Goal: Task Accomplishment & Management: Manage account settings

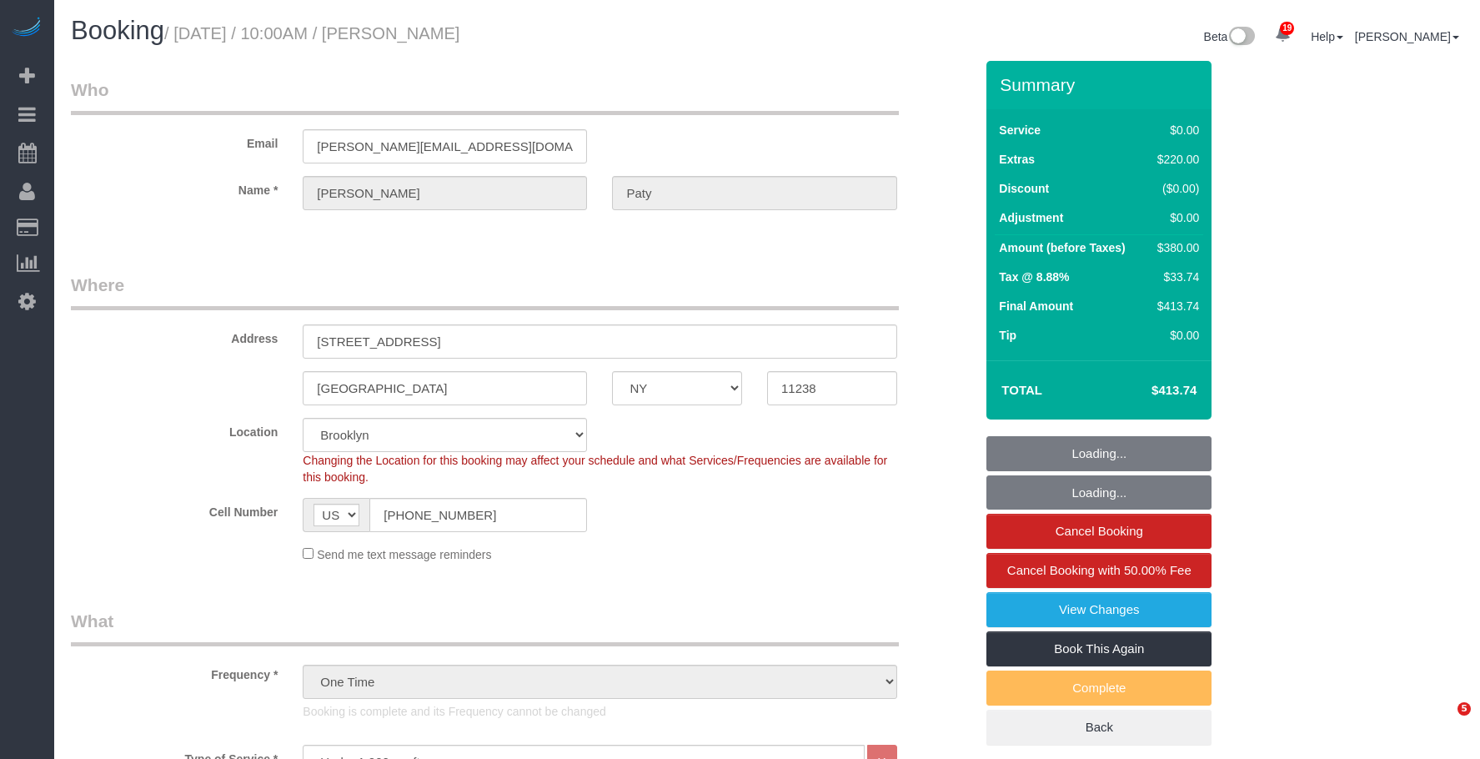
select select "NY"
select select "1"
select select "number:89"
select select "number:90"
select select "number:15"
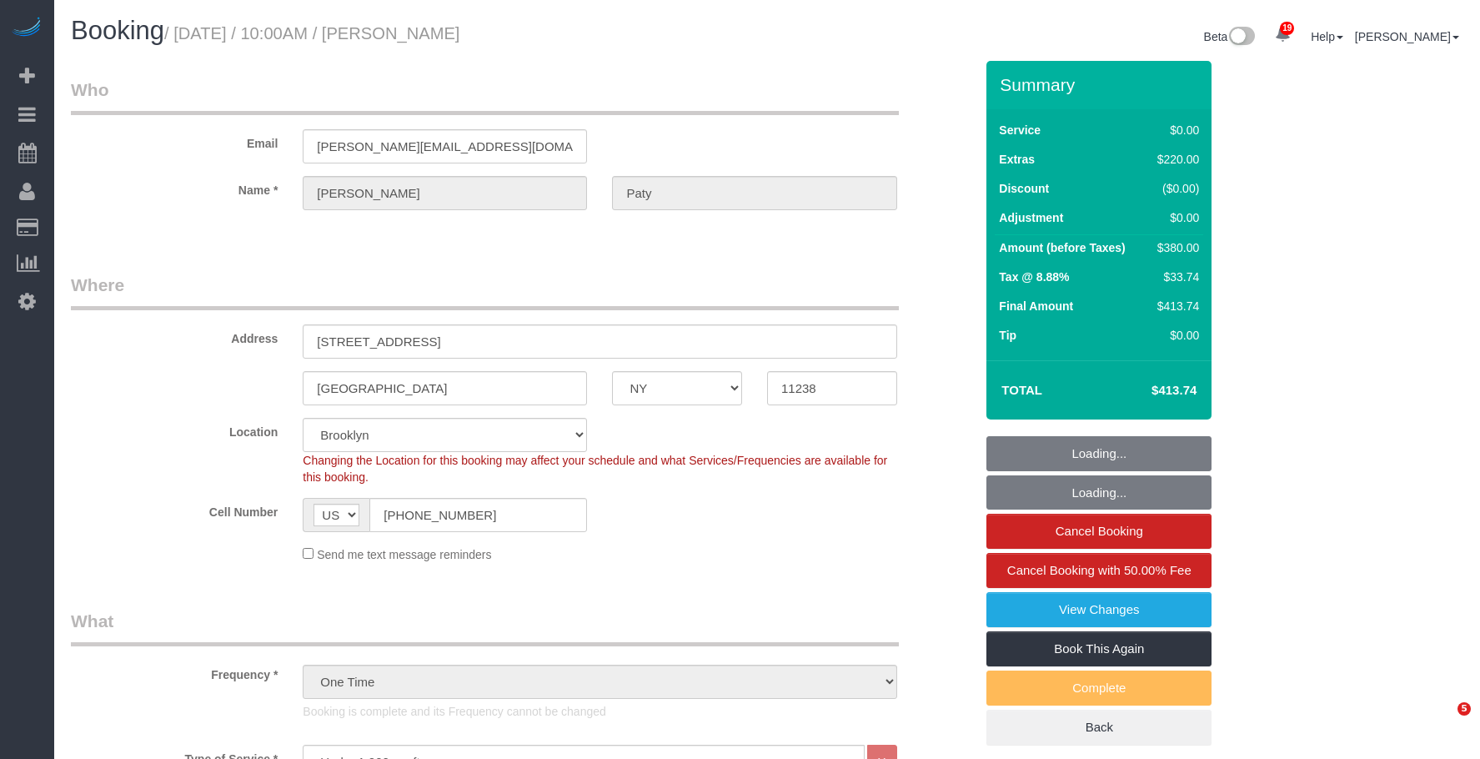
select select "number:5"
select select "spot6"
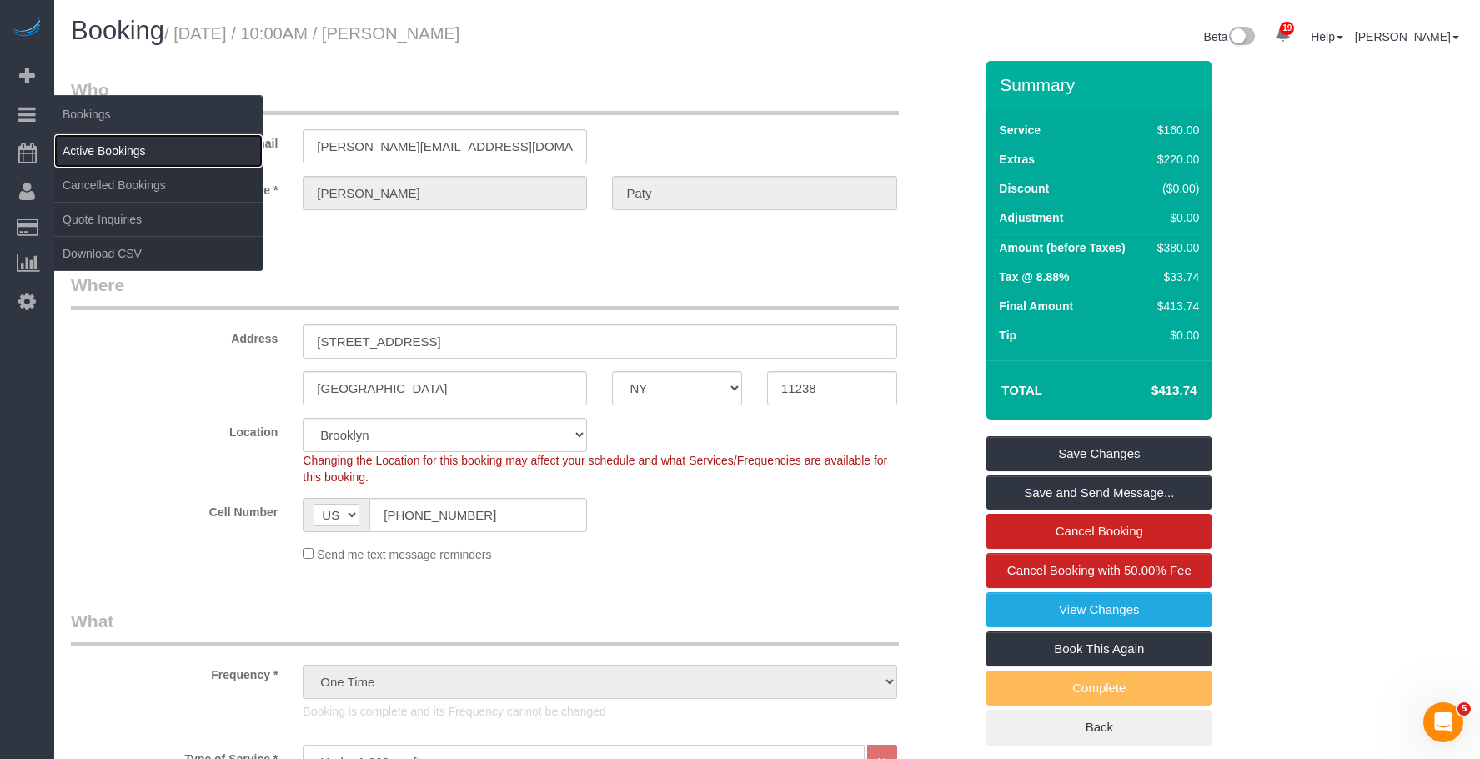
click at [98, 148] on link "Active Bookings" at bounding box center [158, 150] width 208 height 33
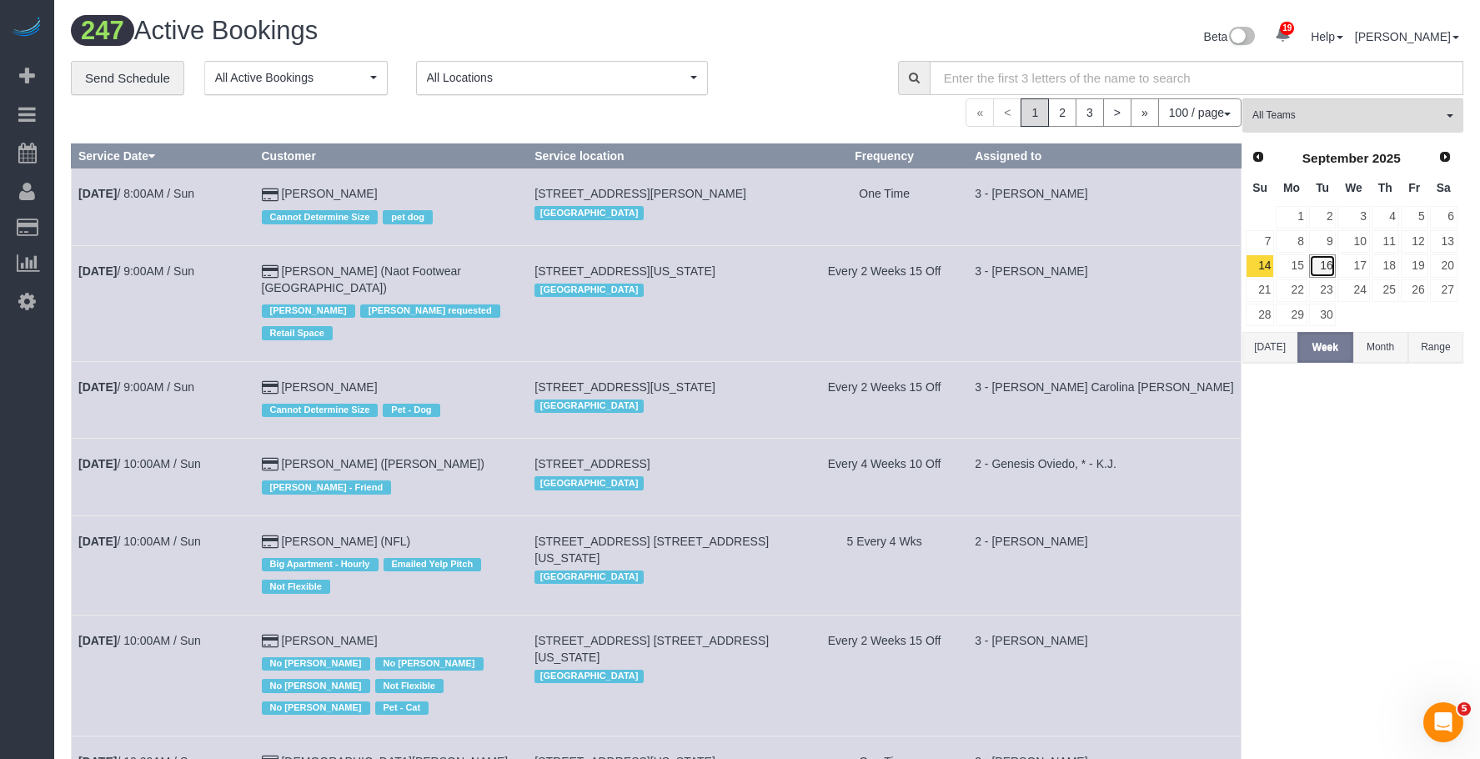
click at [1326, 267] on link "16" at bounding box center [1323, 265] width 28 height 23
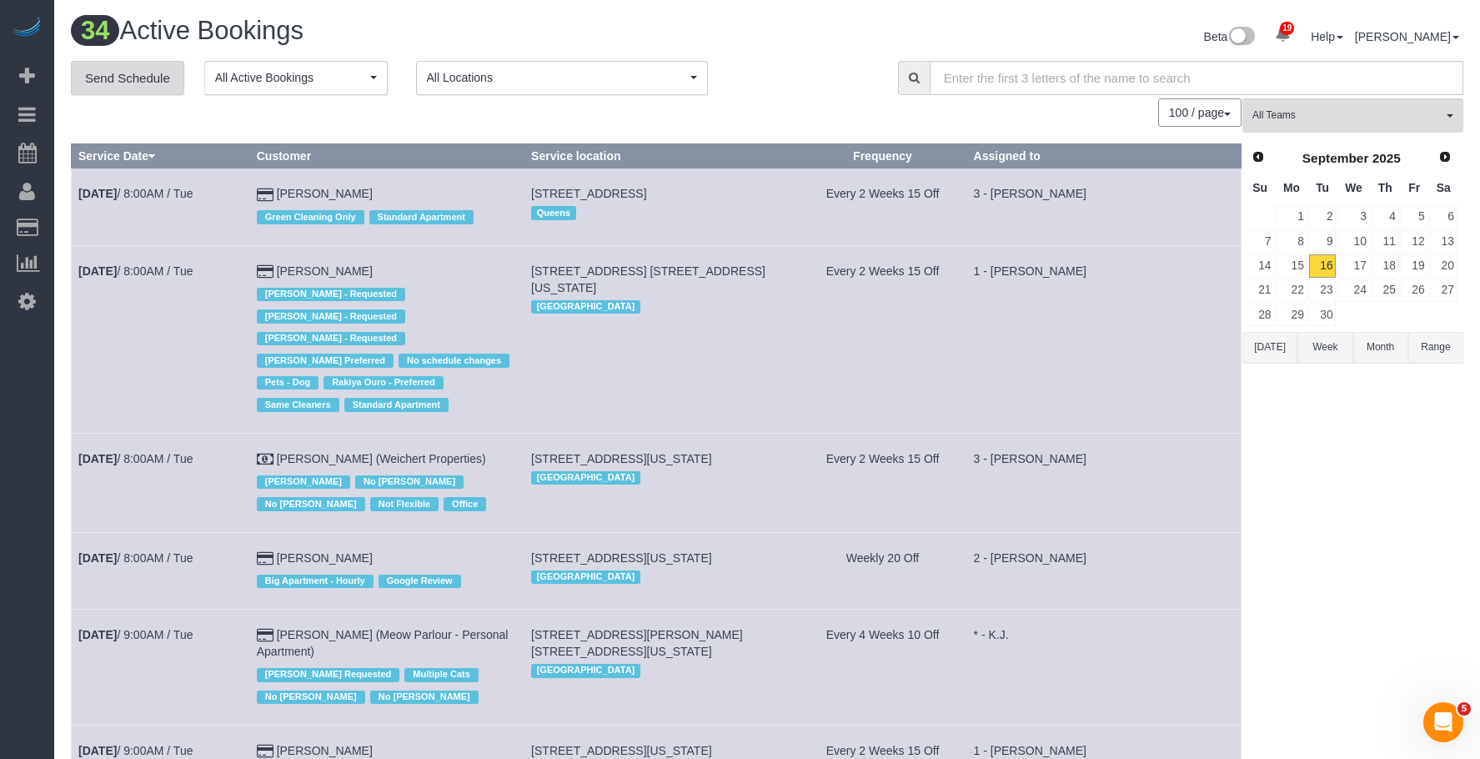
click at [133, 76] on link "Send Schedule" at bounding box center [127, 78] width 113 height 35
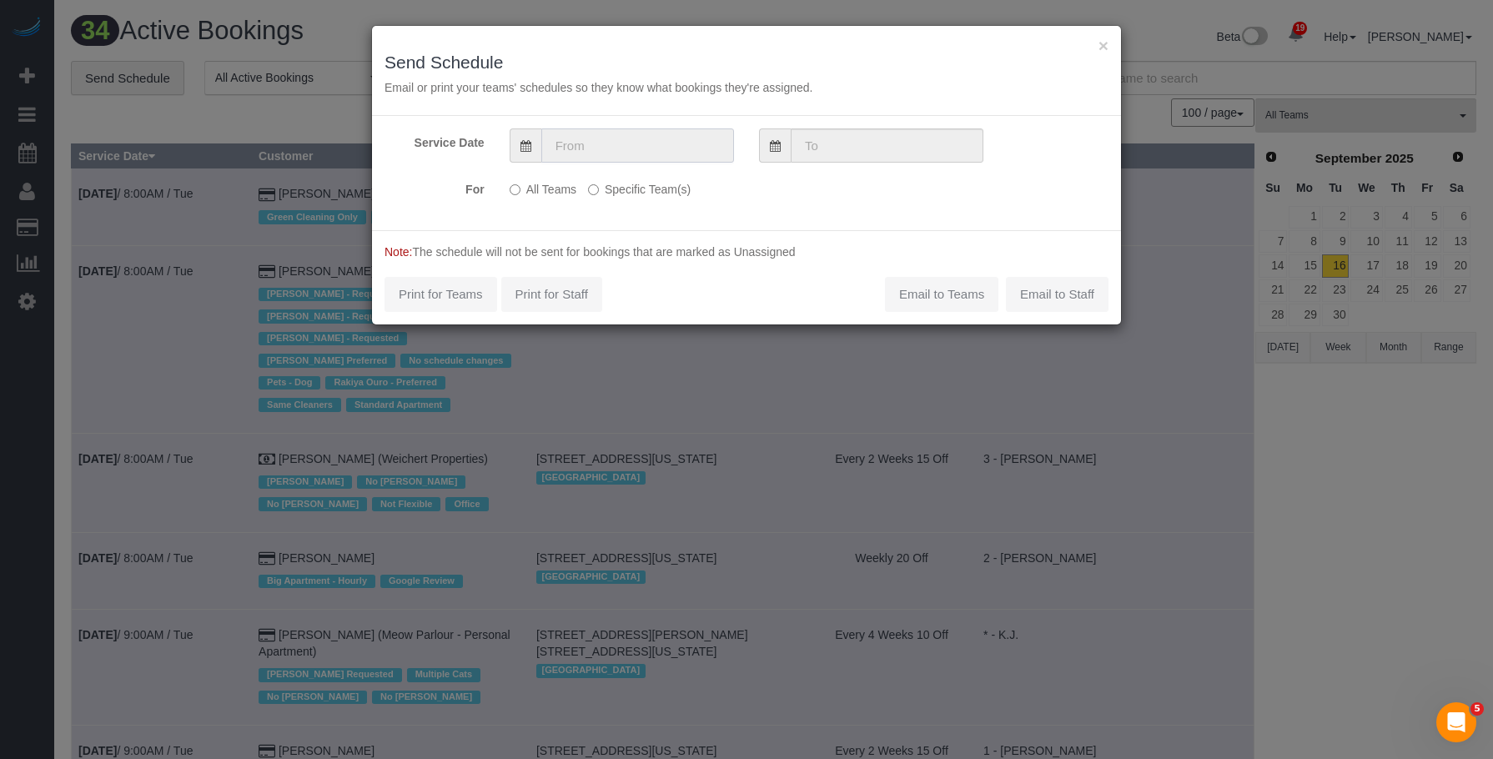
click at [647, 141] on input "text" at bounding box center [637, 145] width 193 height 34
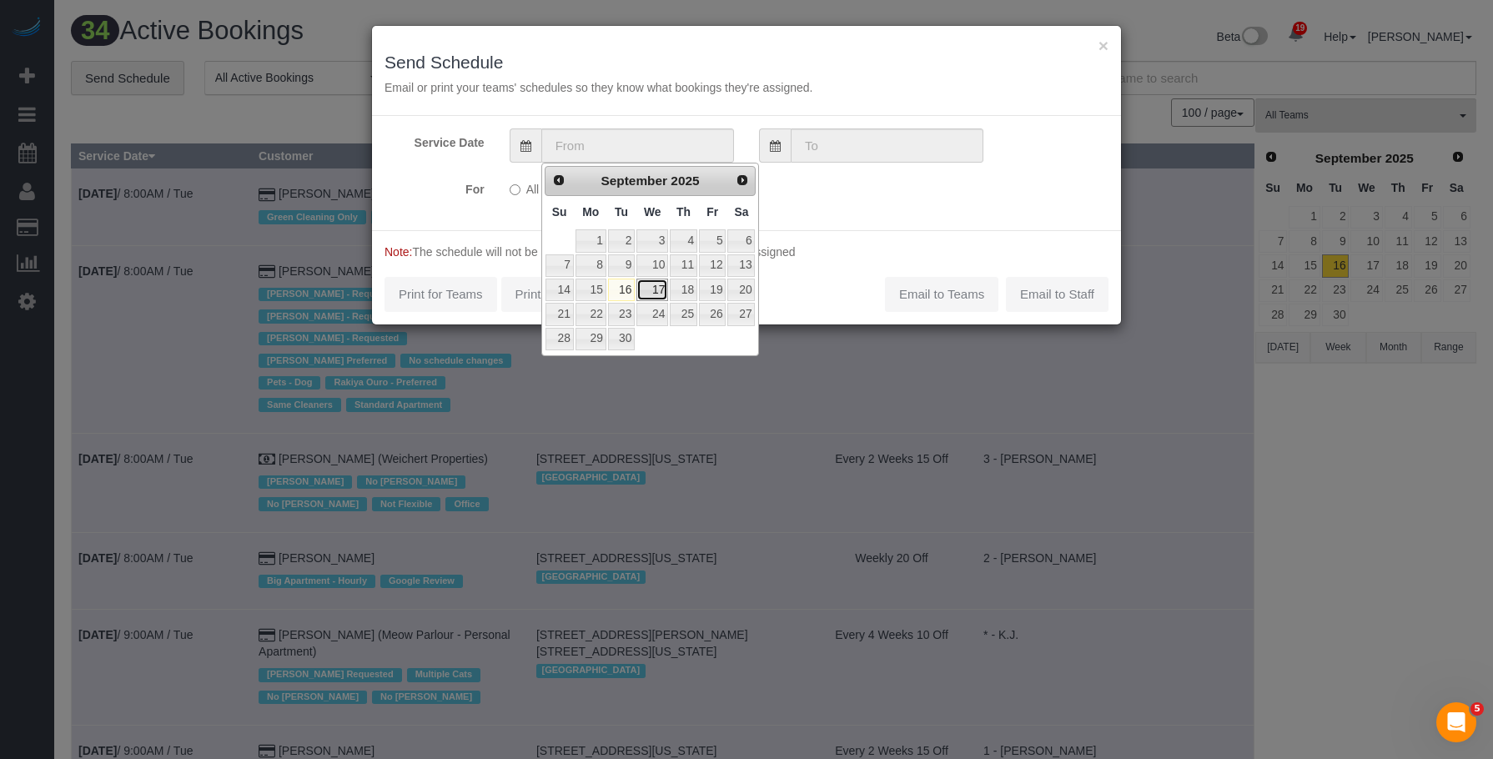
click at [659, 285] on link "17" at bounding box center [652, 290] width 32 height 23
type input "09/17/2025"
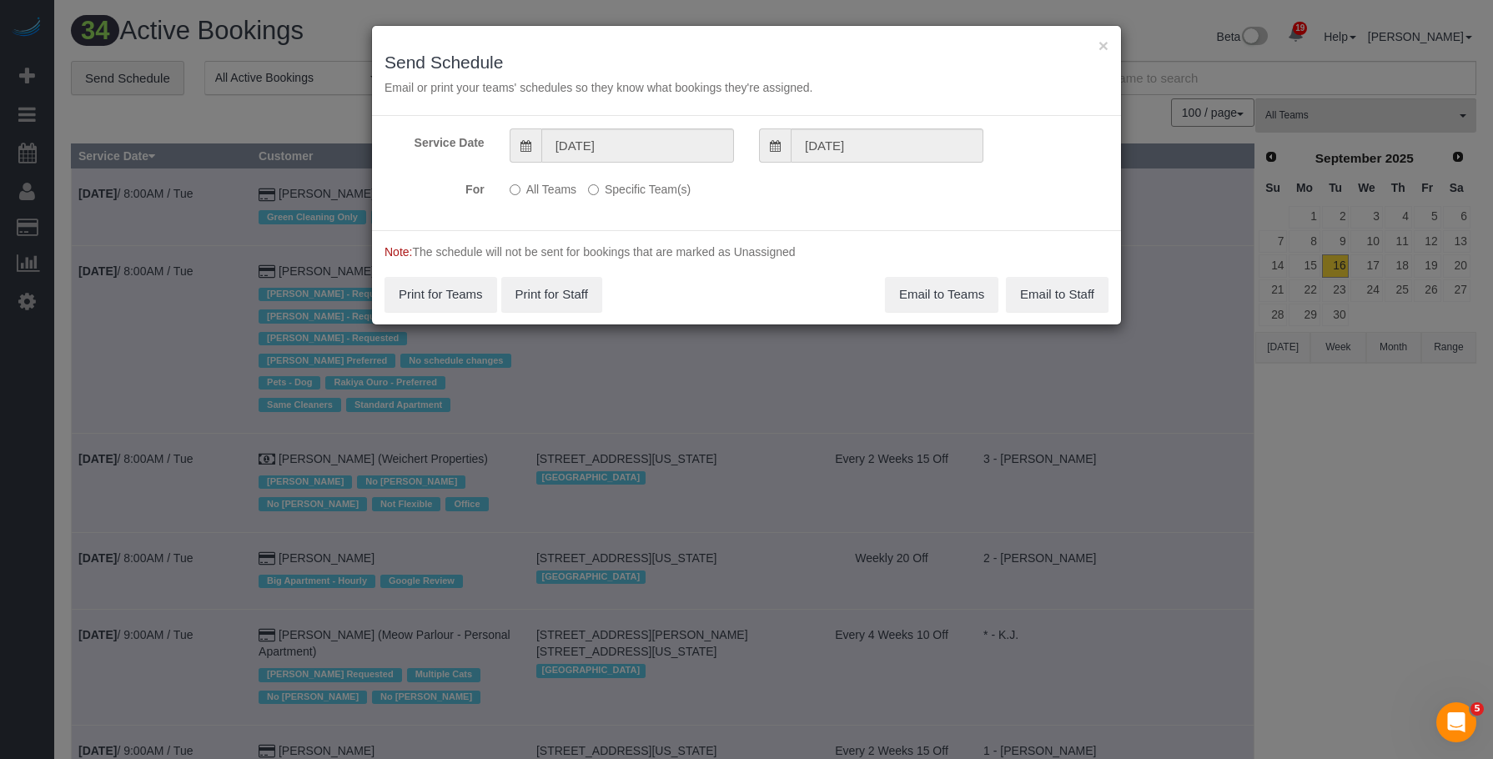
click at [654, 194] on label "Specific Team(s)" at bounding box center [639, 186] width 103 height 23
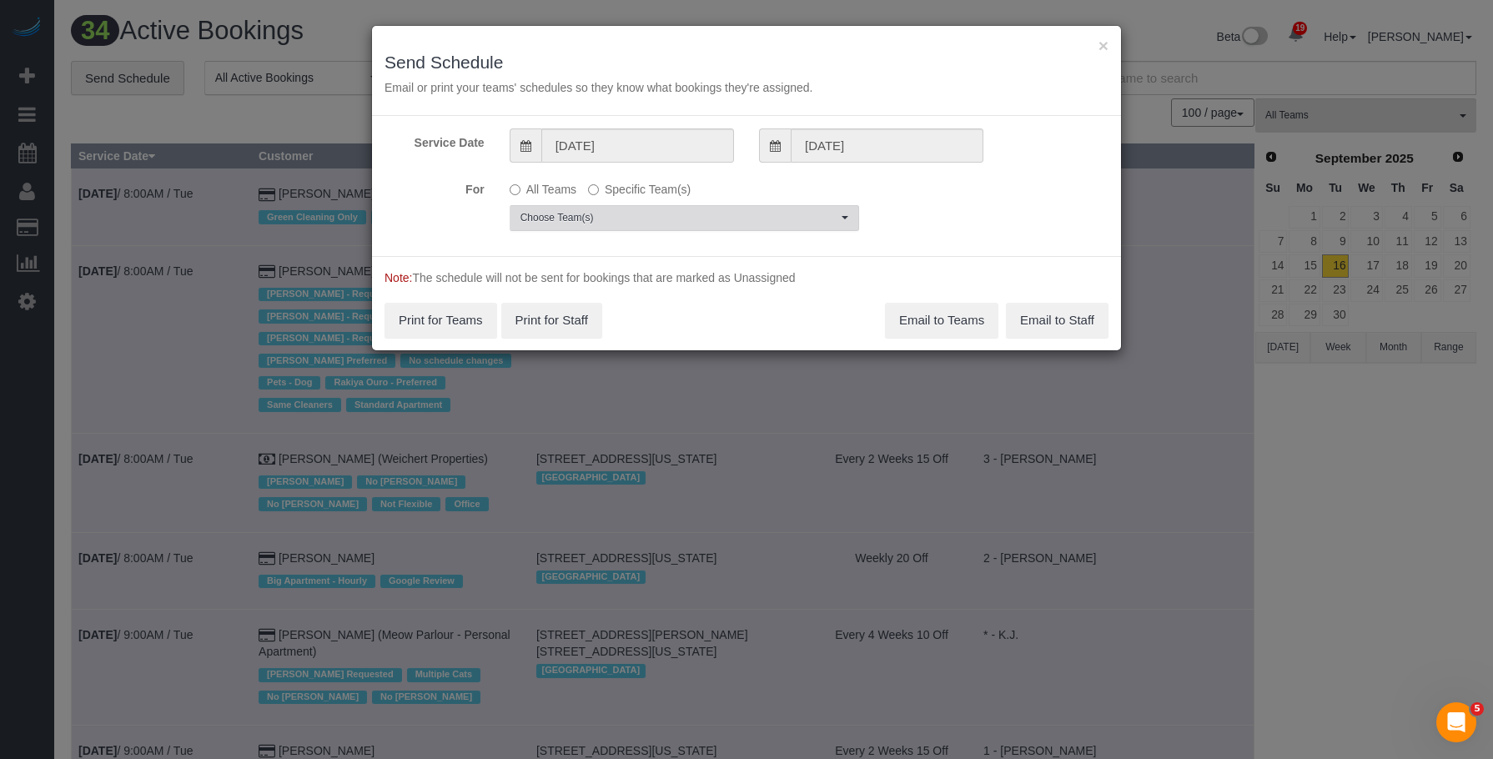
click at [711, 222] on span "Choose Team(s)" at bounding box center [678, 218] width 317 height 14
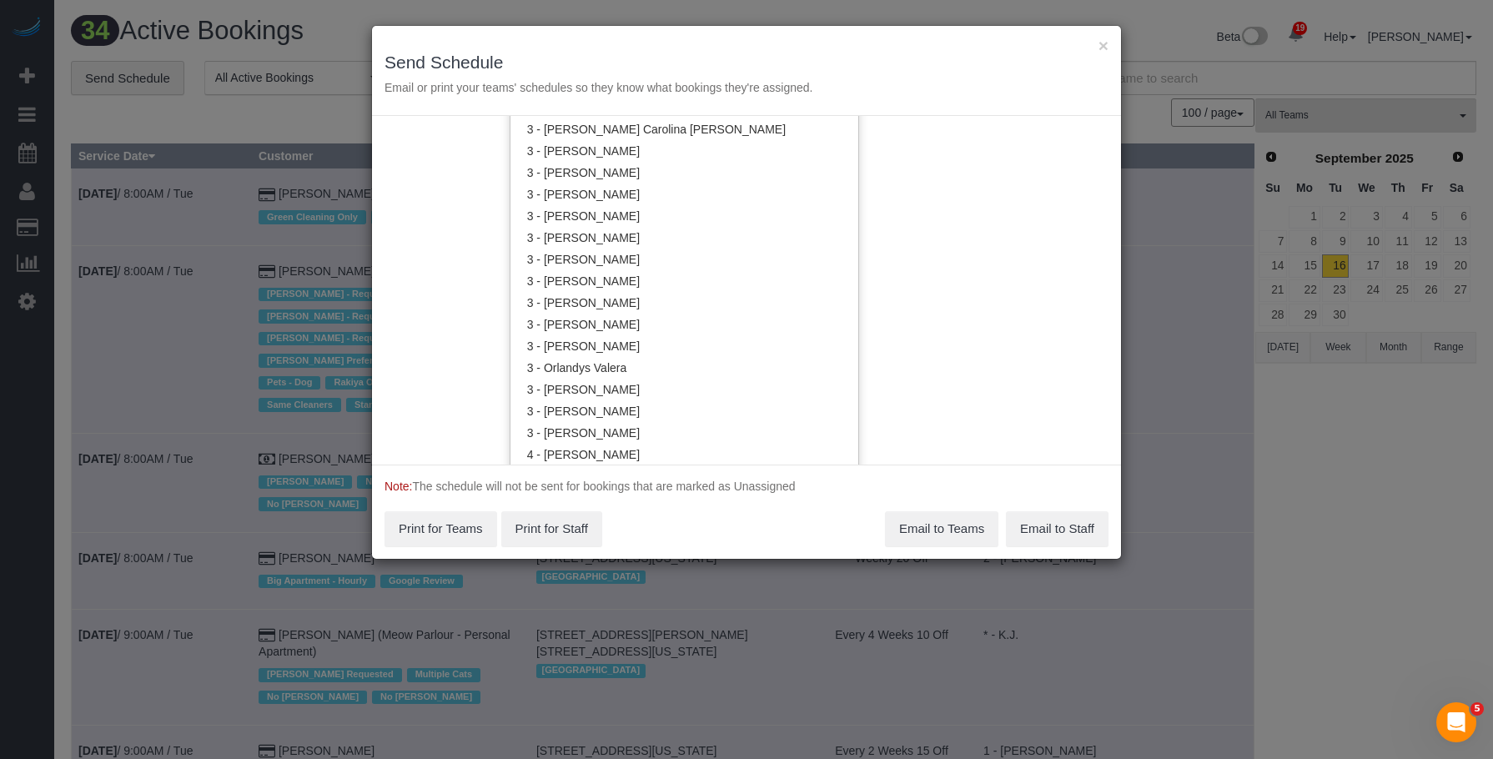
scroll to position [1421, 0]
click at [646, 299] on link "3 - [PERSON_NAME]" at bounding box center [684, 302] width 348 height 22
click at [717, 53] on h3 "Send Schedule" at bounding box center [746, 62] width 724 height 19
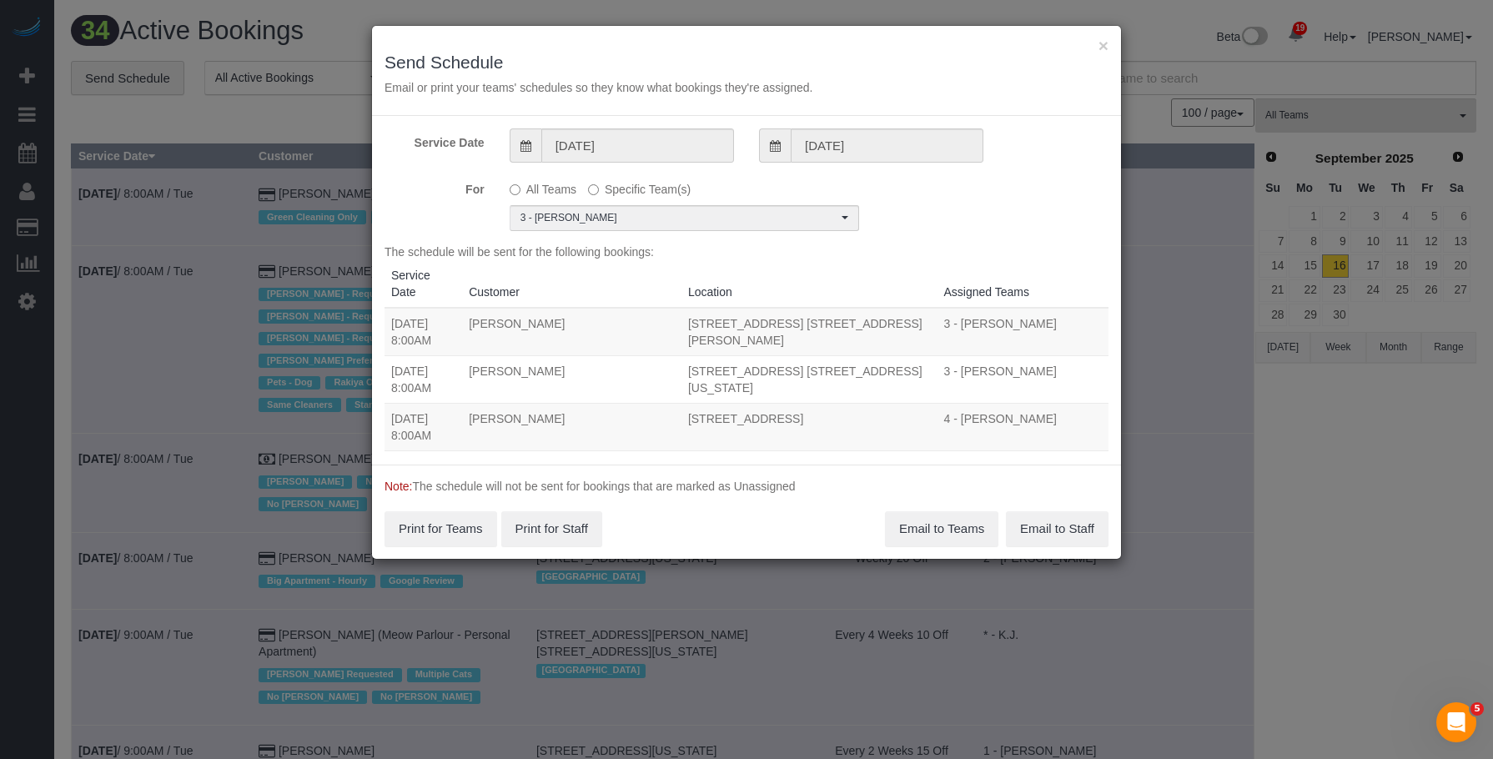
scroll to position [0, 0]
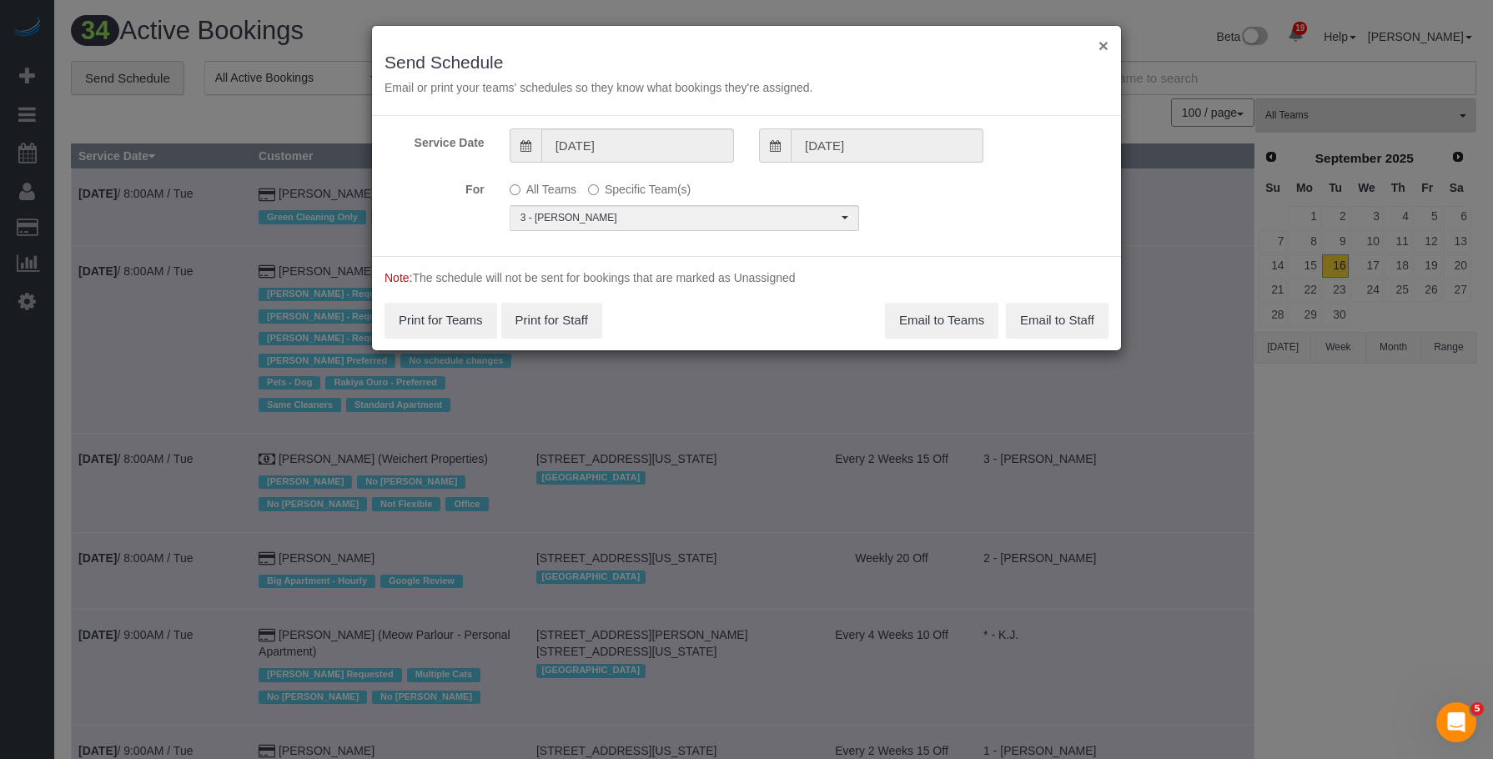
click at [1102, 43] on button "×" at bounding box center [1103, 46] width 10 height 18
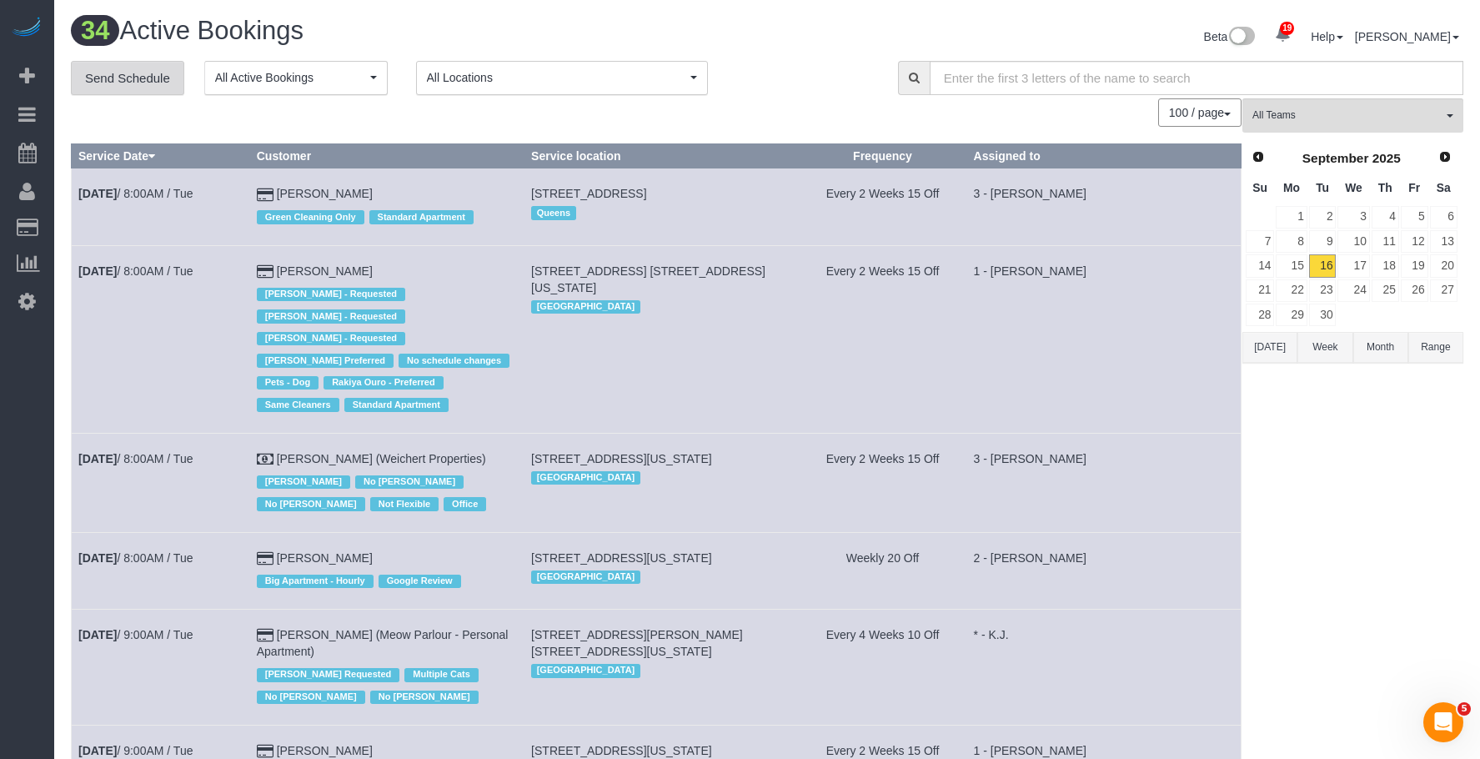
click at [116, 80] on link "Send Schedule" at bounding box center [127, 78] width 113 height 35
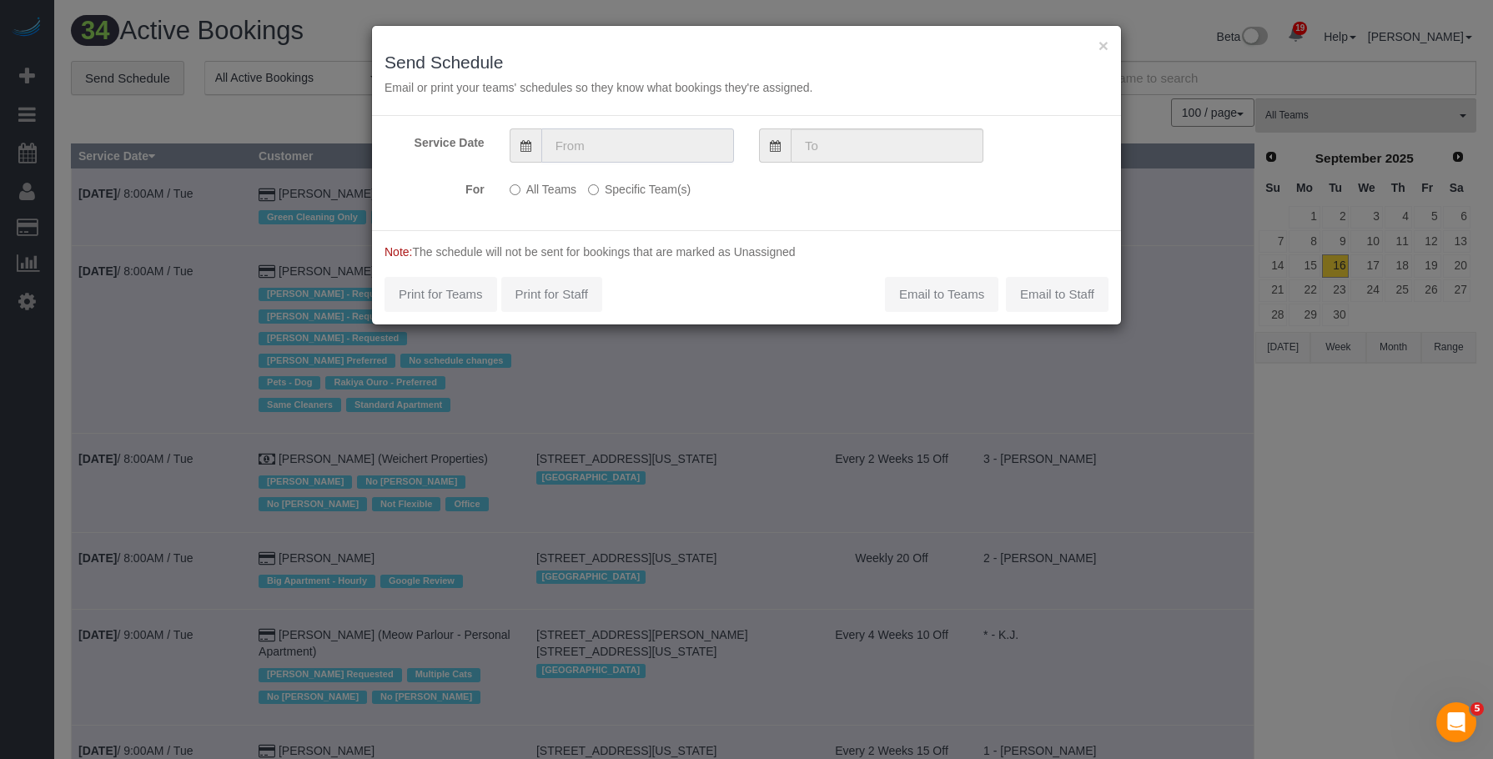
click at [678, 140] on input "text" at bounding box center [637, 145] width 193 height 34
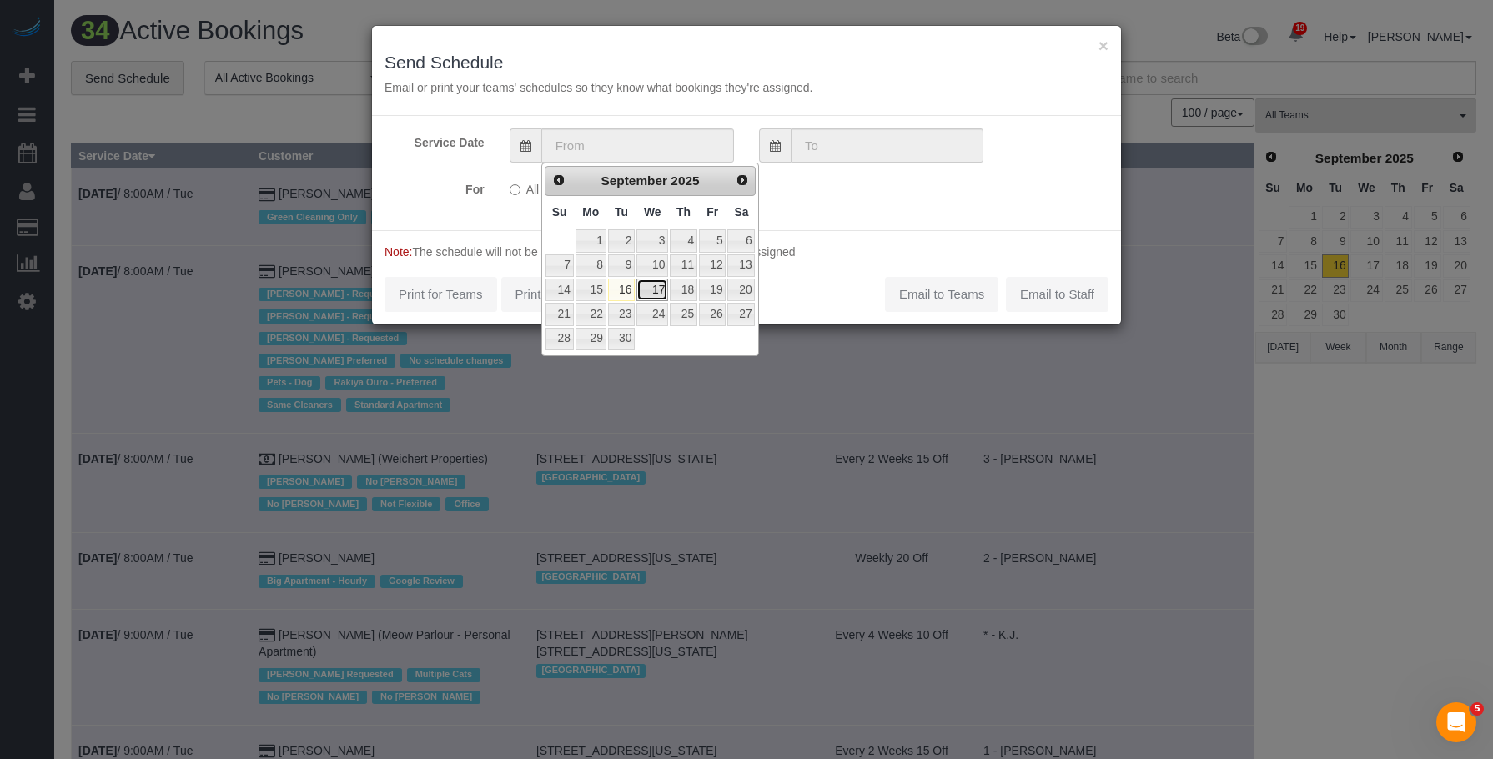
click at [651, 284] on link "17" at bounding box center [652, 290] width 32 height 23
type input "09/17/2025"
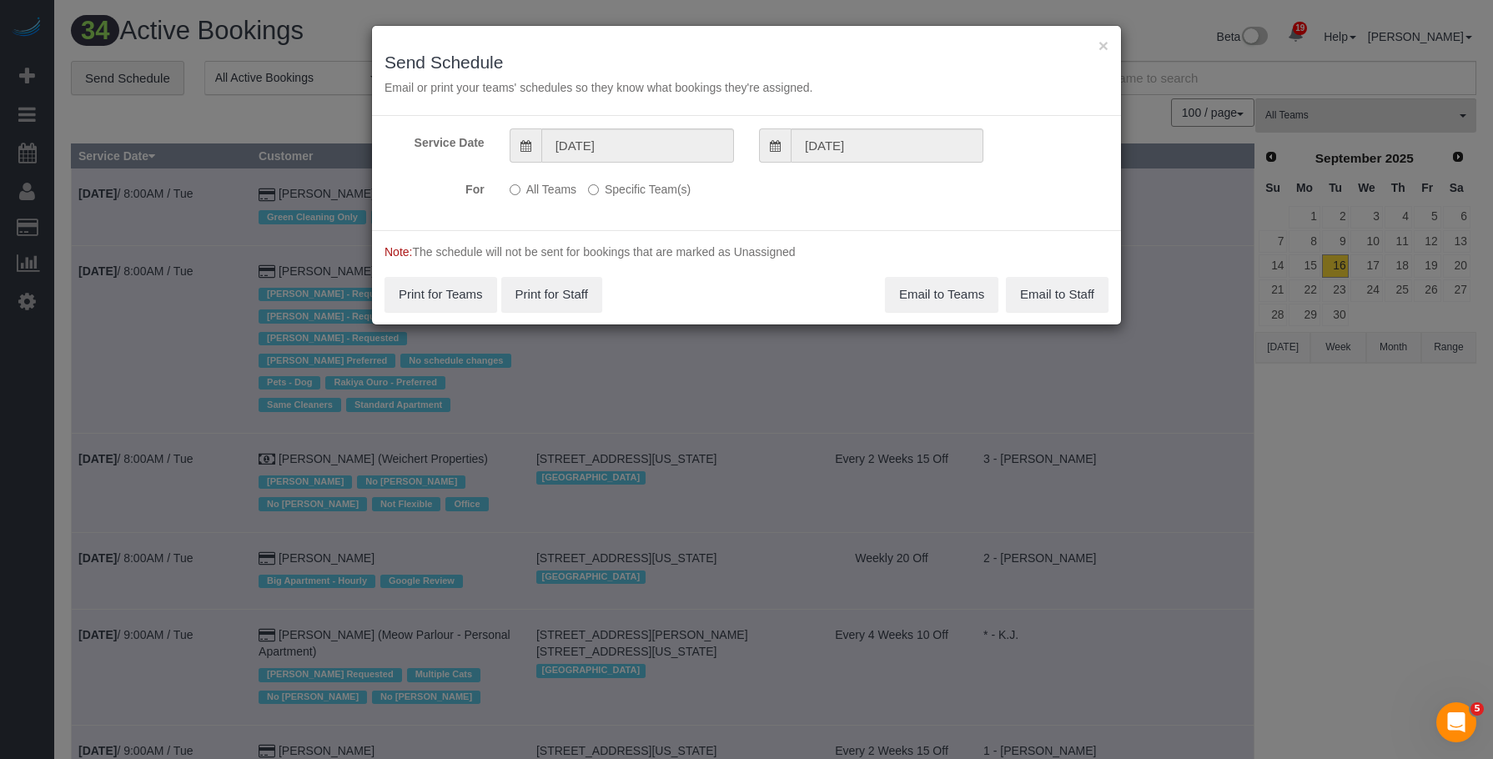
click at [641, 186] on label "Specific Team(s)" at bounding box center [639, 186] width 103 height 23
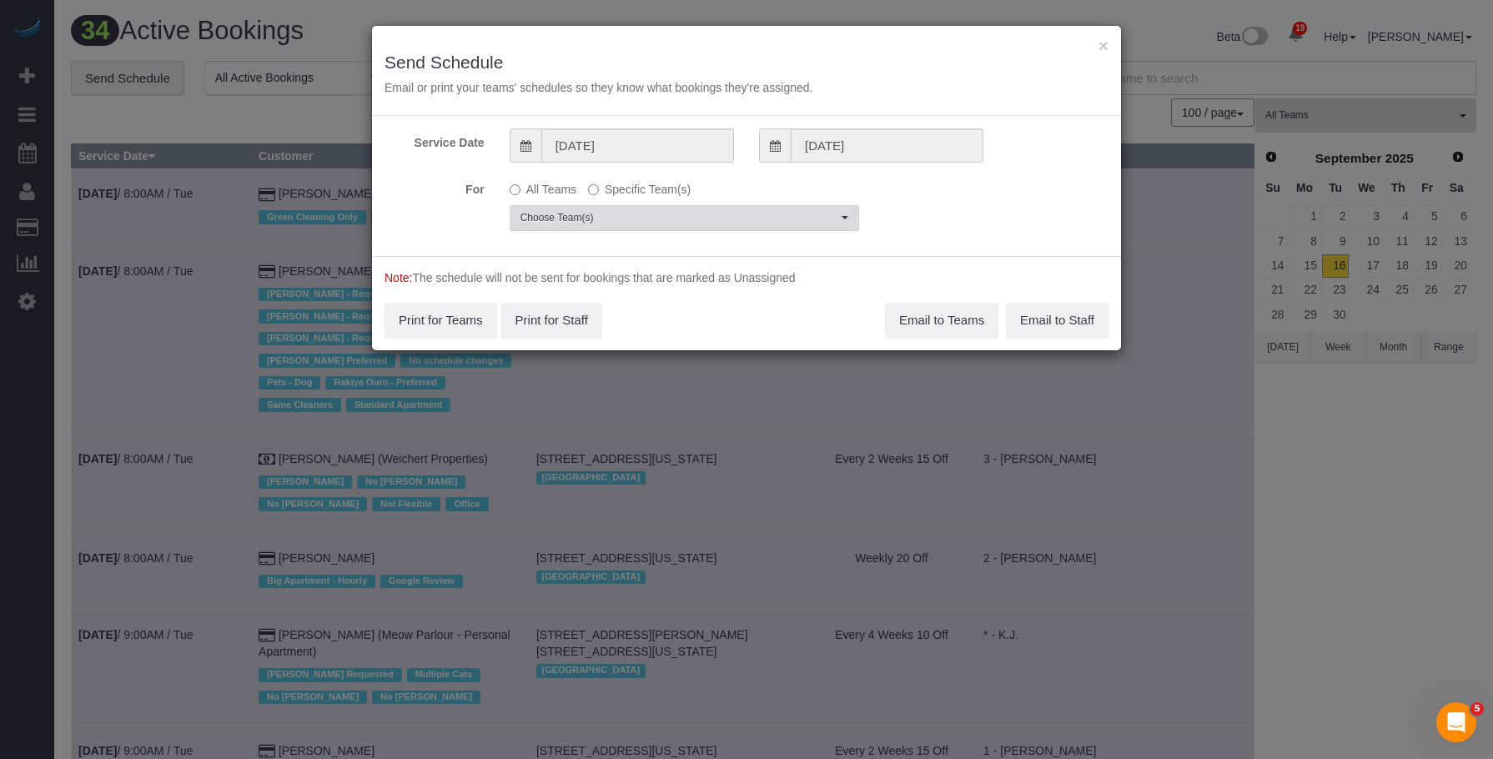
click at [686, 218] on span "Choose Team(s)" at bounding box center [678, 218] width 317 height 14
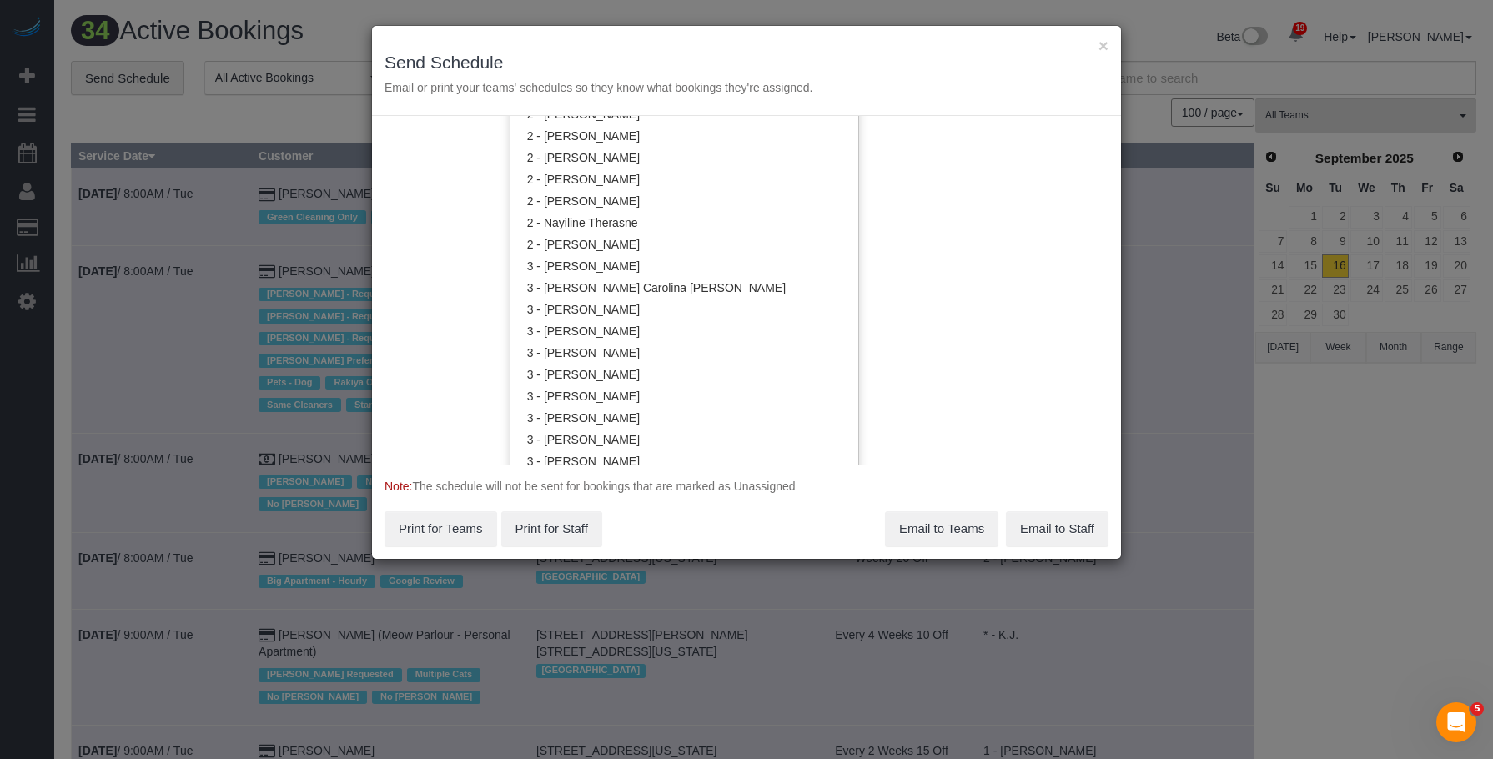
scroll to position [1421, 0]
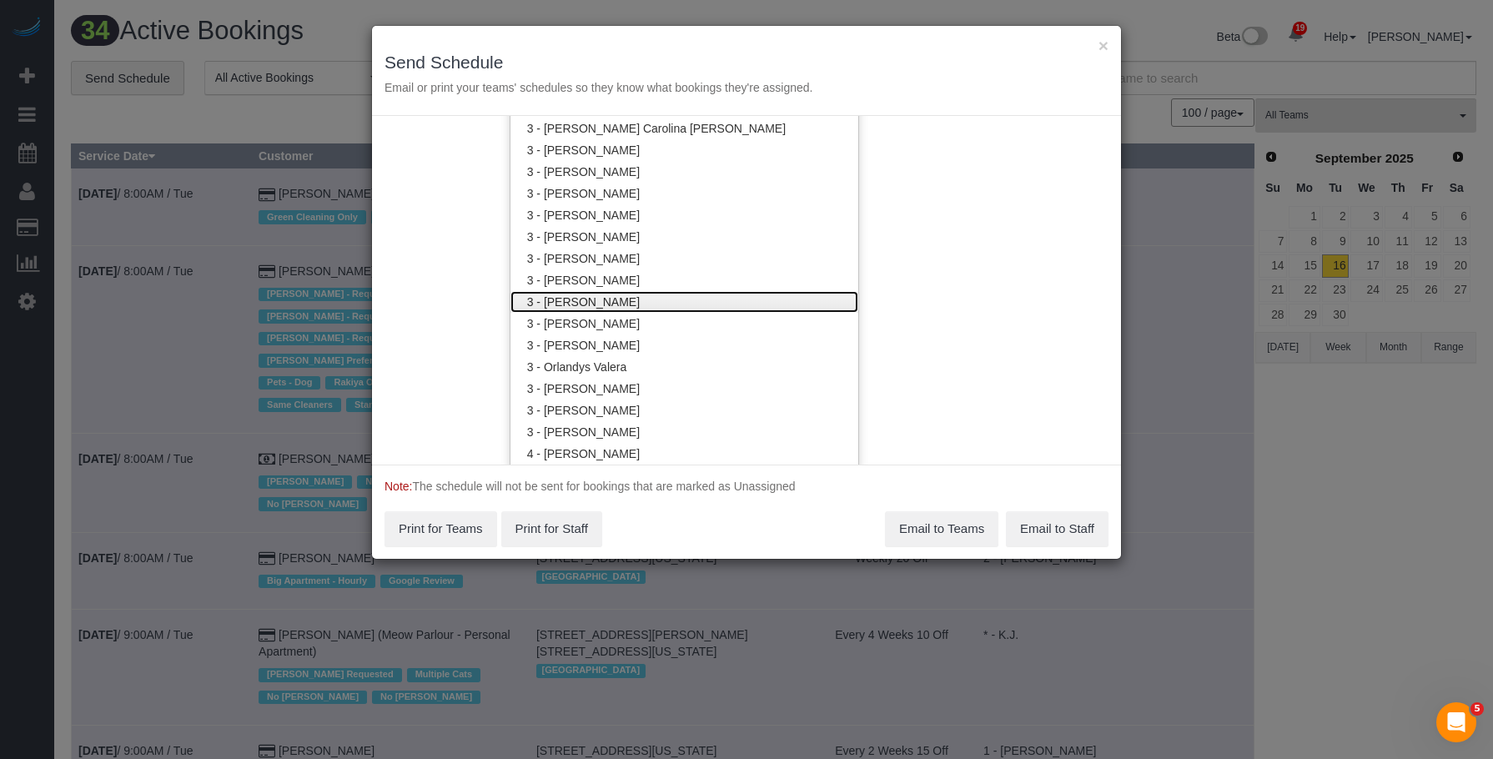
click at [636, 306] on link "3 - [PERSON_NAME]" at bounding box center [684, 302] width 348 height 22
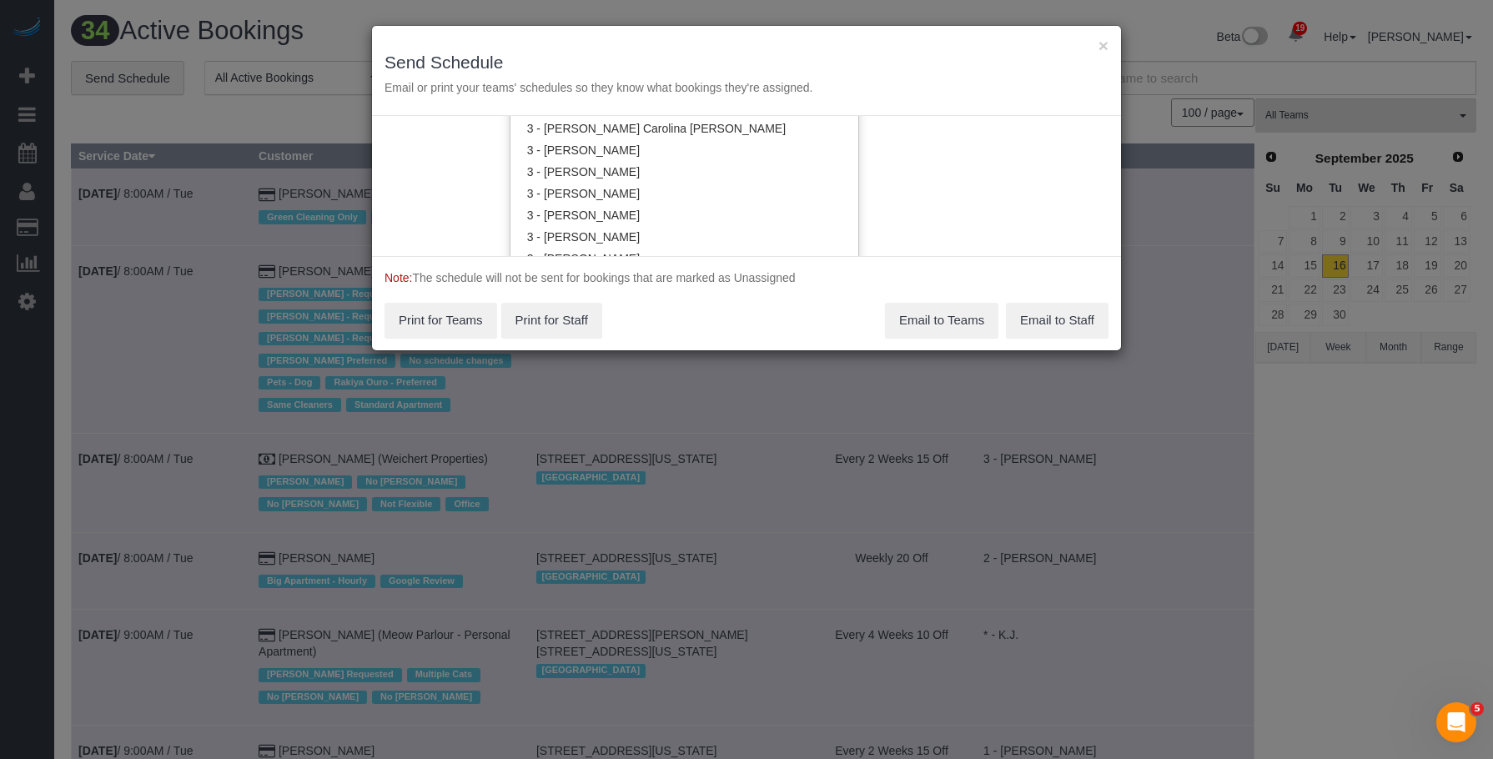
click at [750, 40] on div "× Send Schedule Email or print your teams' schedules so they know what bookings…" at bounding box center [746, 71] width 749 height 90
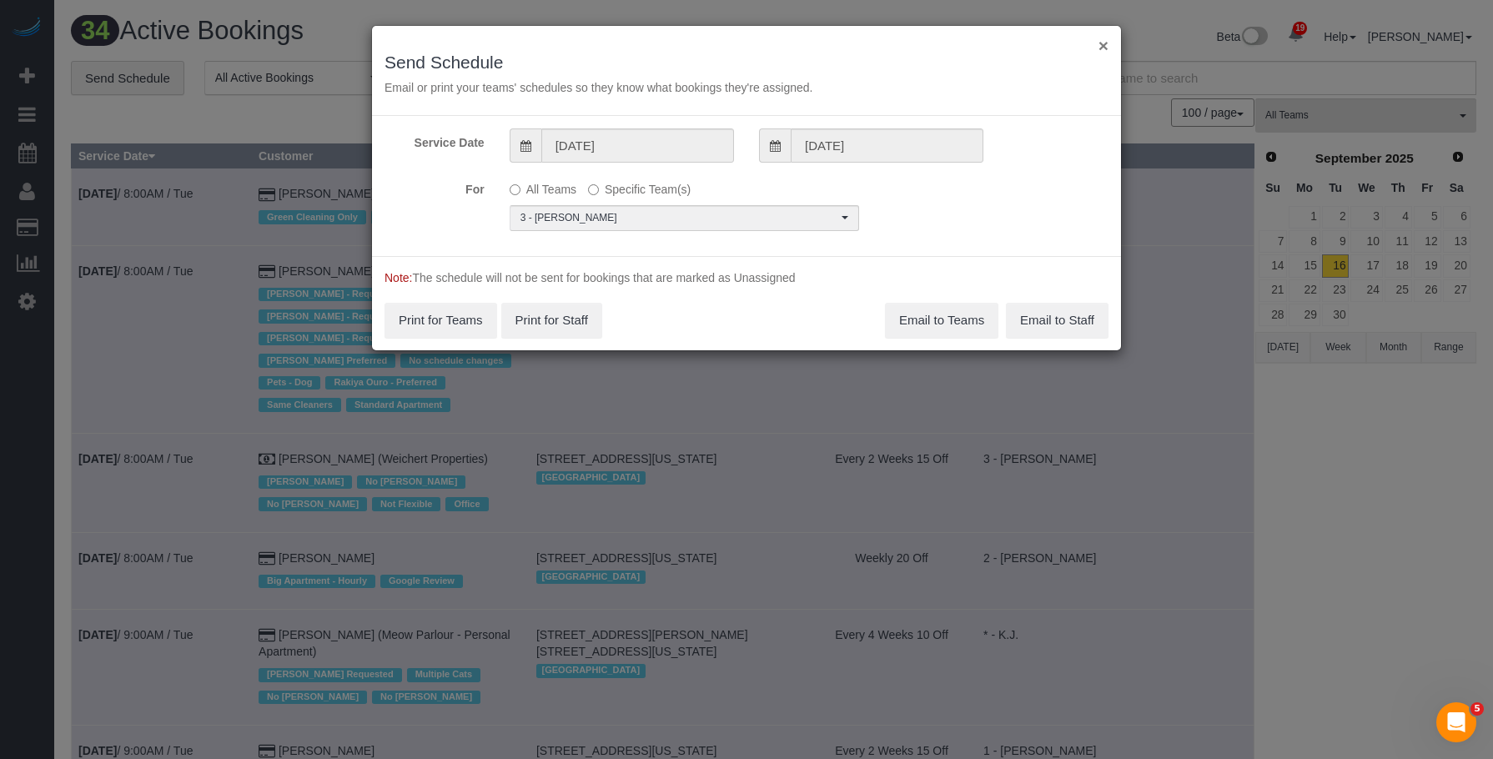
click at [1103, 45] on button "×" at bounding box center [1103, 46] width 10 height 18
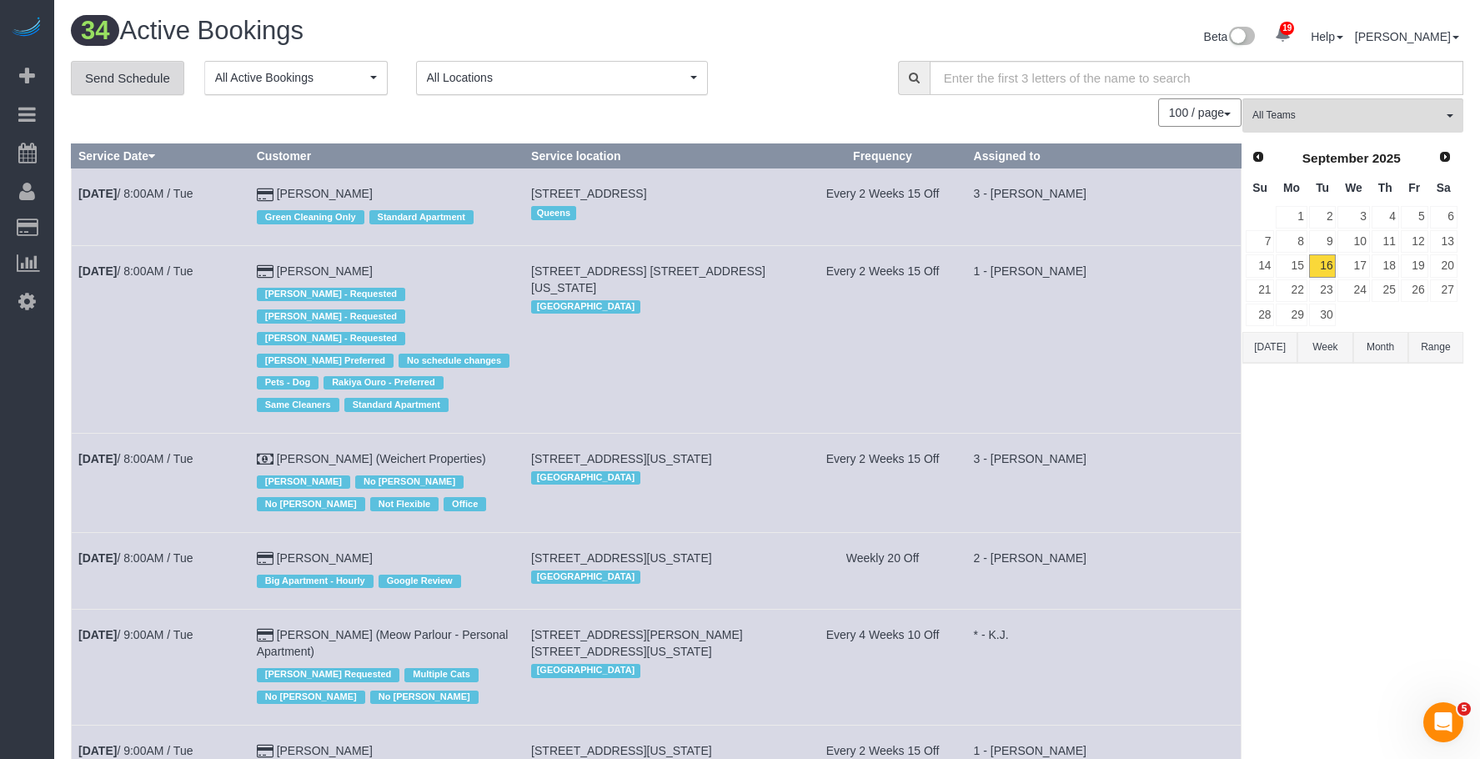
click at [143, 73] on link "Send Schedule" at bounding box center [127, 78] width 113 height 35
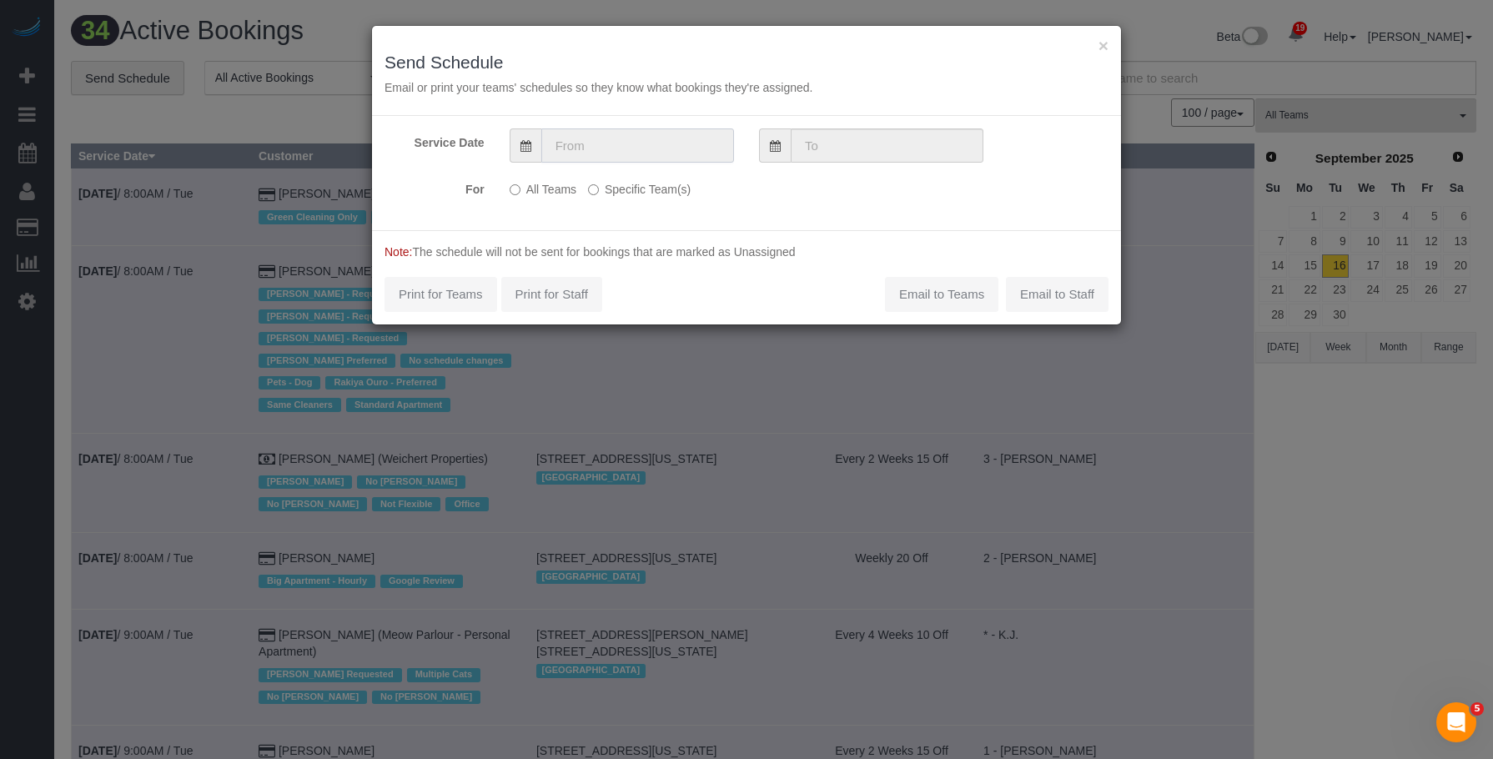
click at [662, 128] on input "text" at bounding box center [637, 145] width 193 height 34
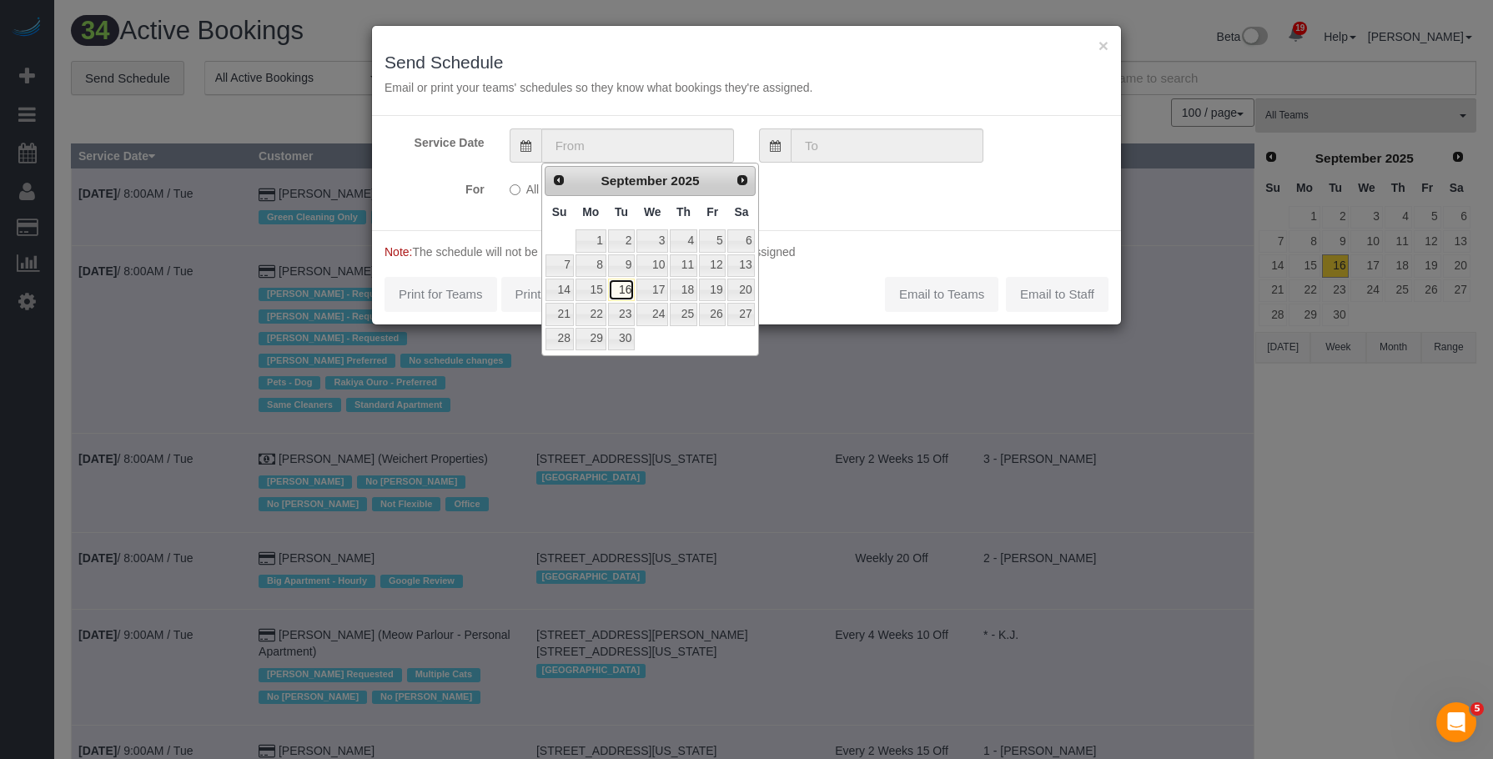
drag, startPoint x: 625, startPoint y: 290, endPoint x: 638, endPoint y: 241, distance: 50.8
click at [625, 289] on link "16" at bounding box center [621, 290] width 27 height 23
type input "09/16/2025"
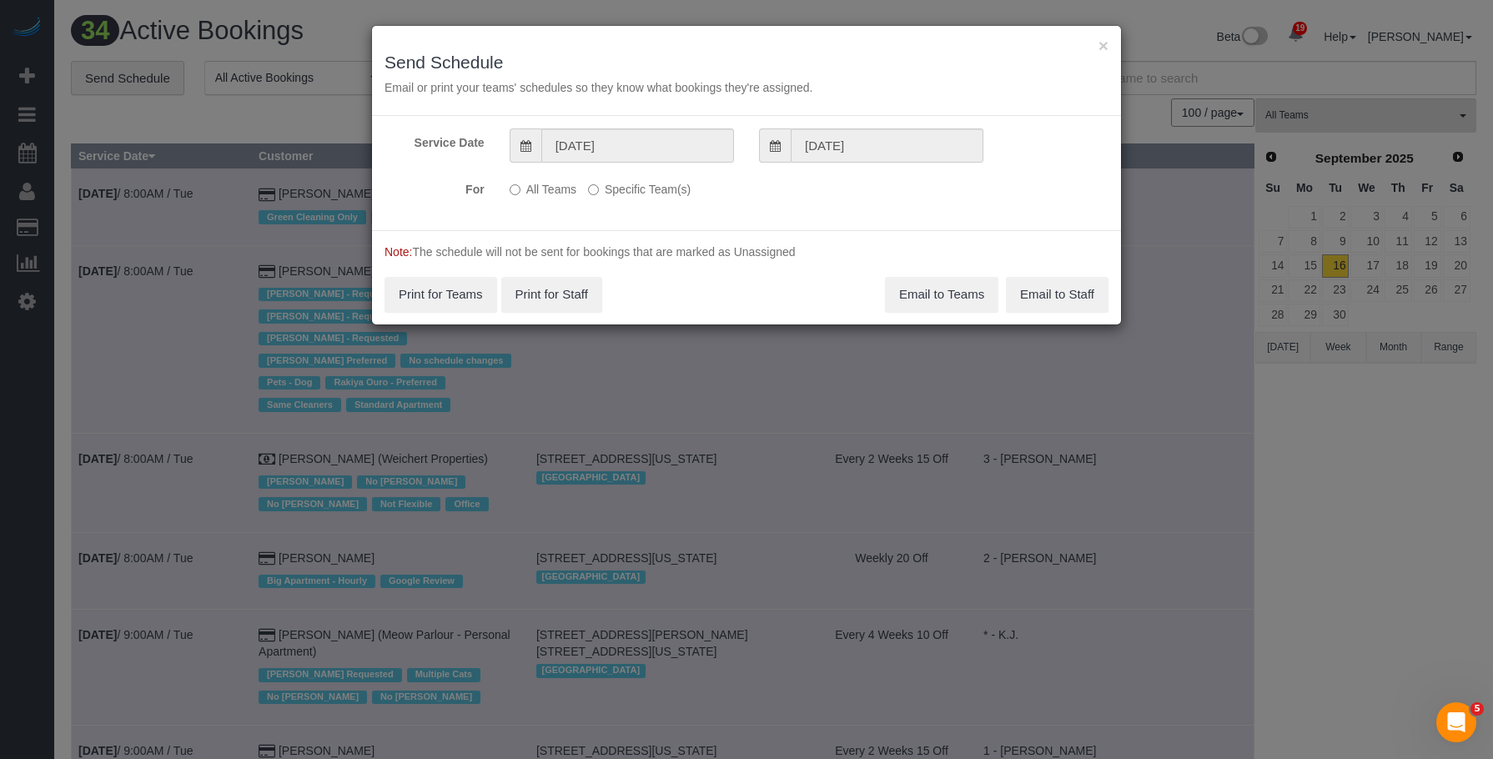
drag, startPoint x: 647, startPoint y: 184, endPoint x: 711, endPoint y: 213, distance: 70.2
click at [648, 183] on label "Specific Team(s)" at bounding box center [639, 186] width 103 height 23
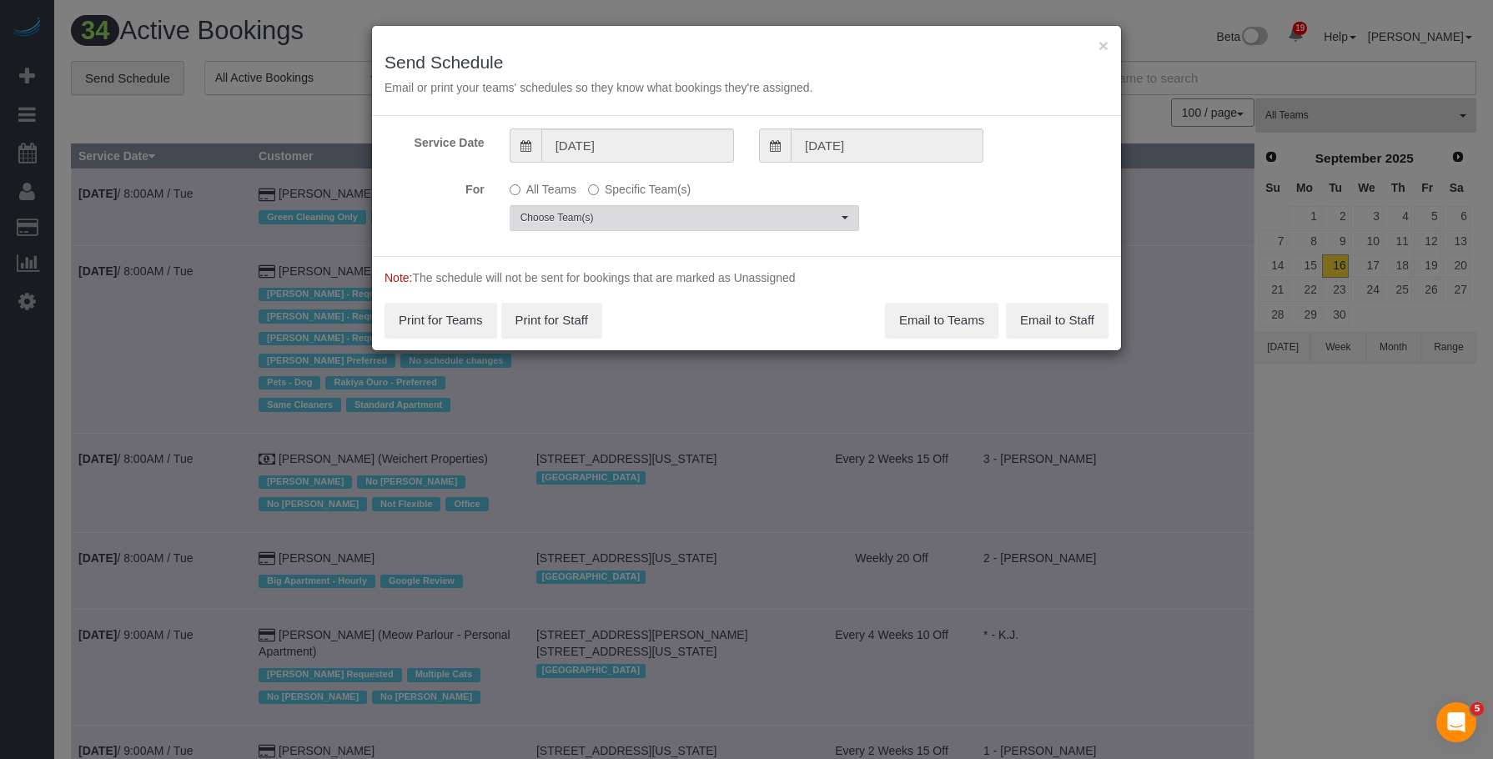
click at [729, 230] on button "Choose Team(s)" at bounding box center [684, 218] width 349 height 26
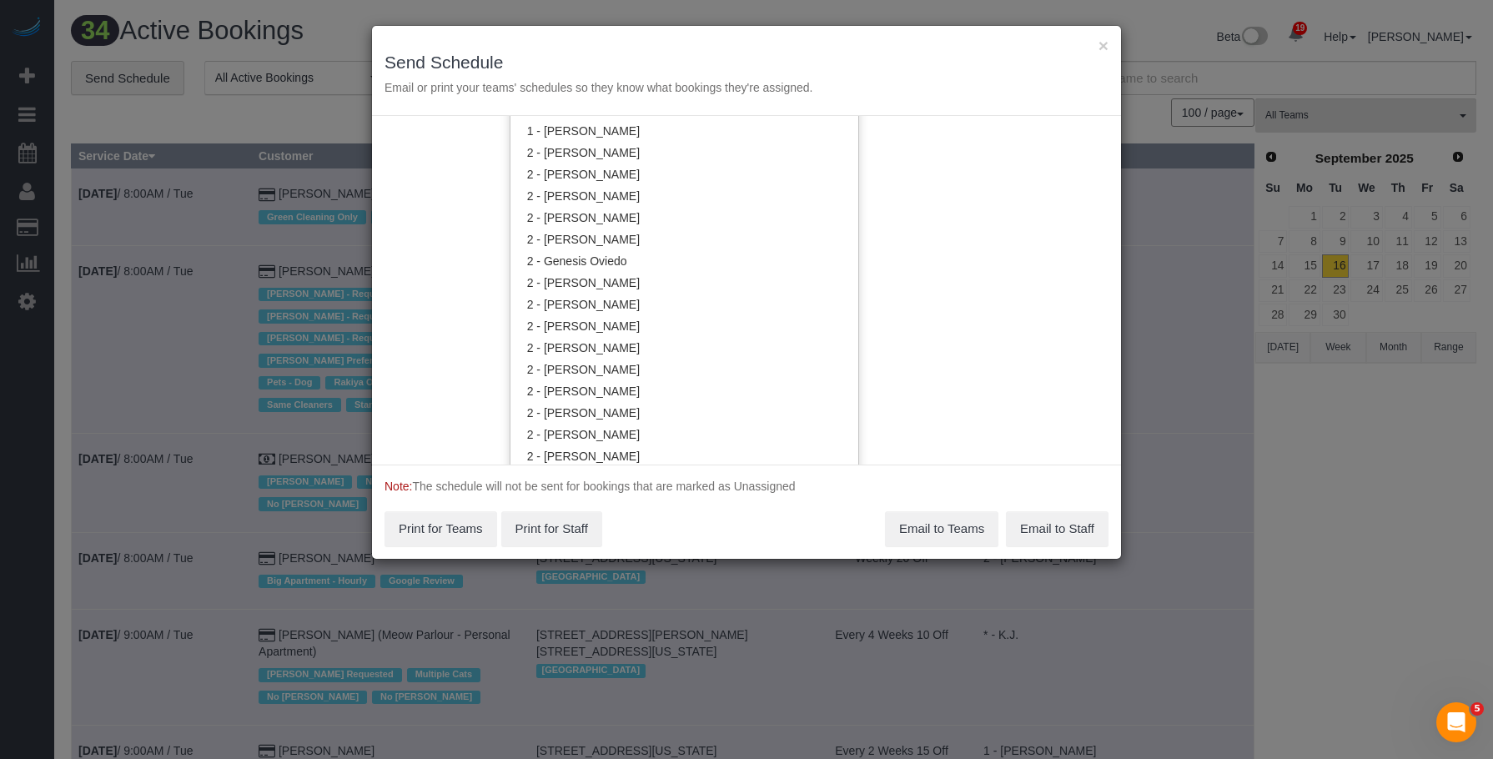
scroll to position [1171, 0]
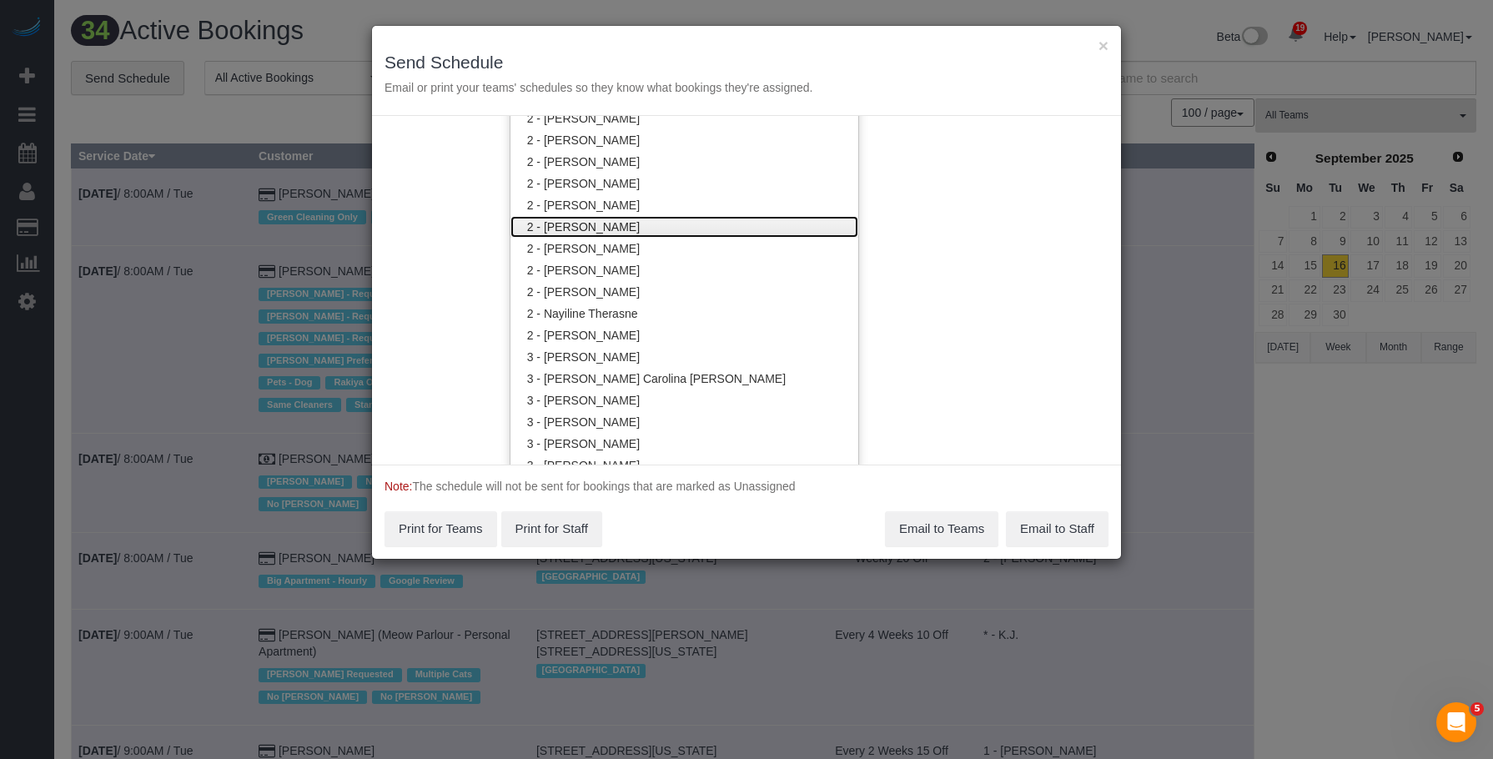
click at [653, 226] on link "2 - [PERSON_NAME]" at bounding box center [684, 227] width 348 height 22
click at [694, 52] on div "× Send Schedule Email or print your teams' schedules so they know what bookings…" at bounding box center [746, 71] width 749 height 90
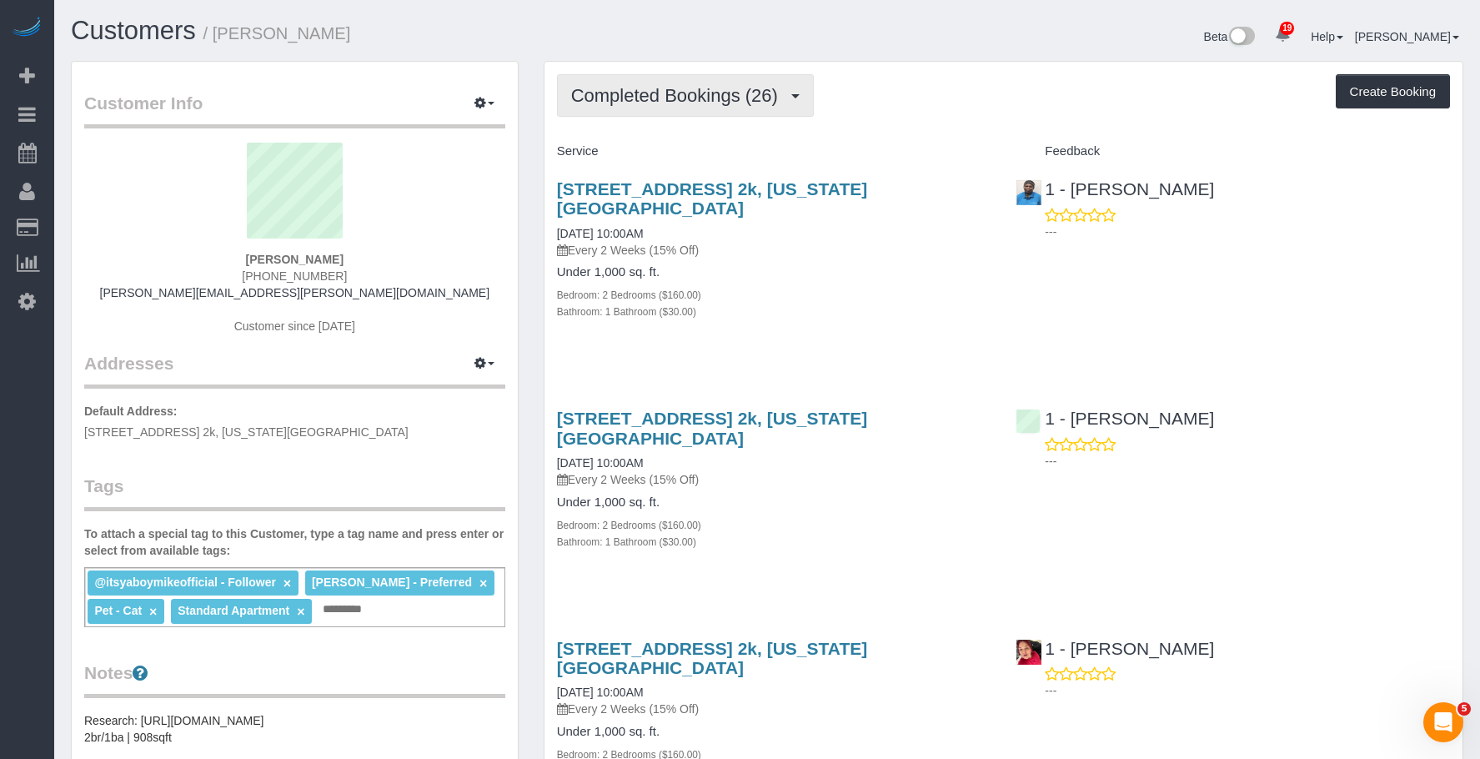
click at [619, 83] on button "Completed Bookings (26)" at bounding box center [685, 95] width 257 height 43
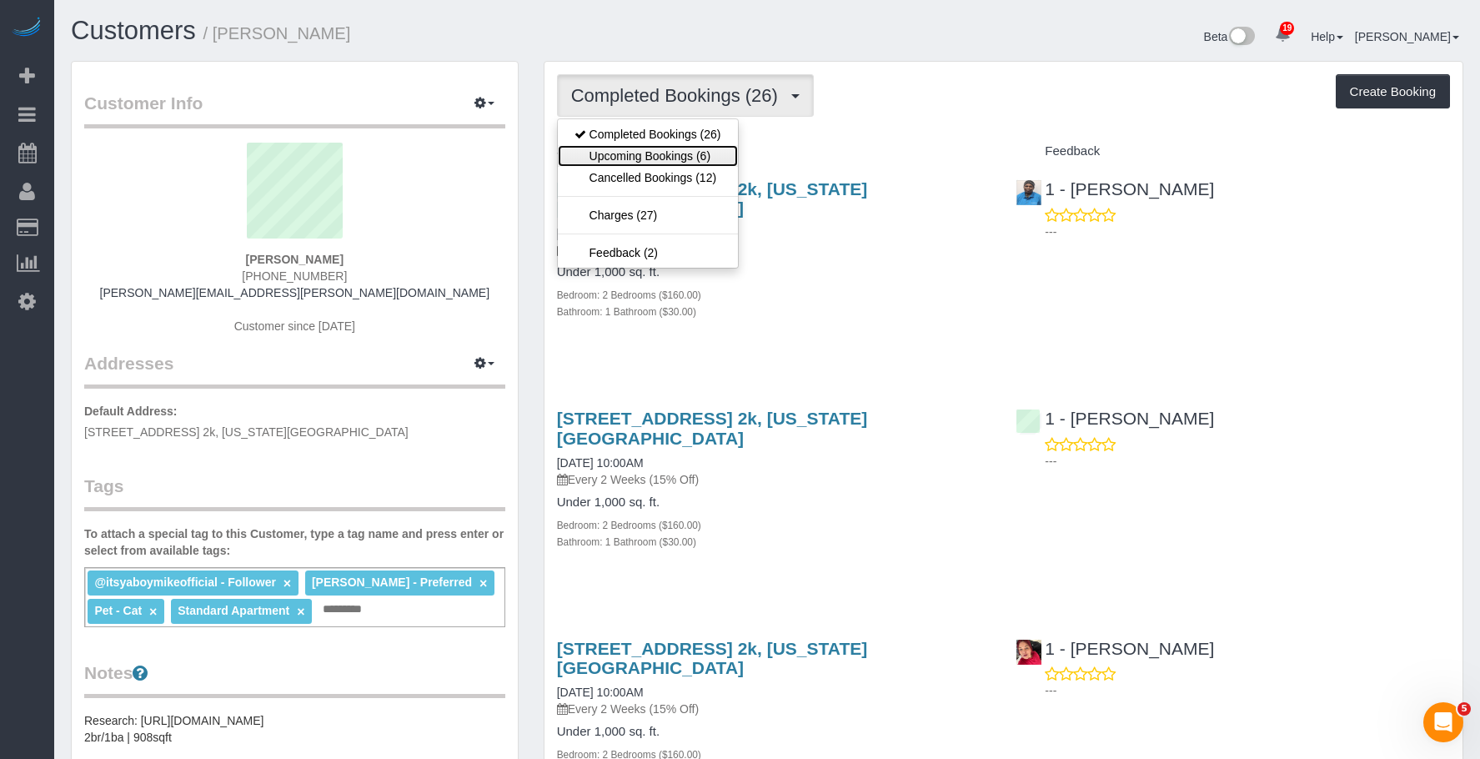
click at [620, 150] on link "Upcoming Bookings (6)" at bounding box center [648, 156] width 180 height 22
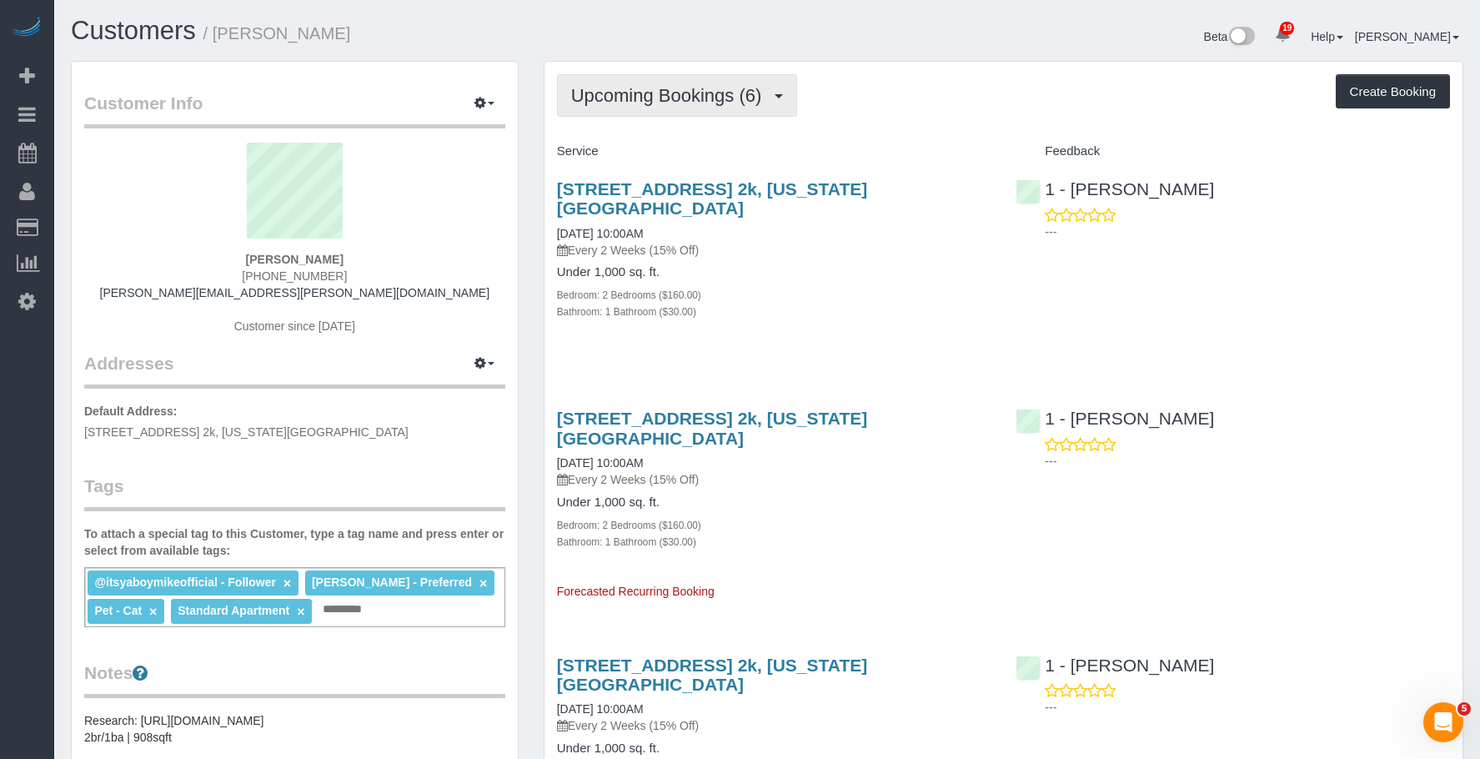
click at [622, 97] on span "Upcoming Bookings (6)" at bounding box center [670, 95] width 199 height 21
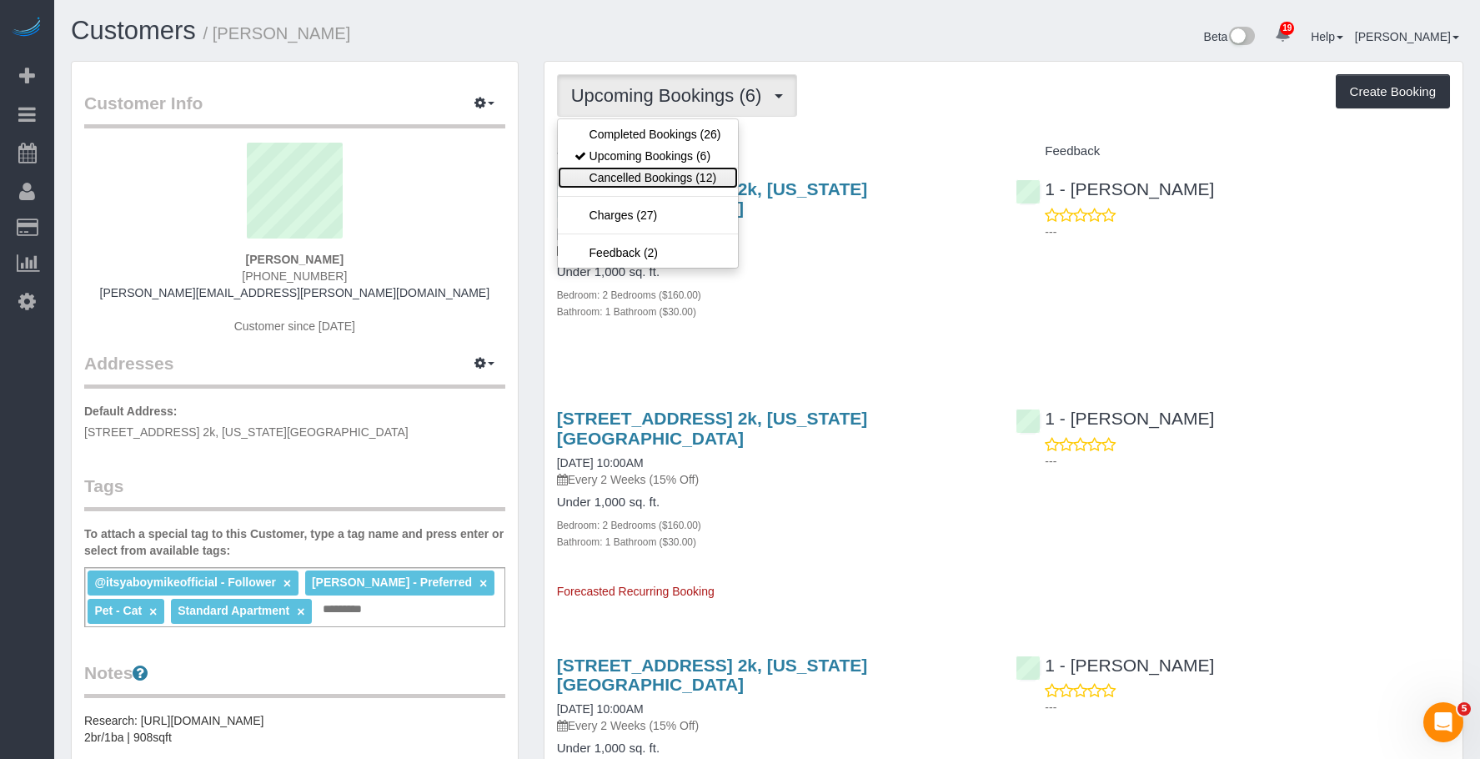
click at [626, 172] on link "Cancelled Bookings (12)" at bounding box center [648, 178] width 180 height 22
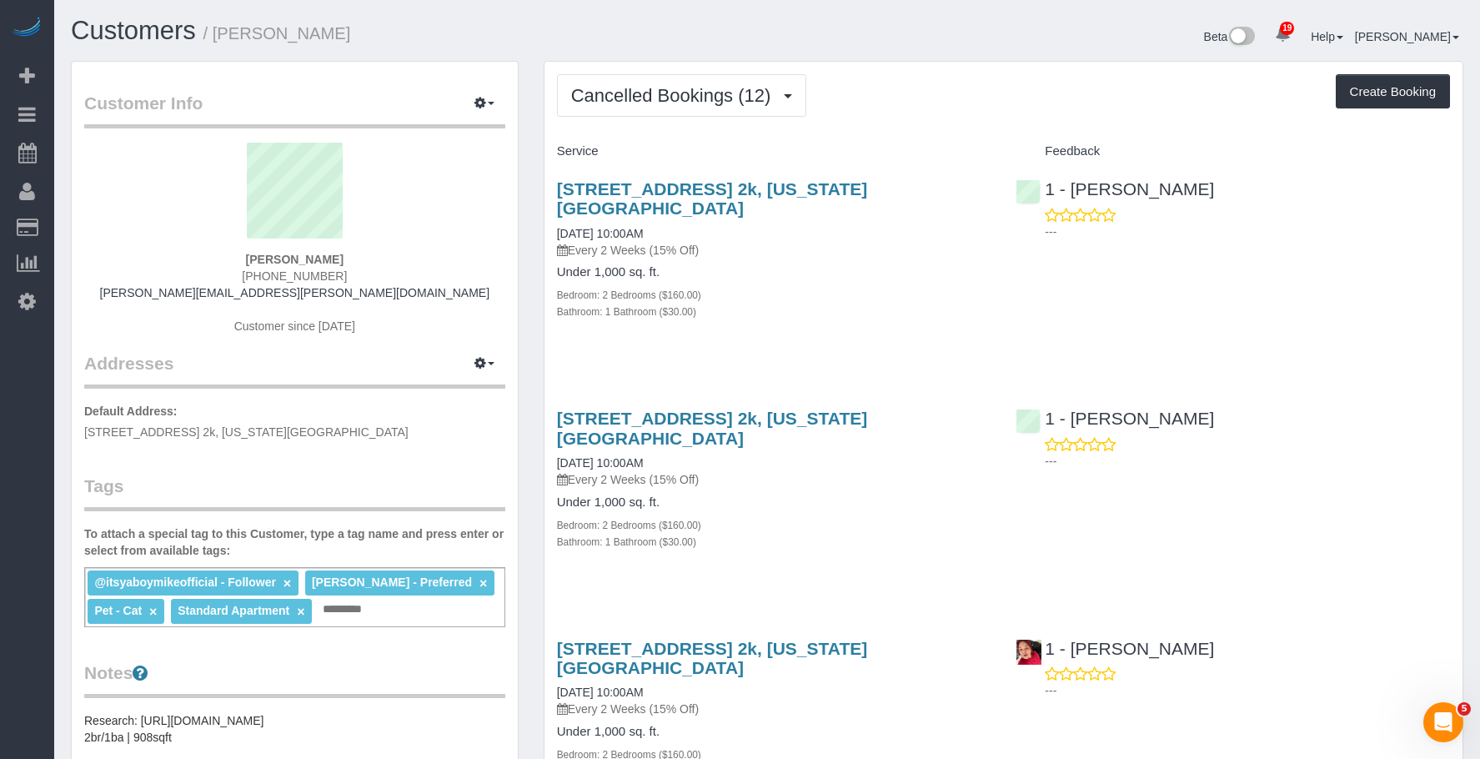
click at [789, 242] on p "Every 2 Weeks (15% Off)" at bounding box center [774, 250] width 435 height 17
click at [794, 188] on link "300 West 53rd Street, Apt. 2k, New York, NY 10019" at bounding box center [712, 198] width 311 height 38
click at [646, 89] on span "Cancelled Bookings (12)" at bounding box center [675, 95] width 208 height 21
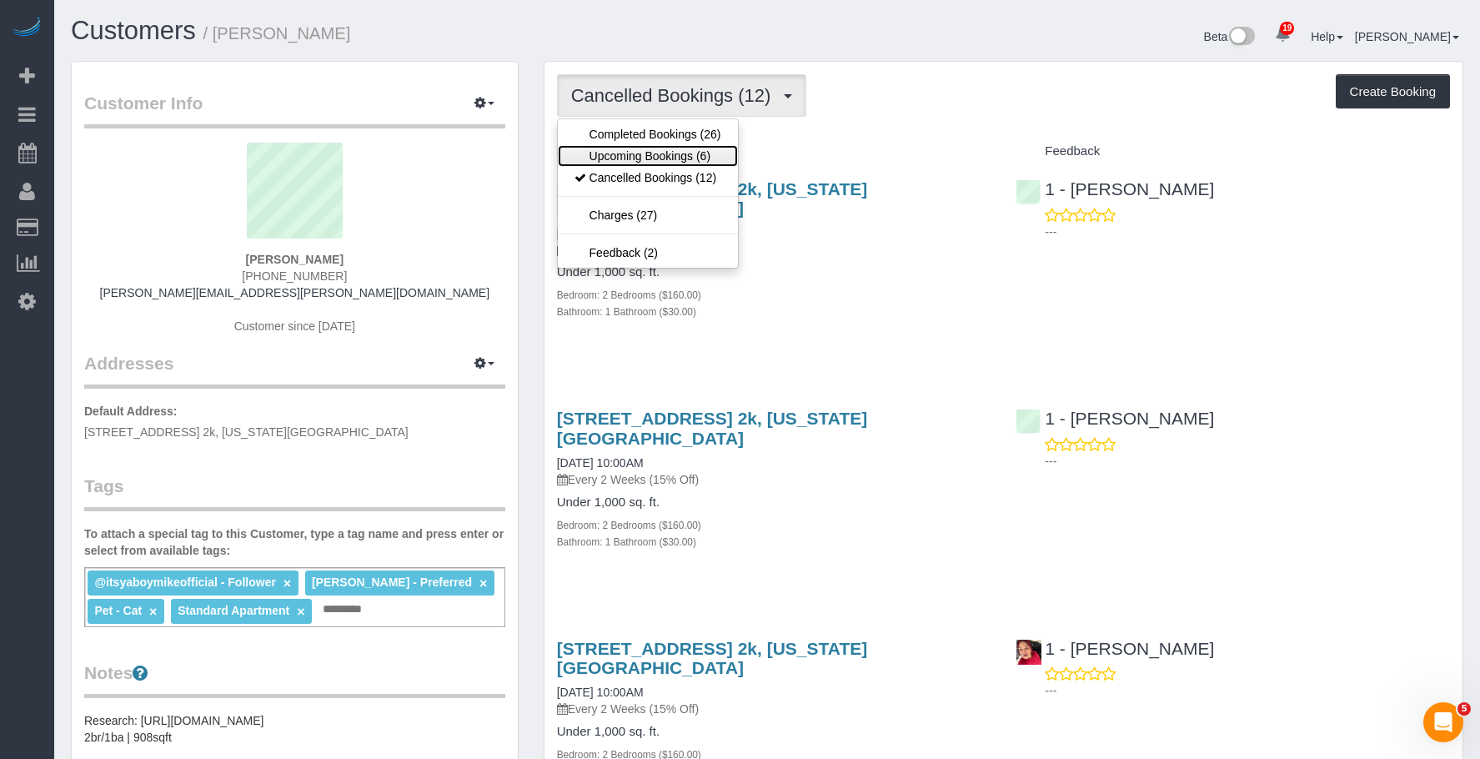
click at [620, 148] on link "Upcoming Bookings (6)" at bounding box center [648, 156] width 180 height 22
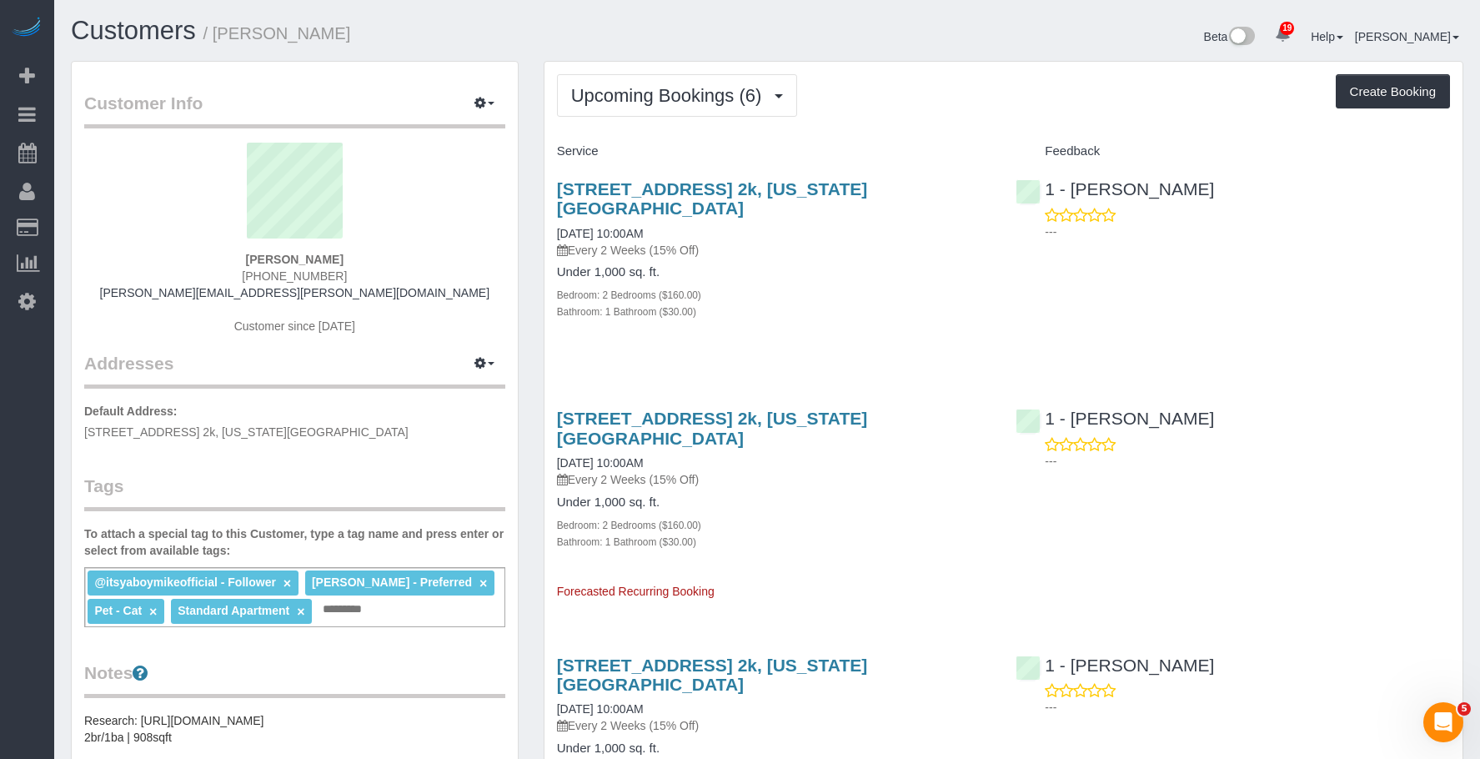
click at [781, 286] on div "Bedroom: 2 Bedrooms ($160.00)" at bounding box center [774, 294] width 435 height 17
click at [900, 309] on div "300 West 53rd Street, Apt. 2k, New York, NY 10019 10/02/2025 10:00AM Every 2 We…" at bounding box center [775, 259] width 460 height 188
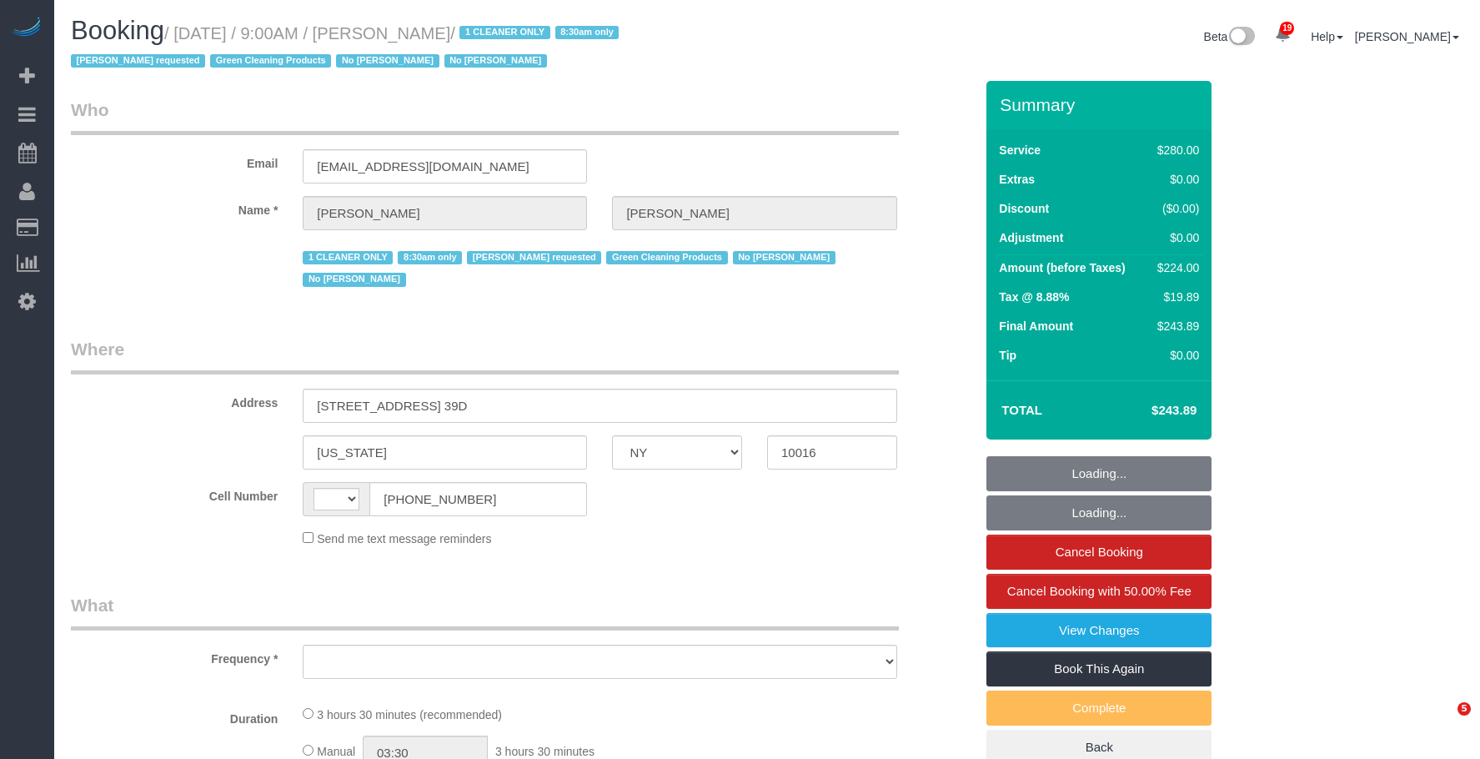
select select "NY"
select select "number:89"
select select "number:90"
select select "number:15"
select select "number:5"
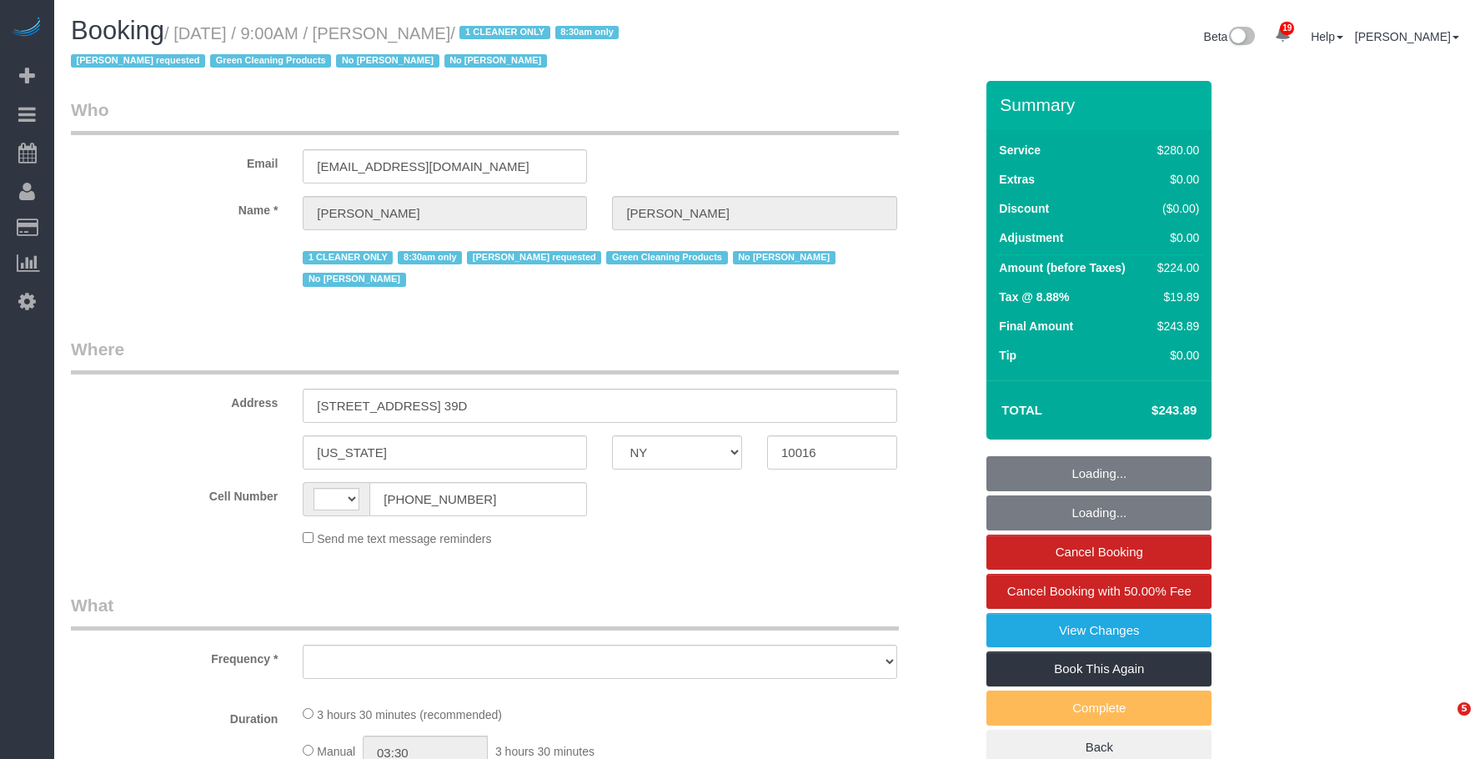
click at [518, 38] on small "/ September 16, 2025 / 9:00AM / Sheila Murthy / 1 CLEANER ONLY 8:30am only Ana …" at bounding box center [347, 47] width 553 height 47
select select "string:US"
select select "object:1387"
select select "210"
select select "spot1"
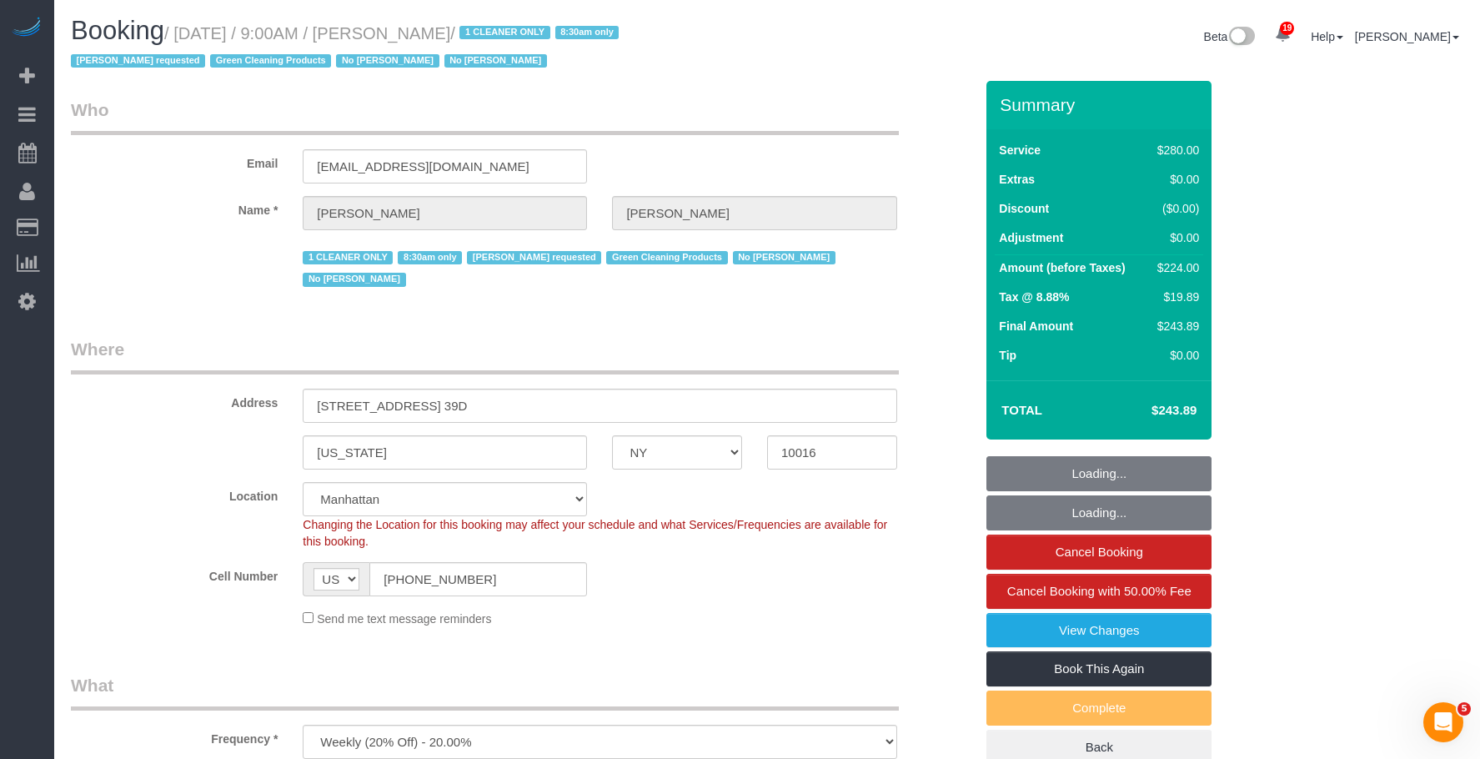
select select "object:1478"
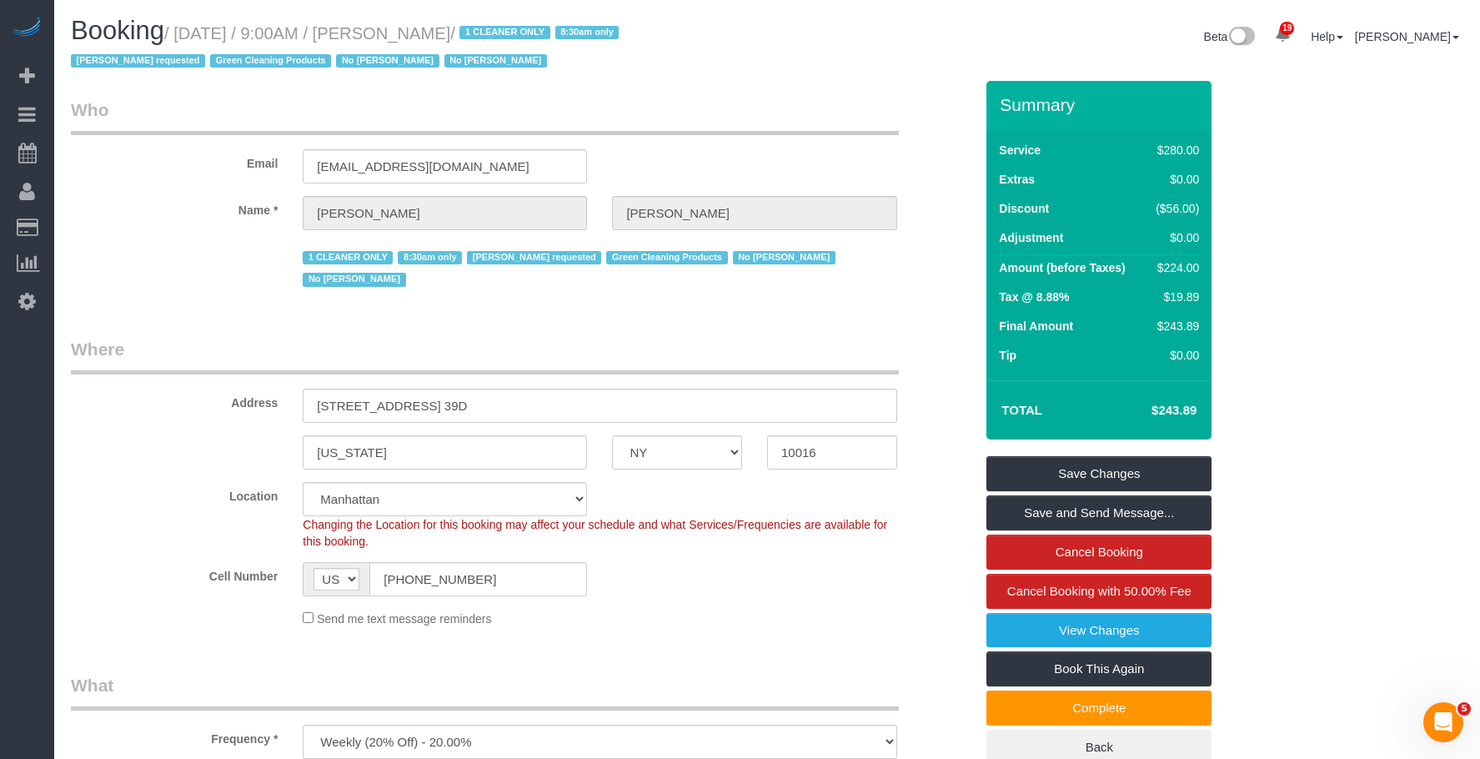
scroll to position [417, 0]
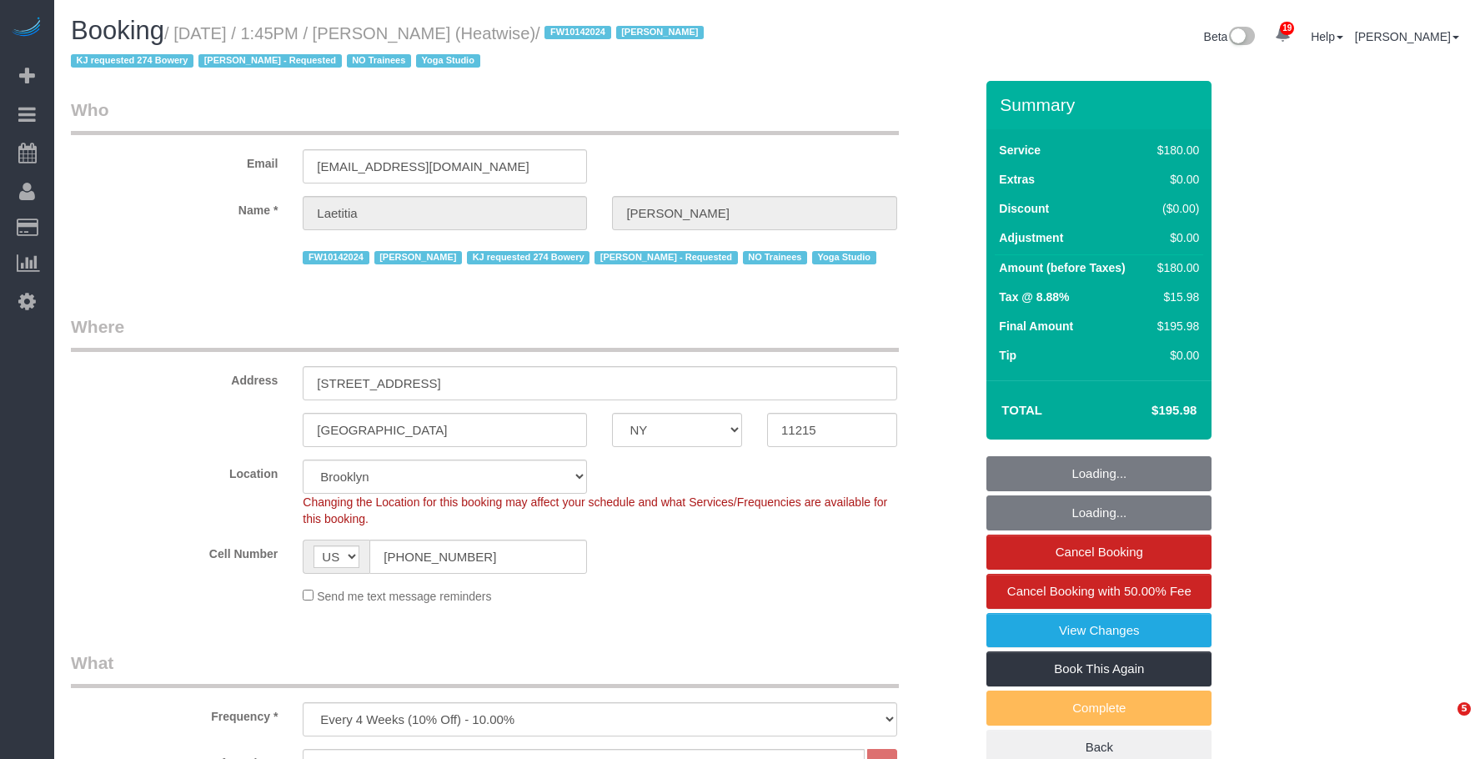
select select "NY"
select select "180"
select select "number:89"
select select "number:90"
select select "number:15"
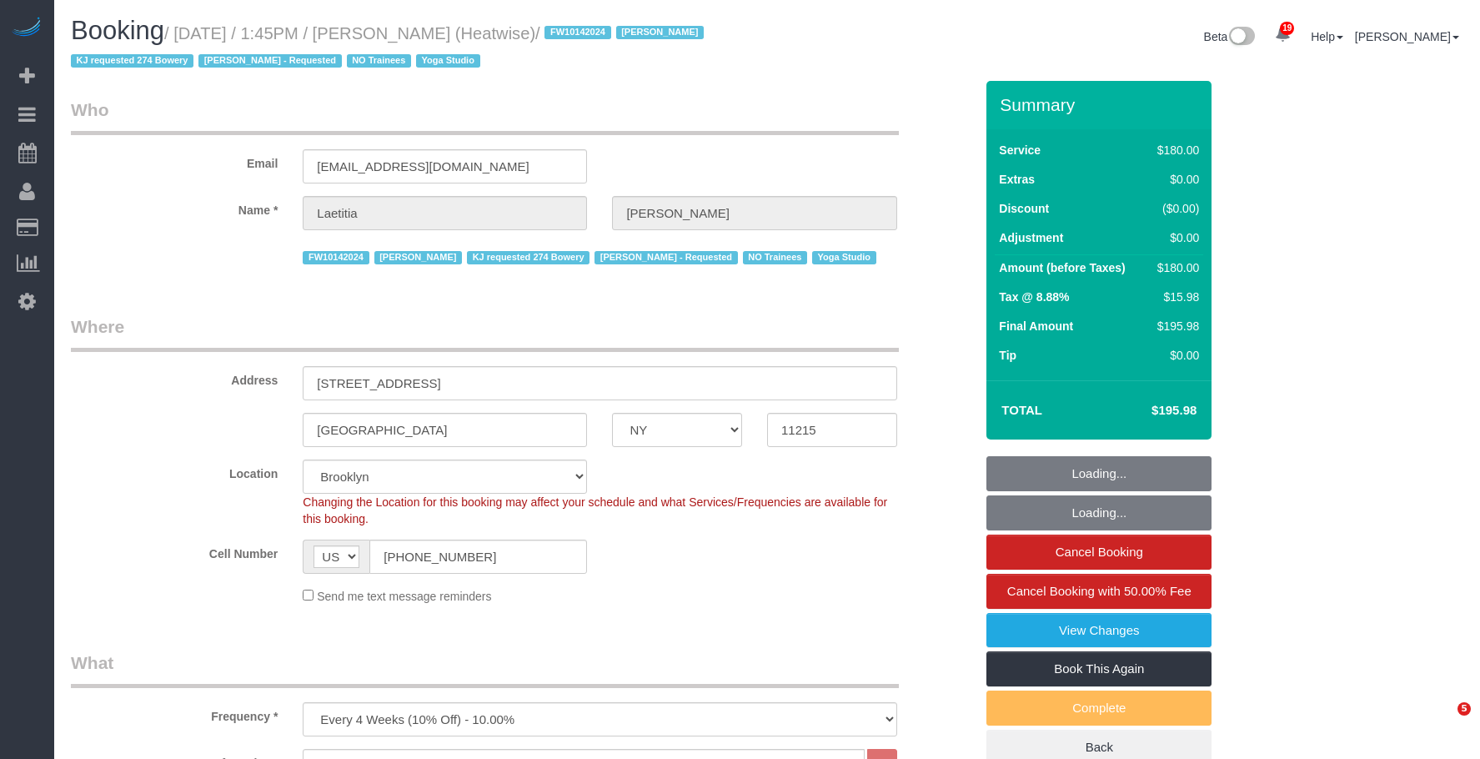
select select "number:7"
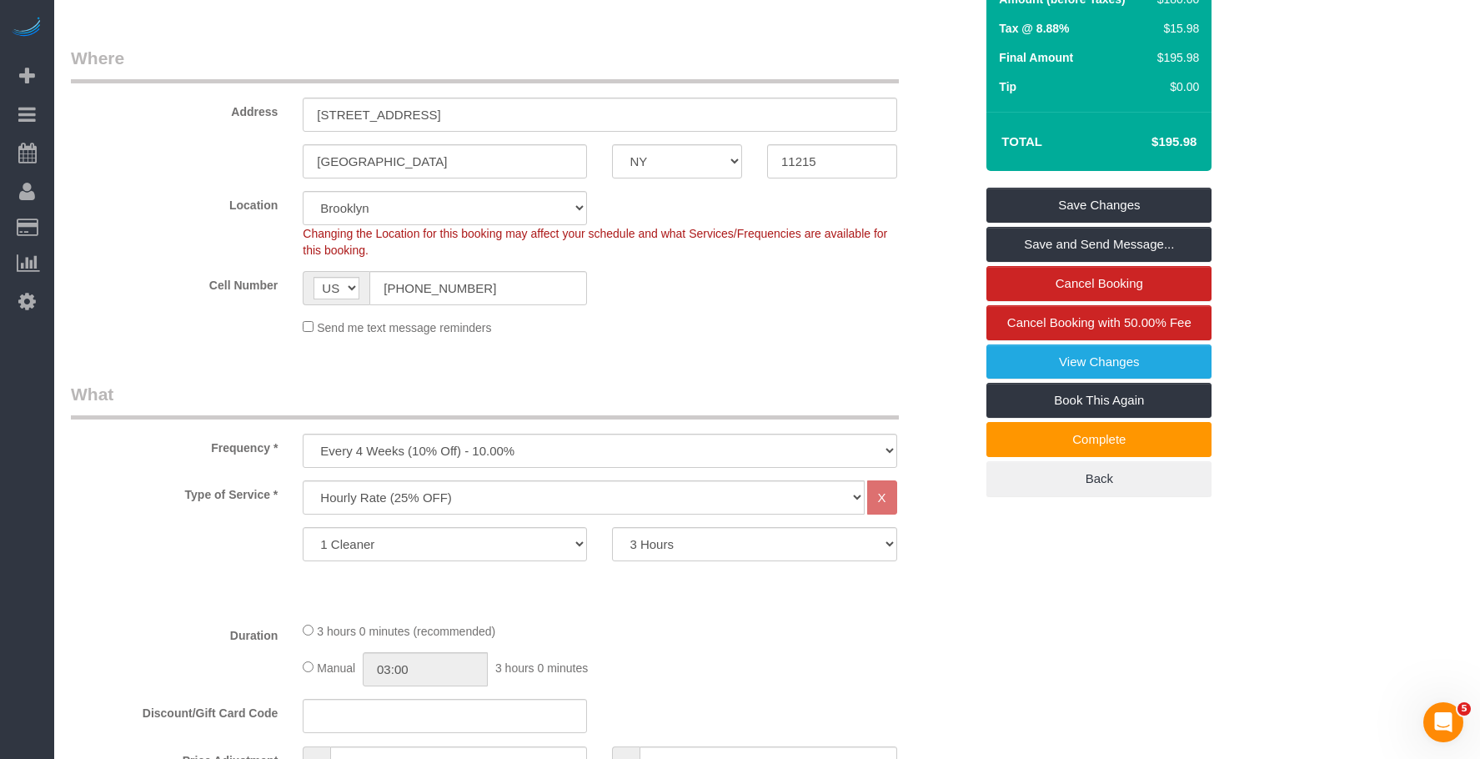
scroll to position [417, 0]
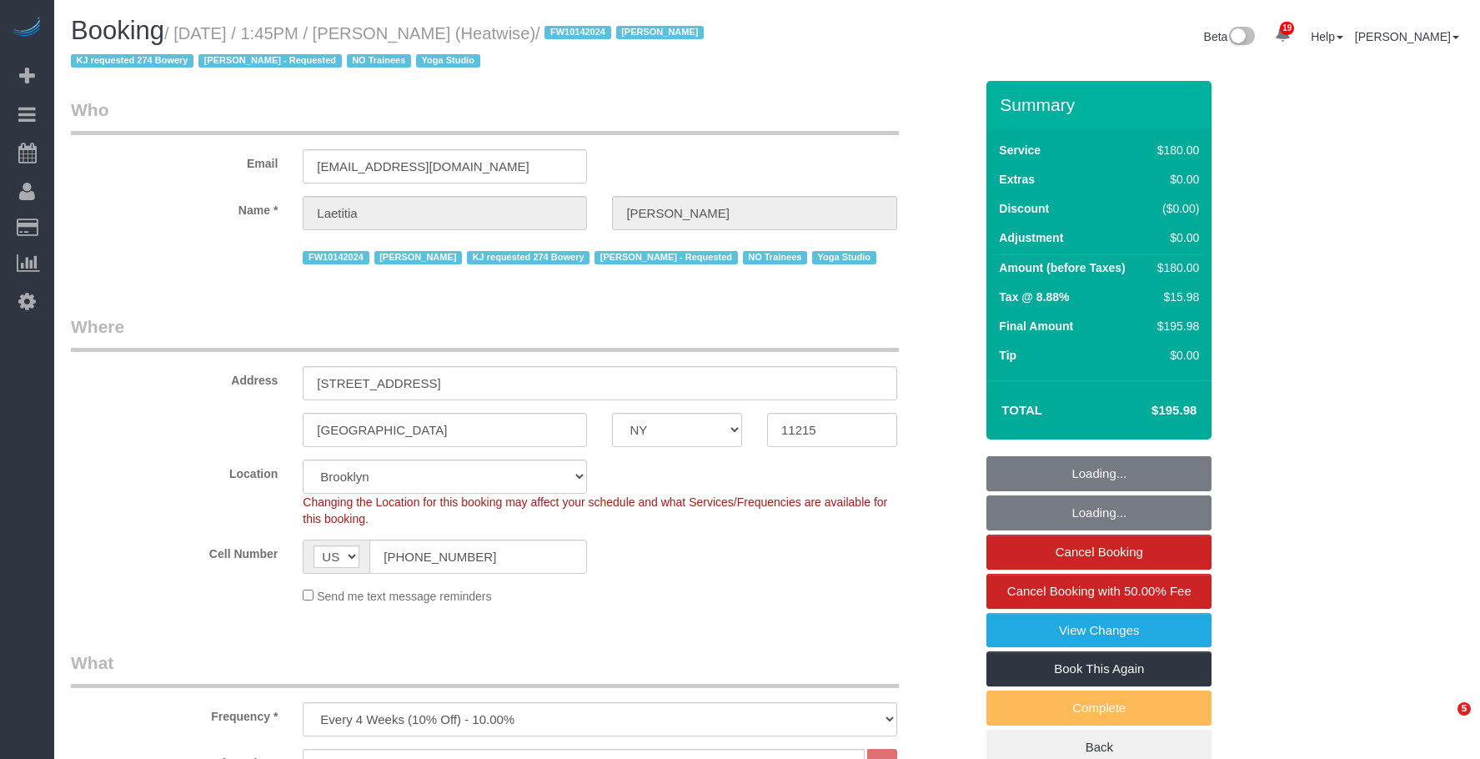
select select "NY"
select select "180"
select select "number:89"
select select "number:90"
select select "number:15"
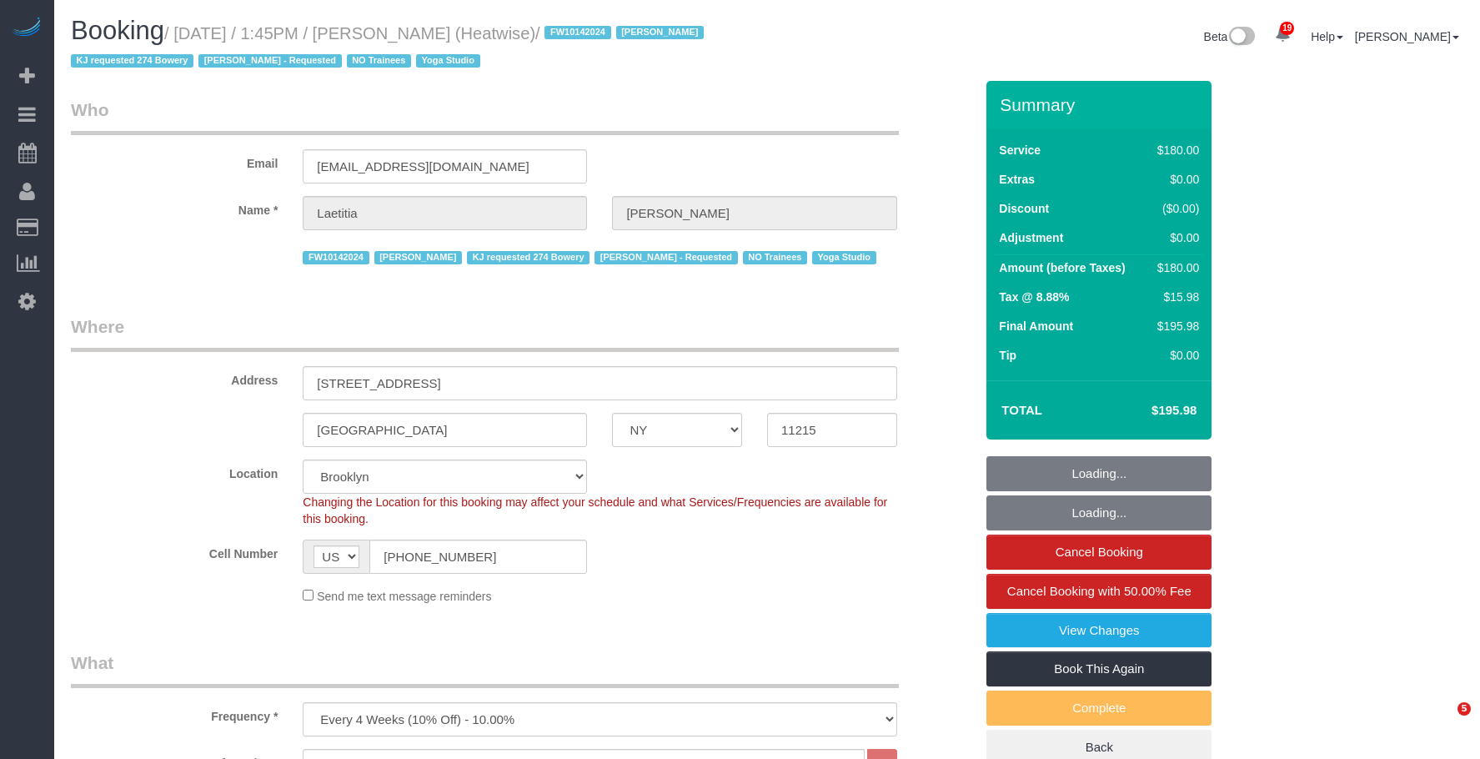
select select "number:7"
select select "object:1518"
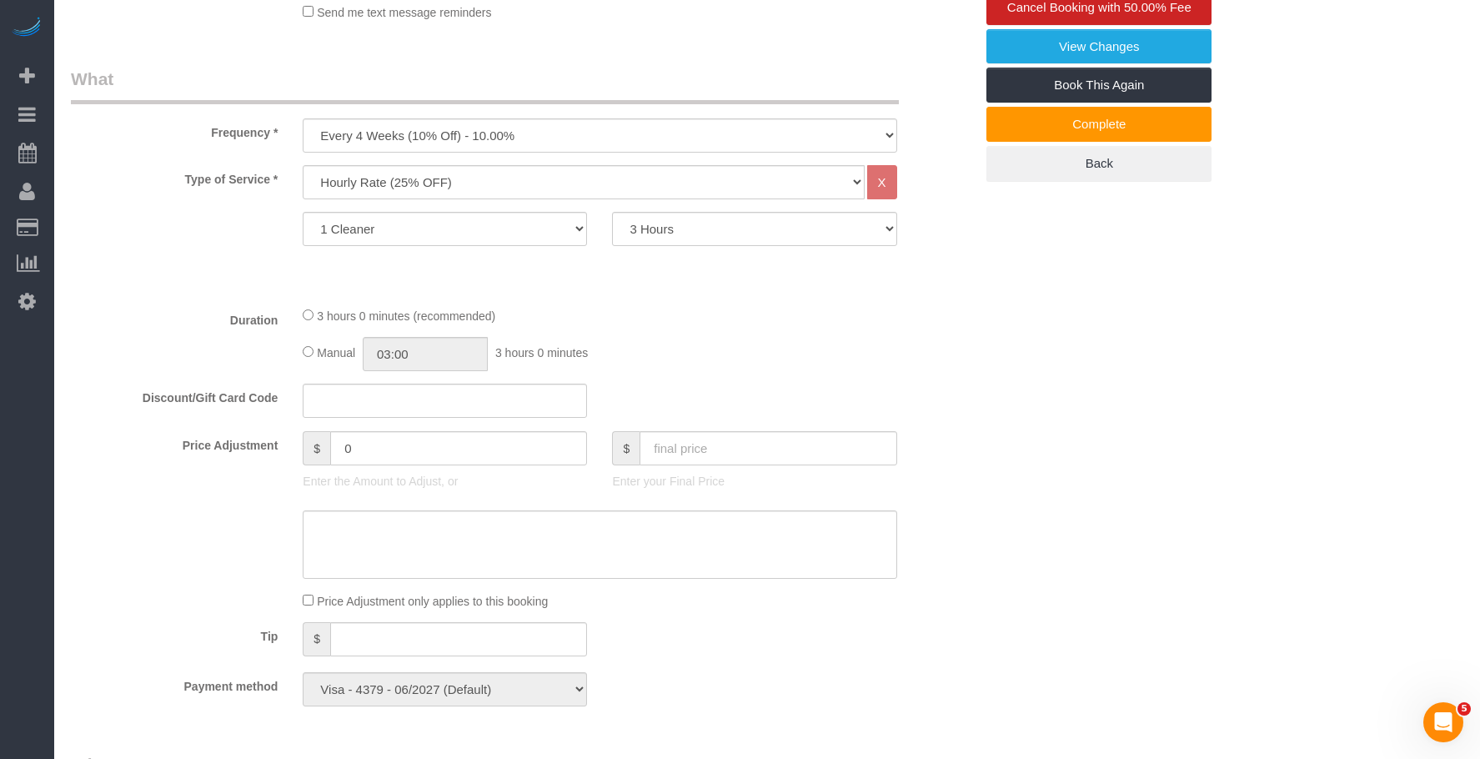
scroll to position [250, 0]
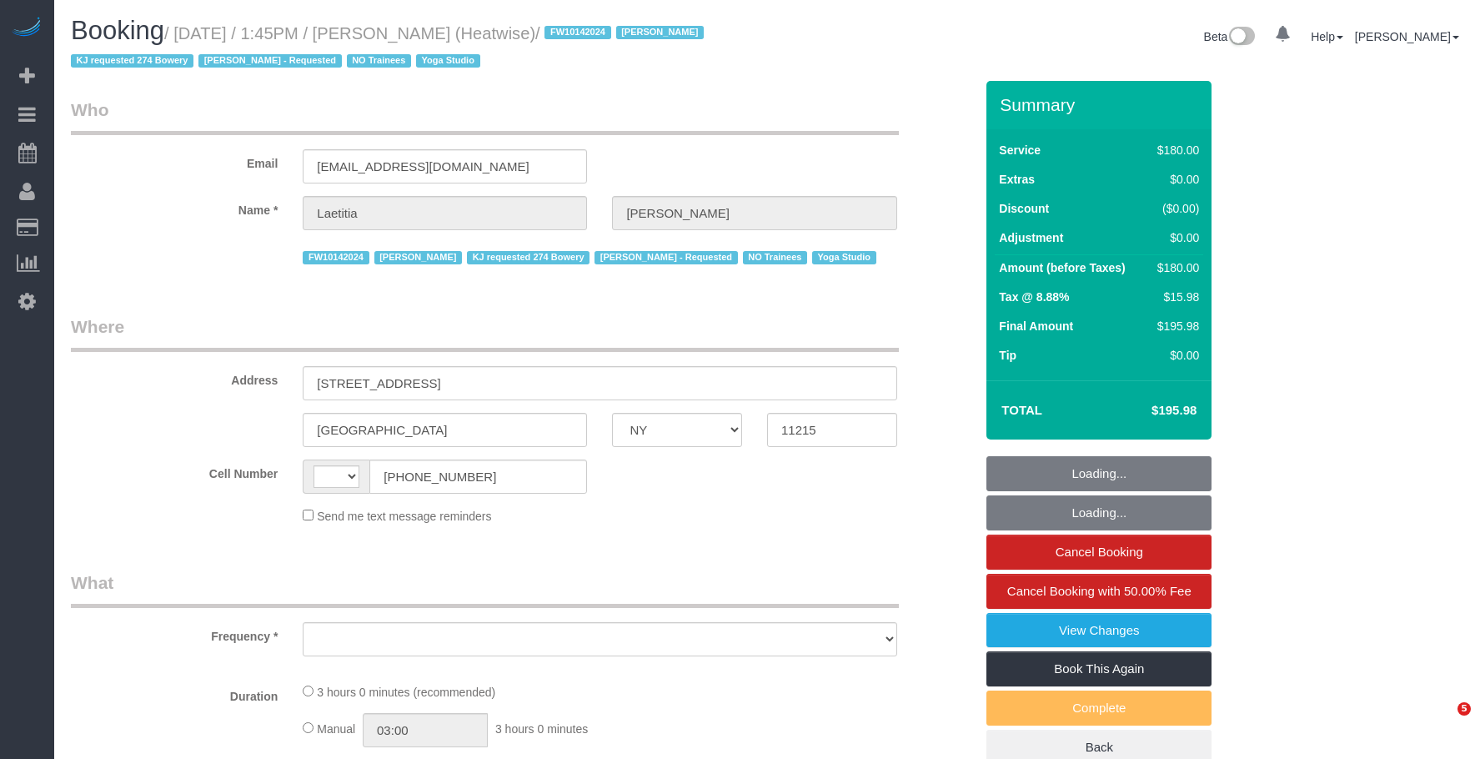
select select "NY"
select select "string:[GEOGRAPHIC_DATA]"
select select "object:815"
select select "180"
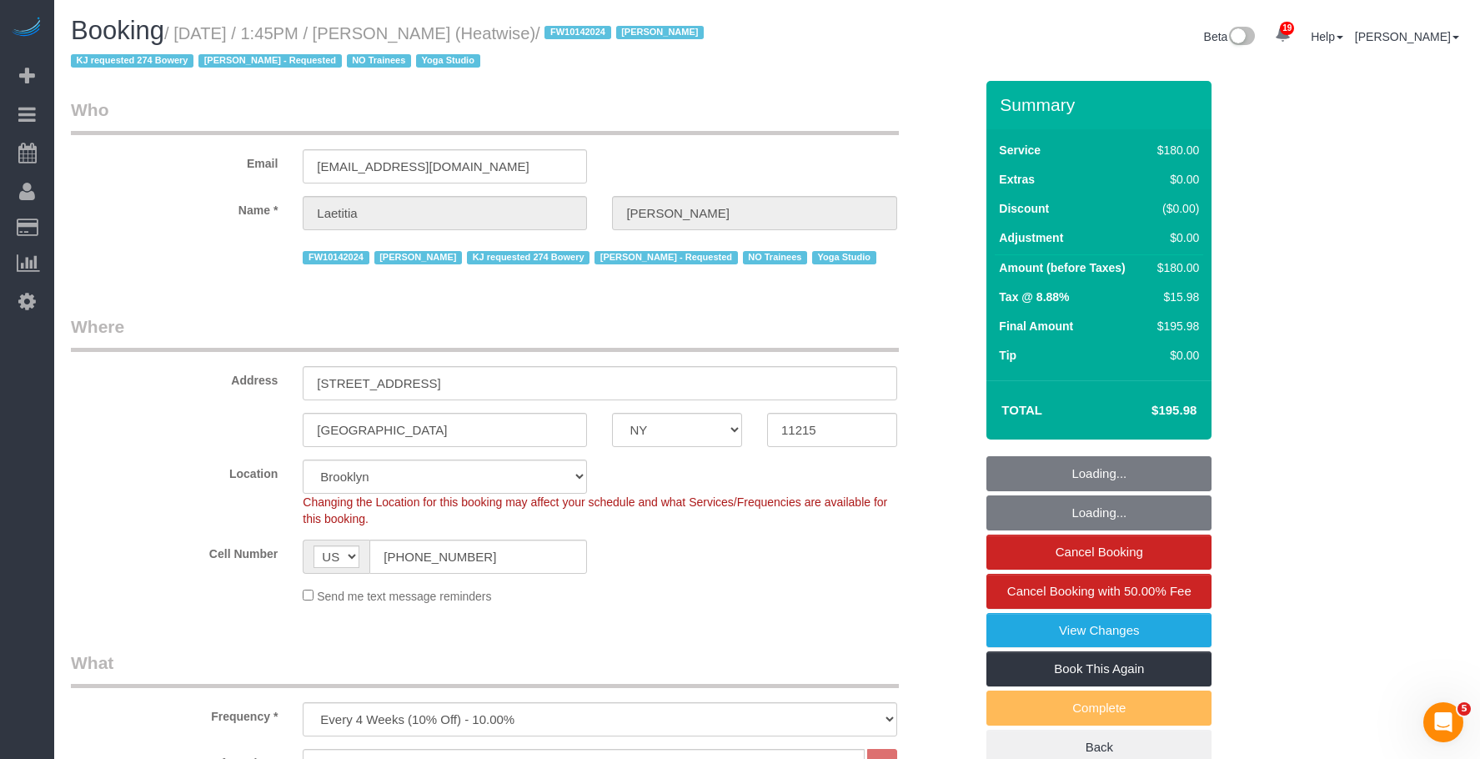
select select "string:stripe-pm_1RaIPN4VGloSiKo7a9kdhFlp"
select select "number:89"
select select "number:90"
select select "number:15"
select select "number:7"
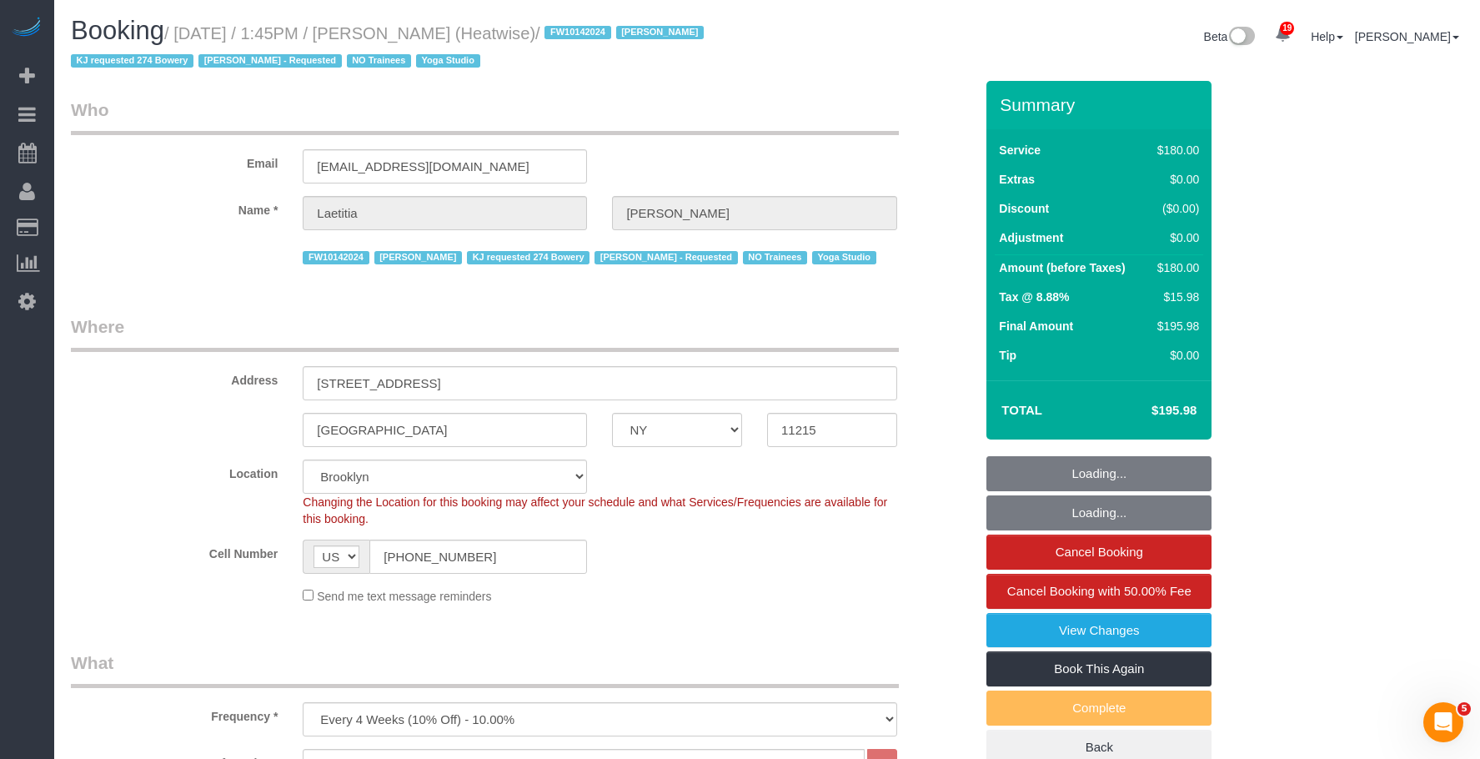
select select "object:1518"
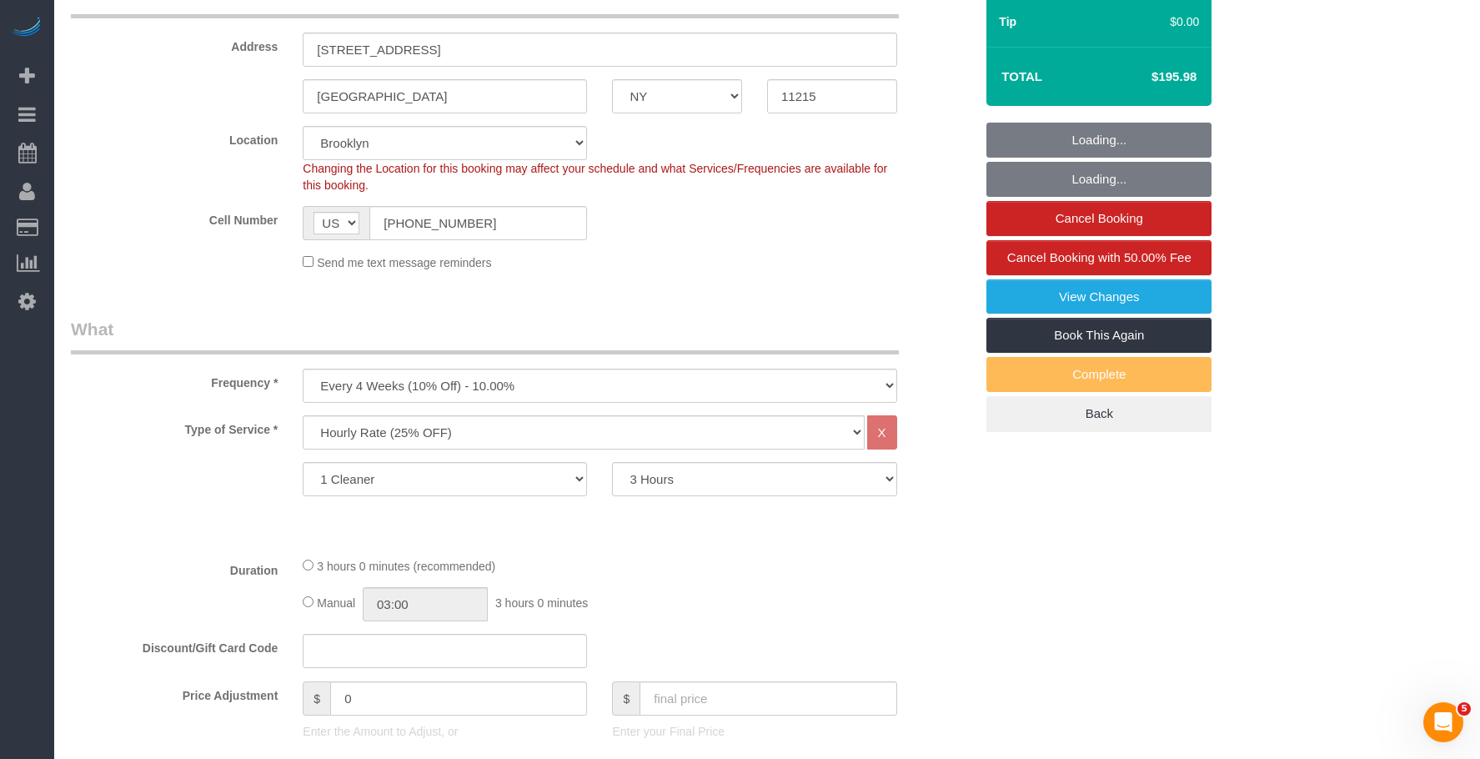
scroll to position [751, 0]
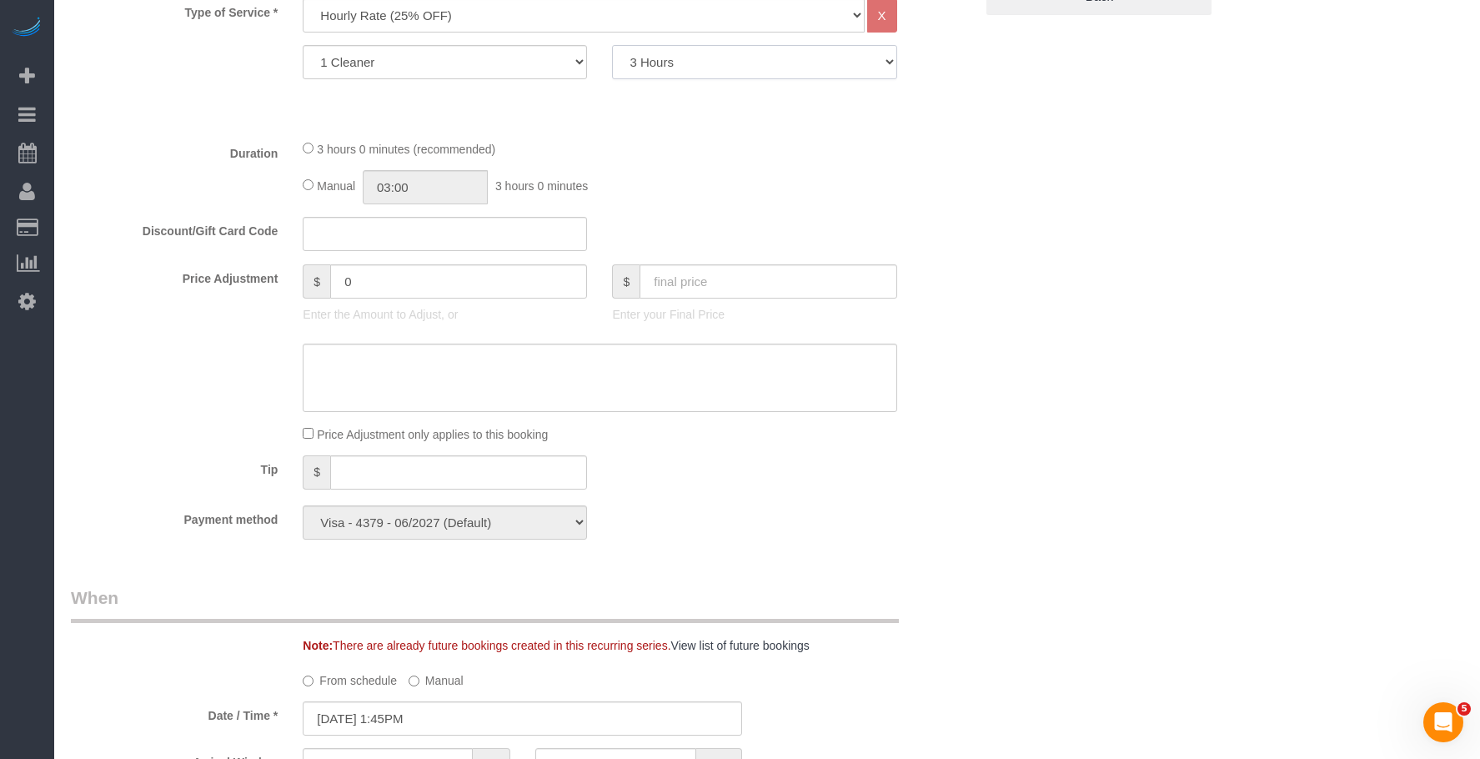
click at [683, 61] on select "0.5 Hours 1 Hour 1.5 Hour 2 Hours 2.5 Hours 3 Hours 3.5 Hours 4 Hours 4.5 Hours…" at bounding box center [754, 62] width 284 height 34
select select "120"
click at [612, 45] on select "0.5 Hours 1 Hour 1.5 Hour 2 Hours 2.5 Hours 3 Hours 3.5 Hours 4 Hours 4.5 Hours…" at bounding box center [754, 62] width 284 height 34
click at [1156, 359] on div "Who Email laetitia@heatwise-studio.com Name * Laetitia Laurin FW10142024 Jacky …" at bounding box center [767, 651] width 1393 height 2642
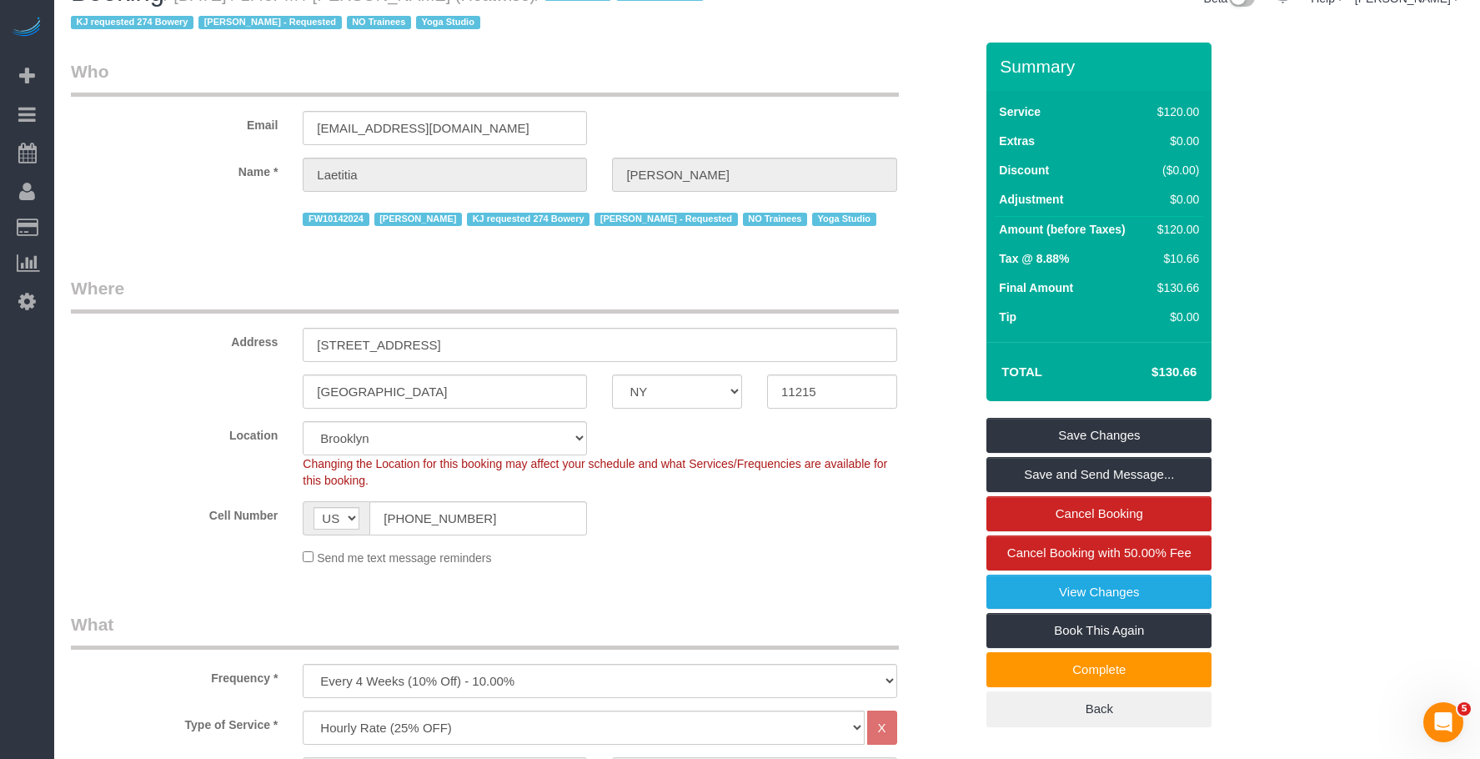
scroll to position [0, 0]
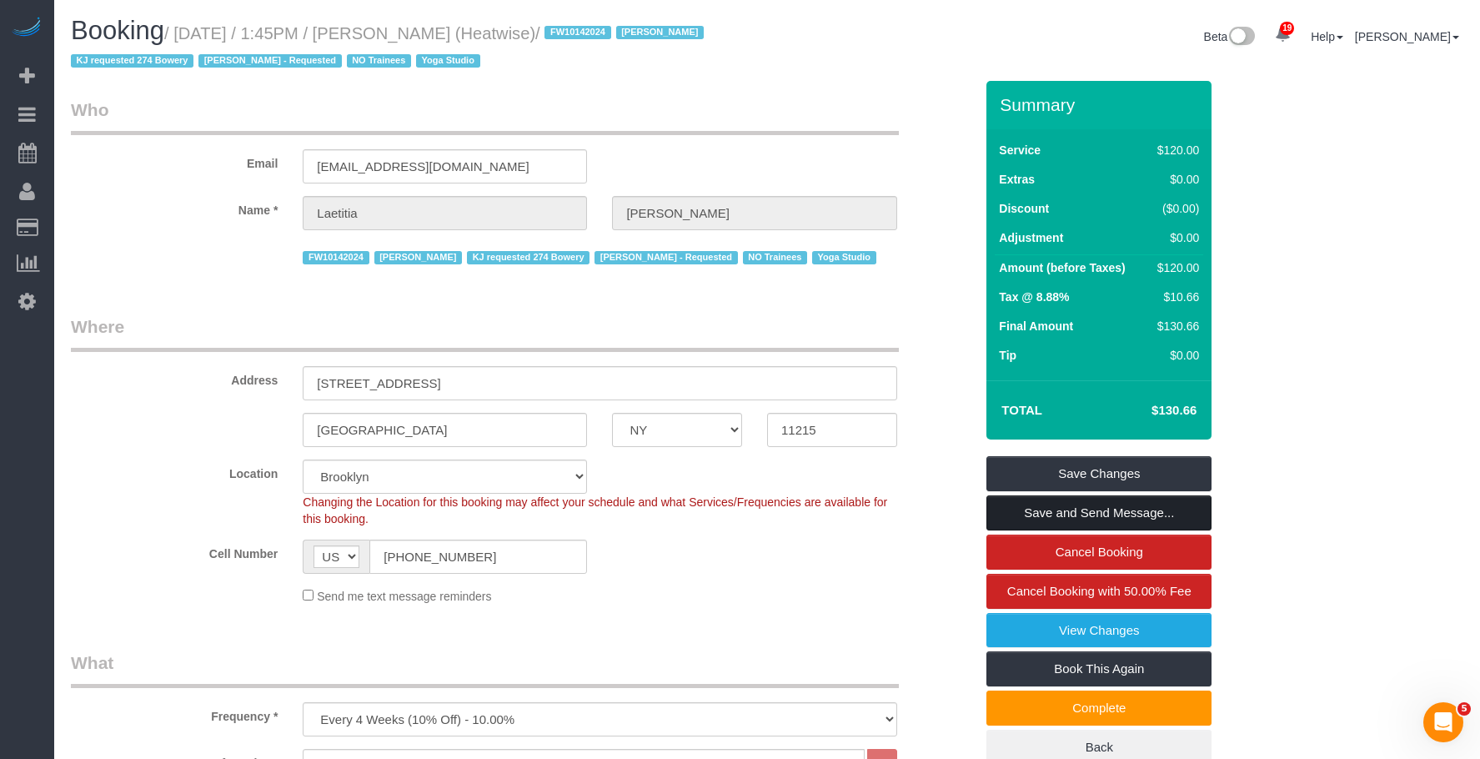
click at [1150, 520] on link "Save and Send Message..." at bounding box center [1099, 512] width 225 height 35
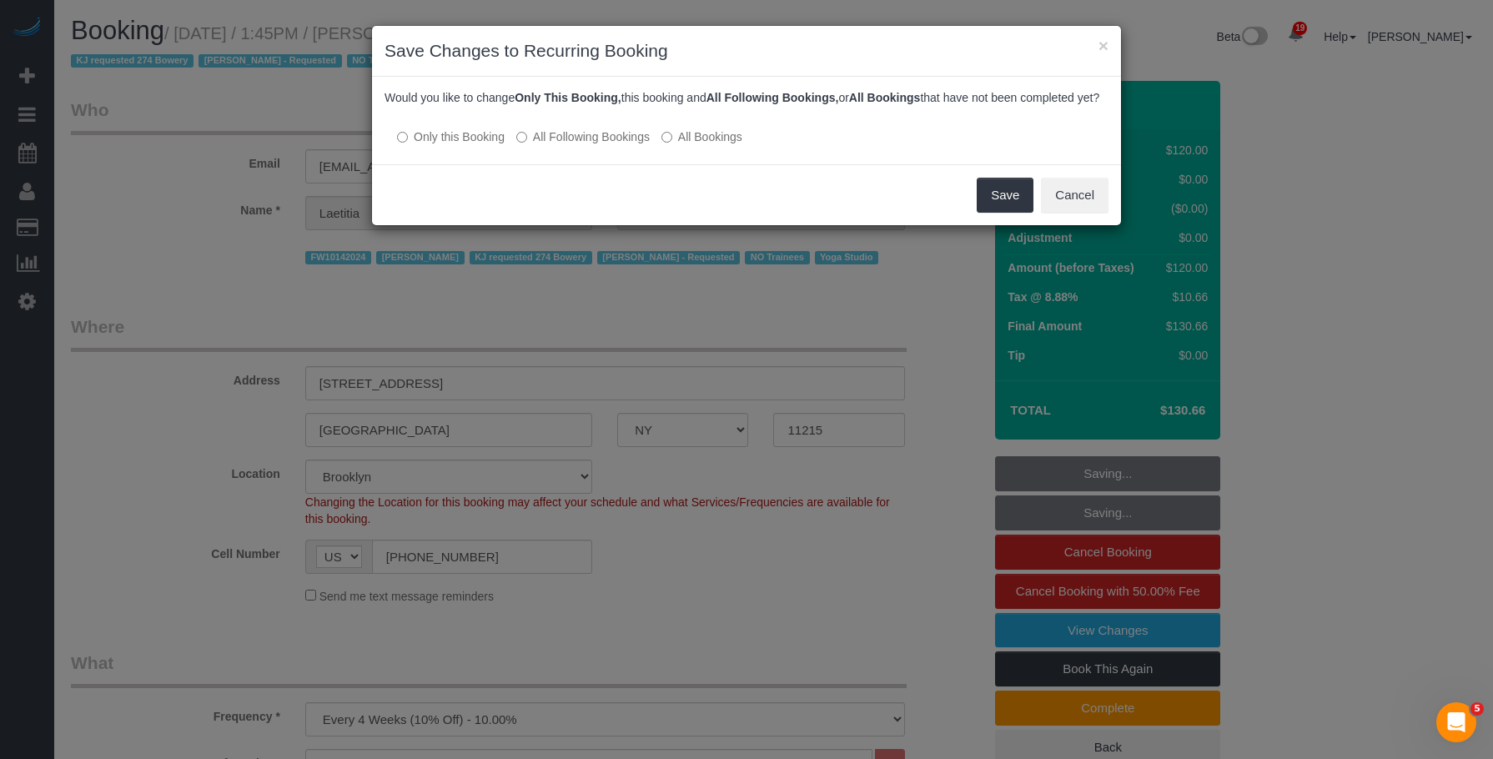
click at [507, 197] on div "Save Cancel" at bounding box center [746, 194] width 749 height 61
click at [1097, 213] on button "Cancel" at bounding box center [1075, 195] width 68 height 35
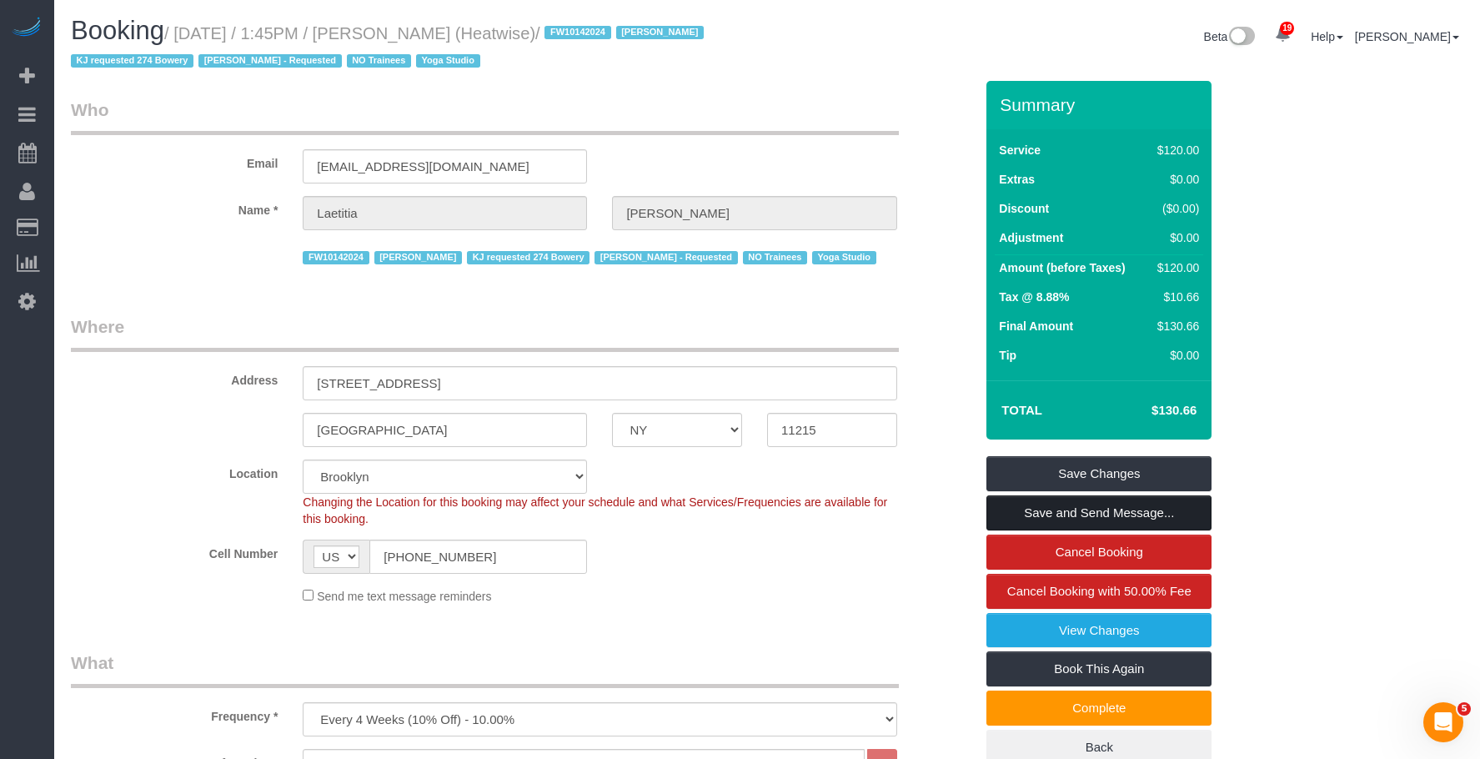
click at [1079, 509] on link "Save and Send Message..." at bounding box center [1099, 512] width 225 height 35
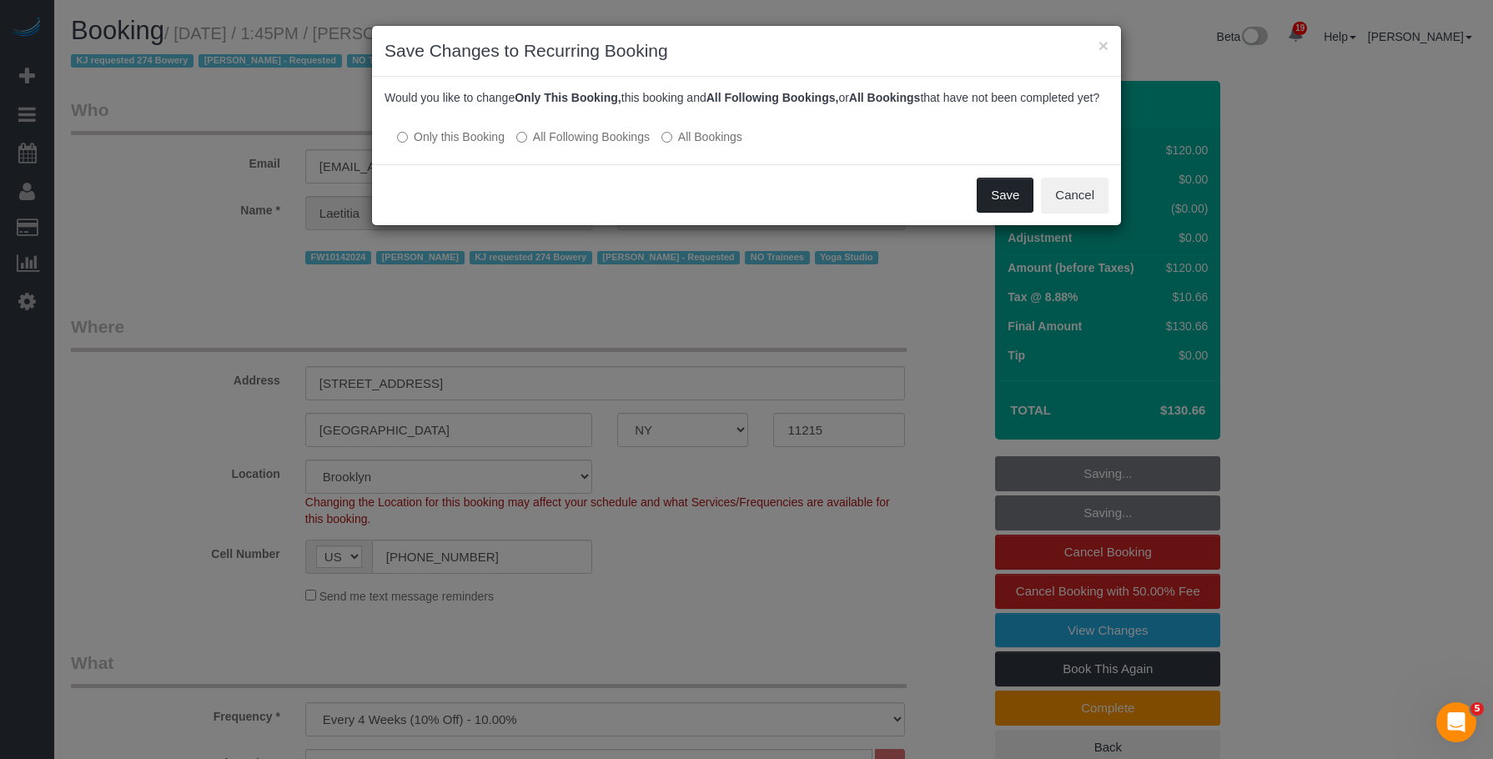
click at [1005, 208] on button "Save" at bounding box center [1005, 195] width 57 height 35
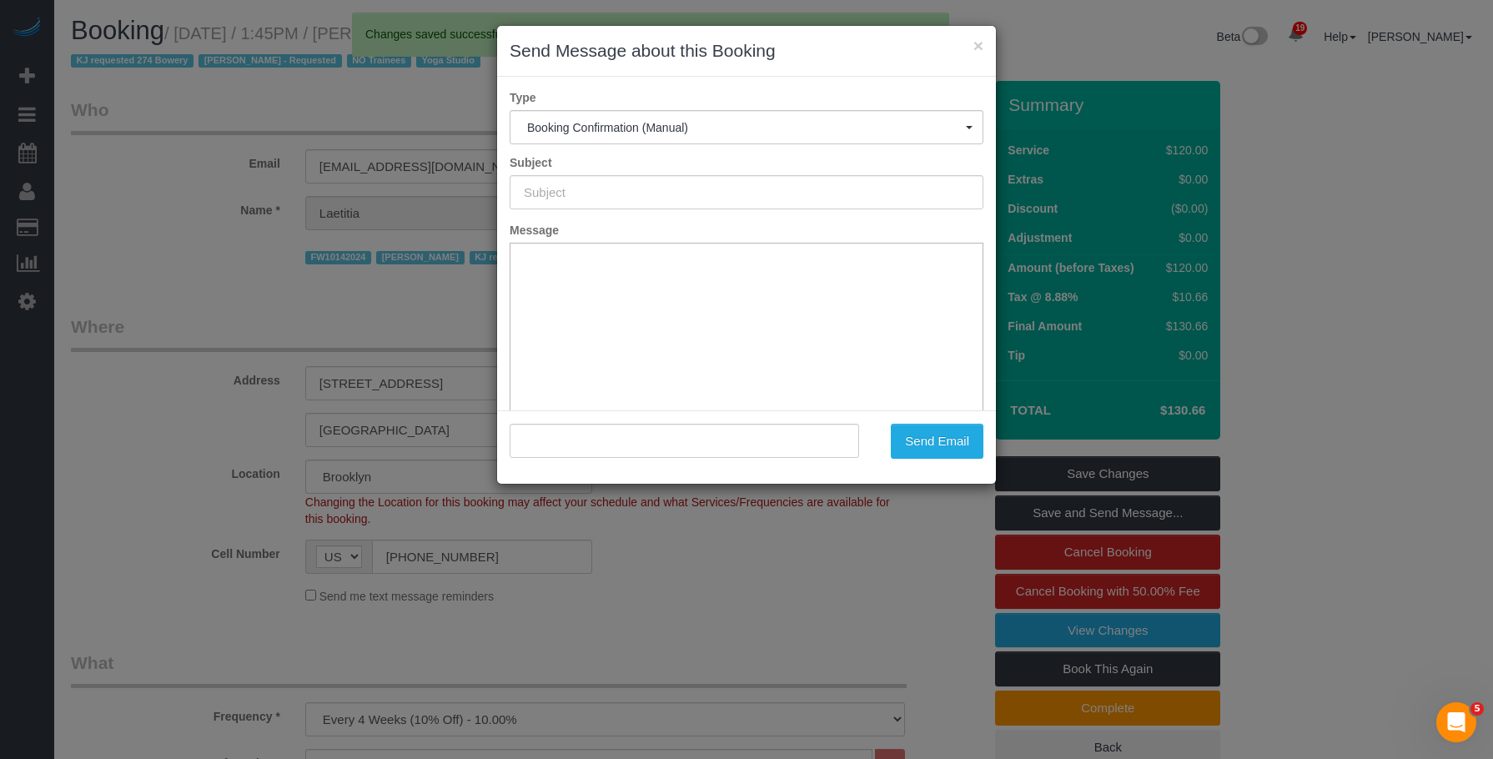
type input "Cleaning Confirmed for 09/16/2025 at 1:45pm"
type input ""Laetitia Laurin" <laetitia@heatwise-studio.com>"
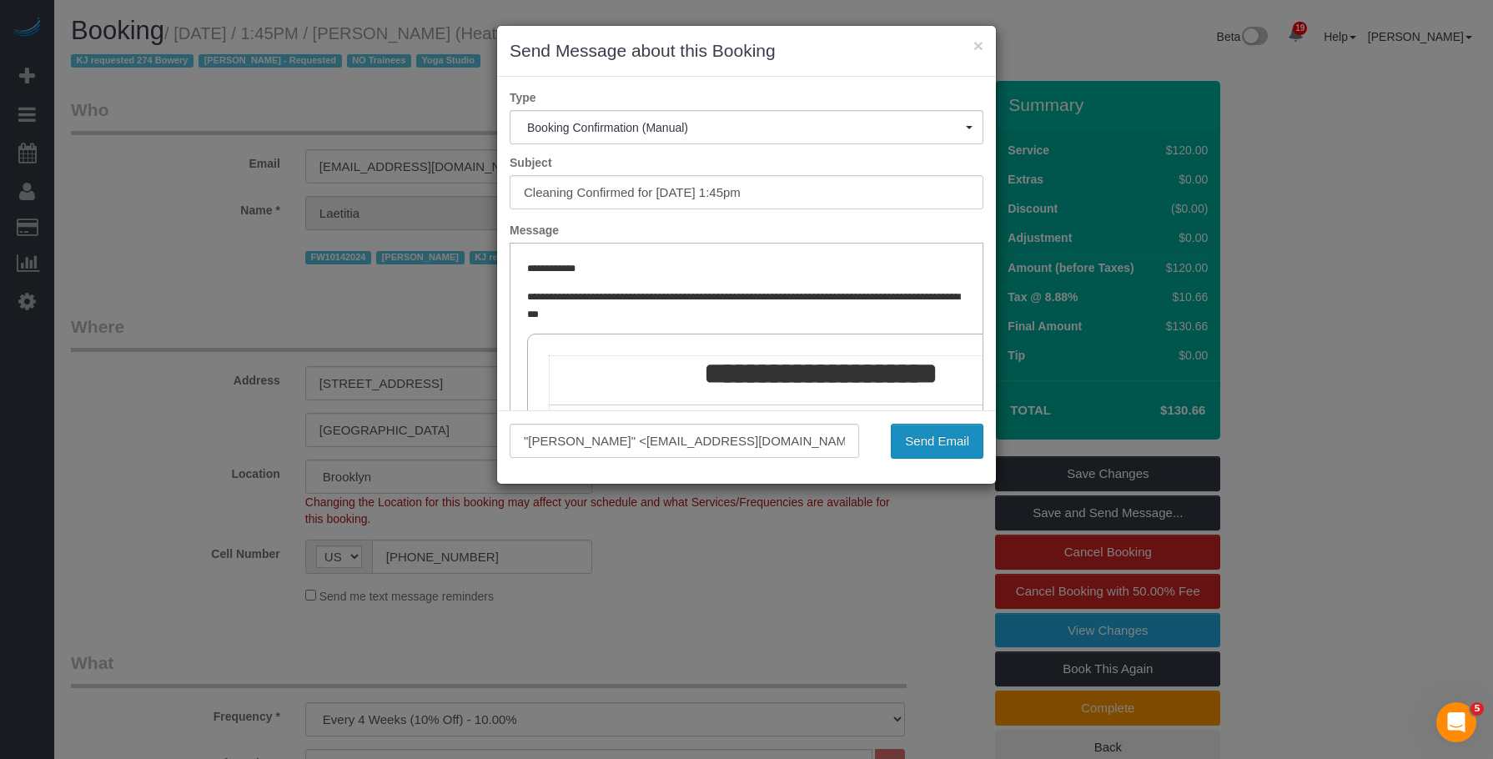
click at [935, 442] on button "Send Email" at bounding box center [937, 441] width 93 height 35
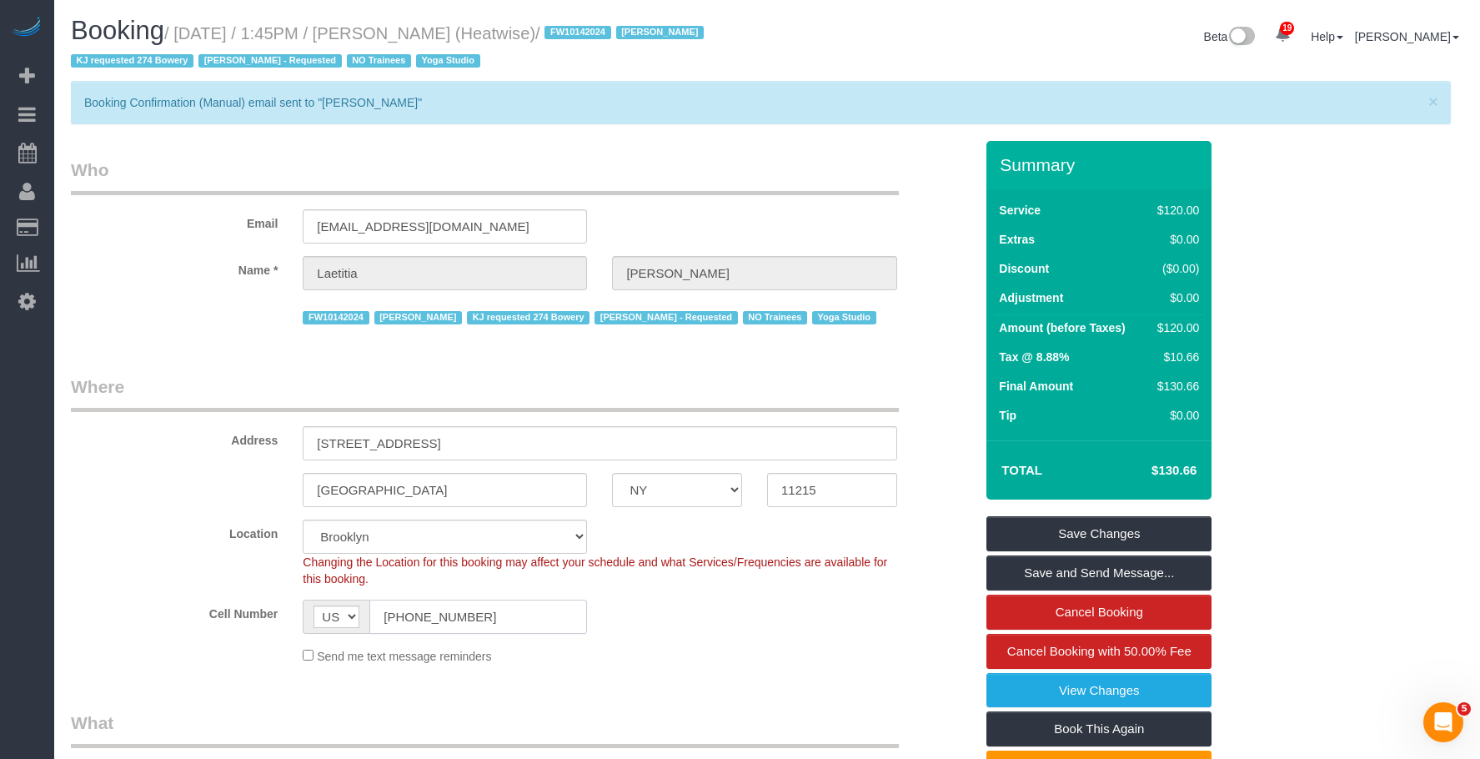
drag, startPoint x: 503, startPoint y: 620, endPoint x: 567, endPoint y: 299, distance: 328.3
click at [301, 622] on div "AF AL DZ AD AO AI AQ AG AR AM AW AU AT AZ BS BH BD BB BY BE BZ BJ BM BT BO BA B…" at bounding box center [444, 617] width 309 height 34
click at [450, 36] on small "/ September 16, 2025 / 1:45PM / Laetitia Laurin (Heatwise) / FW10142024 Jacky X…" at bounding box center [390, 47] width 638 height 47
click at [448, 36] on small "/ September 16, 2025 / 1:45PM / Laetitia Laurin (Heatwise) / FW10142024 Jacky X…" at bounding box center [390, 47] width 638 height 47
copy small "Laetitia"
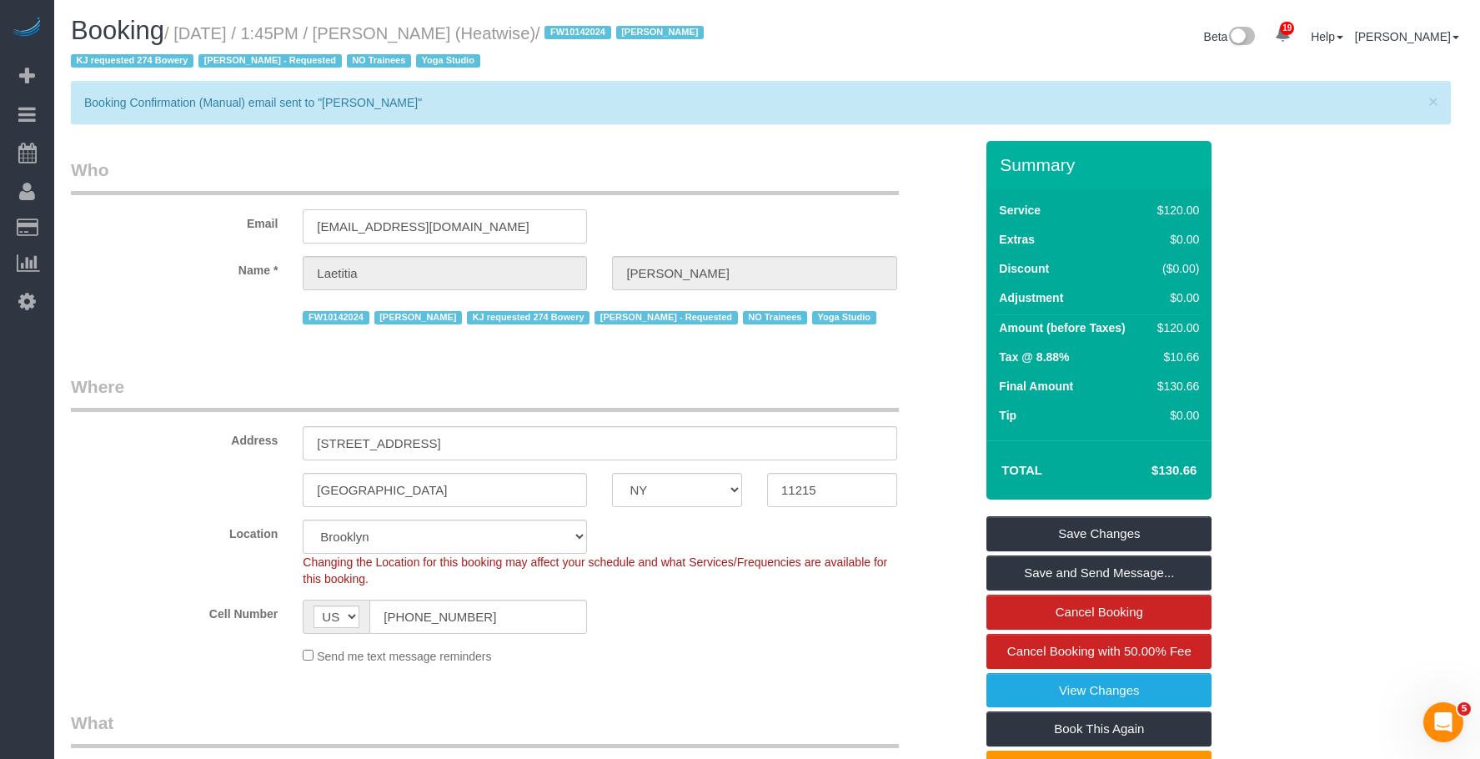
drag, startPoint x: 450, startPoint y: 226, endPoint x: 93, endPoint y: 231, distance: 357.0
click at [208, 214] on div "Email laetitia@heatwise-studio.com" at bounding box center [522, 201] width 928 height 86
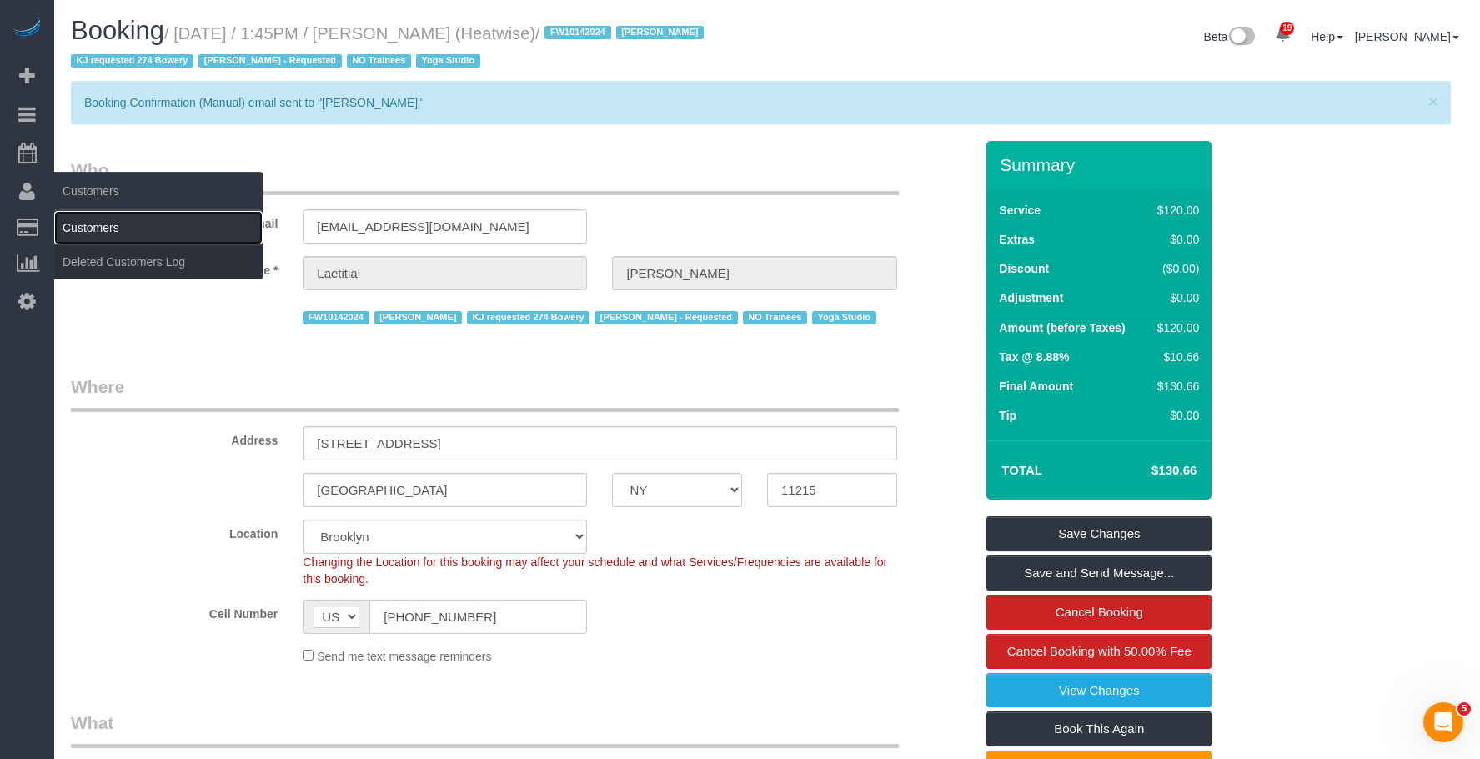
click at [108, 231] on link "Customers" at bounding box center [158, 227] width 208 height 33
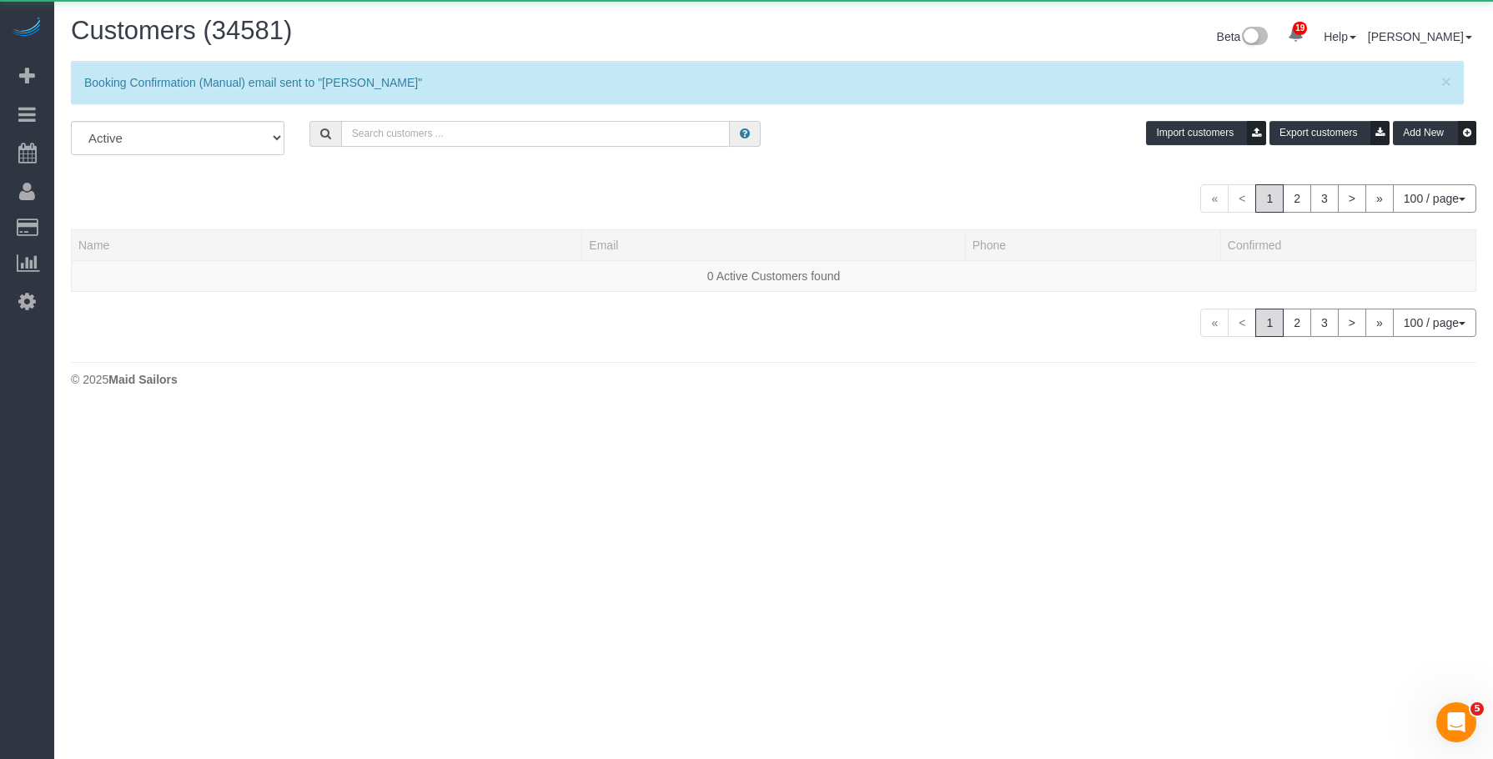
click at [673, 131] on input "text" at bounding box center [535, 134] width 389 height 26
paste input "[EMAIL_ADDRESS][DOMAIN_NAME]"
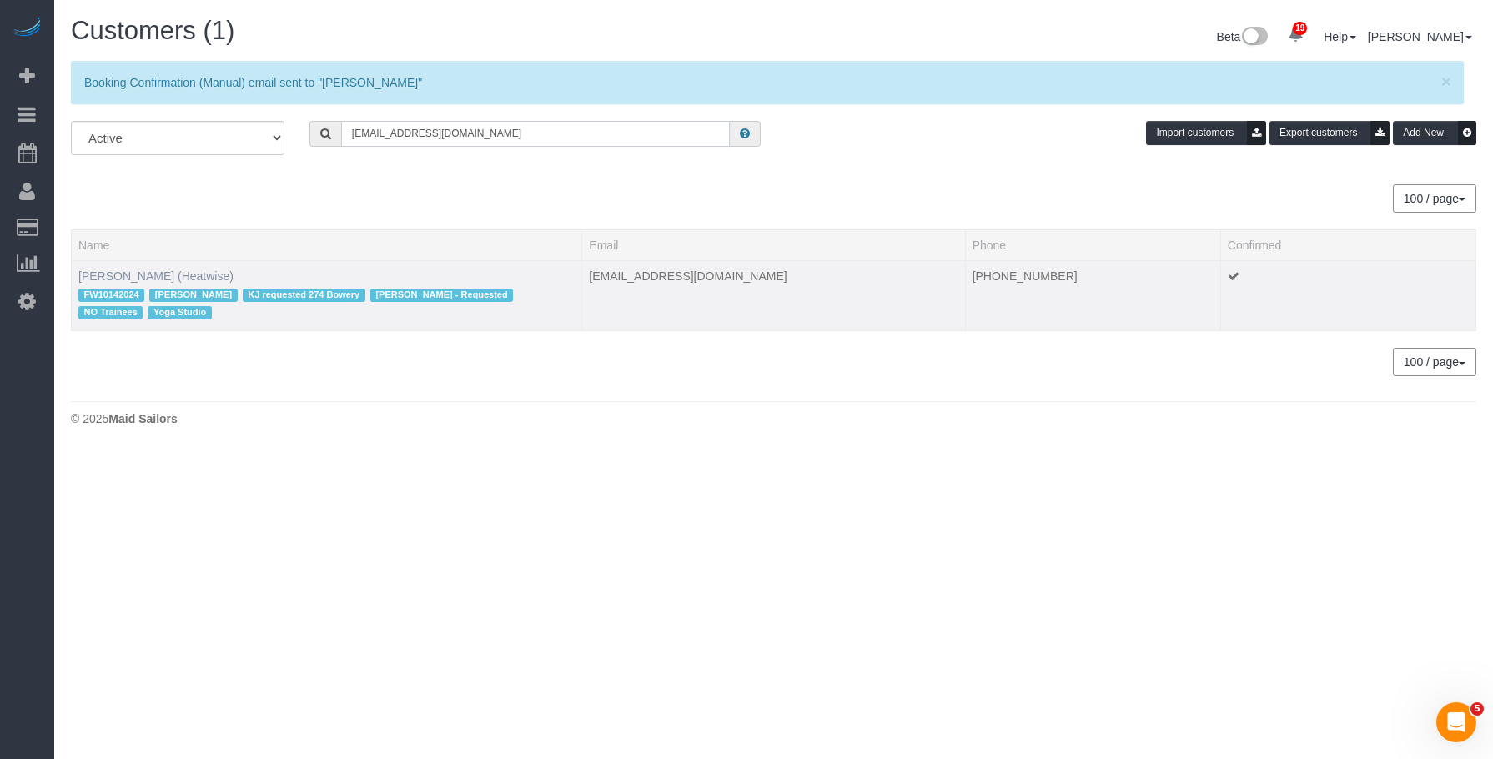
type input "[EMAIL_ADDRESS][DOMAIN_NAME]"
click at [138, 275] on link "Laetitia Laurin (Heatwise)" at bounding box center [155, 275] width 155 height 13
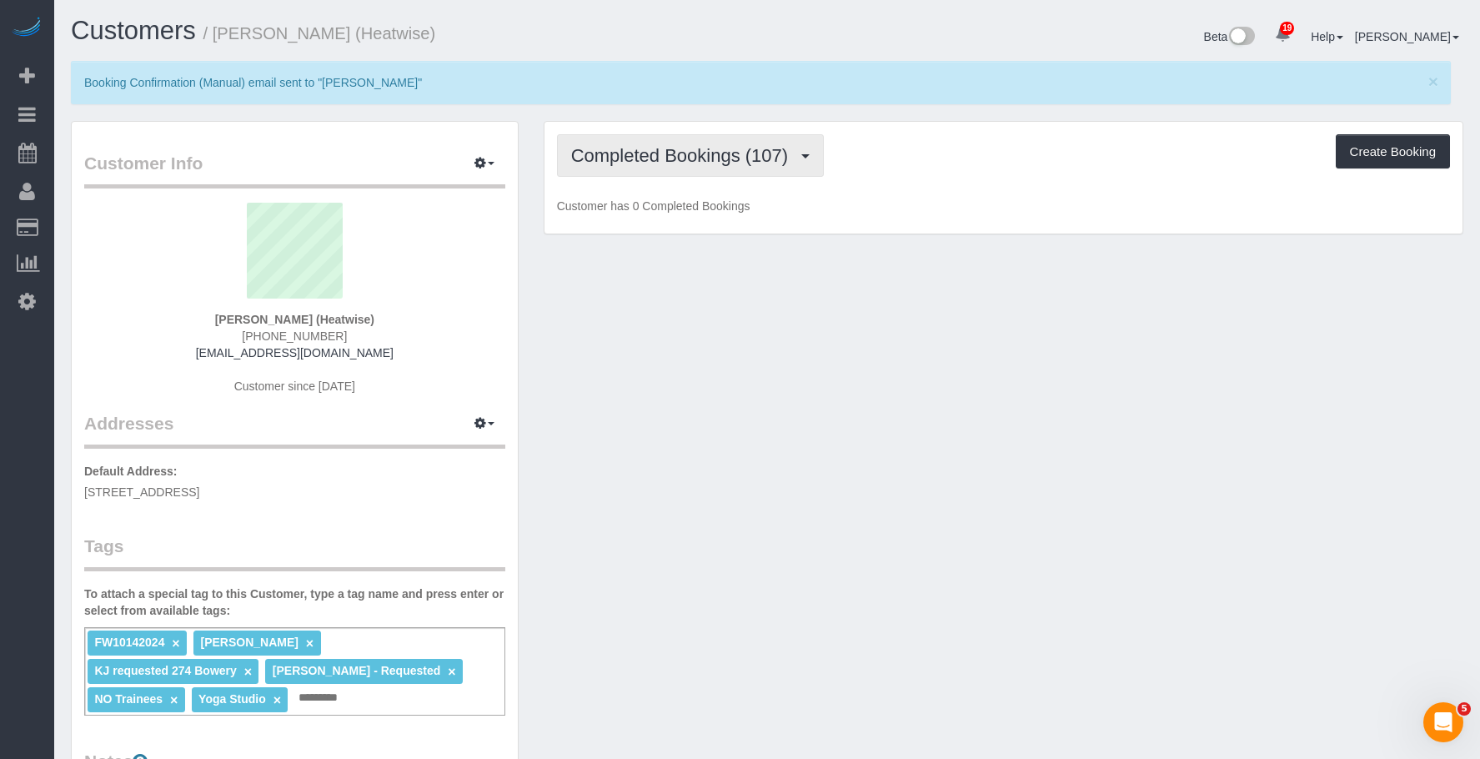
click at [656, 134] on button "Completed Bookings (107)" at bounding box center [691, 155] width 268 height 43
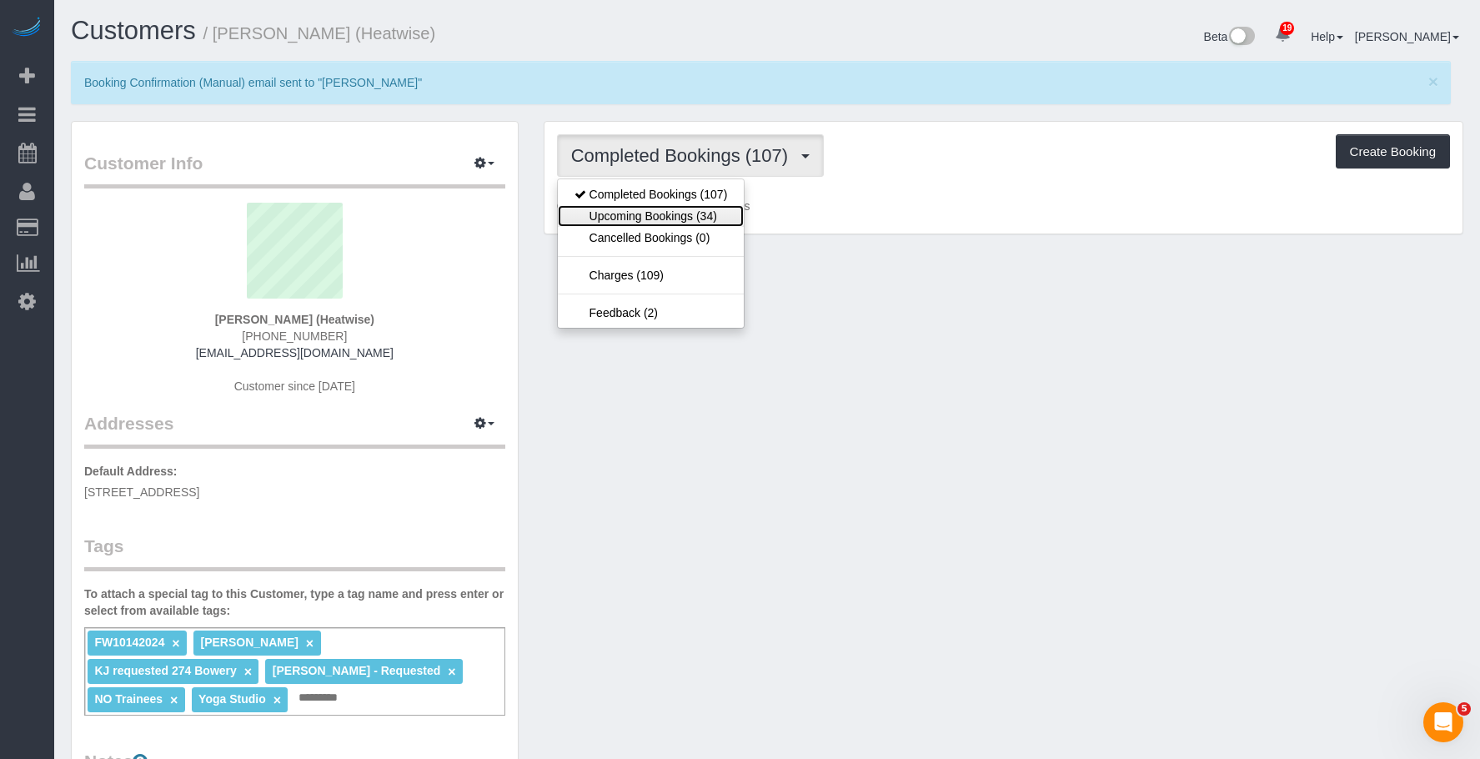
click at [639, 211] on link "Upcoming Bookings (34)" at bounding box center [651, 216] width 187 height 22
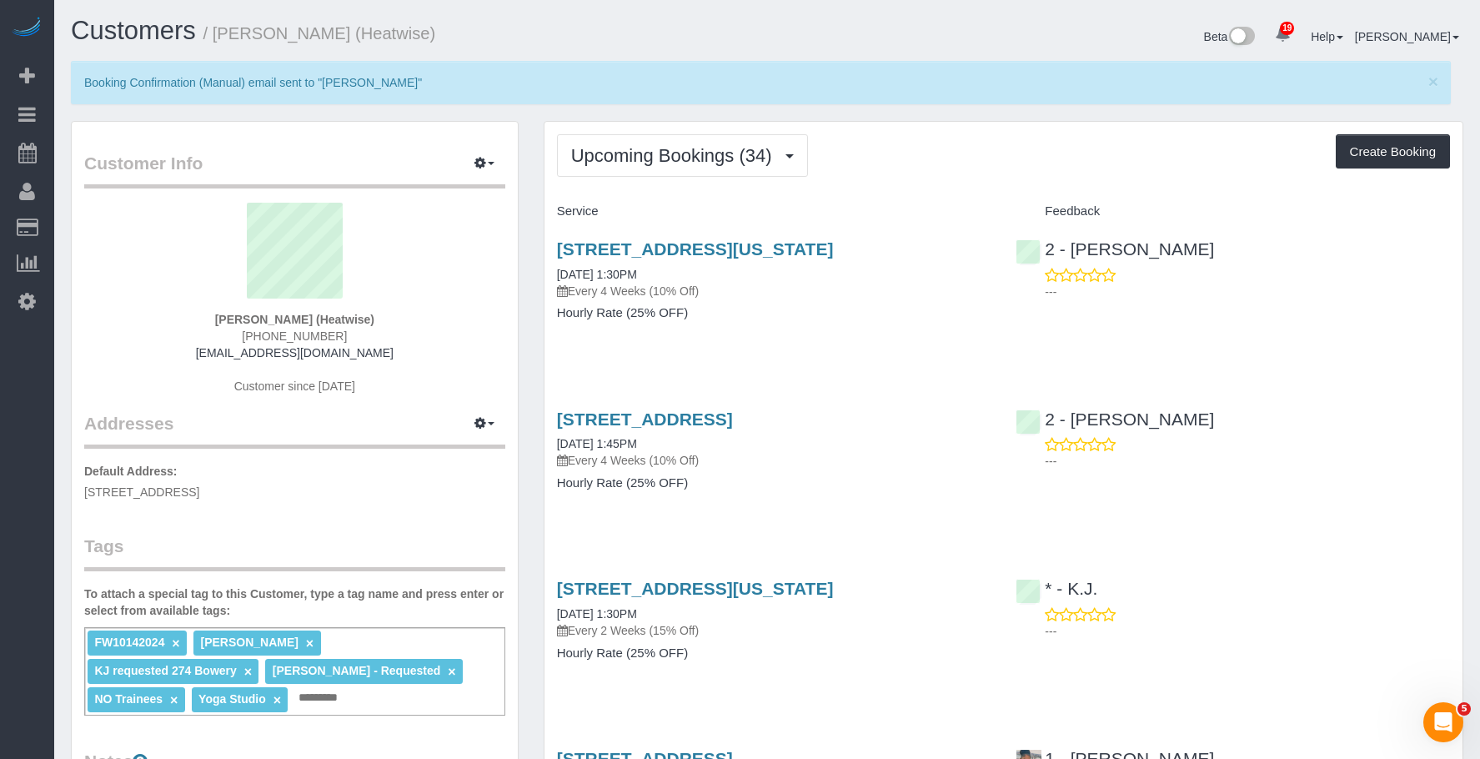
drag, startPoint x: 542, startPoint y: 412, endPoint x: 861, endPoint y: 423, distance: 318.8
copy link "196 7th Ave, Brooklyn, NY 11215"
drag, startPoint x: 767, startPoint y: 299, endPoint x: 753, endPoint y: 282, distance: 22.5
click at [768, 299] on div "164 West 80th Street, New York, NY 10024 09/16/2025 1:30PM Every 4 Weeks (10% O…" at bounding box center [775, 289] width 460 height 128
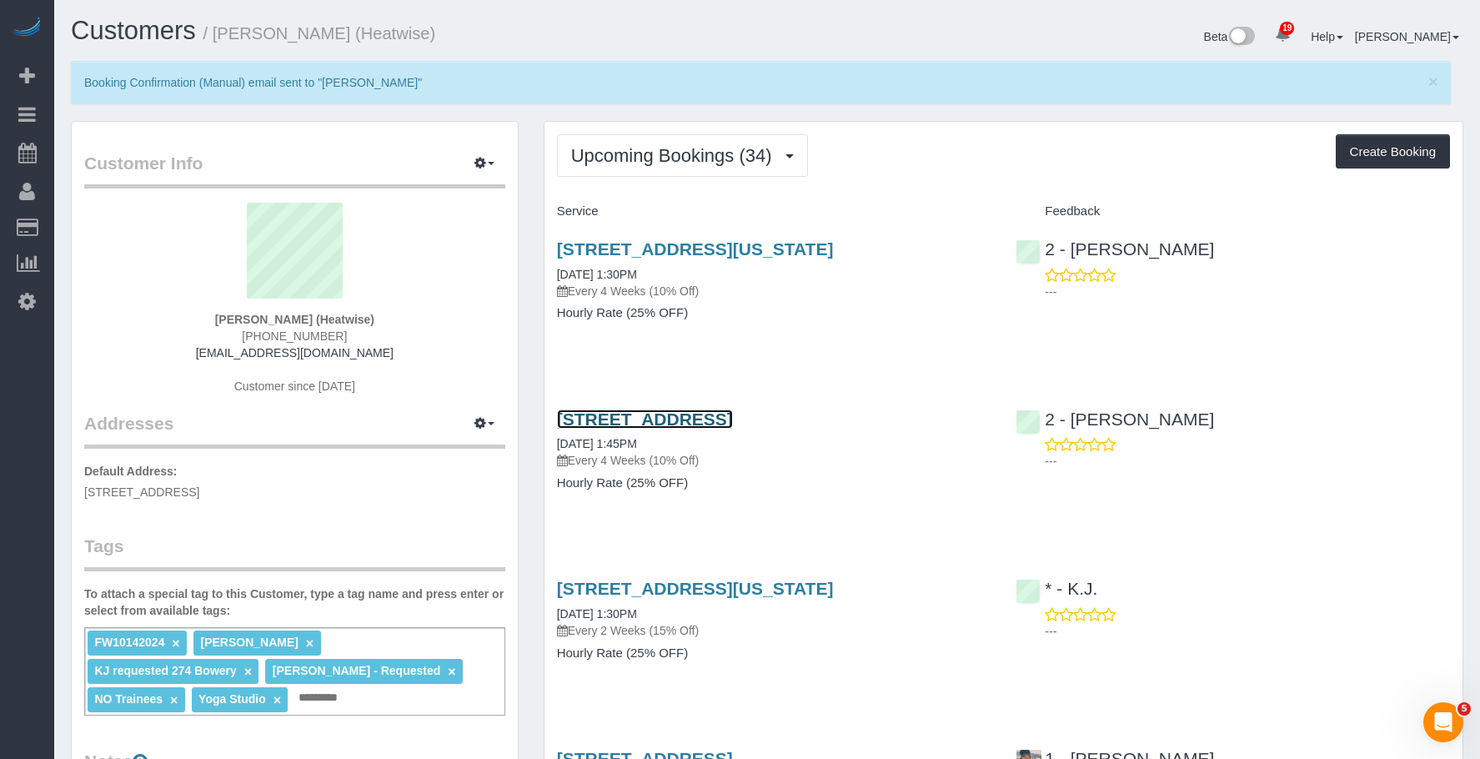
drag, startPoint x: 772, startPoint y: 419, endPoint x: 789, endPoint y: 419, distance: 16.7
click at [733, 419] on link "196 7th Ave, Brooklyn, NY 11215" at bounding box center [645, 418] width 176 height 19
click at [1430, 85] on span "×" at bounding box center [1434, 81] width 10 height 19
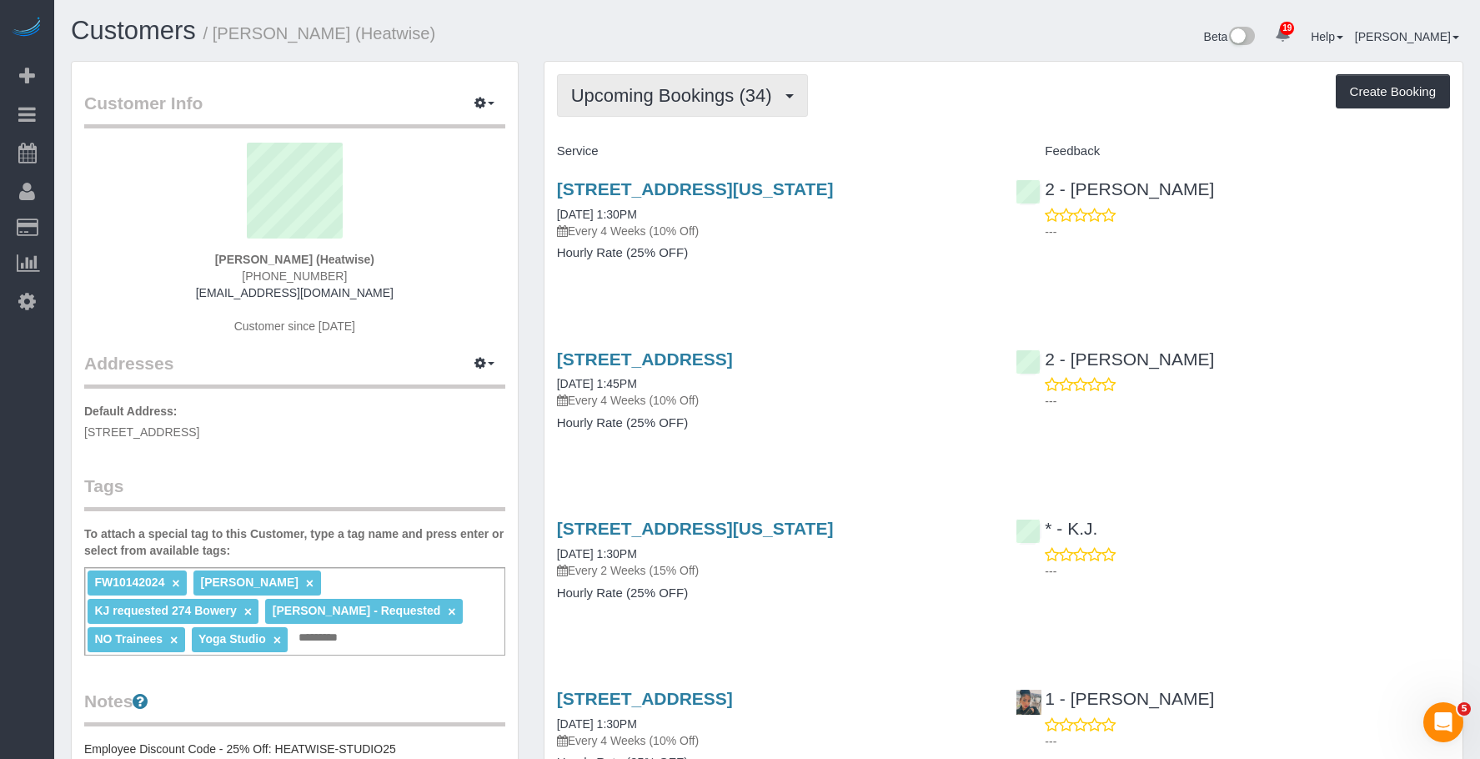
click at [680, 108] on button "Upcoming Bookings (34)" at bounding box center [682, 95] width 251 height 43
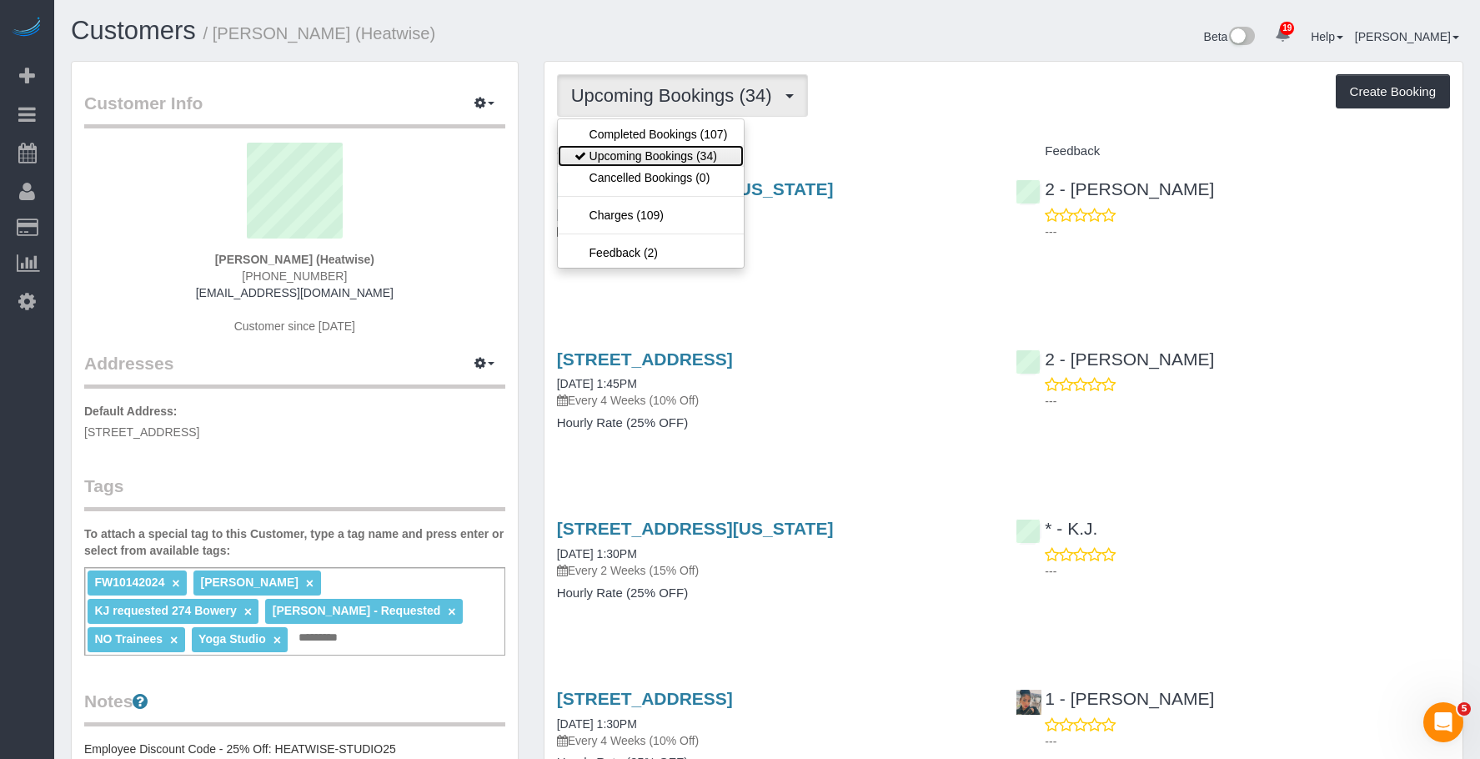
click at [676, 158] on link "Upcoming Bookings (34)" at bounding box center [651, 156] width 187 height 22
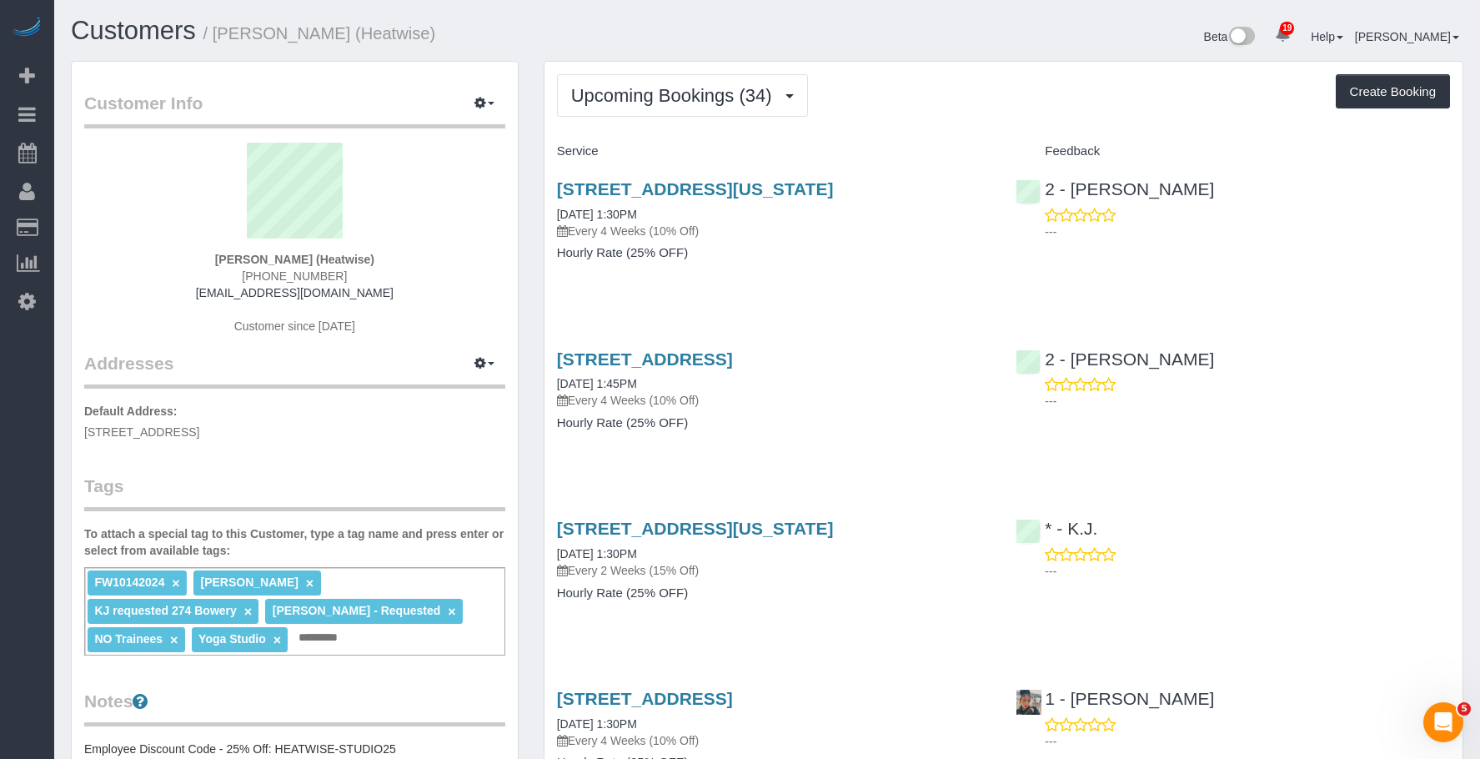
drag, startPoint x: 902, startPoint y: 45, endPoint x: 896, endPoint y: 79, distance: 34.7
click at [902, 45] on div "Beta 19 Your Notifications You have 0 alerts × You have 4 to charge for 09/15/2…" at bounding box center [1121, 39] width 709 height 44
click at [854, 237] on p "Every 4 Weeks (10% Off)" at bounding box center [774, 231] width 435 height 17
click at [751, 188] on link "164 West 80th Street, New York, NY 10024" at bounding box center [695, 188] width 277 height 19
click at [802, 235] on p "Every 4 Weeks (10% Off)" at bounding box center [774, 231] width 435 height 17
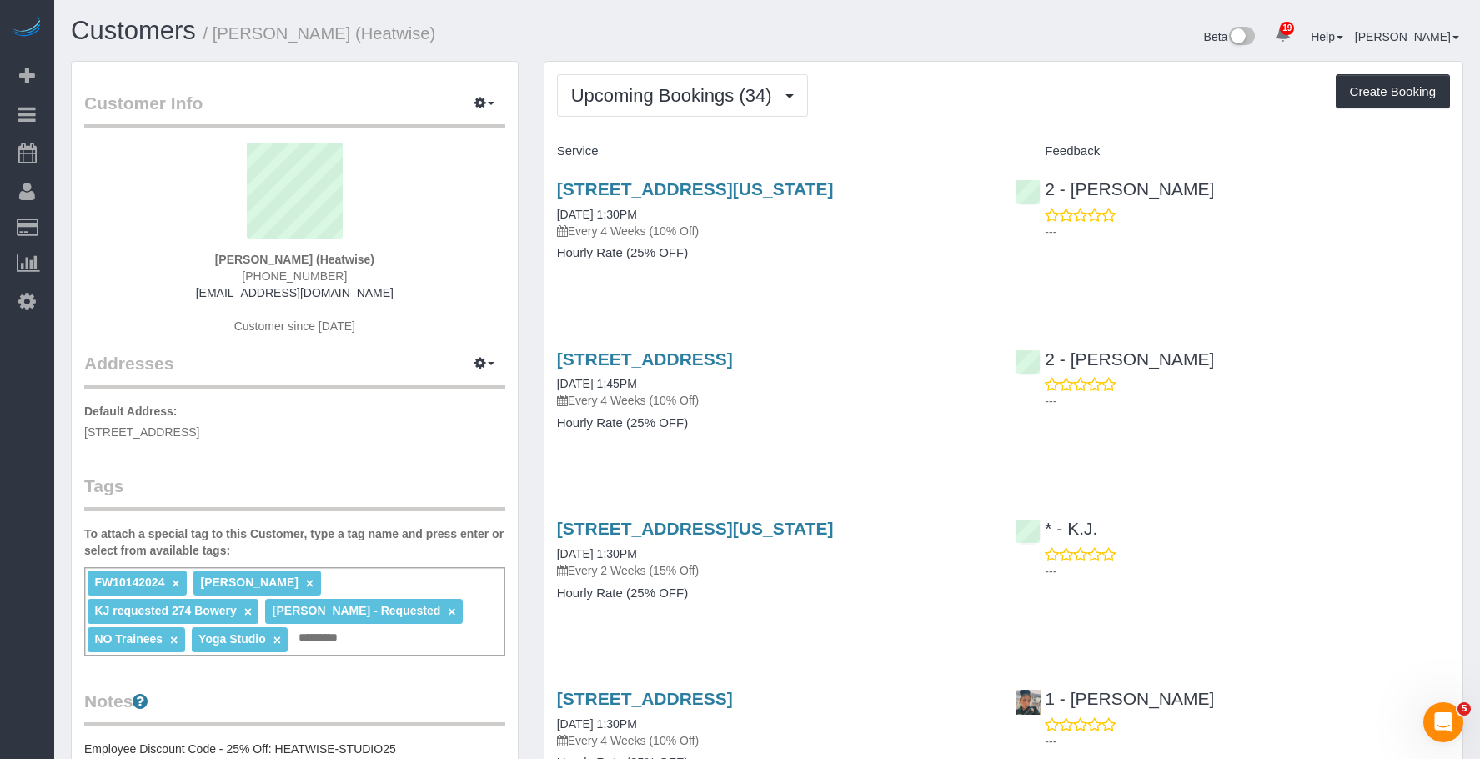
click at [801, 236] on p "Every 4 Weeks (10% Off)" at bounding box center [774, 231] width 435 height 17
click at [733, 358] on link "196 7th Ave, Brooklyn, NY 11215" at bounding box center [645, 358] width 176 height 19
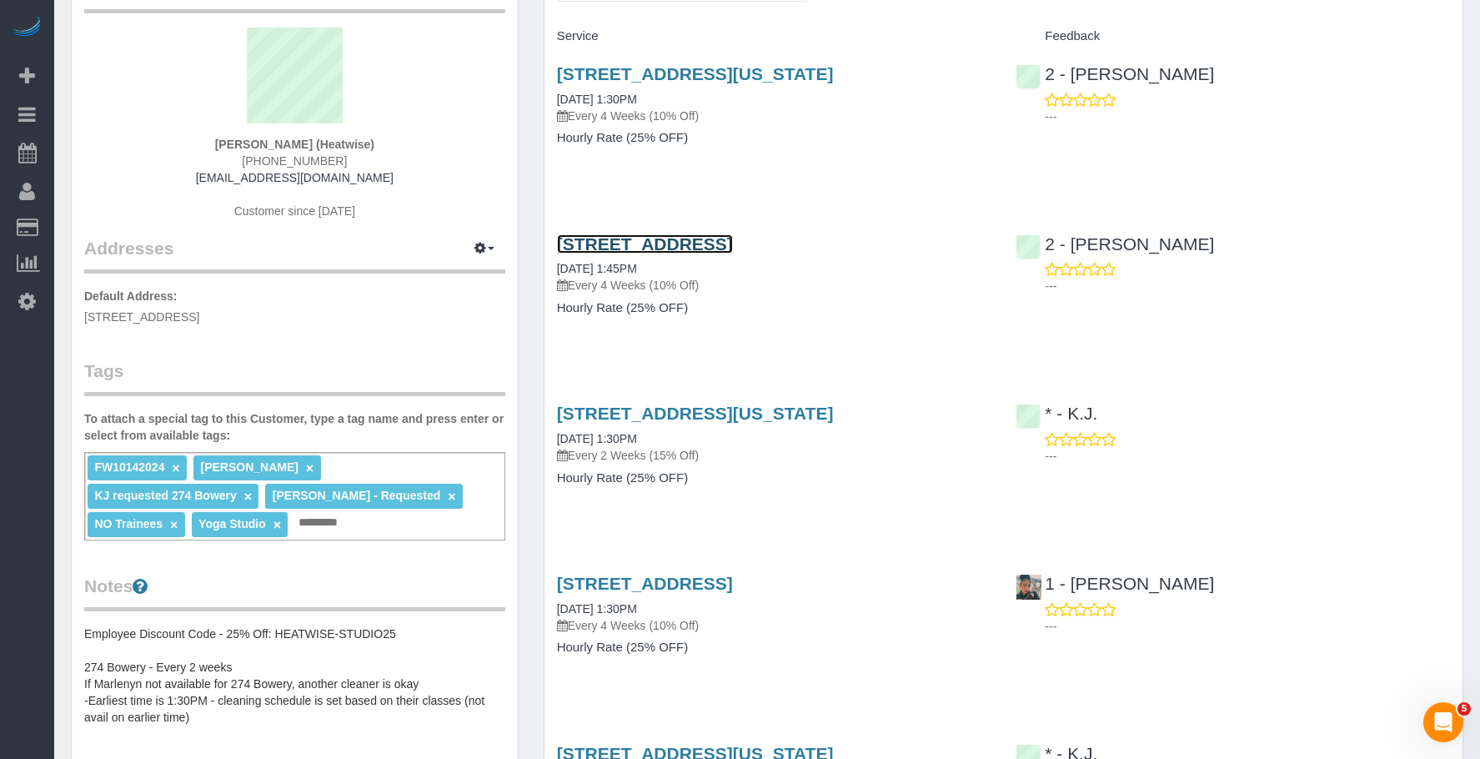
scroll to position [334, 0]
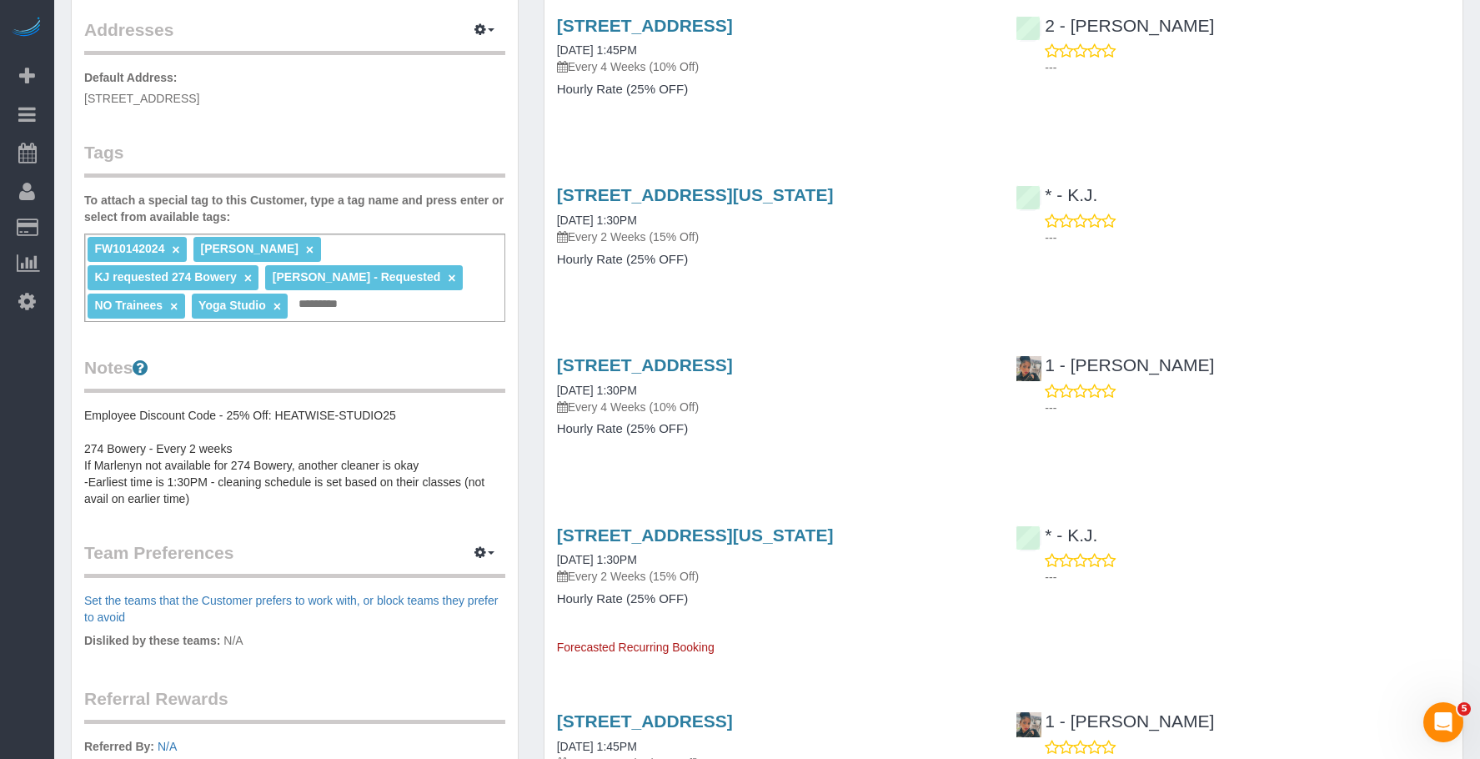
click at [781, 286] on div "274 Bowery, New York, NY 10012 09/24/2025 1:30PM Every 2 Weeks (15% Off) Hourly…" at bounding box center [775, 235] width 460 height 128
click at [744, 192] on link "274 Bowery, New York, NY 10012" at bounding box center [695, 194] width 277 height 19
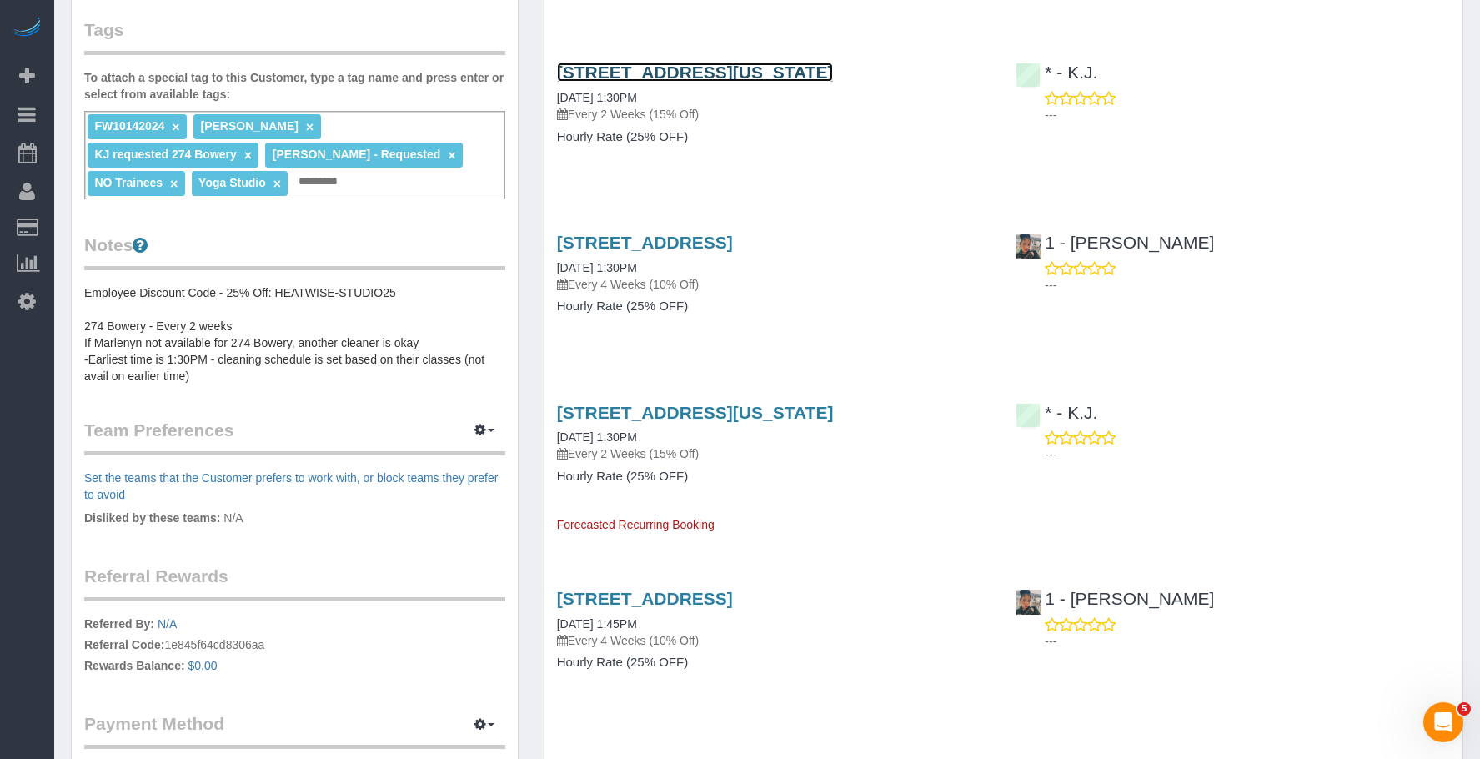
scroll to position [500, 0]
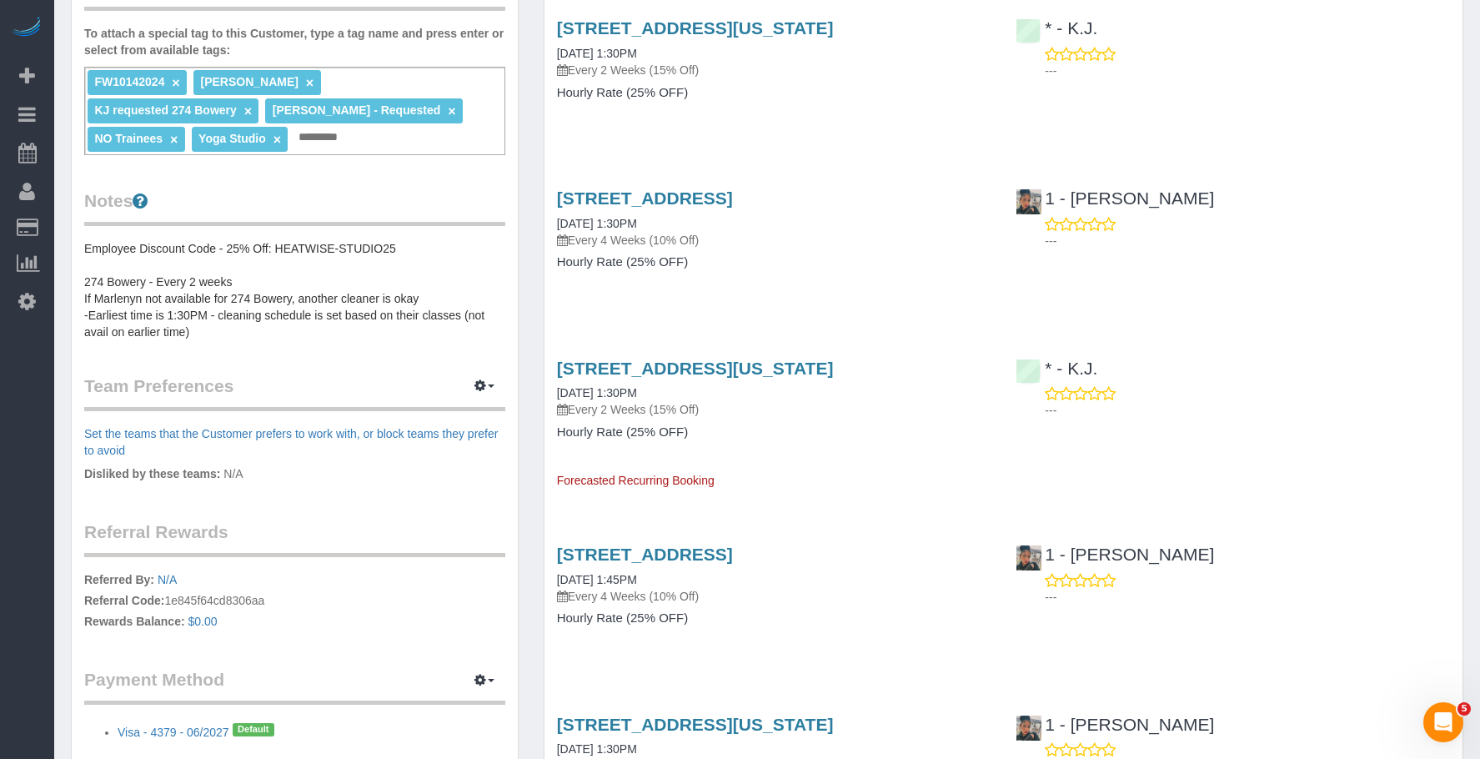
click at [823, 272] on div "196 7th Ave, Brooklyn, NY 11215 10/07/2025 1:30PM Every 4 Weeks (10% Off) Hourl…" at bounding box center [775, 238] width 460 height 128
click at [733, 198] on link "196 7th Ave, Brooklyn, NY 11215" at bounding box center [645, 197] width 176 height 19
click at [729, 364] on link "274 Bowery, New York, NY 10012" at bounding box center [695, 368] width 277 height 19
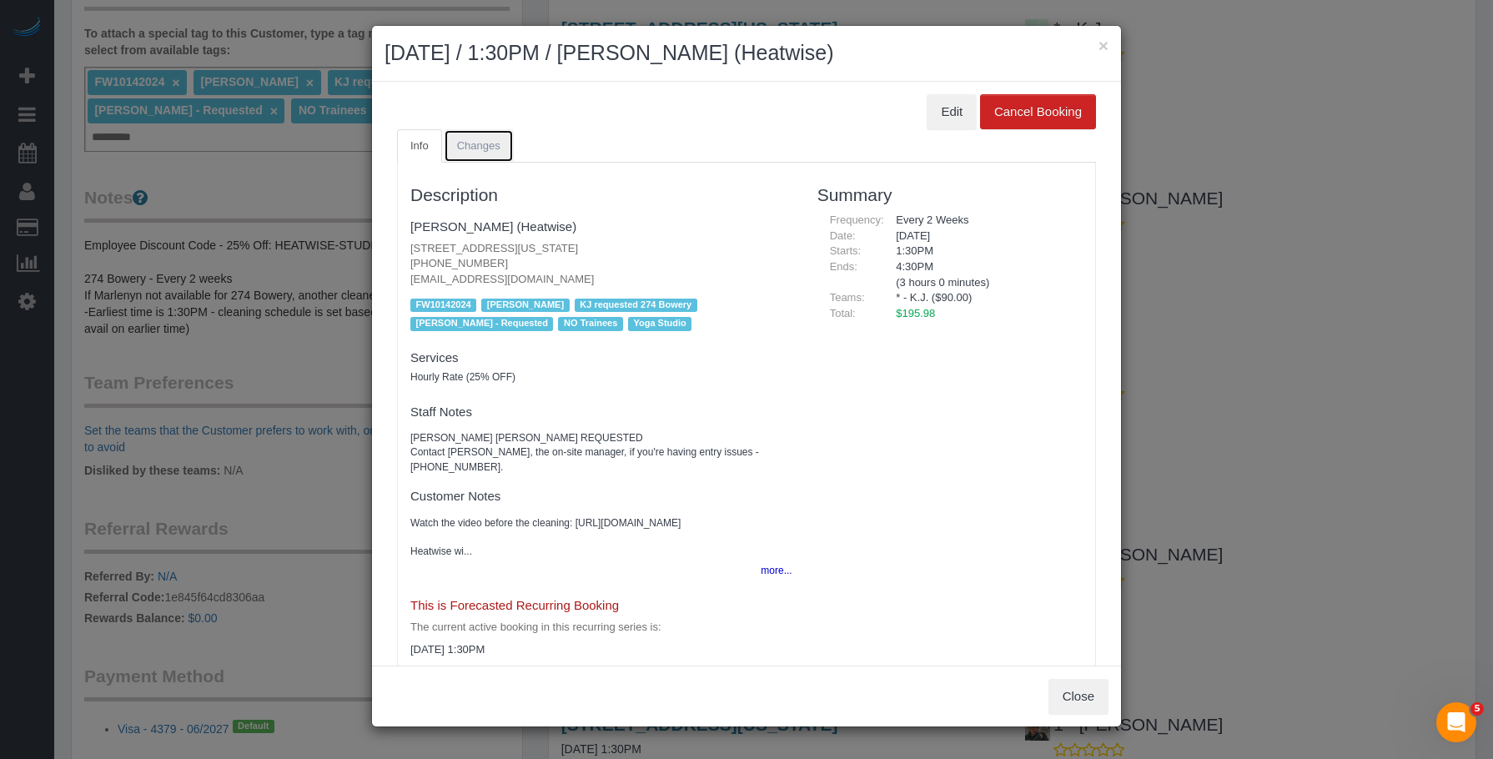
click at [480, 148] on span "Changes" at bounding box center [478, 145] width 43 height 13
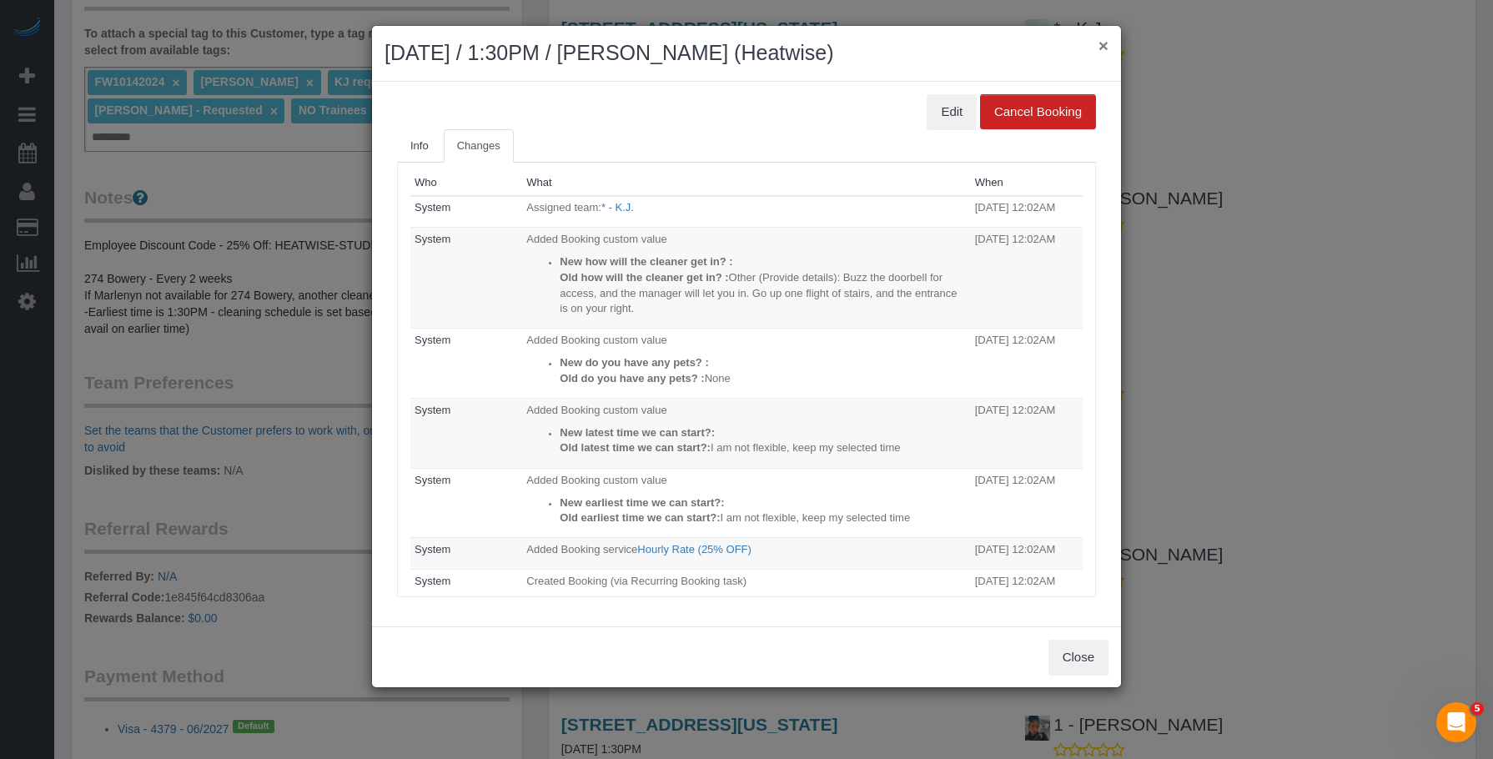
click at [1106, 48] on button "×" at bounding box center [1103, 46] width 10 height 18
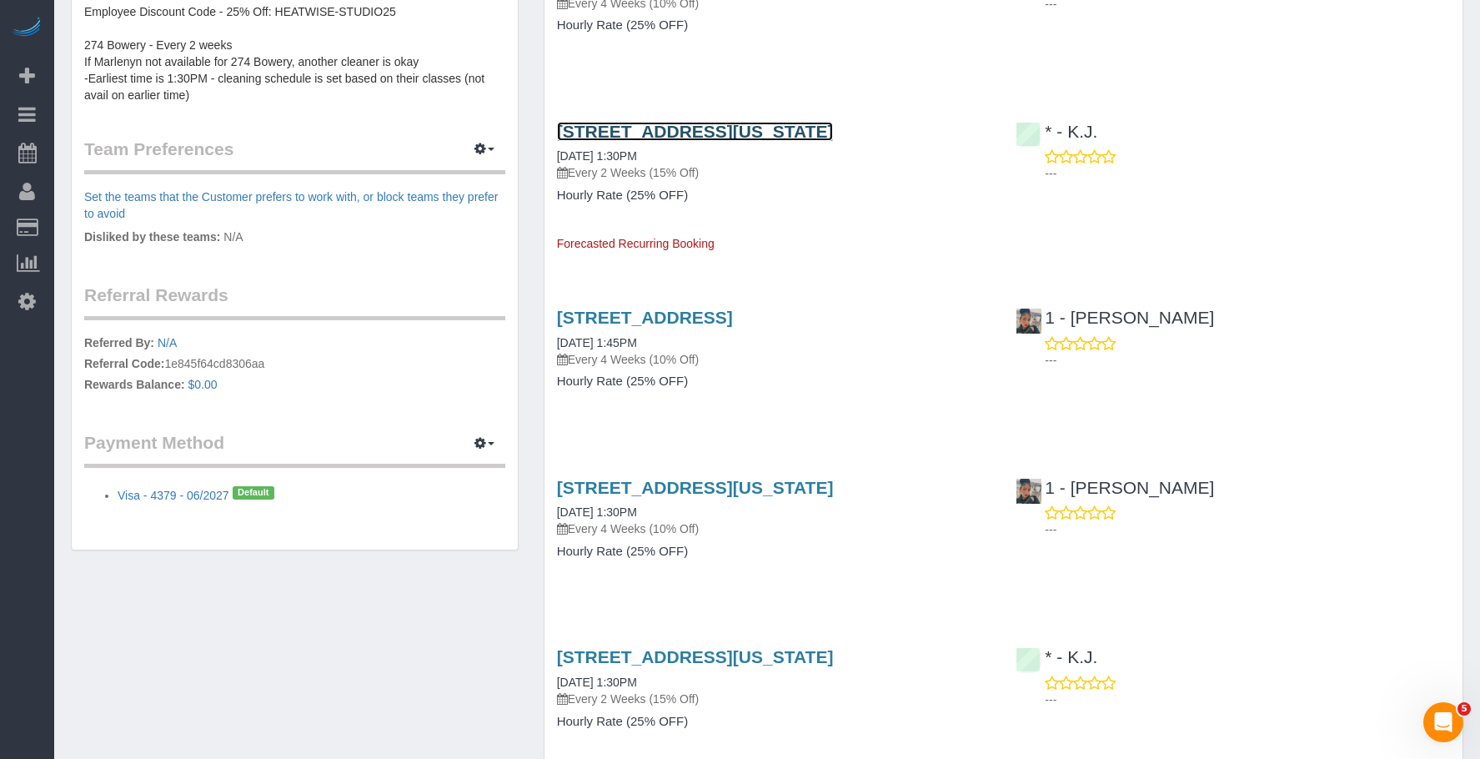
scroll to position [751, 0]
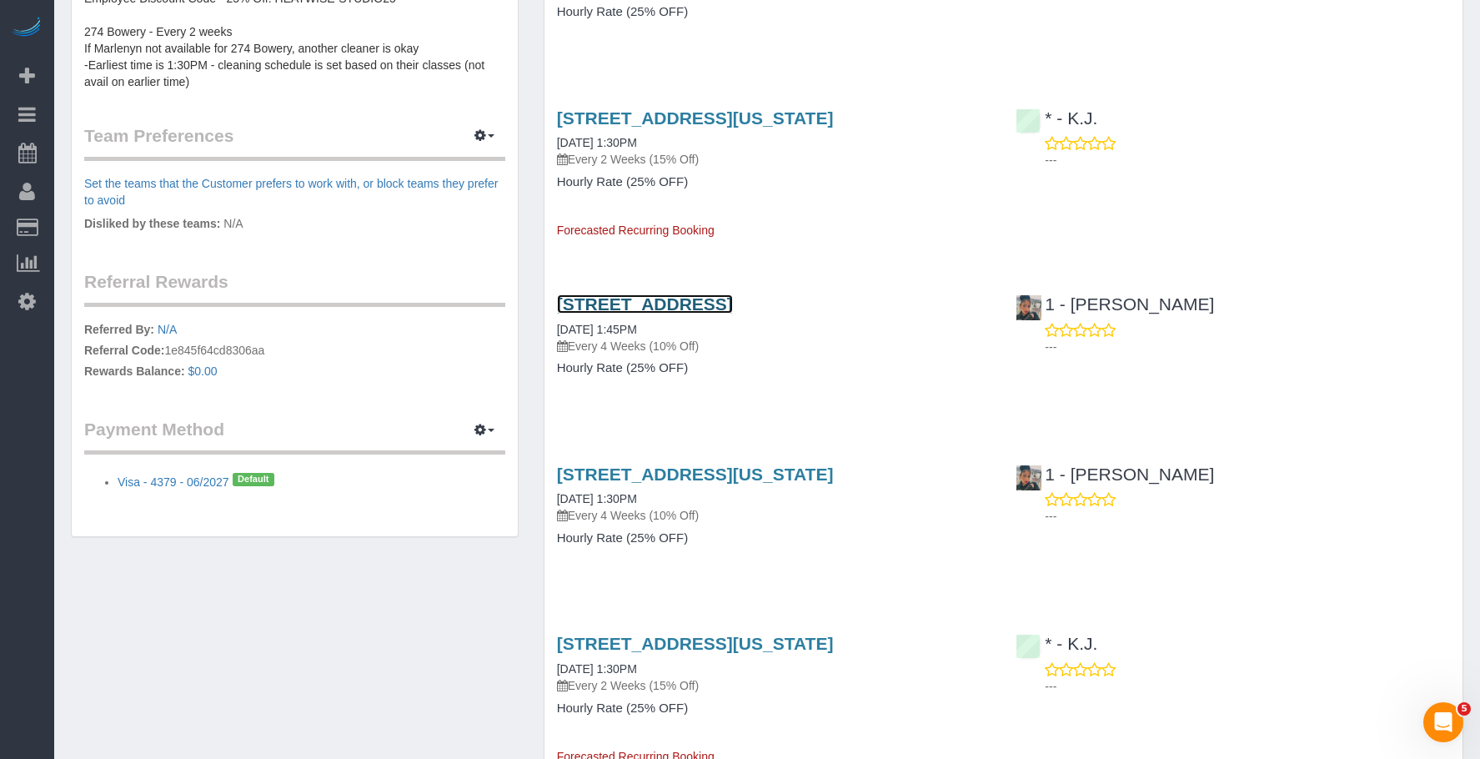
click at [733, 304] on link "163 Remsen Street, Brooklyn, NY 11201" at bounding box center [645, 303] width 176 height 19
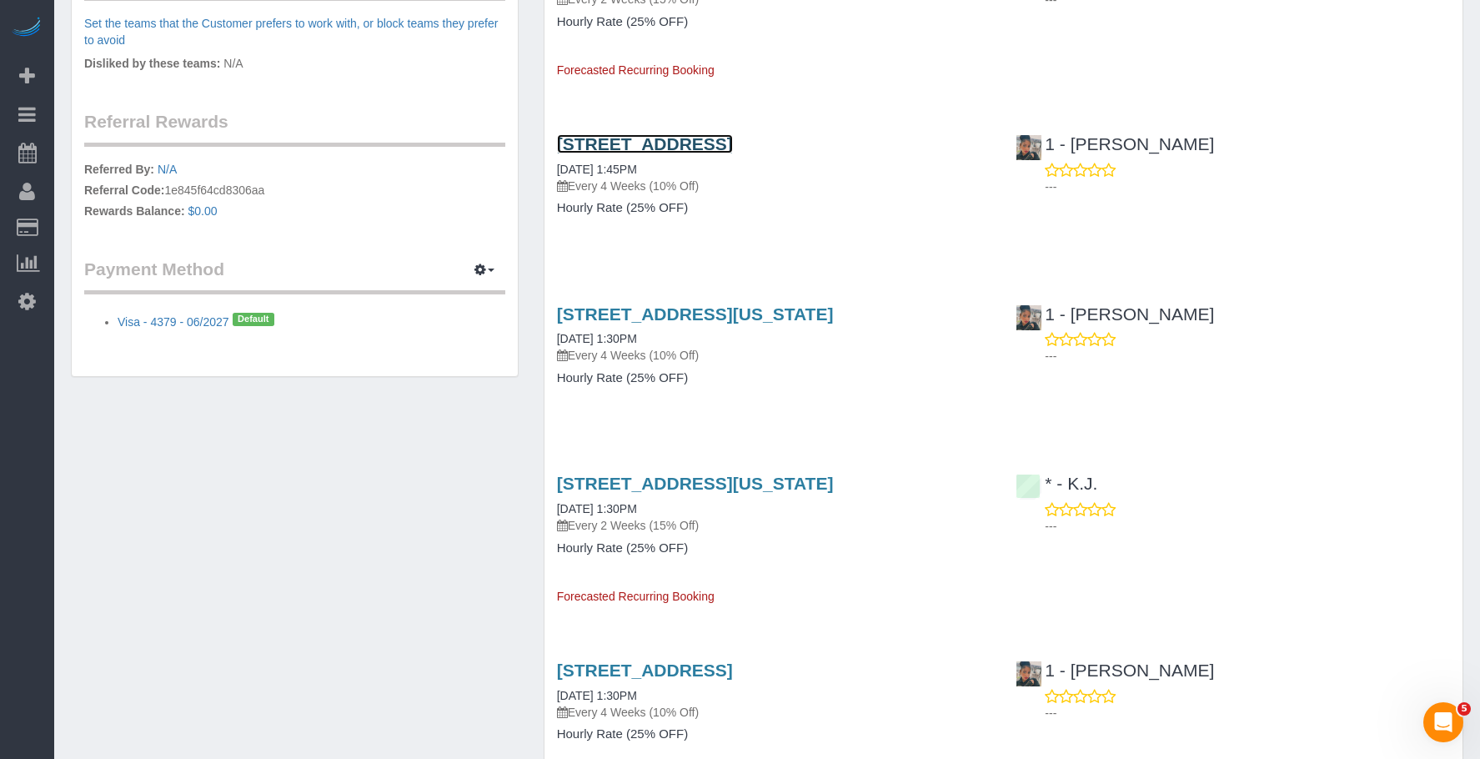
scroll to position [917, 0]
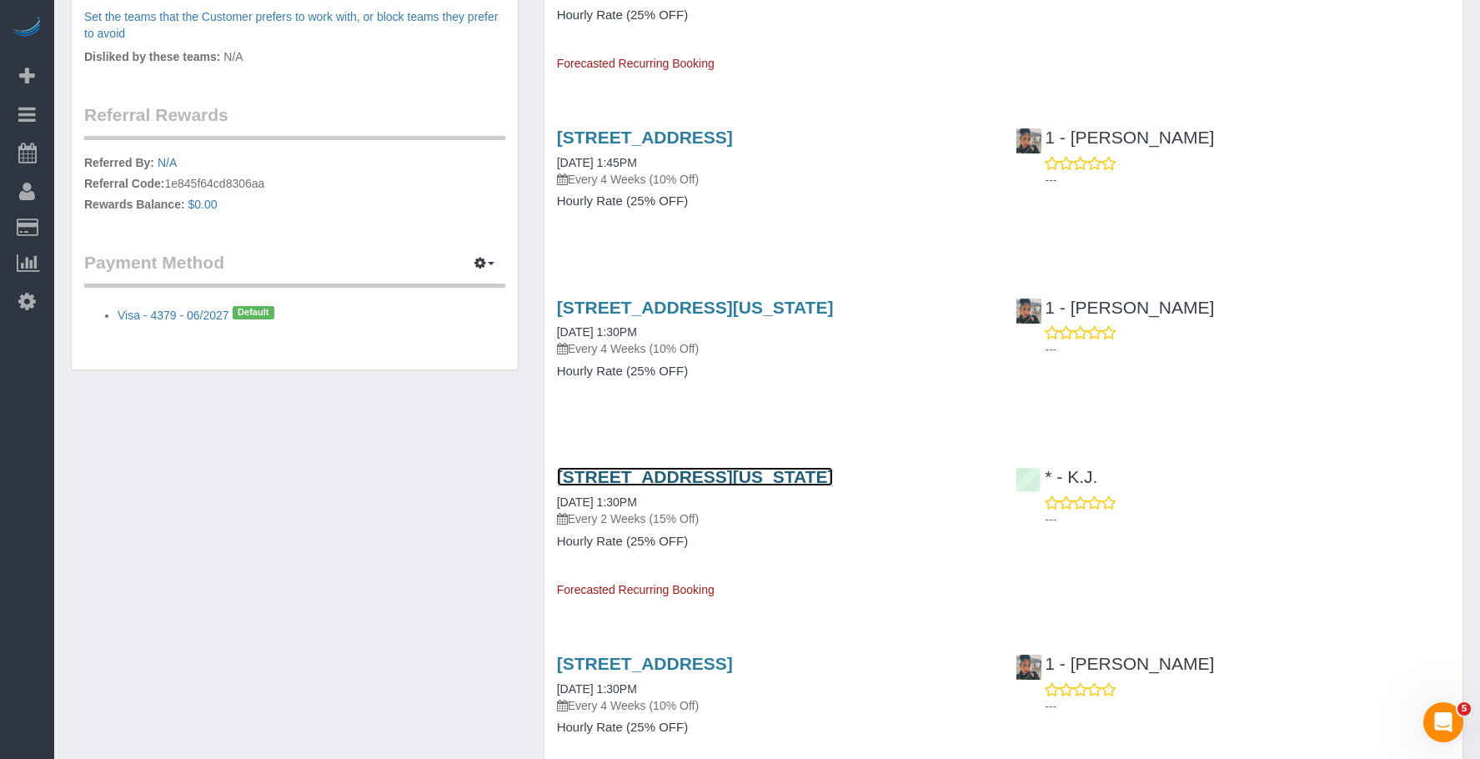
click at [665, 468] on link "274 Bowery, New York, NY 10012" at bounding box center [695, 476] width 277 height 19
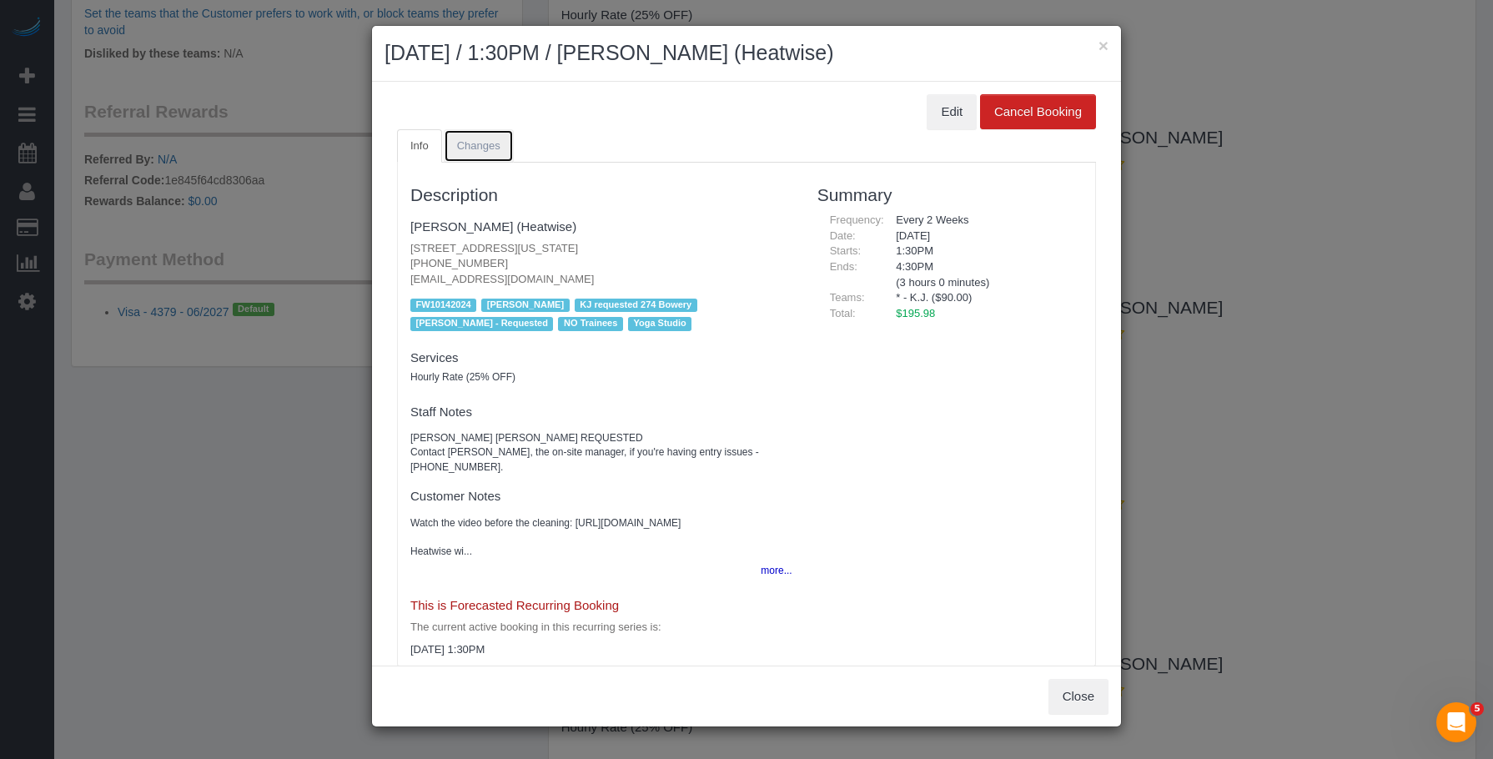
click at [487, 140] on span "Changes" at bounding box center [478, 145] width 43 height 13
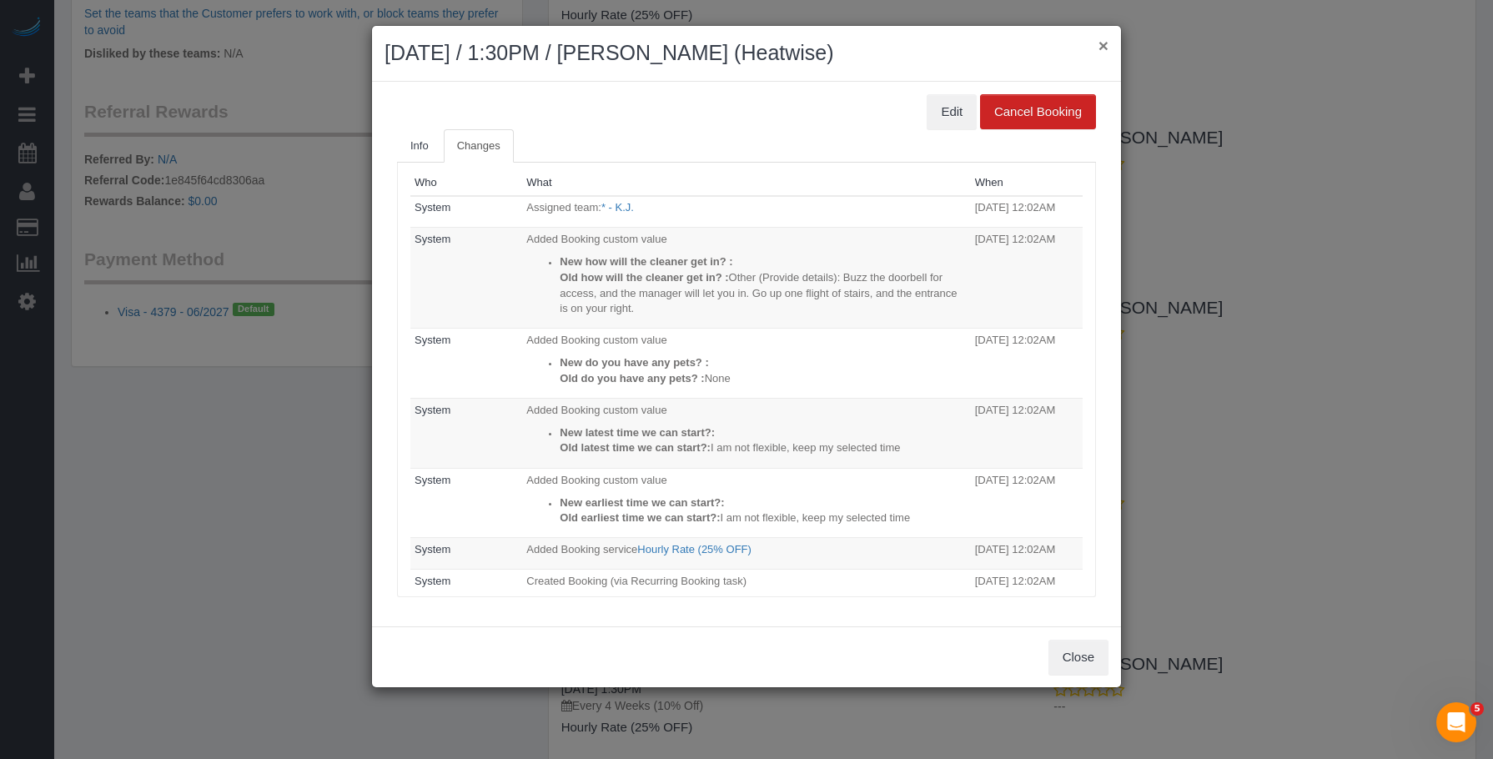
click at [1103, 49] on button "×" at bounding box center [1103, 46] width 10 height 18
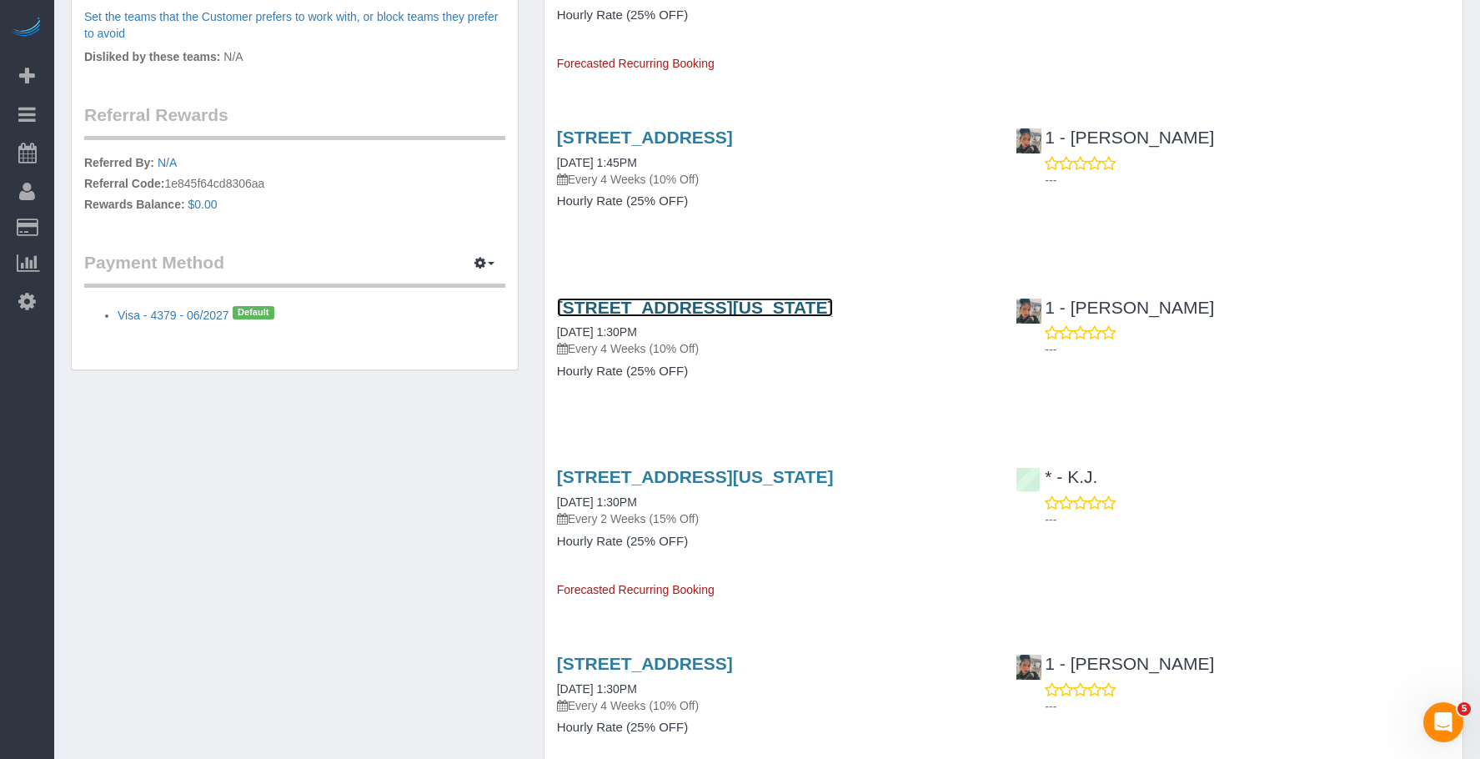
click at [828, 311] on link "[STREET_ADDRESS][US_STATE]" at bounding box center [695, 307] width 277 height 19
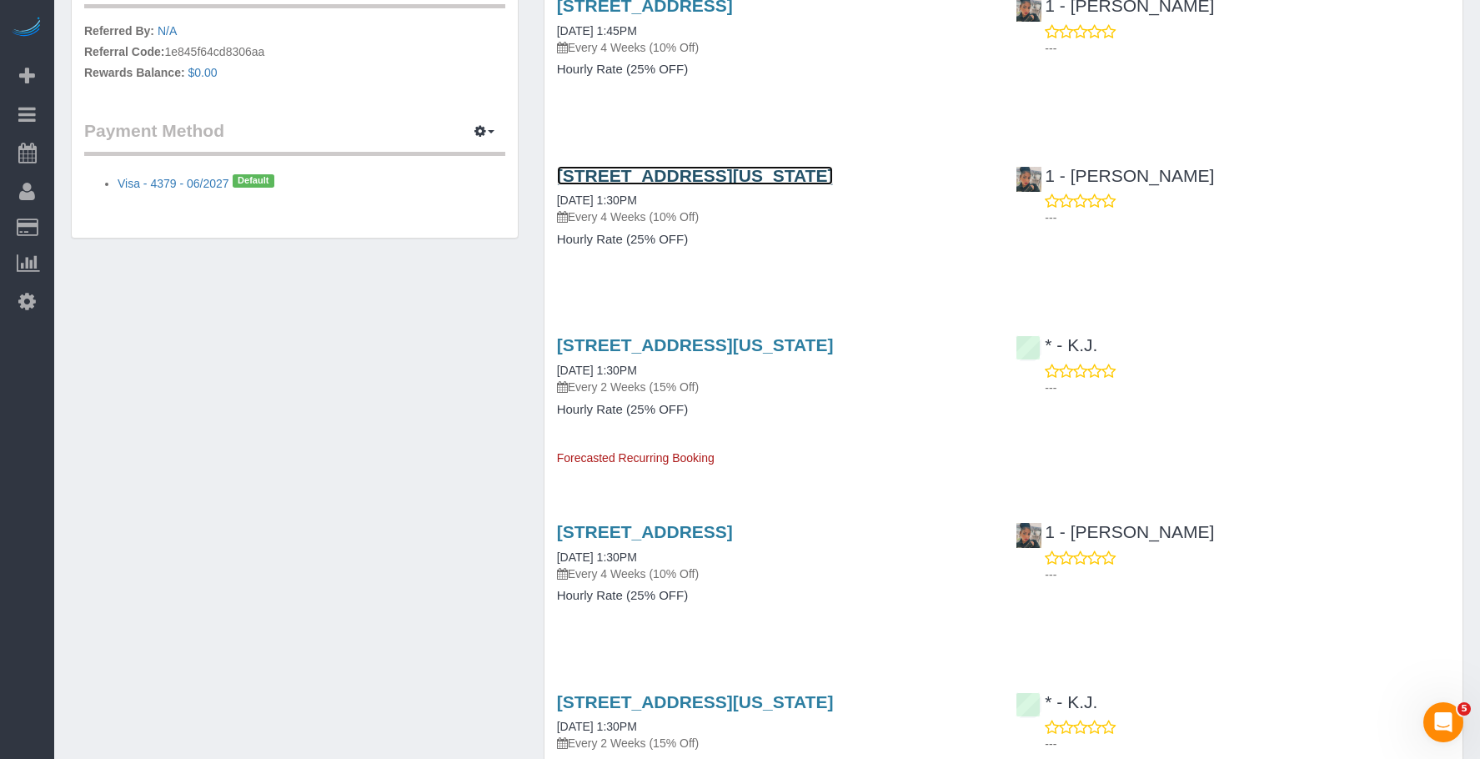
scroll to position [1251, 0]
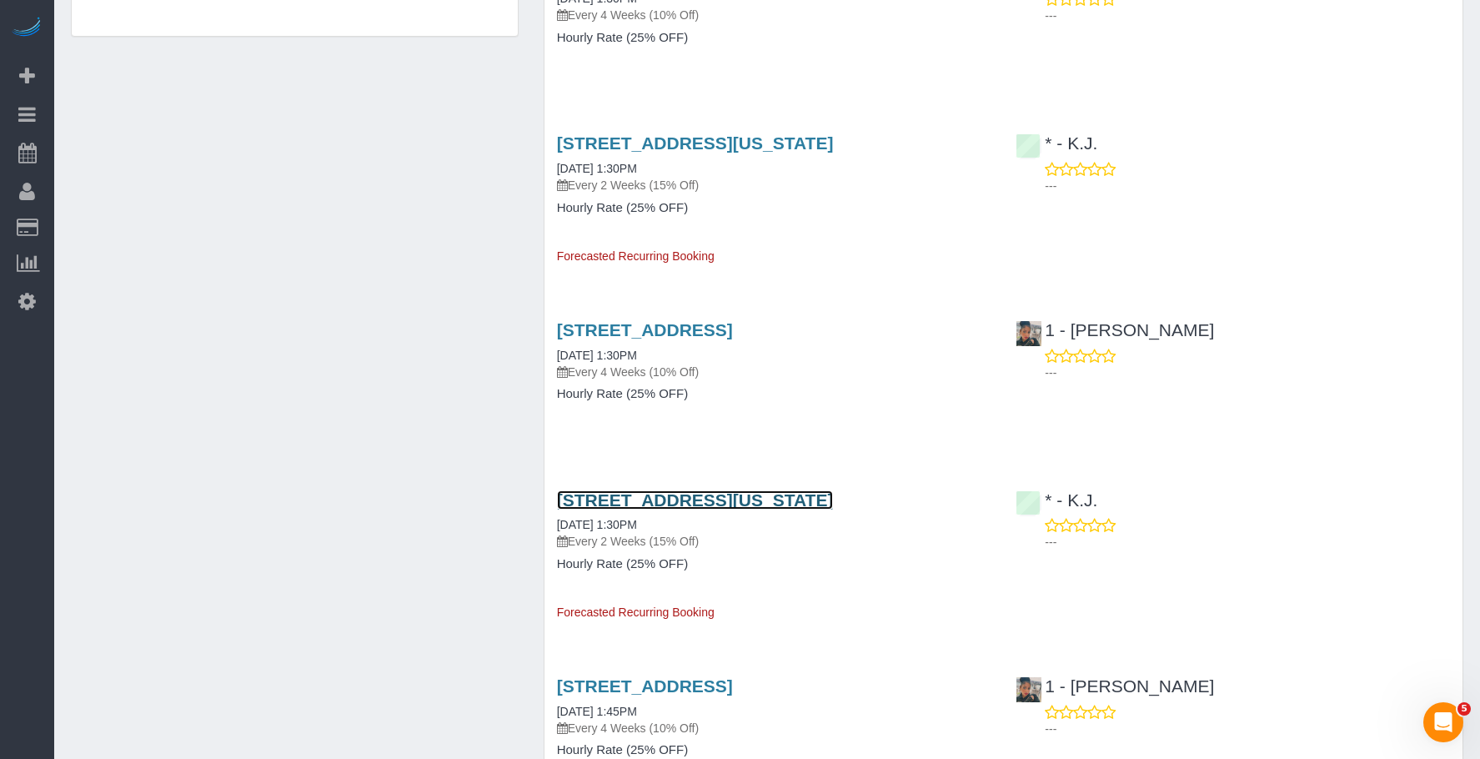
click at [755, 498] on link "274 Bowery, New York, NY 10012" at bounding box center [695, 499] width 277 height 19
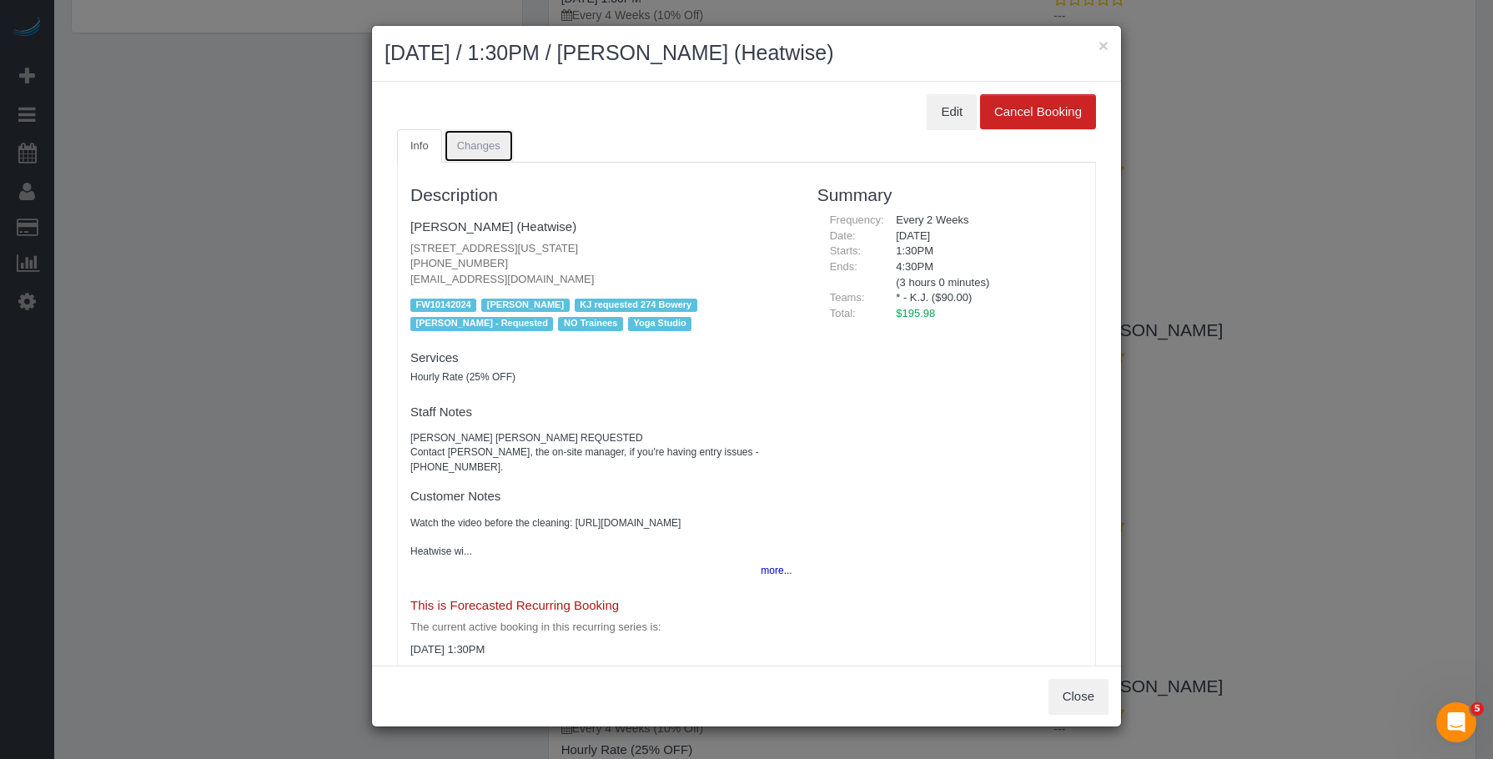
click at [485, 146] on span "Changes" at bounding box center [478, 145] width 43 height 13
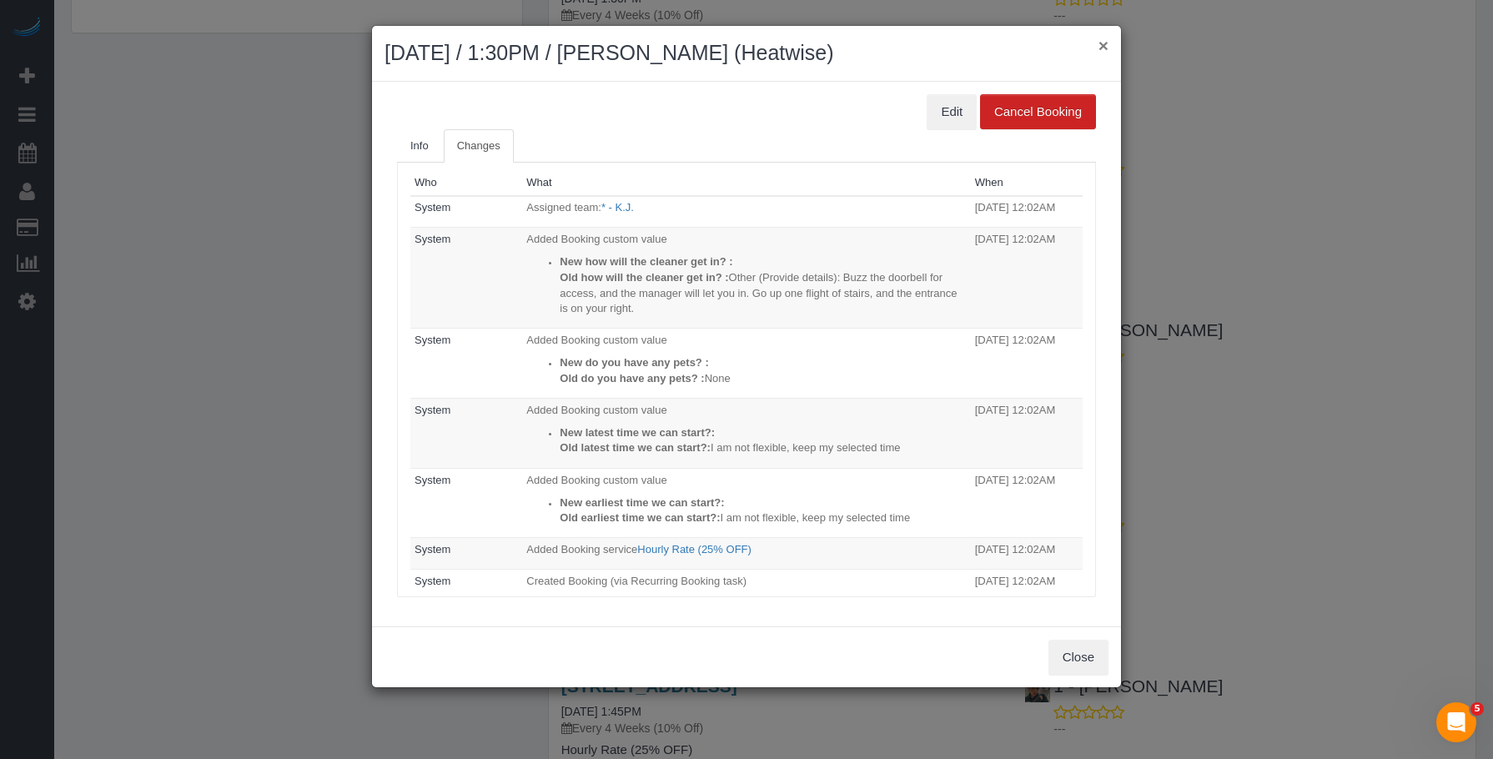
click at [1101, 43] on button "×" at bounding box center [1103, 46] width 10 height 18
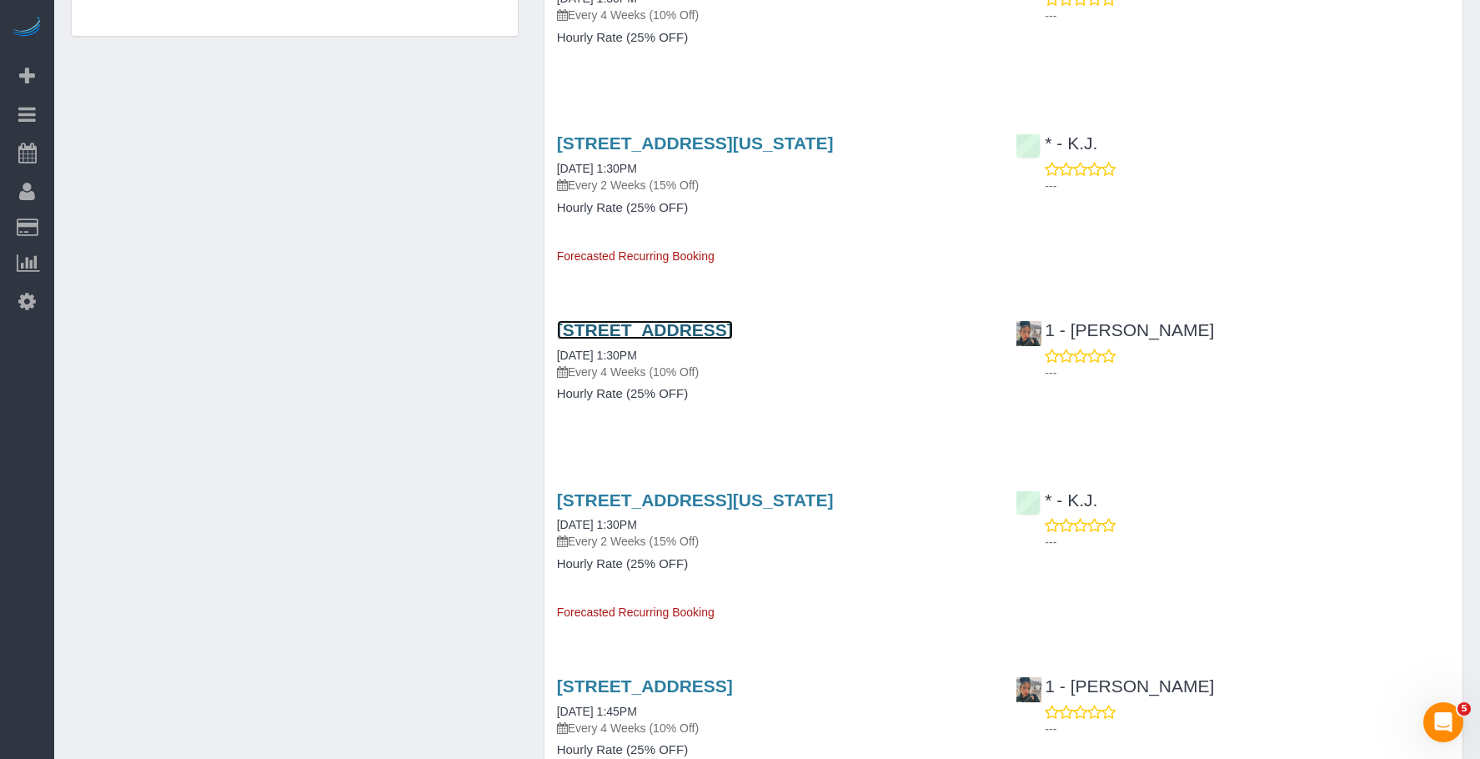
click at [733, 330] on link "[STREET_ADDRESS]" at bounding box center [645, 329] width 176 height 19
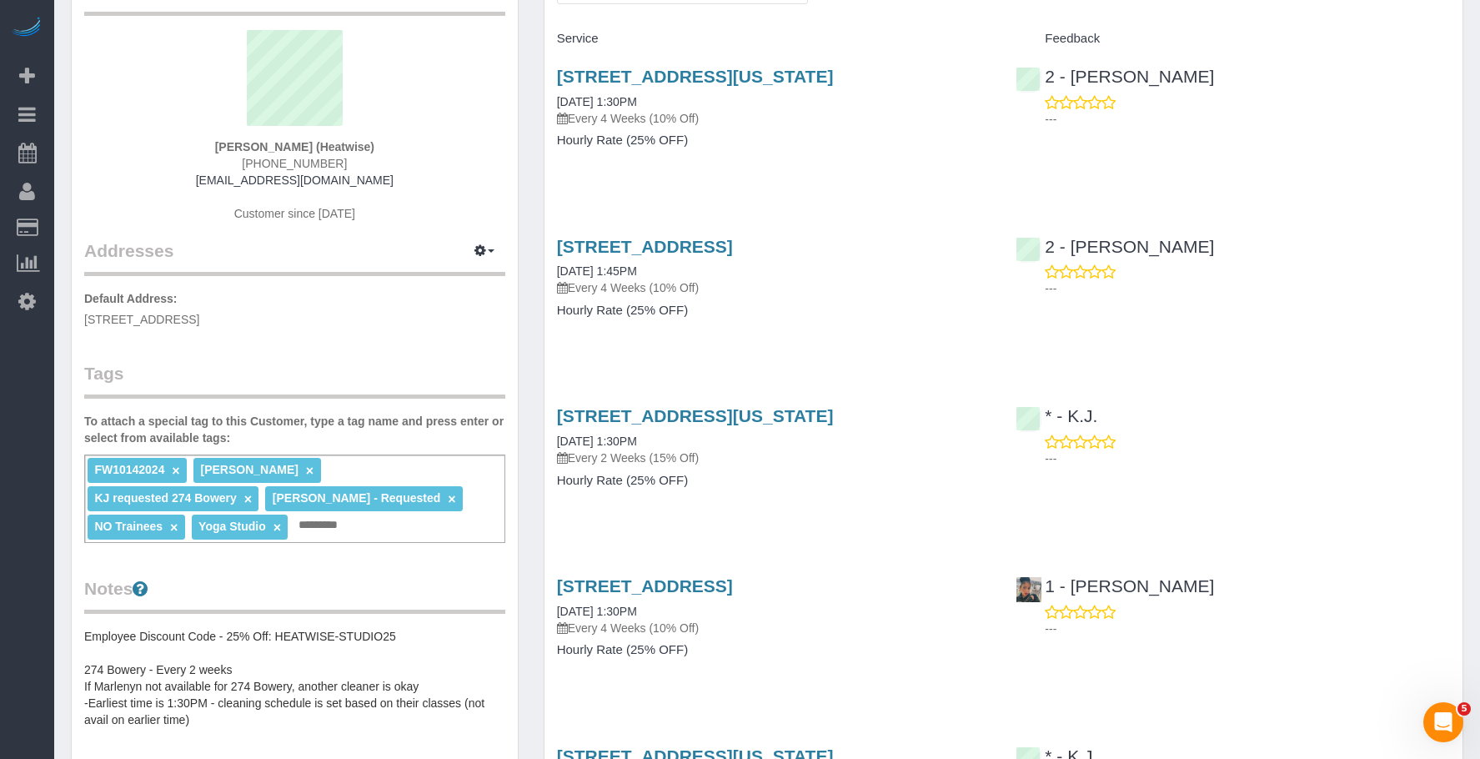
scroll to position [0, 0]
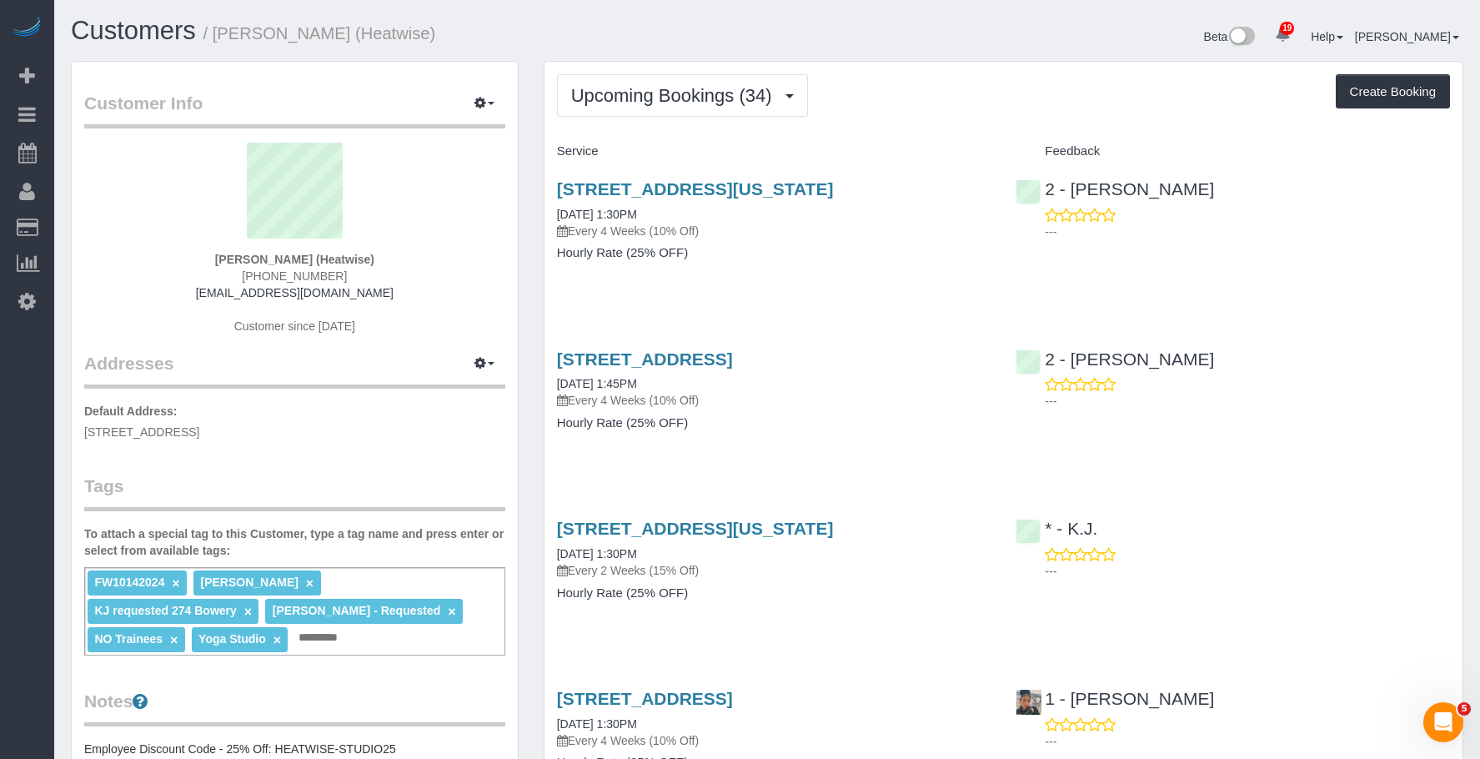
click at [786, 262] on div "164 West 80th Street, New York, NY 10024 09/16/2025 1:30PM Every 4 Weeks (10% O…" at bounding box center [775, 229] width 460 height 128
click at [769, 189] on link "[STREET_ADDRESS][US_STATE]" at bounding box center [695, 188] width 277 height 19
click at [827, 269] on div "164 West 80th Street, New York, NY 10024 09/16/2025 1:30PM Every 4 Weeks (10% O…" at bounding box center [775, 229] width 460 height 128
click at [825, 414] on div "196 7th Ave, Brooklyn, NY 11215 09/16/2025 1:45PM Every 4 Weeks (10% Off) Hourl…" at bounding box center [775, 399] width 460 height 128
click at [733, 353] on link "[STREET_ADDRESS]" at bounding box center [645, 358] width 176 height 19
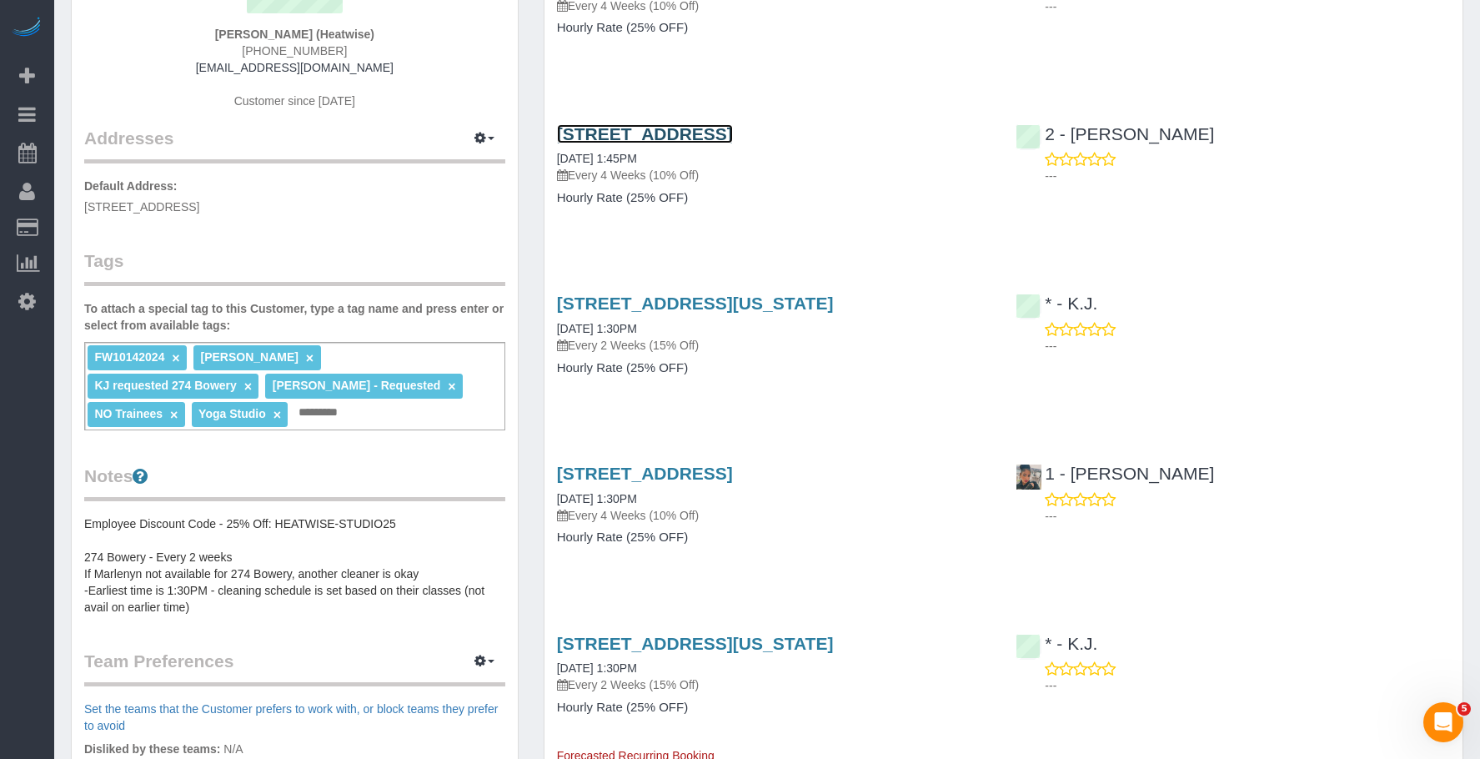
scroll to position [250, 0]
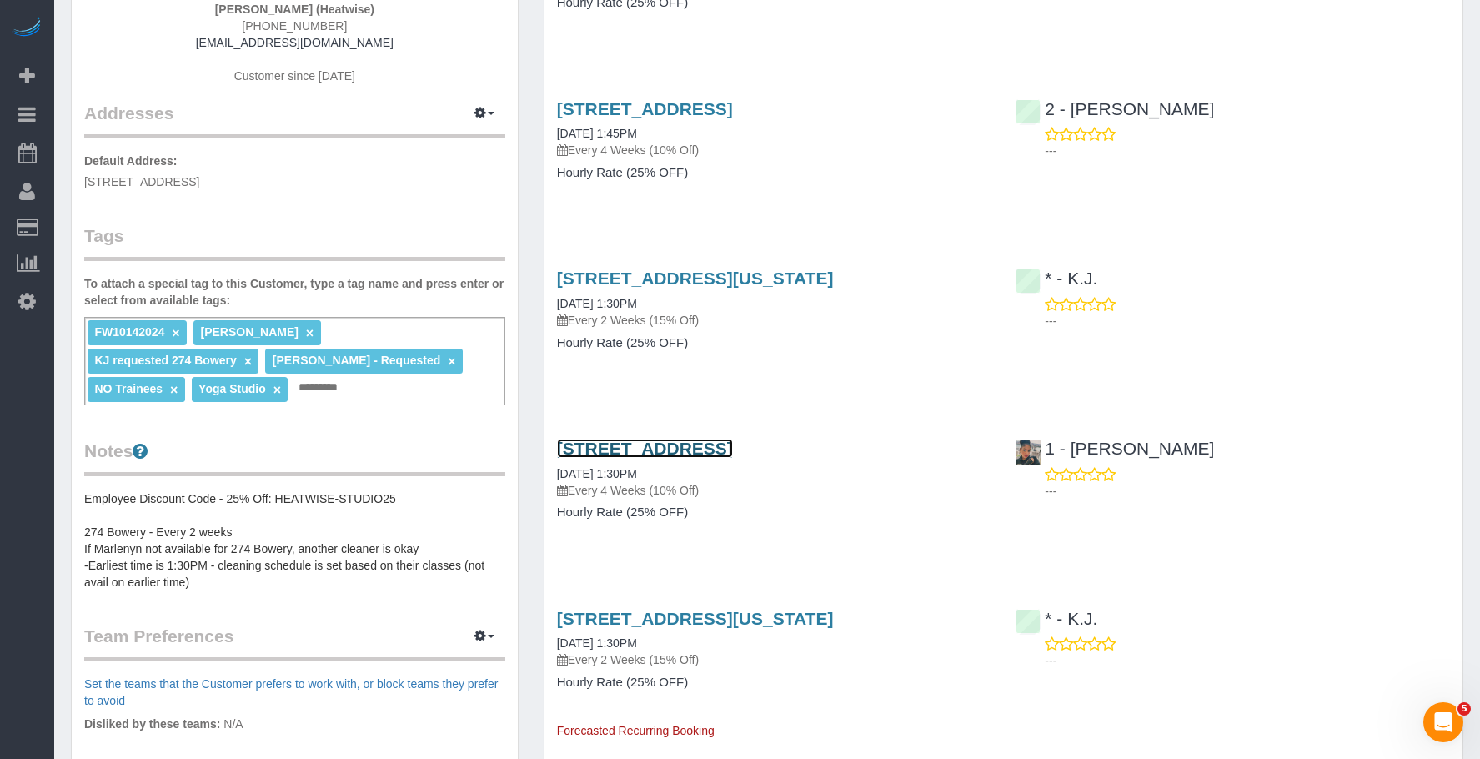
click at [705, 449] on link "[STREET_ADDRESS]" at bounding box center [645, 448] width 176 height 19
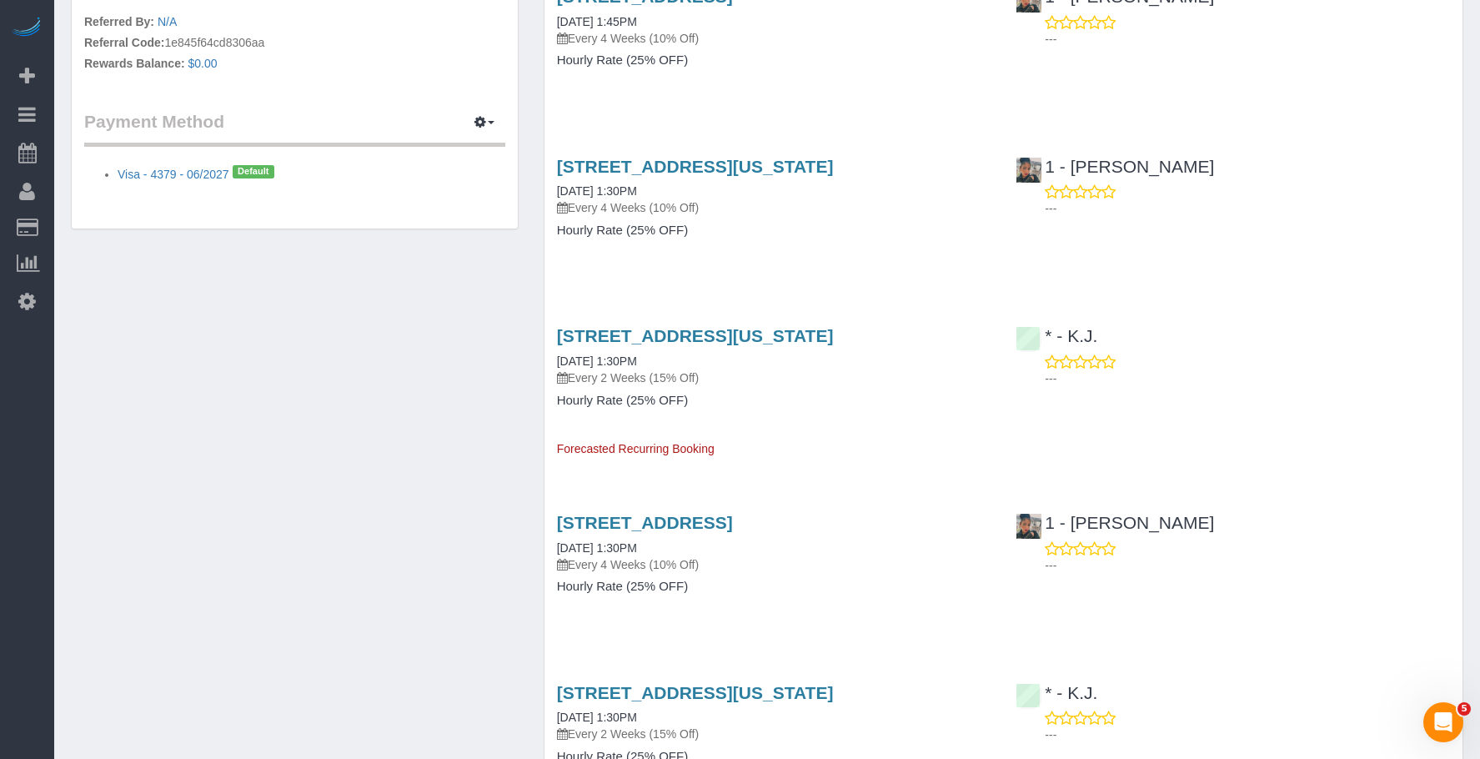
scroll to position [1168, 0]
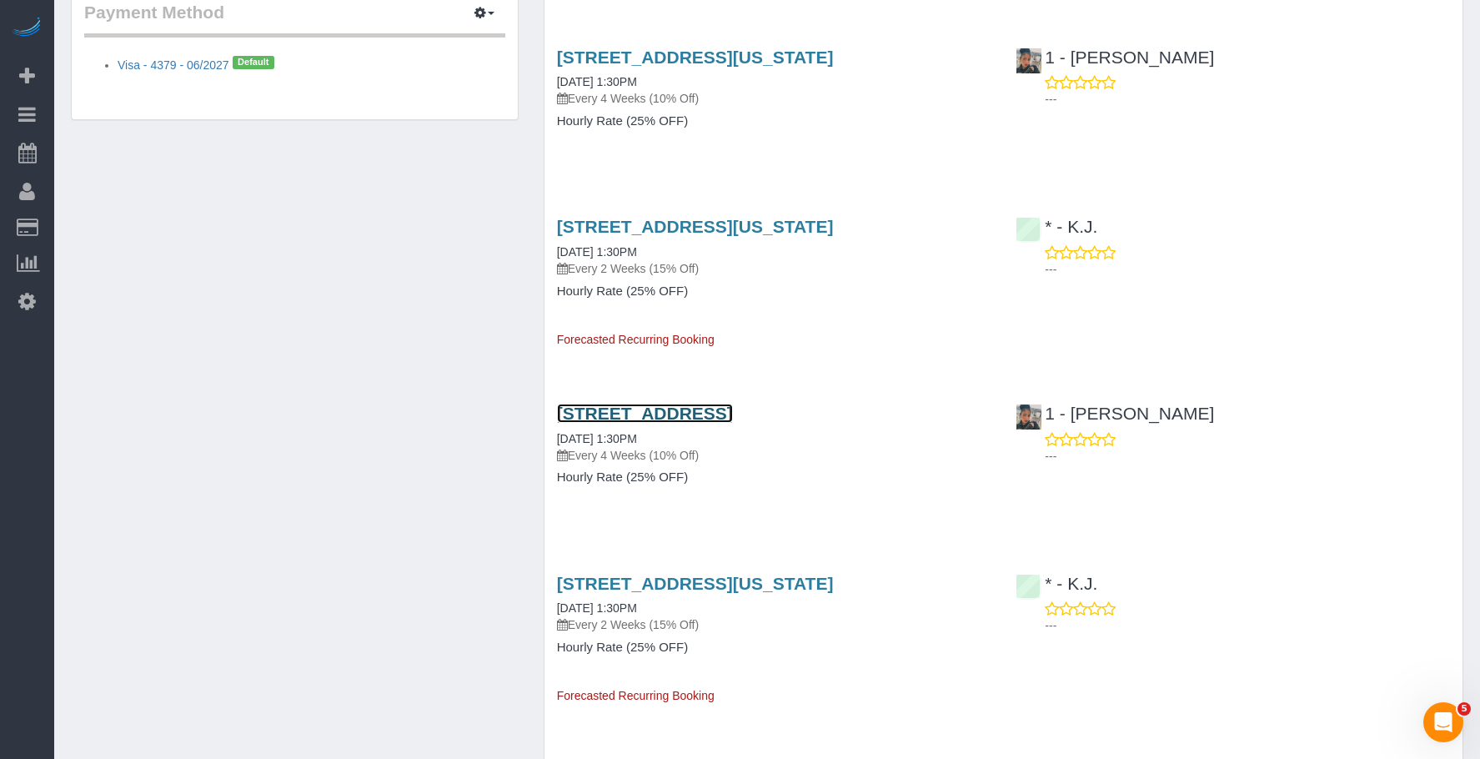
click at [733, 412] on link "[STREET_ADDRESS]" at bounding box center [645, 413] width 176 height 19
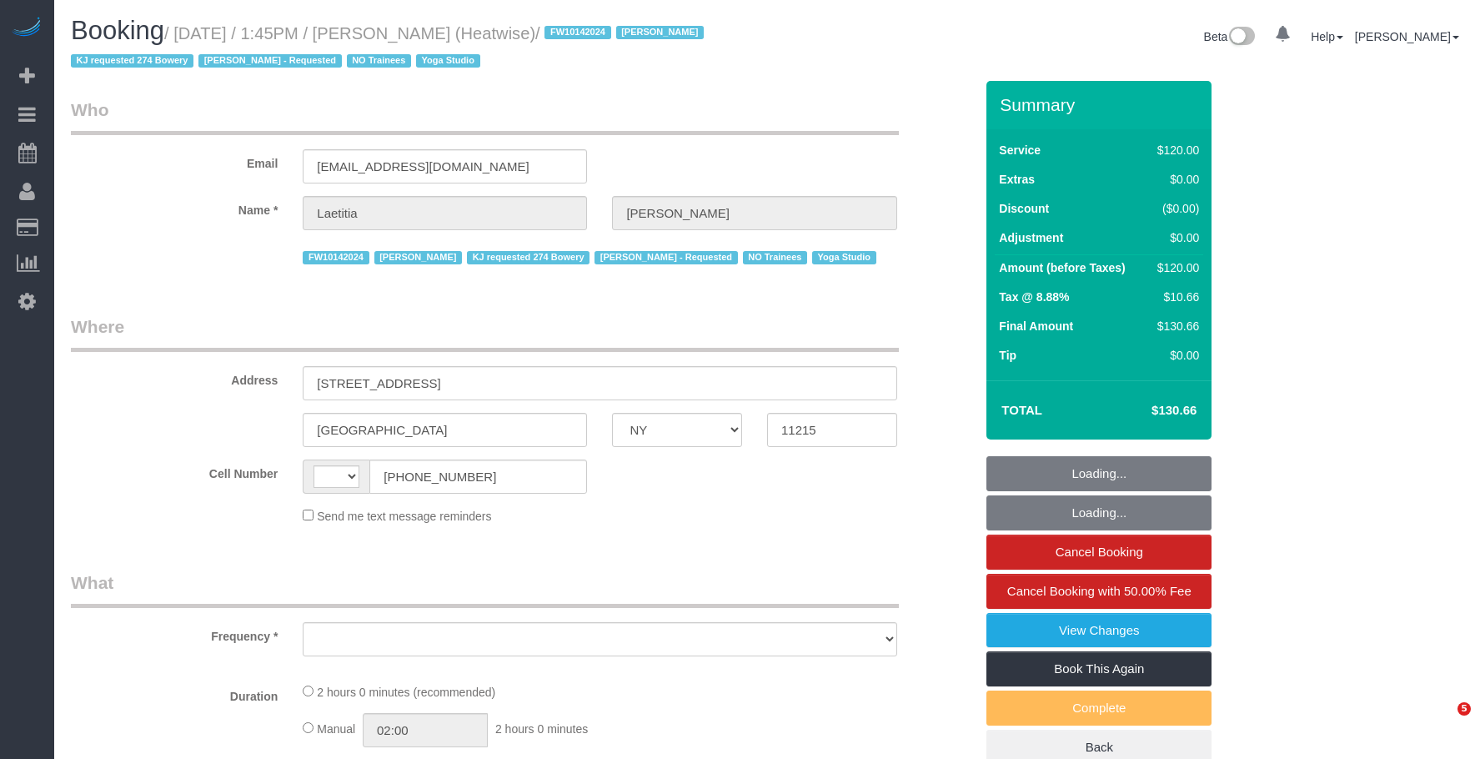
select select "NY"
select select "string:[GEOGRAPHIC_DATA]"
select select "object:815"
select select "string:stripe-pm_1RaIPN4VGloSiKo7a9kdhFlp"
select select "120"
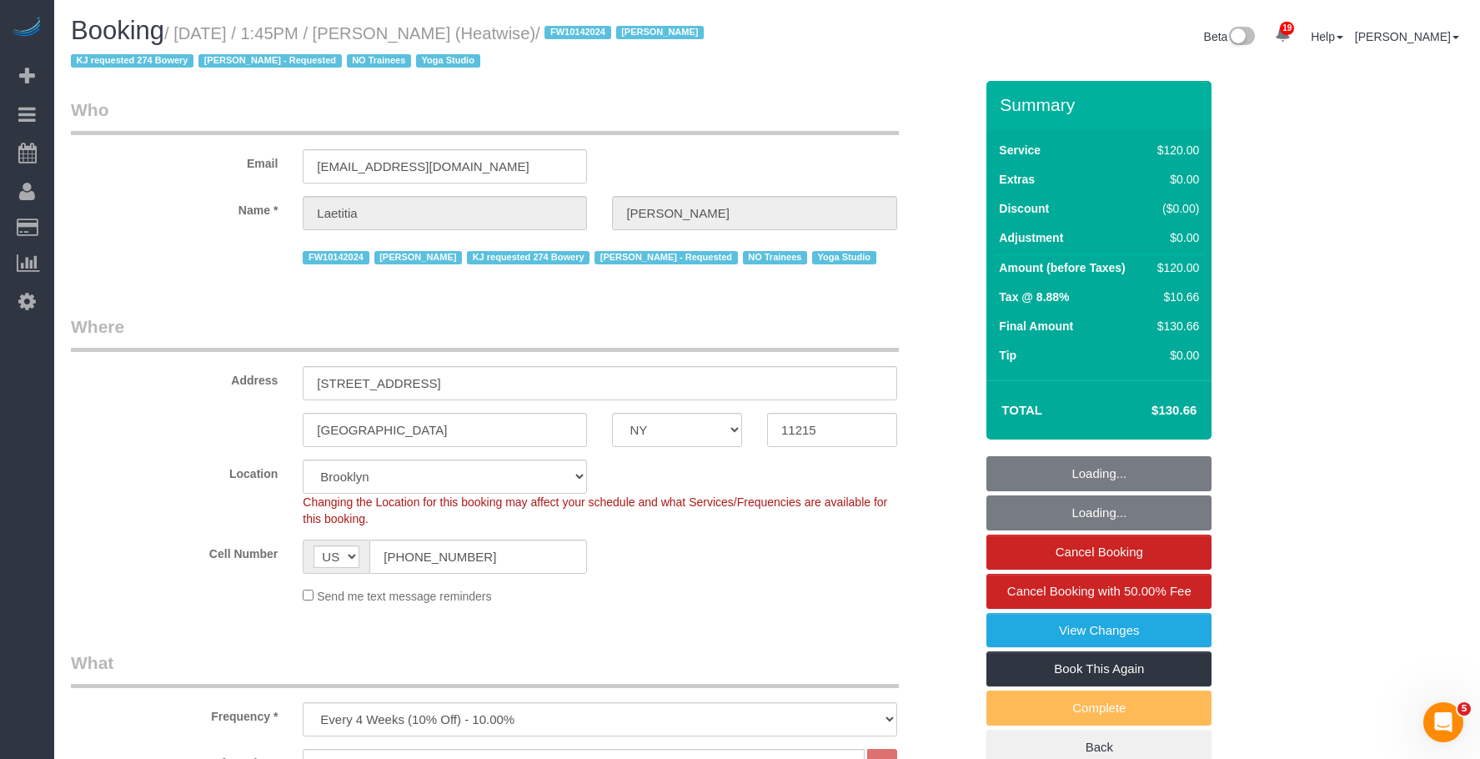
select select "number:89"
select select "number:90"
select select "number:15"
select select "number:7"
select select "object:1518"
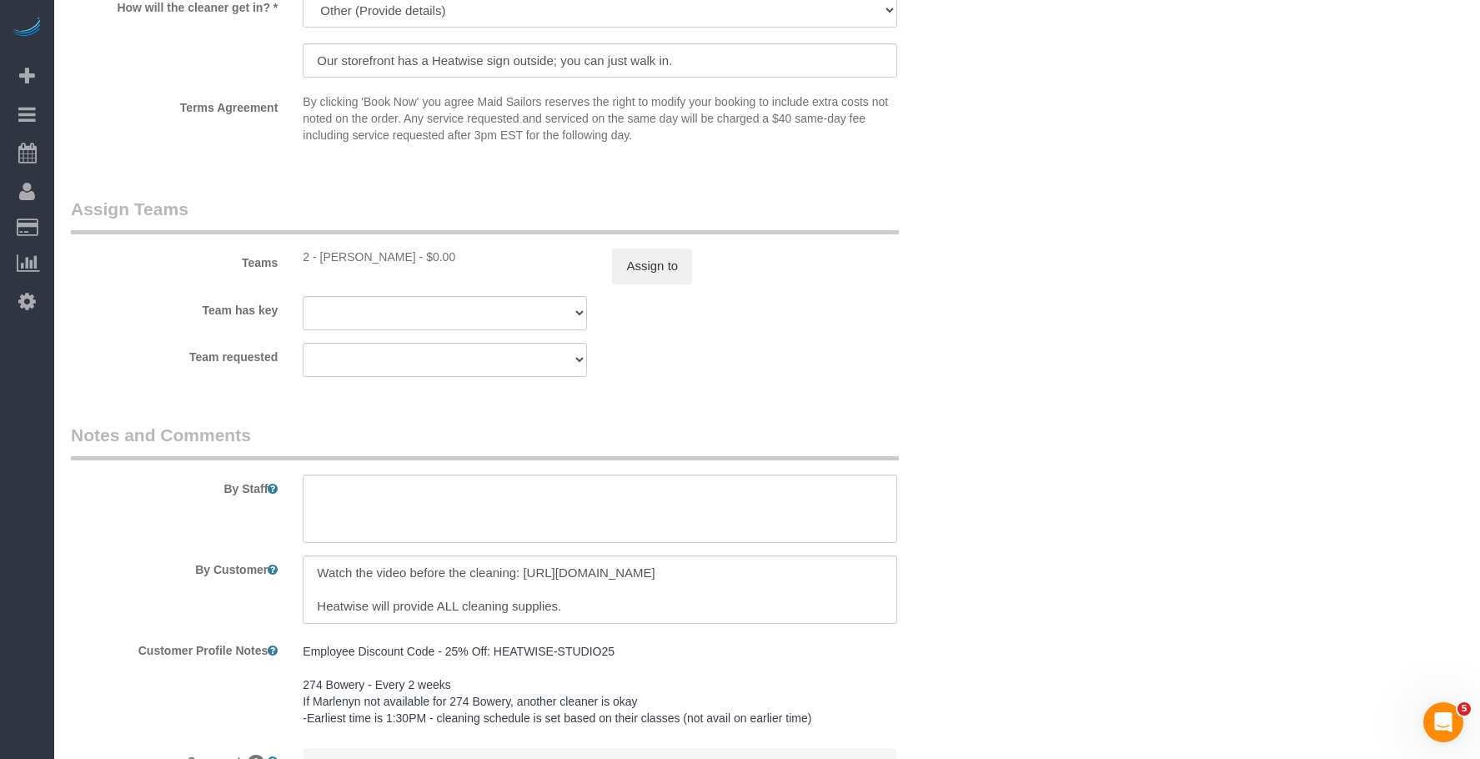
scroll to position [2022, 0]
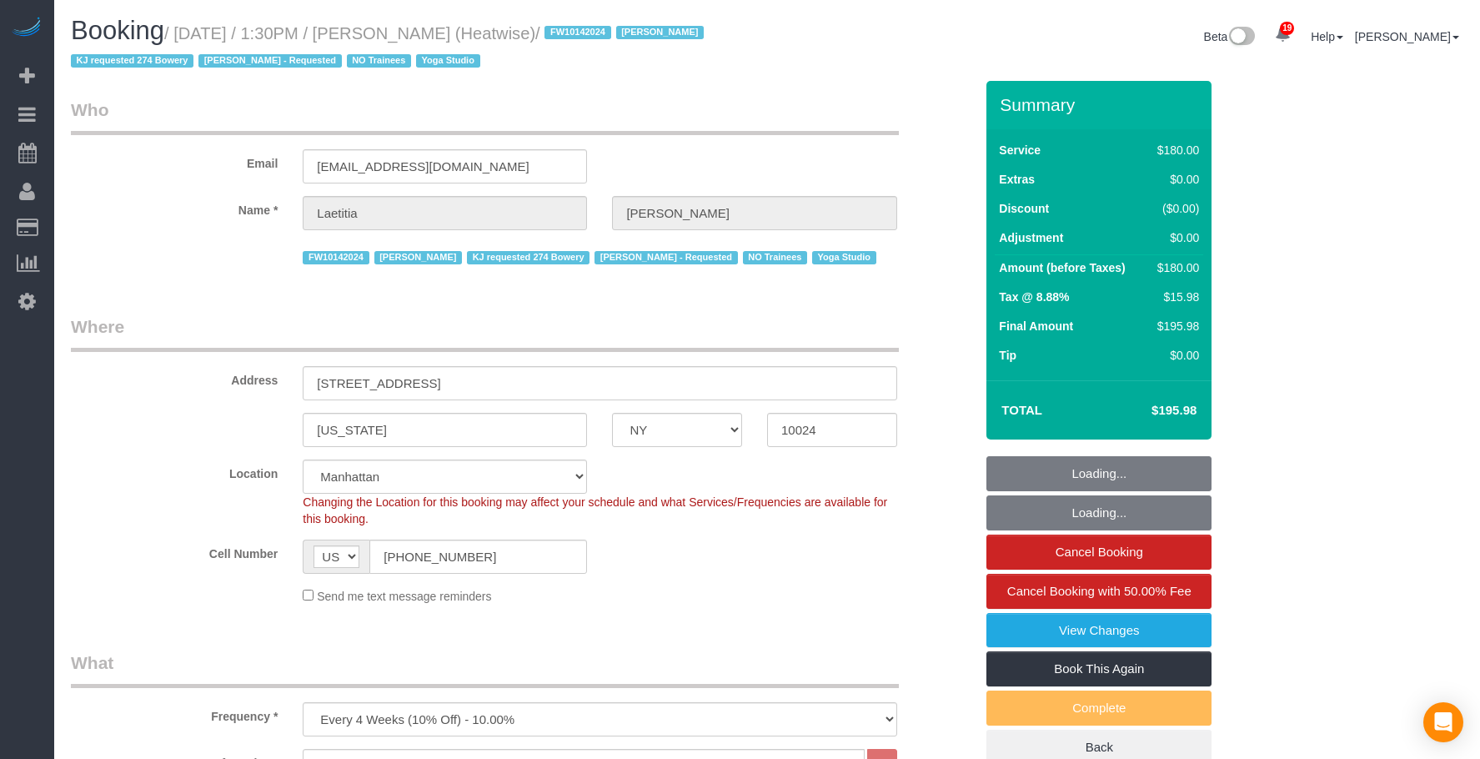
select select "NY"
select select "180"
select select "number:89"
select select "number:90"
select select "number:15"
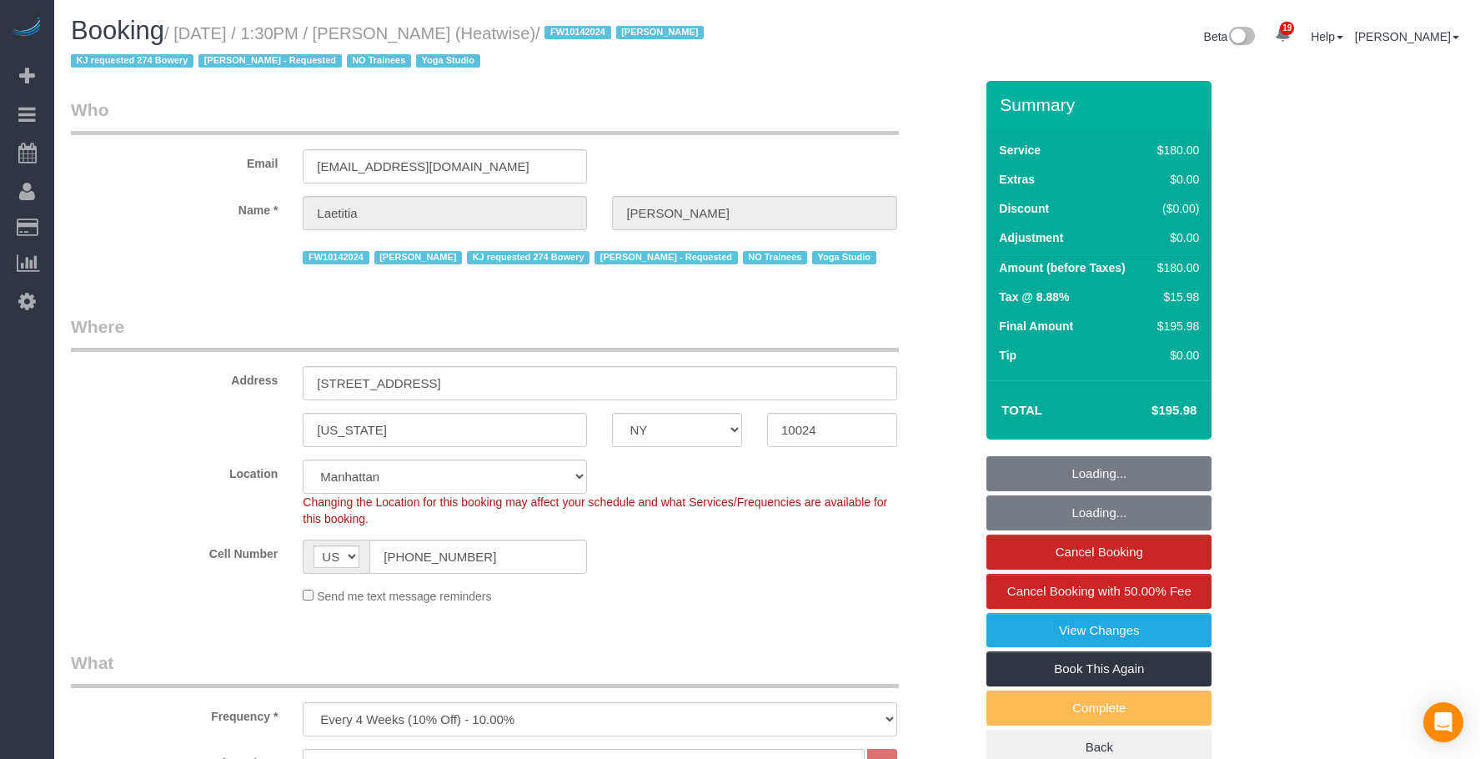
select select "number:7"
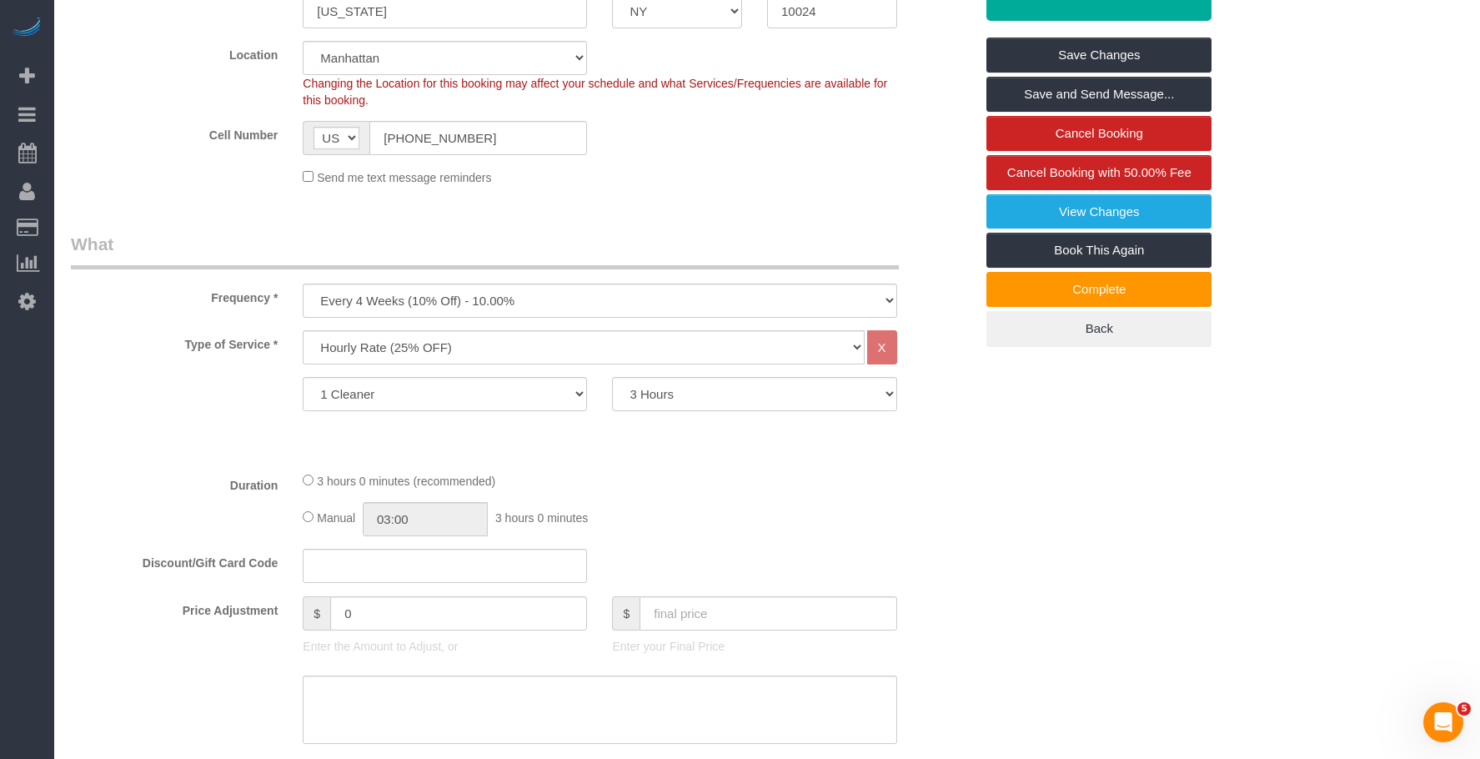
scroll to position [417, 0]
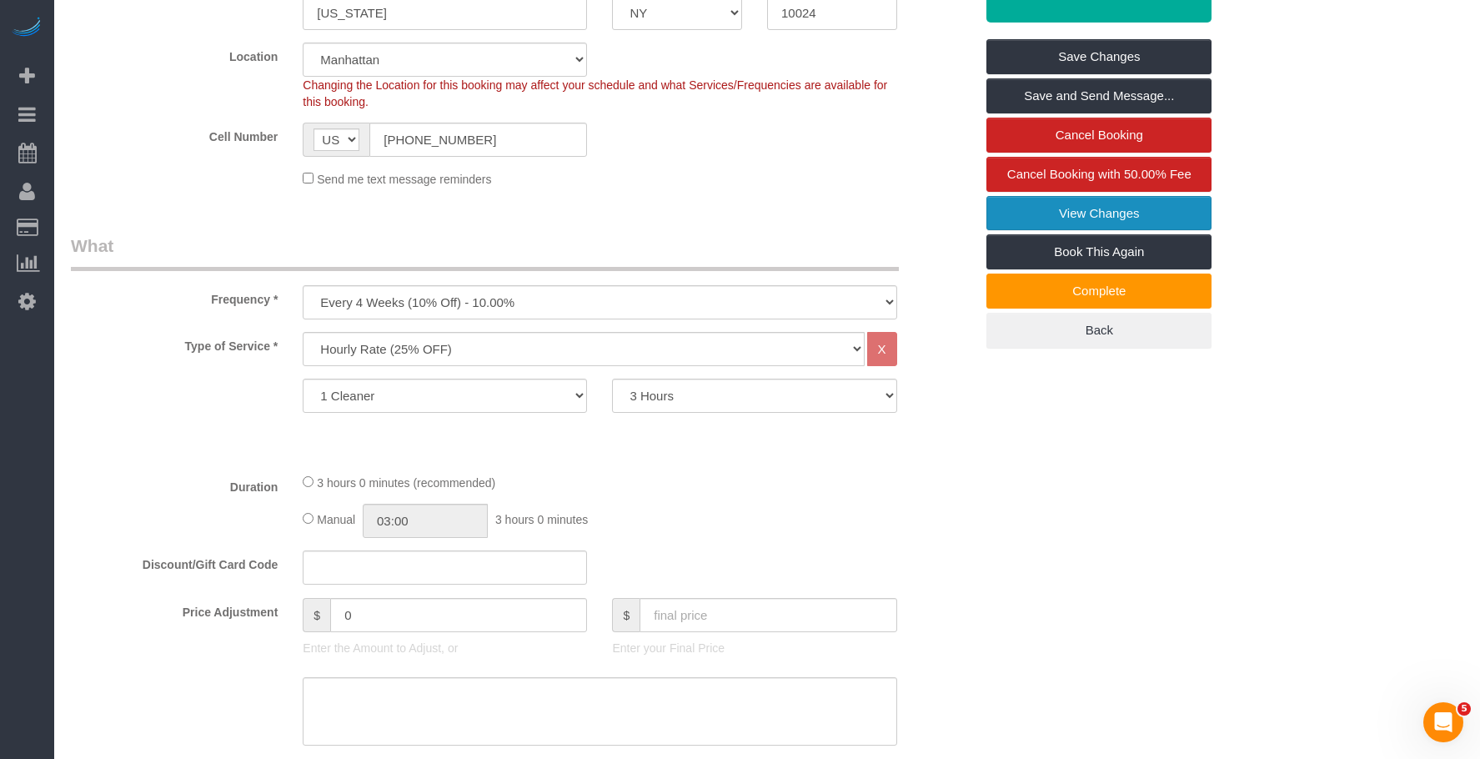
click at [1003, 213] on link "View Changes" at bounding box center [1099, 213] width 225 height 35
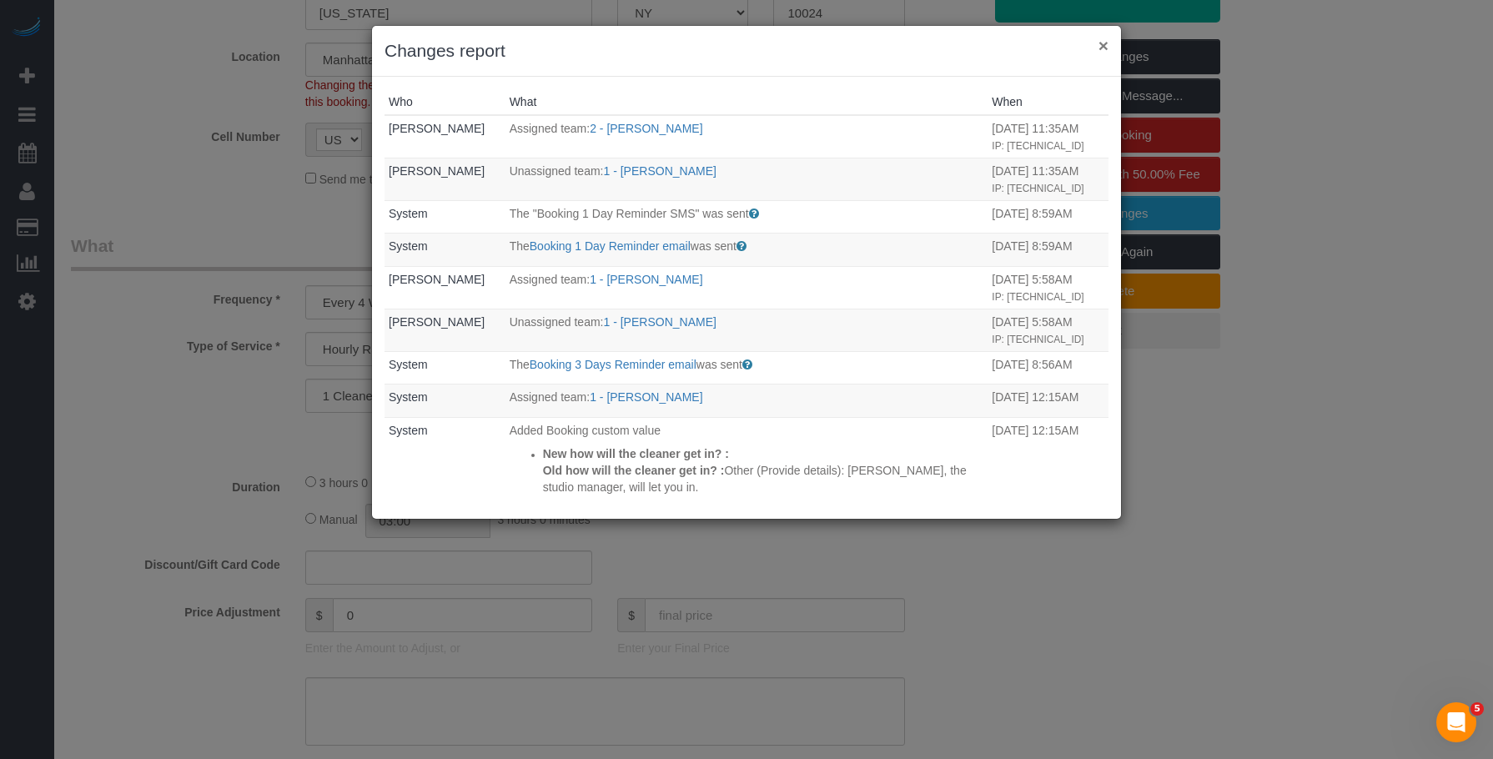
click at [1104, 41] on button "×" at bounding box center [1103, 46] width 10 height 18
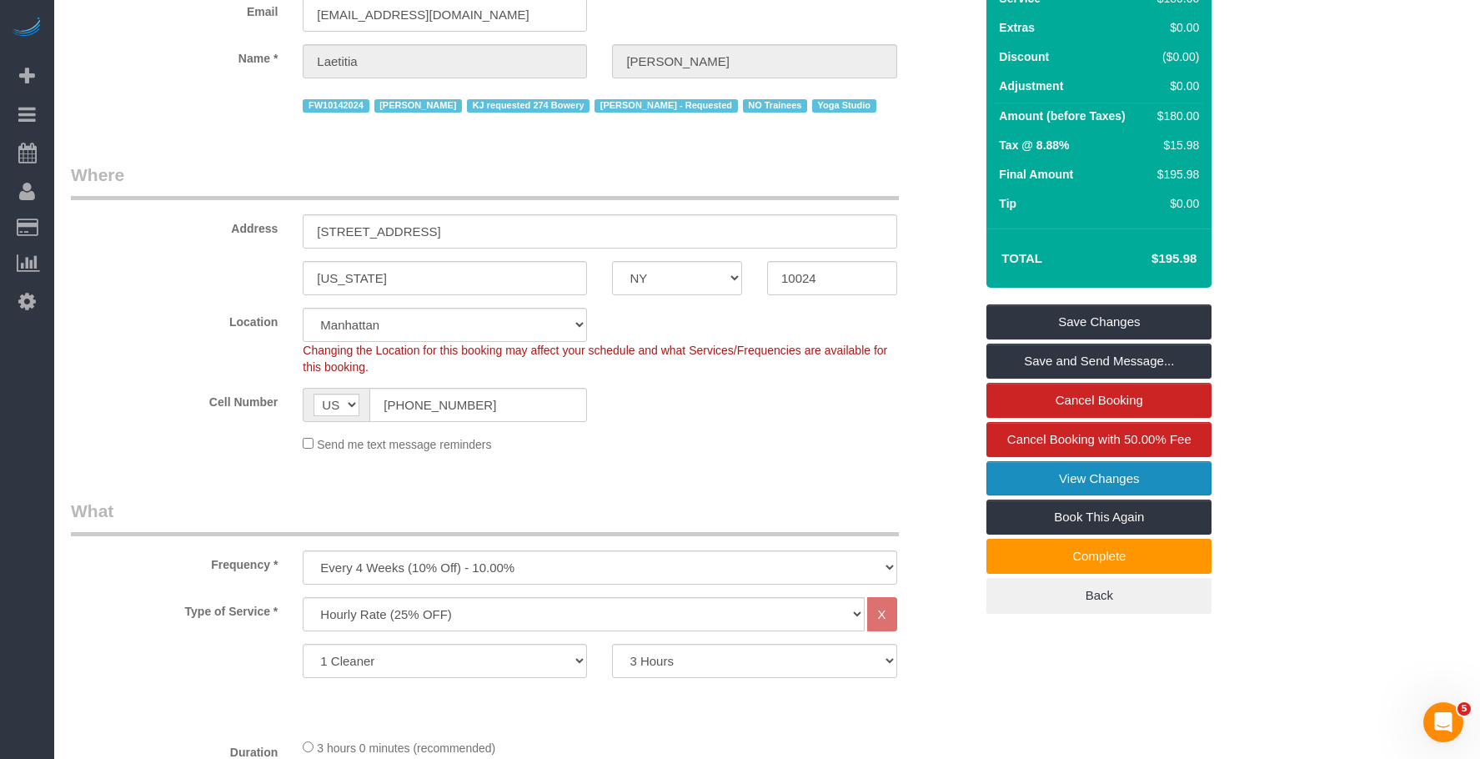
scroll to position [0, 0]
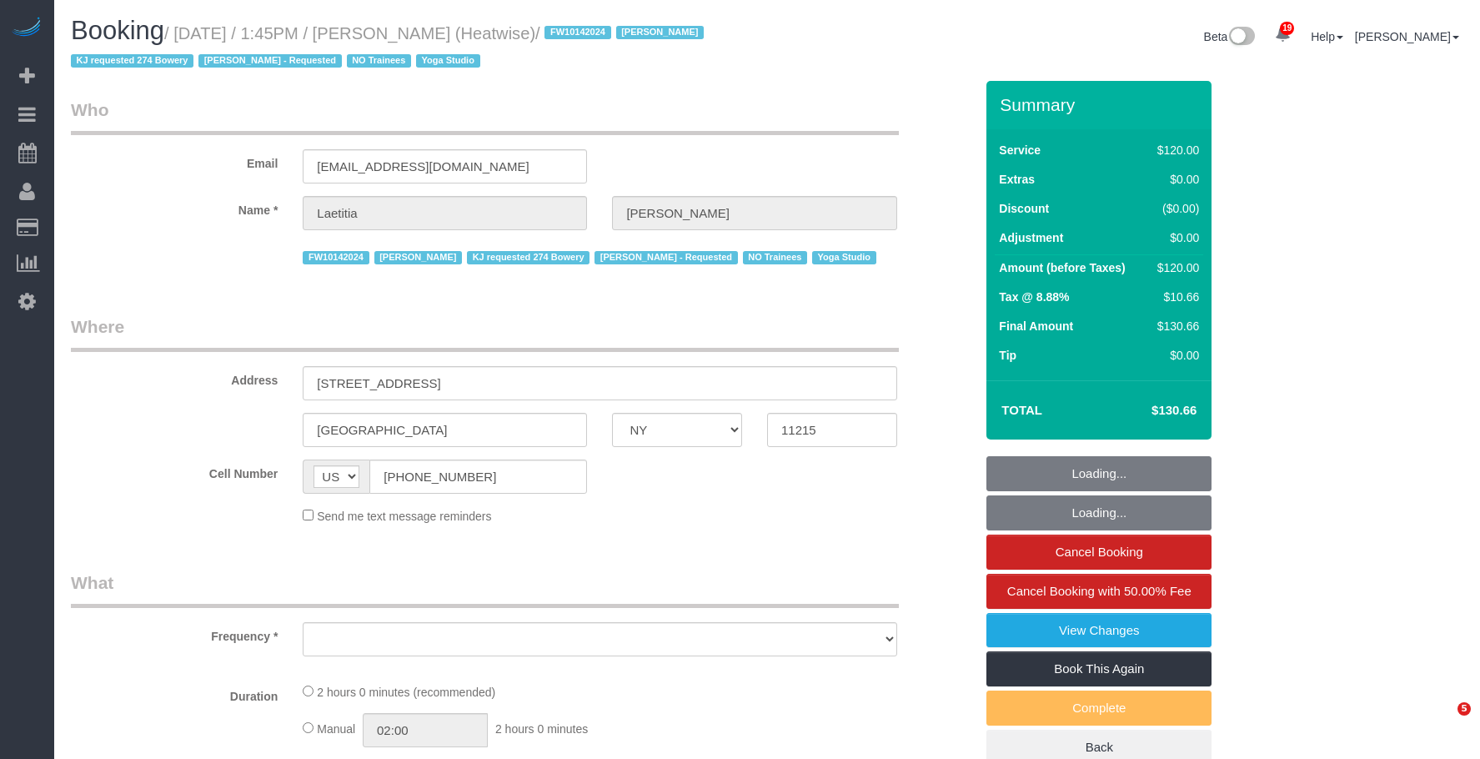
select select "NY"
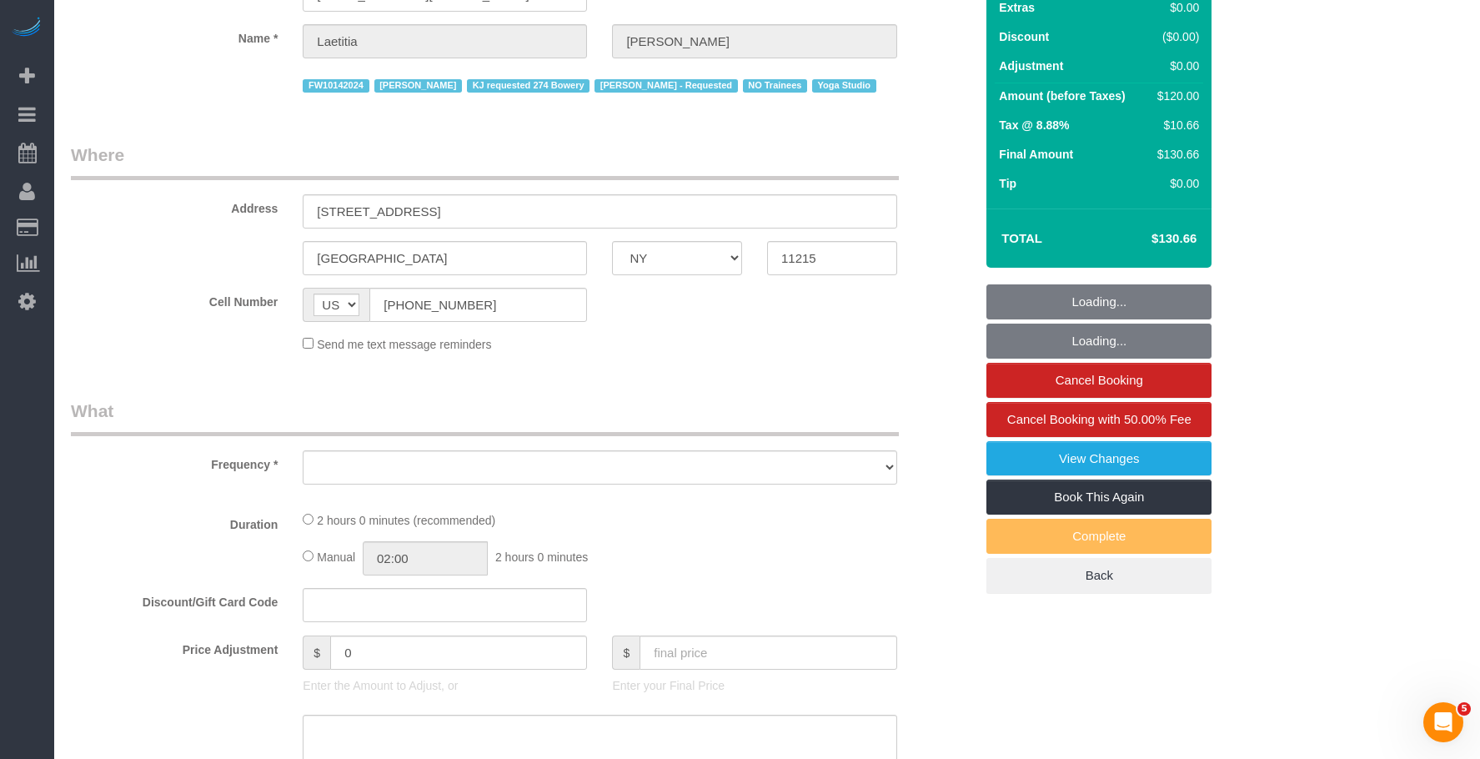
select select "object:815"
select select "string:stripe-pm_1RaIPN4VGloSiKo7a9kdhFlp"
select select "number:89"
select select "number:90"
select select "number:15"
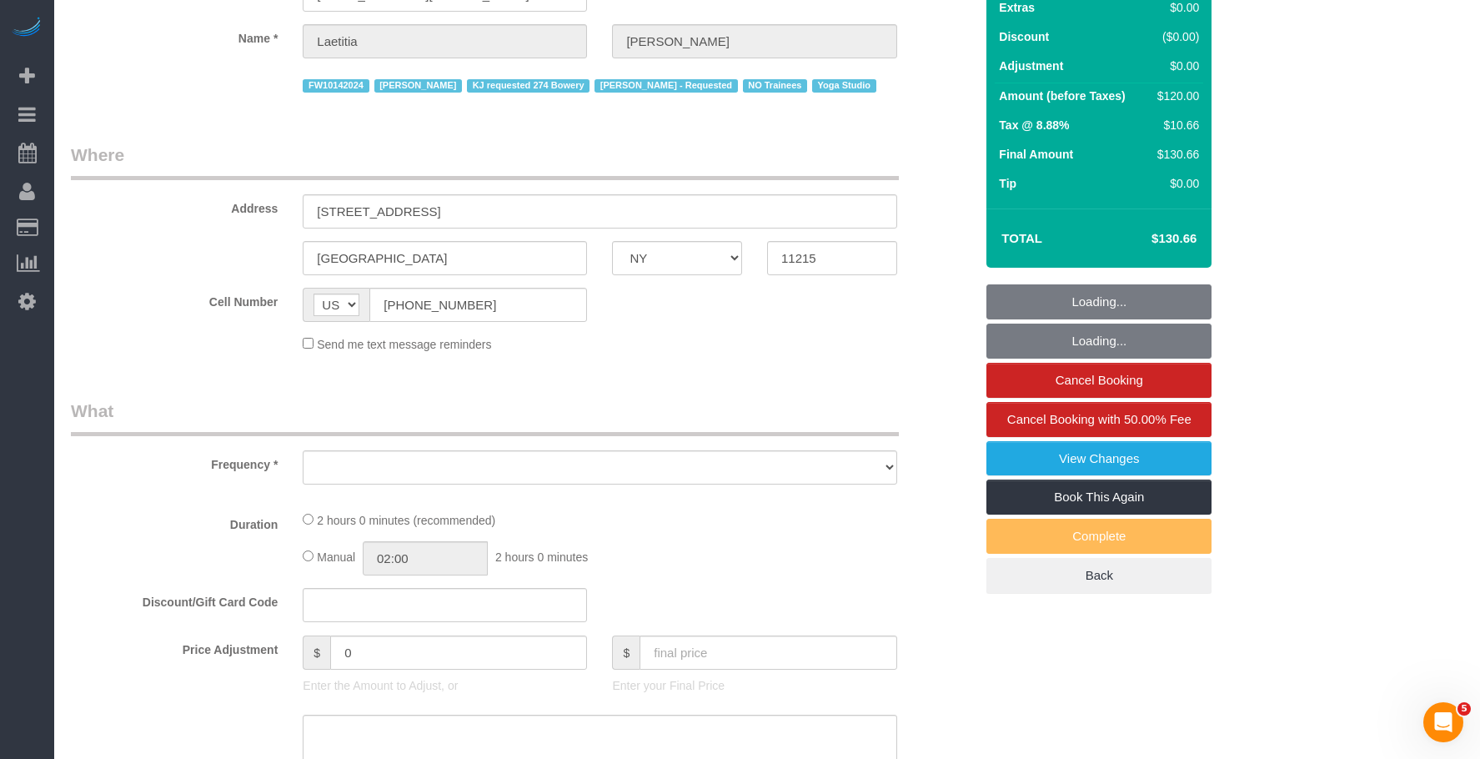
select select "number:7"
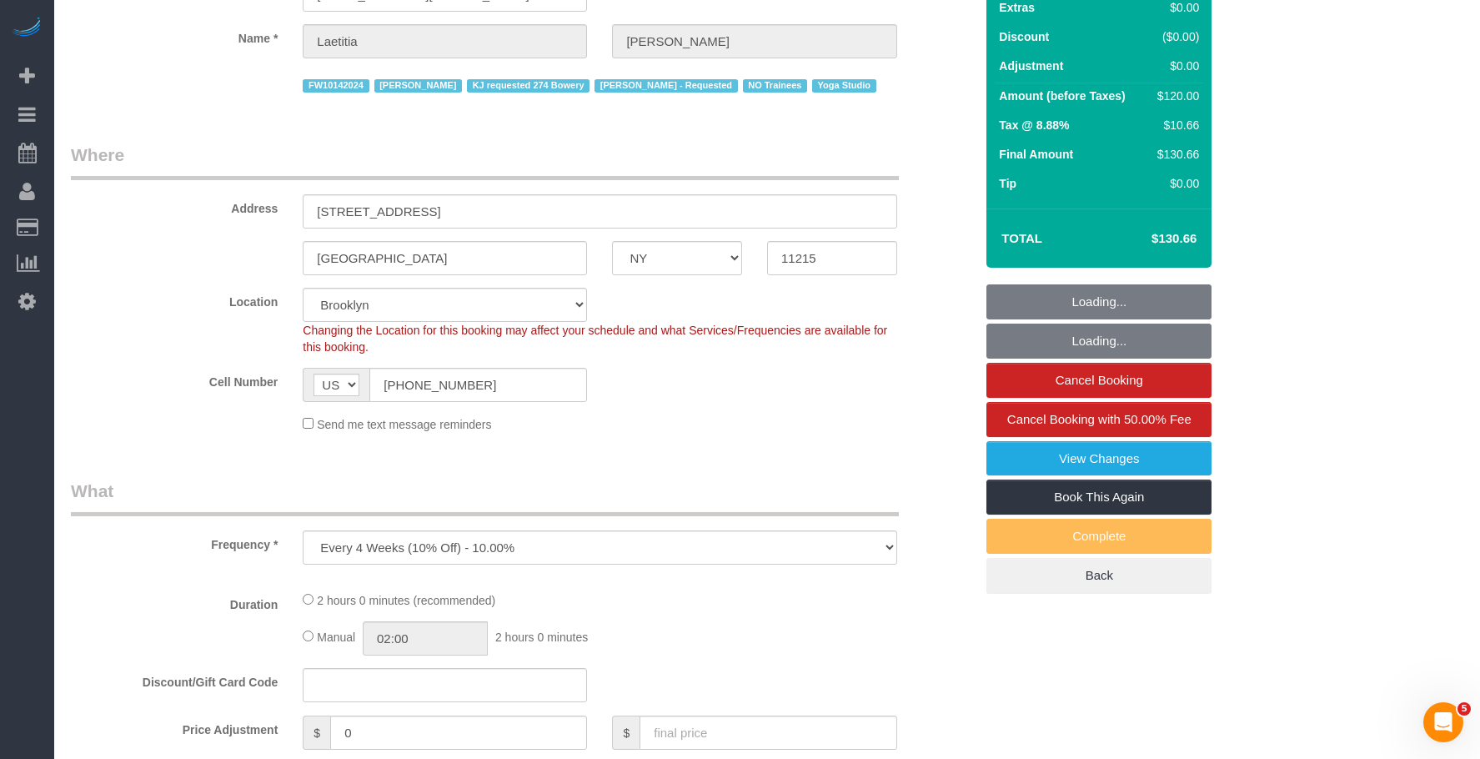
select select "120"
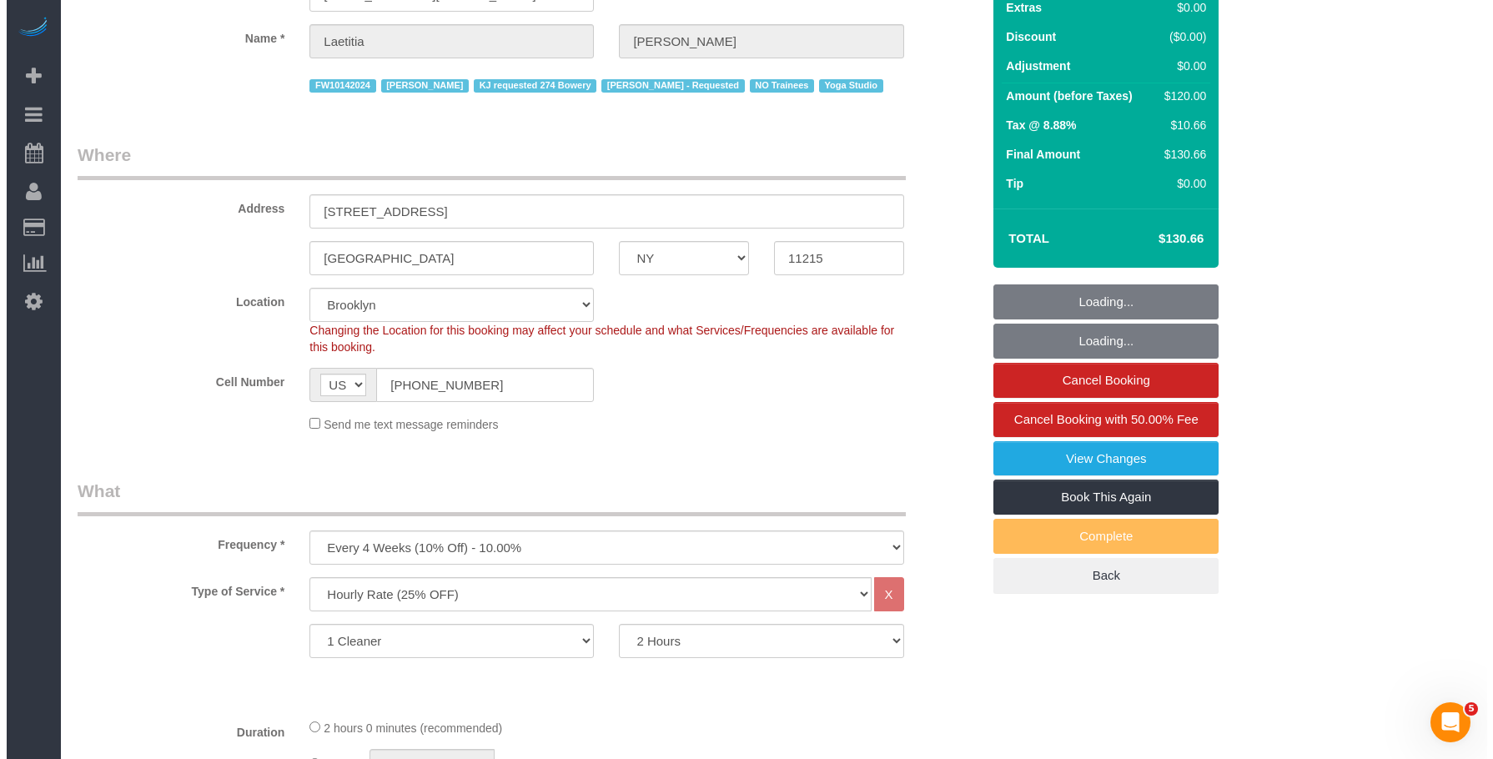
scroll to position [334, 0]
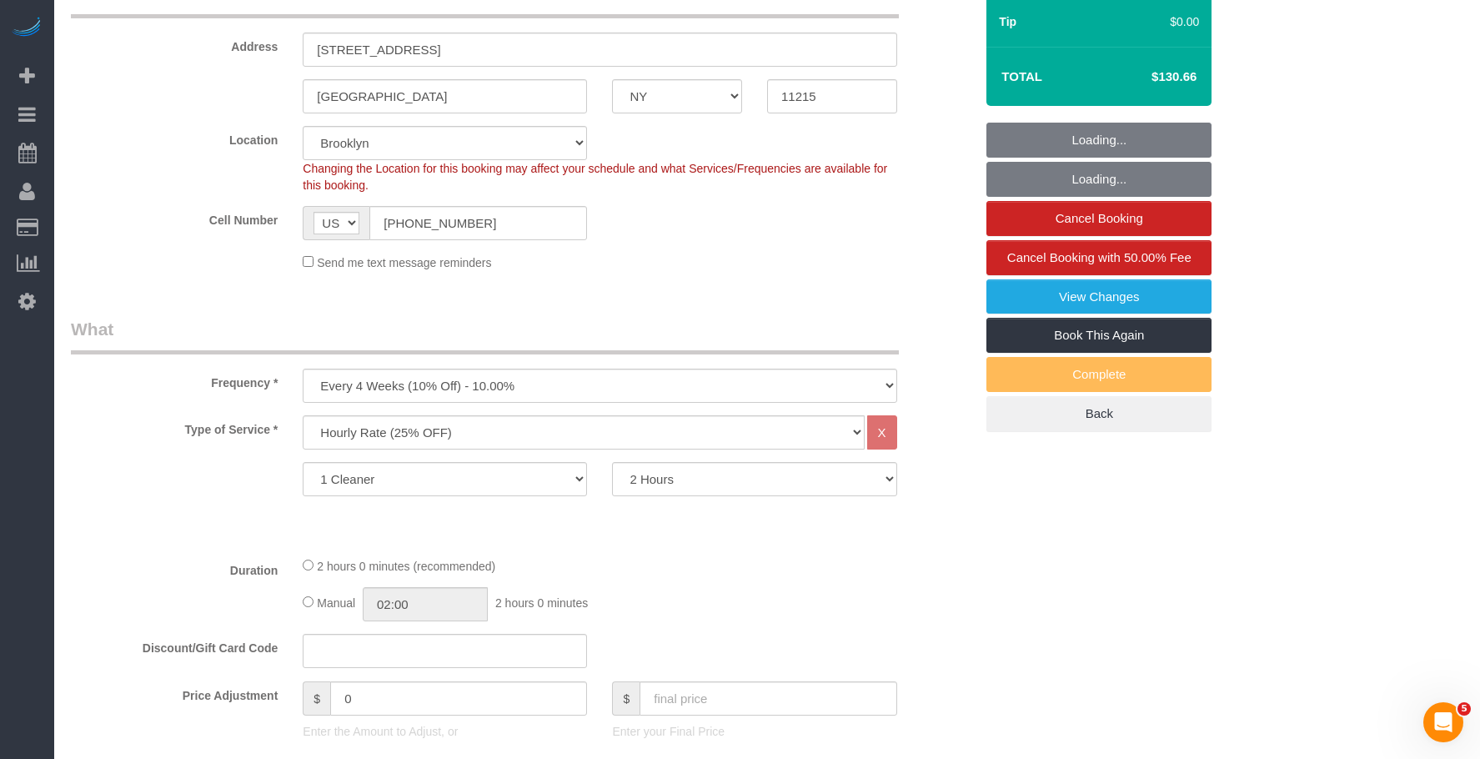
select select "object:1130"
click at [1014, 282] on link "View Changes" at bounding box center [1099, 296] width 225 height 35
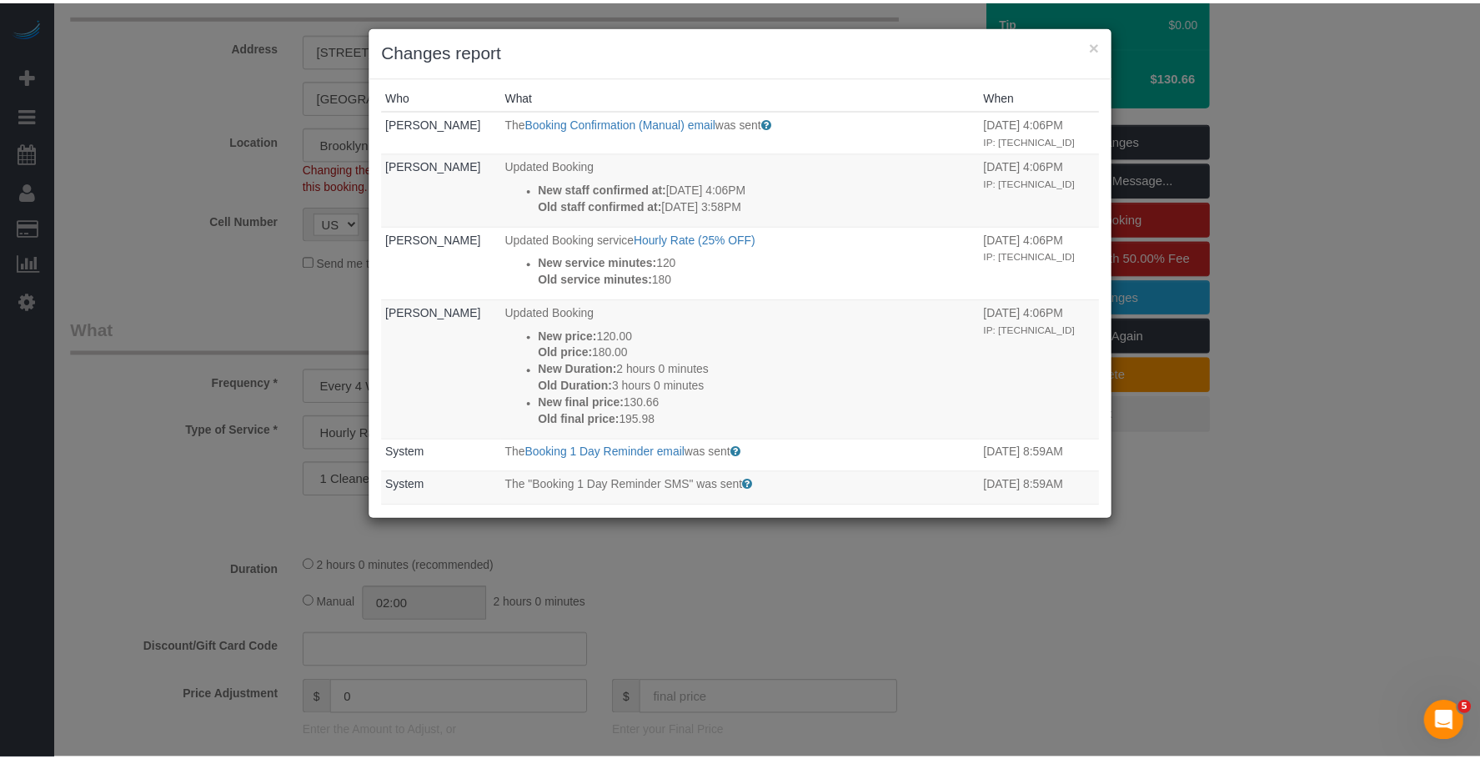
scroll to position [0, 0]
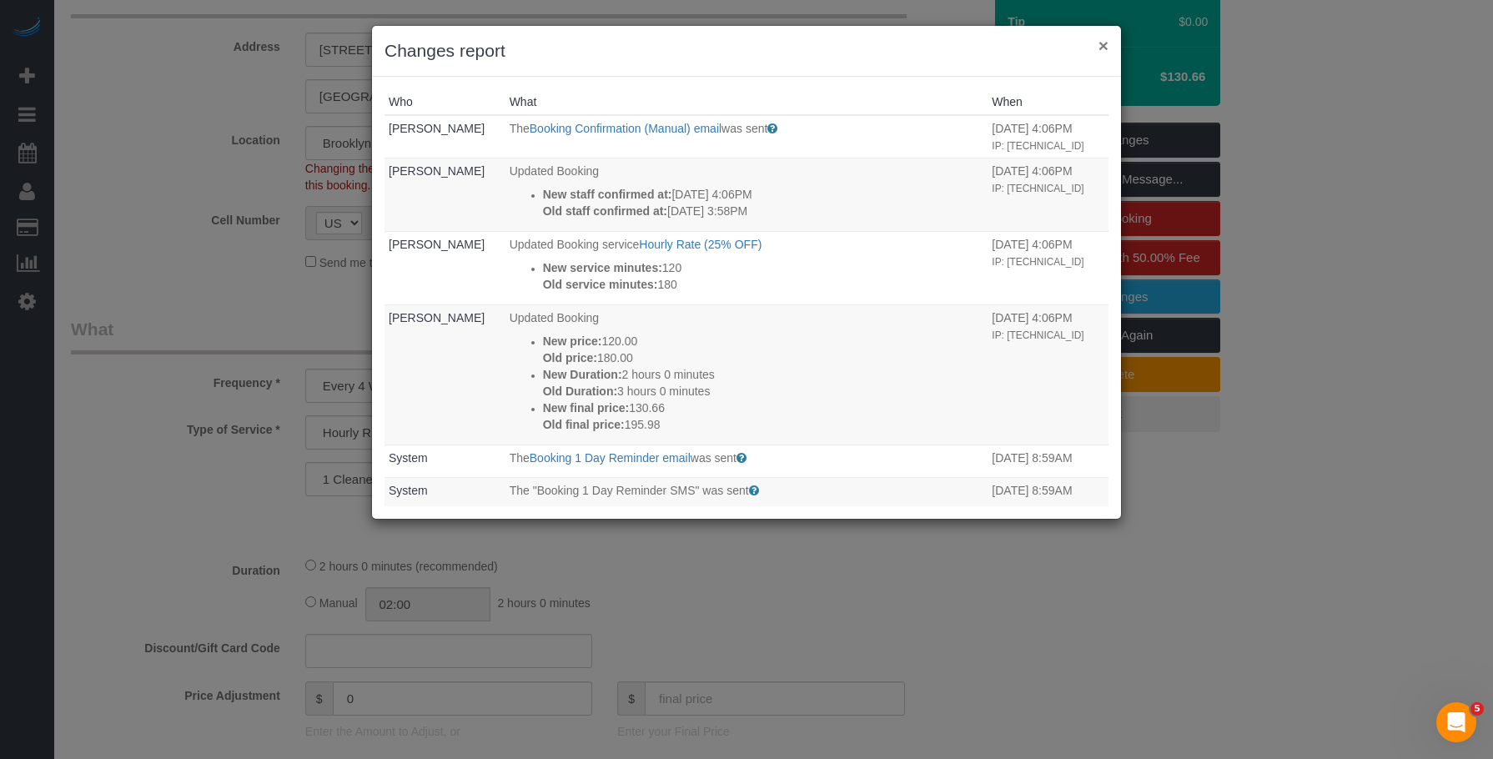
click at [1104, 43] on button "×" at bounding box center [1103, 46] width 10 height 18
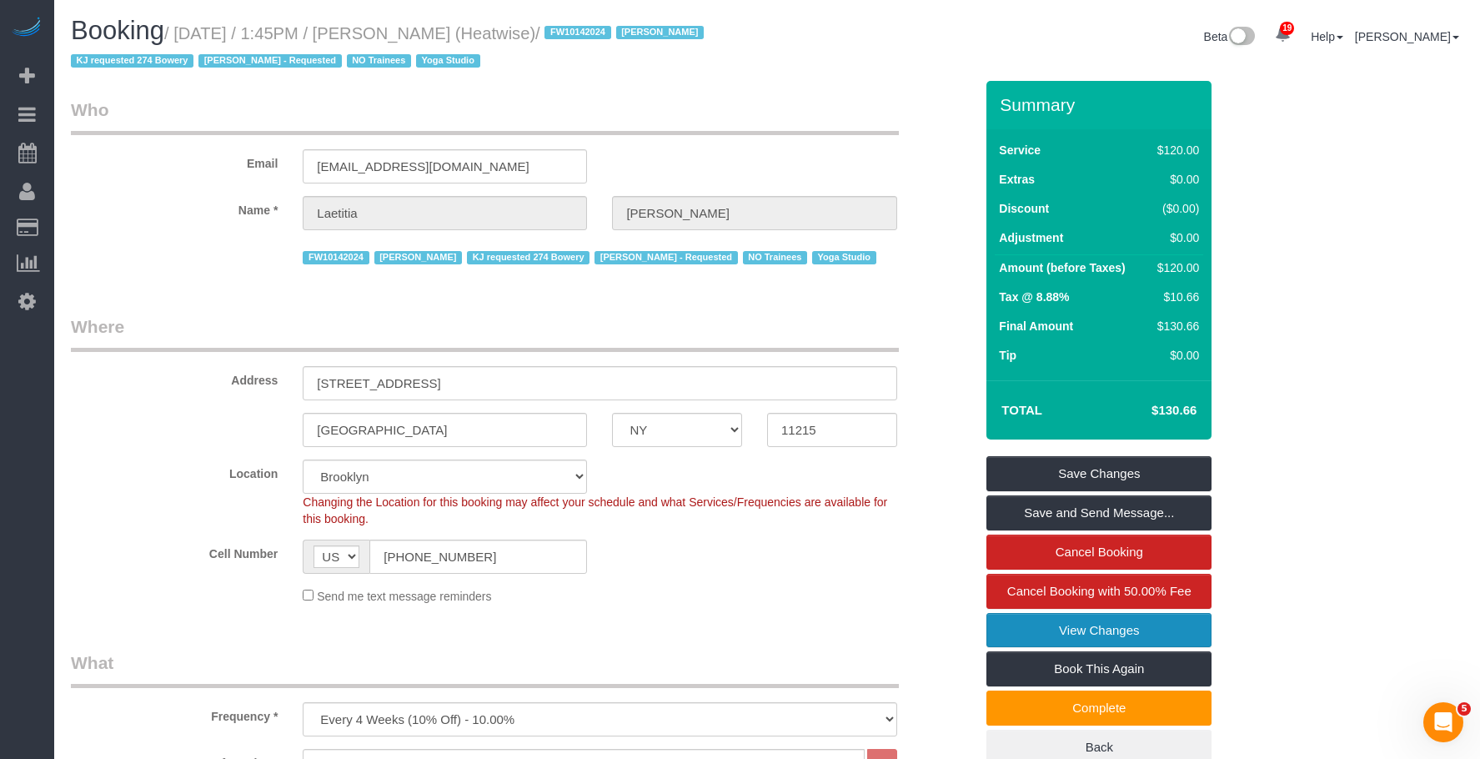
click at [1019, 630] on link "View Changes" at bounding box center [1099, 630] width 225 height 35
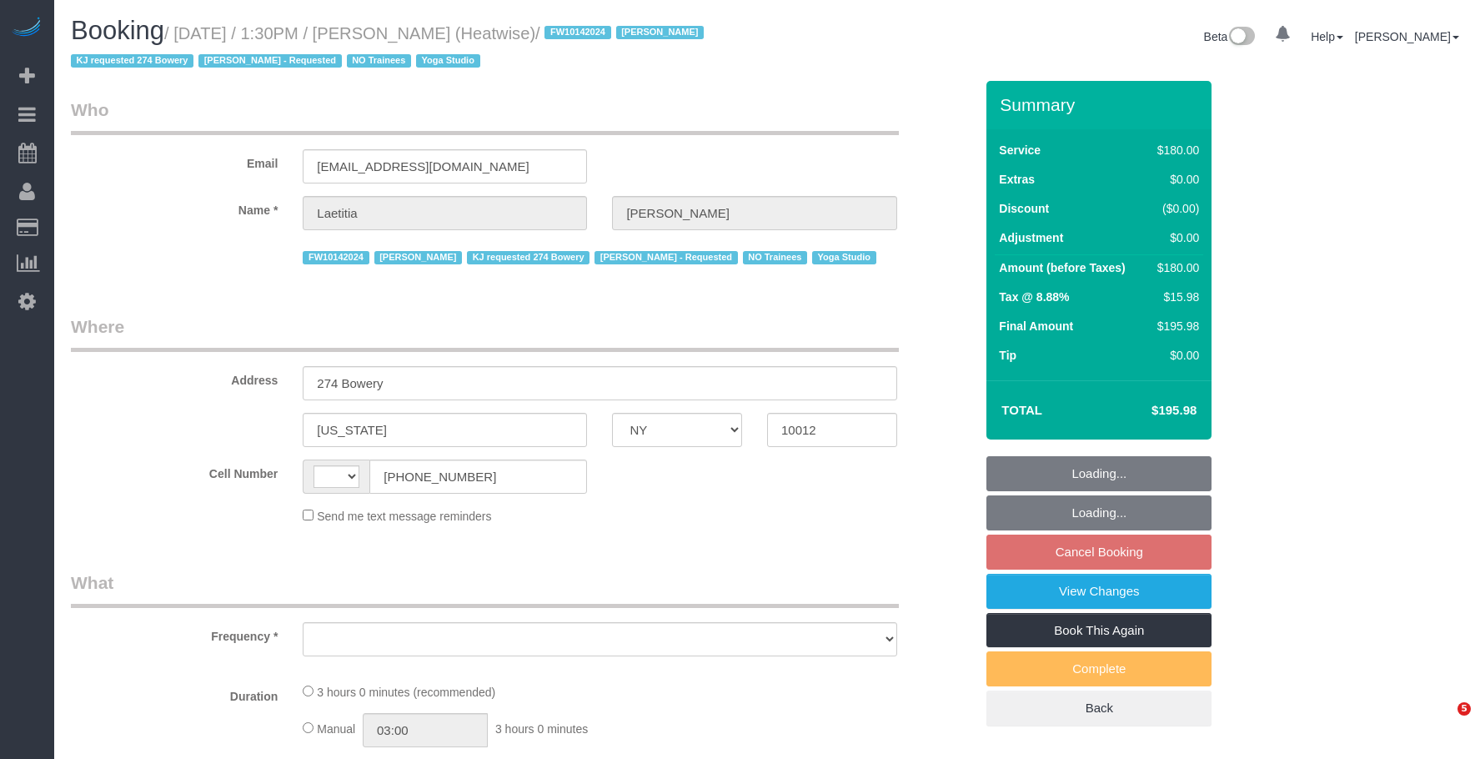
select select "NY"
select select "string:[GEOGRAPHIC_DATA]"
select select "object:811"
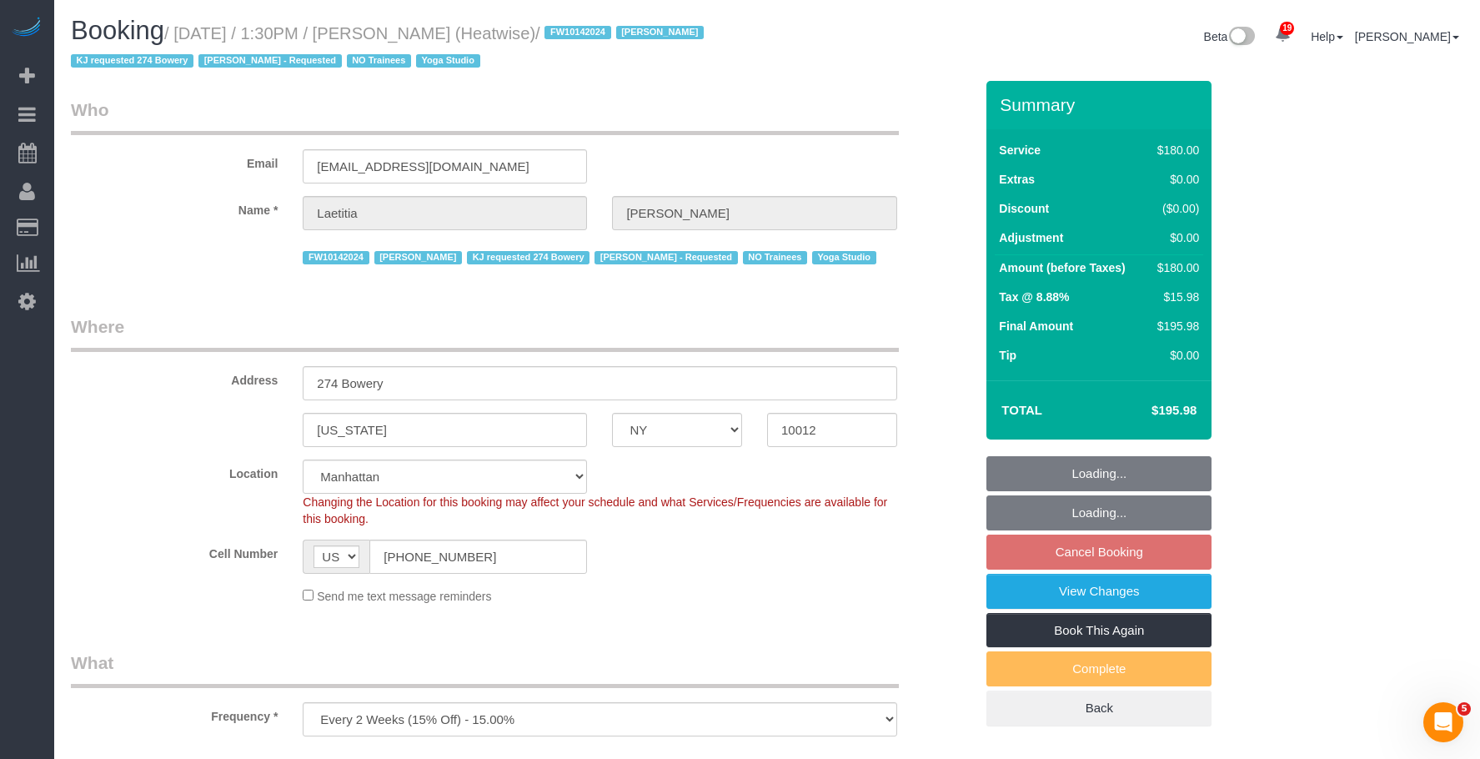
select select "string:stripe-pm_1RaIPN4VGloSiKo7a9kdhFlp"
select select "180"
select select "number:89"
select select "number:90"
select select "number:15"
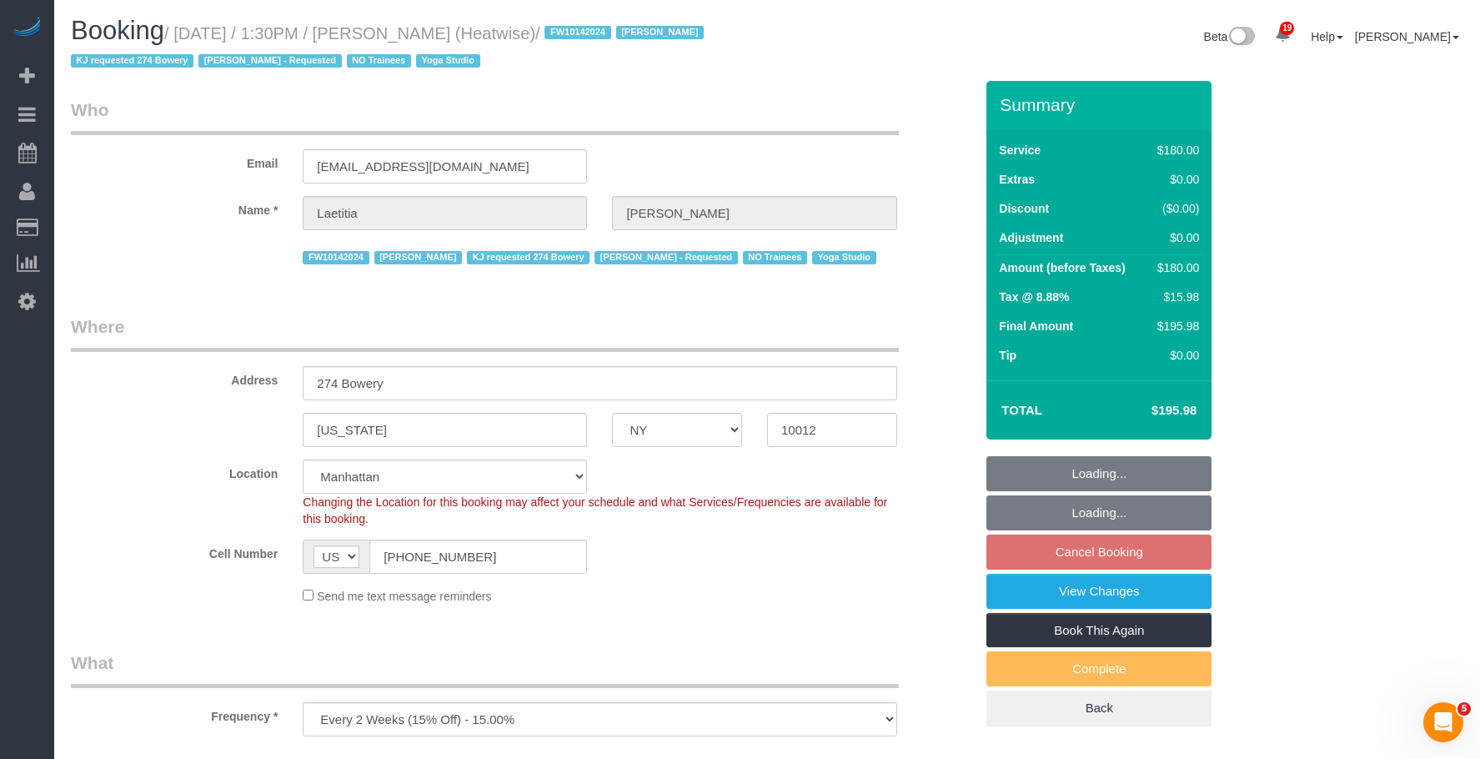
select select "number:7"
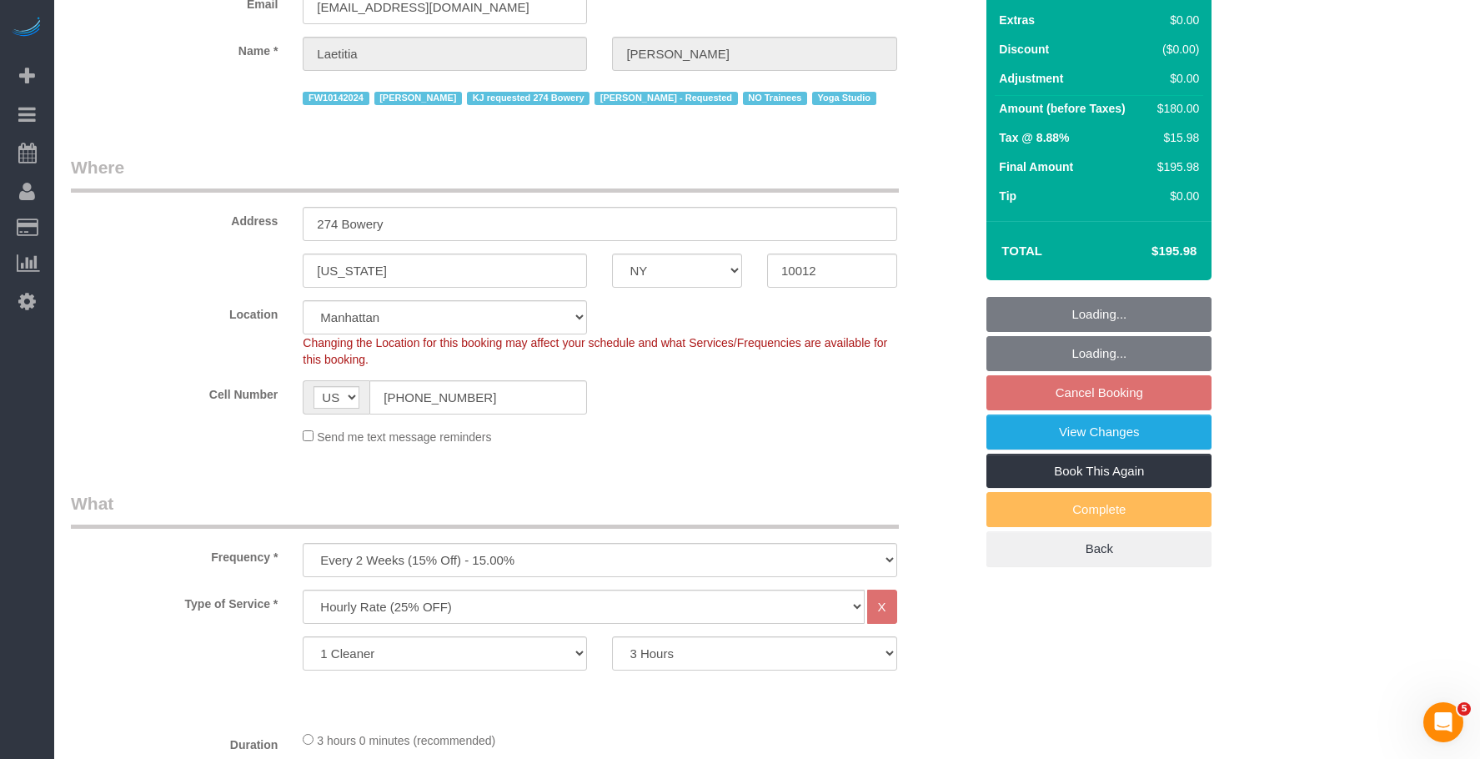
scroll to position [334, 0]
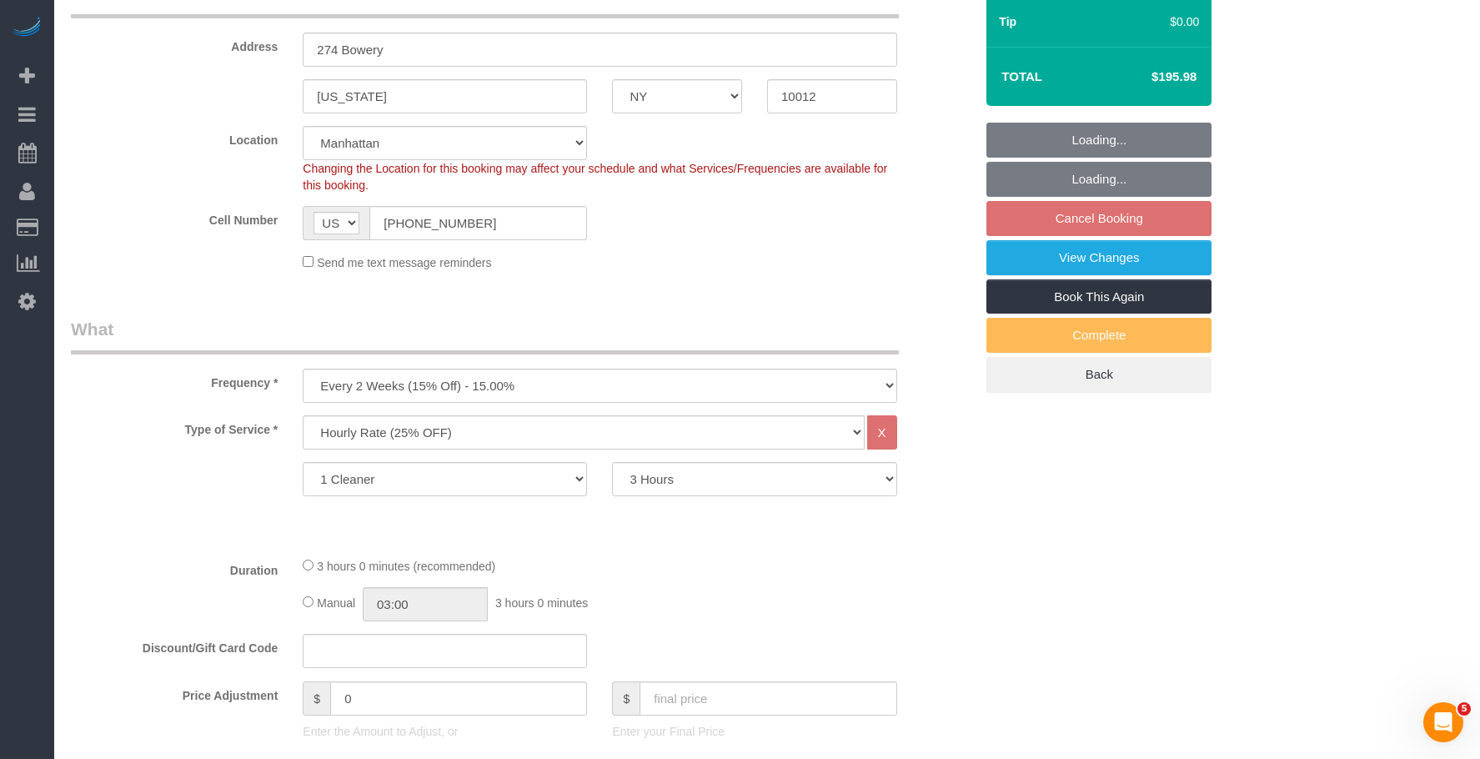
select select "object:1546"
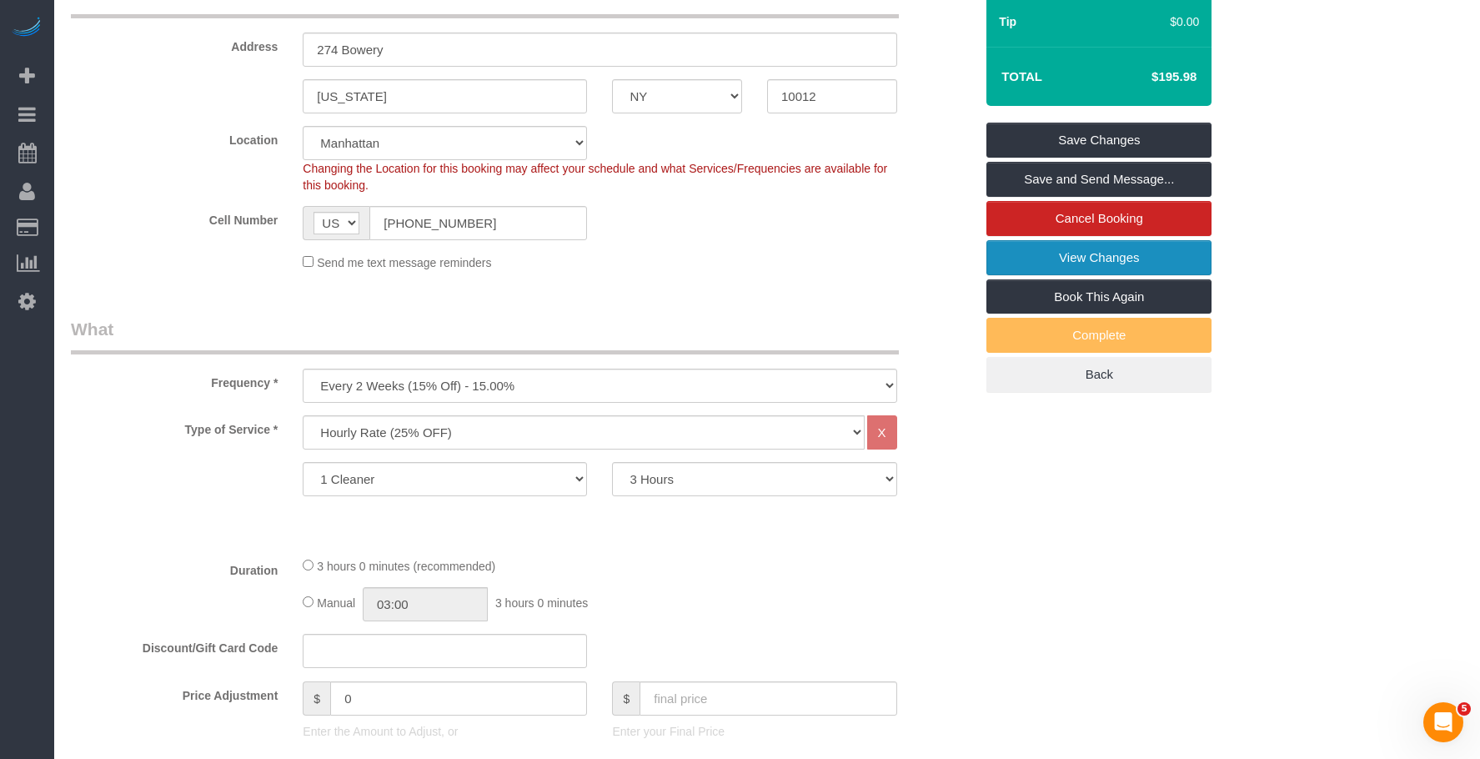
click at [1017, 262] on link "View Changes" at bounding box center [1099, 257] width 225 height 35
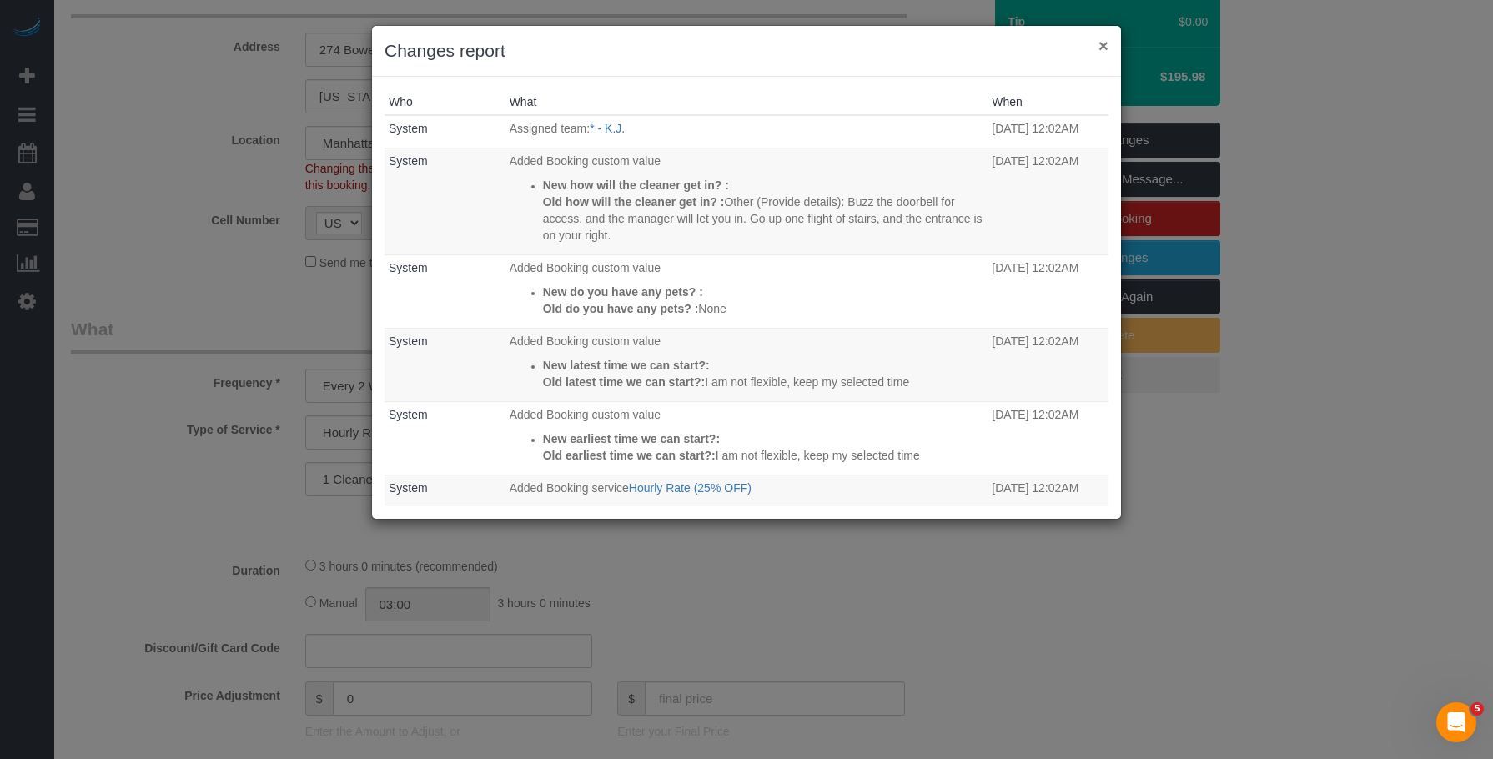
click at [1103, 40] on button "×" at bounding box center [1103, 46] width 10 height 18
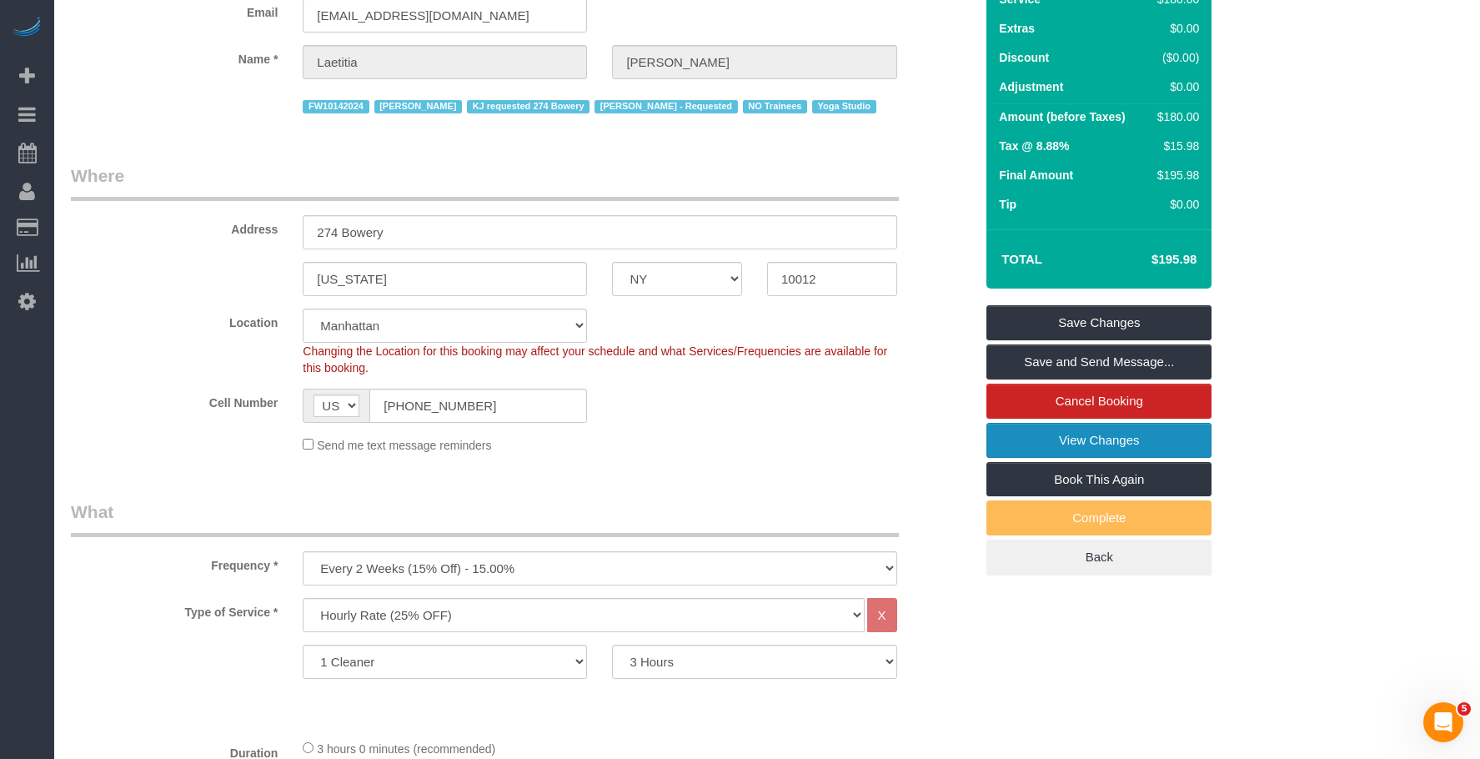
scroll to position [0, 0]
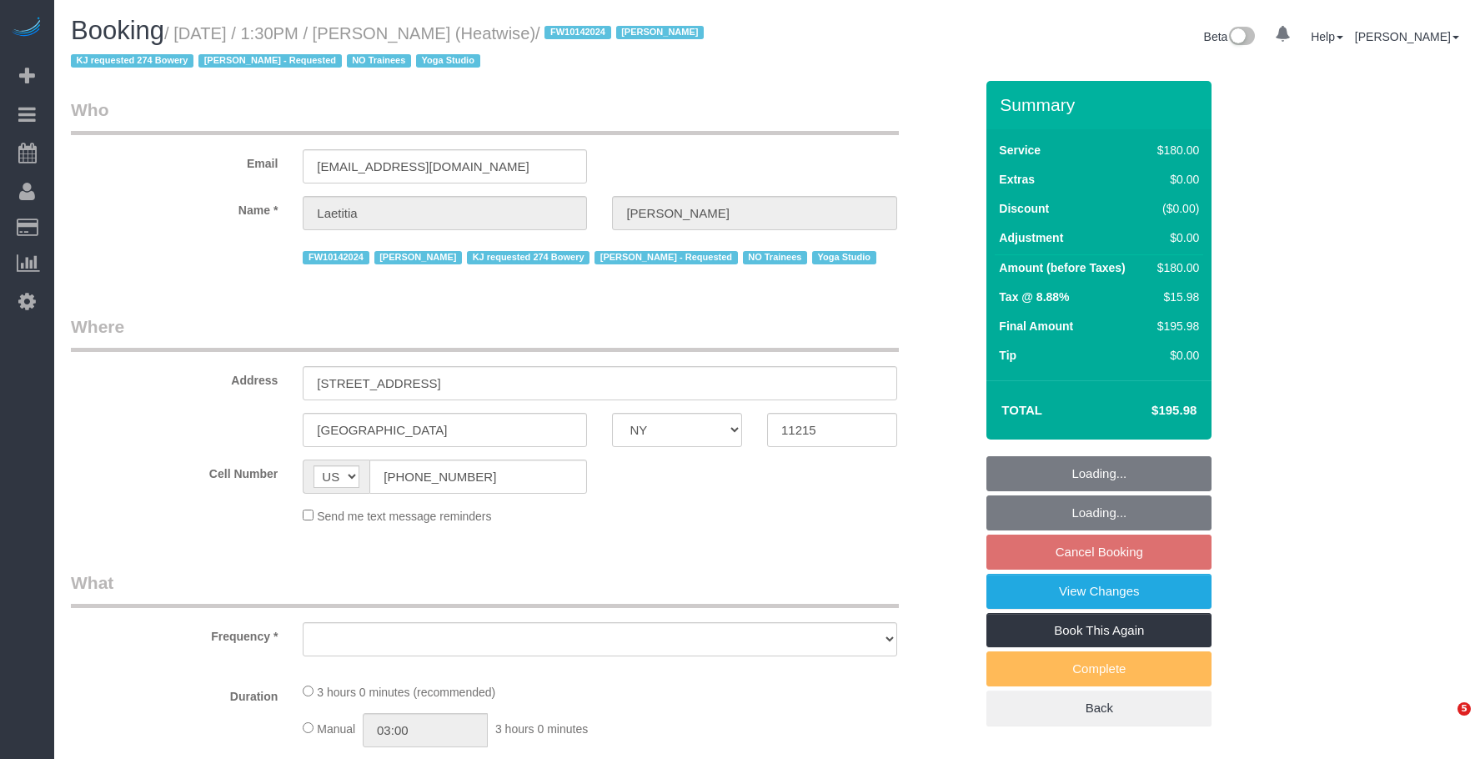
select select "NY"
select select "string:stripe-pm_1RaIPN4VGloSiKo7a9kdhFlp"
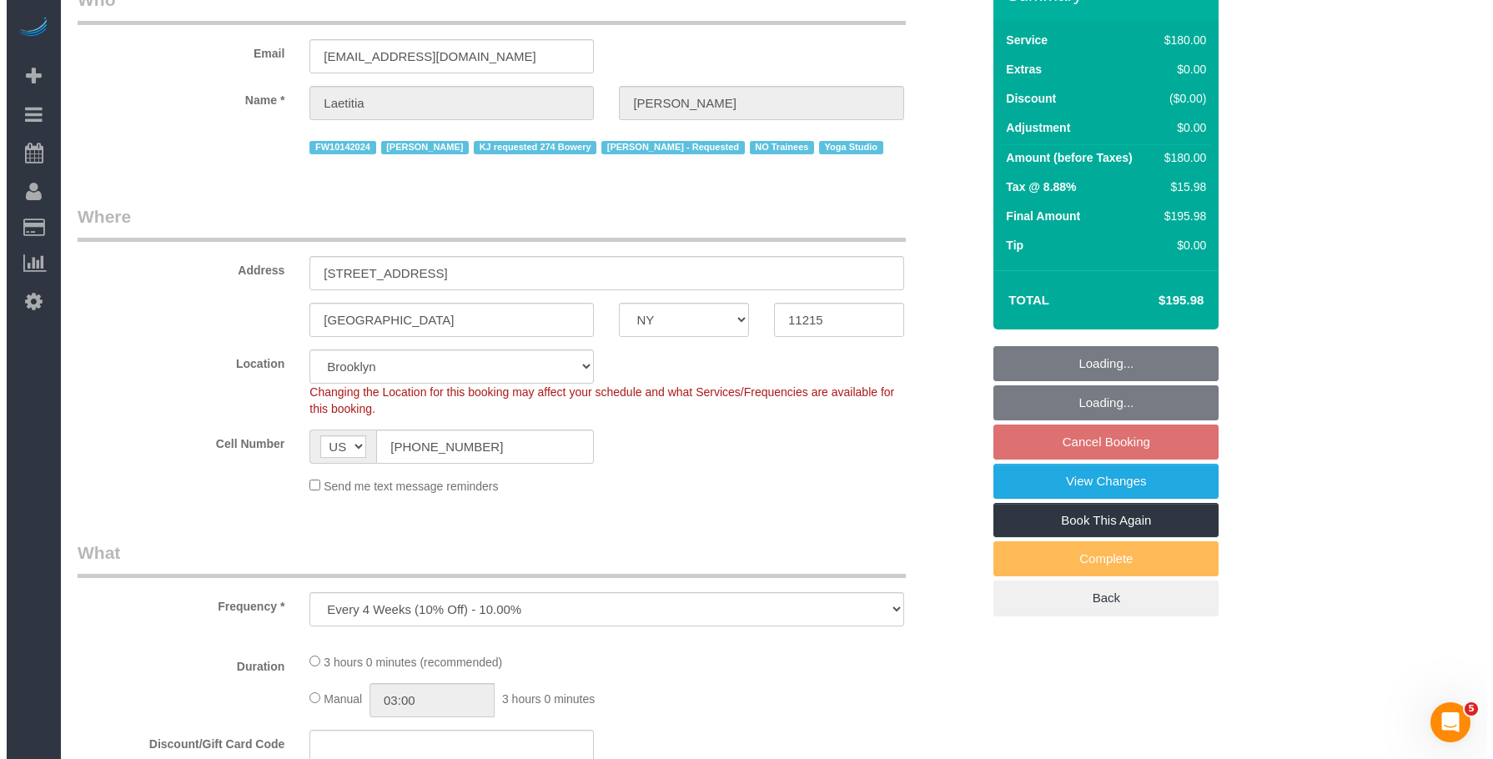
scroll to position [334, 0]
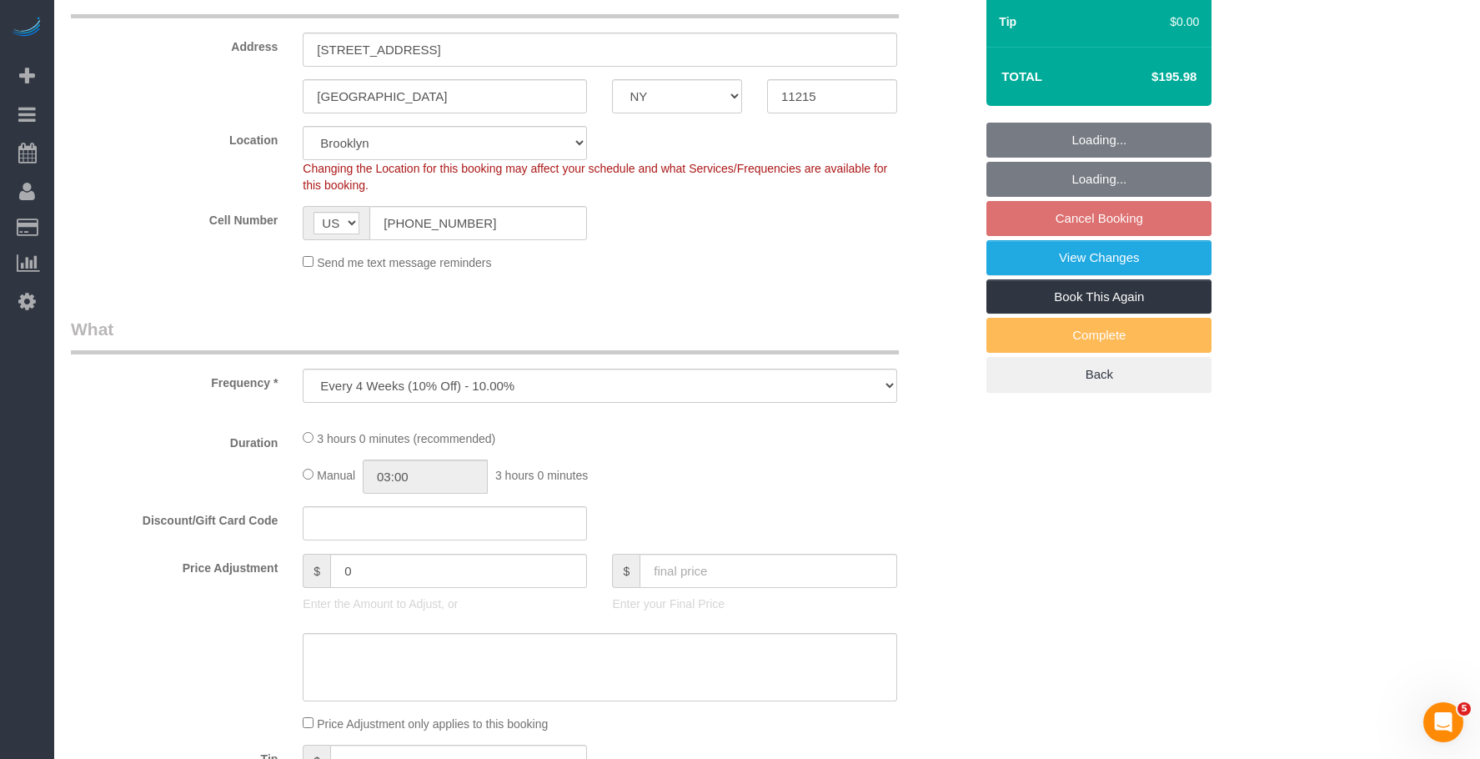
select select "object:979"
select select "180"
select select "number:89"
select select "number:90"
select select "number:15"
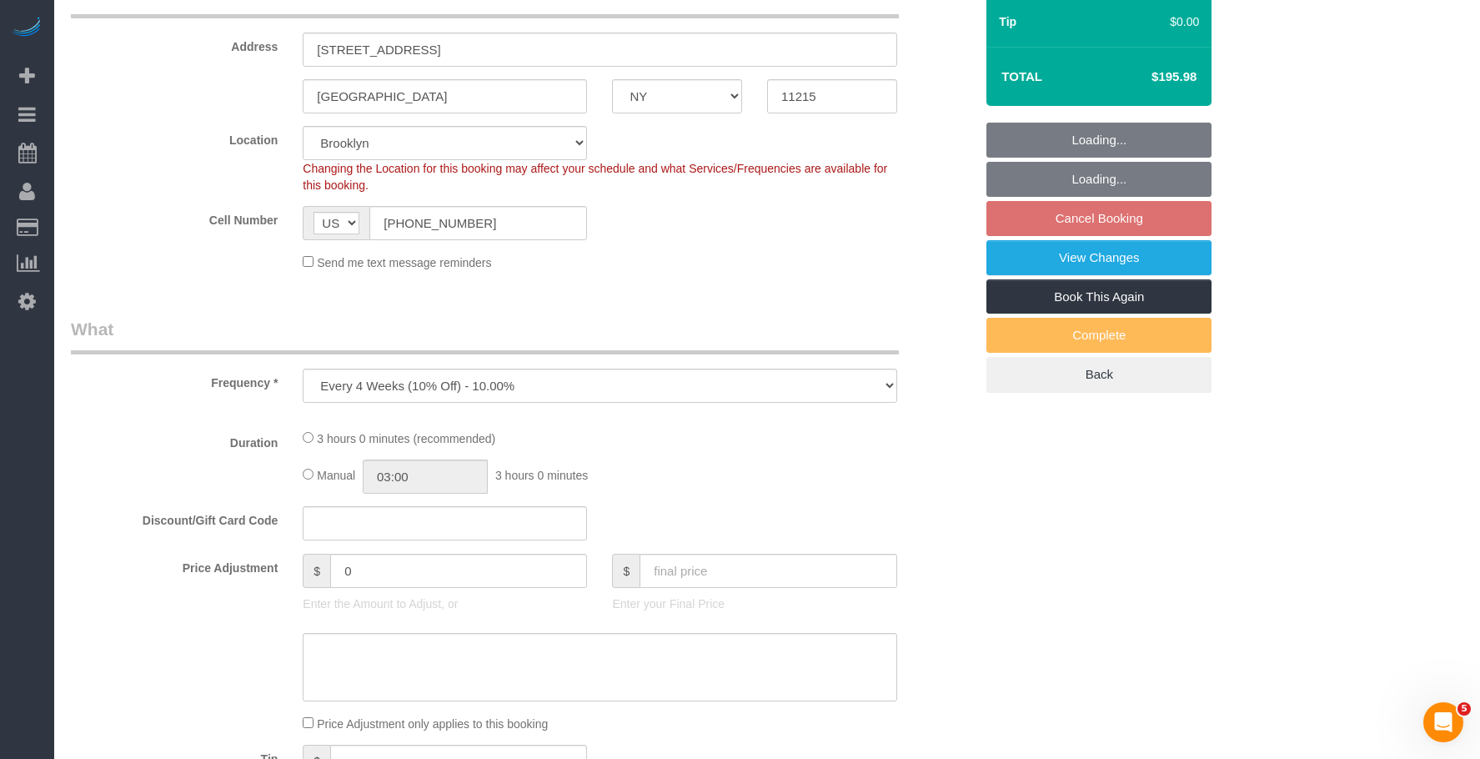
select select "number:7"
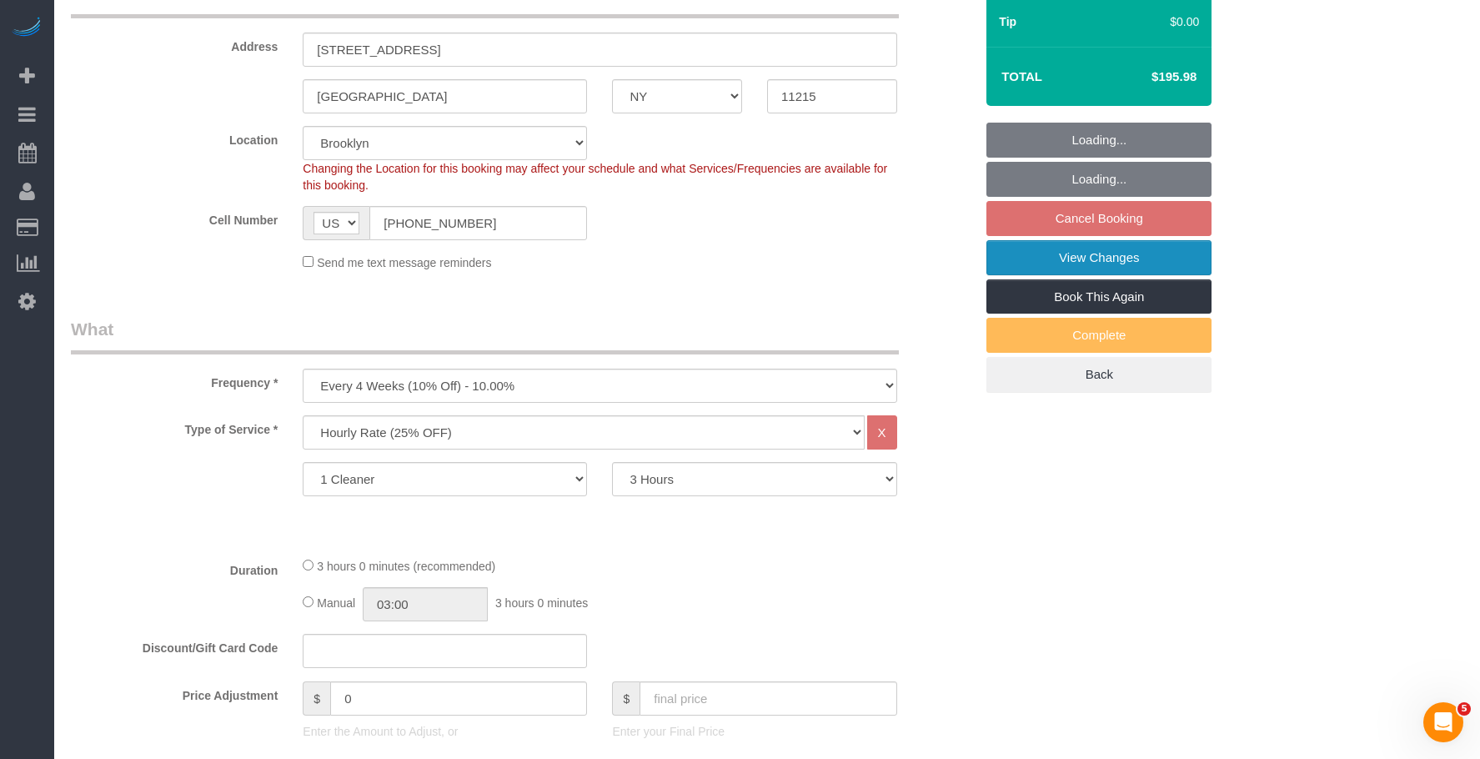
click at [1007, 252] on link "View Changes" at bounding box center [1099, 257] width 225 height 35
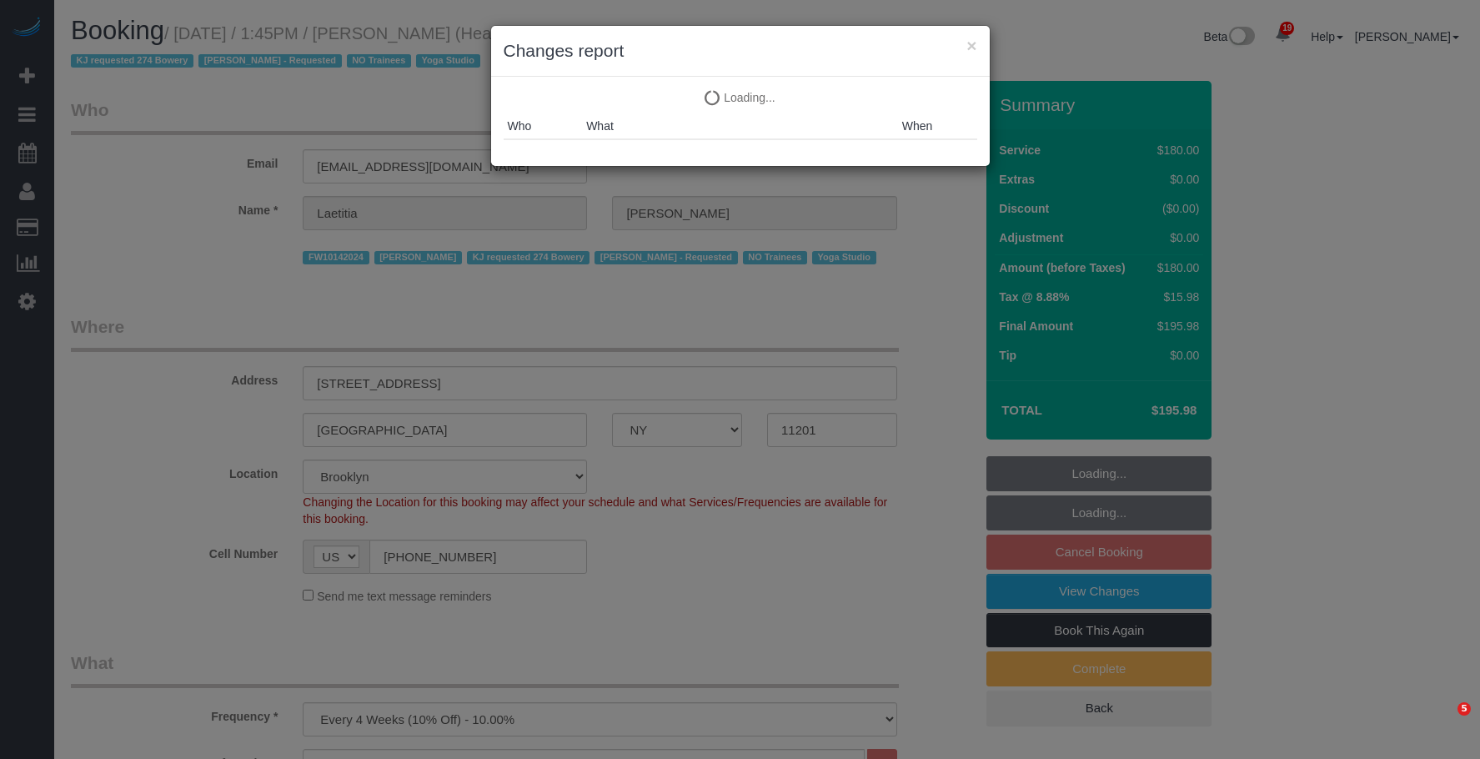
select select "NY"
select select "180"
select select "number:89"
select select "number:90"
select select "number:15"
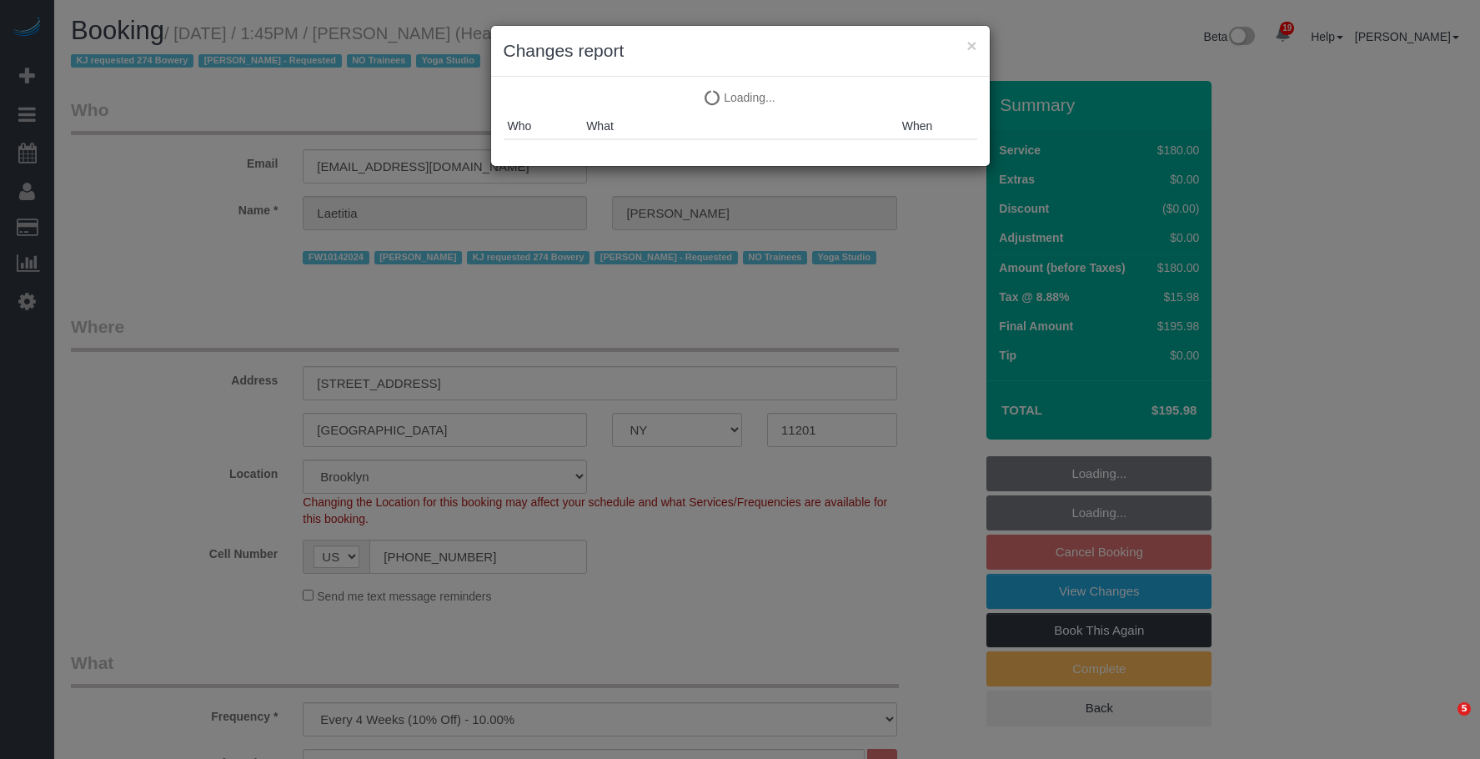
select select "number:7"
select select "object:1130"
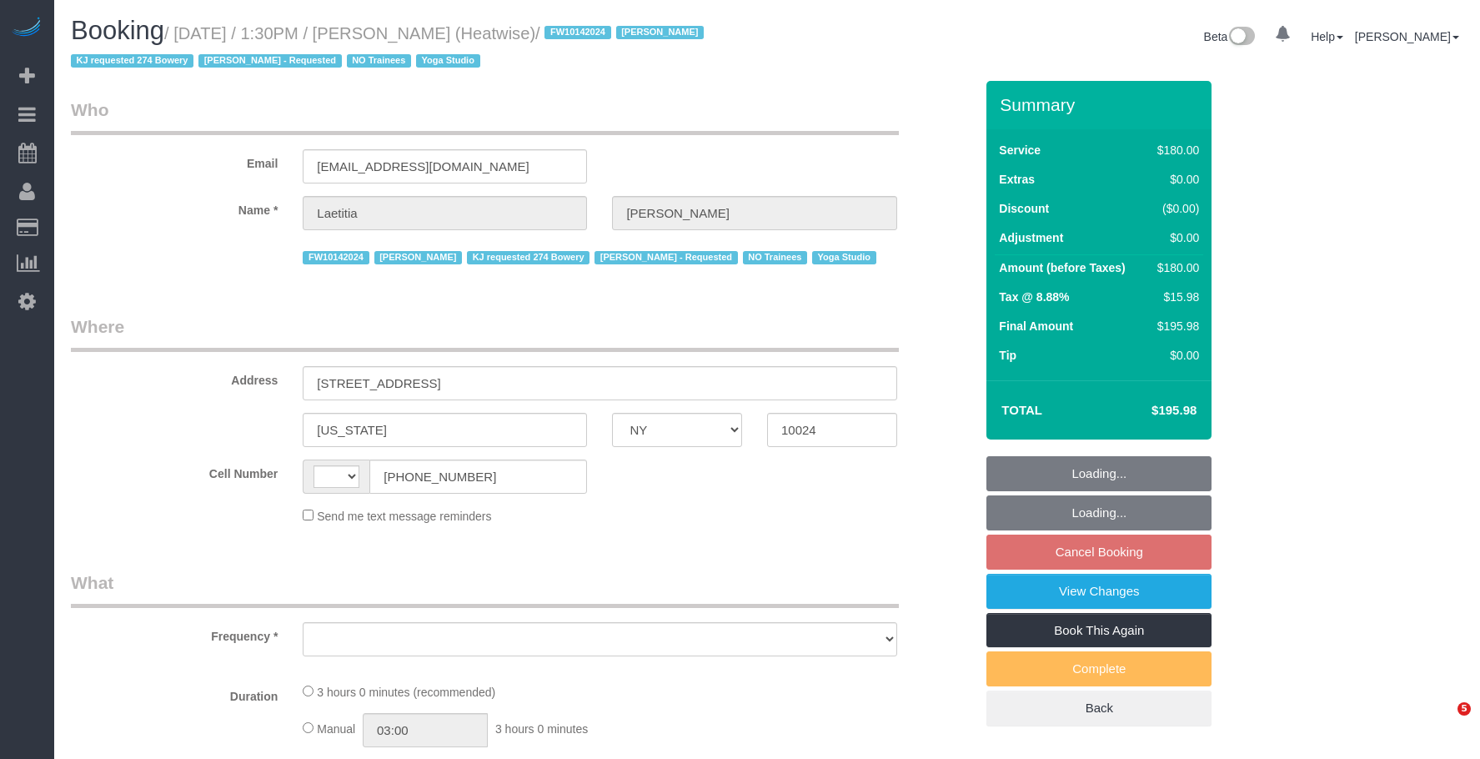
select select "NY"
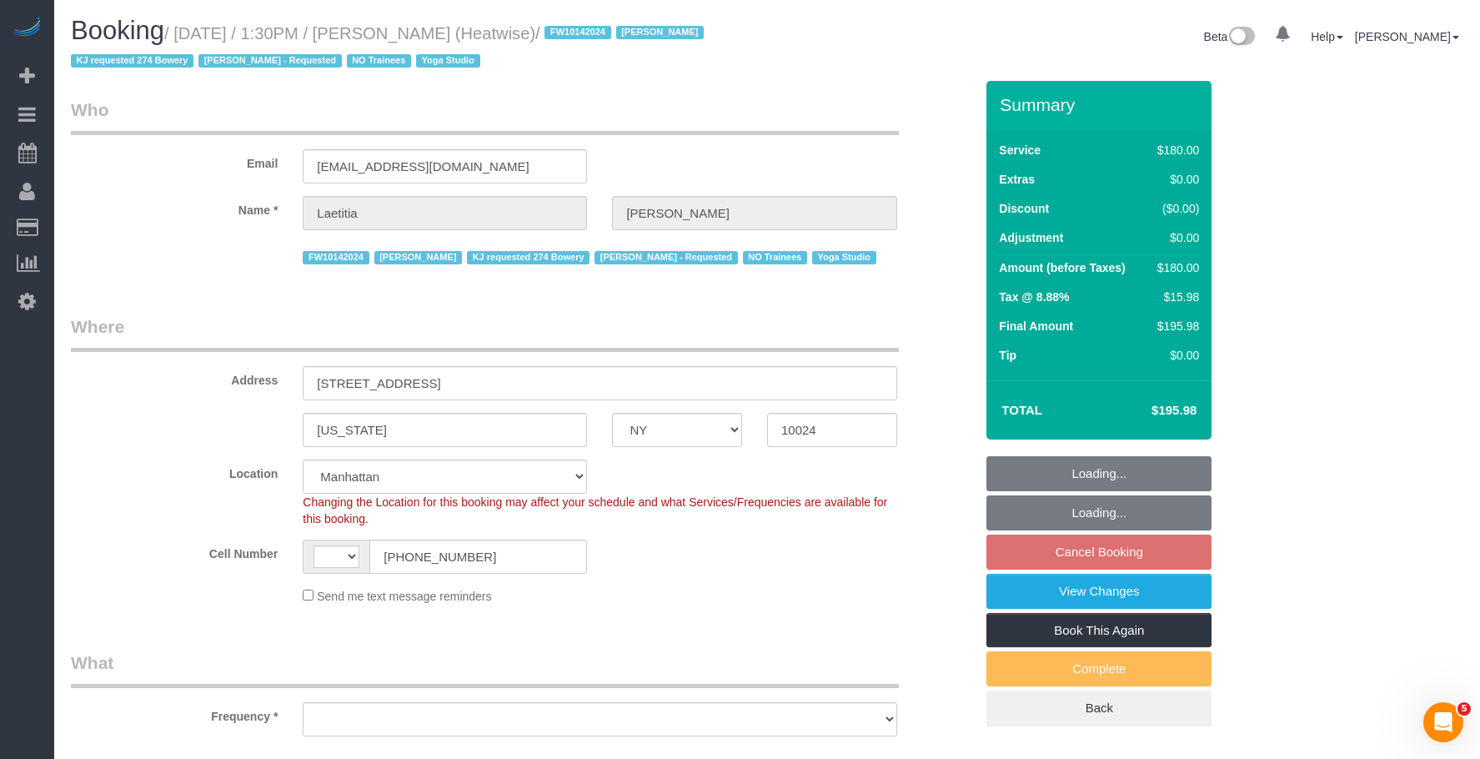
select select "string:[GEOGRAPHIC_DATA]"
select select "180"
select select "number:89"
select select "number:90"
select select "number:15"
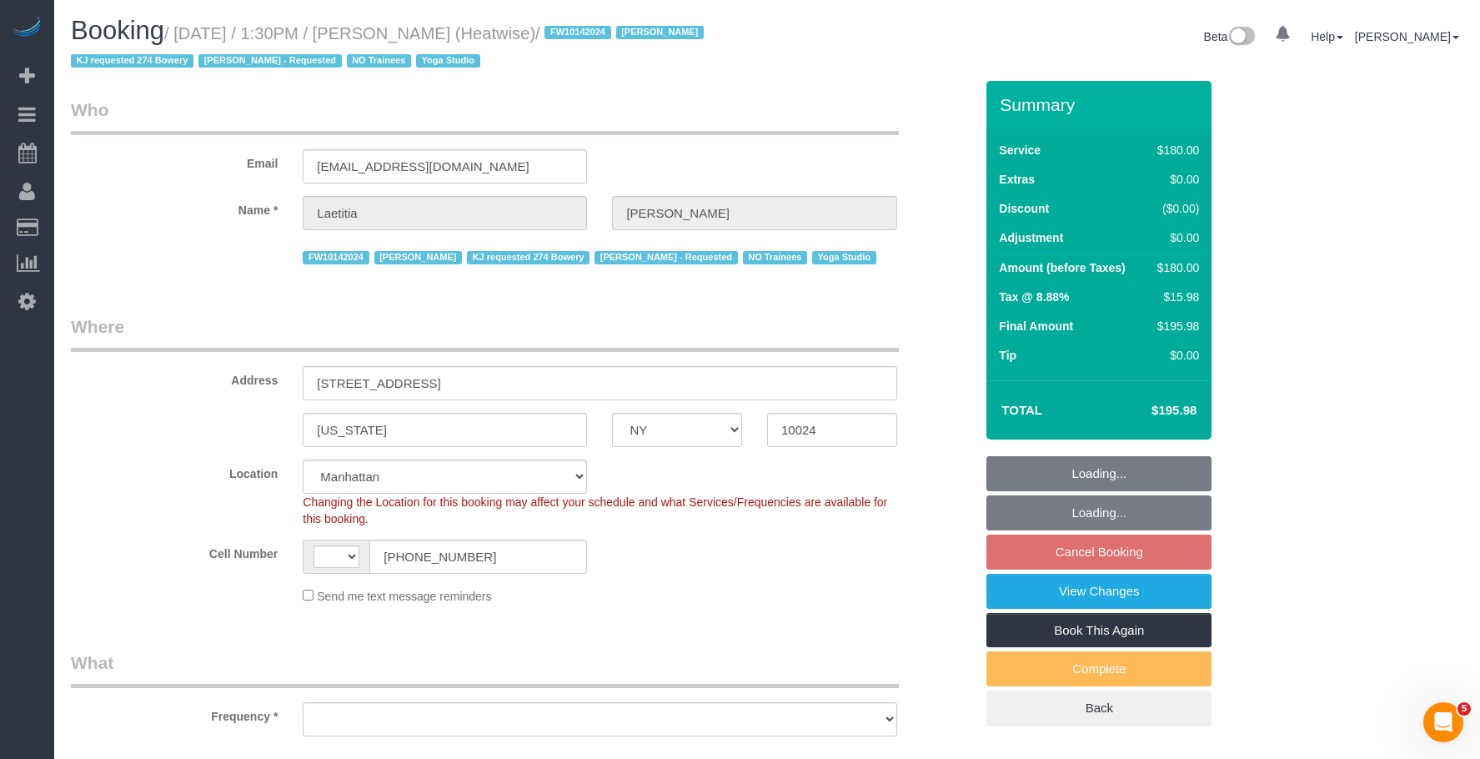
select select "number:7"
select select "object:1105"
select select "string:stripe-pm_1RaIPN4VGloSiKo7a9kdhFlp"
select select "object:1123"
click at [1036, 600] on link "View Changes" at bounding box center [1099, 591] width 225 height 35
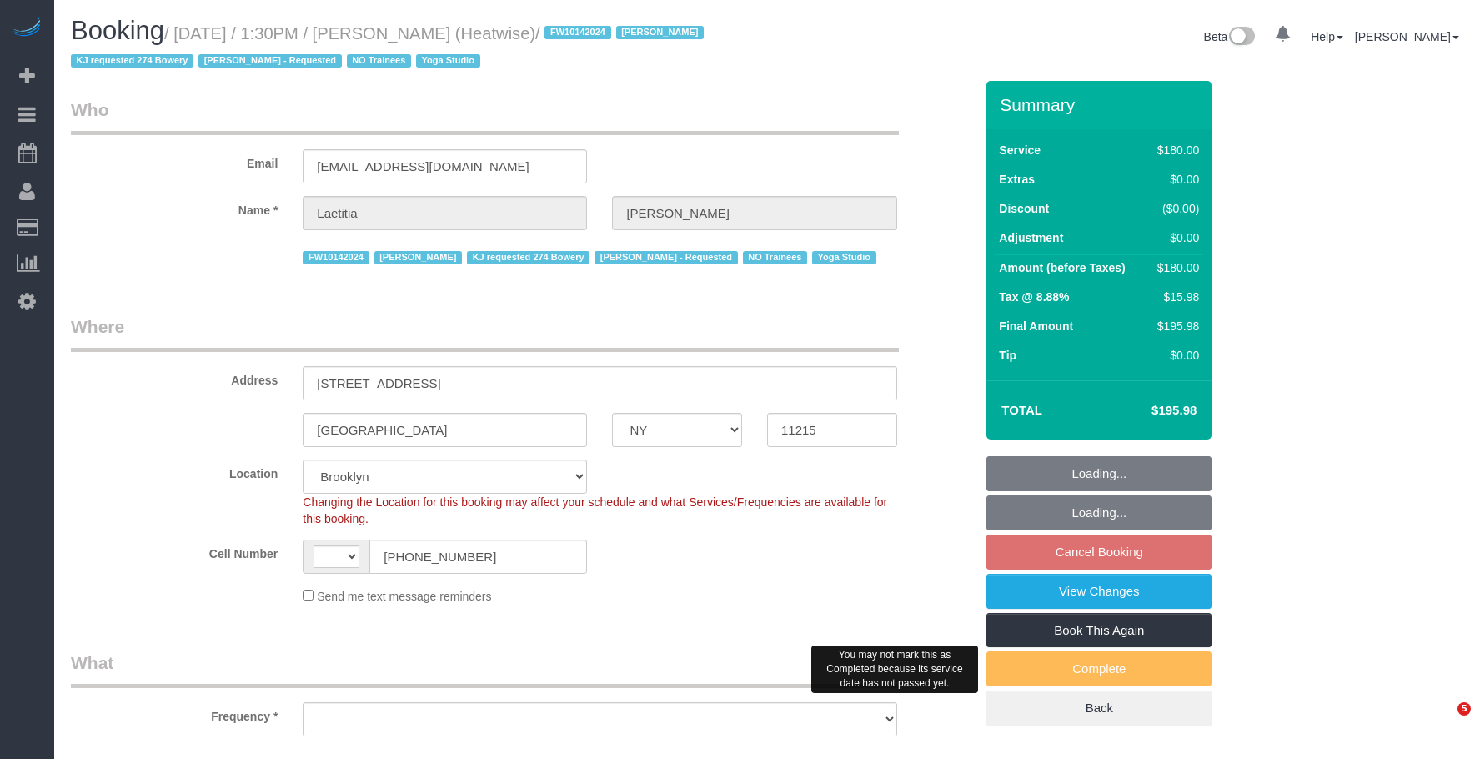
select select "NY"
select select "string:stripe-pm_1RaIPN4VGloSiKo7a9kdhFlp"
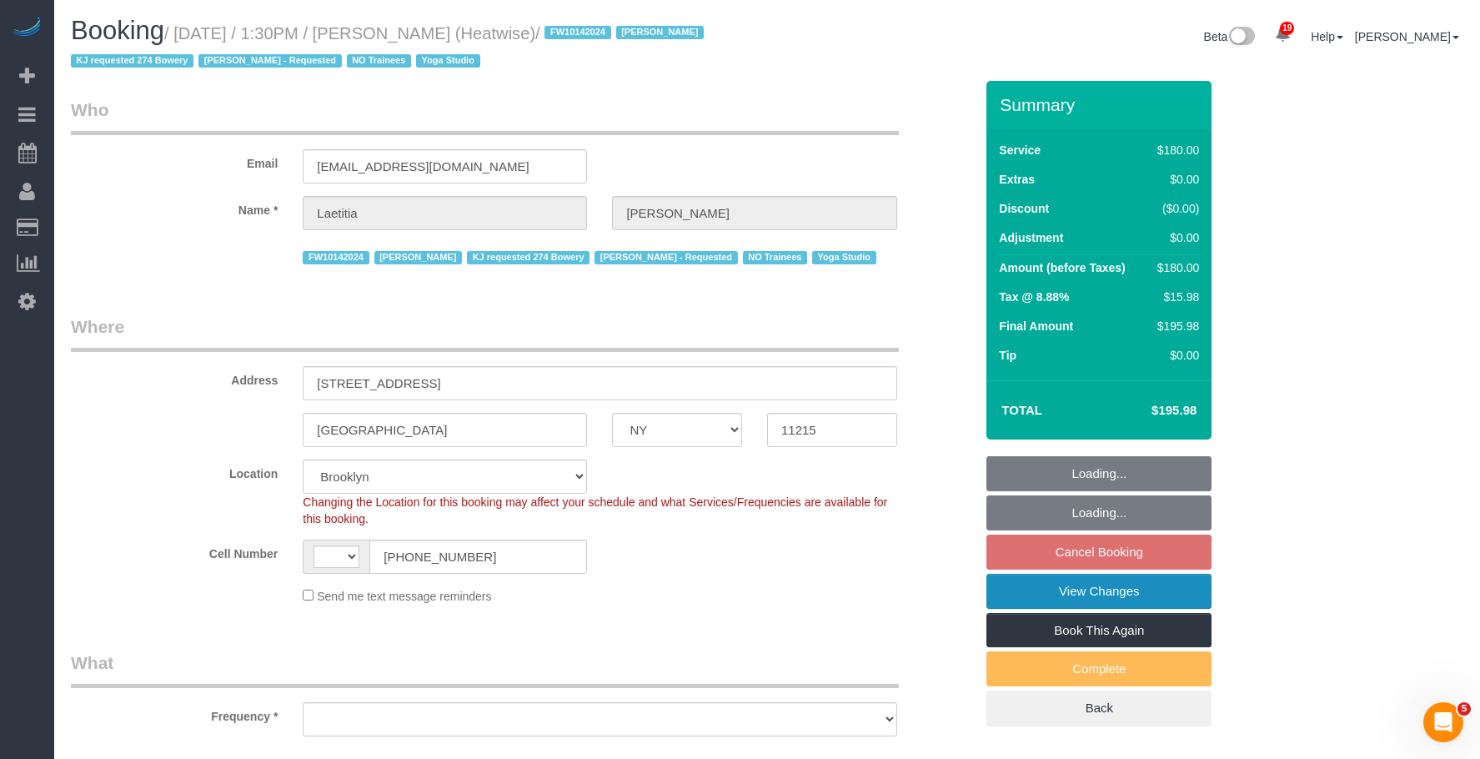
select select "string:[GEOGRAPHIC_DATA]"
select select "object:816"
click at [1076, 590] on link "View Changes" at bounding box center [1099, 591] width 225 height 35
select select "180"
select select "number:89"
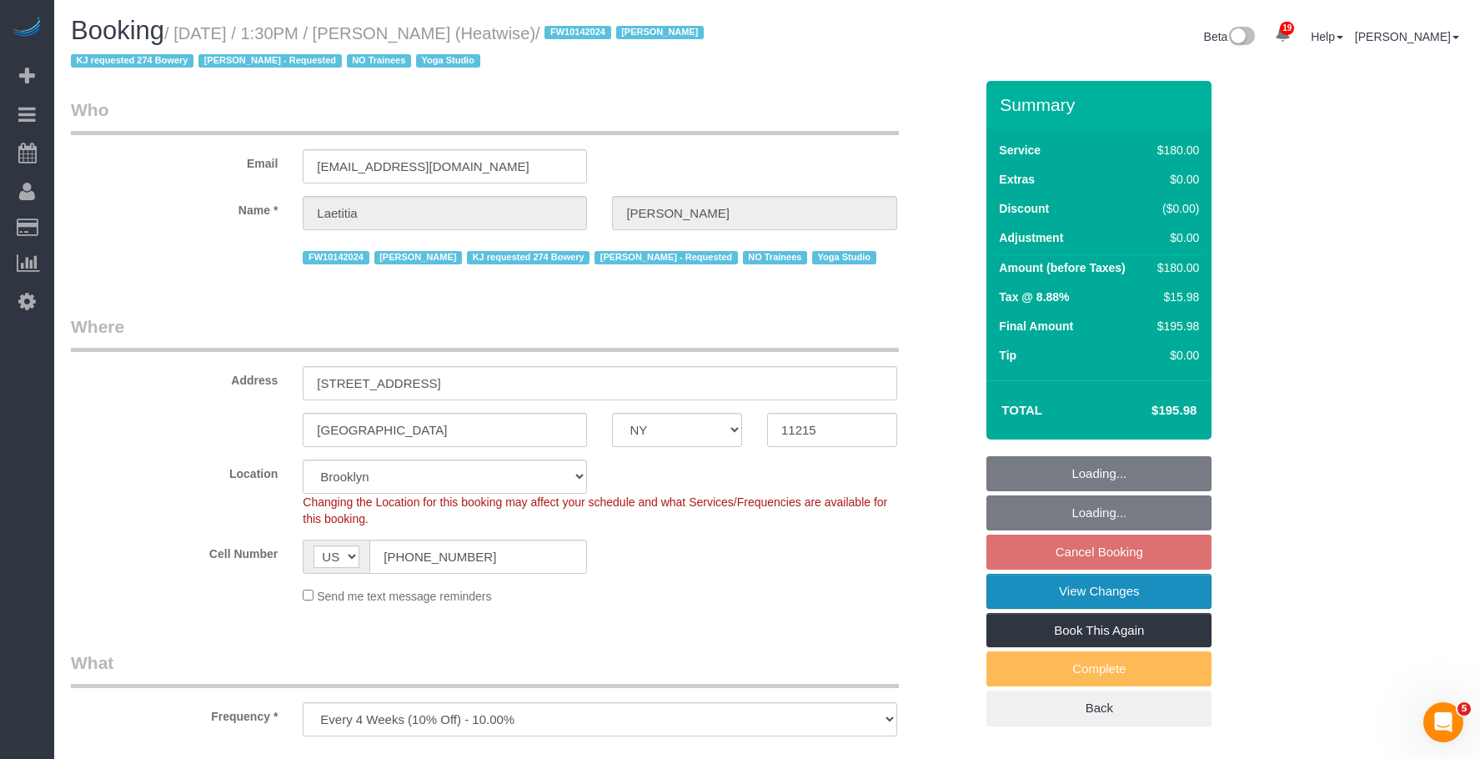
select select "number:90"
select select "number:15"
select select "number:7"
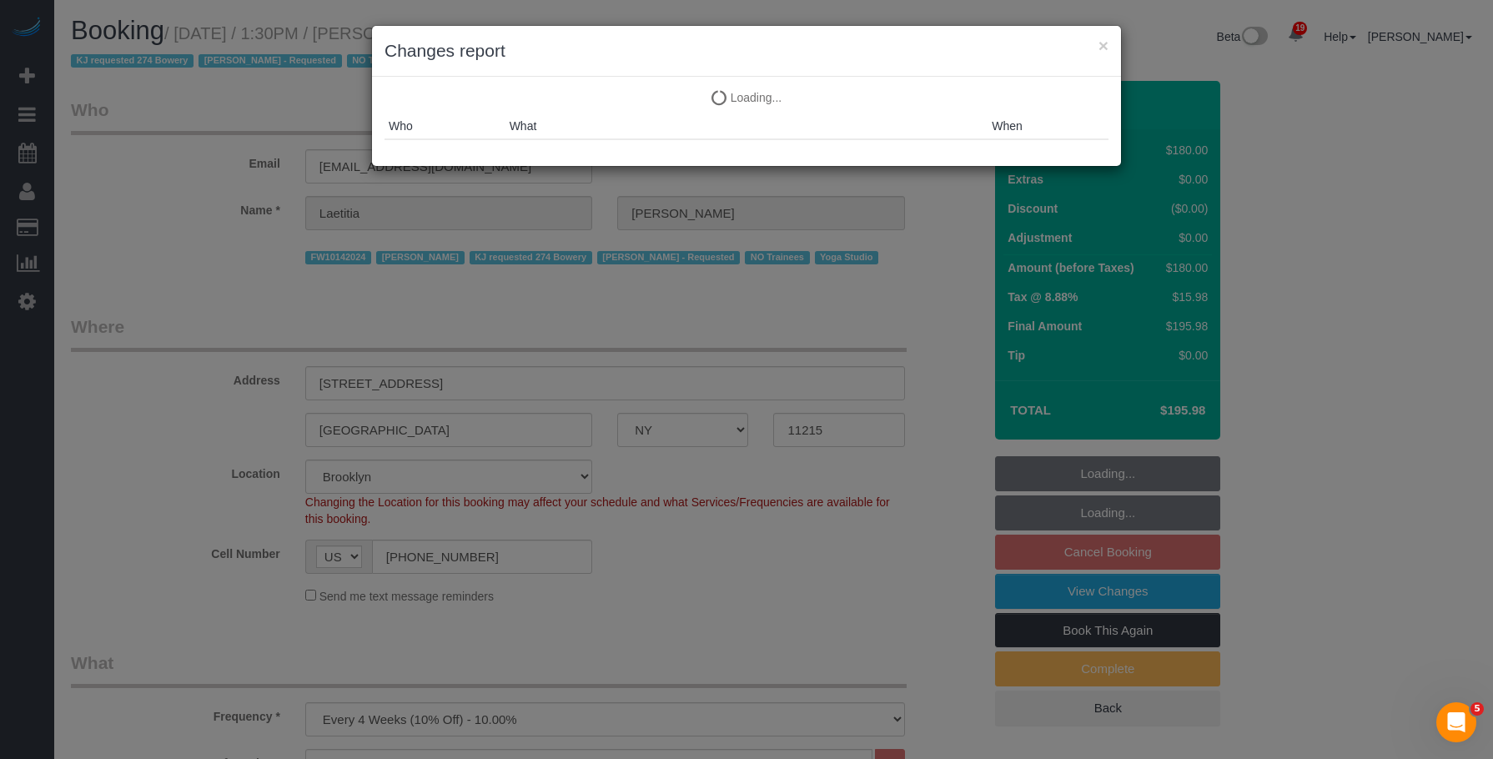
select select "object:1146"
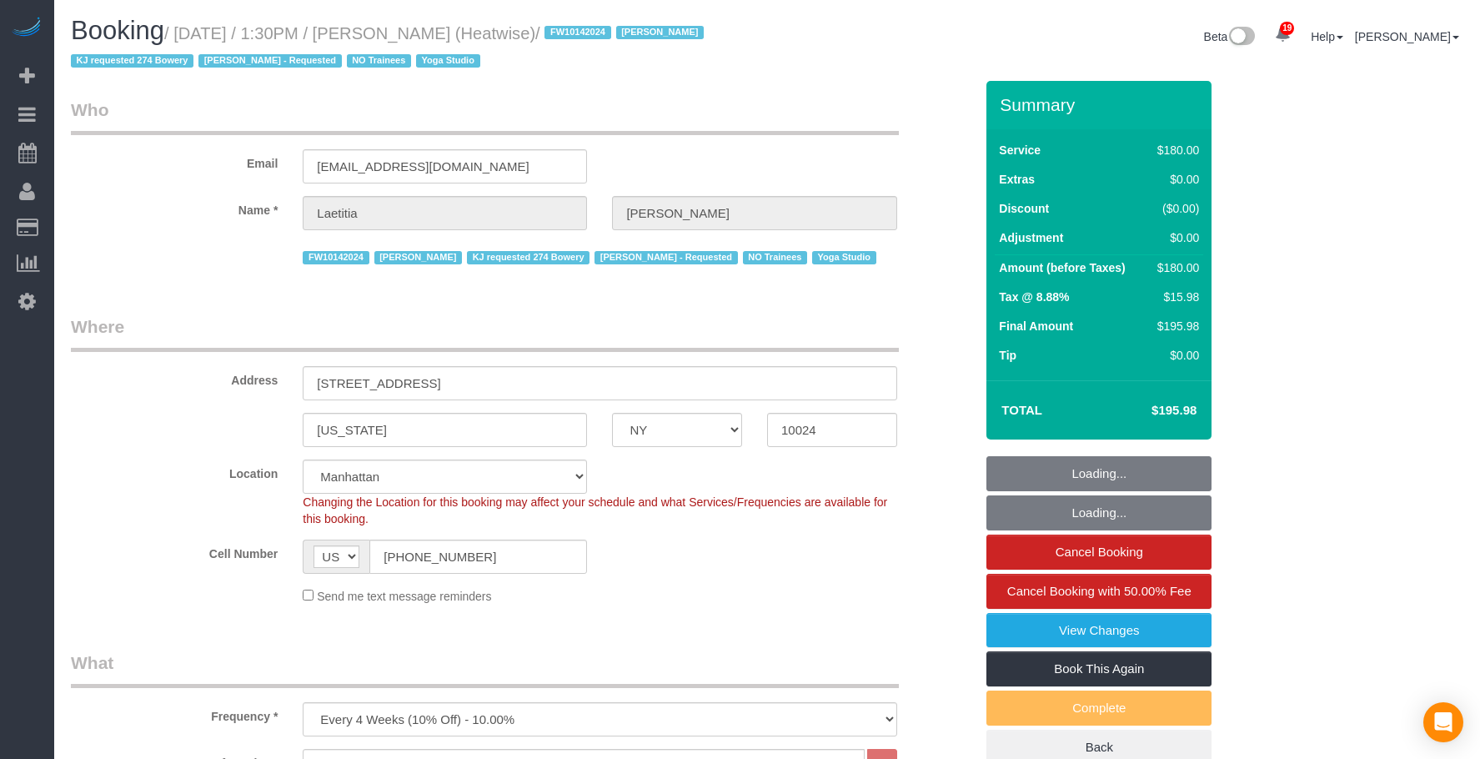
select select "NY"
select select "180"
select select "number:89"
select select "number:90"
select select "number:15"
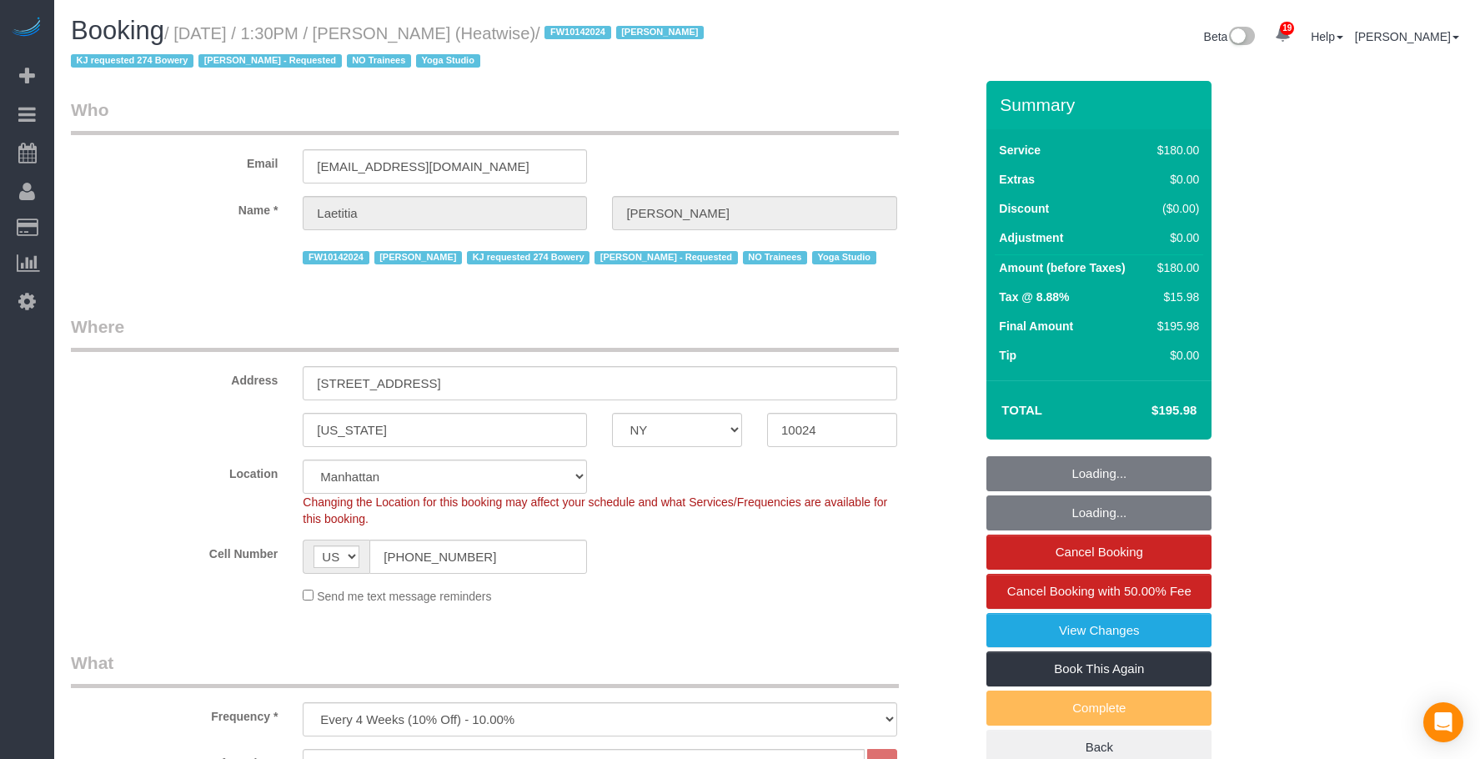
select select "number:7"
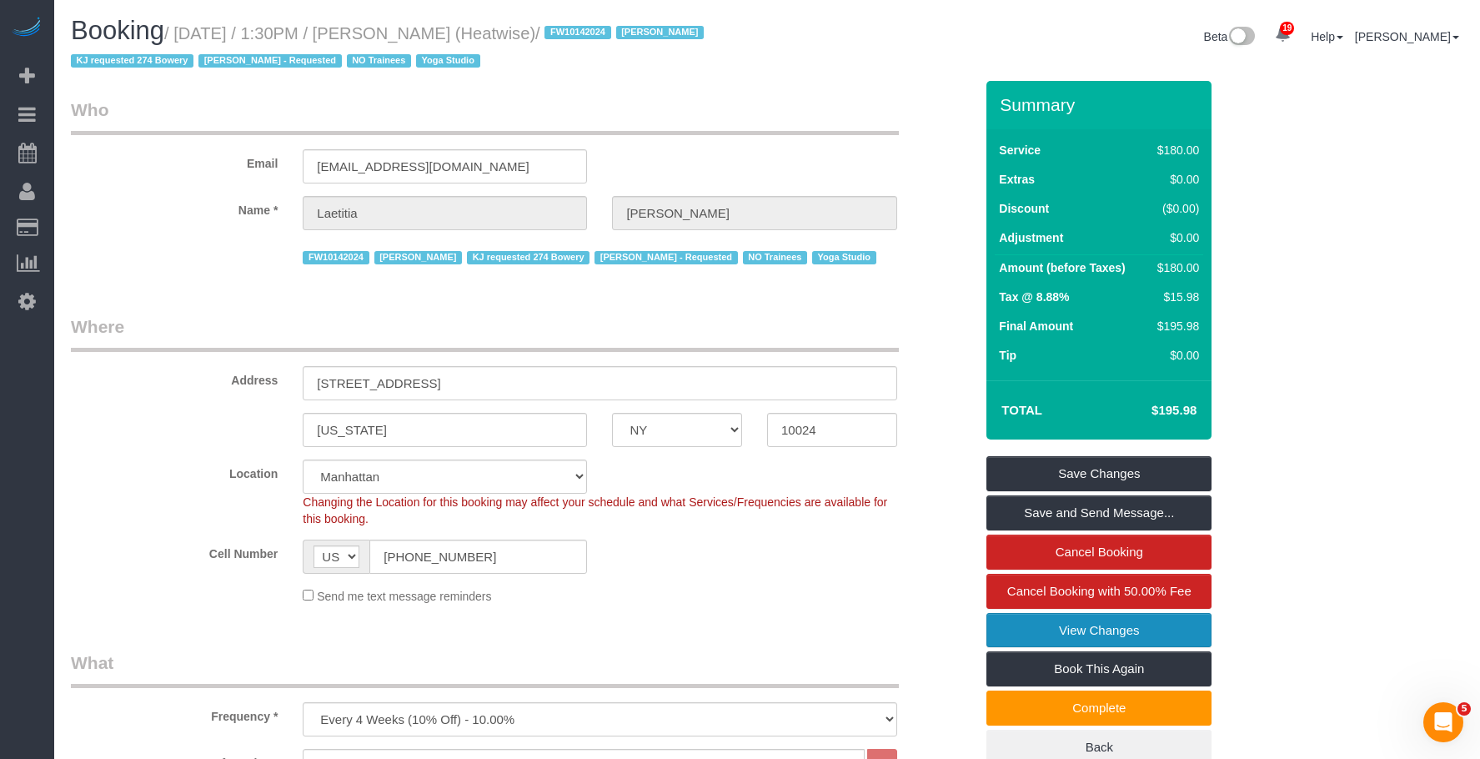
drag, startPoint x: 1007, startPoint y: 621, endPoint x: 751, endPoint y: 509, distance: 279.7
click at [1005, 621] on link "View Changes" at bounding box center [1099, 630] width 225 height 35
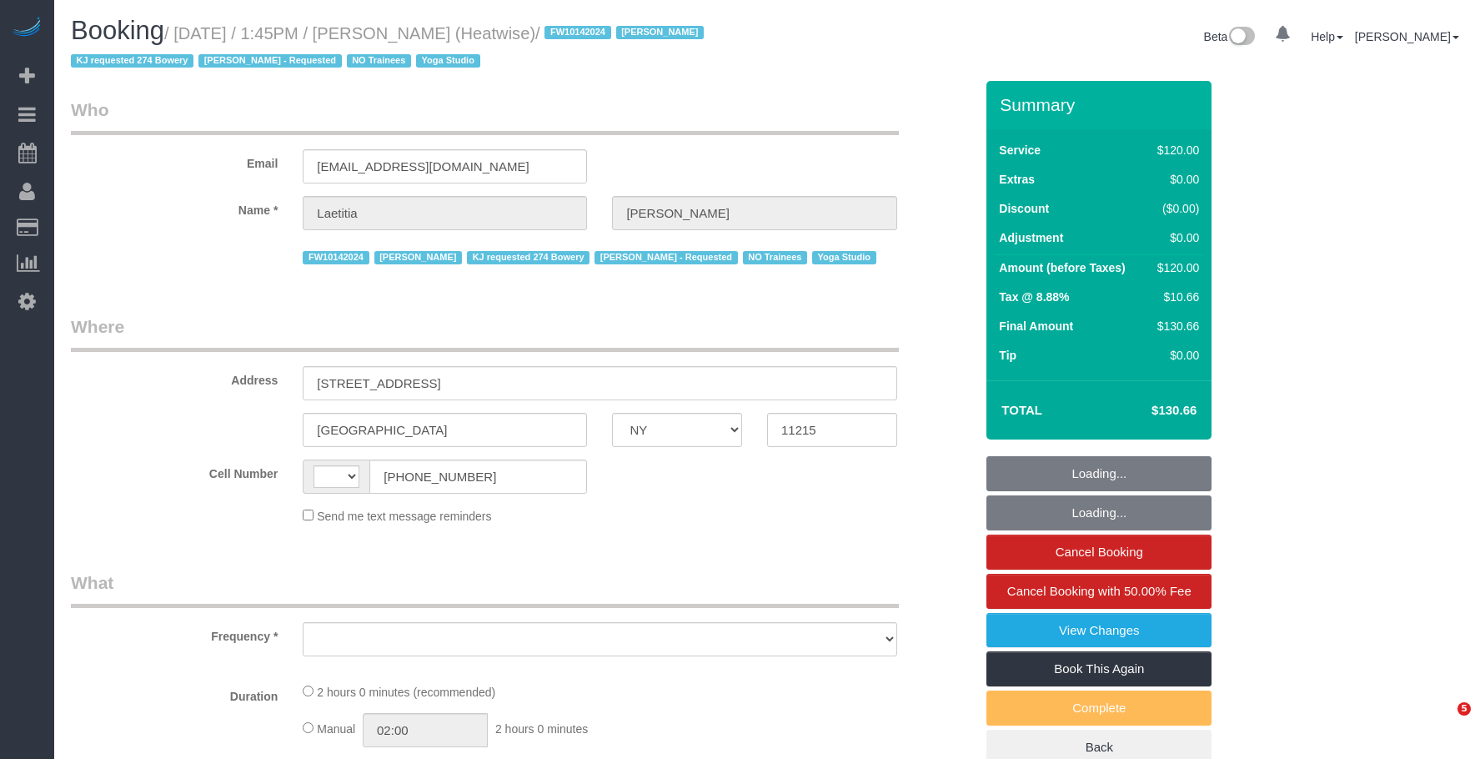
select select "NY"
select select "string:US"
select select "object:815"
select select "120"
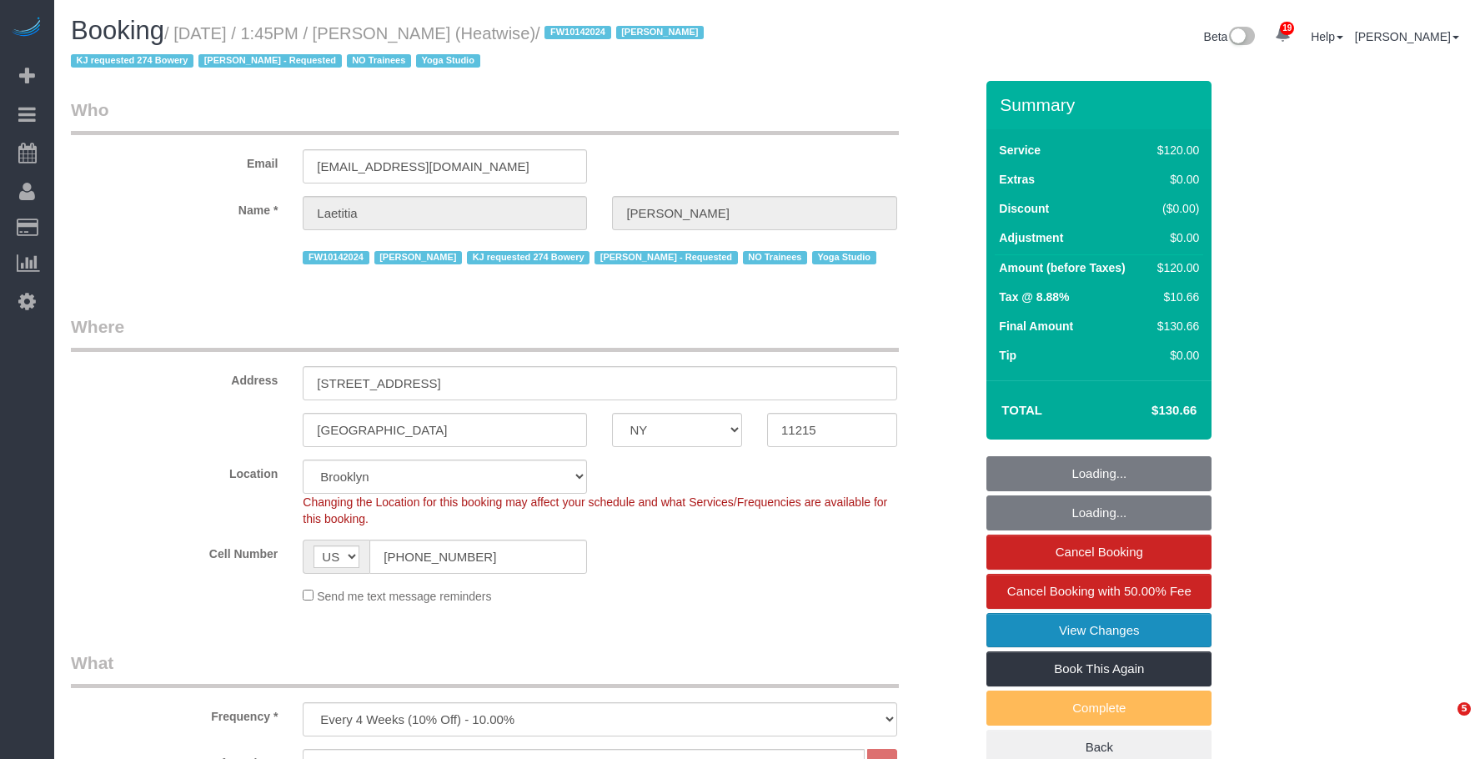
click at [1051, 627] on link "View Changes" at bounding box center [1099, 630] width 225 height 35
select select "number:89"
select select "number:90"
select select "number:15"
select select "number:7"
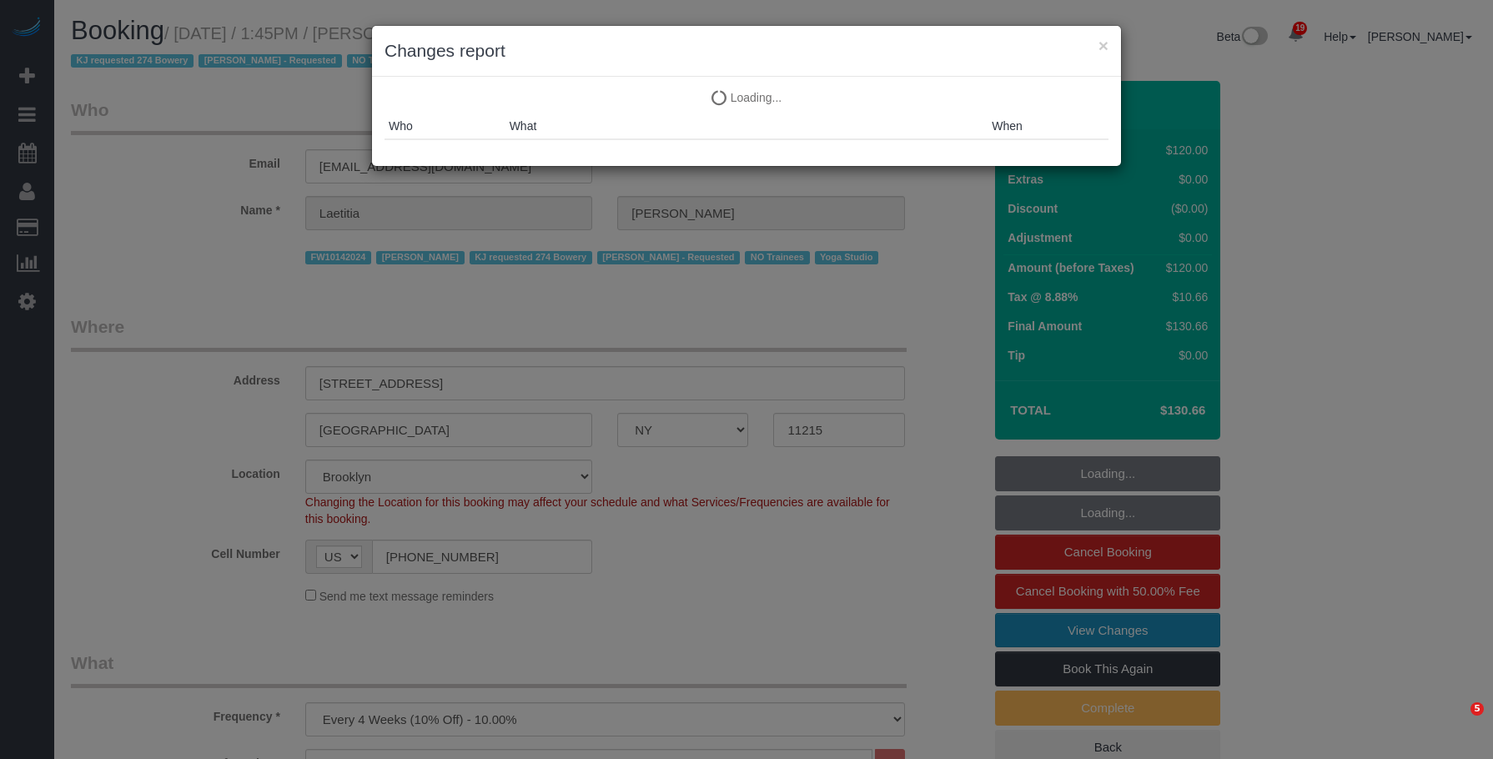
select select "string:stripe-pm_1RaIPN4VGloSiKo7a9kdhFlp"
select select "object:1535"
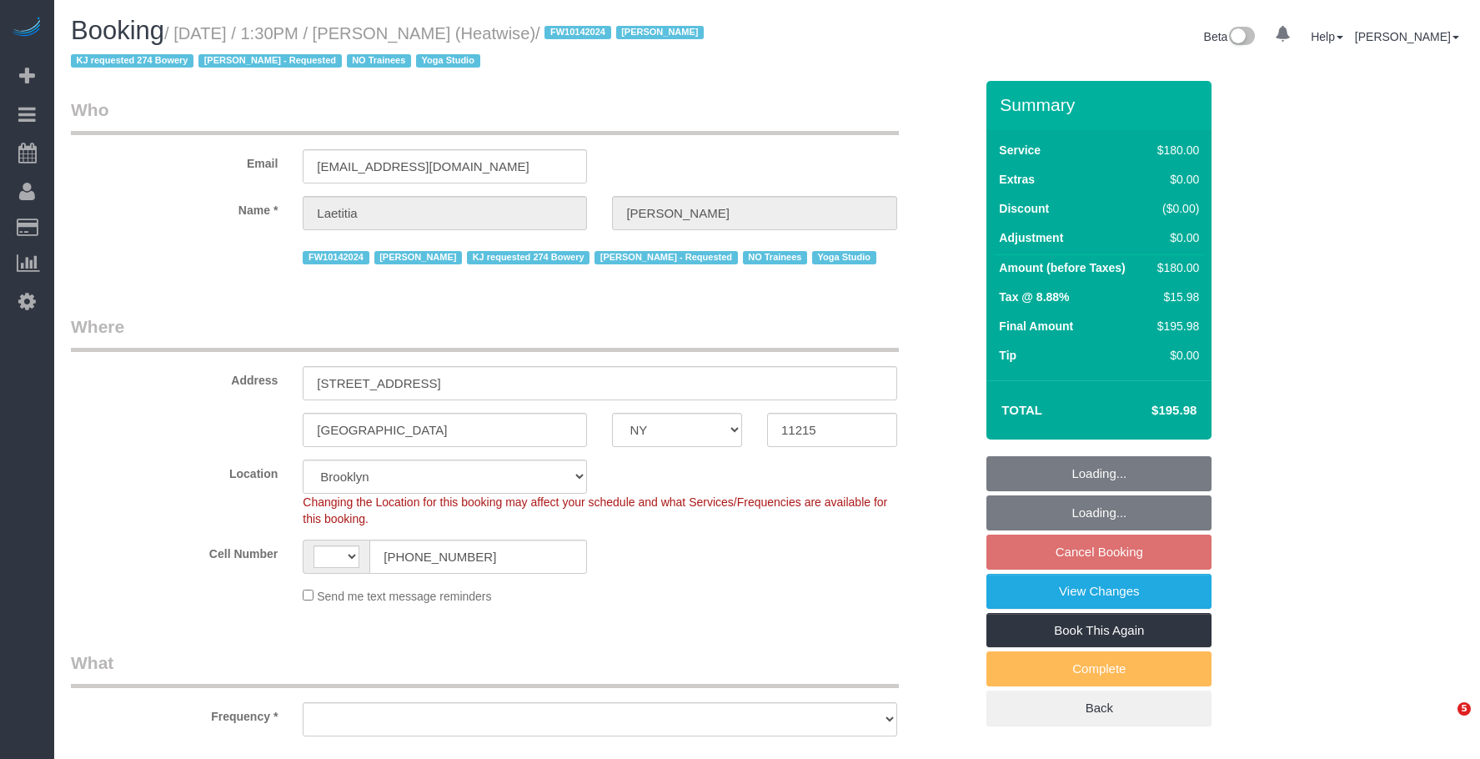
select select "NY"
click at [1096, 594] on link "View Changes" at bounding box center [1099, 591] width 225 height 35
select select "180"
select select "number:89"
select select "number:90"
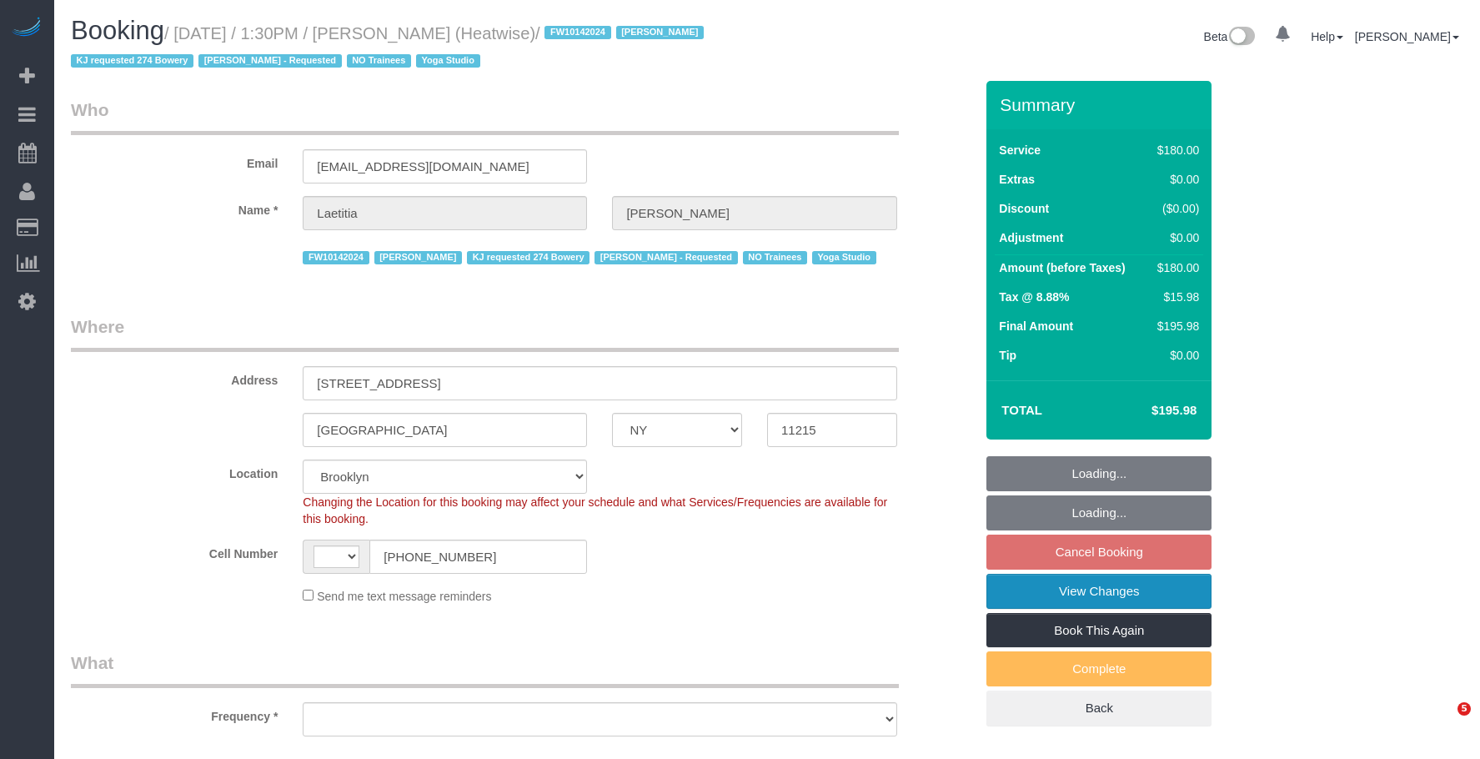
select select "number:15"
select select "number:7"
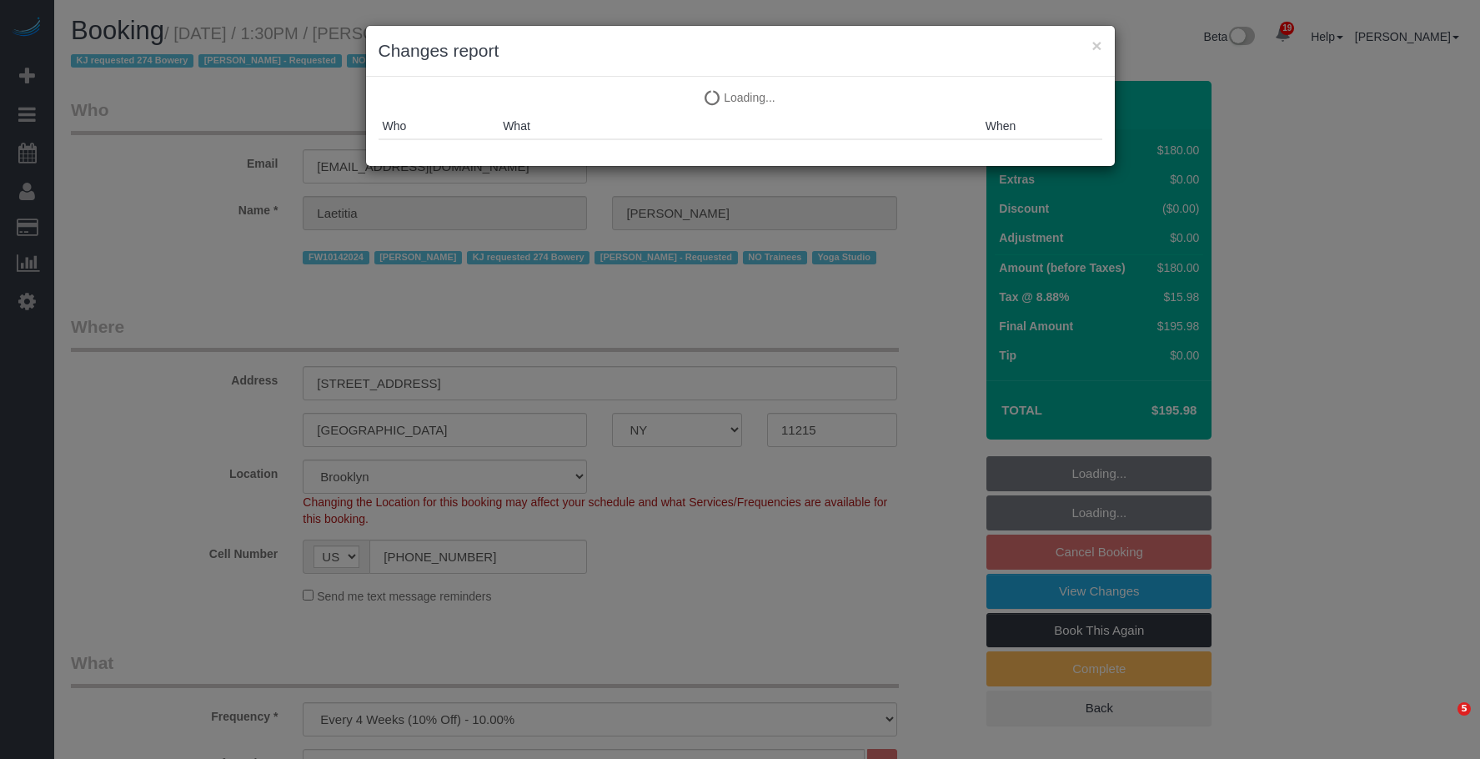
select select "string:[GEOGRAPHIC_DATA]"
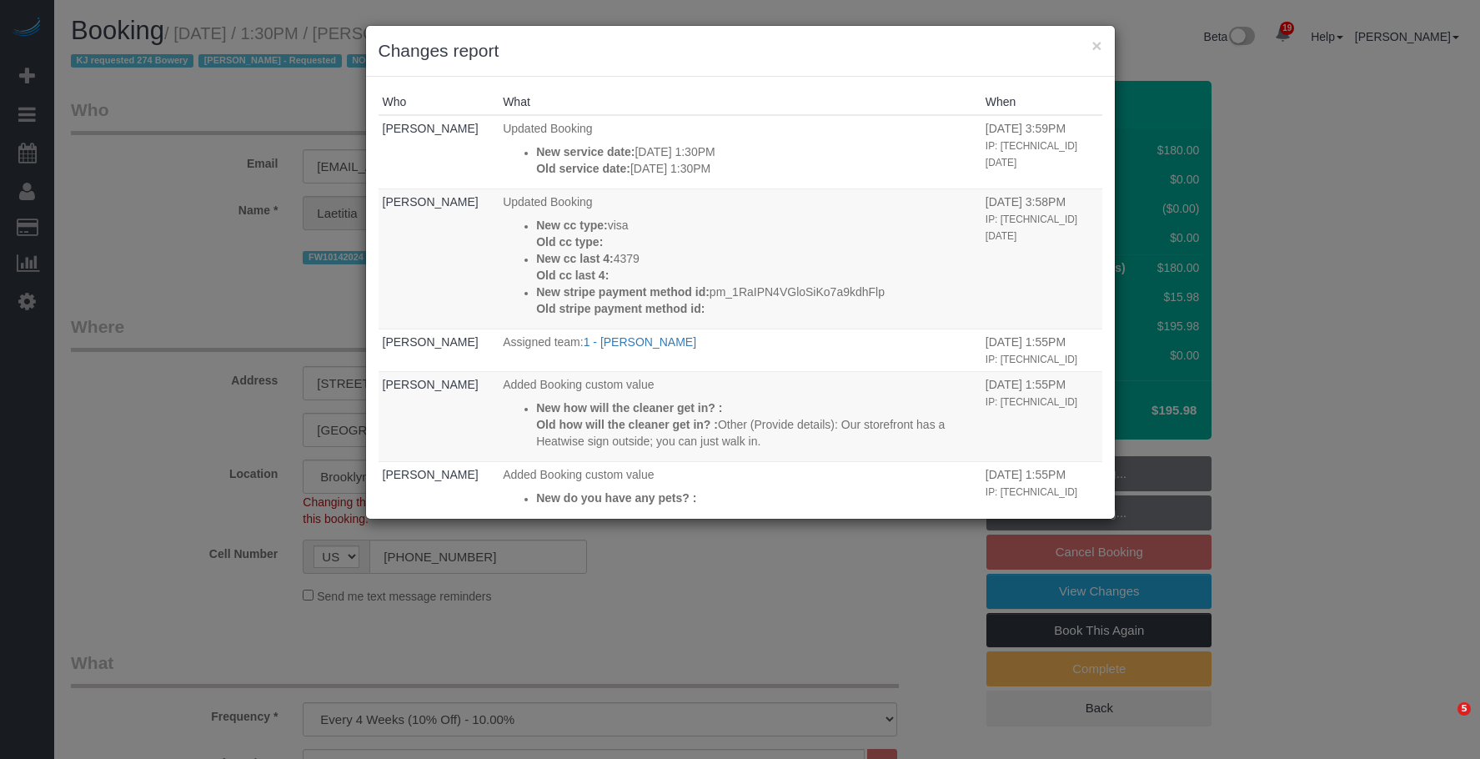
select select "object:1531"
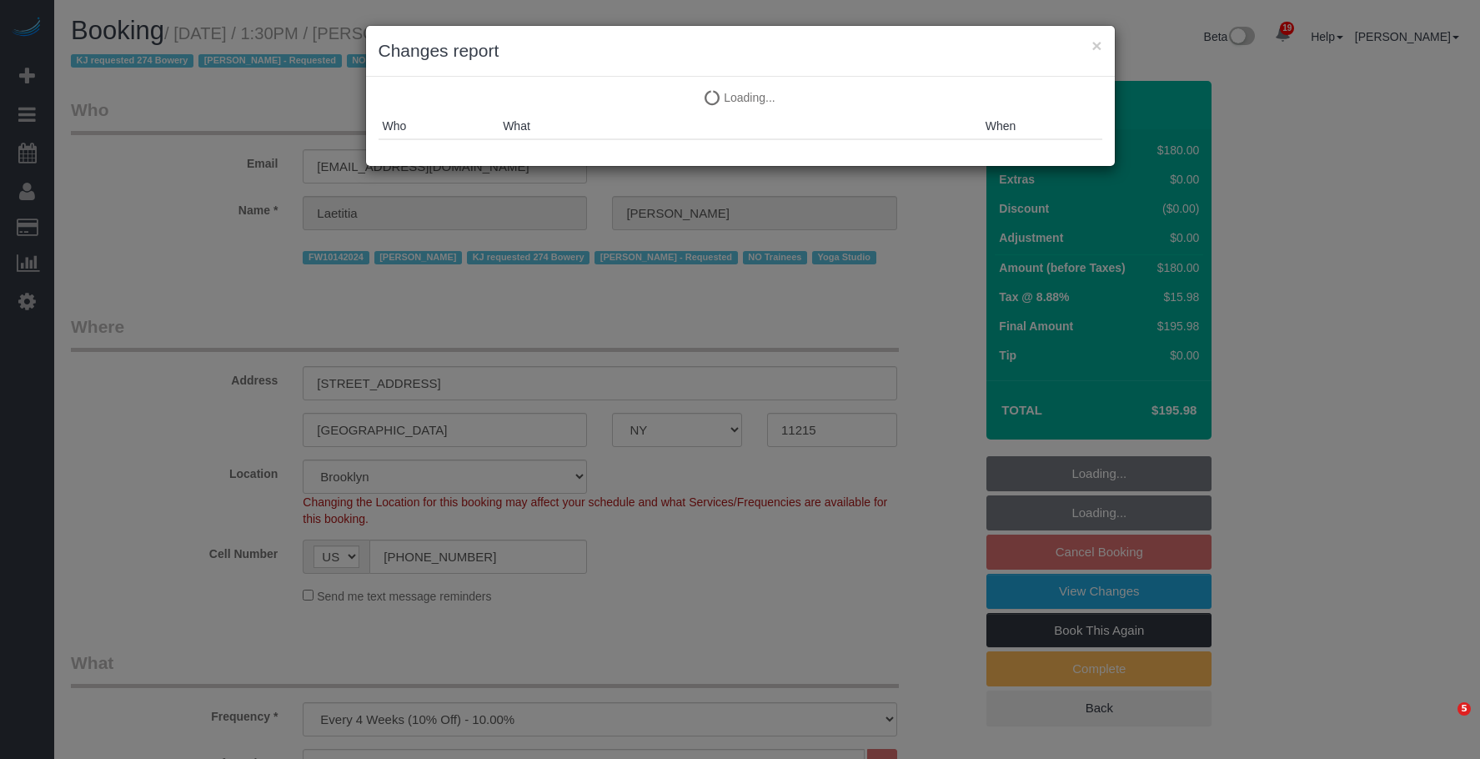
select select "NY"
select select "180"
select select "number:89"
select select "number:90"
select select "number:15"
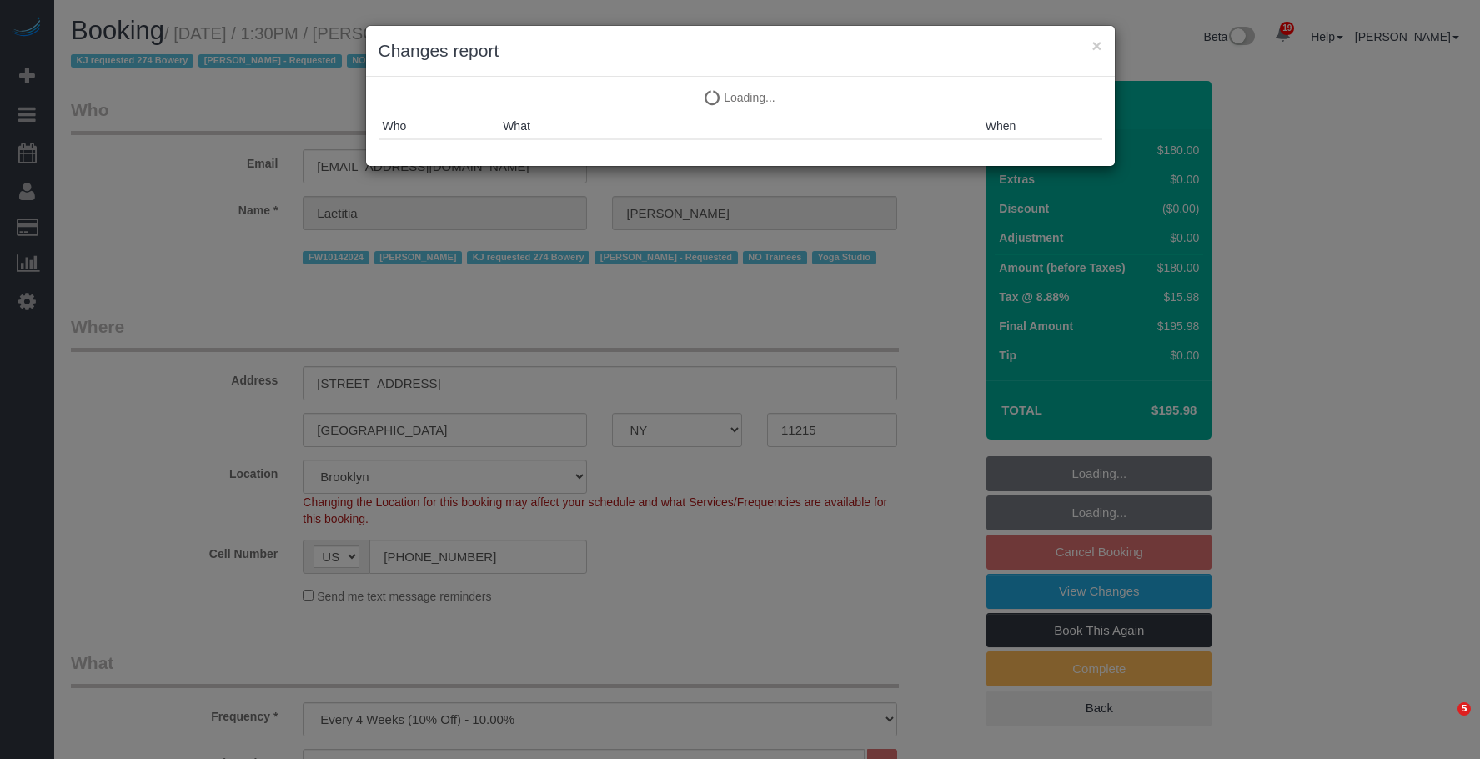
select select "number:7"
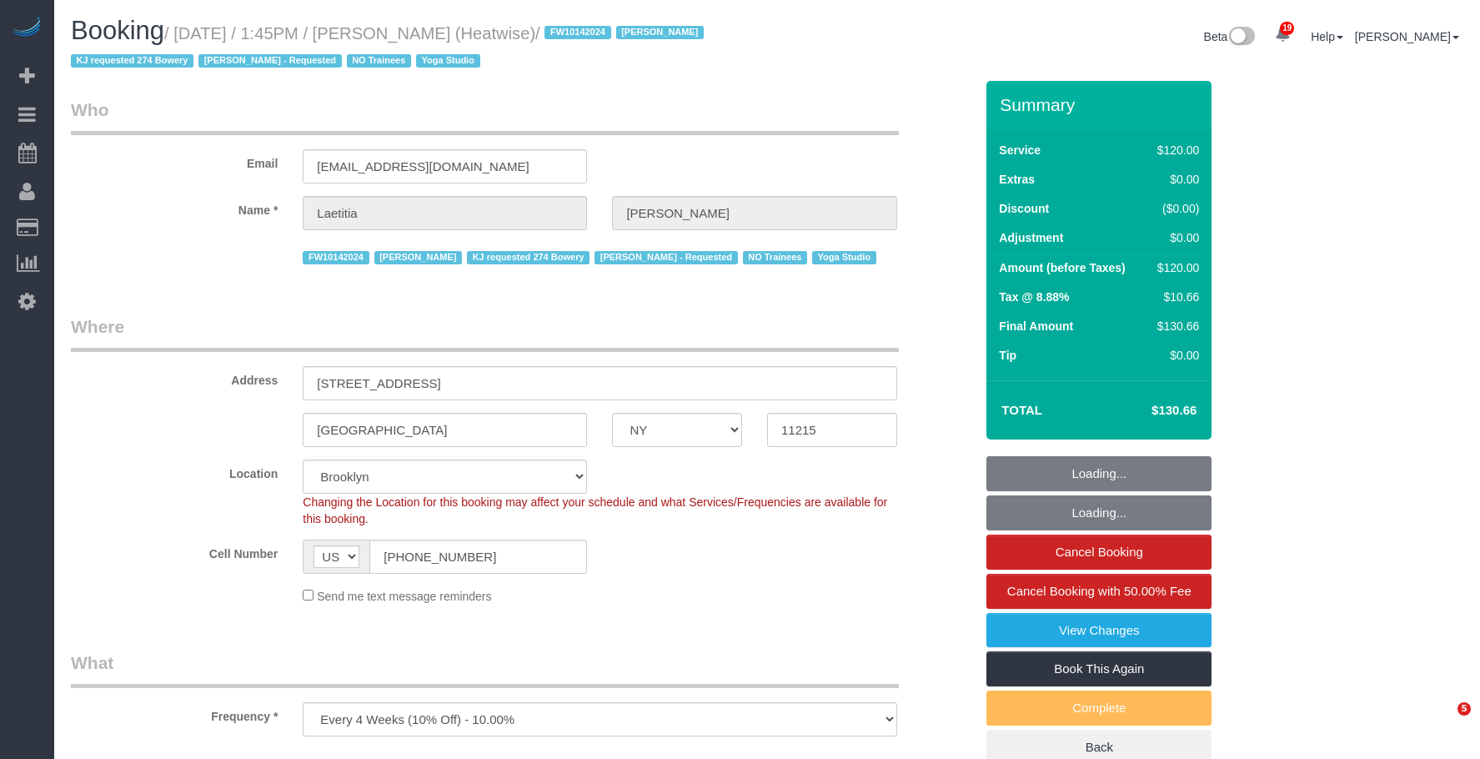
select select "NY"
select select "number:89"
select select "number:90"
select select "number:15"
select select "number:7"
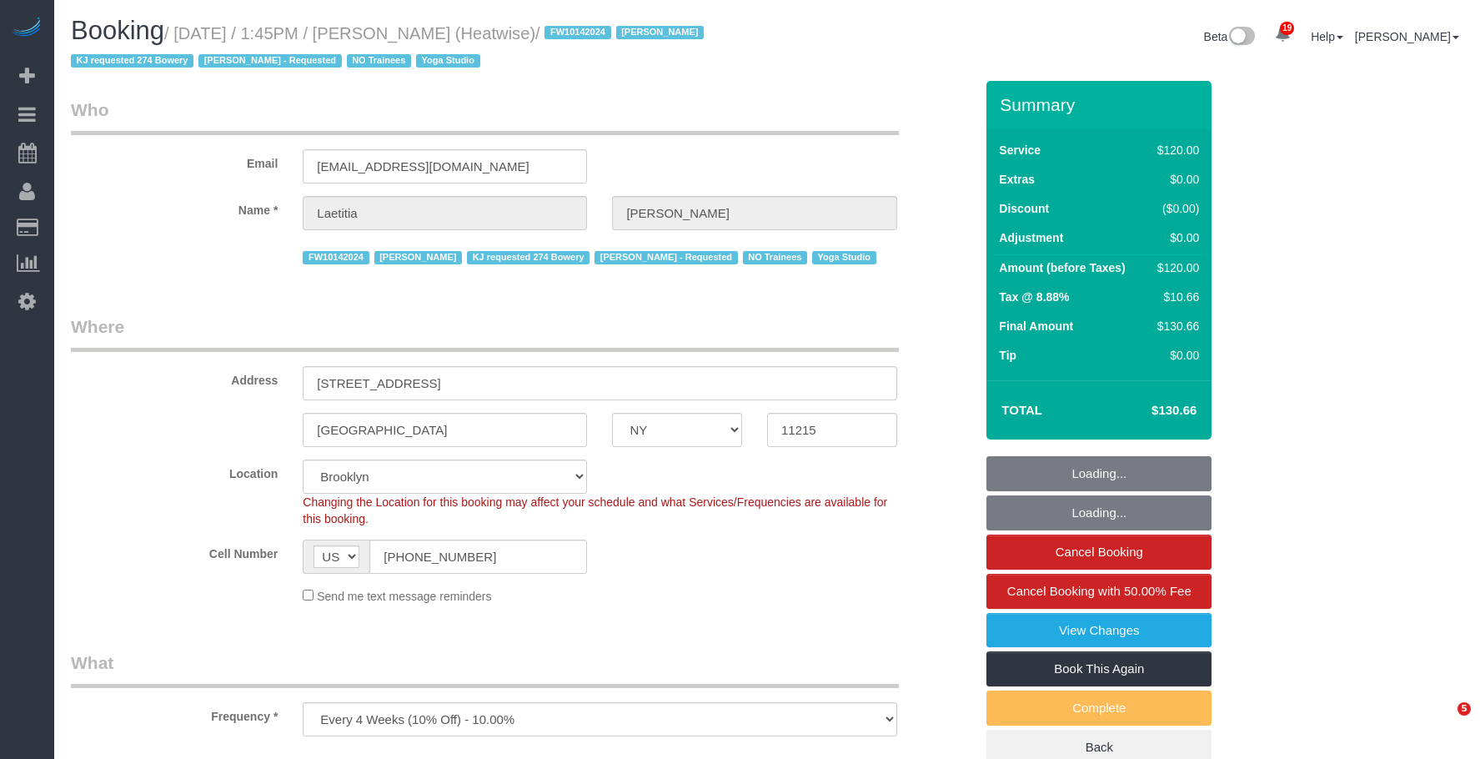
scroll to position [584, 0]
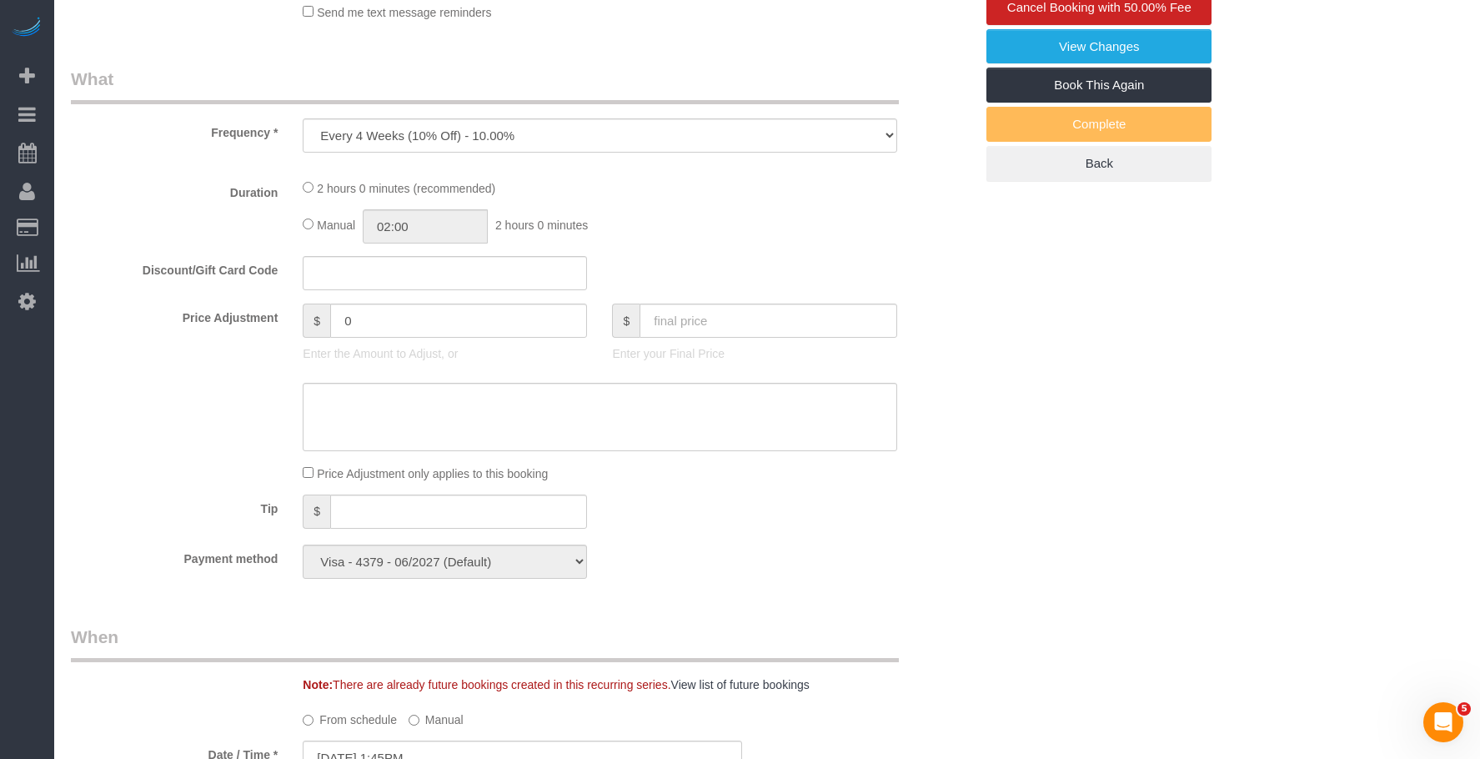
select select "120"
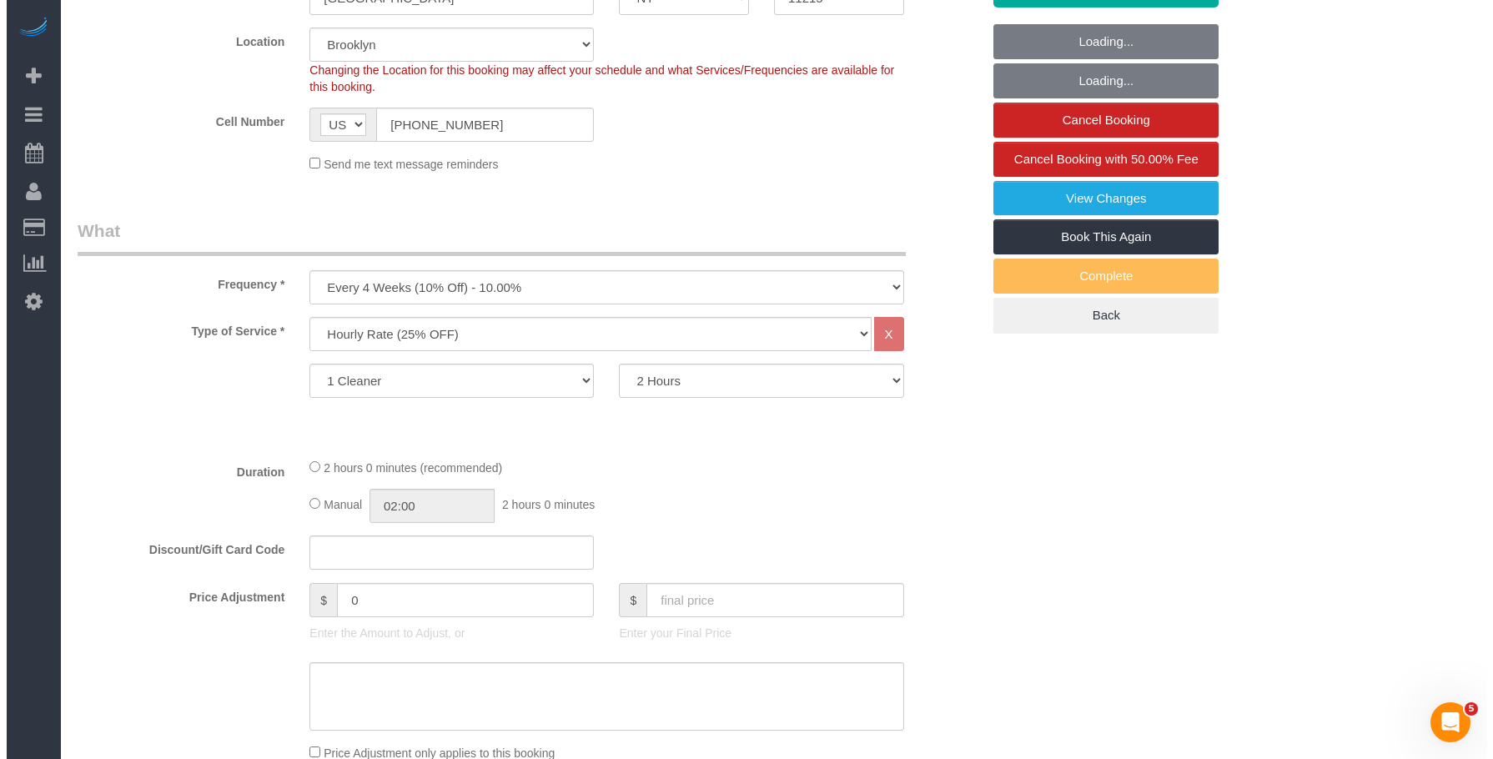
scroll to position [250, 0]
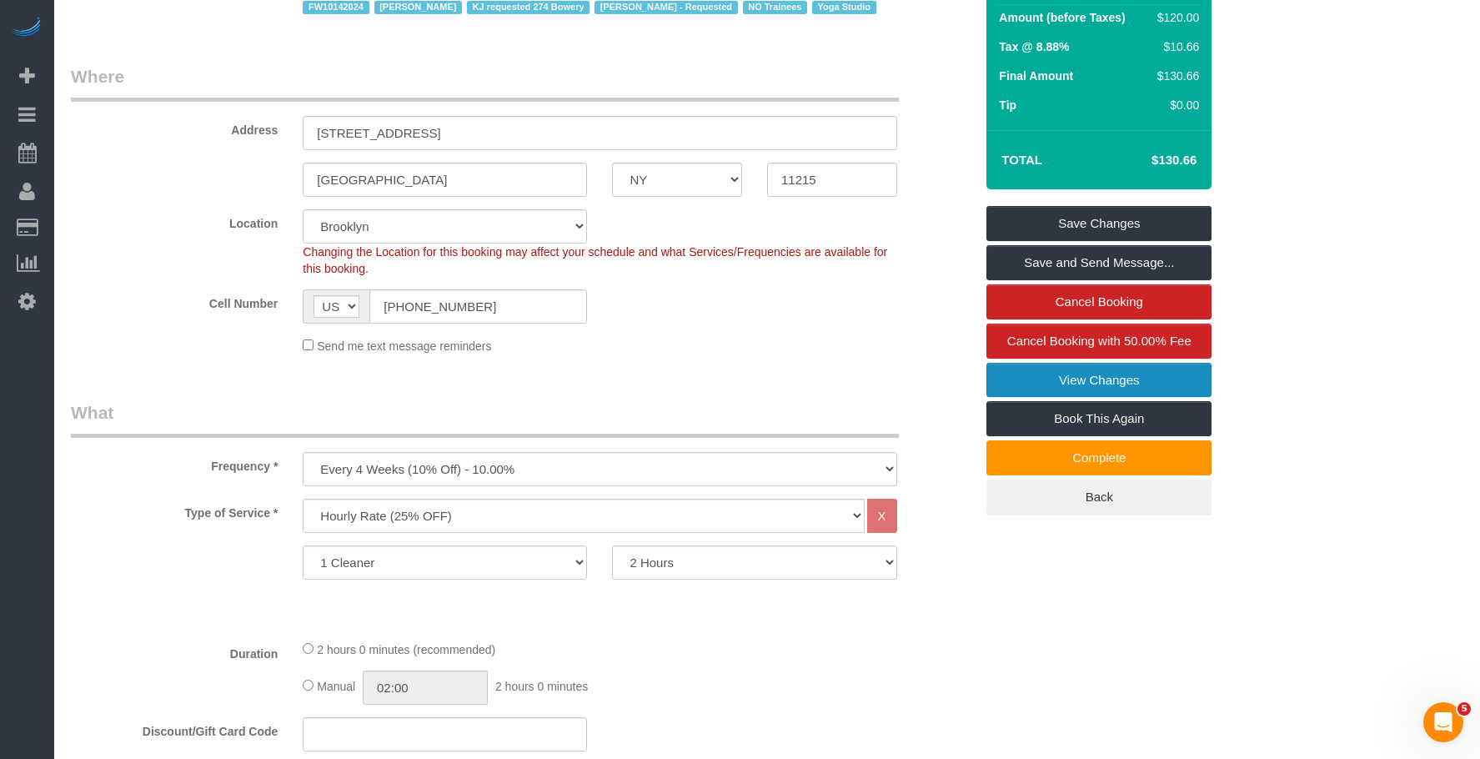
click at [1014, 376] on link "View Changes" at bounding box center [1099, 380] width 225 height 35
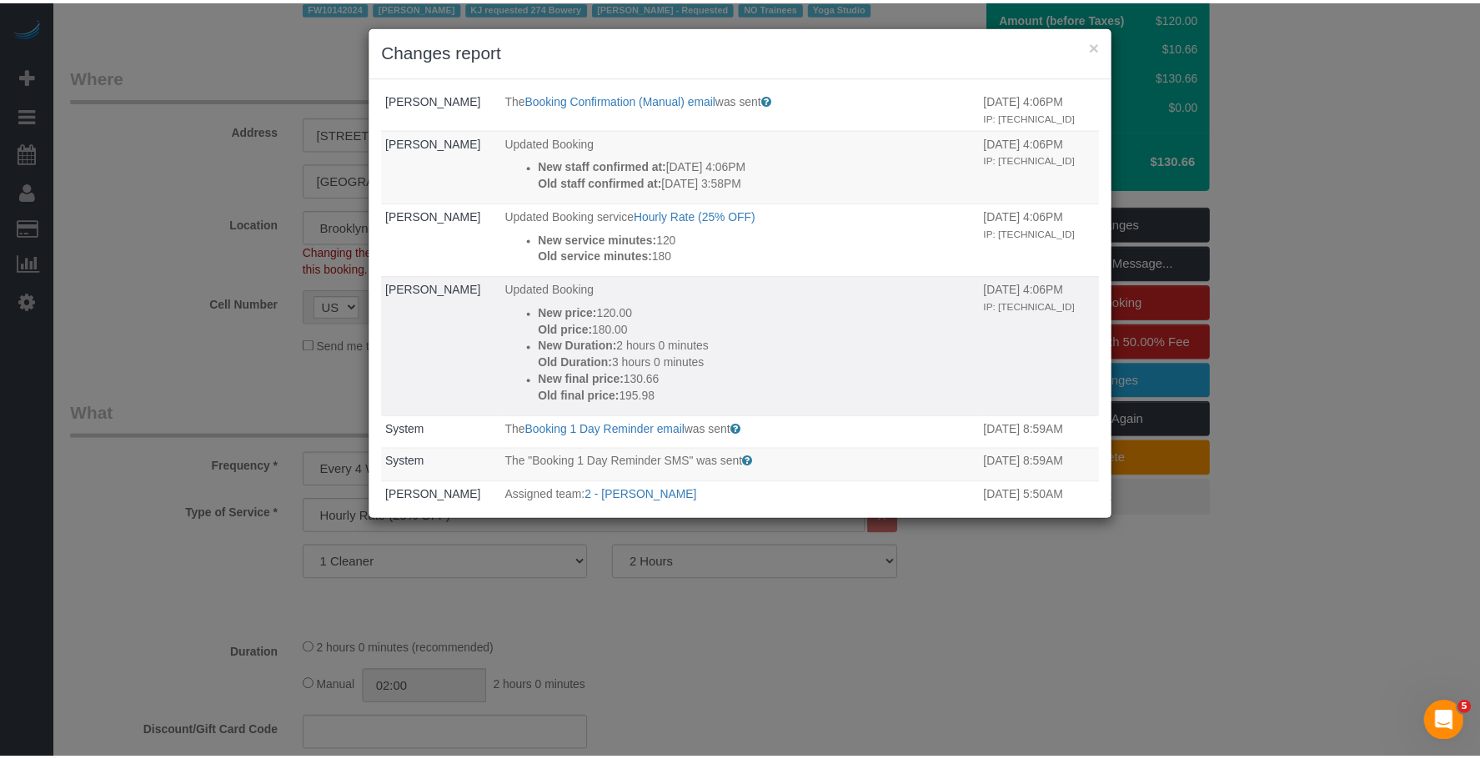
scroll to position [0, 0]
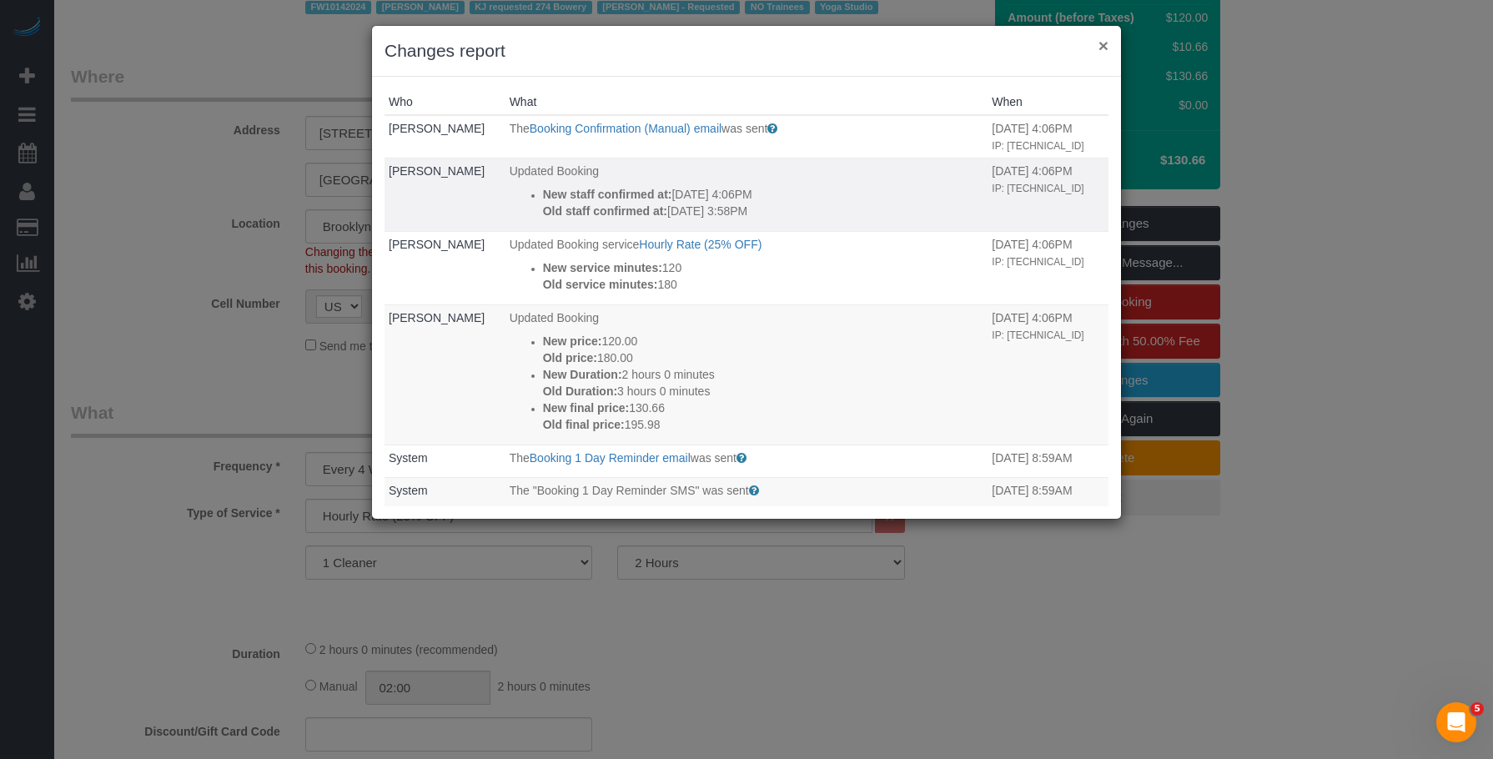
drag, startPoint x: 1105, startPoint y: 46, endPoint x: 992, endPoint y: 118, distance: 134.2
click at [1104, 47] on button "×" at bounding box center [1103, 46] width 10 height 18
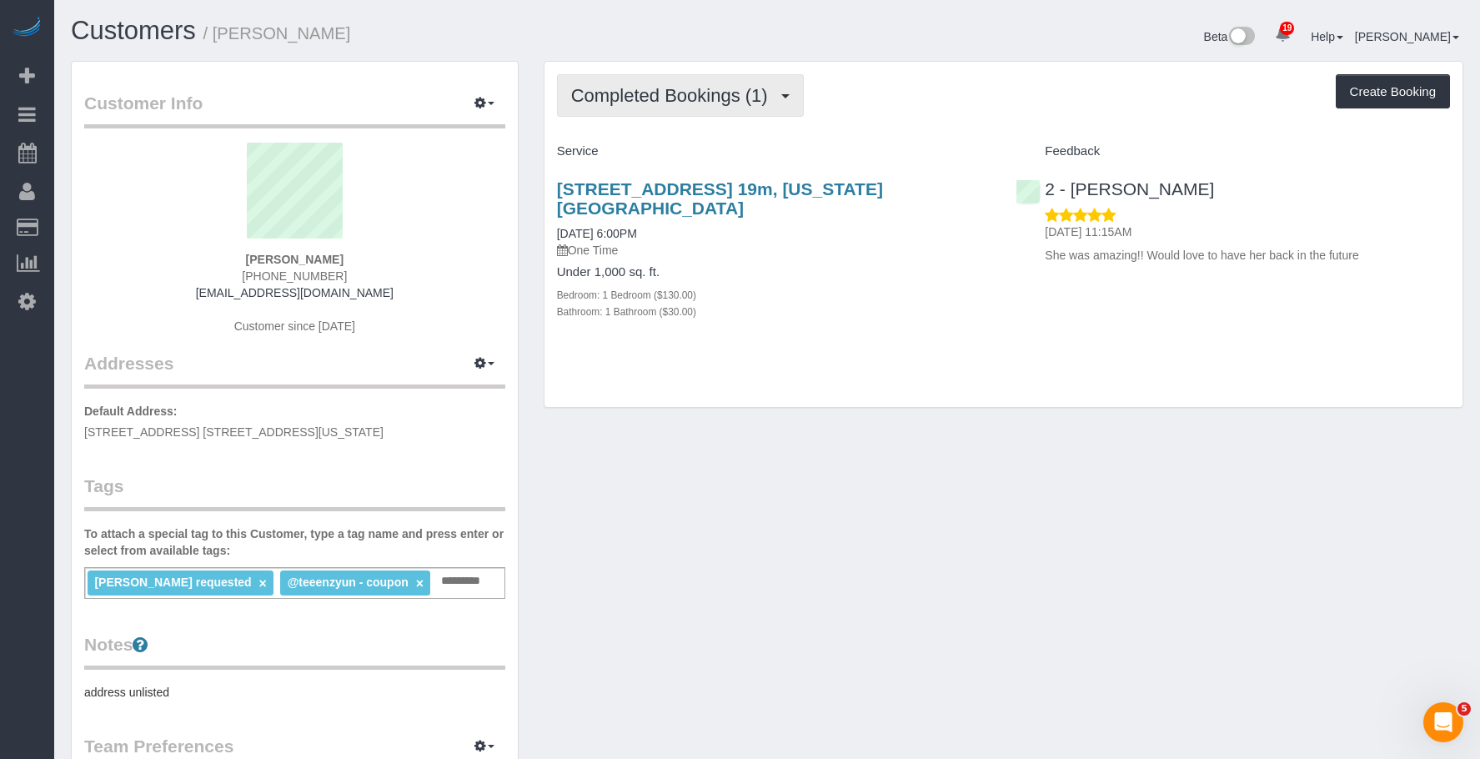
click at [706, 84] on button "Completed Bookings (1)" at bounding box center [680, 95] width 247 height 43
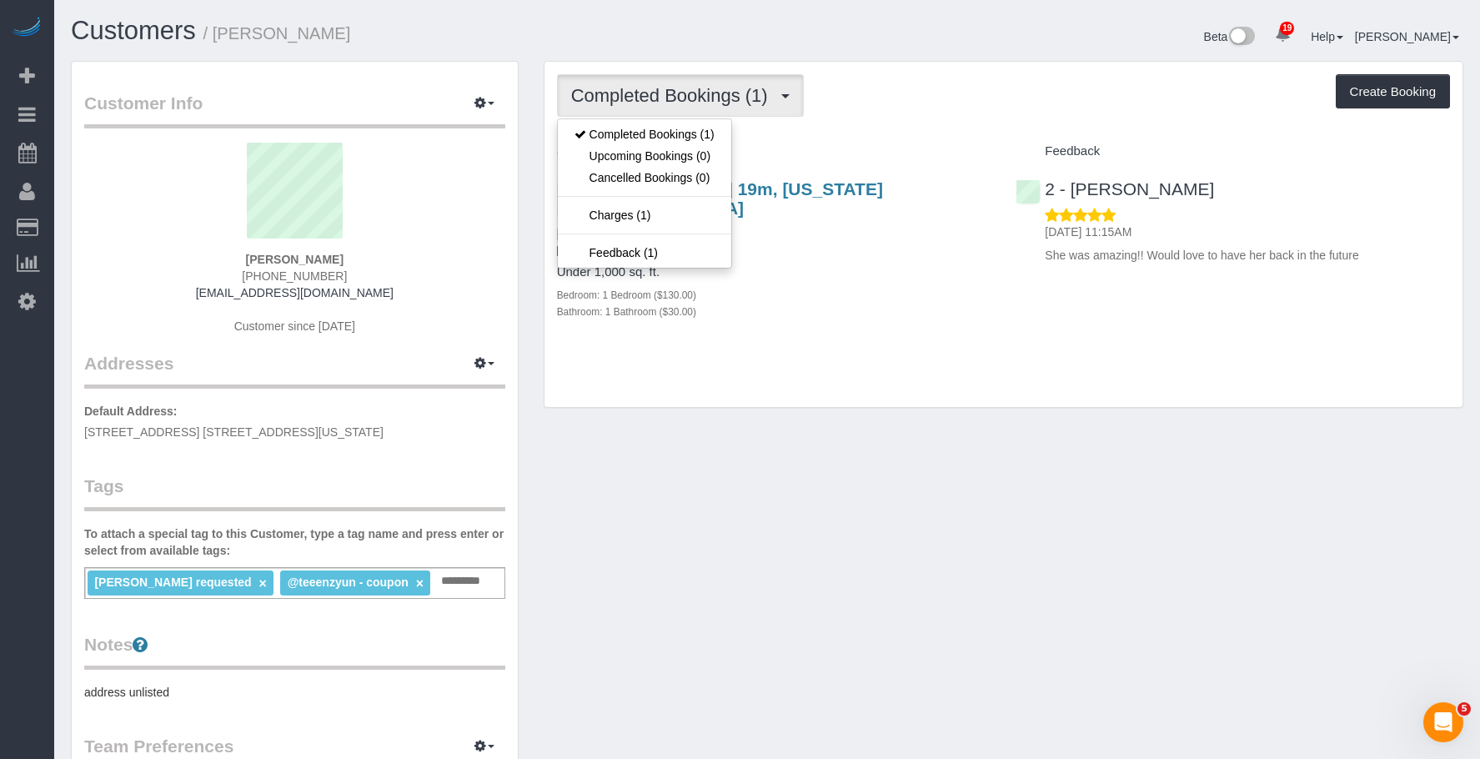
click at [872, 265] on h4 "Under 1,000 sq. ft." at bounding box center [774, 272] width 435 height 14
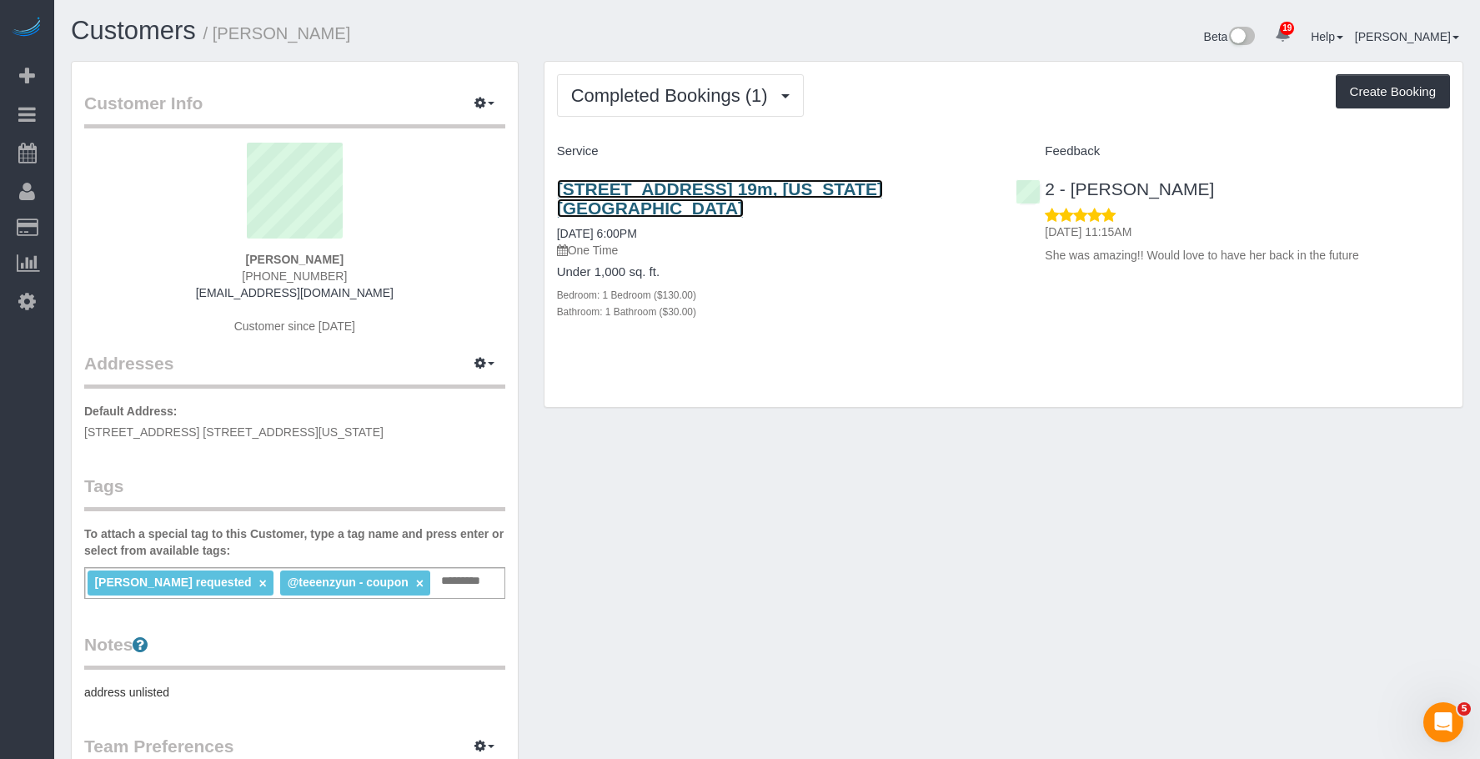
click at [883, 188] on link "[STREET_ADDRESS] 19m, [US_STATE][GEOGRAPHIC_DATA]" at bounding box center [720, 198] width 326 height 38
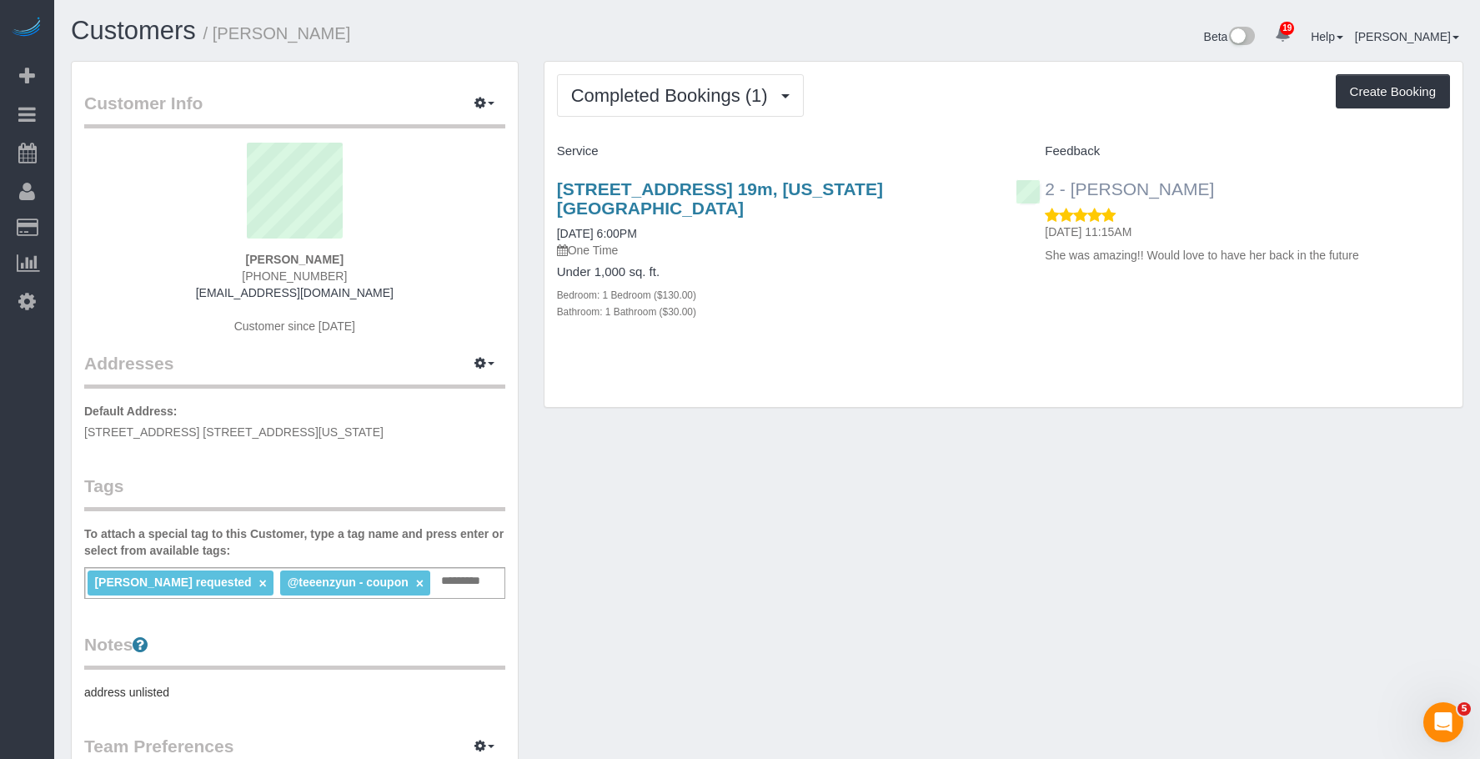
drag, startPoint x: 1265, startPoint y: 188, endPoint x: 1069, endPoint y: 194, distance: 196.1
click at [1069, 194] on div "2 - Katherine Poveda 09/16/2025 11:15AM She was amazing!! Would love to have he…" at bounding box center [1233, 218] width 460 height 106
copy link "Katherine Poveda"
click at [945, 414] on div "Customer Info Edit Contact Info Send Message Email Preferences Special Sales Ta…" at bounding box center [767, 613] width 1418 height 1104
drag, startPoint x: 477, startPoint y: 97, endPoint x: 455, endPoint y: 161, distance: 67.8
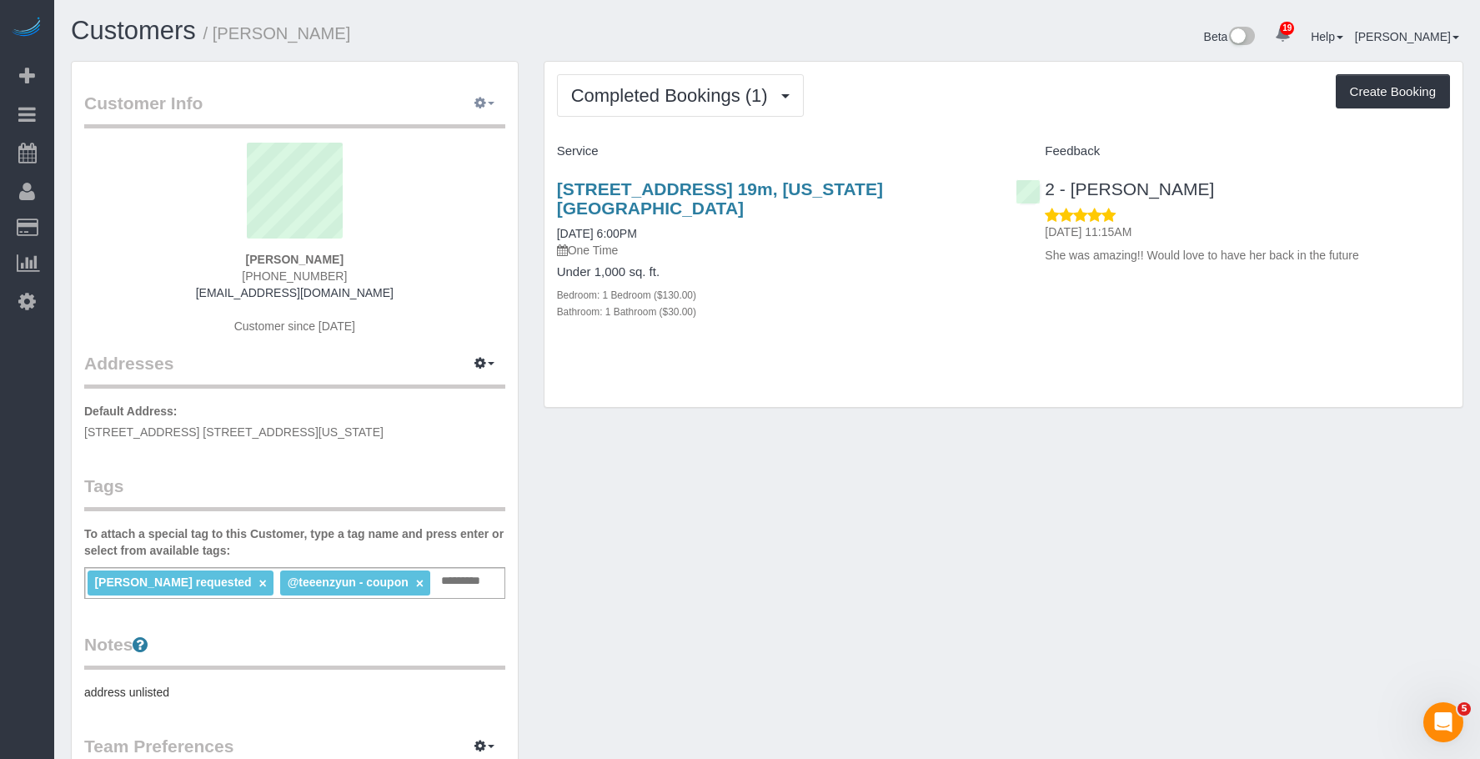
click at [478, 98] on icon "button" at bounding box center [481, 103] width 12 height 10
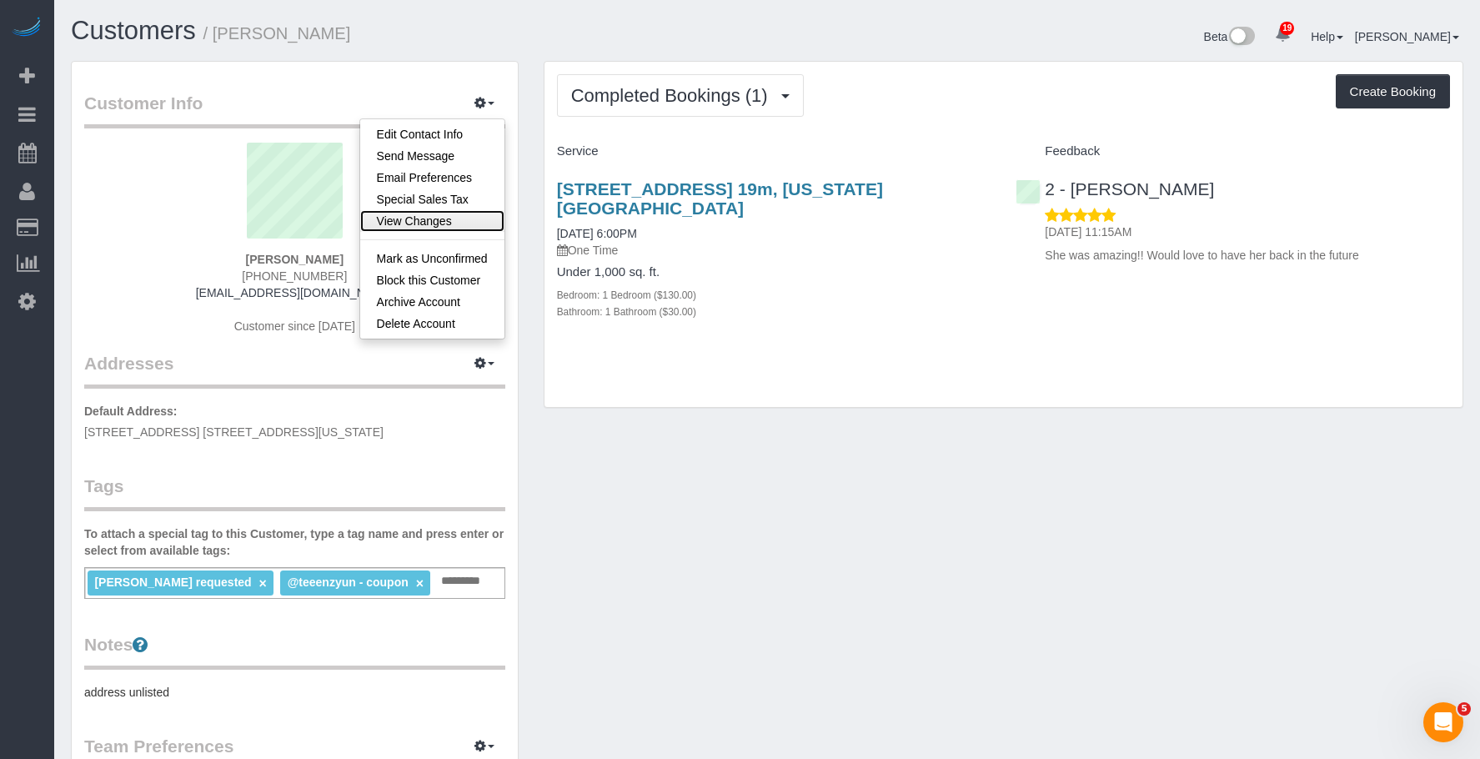
click at [436, 219] on link "View Changes" at bounding box center [432, 221] width 144 height 22
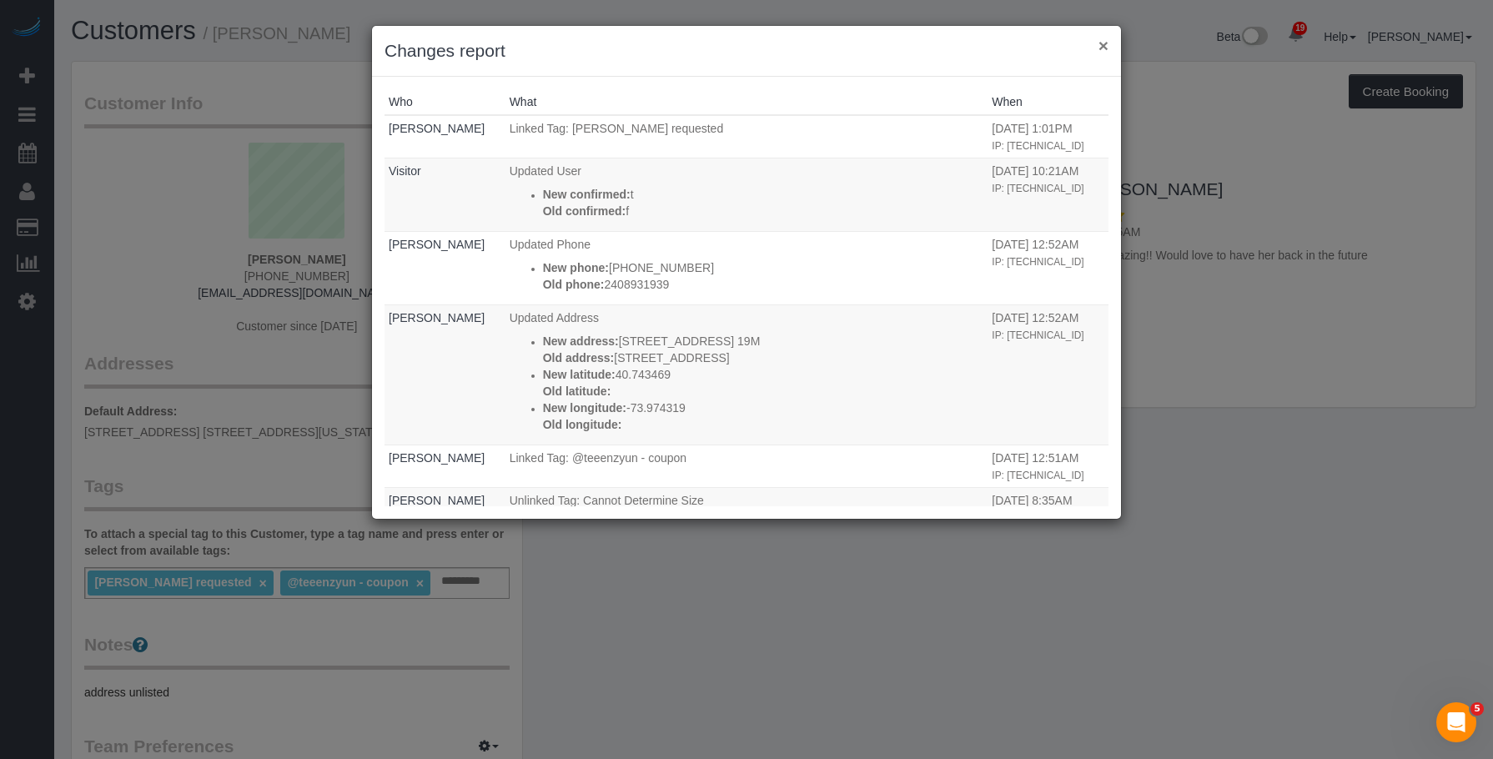
click at [1102, 48] on button "×" at bounding box center [1103, 46] width 10 height 18
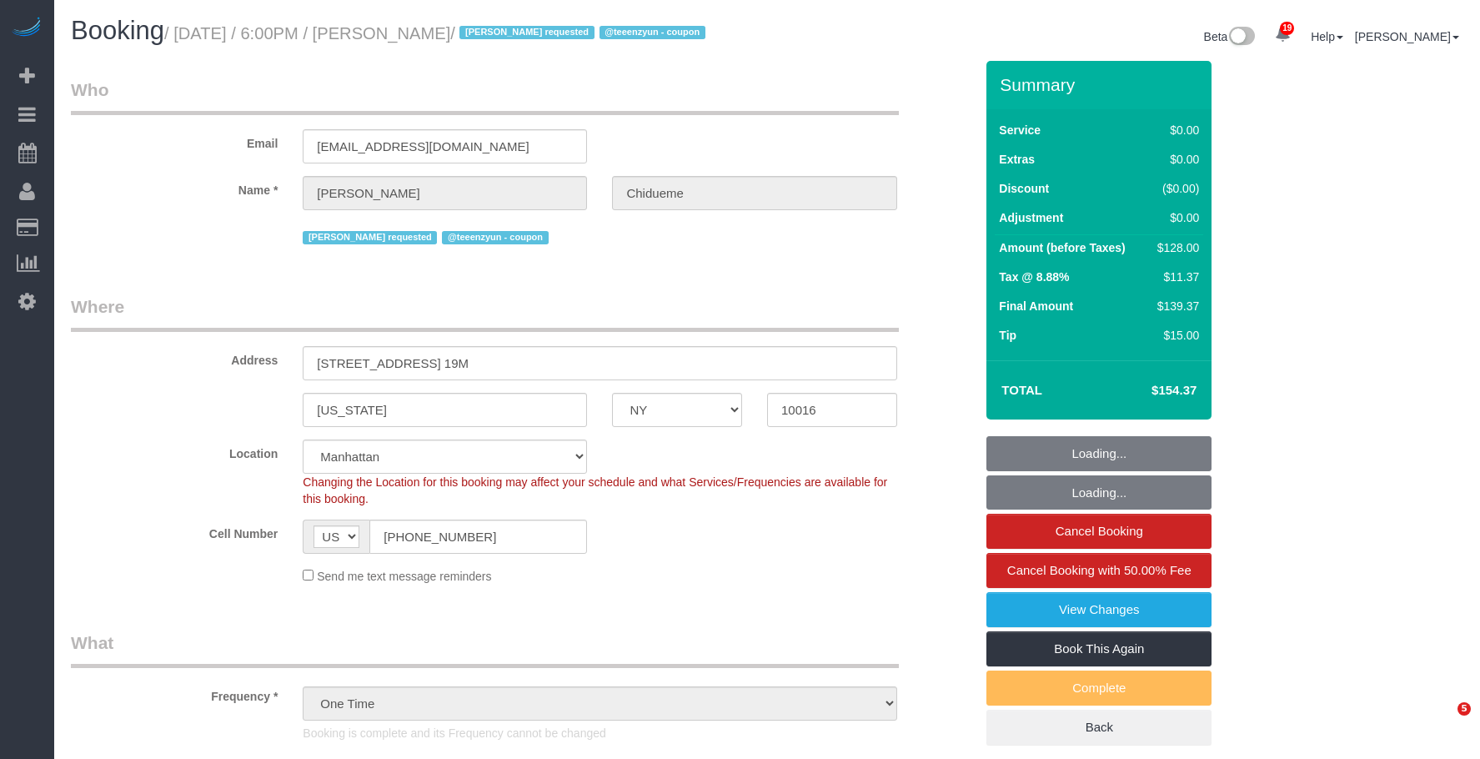
select select "NY"
select select "number:66"
select select "number:79"
select select "number:15"
select select "number:5"
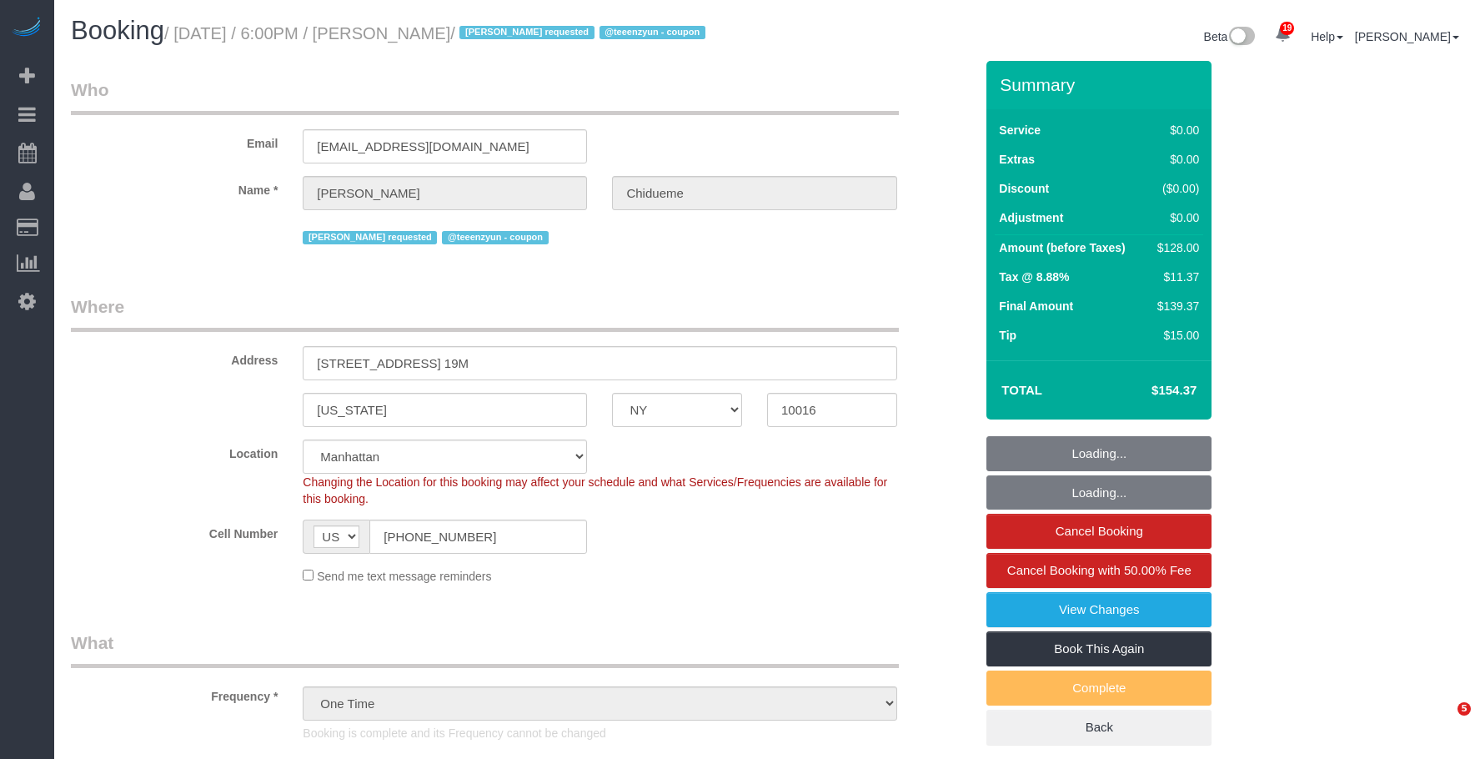
select select "object:978"
select select "string:stripe-pm_1S61un4VGloSiKo7d2ipZKlK"
select select "spot1"
select select "1"
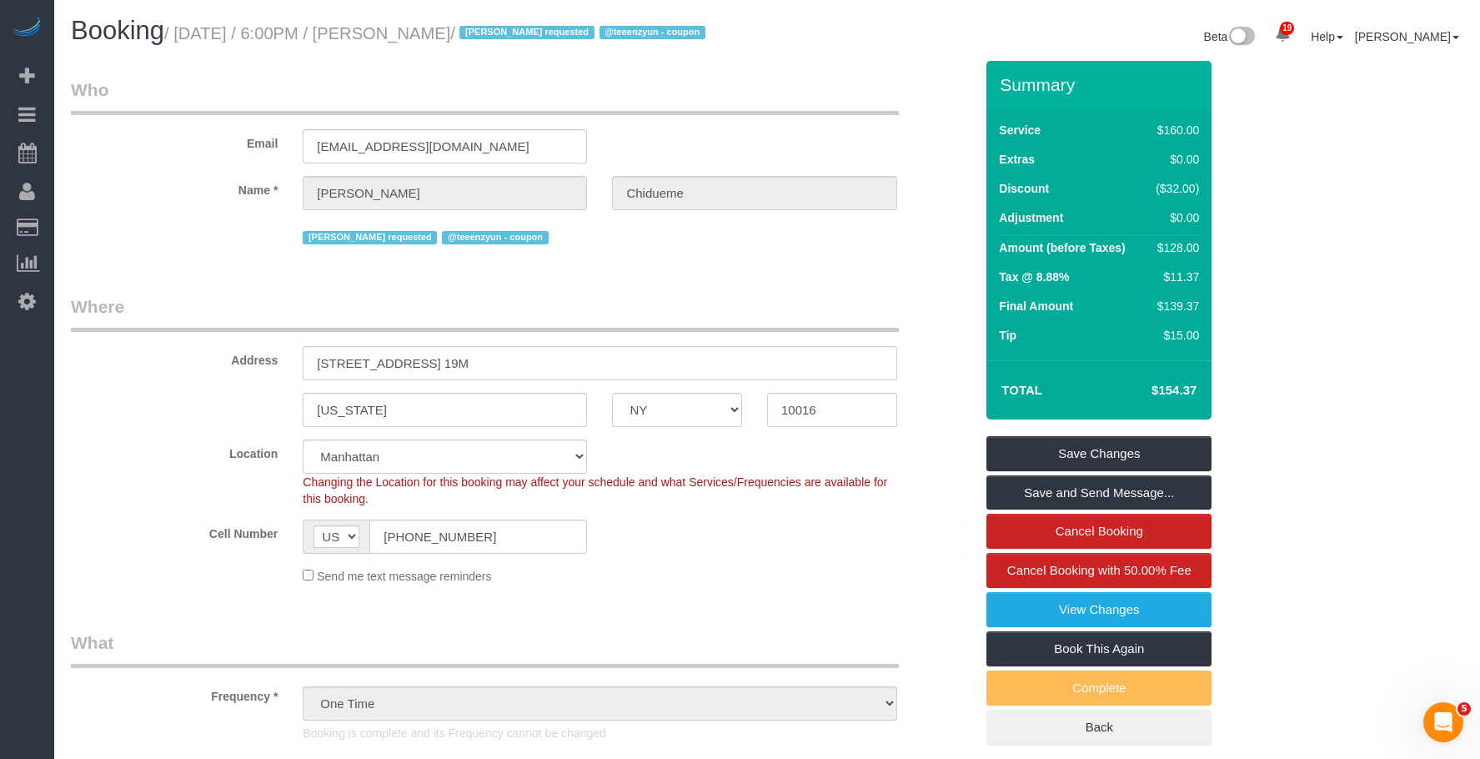
drag, startPoint x: 184, startPoint y: 32, endPoint x: 558, endPoint y: 43, distance: 373.8
click at [558, 43] on h1 "Booking / [DATE] / 6:00PM / [PERSON_NAME] / [PERSON_NAME] requested @teeenzyun …" at bounding box center [413, 31] width 684 height 28
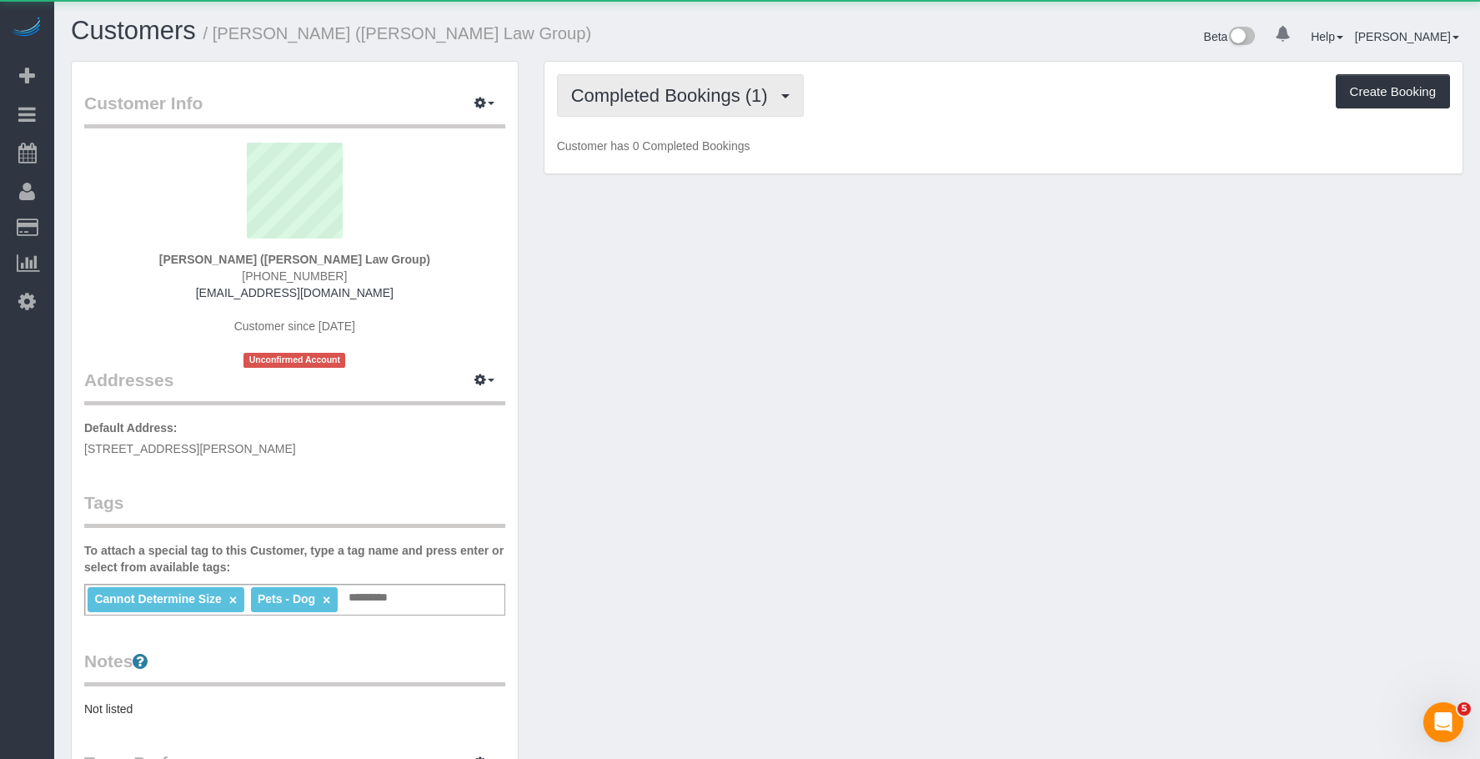
click at [678, 98] on span "Completed Bookings (1)" at bounding box center [673, 95] width 205 height 21
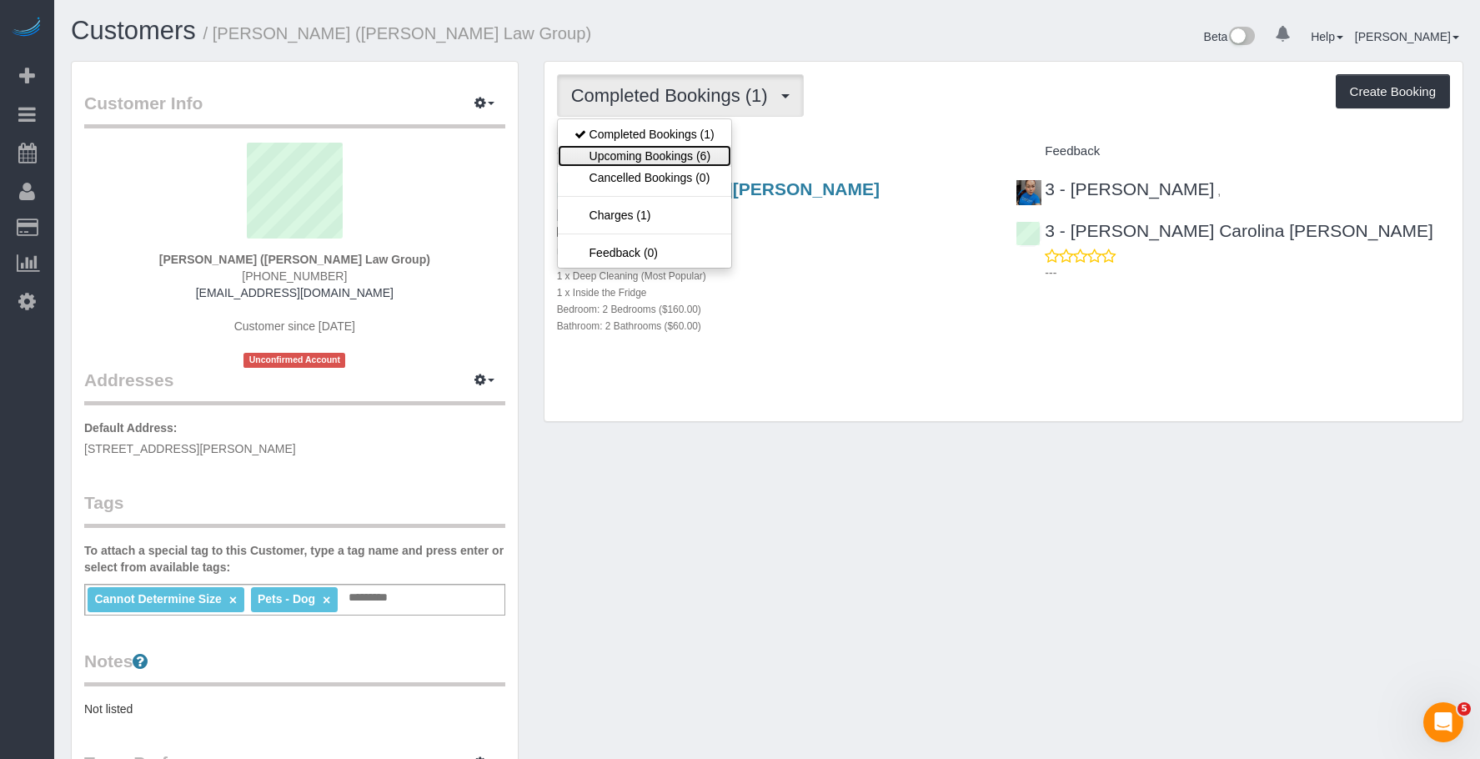
click at [666, 157] on link "Upcoming Bookings (6)" at bounding box center [644, 156] width 173 height 22
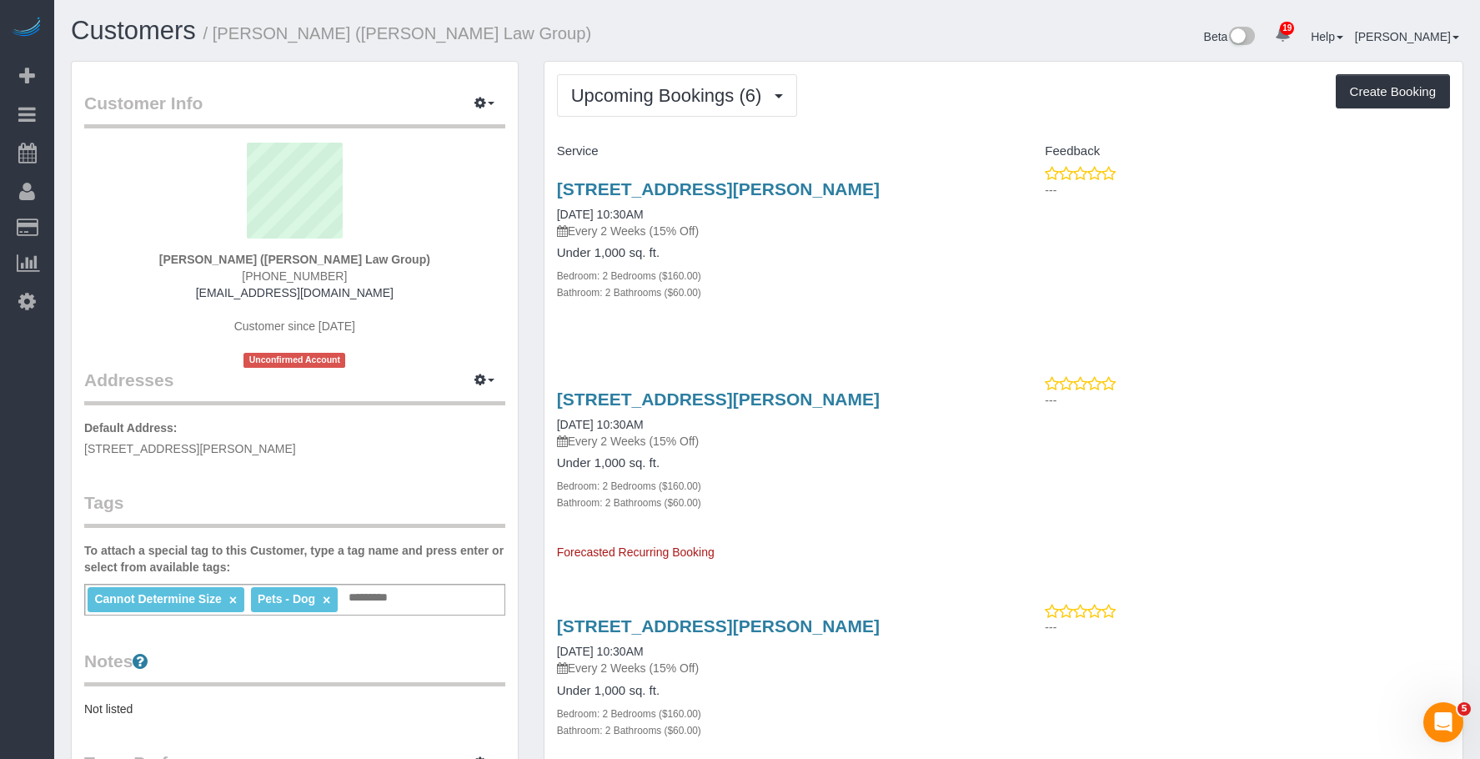
click at [925, 282] on div "Bedroom: 2 Bedrooms ($160.00)" at bounding box center [774, 275] width 435 height 17
click at [857, 560] on div "436 Carroll Street, Apt. 604, Brooklyn, NY 11215 10/04/2025 10:30AM Every 2 Wee…" at bounding box center [775, 467] width 460 height 185
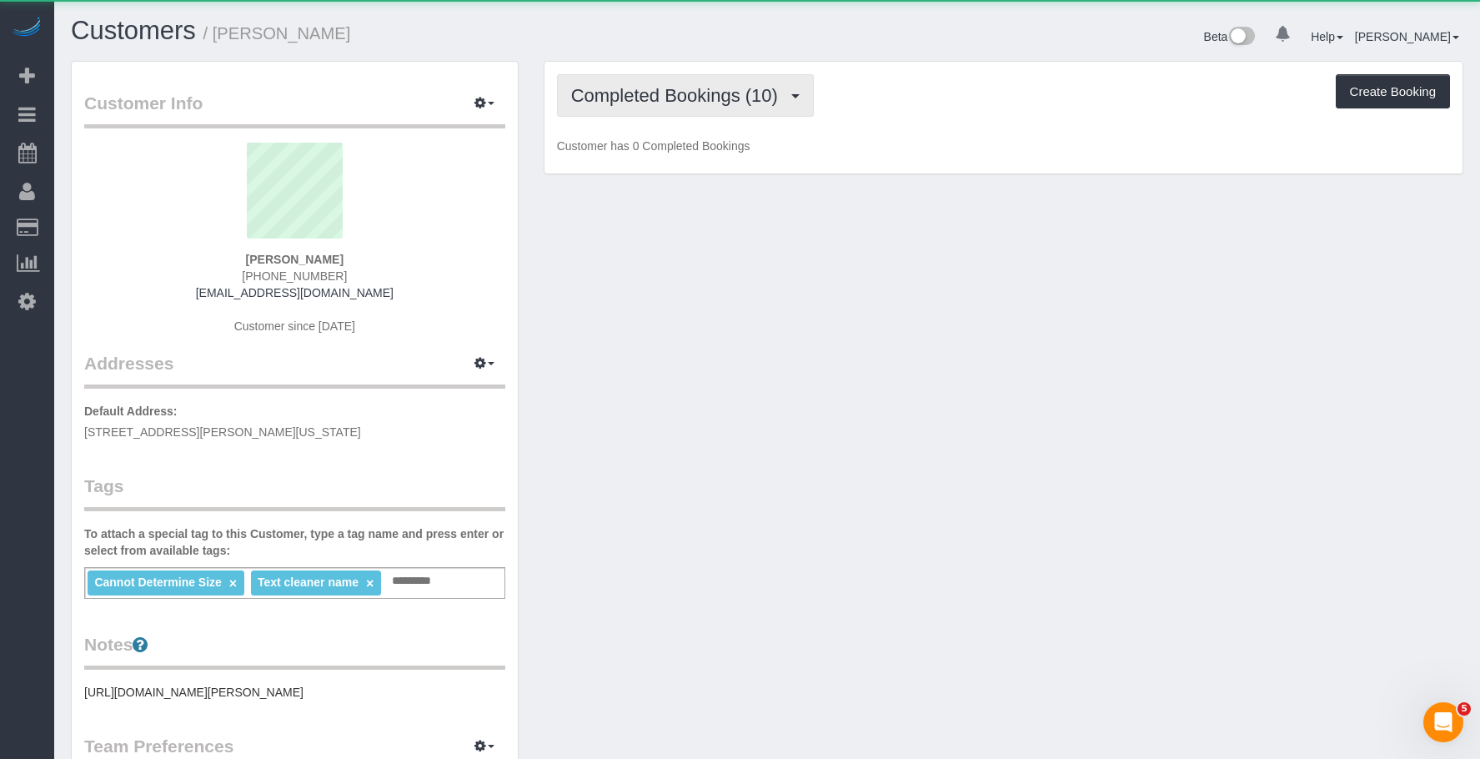
drag, startPoint x: 674, startPoint y: 92, endPoint x: 657, endPoint y: 143, distance: 53.5
click at [674, 92] on span "Completed Bookings (10)" at bounding box center [678, 95] width 215 height 21
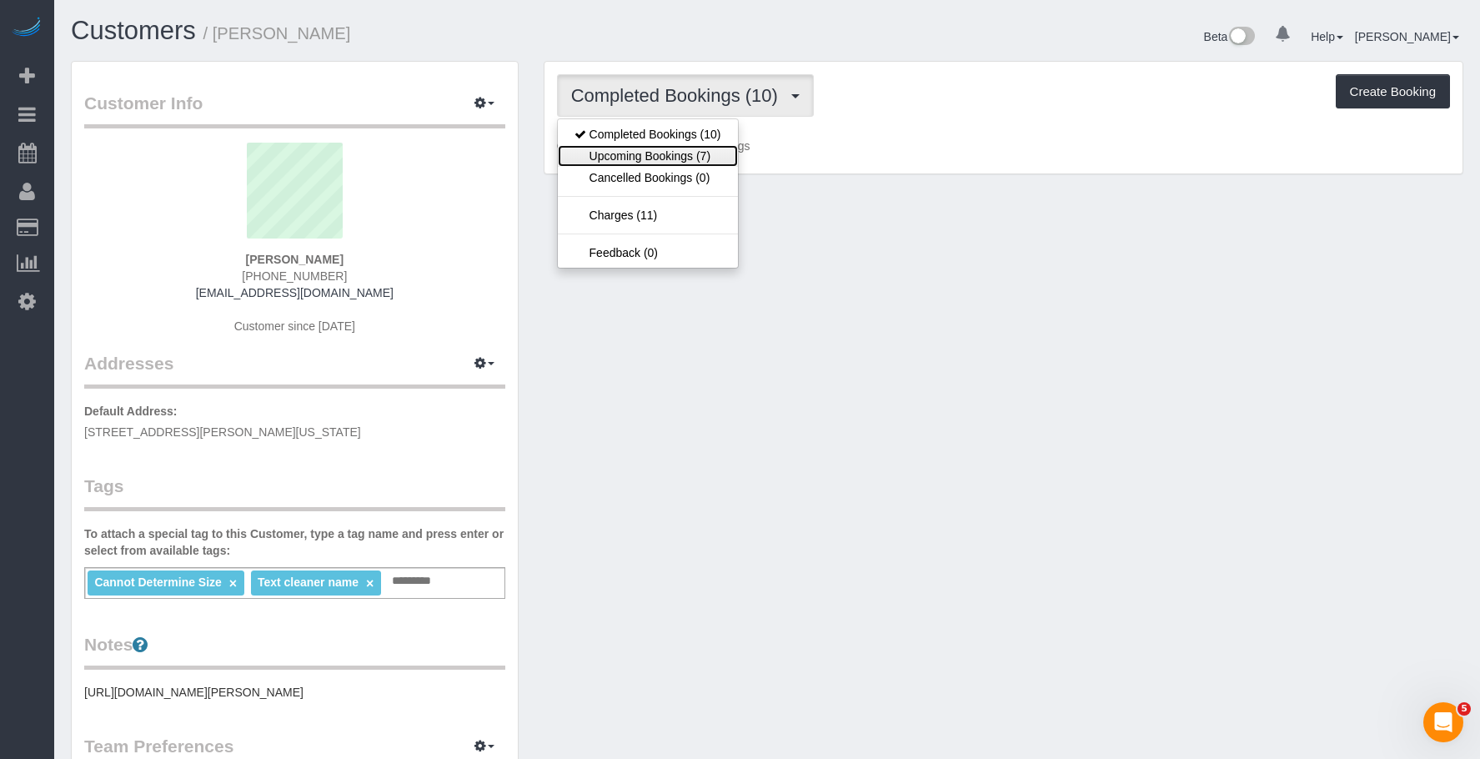
click at [651, 151] on link "Upcoming Bookings (7)" at bounding box center [648, 156] width 180 height 22
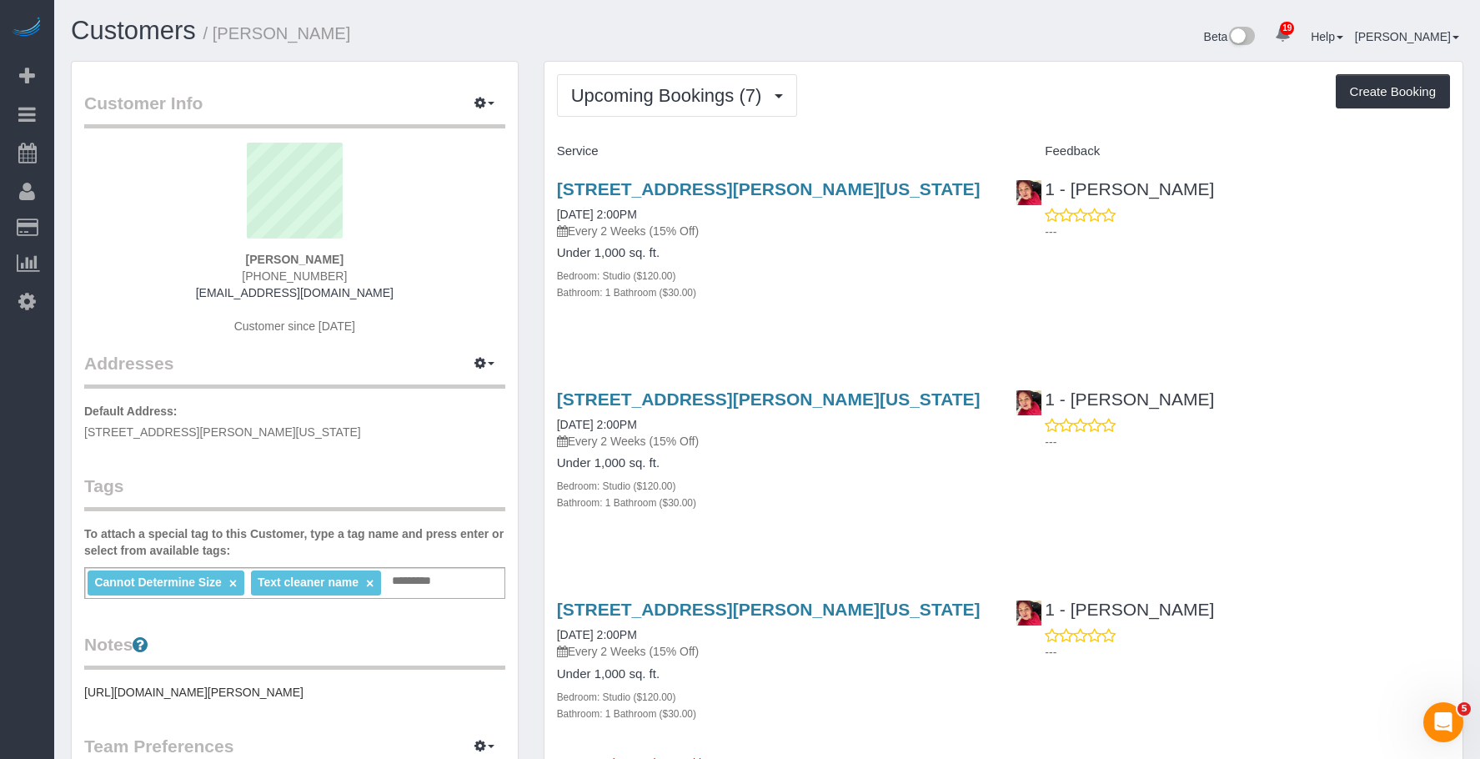
click at [848, 261] on div "Under 1,000 sq. ft. Bedroom: Studio ($120.00) Bathroom: 1 Bathroom ($30.00)" at bounding box center [774, 273] width 435 height 54
click at [857, 253] on h4 "Under 1,000 sq. ft." at bounding box center [774, 253] width 435 height 14
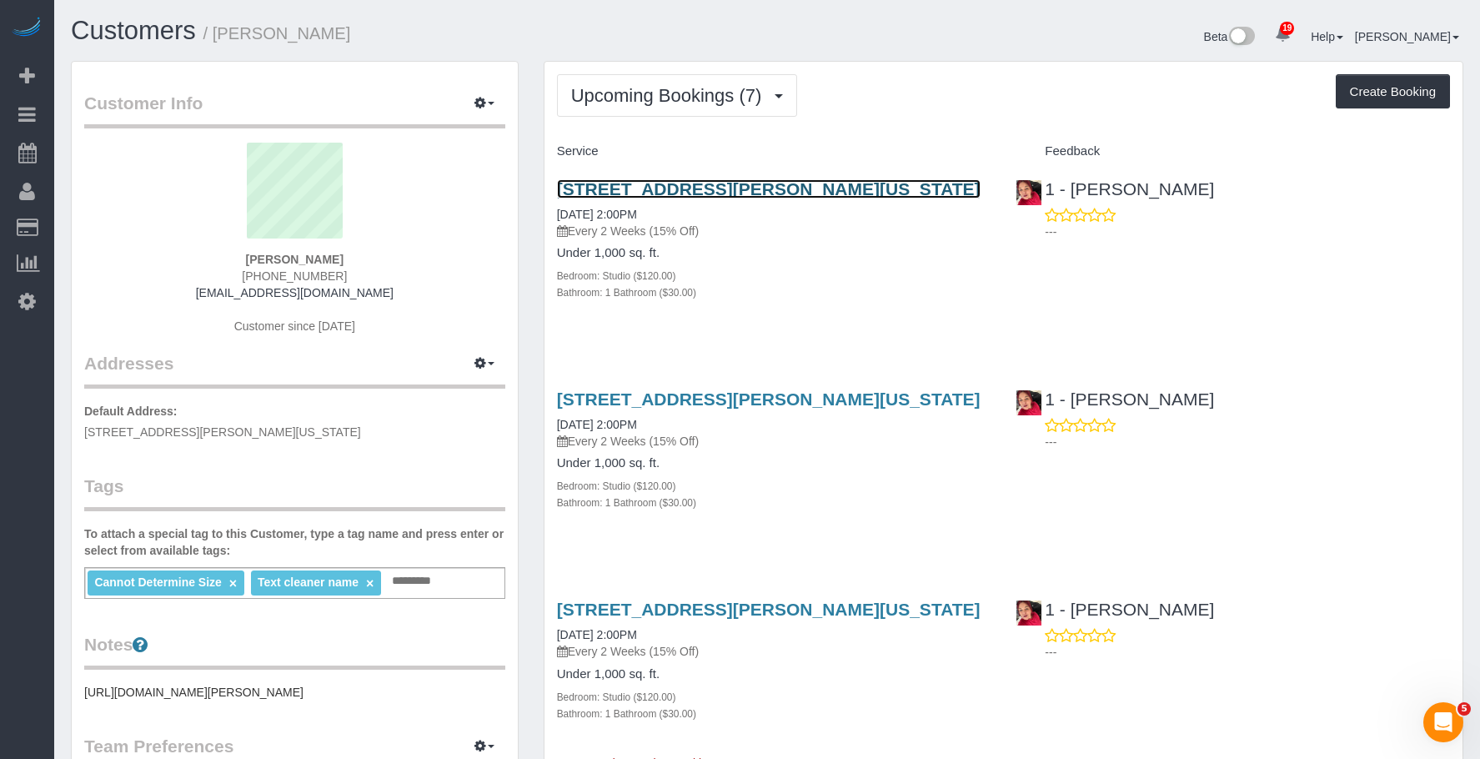
click at [895, 190] on link "[STREET_ADDRESS][PERSON_NAME][US_STATE]" at bounding box center [769, 188] width 424 height 19
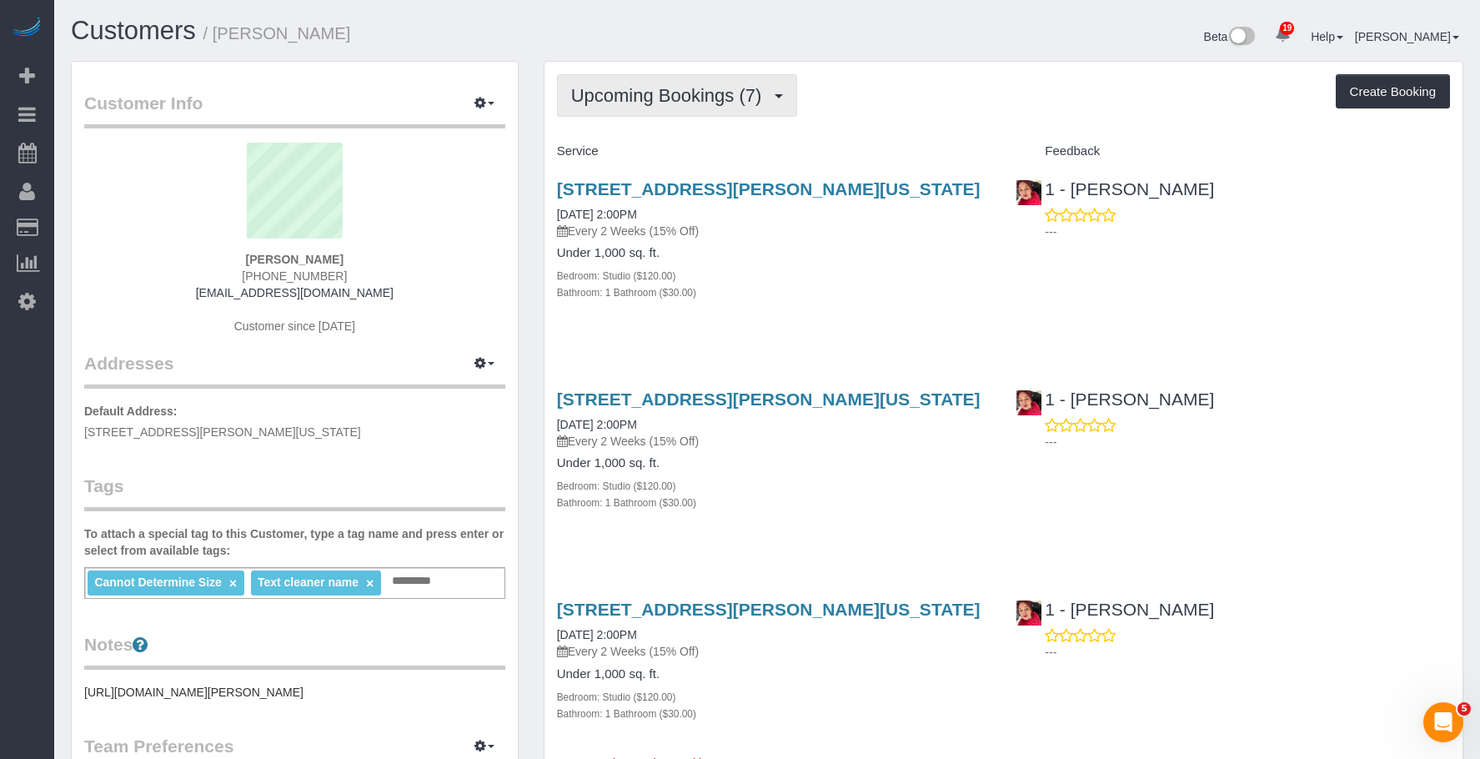
click at [706, 100] on span "Upcoming Bookings (7)" at bounding box center [670, 95] width 199 height 21
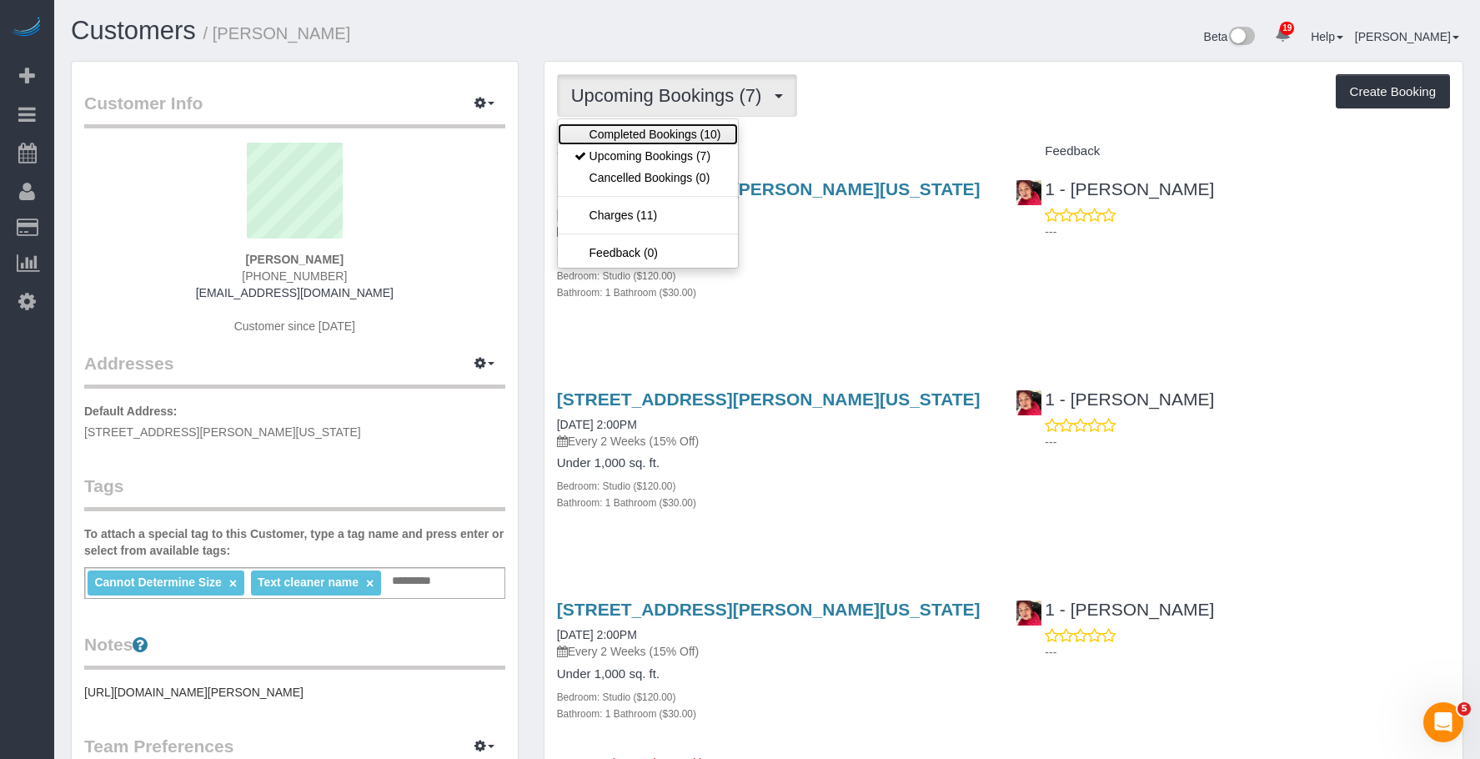
click at [691, 133] on link "Completed Bookings (10)" at bounding box center [648, 134] width 180 height 22
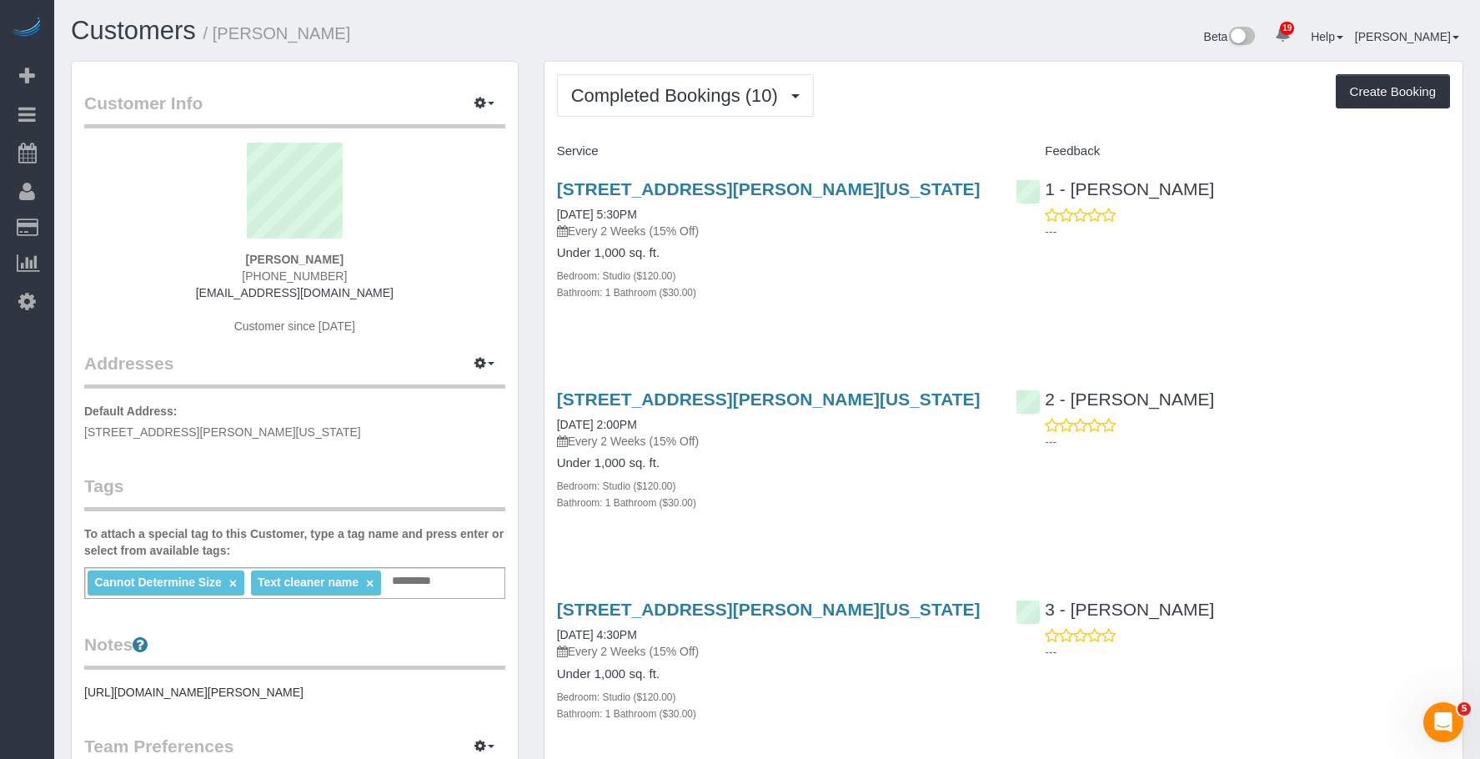
click at [861, 225] on p "Every 2 Weeks (15% Off)" at bounding box center [774, 231] width 435 height 17
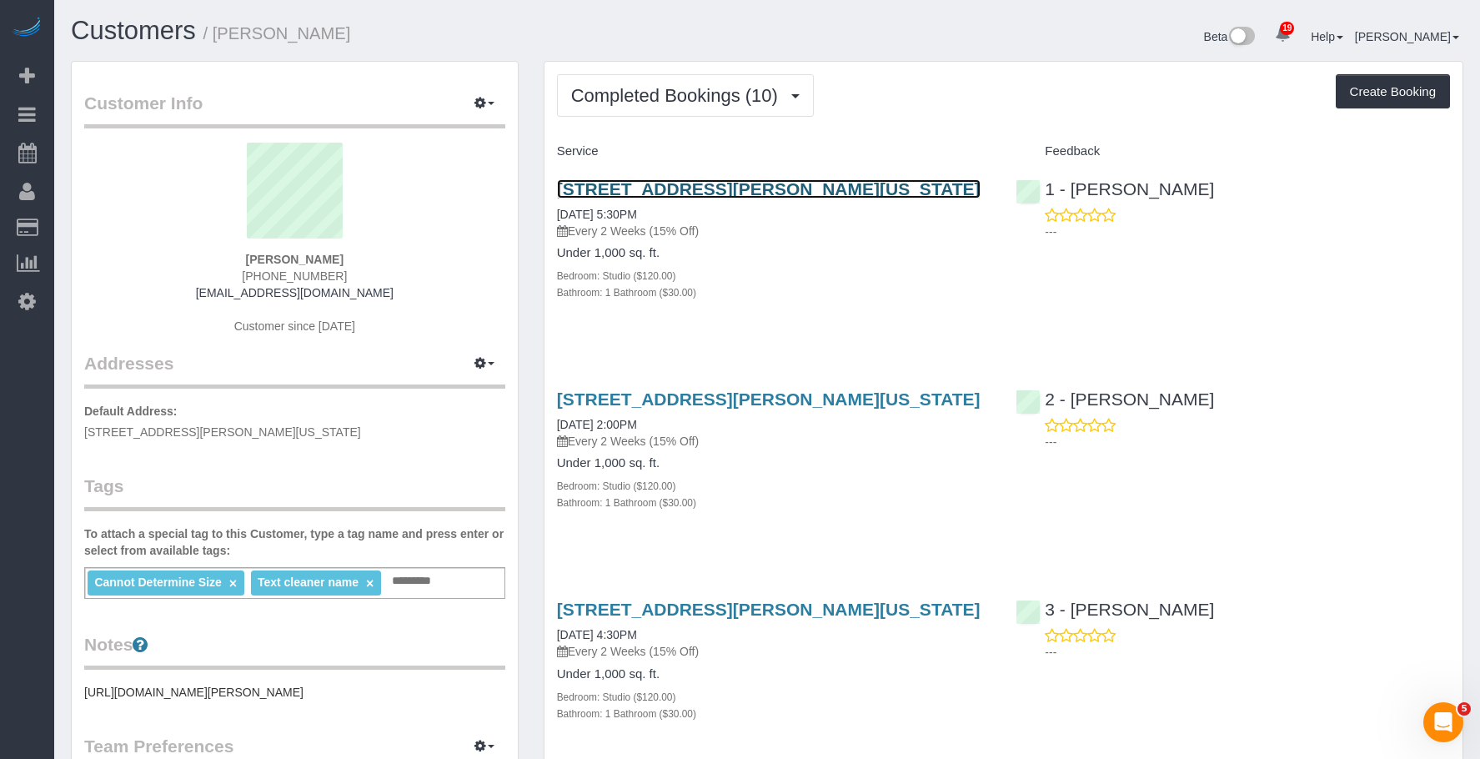
click at [892, 182] on link "84 William Street, Apt 703, New York, NY 10038-0347" at bounding box center [769, 188] width 424 height 19
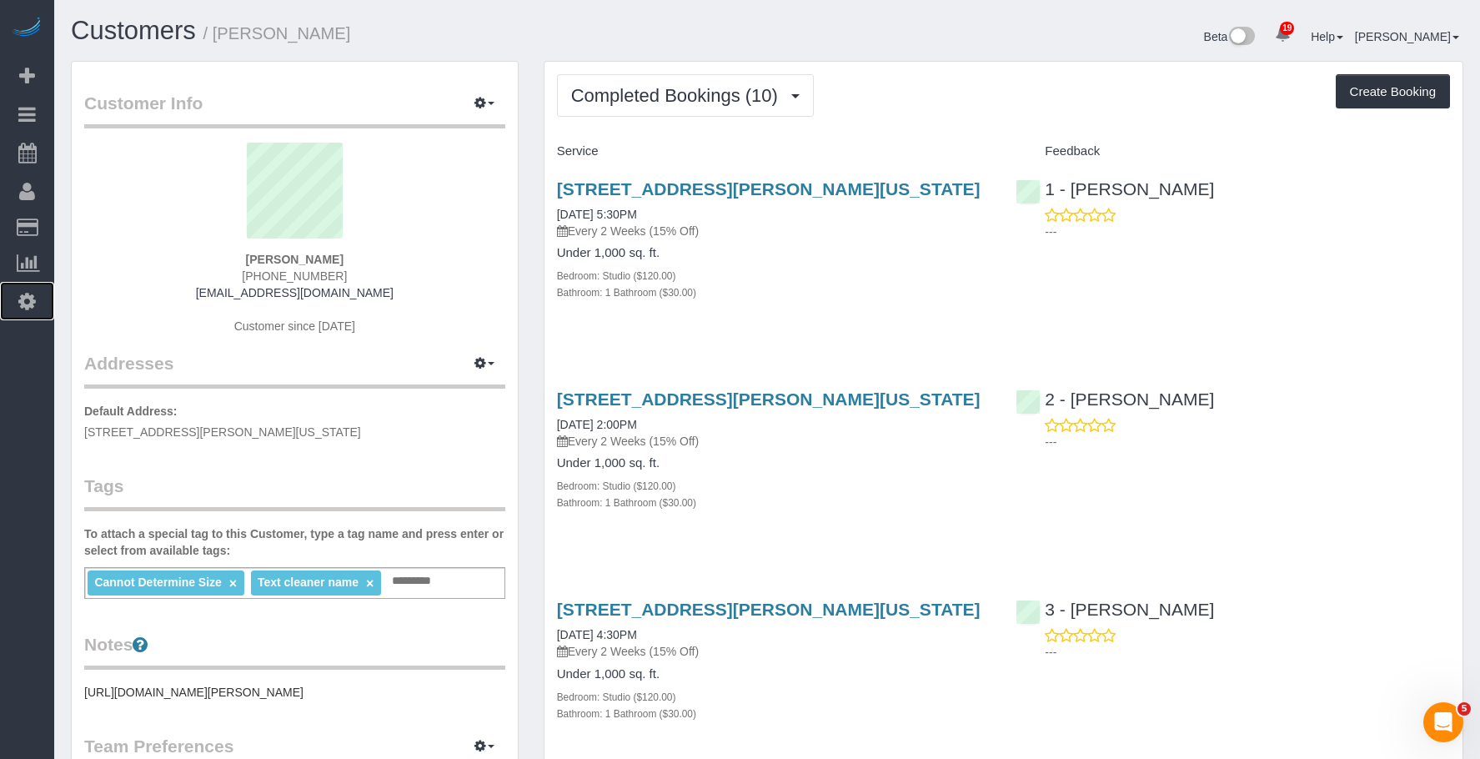
drag, startPoint x: 30, startPoint y: 305, endPoint x: 98, endPoint y: 269, distance: 76.9
click at [30, 305] on icon at bounding box center [27, 301] width 18 height 20
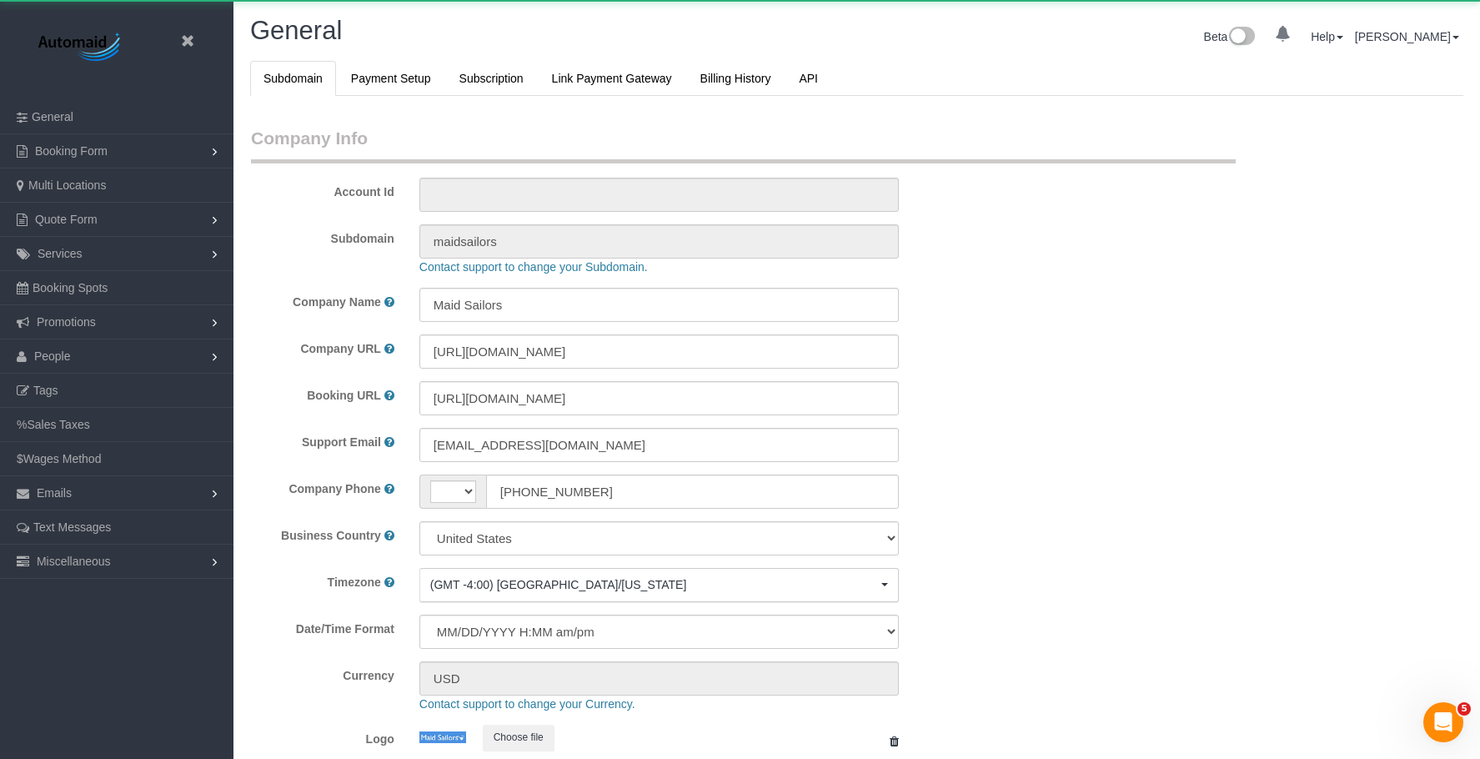
select select "string:[GEOGRAPHIC_DATA]"
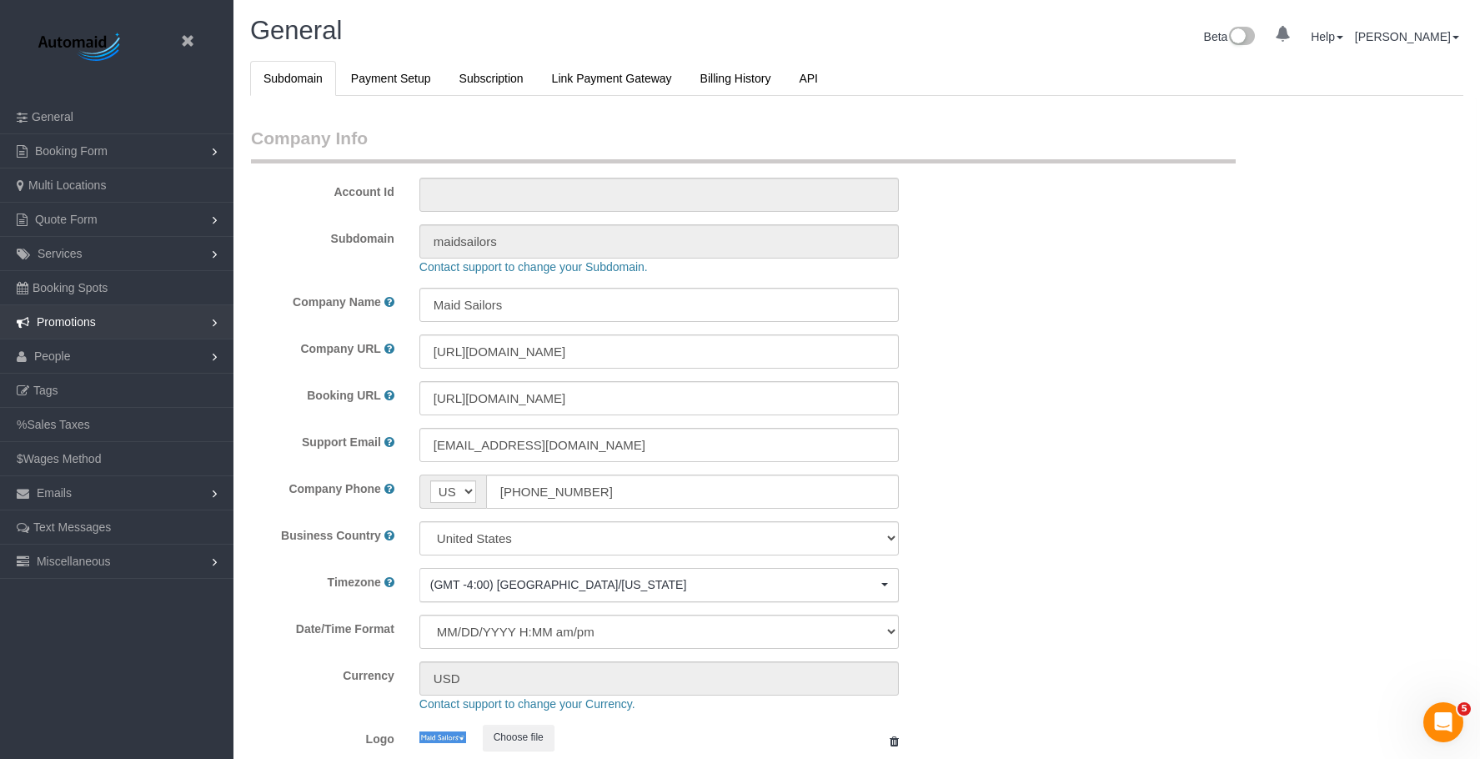
select select "425"
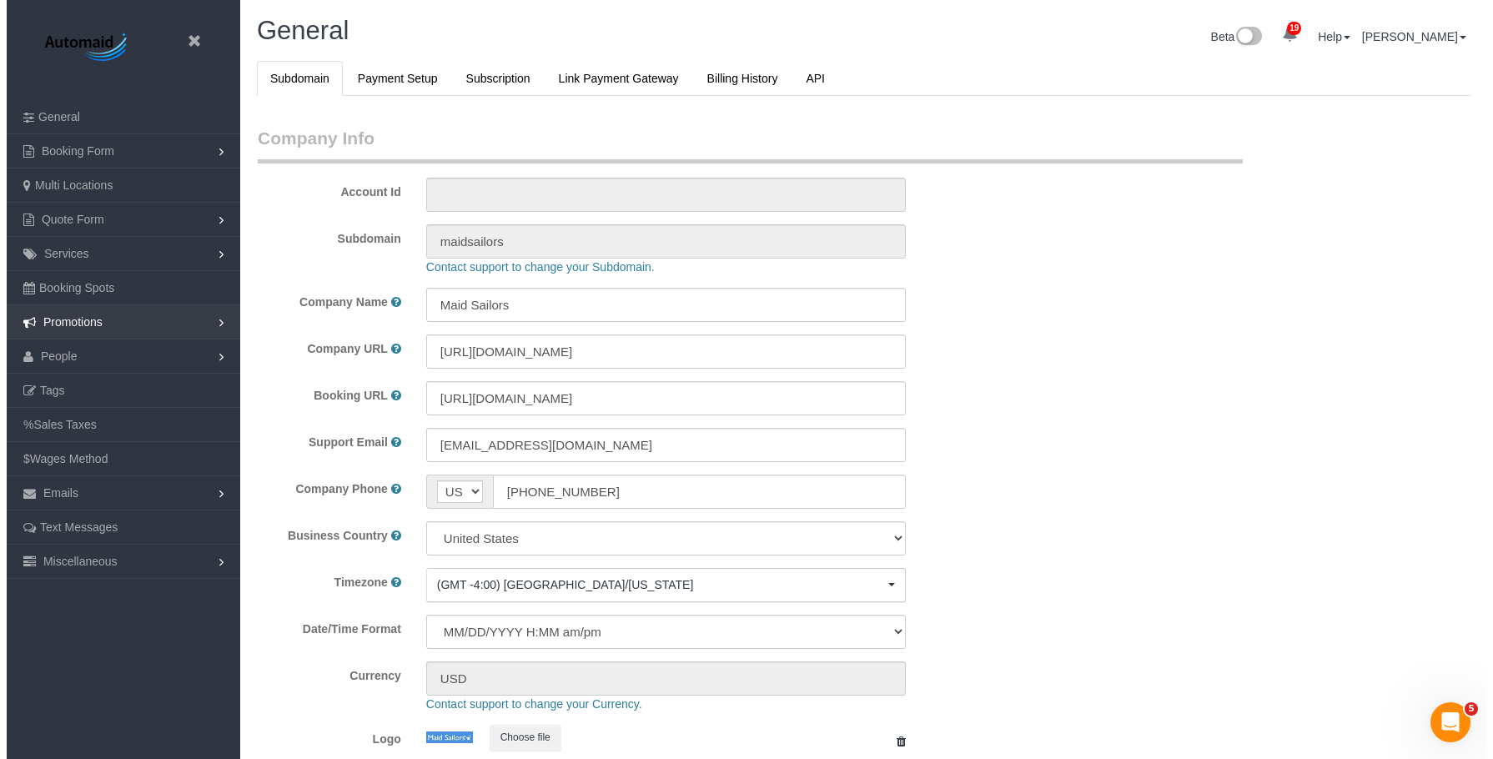
scroll to position [3536, 1480]
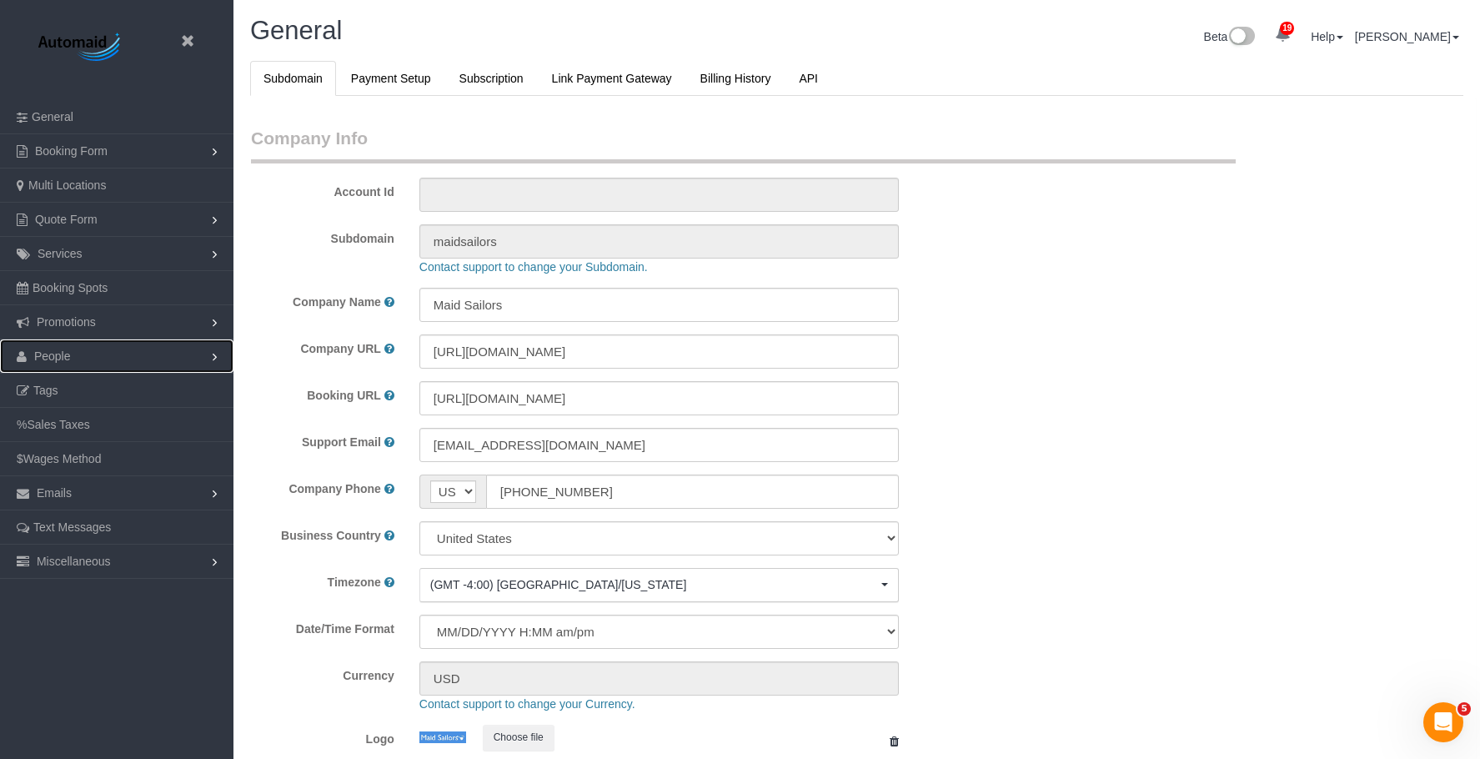
click at [98, 357] on link "People" at bounding box center [117, 355] width 234 height 33
click at [91, 384] on link "Teams" at bounding box center [117, 390] width 234 height 33
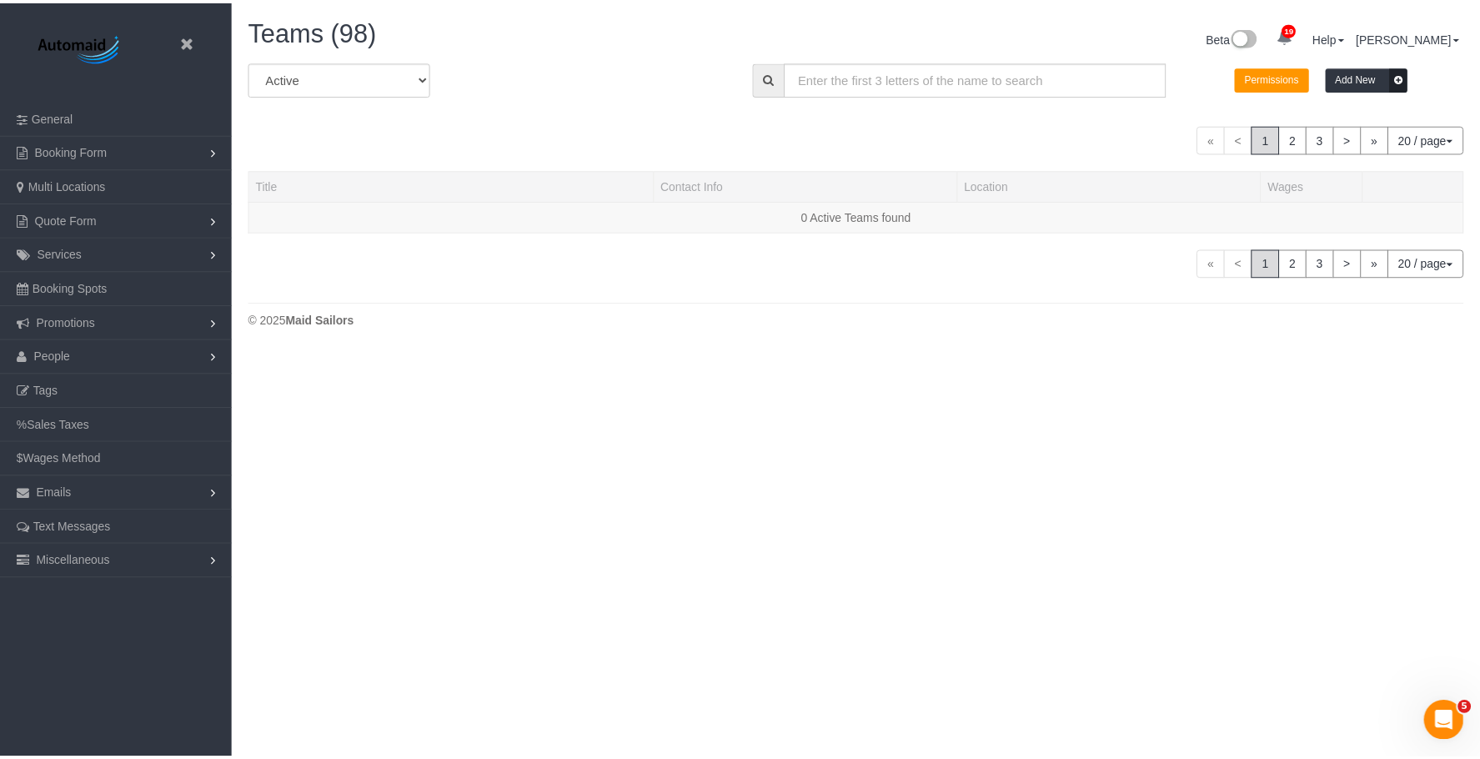
scroll to position [351, 1493]
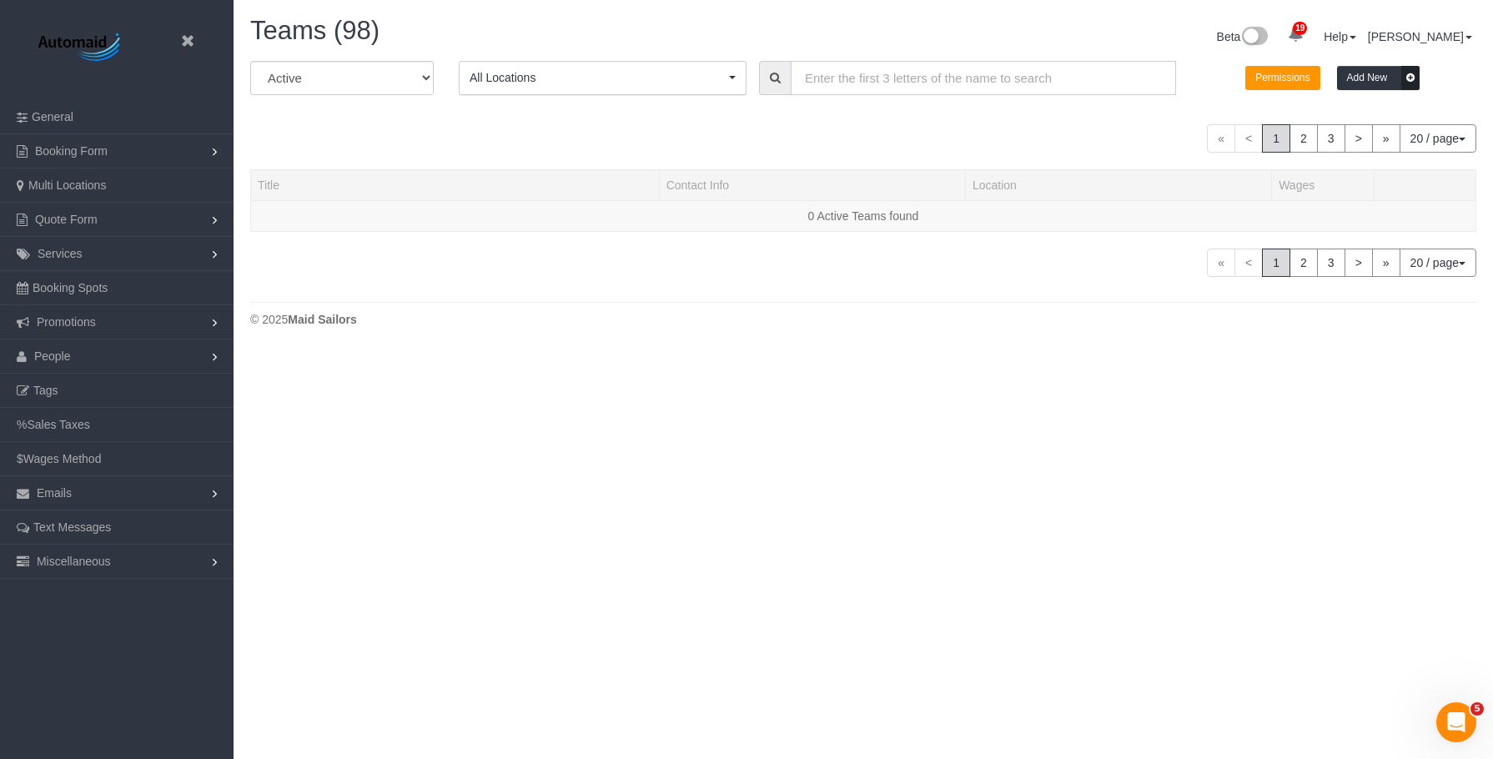
click at [871, 83] on input "text" at bounding box center [983, 78] width 385 height 34
paste input "Katherine Poveda"
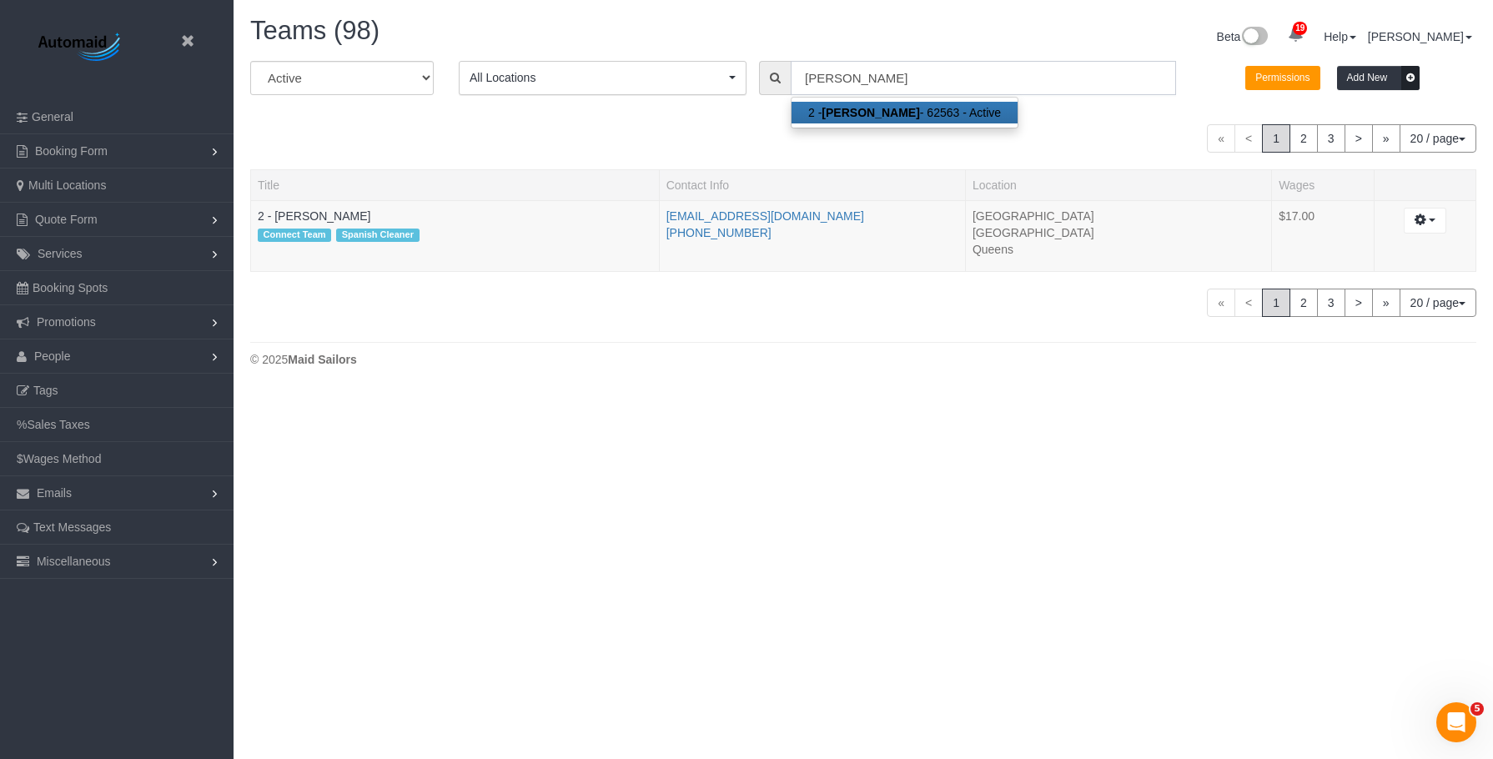
scroll to position [83007, 81906]
type input "Katherine Poveda"
drag, startPoint x: 793, startPoint y: 206, endPoint x: 666, endPoint y: 208, distance: 126.8
click at [666, 208] on td "kzpoveda@gmail.com (929) 321-9498" at bounding box center [812, 236] width 306 height 72
copy link "kzpoveda@gmail.com"
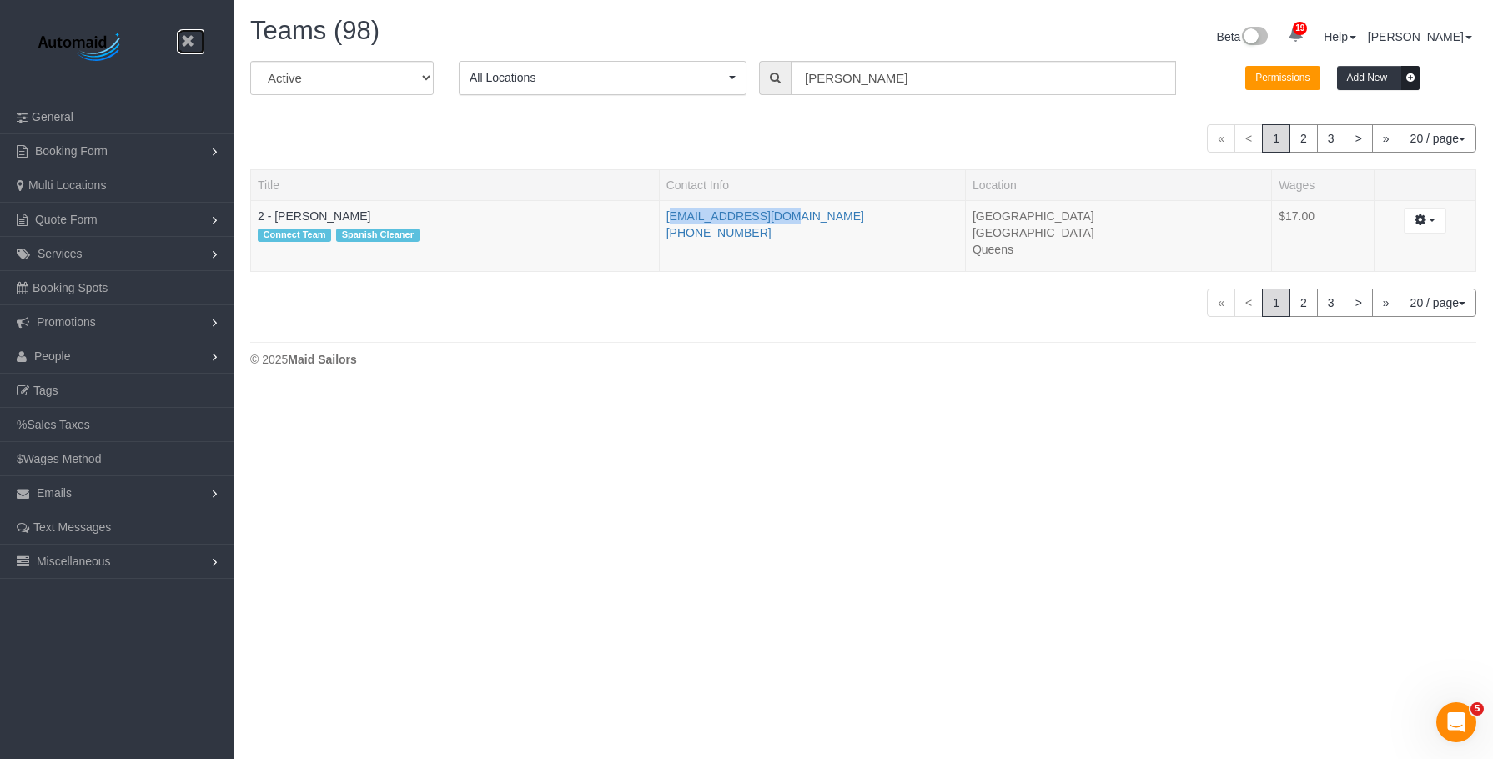
drag, startPoint x: 184, startPoint y: 43, endPoint x: 163, endPoint y: 23, distance: 30.1
click at [184, 43] on icon at bounding box center [187, 41] width 21 height 21
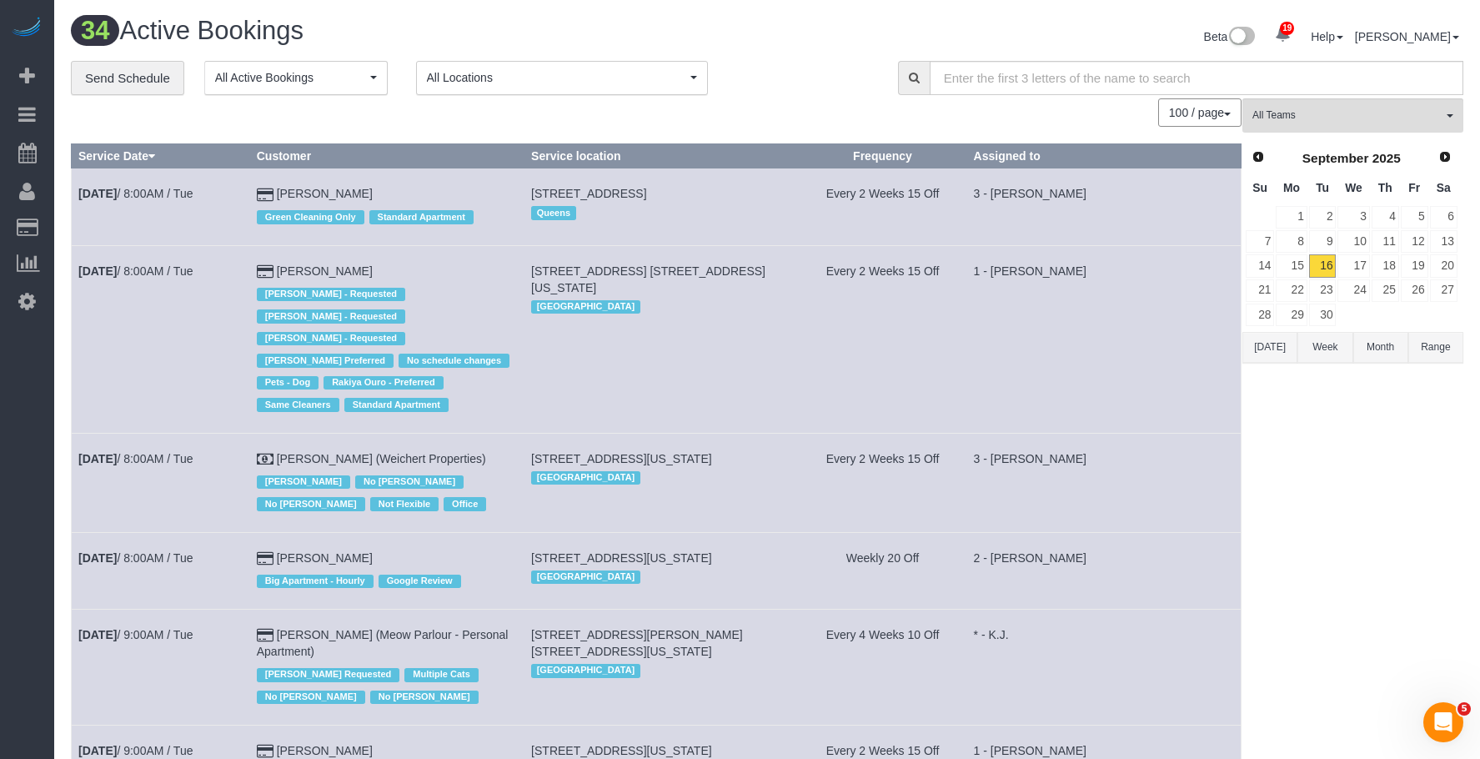
scroll to position [3967, 1480]
click at [144, 86] on link "Send Schedule" at bounding box center [127, 78] width 113 height 35
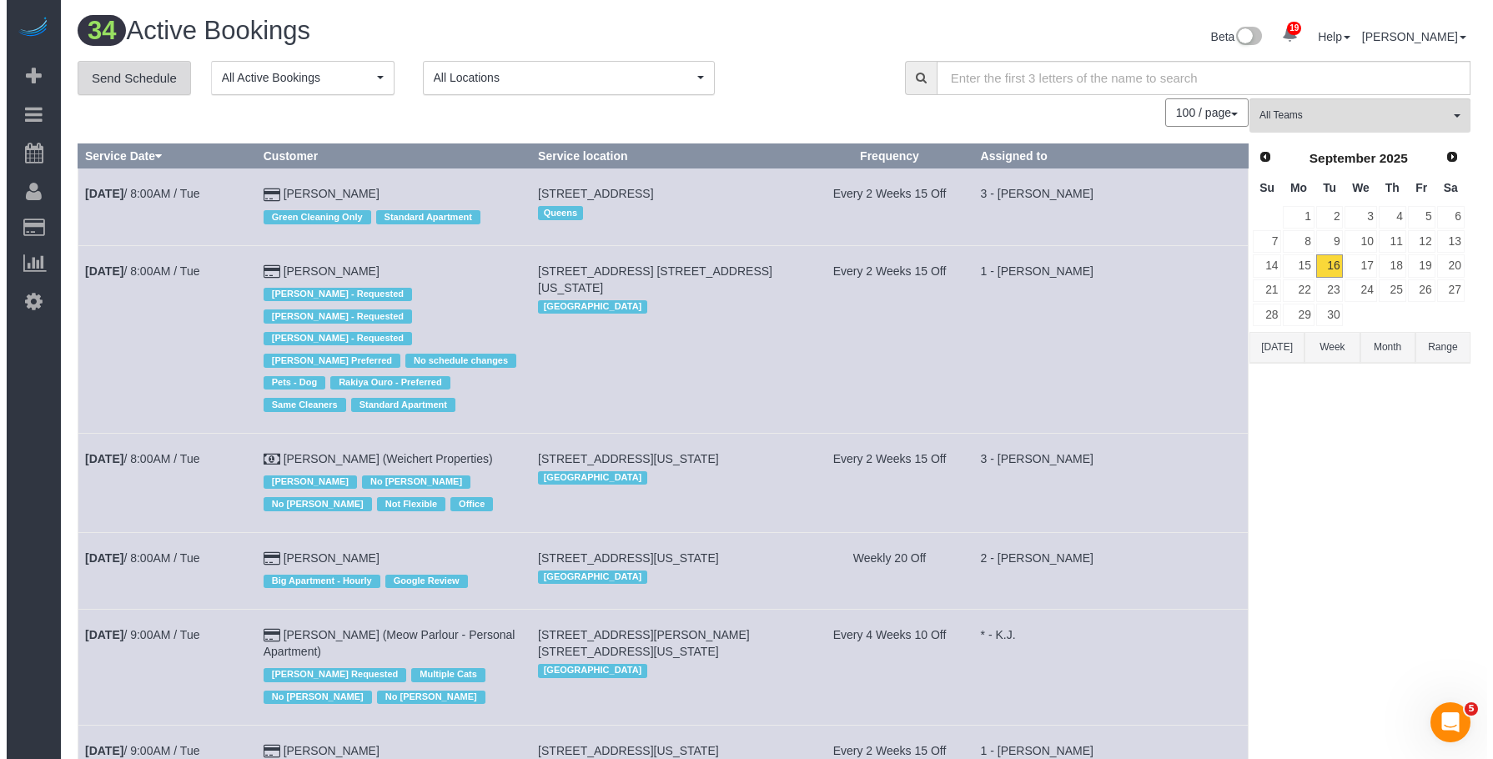
scroll to position [3923, 1493]
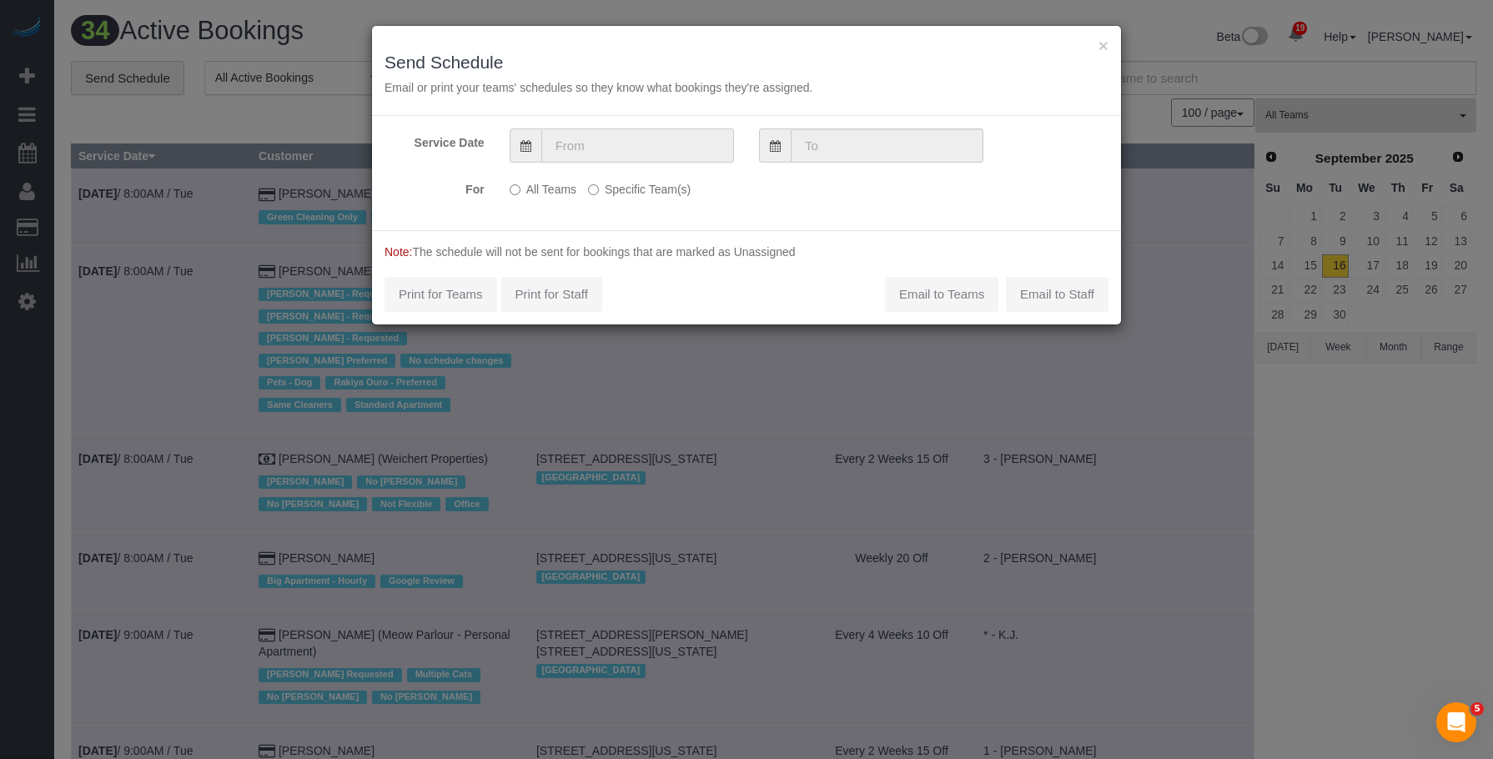
click at [601, 138] on input "text" at bounding box center [637, 145] width 193 height 34
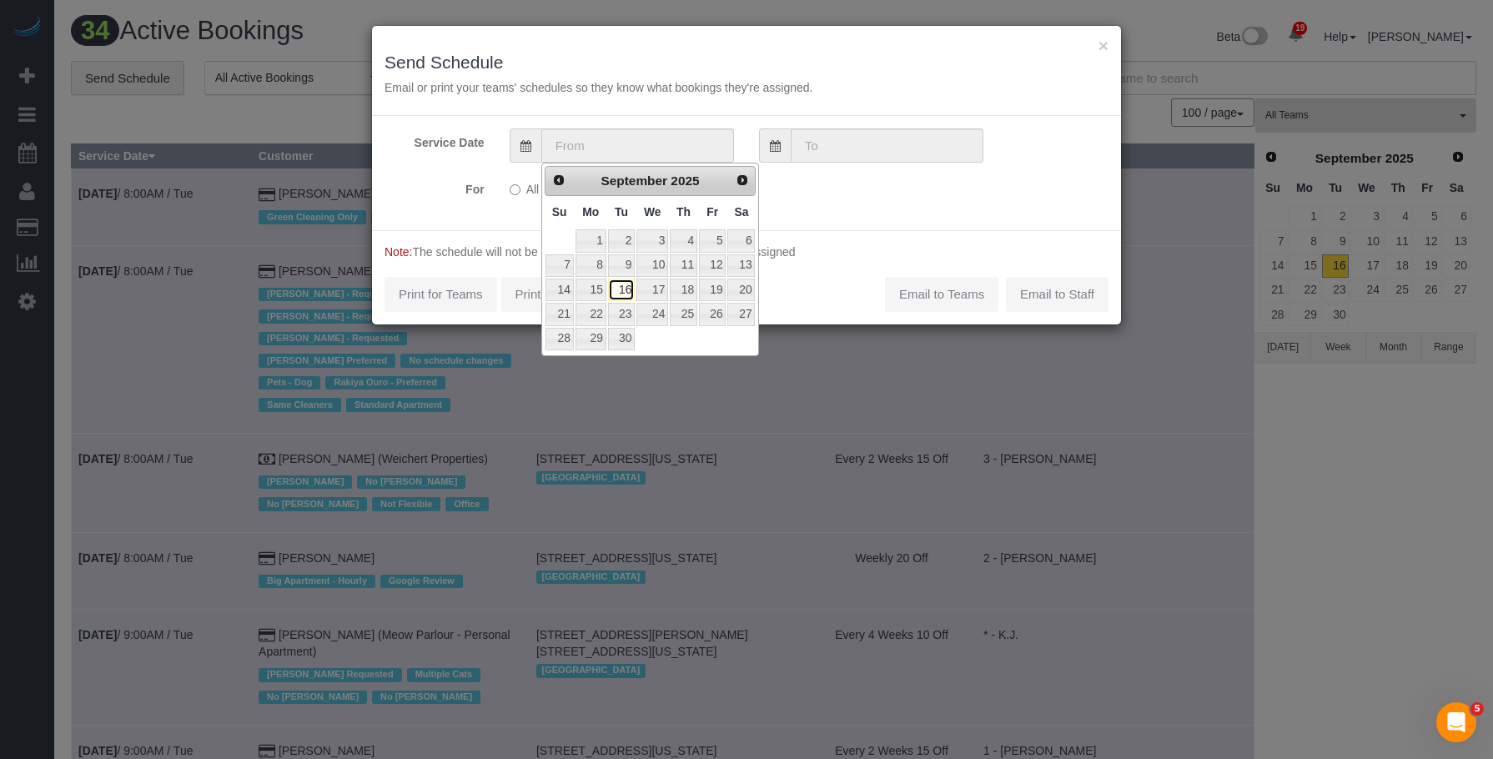
click at [620, 289] on link "16" at bounding box center [621, 290] width 27 height 23
type input "09/16/2025"
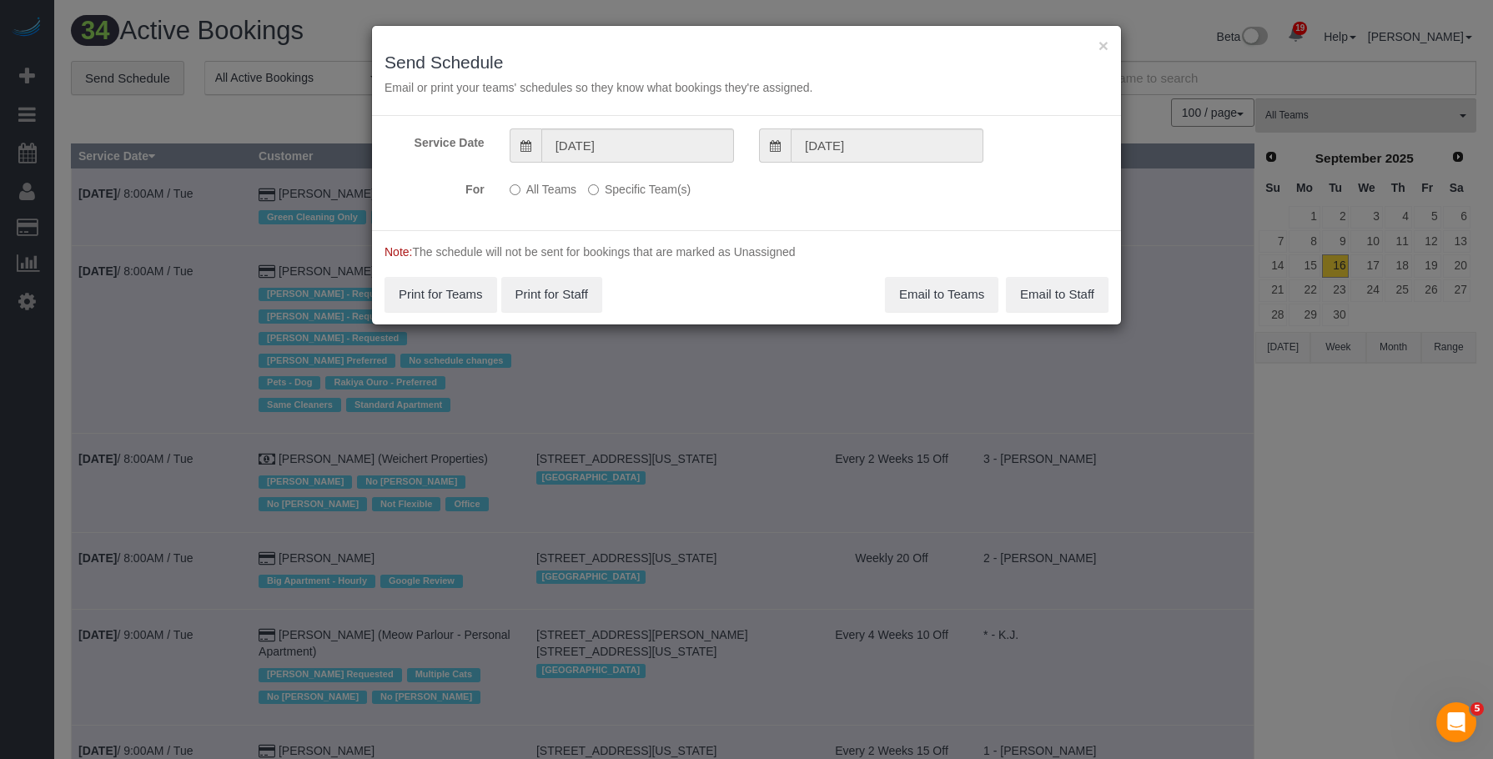
drag, startPoint x: 641, startPoint y: 193, endPoint x: 665, endPoint y: 200, distance: 25.3
click at [643, 191] on label "Specific Team(s)" at bounding box center [639, 186] width 103 height 23
click at [665, 188] on label "Specific Team(s)" at bounding box center [639, 186] width 103 height 23
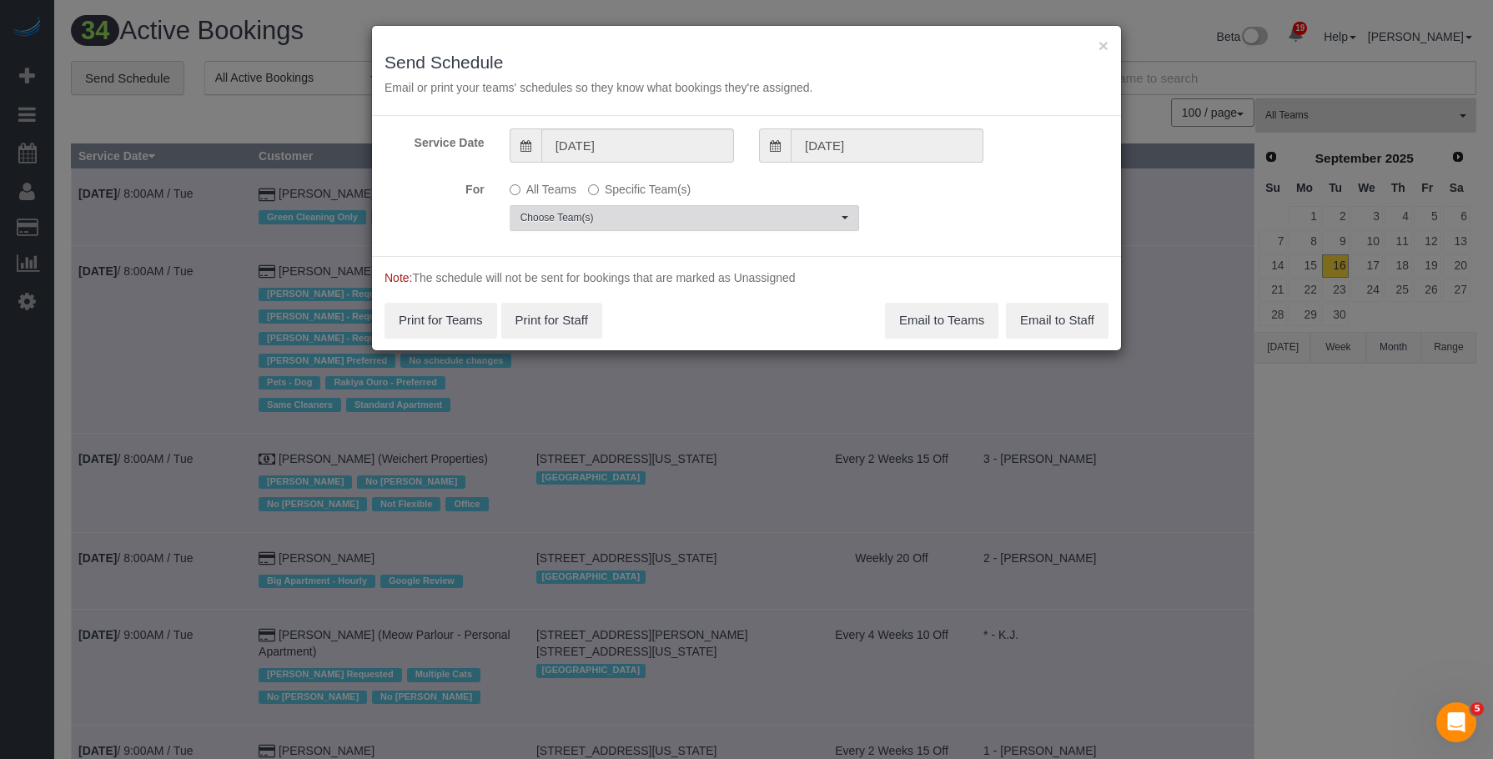
click at [746, 222] on span "Choose Team(s)" at bounding box center [678, 218] width 317 height 14
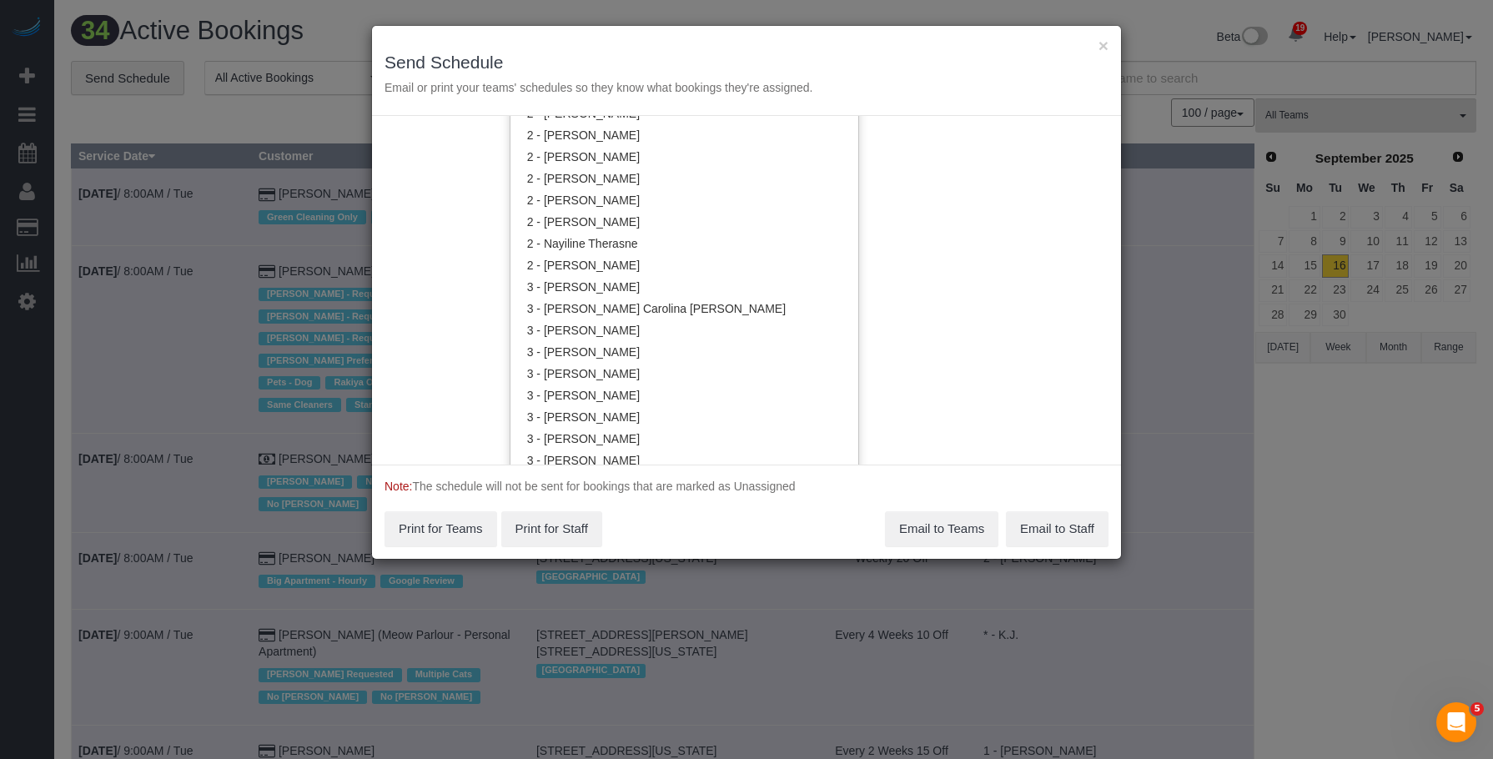
scroll to position [1338, 0]
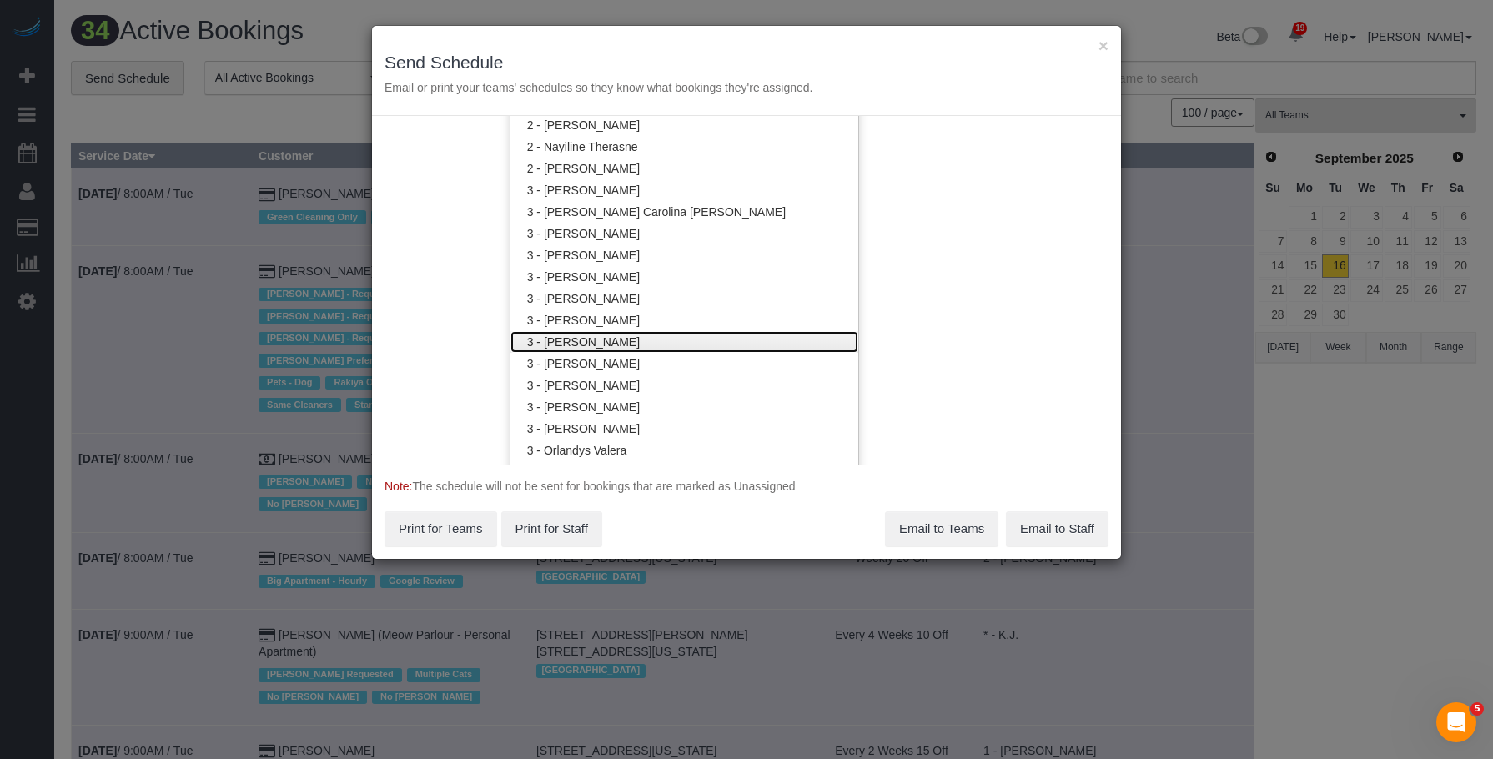
click at [619, 343] on link "3 - [PERSON_NAME]" at bounding box center [684, 342] width 348 height 22
click at [750, 57] on h3 "Send Schedule" at bounding box center [746, 62] width 724 height 19
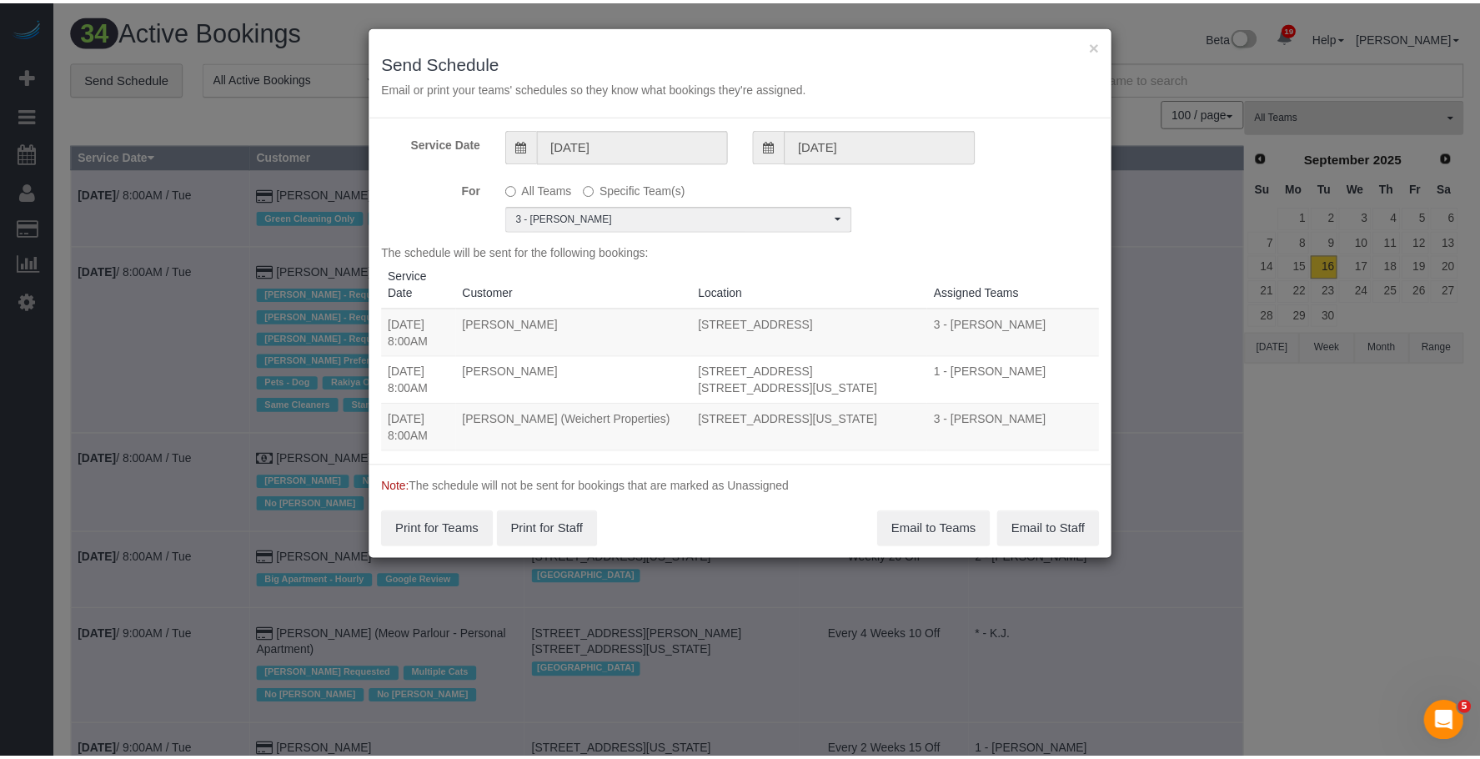
scroll to position [0, 0]
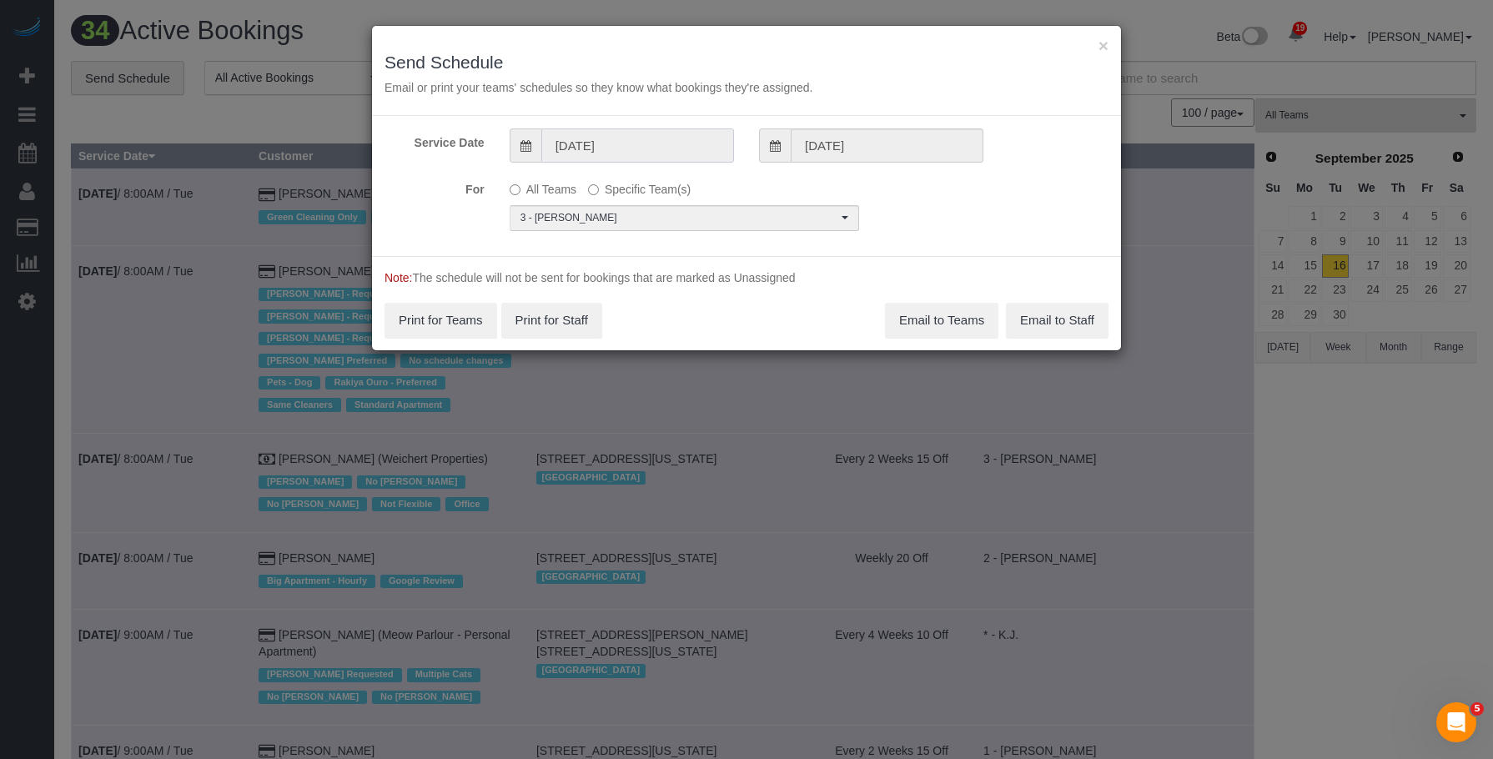
click at [615, 152] on input "09/16/2025" at bounding box center [637, 145] width 193 height 34
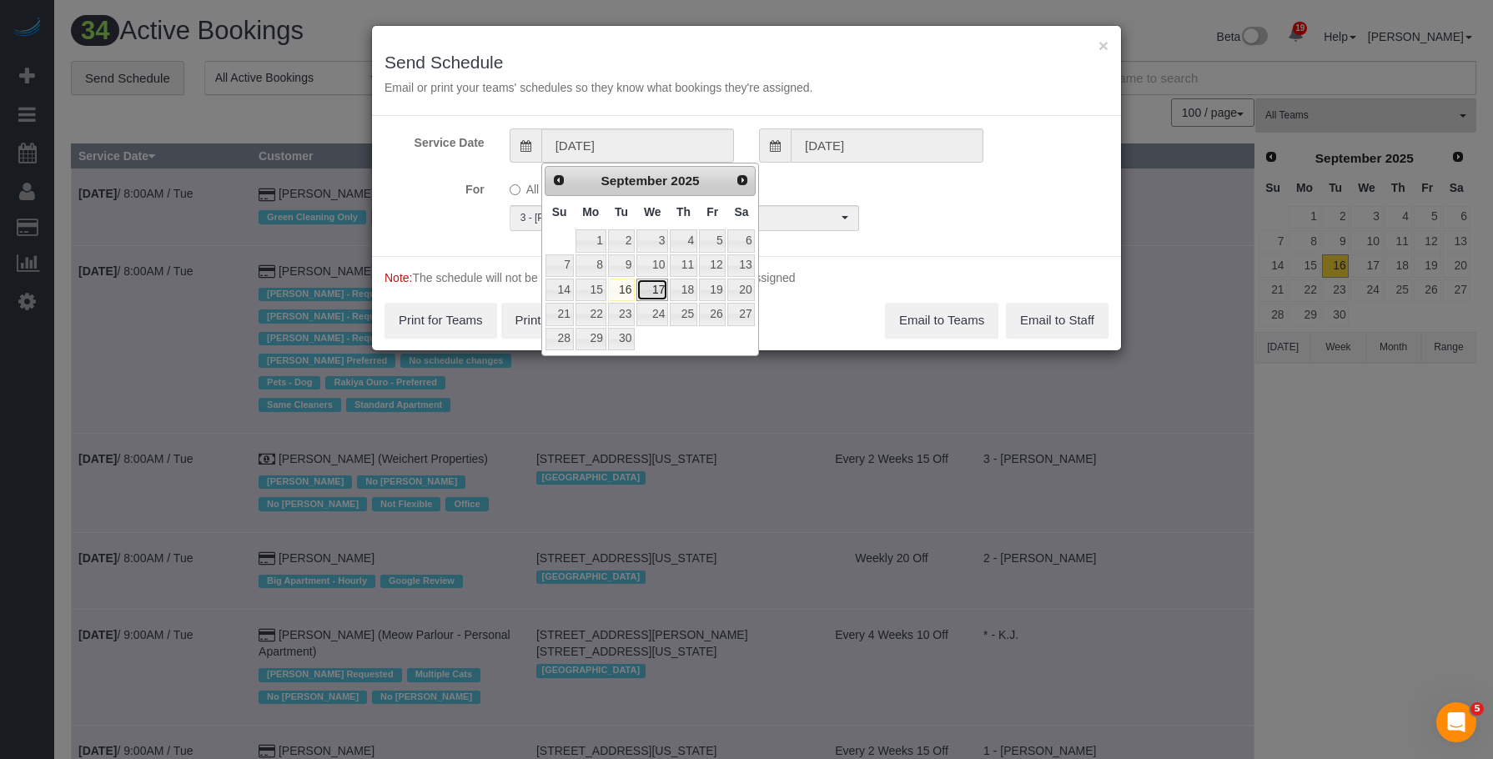
click at [656, 293] on link "17" at bounding box center [652, 290] width 32 height 23
type input "09/17/2025"
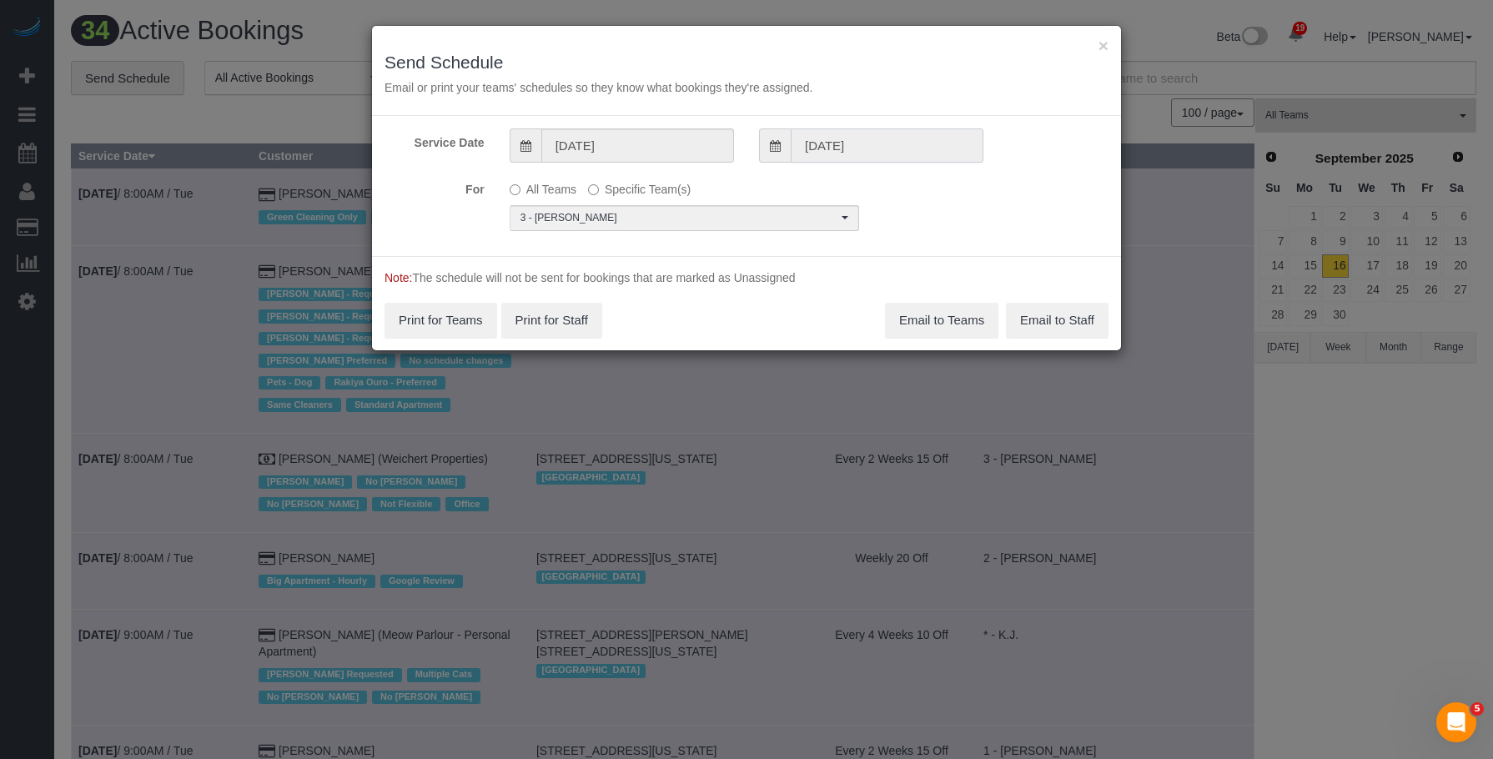
click at [901, 144] on input "09/16/2025" at bounding box center [887, 145] width 193 height 34
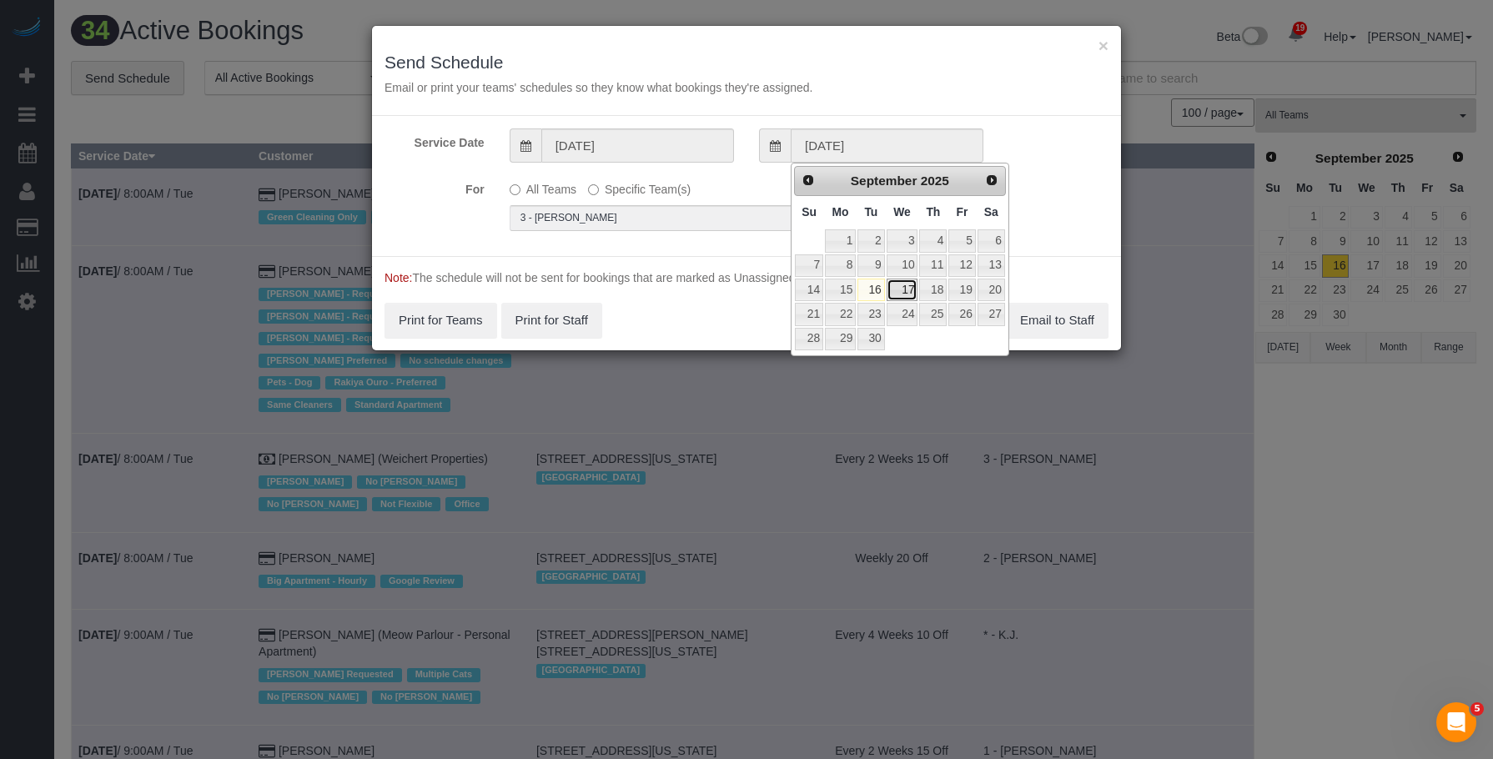
click at [899, 289] on link "17" at bounding box center [903, 290] width 32 height 23
type input "[DATE]"
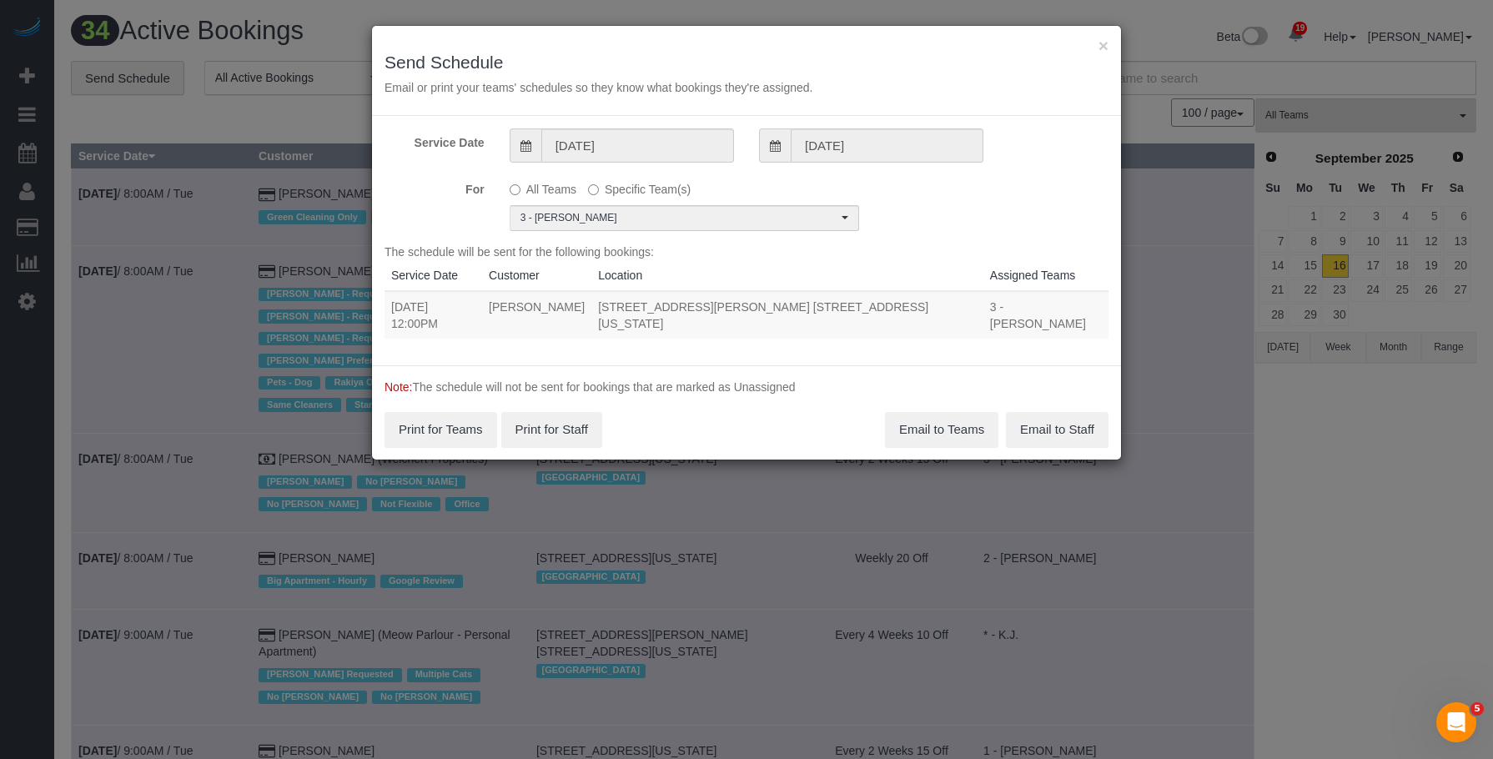
click at [1108, 40] on div "× Send Schedule Email or print your teams' schedules so they know what bookings…" at bounding box center [746, 71] width 749 height 90
click at [1103, 47] on button "×" at bounding box center [1103, 46] width 10 height 18
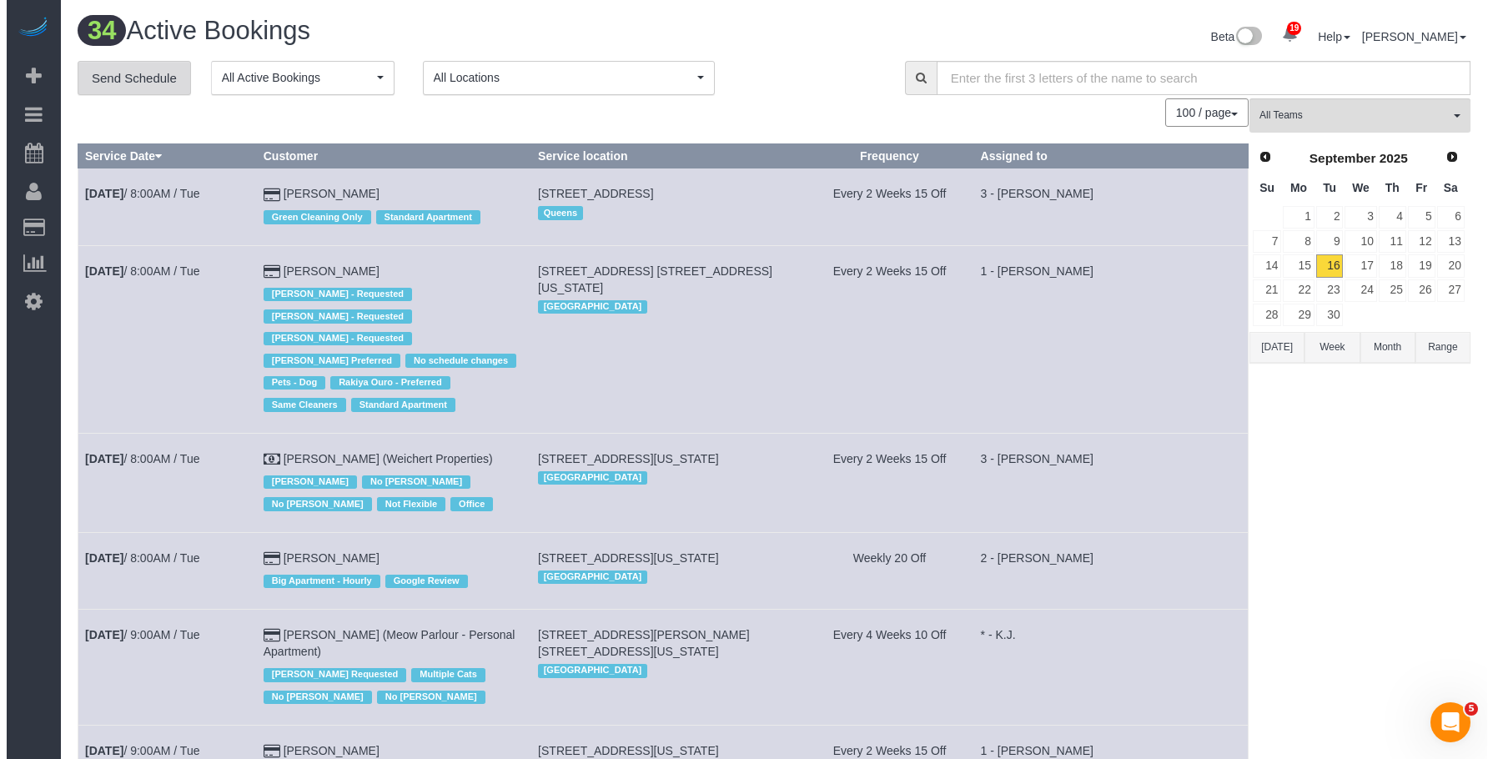
scroll to position [3967, 1480]
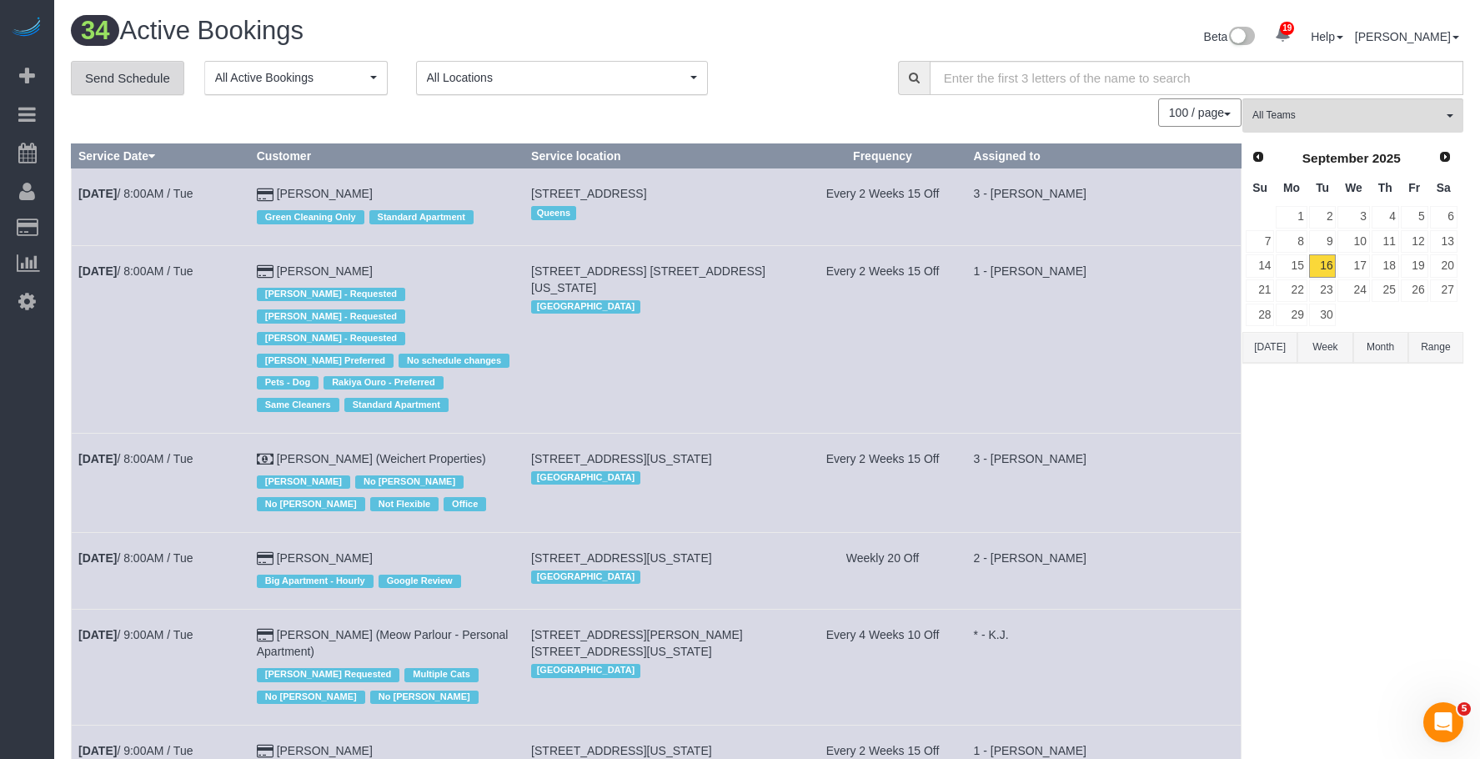
click at [125, 76] on link "Send Schedule" at bounding box center [127, 78] width 113 height 35
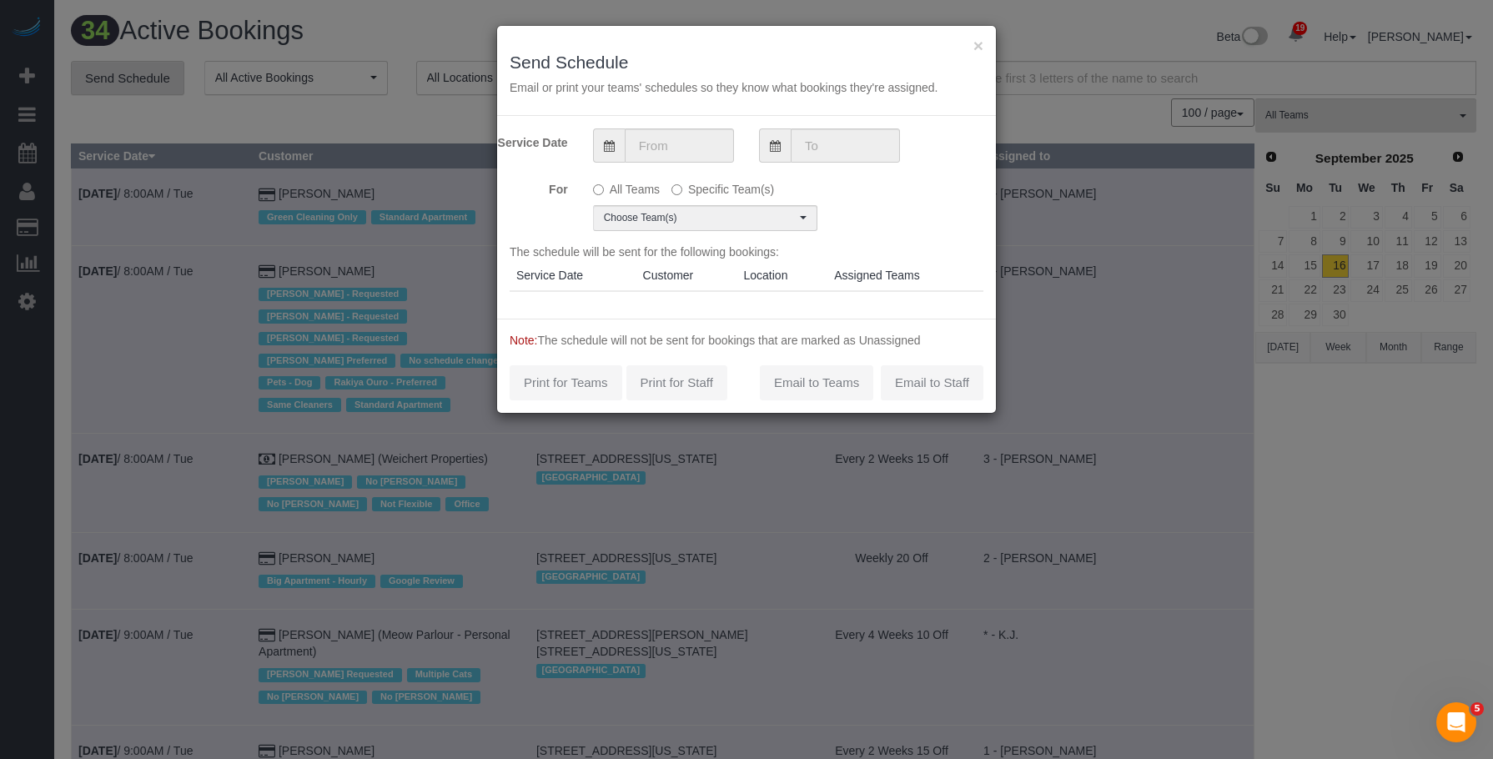
scroll to position [3923, 1493]
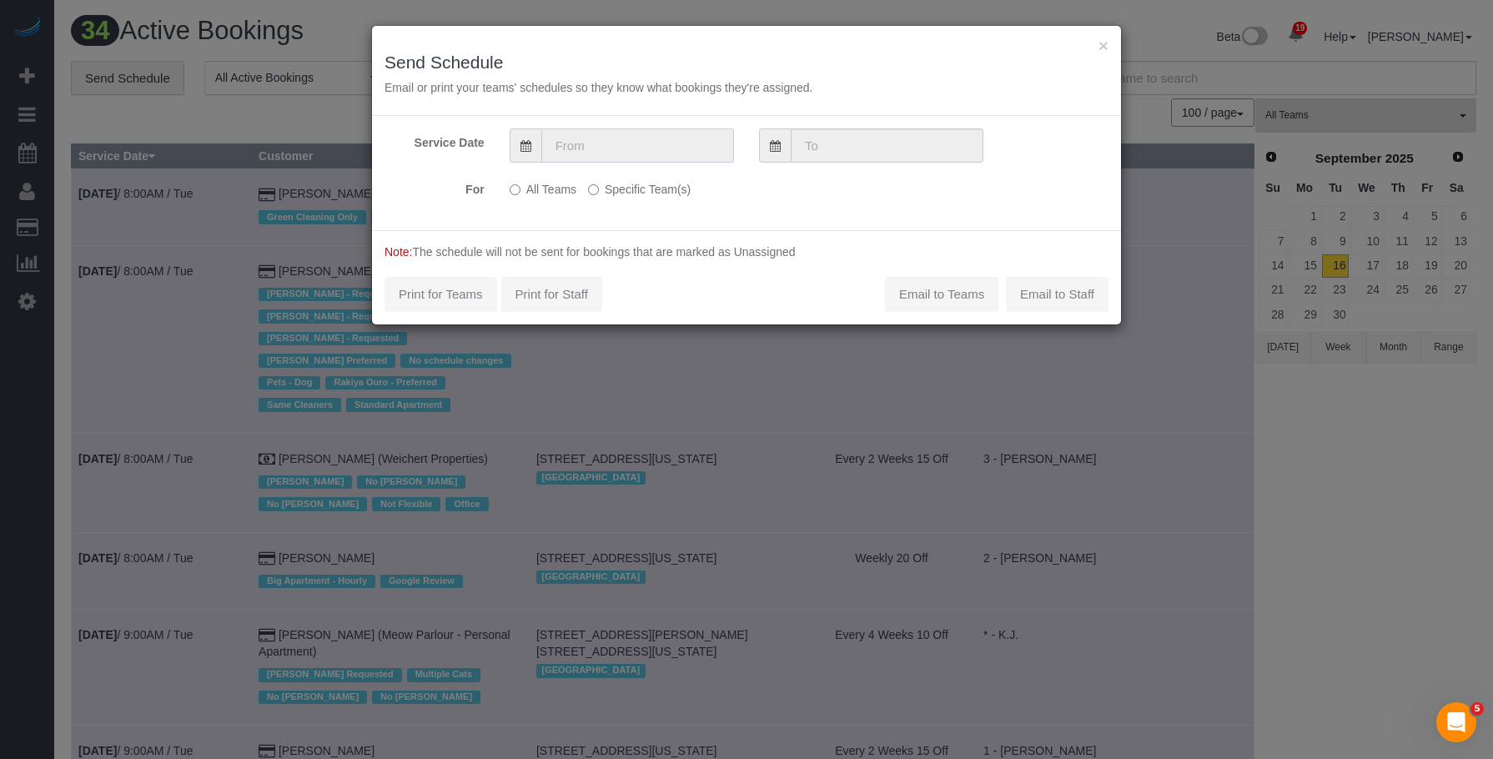
click at [683, 153] on input "text" at bounding box center [637, 145] width 193 height 34
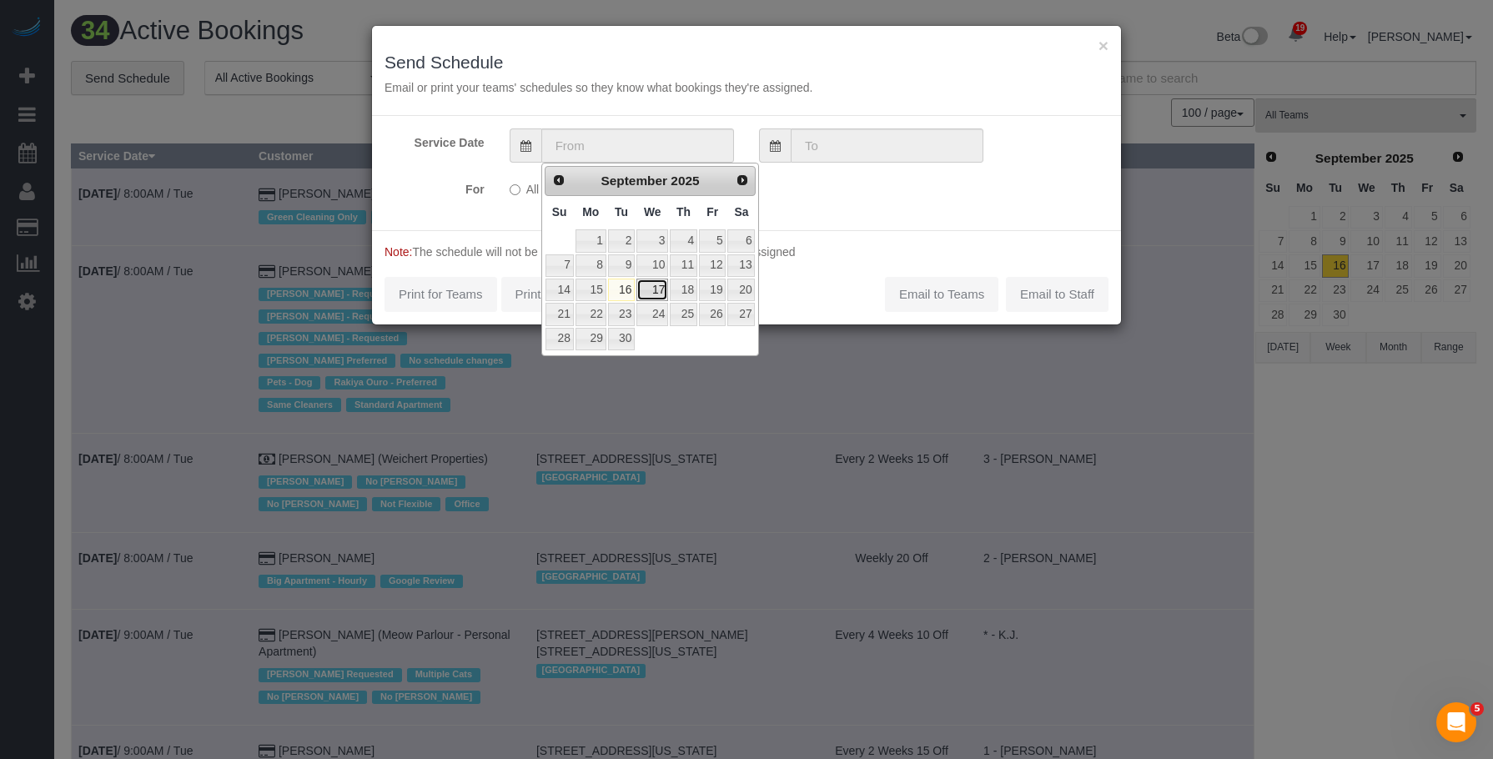
click at [656, 290] on link "17" at bounding box center [652, 290] width 32 height 23
type input "[DATE]"
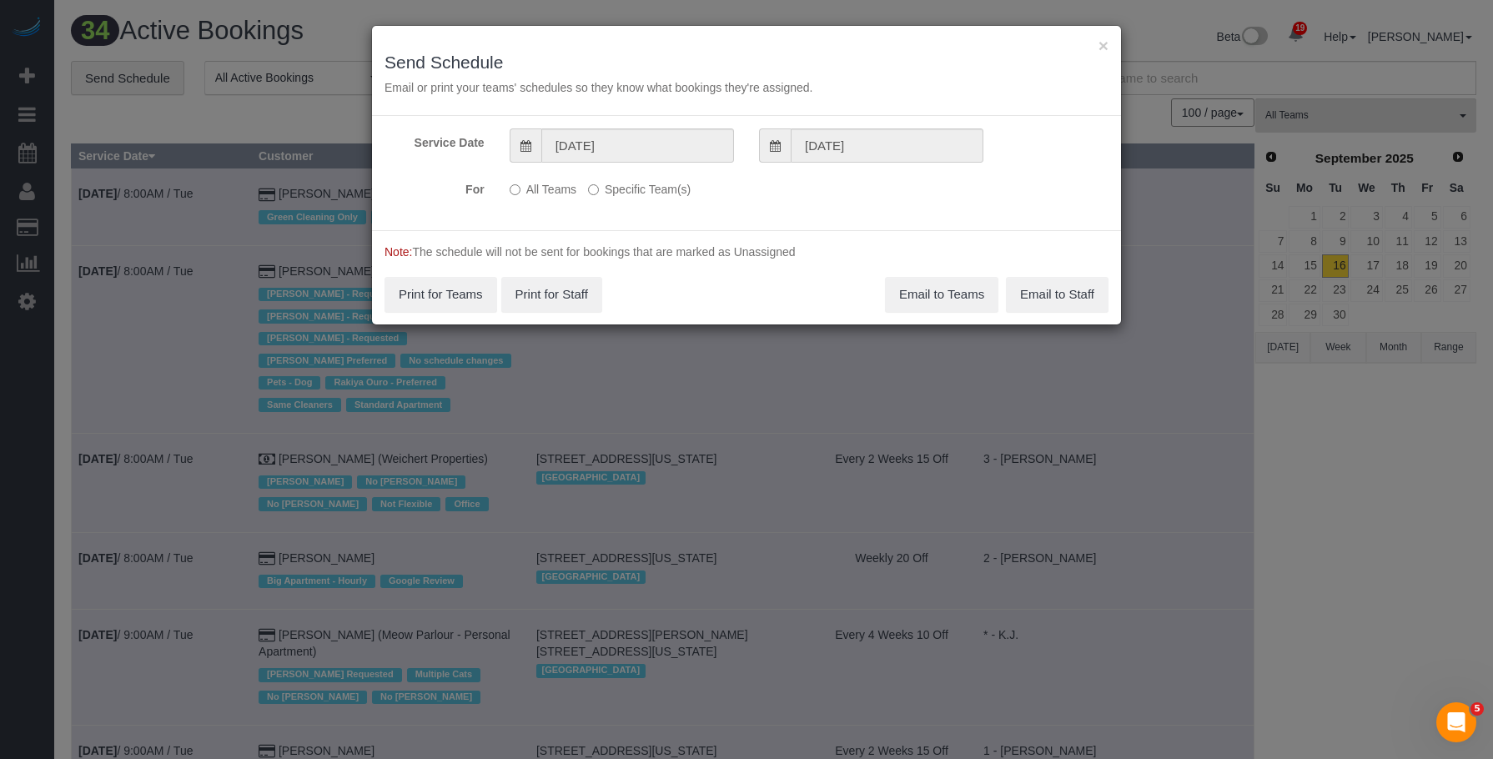
click at [645, 197] on label "Specific Team(s)" at bounding box center [639, 186] width 103 height 23
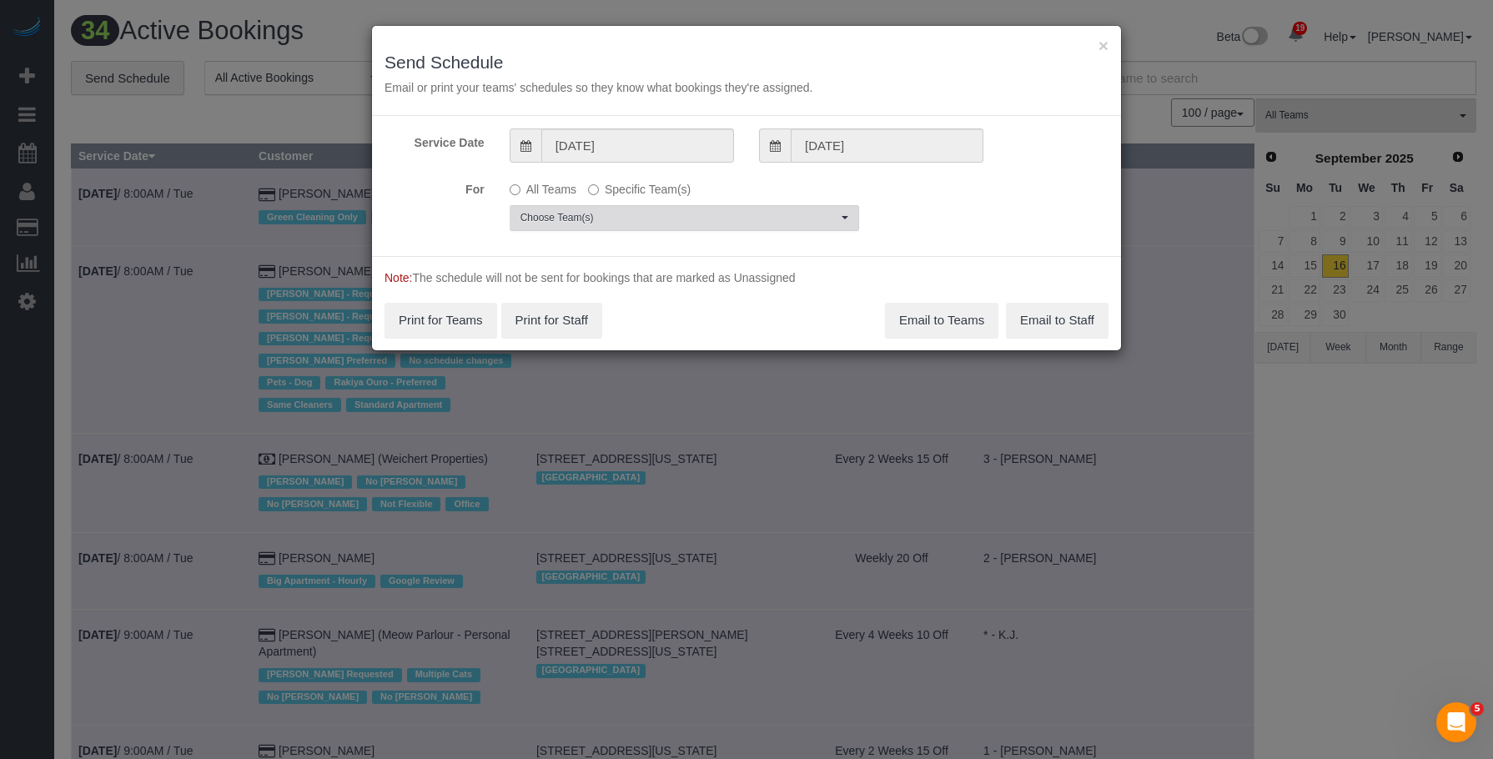
click at [725, 217] on span "Choose Team(s)" at bounding box center [678, 218] width 317 height 14
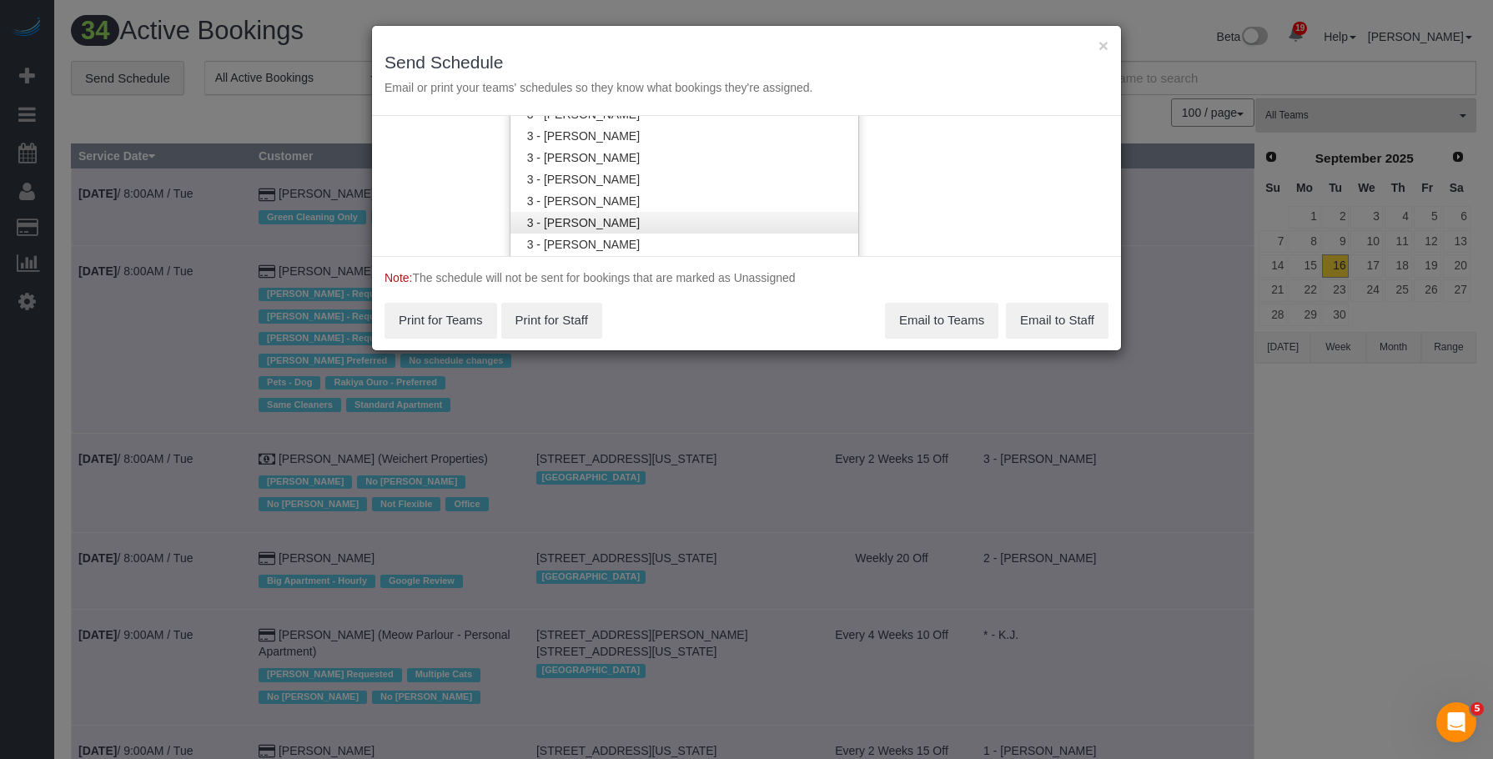
scroll to position [1505, 0]
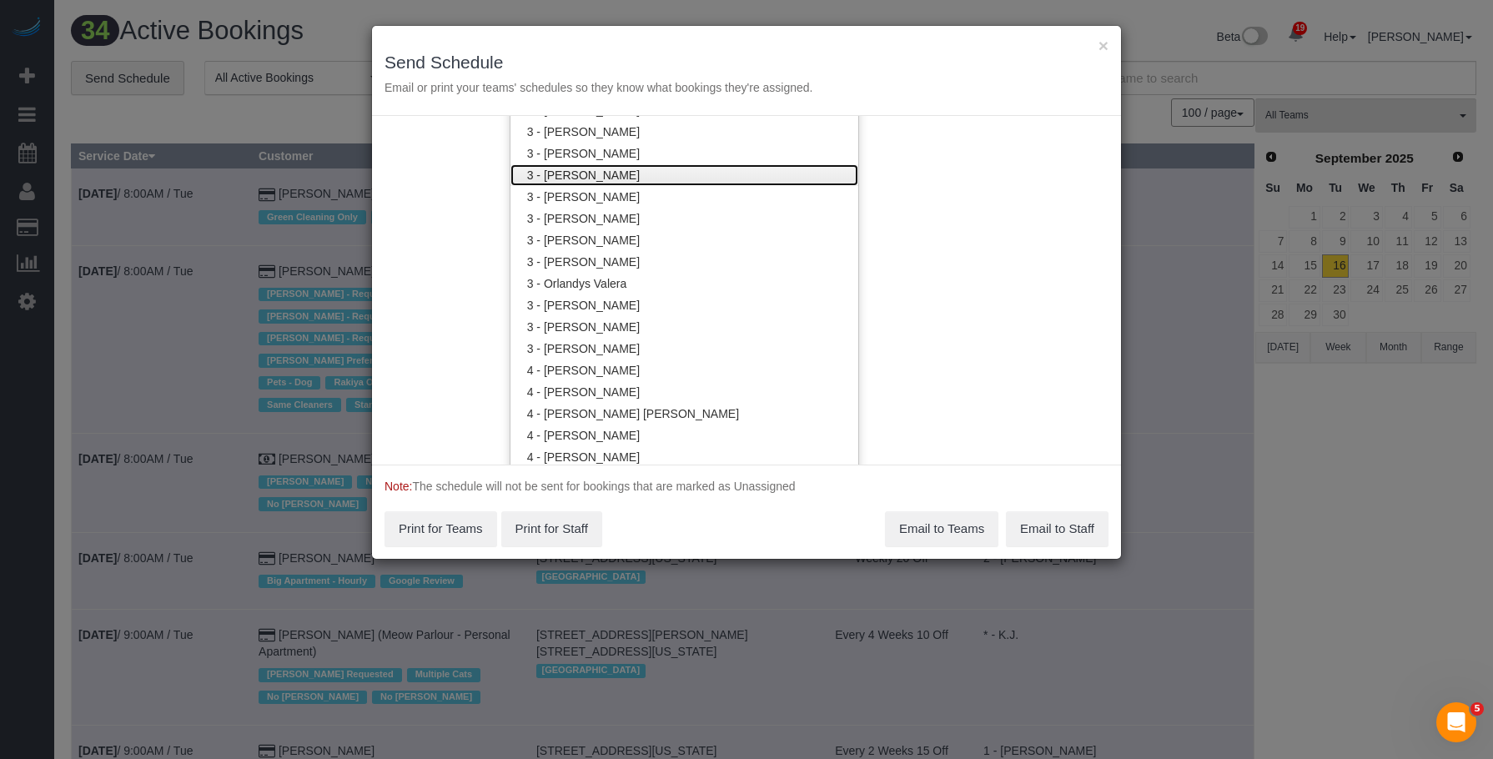
click at [637, 172] on link "3 - [PERSON_NAME]" at bounding box center [684, 175] width 348 height 22
click at [631, 52] on div "× Send Schedule Email or print your teams' schedules so they know what bookings…" at bounding box center [746, 71] width 749 height 90
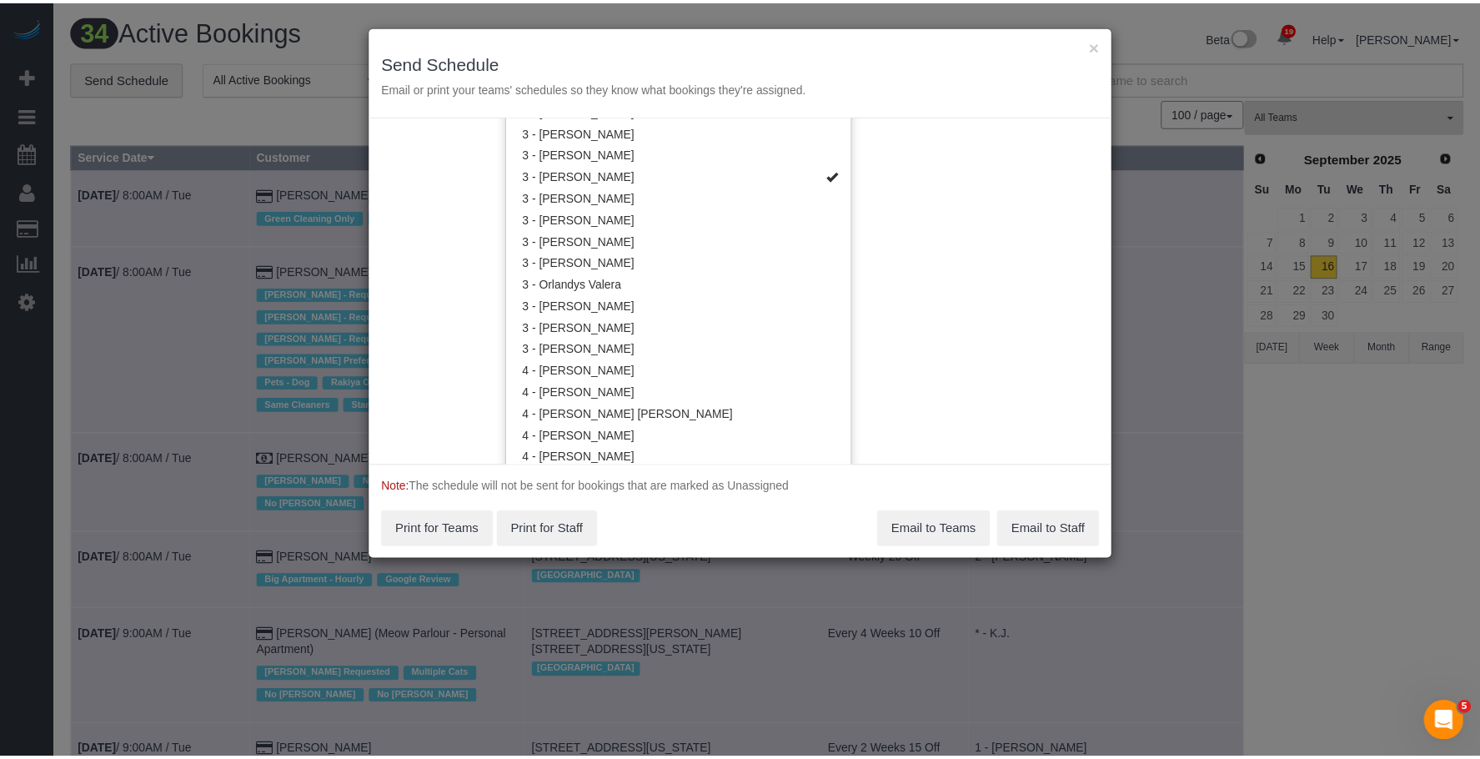
scroll to position [0, 0]
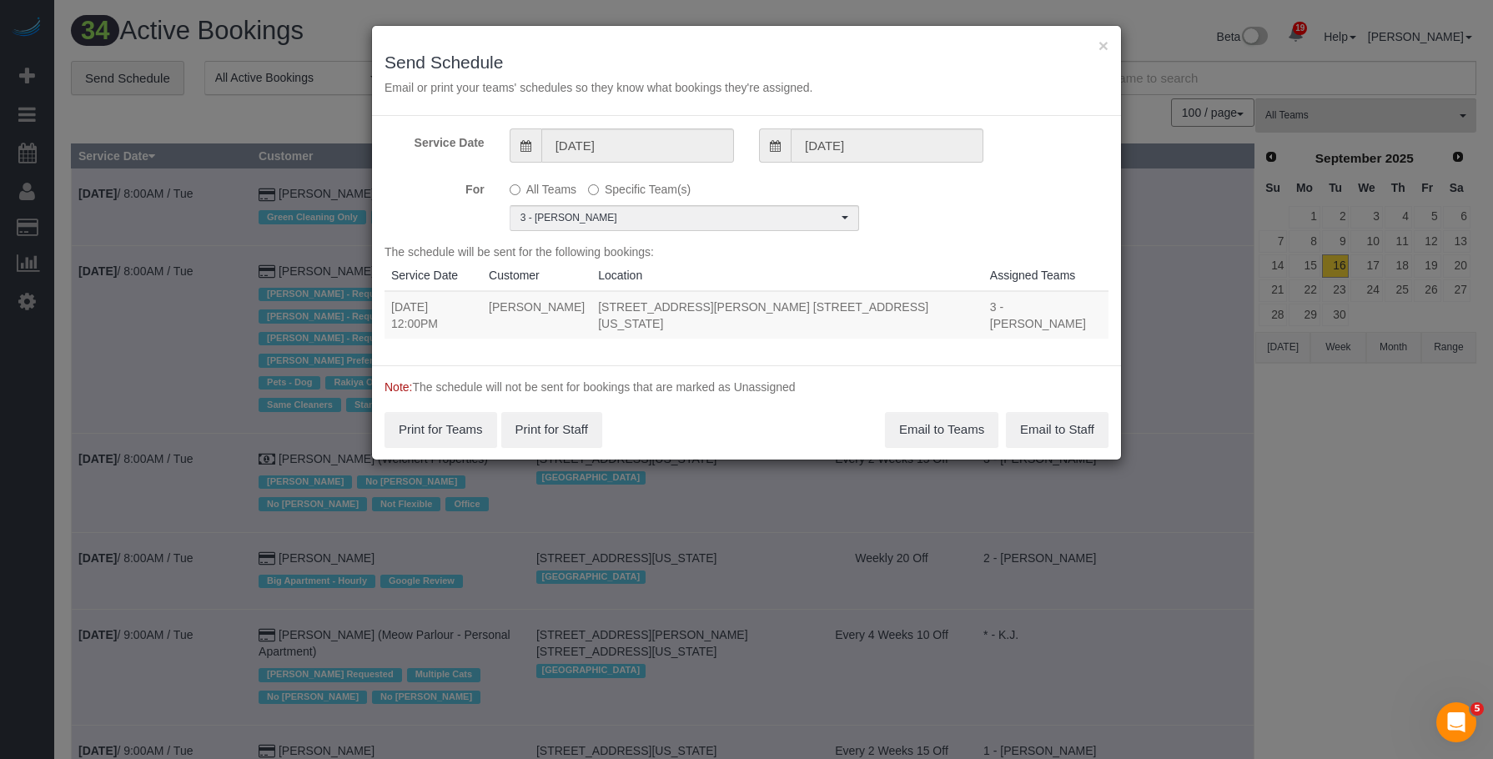
drag, startPoint x: 541, startPoint y: 309, endPoint x: 657, endPoint y: 308, distance: 115.9
click at [591, 308] on td "Alexandra Shinder" at bounding box center [536, 315] width 109 height 48
copy td "Alexandra Shinder"
click at [1106, 47] on button "×" at bounding box center [1103, 46] width 10 height 18
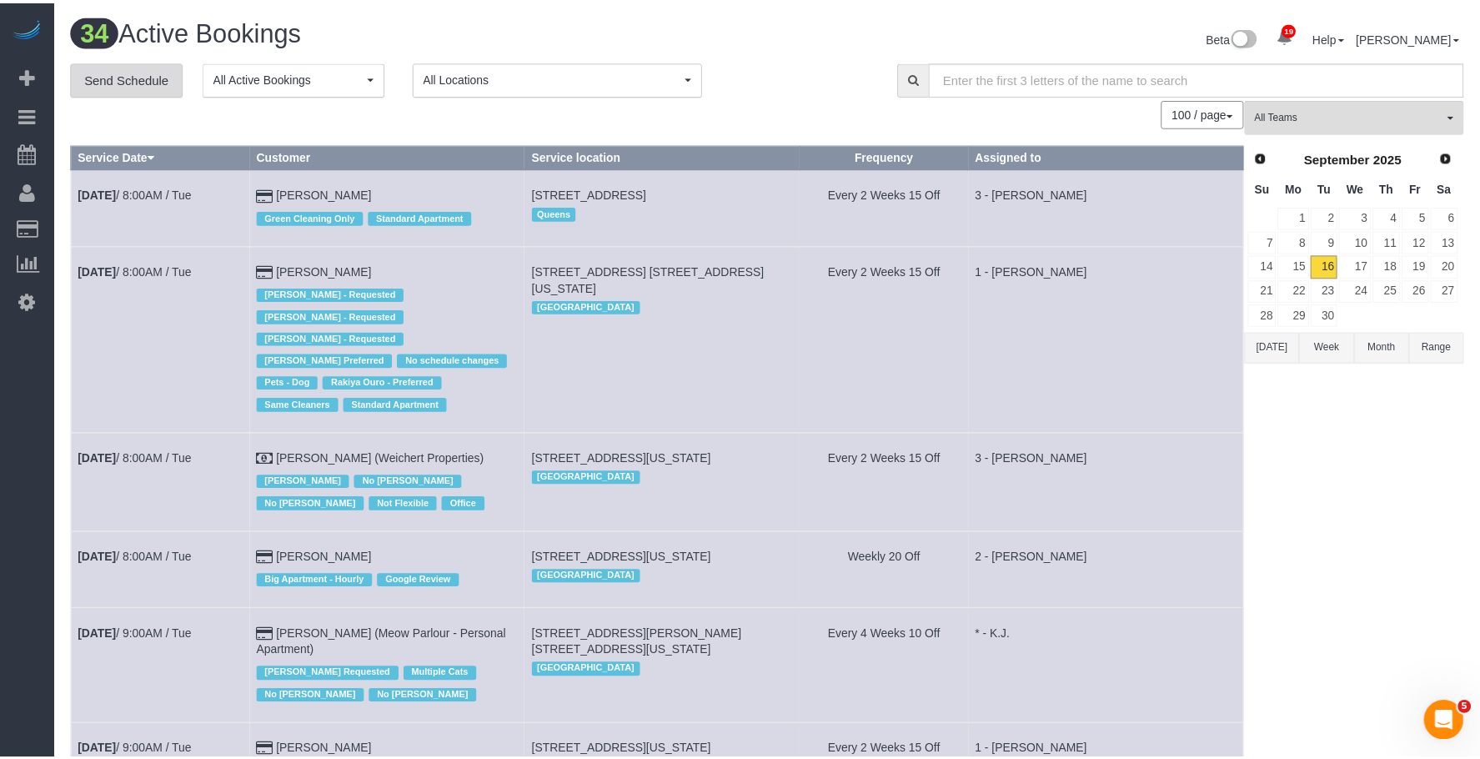
scroll to position [3967, 1480]
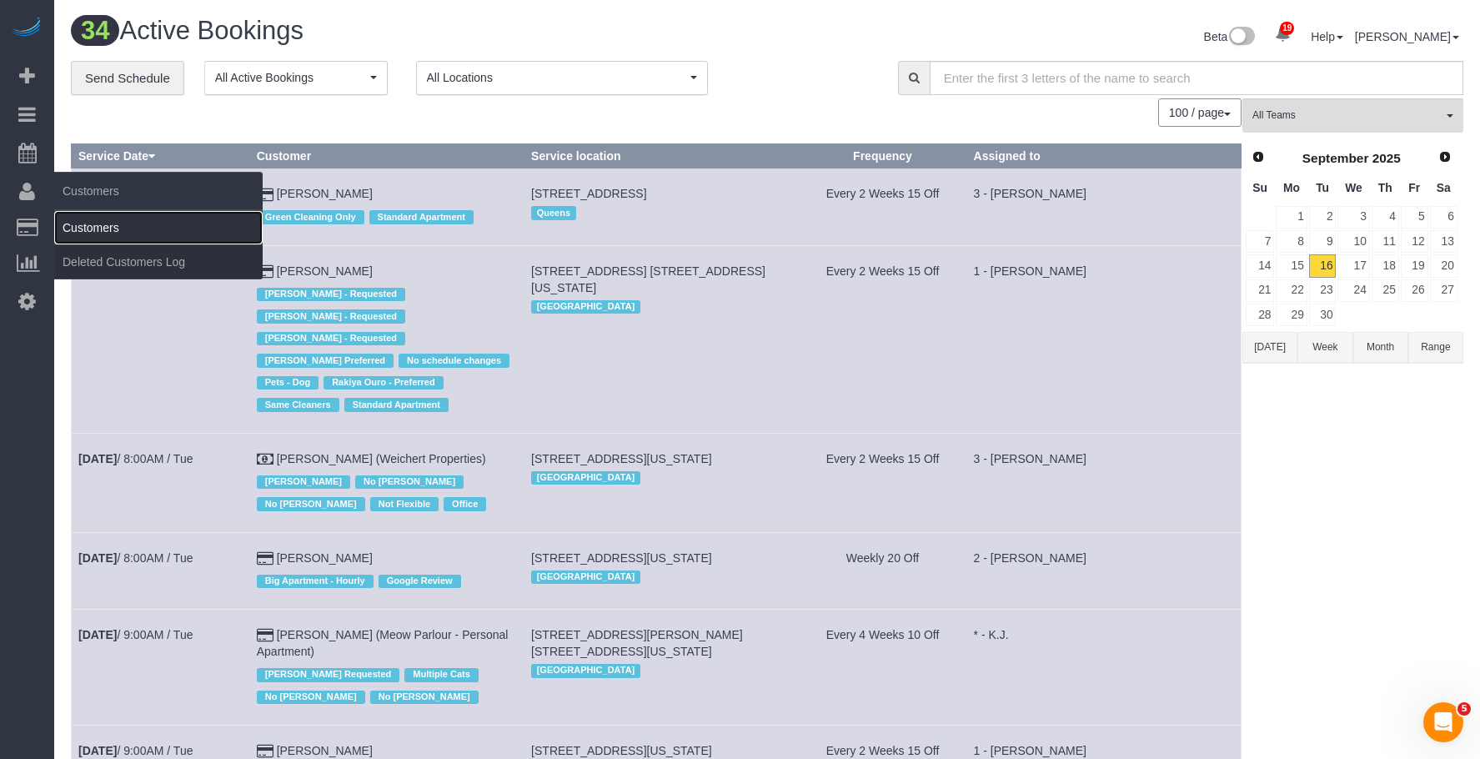
click at [118, 231] on link "Customers" at bounding box center [158, 227] width 208 height 33
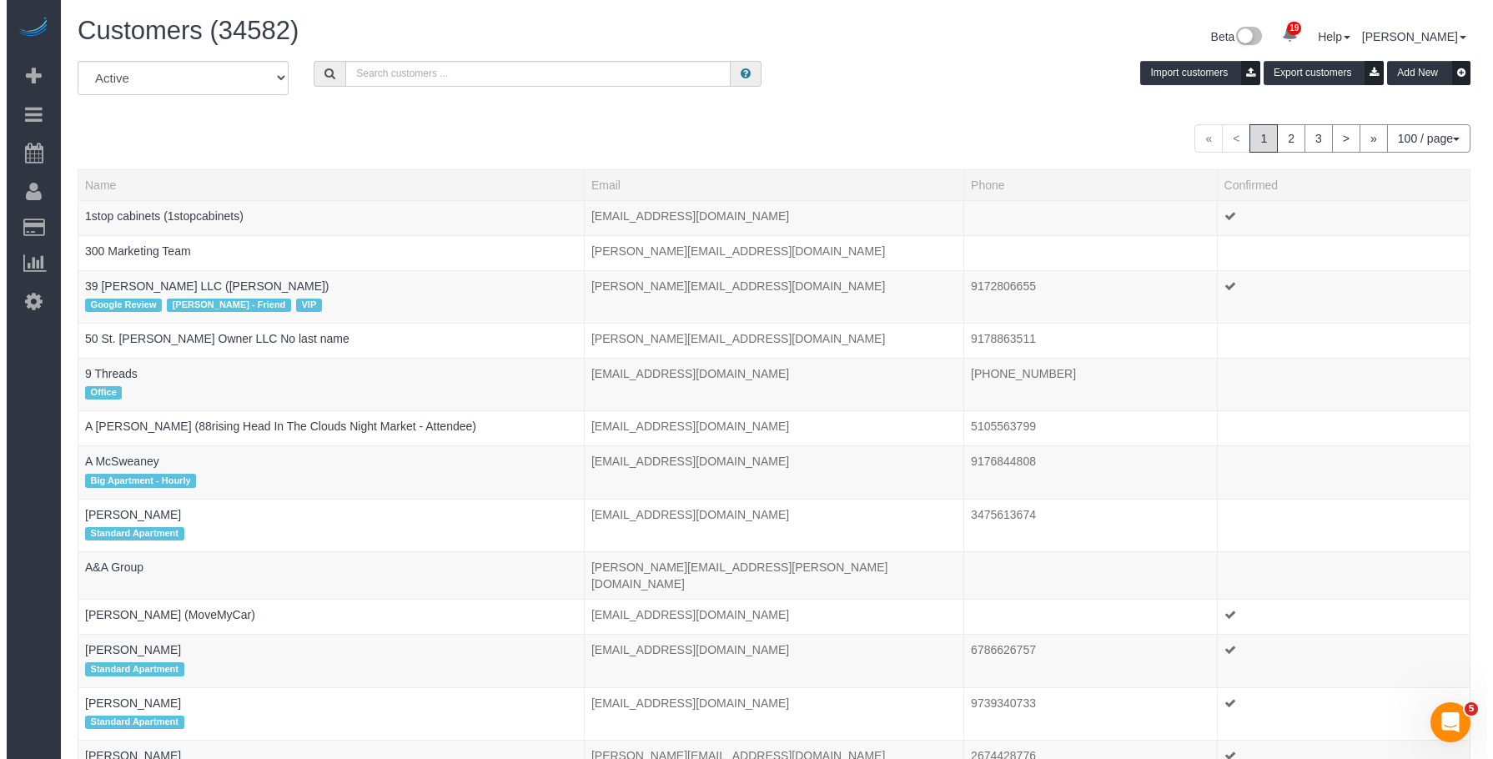
scroll to position [5114, 1480]
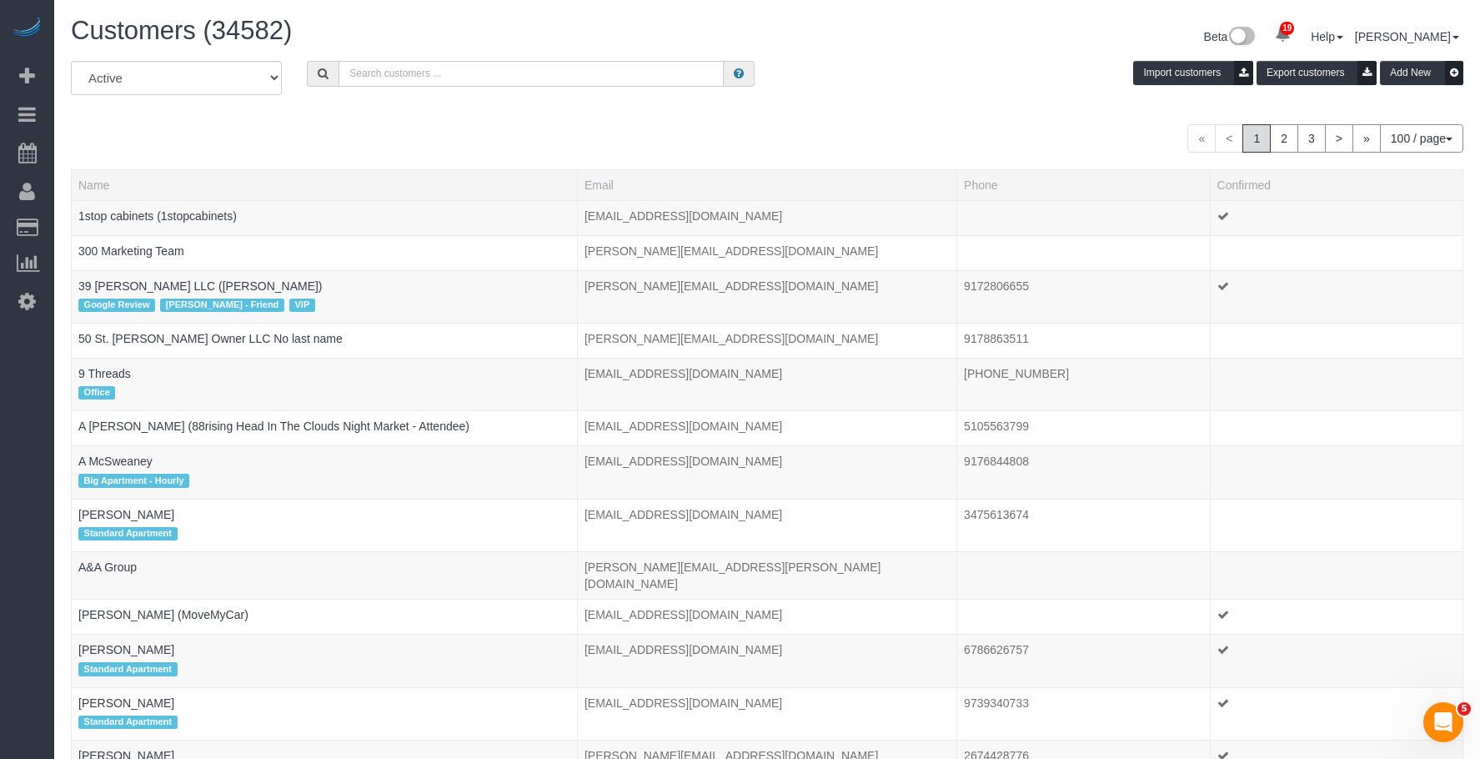
click at [495, 65] on input "text" at bounding box center [531, 74] width 385 height 26
paste input "Alexandra Shinder"
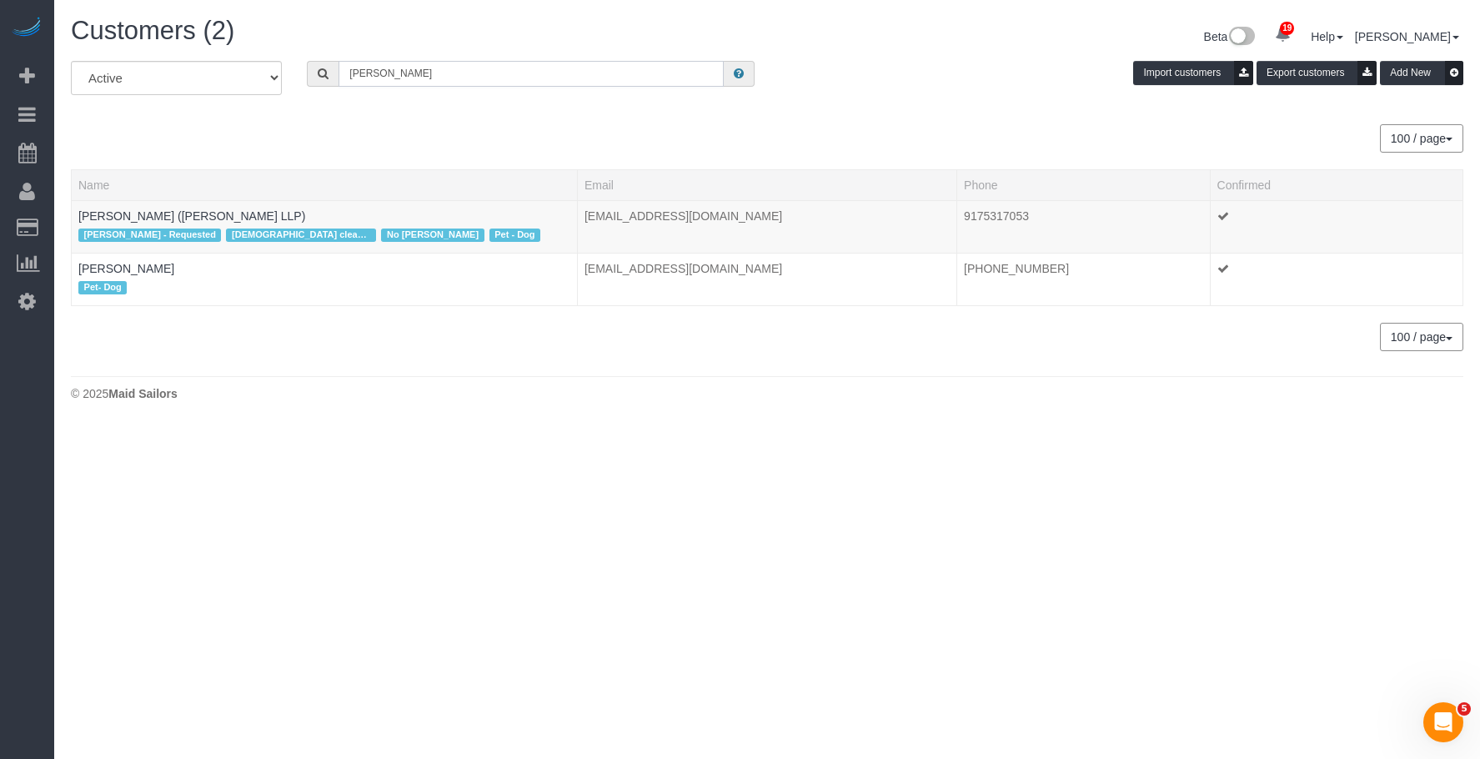
scroll to position [82973, 81906]
type input "Alexandra Shinder"
click at [173, 215] on link "Alexandra Shinder (Constantine Cannon LLP)" at bounding box center [191, 215] width 227 height 13
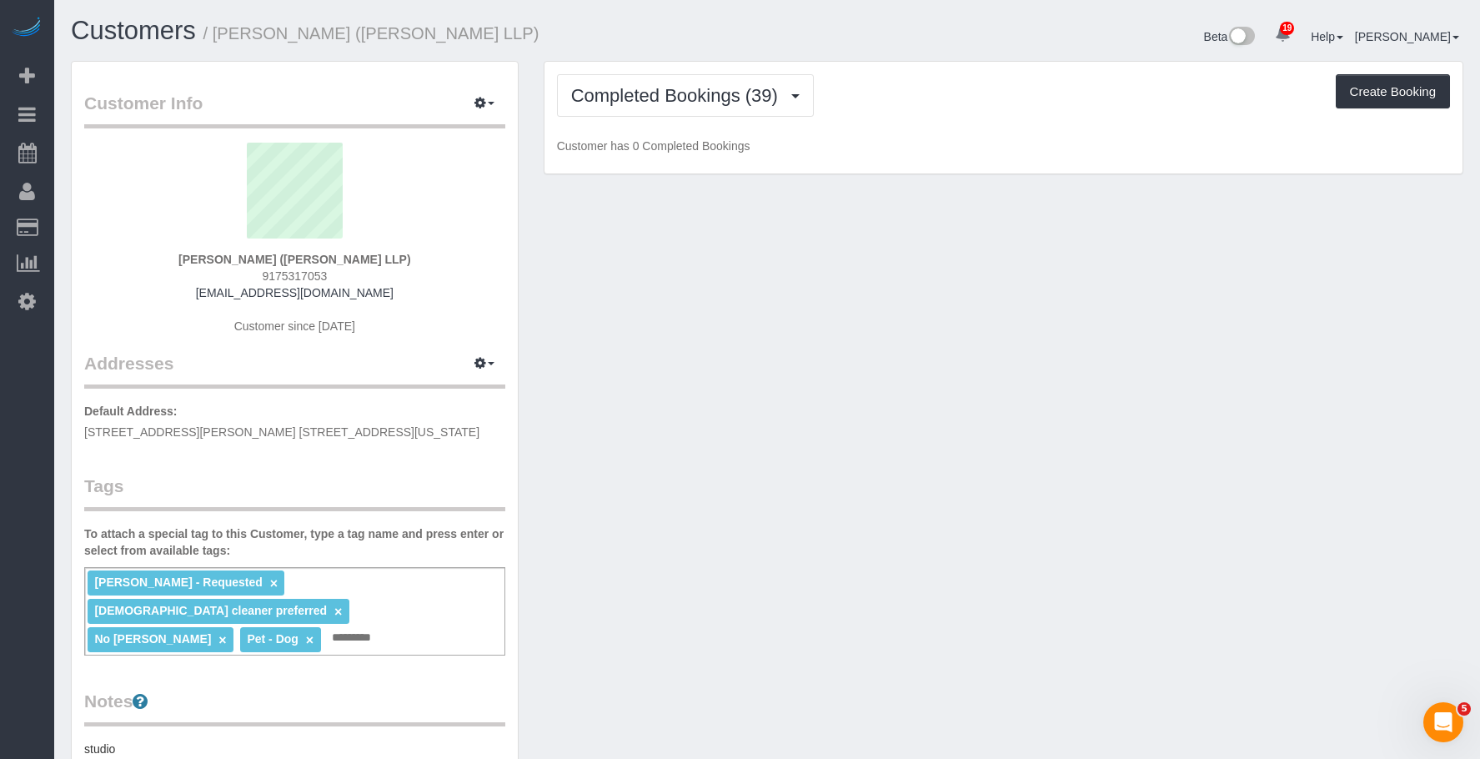
scroll to position [1285, 1480]
drag, startPoint x: 686, startPoint y: 103, endPoint x: 683, endPoint y: 116, distance: 13.8
click at [686, 103] on span "Completed Bookings (39)" at bounding box center [678, 95] width 215 height 21
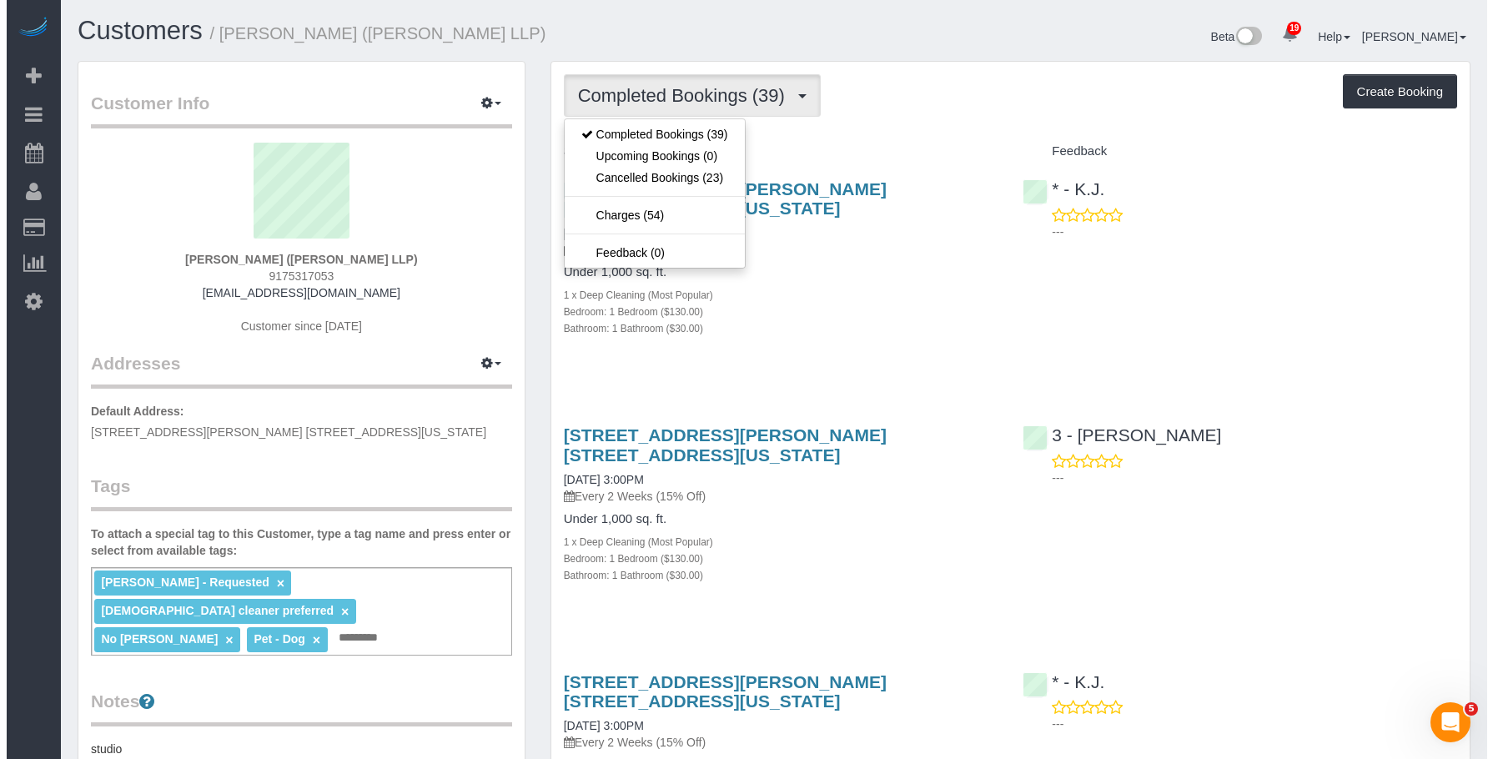
scroll to position [5579, 1480]
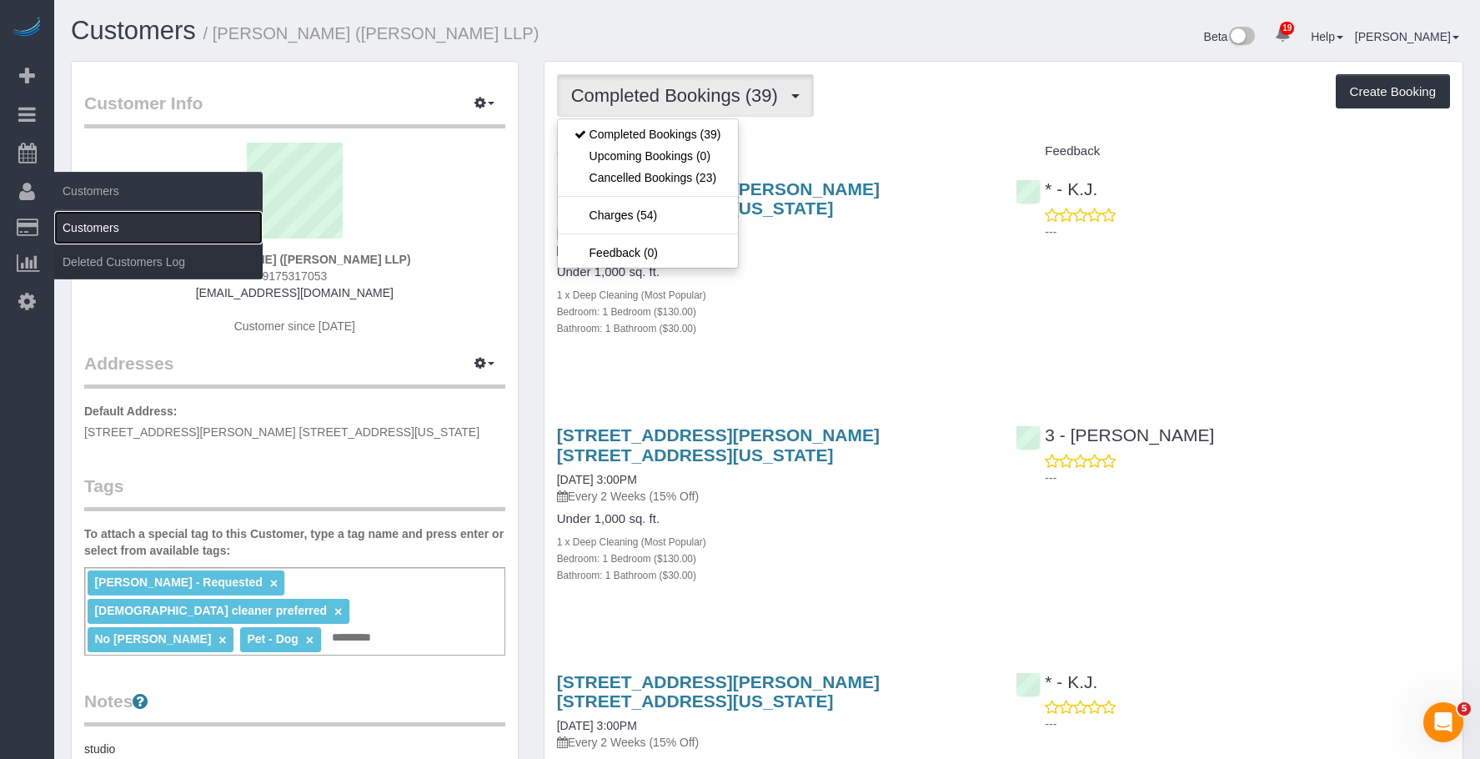
click at [105, 224] on link "Customers" at bounding box center [158, 227] width 208 height 33
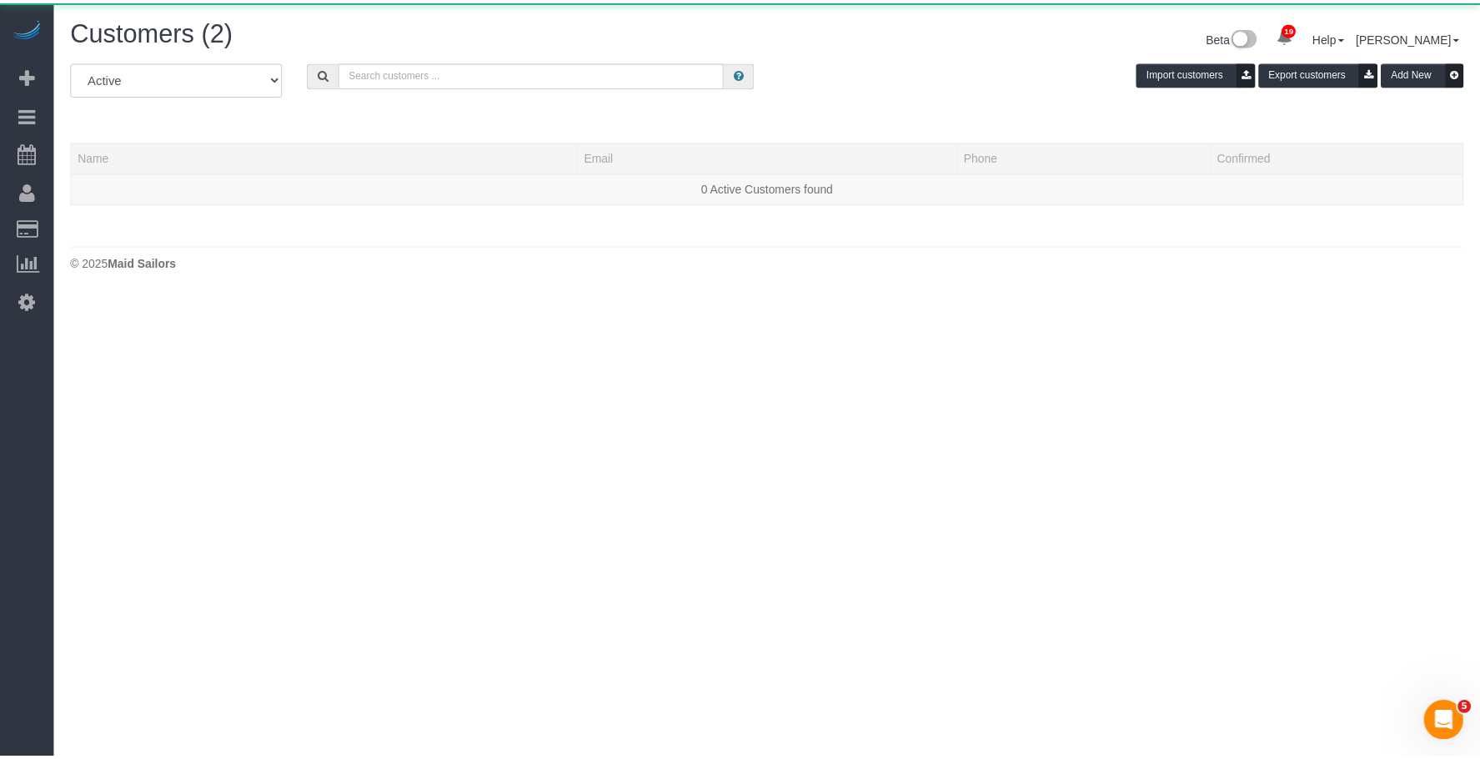
scroll to position [351, 1493]
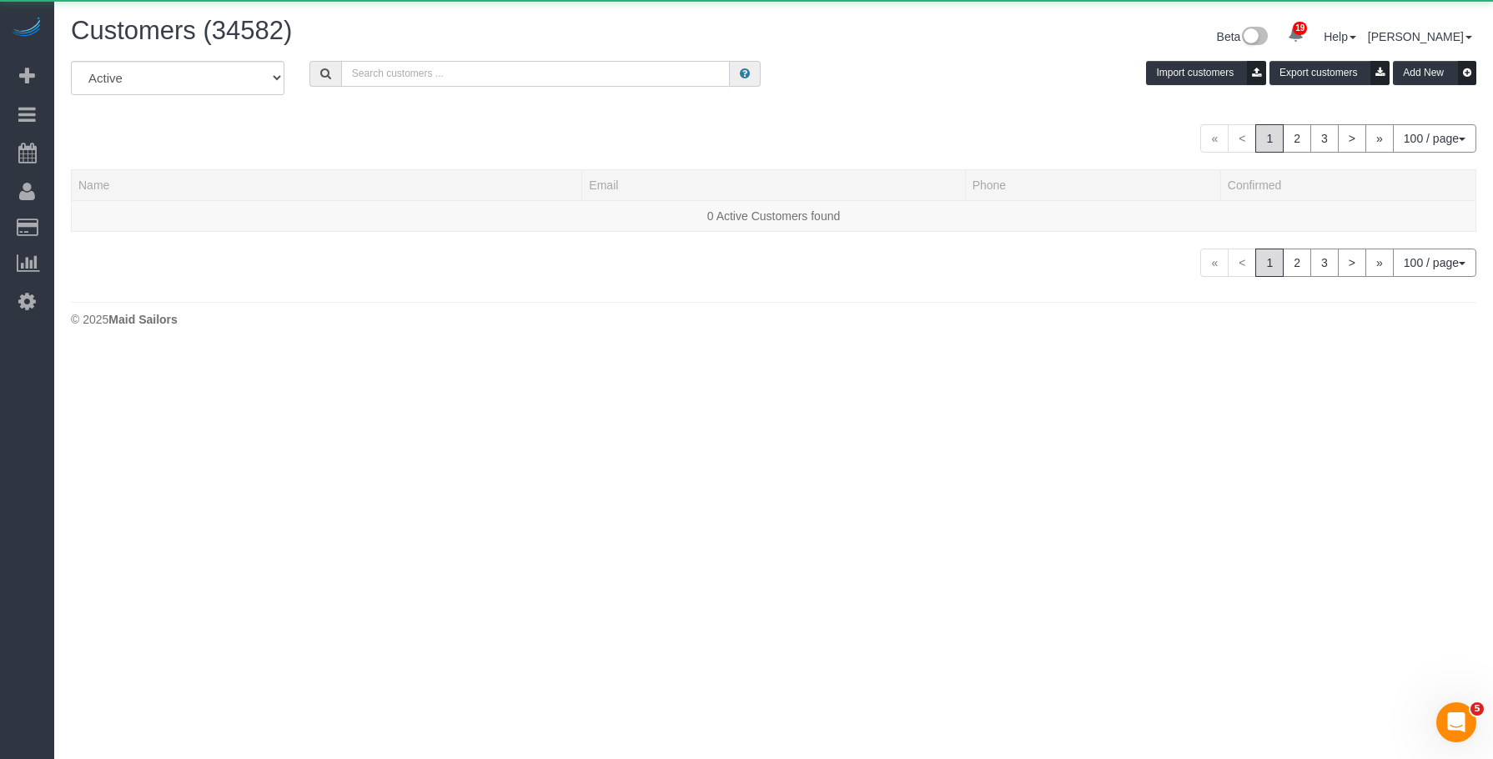
click at [573, 79] on input "text" at bounding box center [535, 74] width 389 height 26
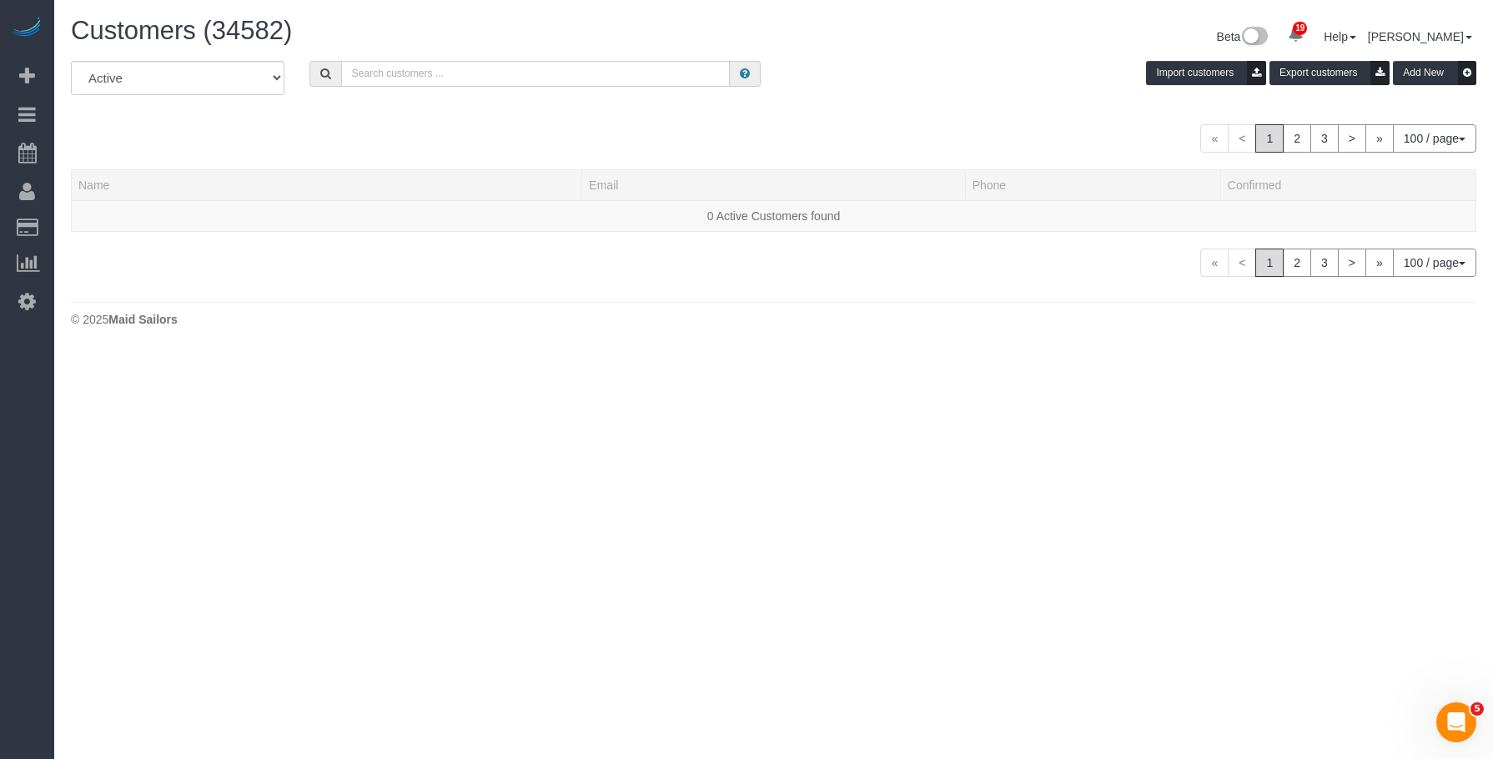
paste input "Alexandra Shinder"
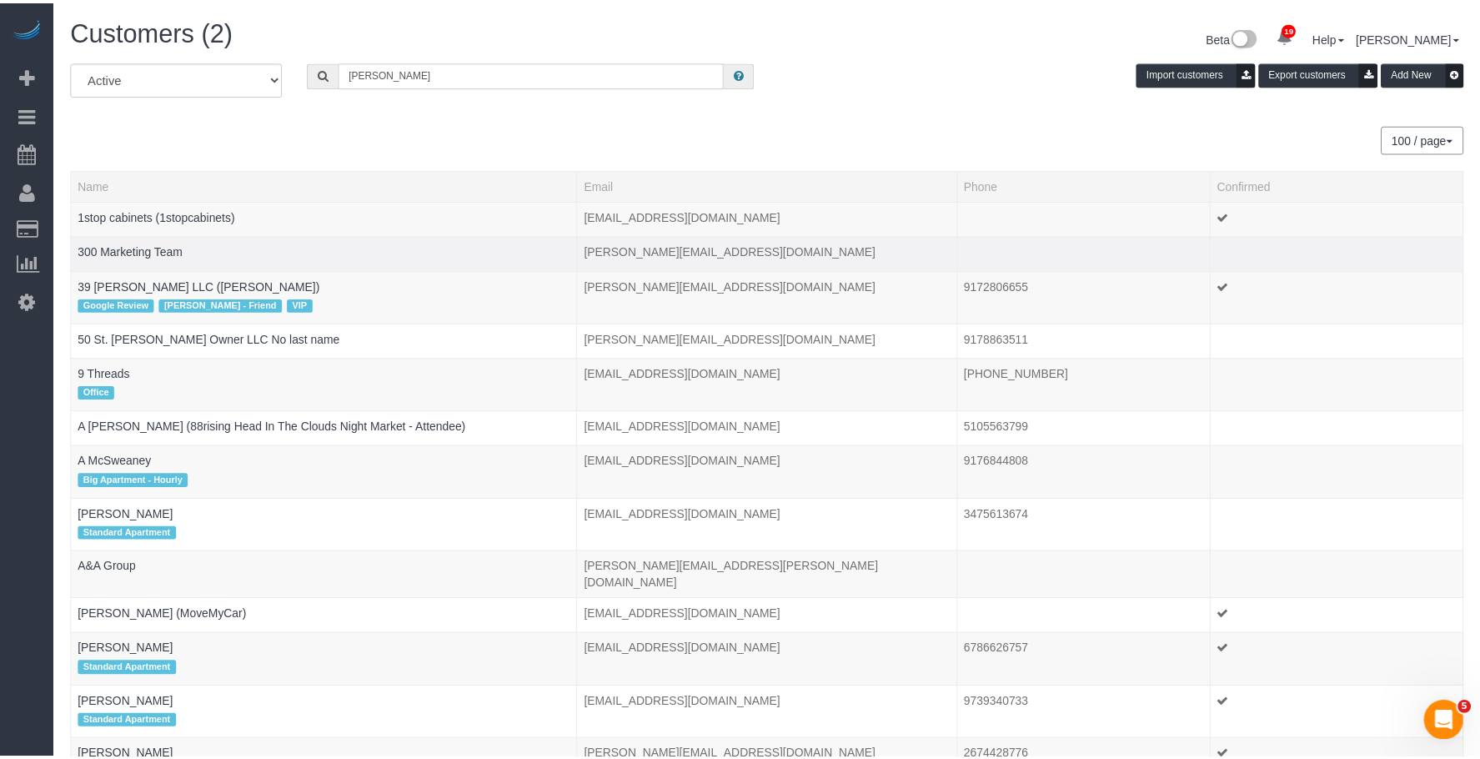
scroll to position [82973, 81906]
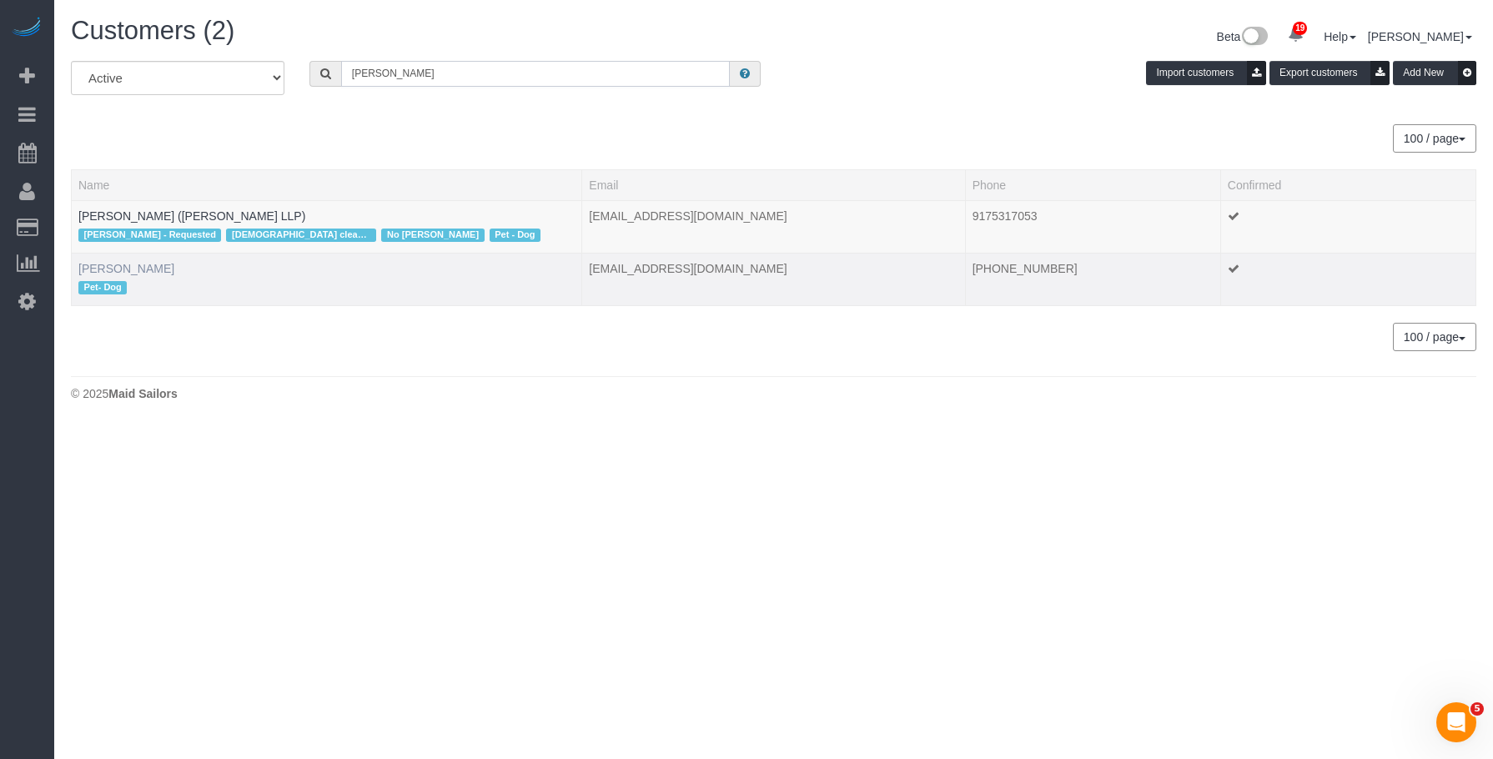
type input "Alexandra Shinder"
click at [148, 267] on link "Alexandra Shinder" at bounding box center [126, 268] width 96 height 13
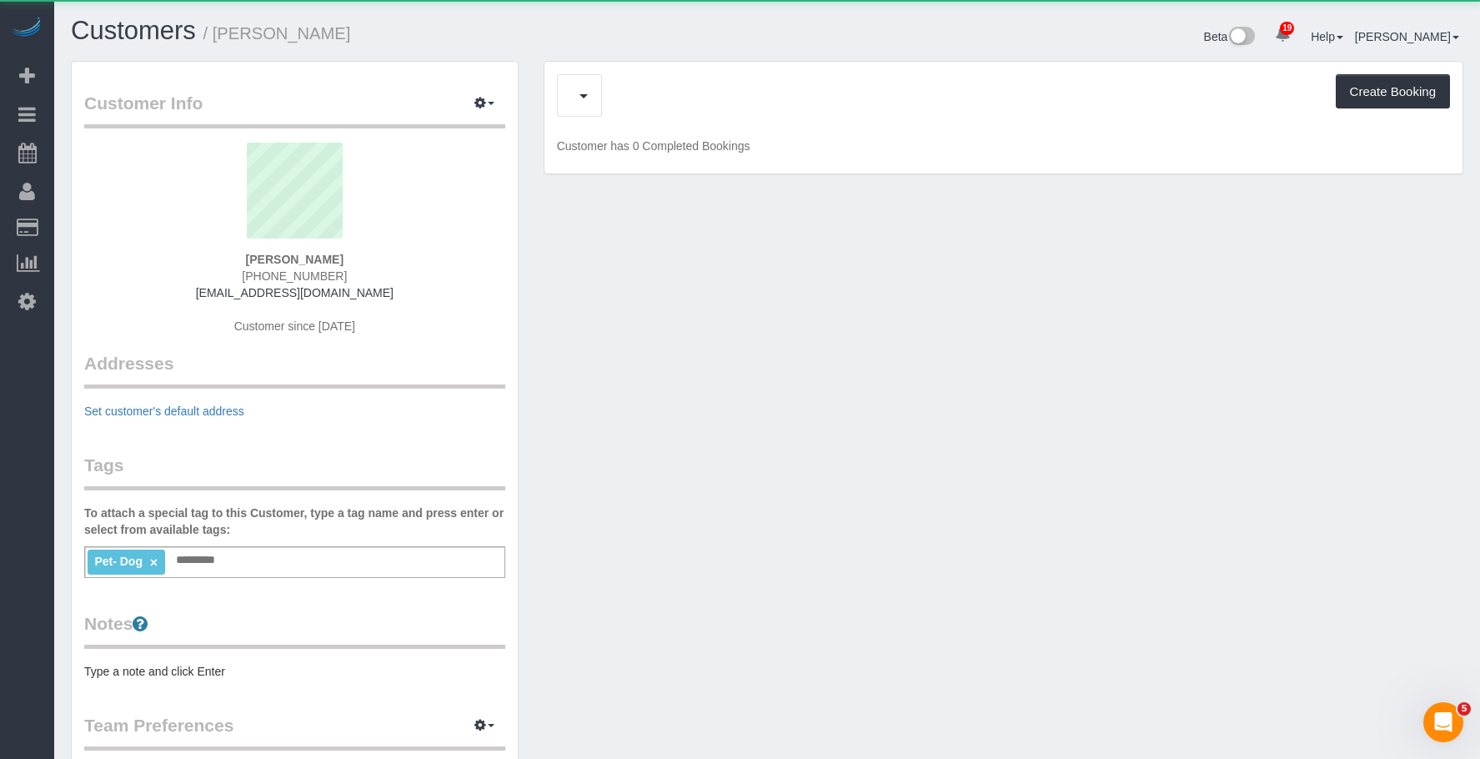
scroll to position [1121, 1480]
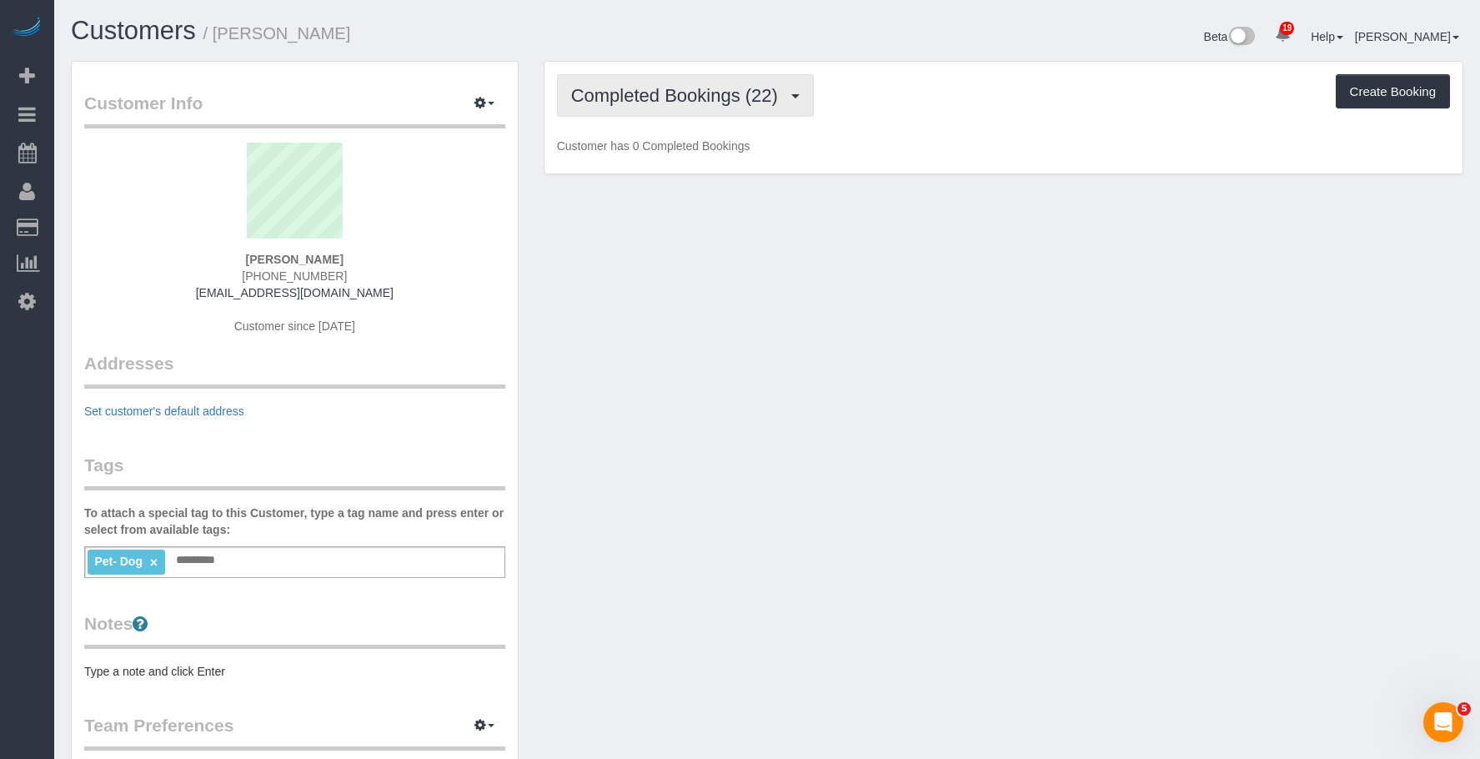
click at [681, 92] on span "Completed Bookings (22)" at bounding box center [678, 95] width 215 height 21
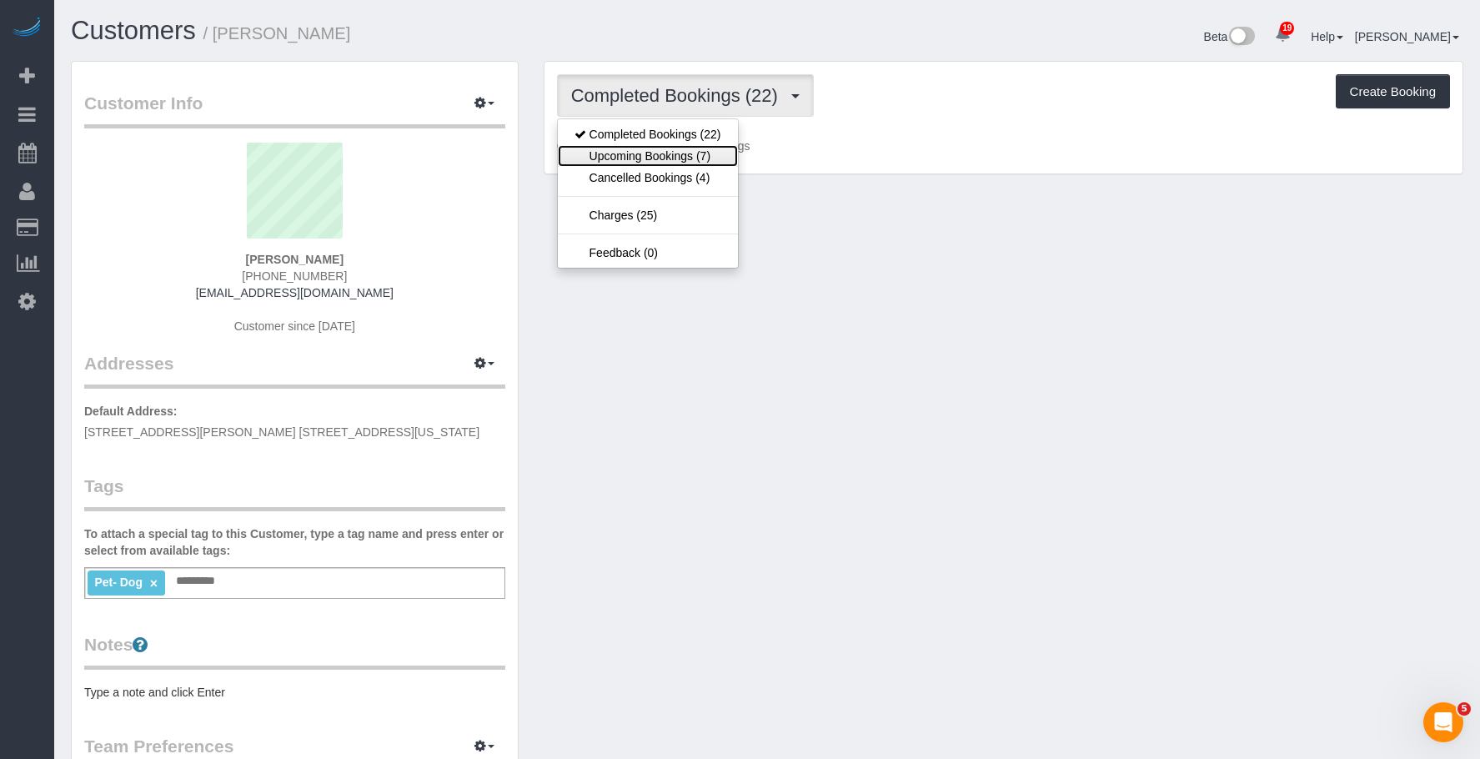
scroll to position [1223, 1480]
click at [662, 153] on link "Upcoming Bookings (7)" at bounding box center [648, 156] width 180 height 22
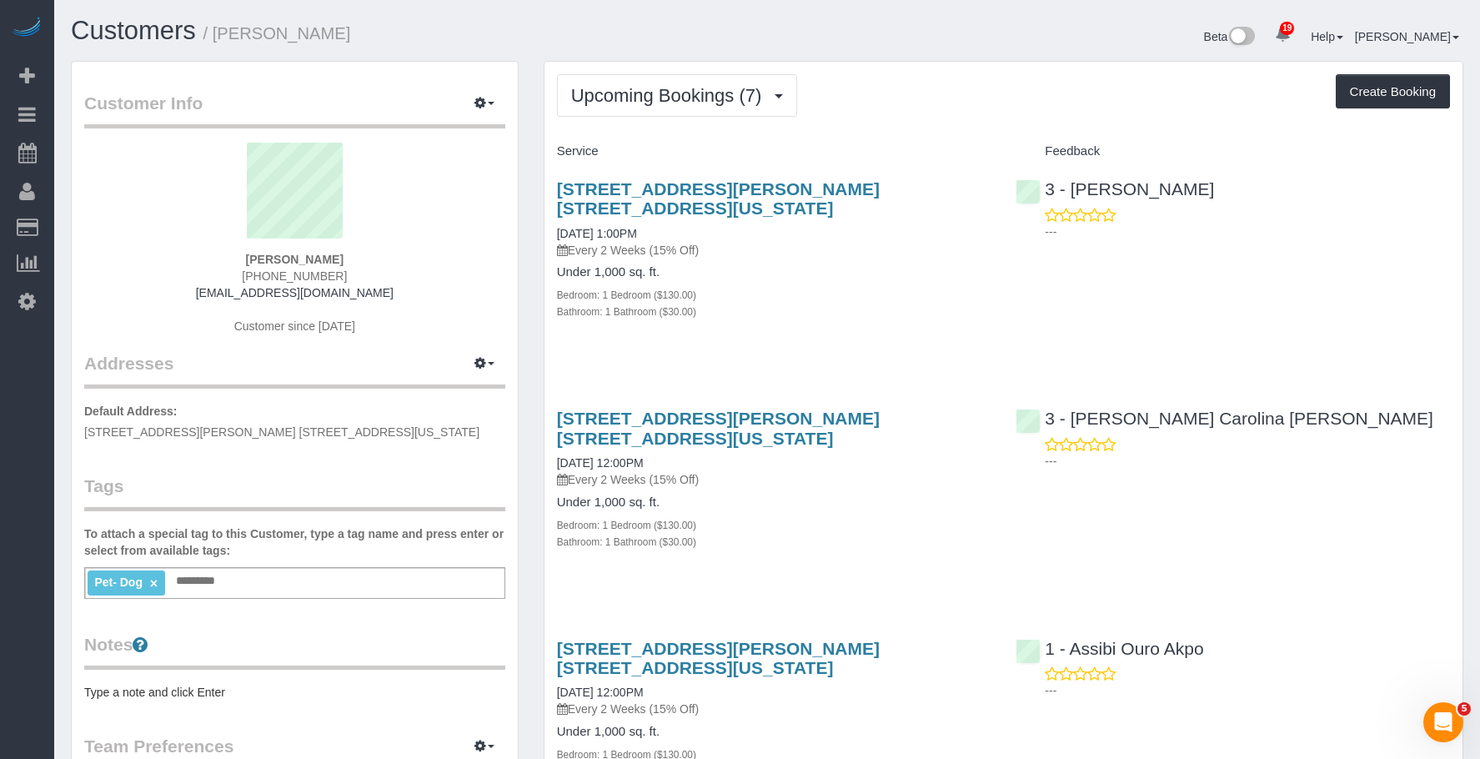
scroll to position [0, 0]
drag, startPoint x: 907, startPoint y: 265, endPoint x: 917, endPoint y: 217, distance: 49.4
click at [909, 265] on div "Under 1,000 sq. ft. Bedroom: 1 Bedroom ($130.00) Bathroom: 1 Bathroom ($30.00)" at bounding box center [774, 292] width 435 height 54
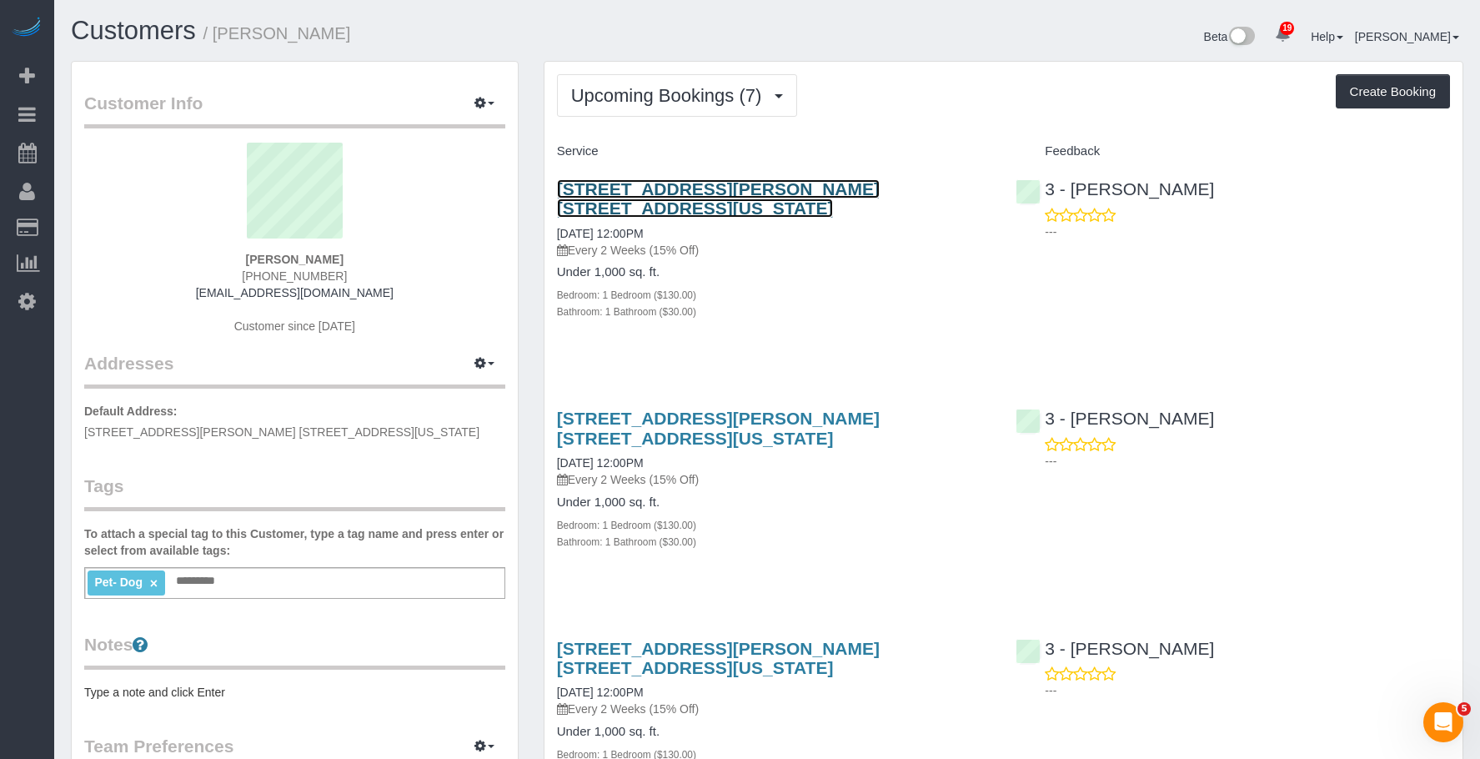
click at [880, 189] on link "173 Sullivan Street, Apt. 1c, New York, NY 10012" at bounding box center [718, 198] width 323 height 38
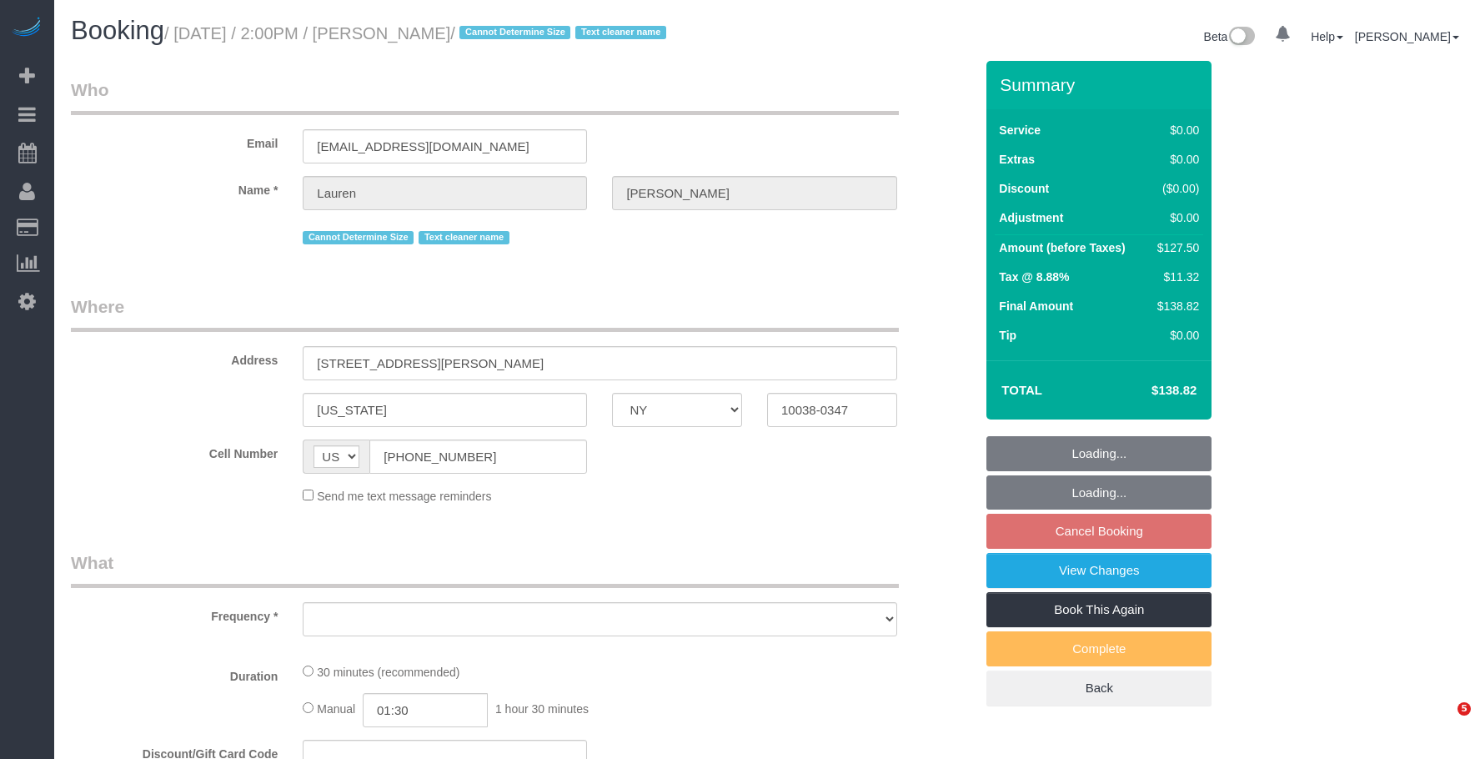
select select "NY"
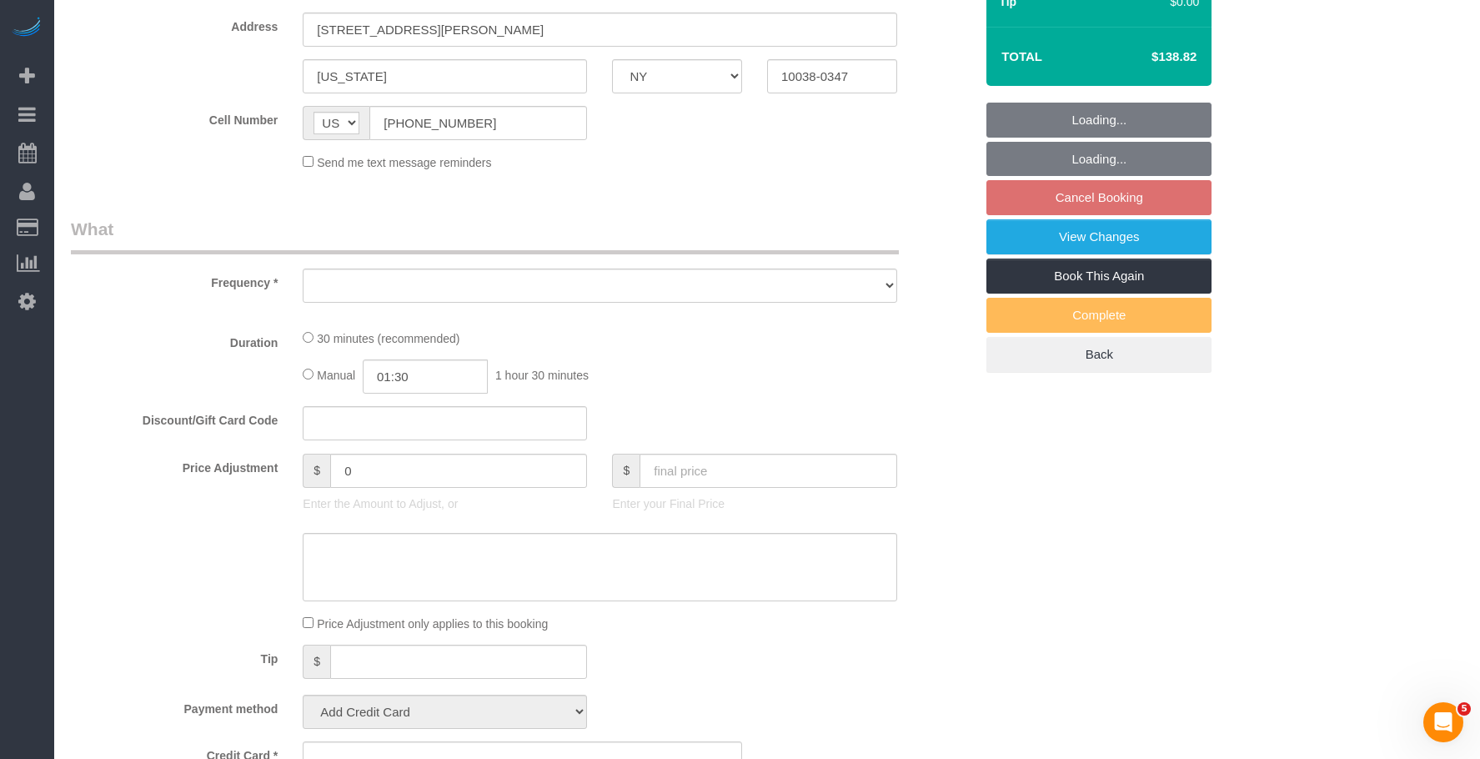
select select "number:89"
select select "number:90"
select select "number:15"
select select "number:5"
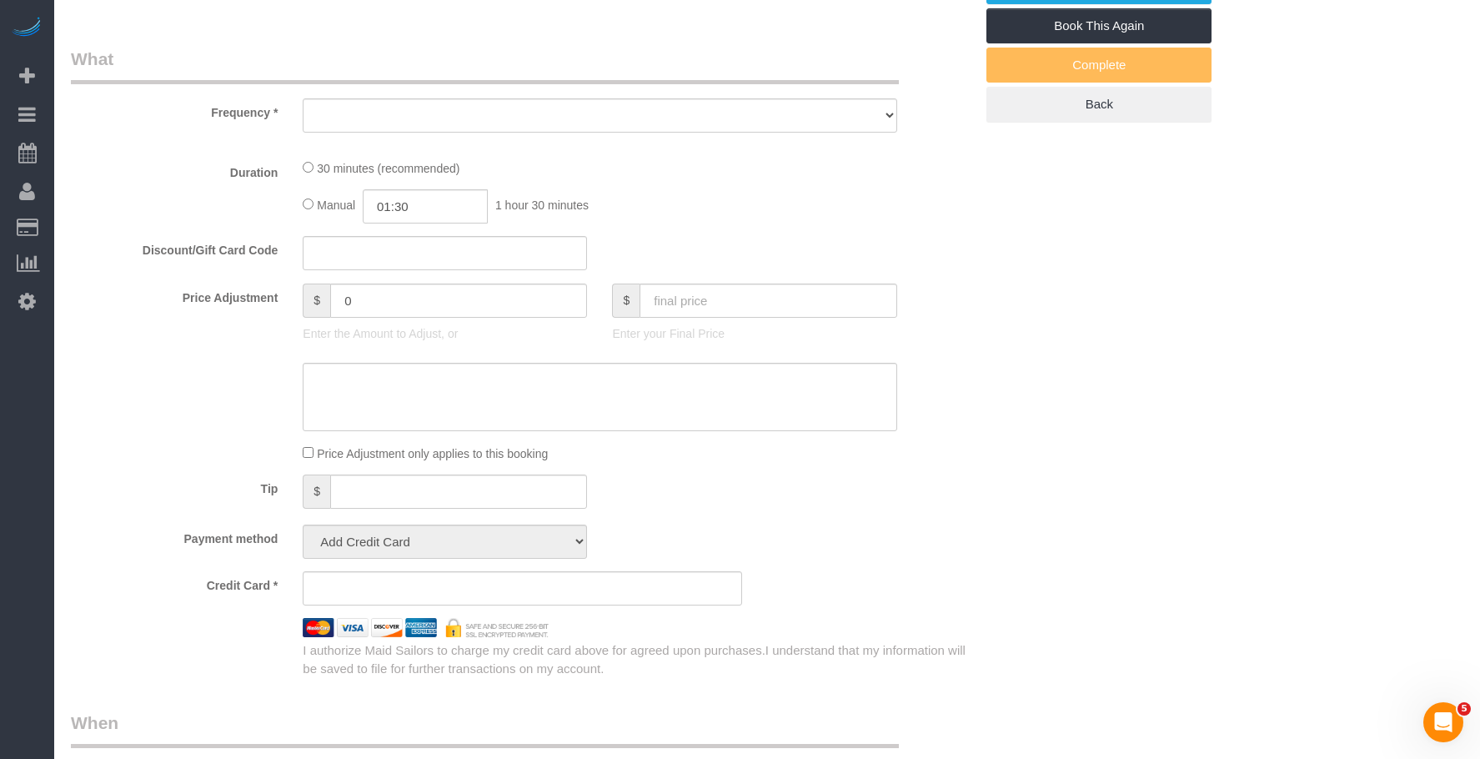
select select "object:946"
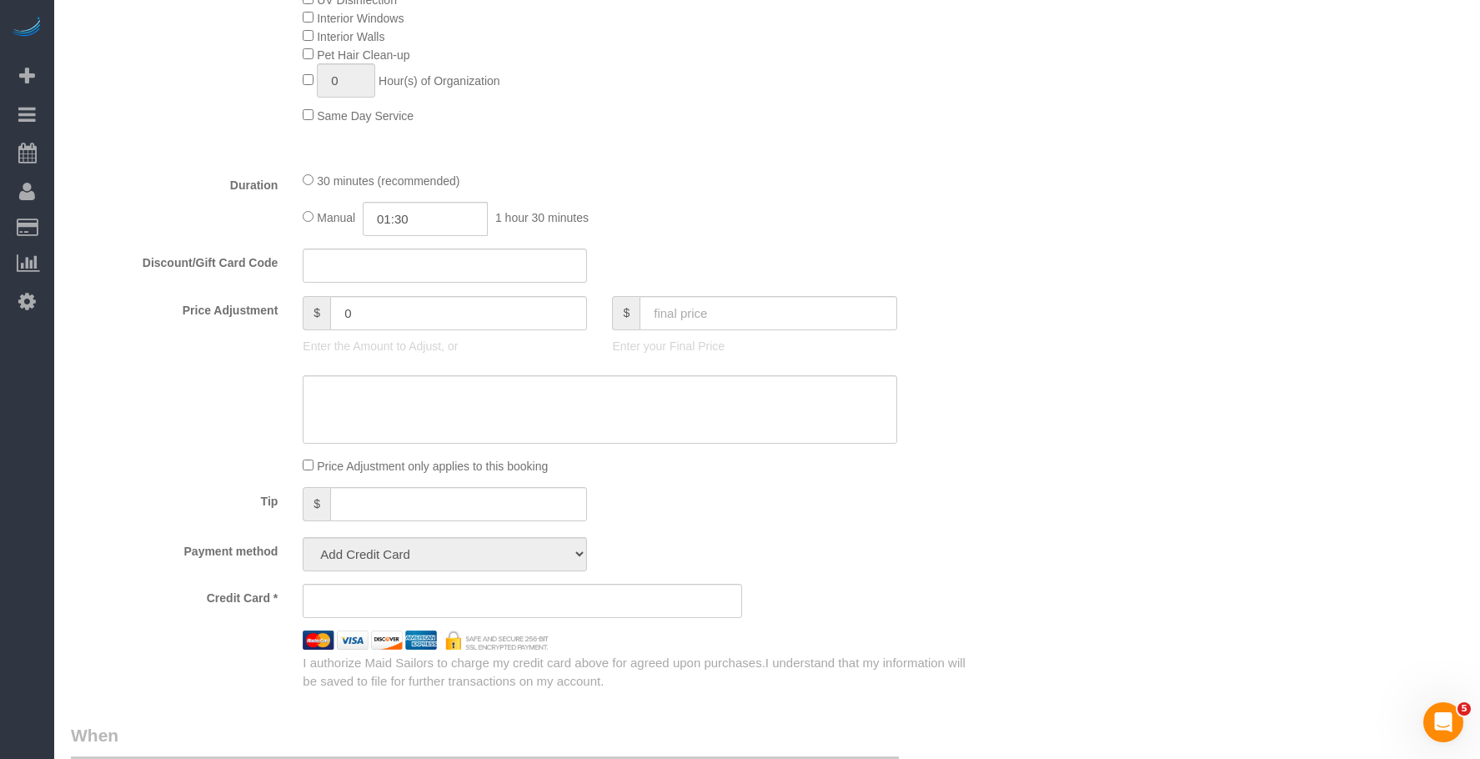
select select "spot7"
select select "object:1480"
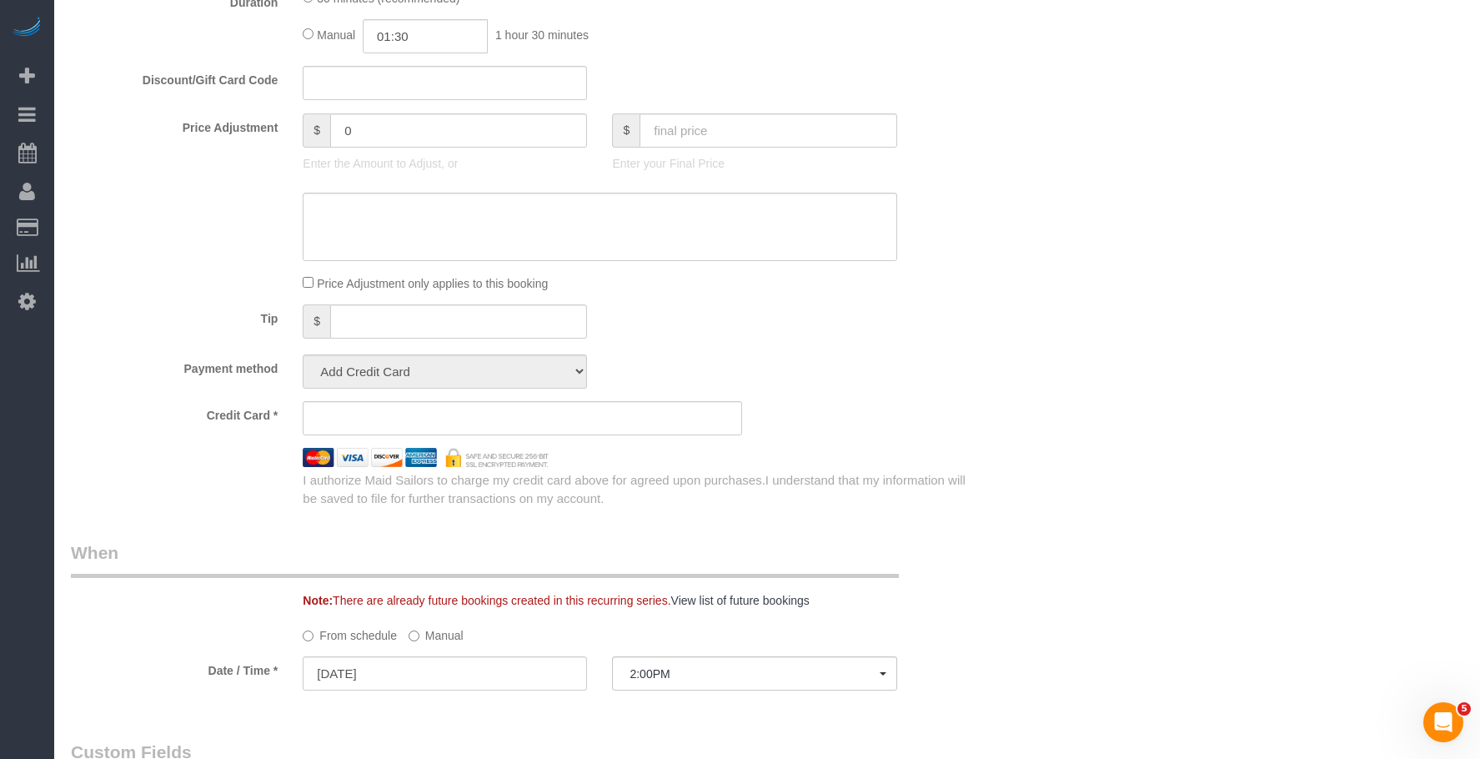
scroll to position [1501, 0]
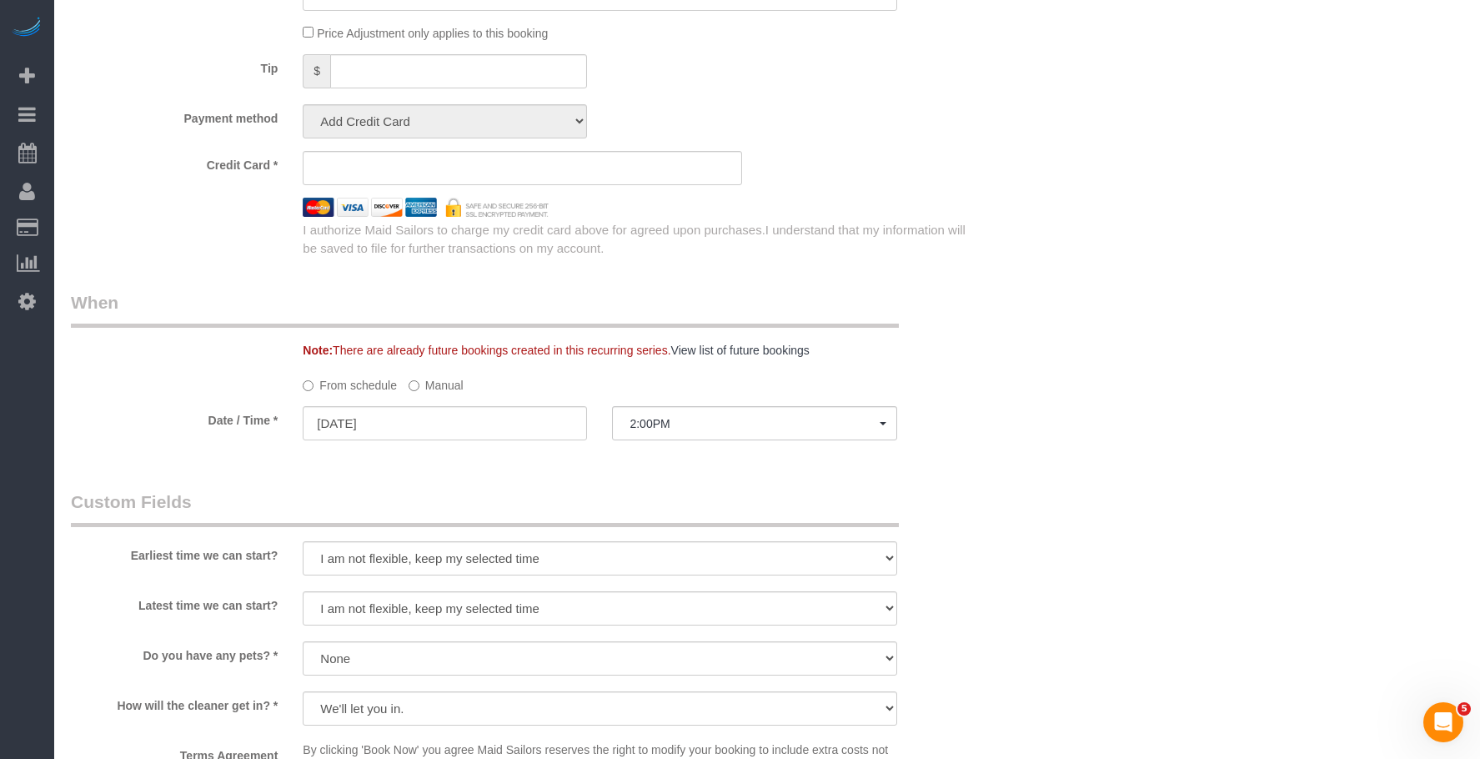
select select "string:stripe-pm_1REMk24VGloSiKo7t1T9C341"
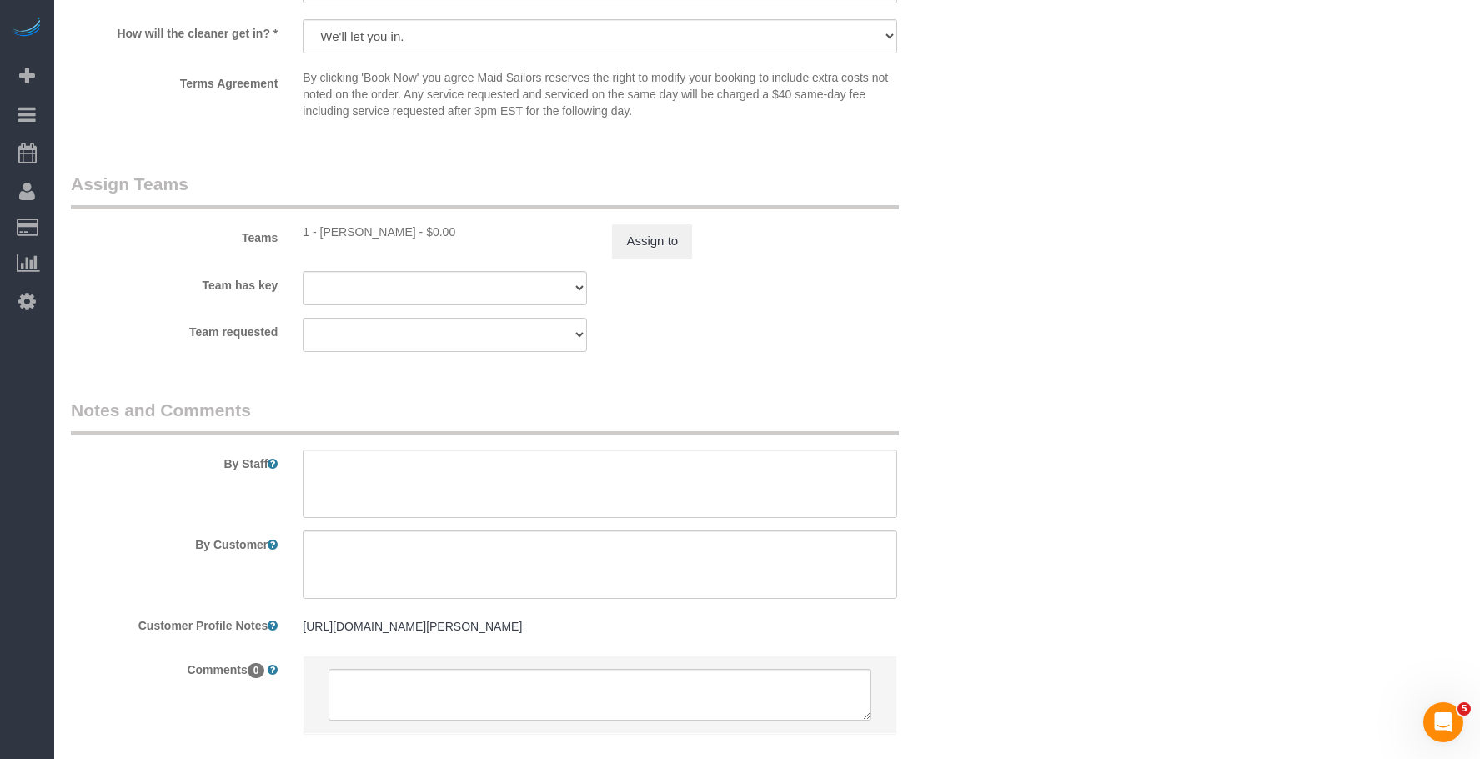
scroll to position [2180, 0]
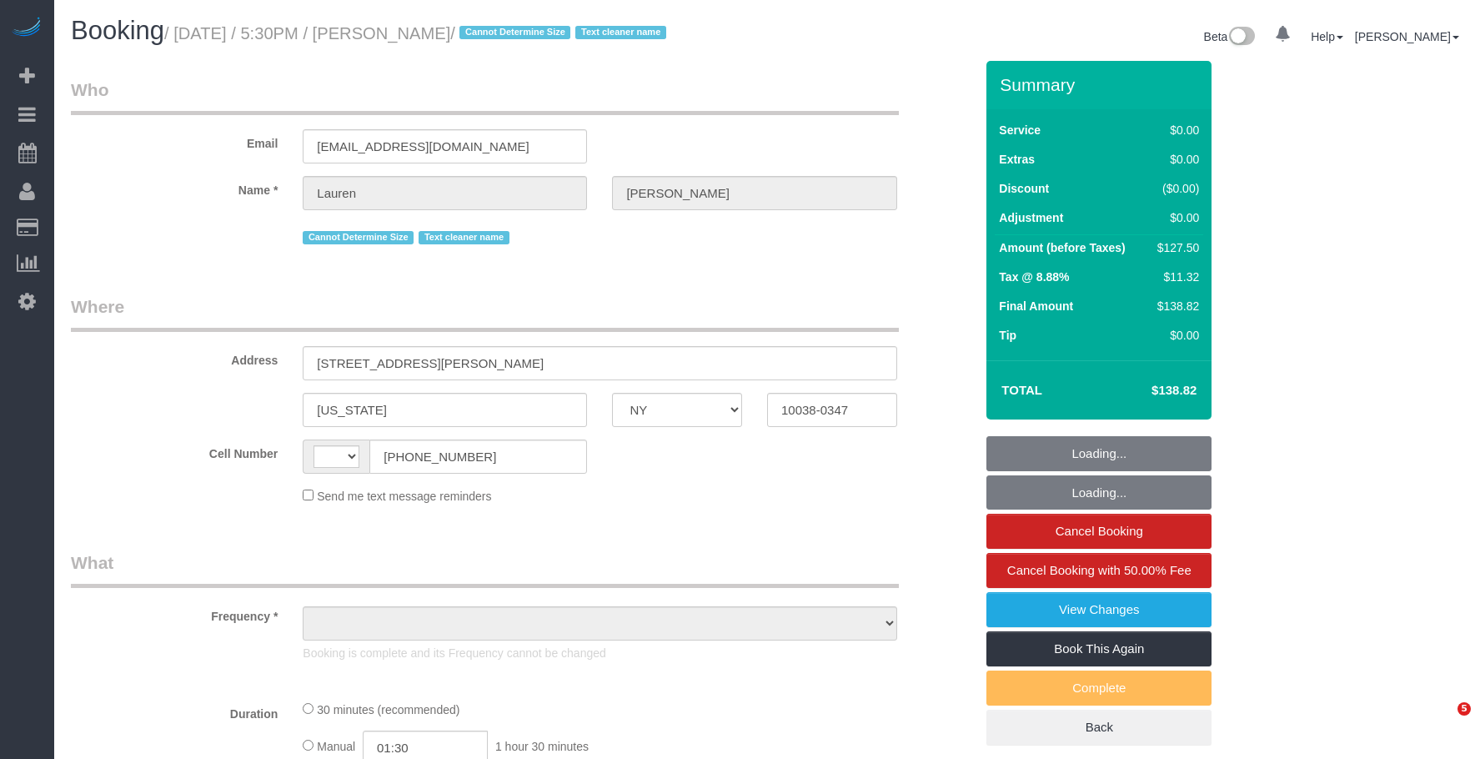
select select "NY"
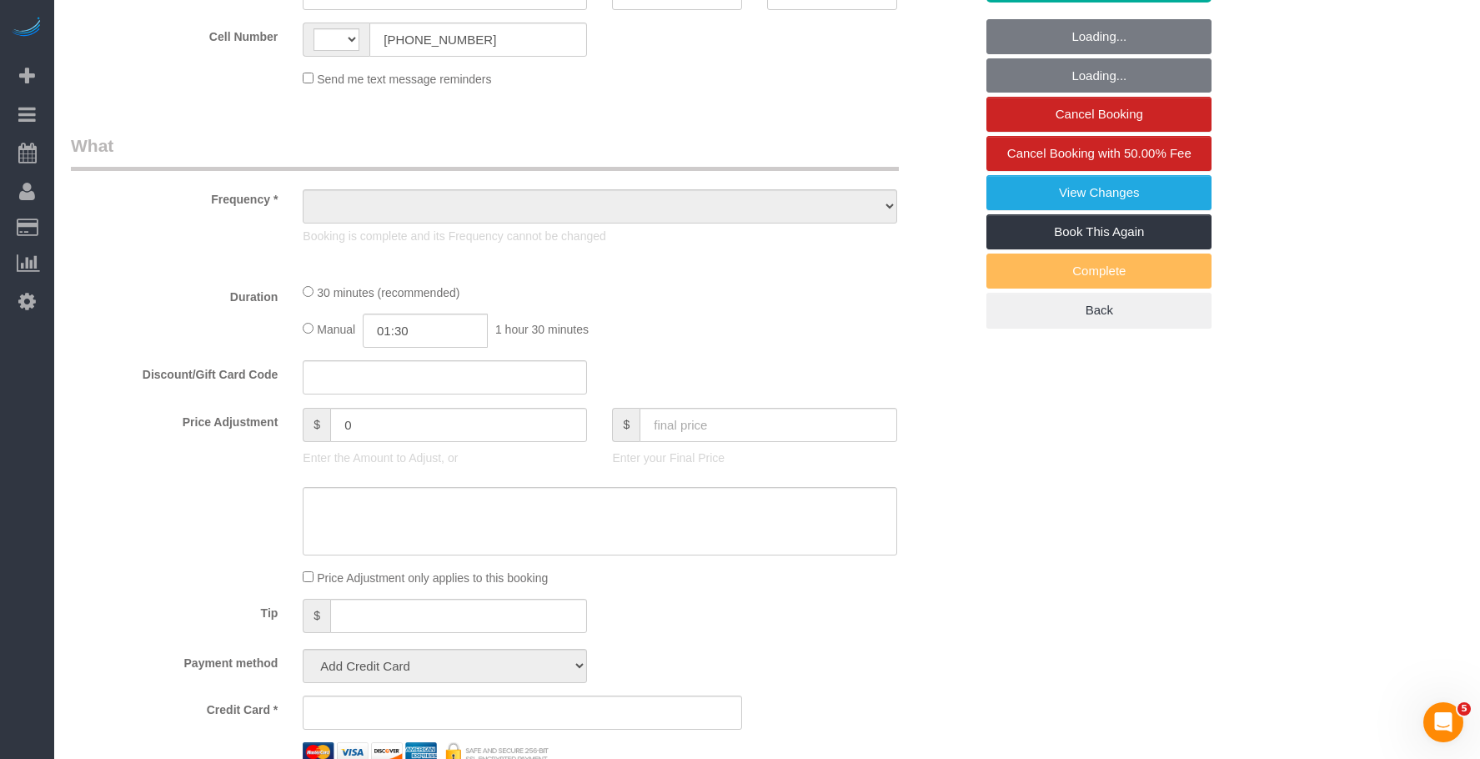
scroll to position [418, 0]
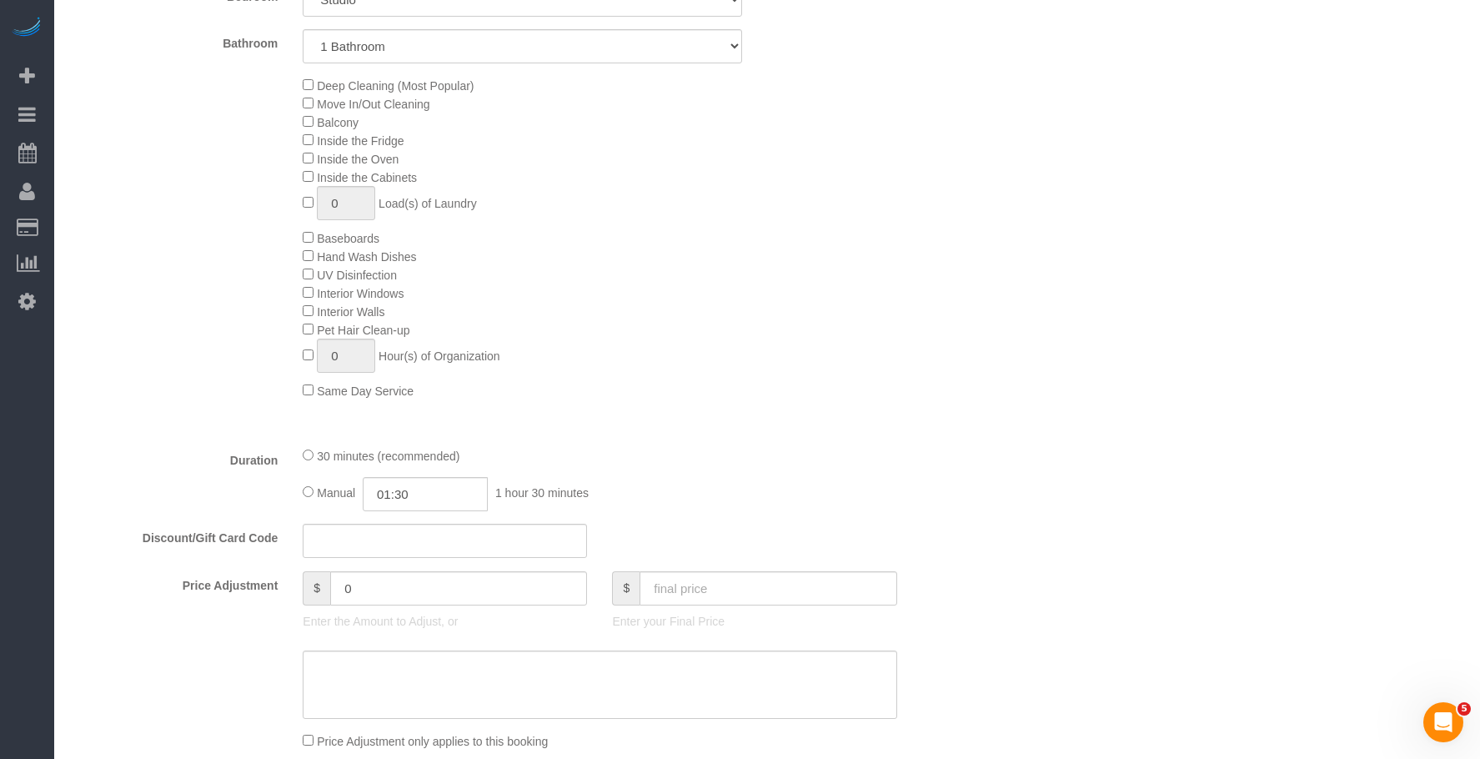
select select "string:[GEOGRAPHIC_DATA]"
select select "object:909"
select select "string:stripe-pm_1REMk24VGloSiKo7t1T9C341"
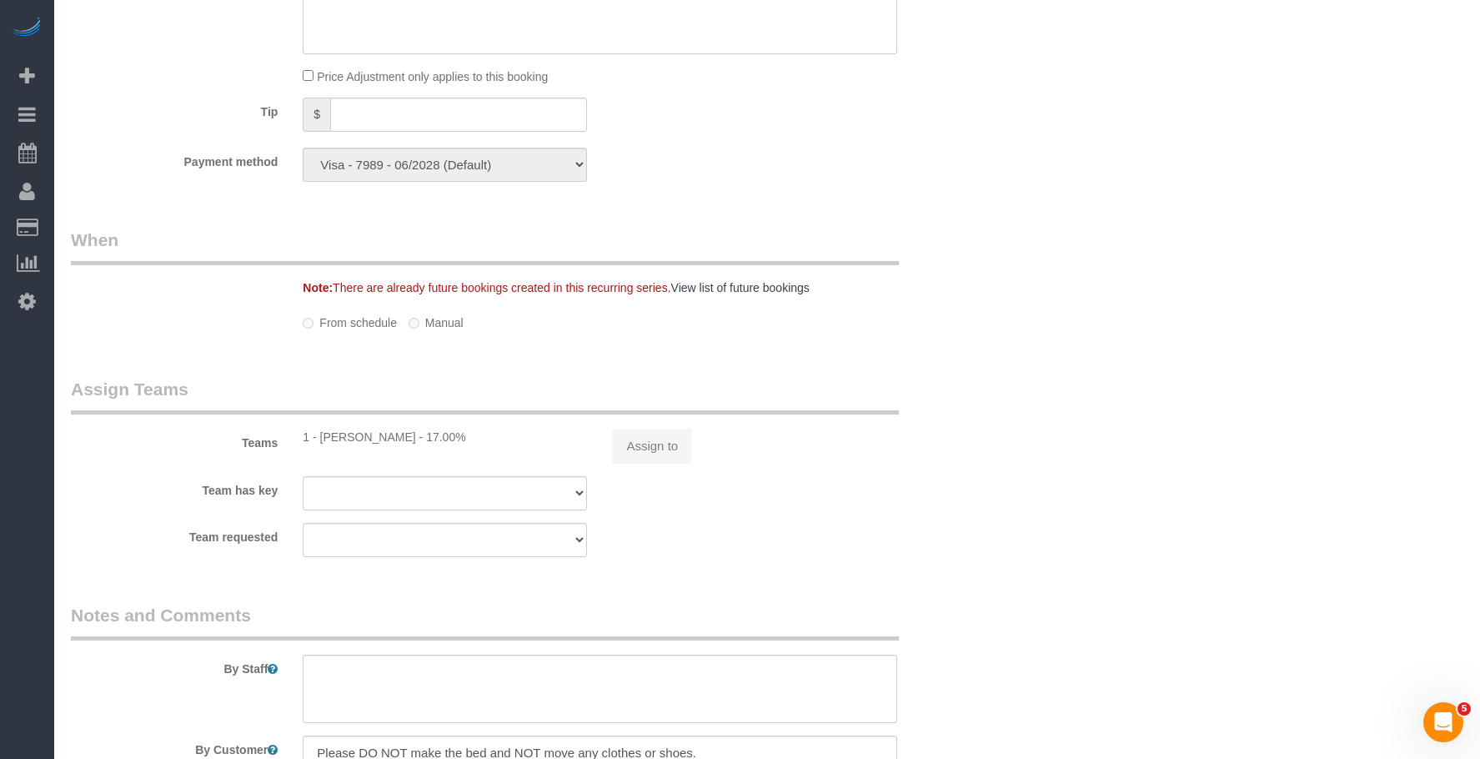
scroll to position [1498, 0]
select select "object:919"
select select "number:89"
select select "number:90"
select select "number:15"
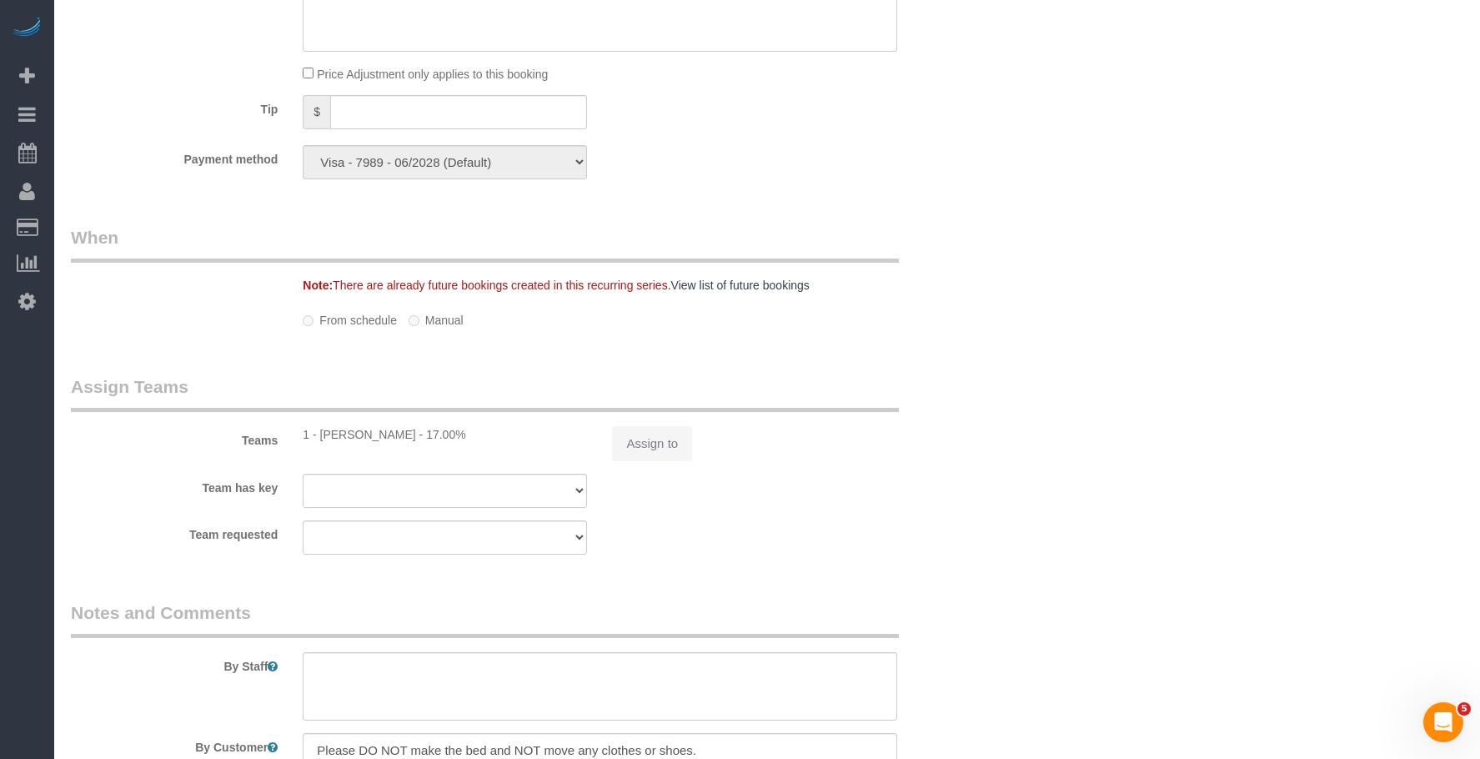
select select "number:6"
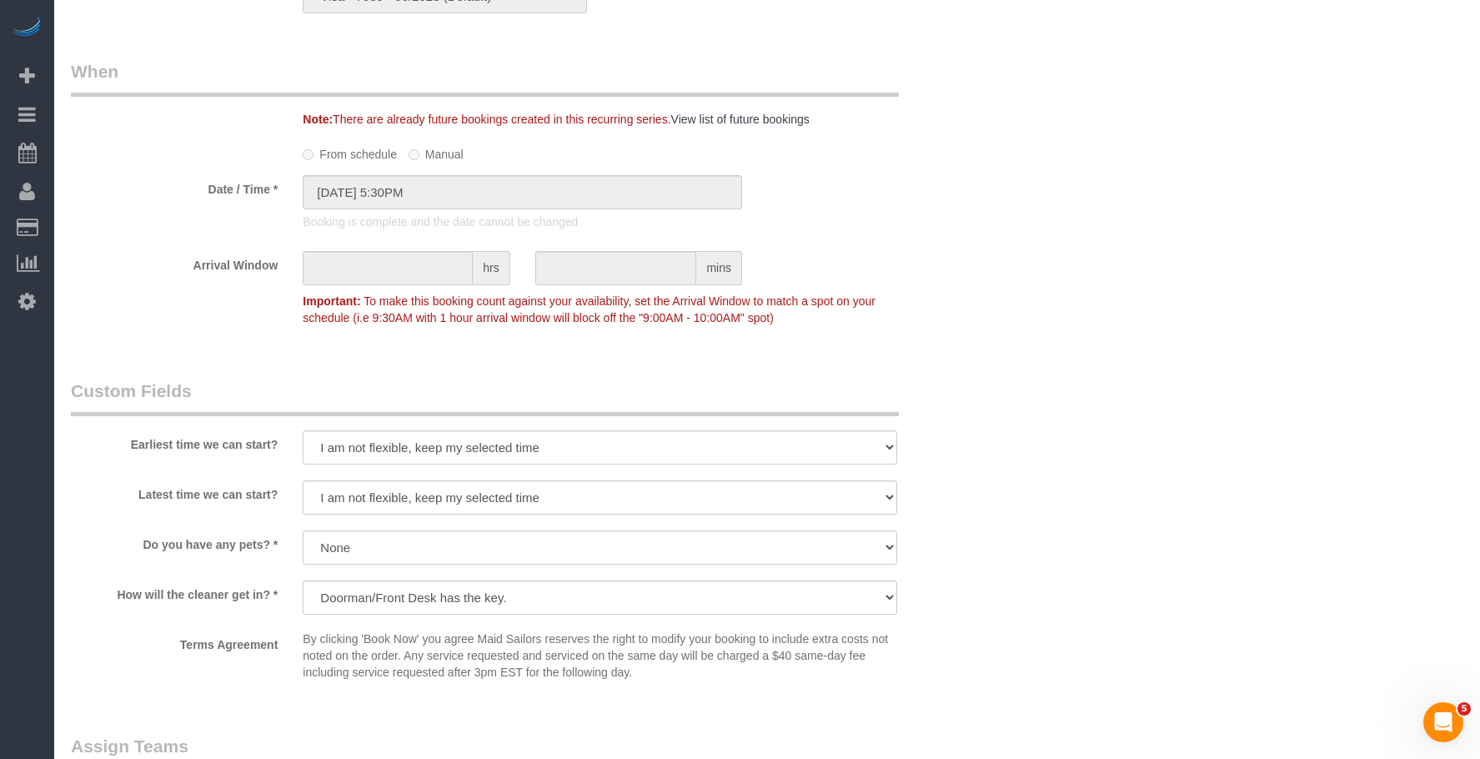
scroll to position [1915, 0]
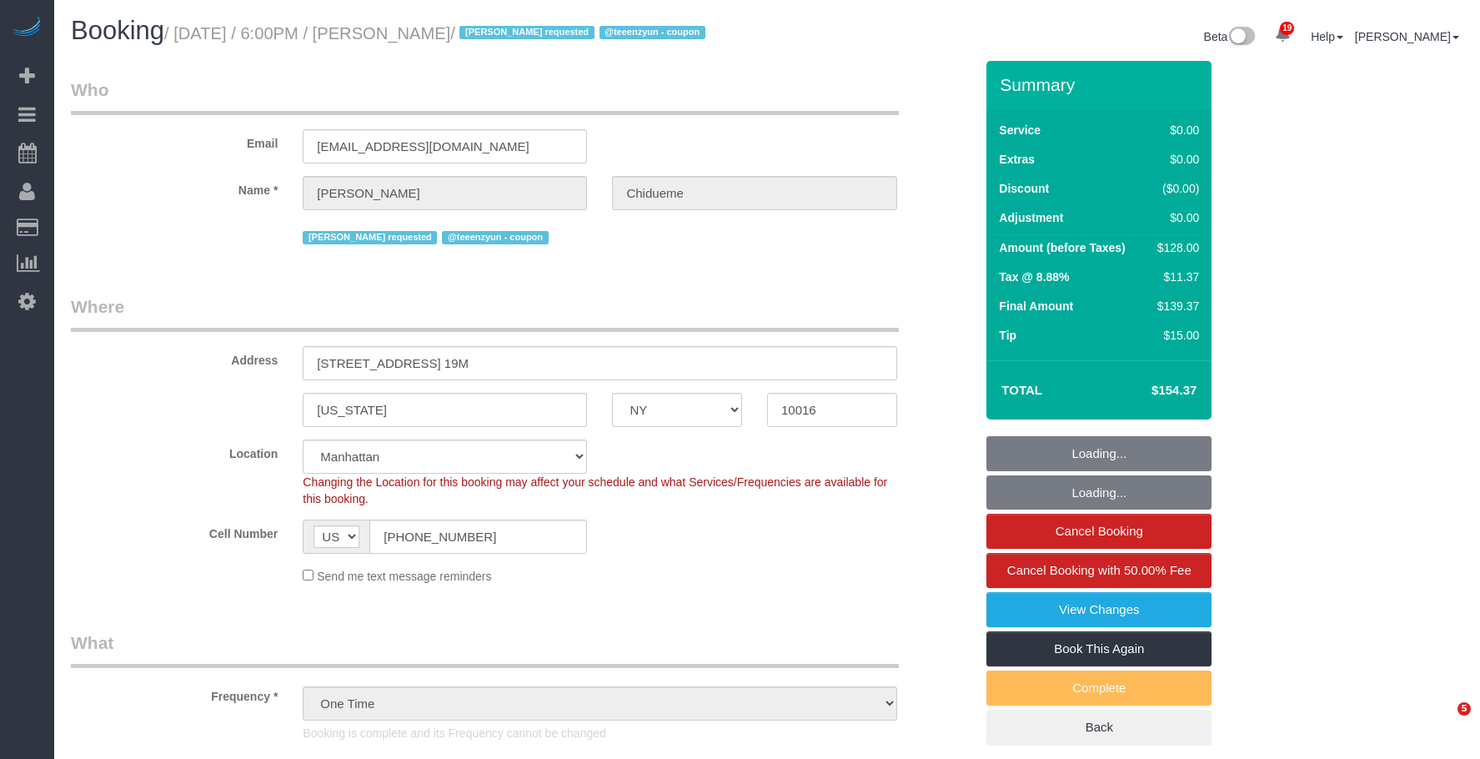
select select "NY"
select select "spot1"
select select "number:66"
select select "number:79"
select select "number:15"
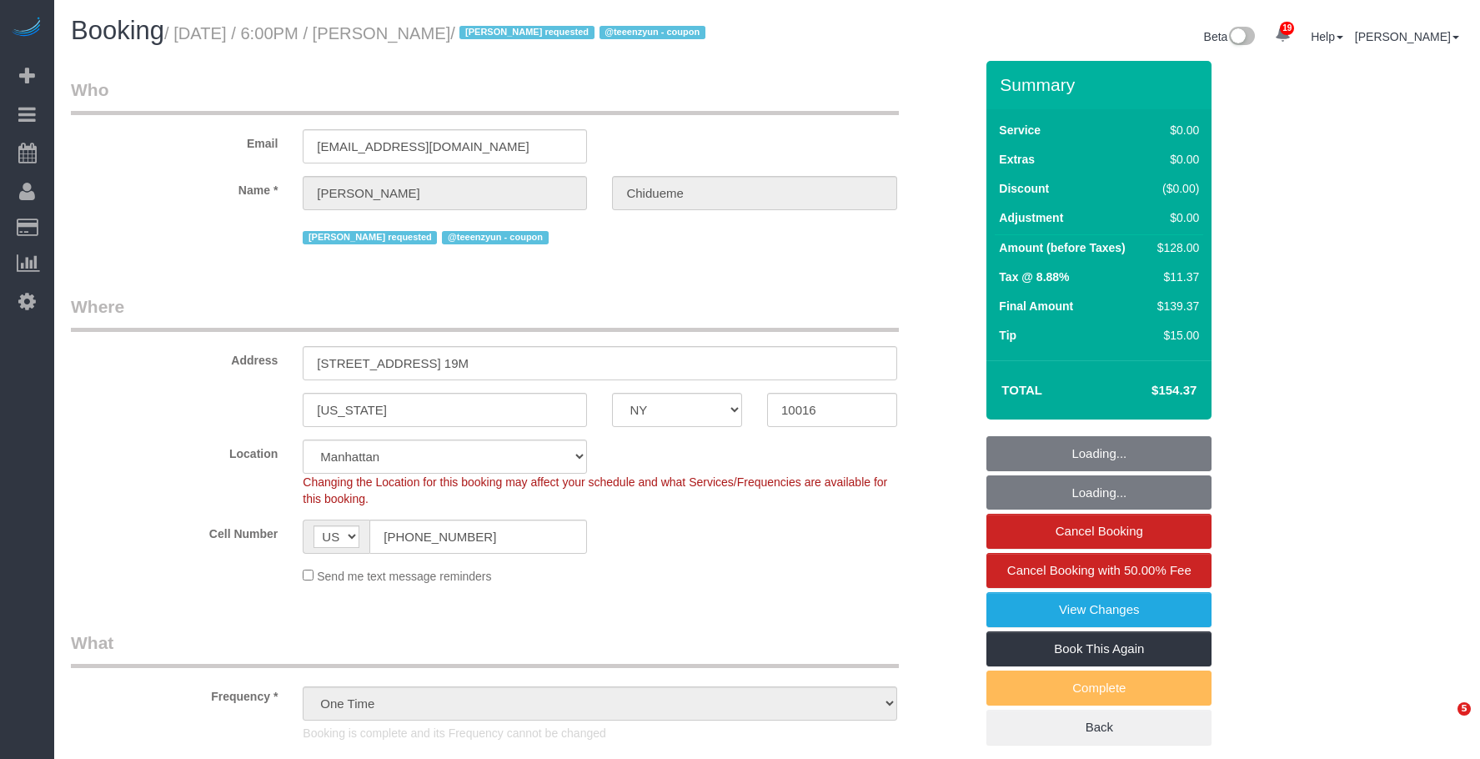
select select "number:5"
select select "1"
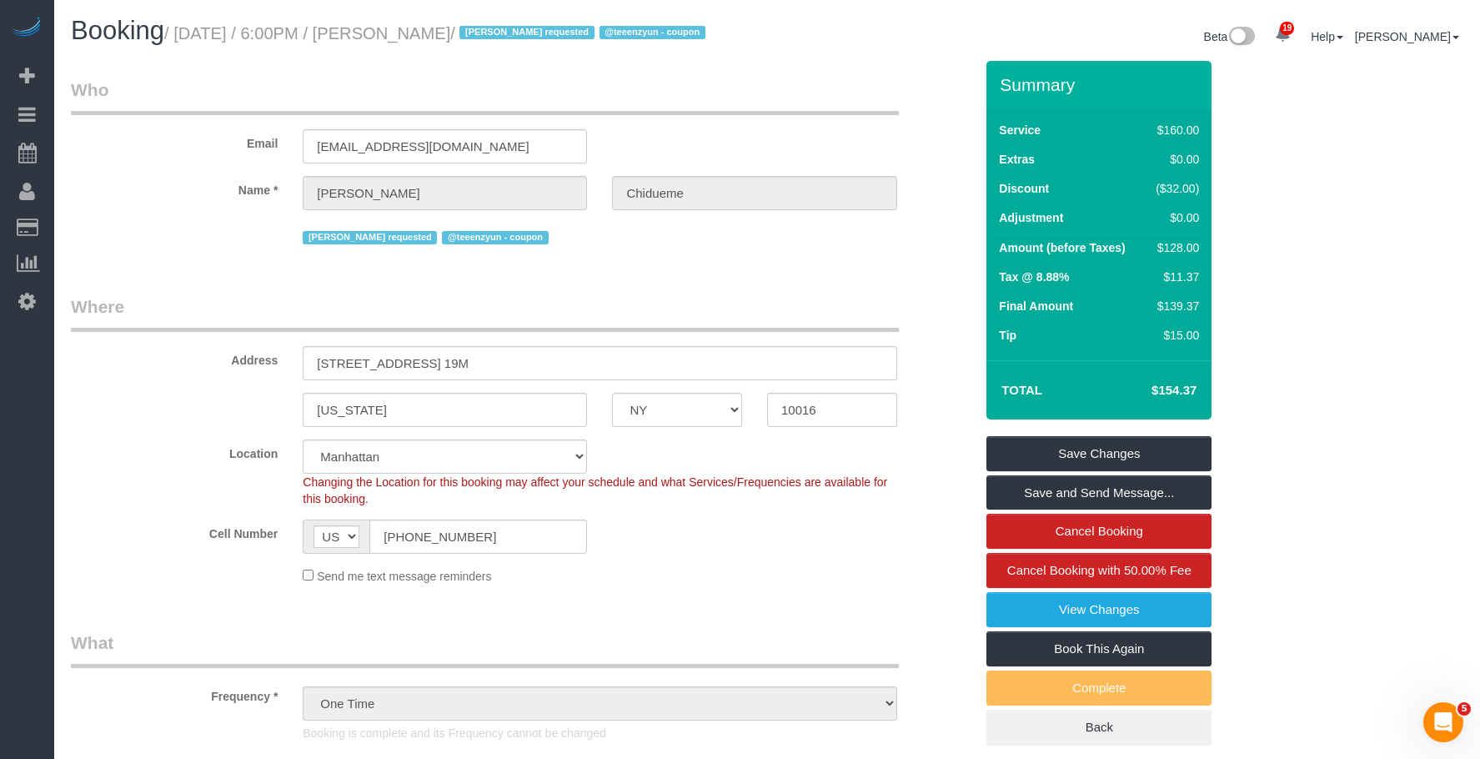
drag, startPoint x: 426, startPoint y: 34, endPoint x: 555, endPoint y: 37, distance: 129.3
click at [555, 37] on small "/ September 15, 2025 / 6:00PM / Michael Chidueme / Katherine Poveda requested @…" at bounding box center [437, 33] width 546 height 18
copy small "ichael Chidueme"
click at [1014, 626] on link "View Changes" at bounding box center [1099, 609] width 225 height 35
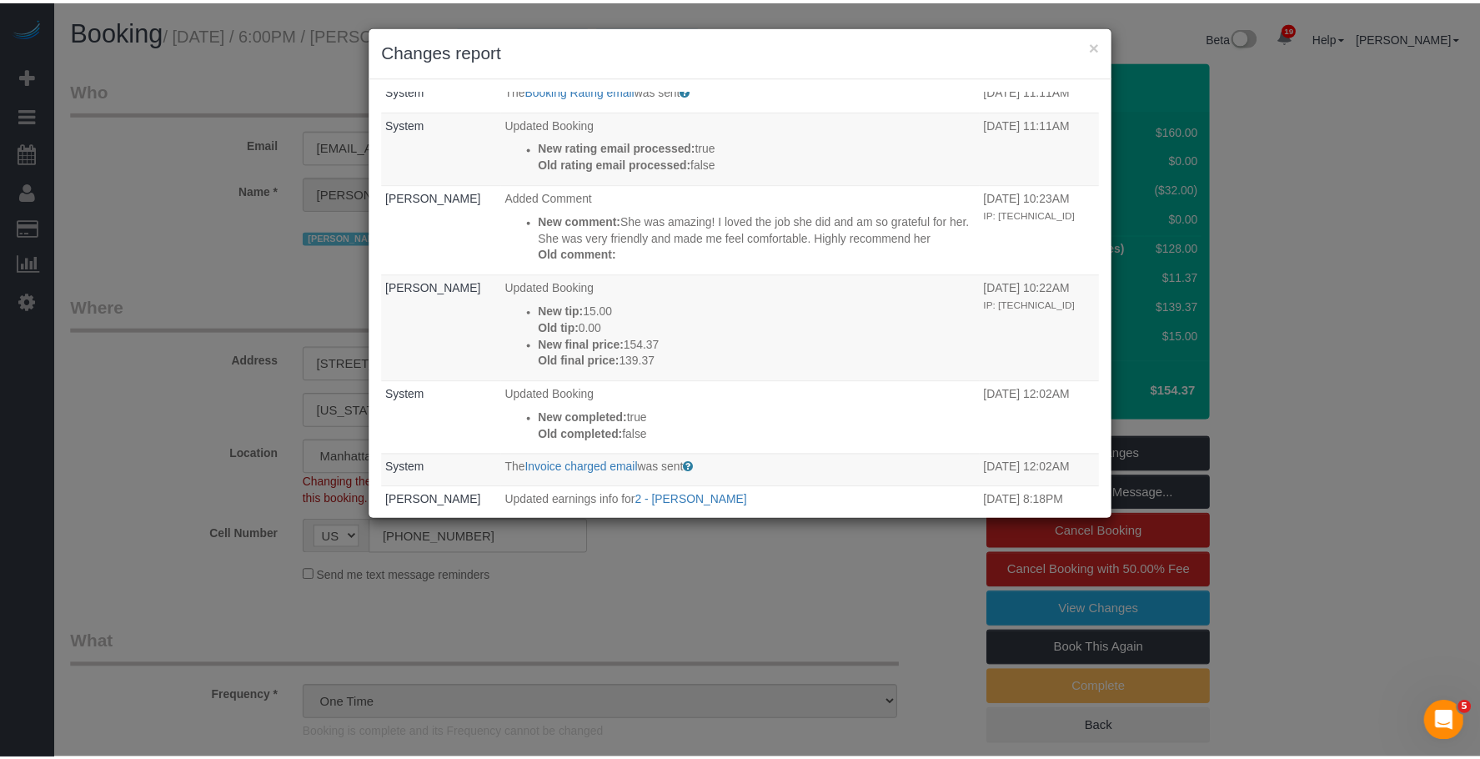
scroll to position [334, 0]
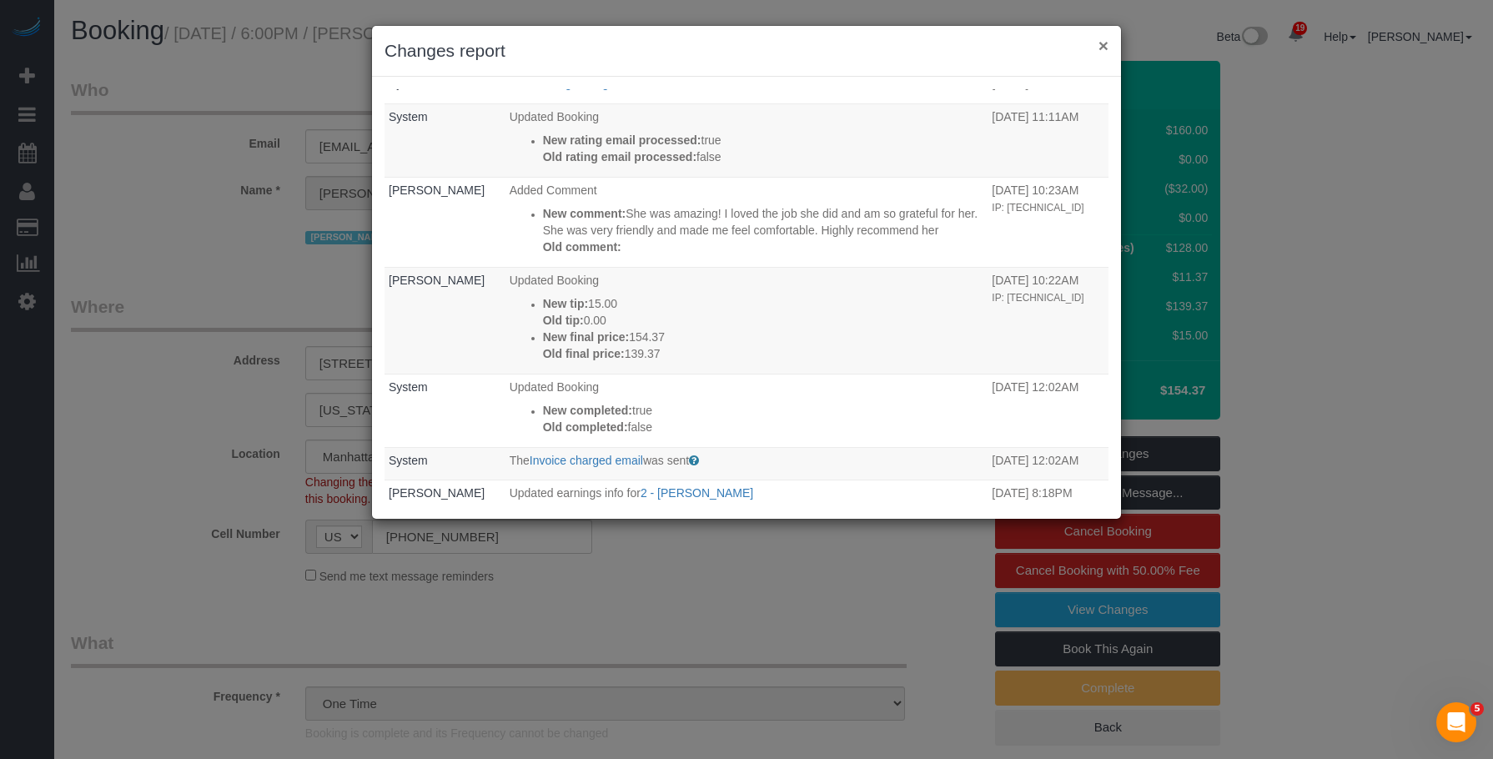
click at [1103, 45] on button "×" at bounding box center [1103, 46] width 10 height 18
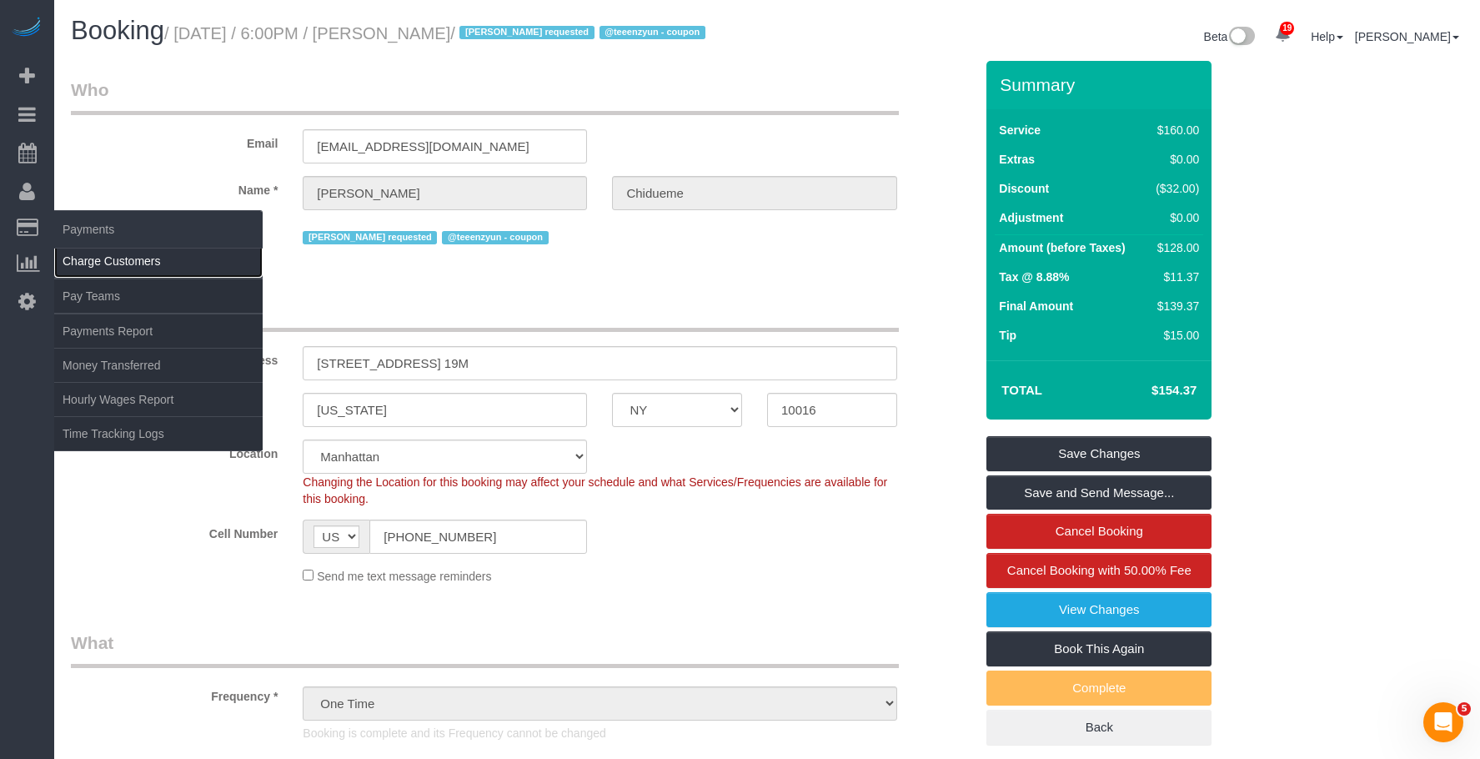
click at [104, 269] on link "Charge Customers" at bounding box center [158, 260] width 208 height 33
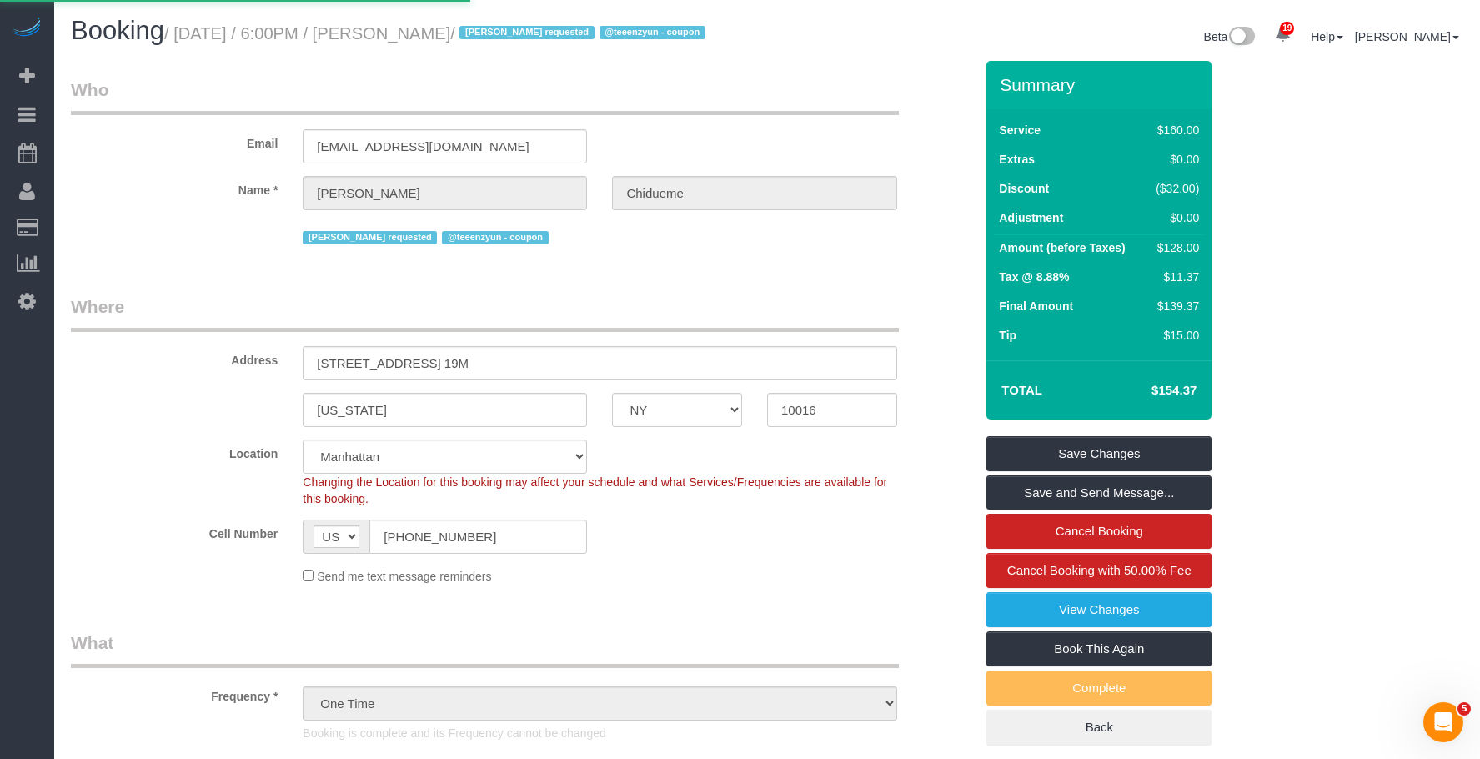
select select
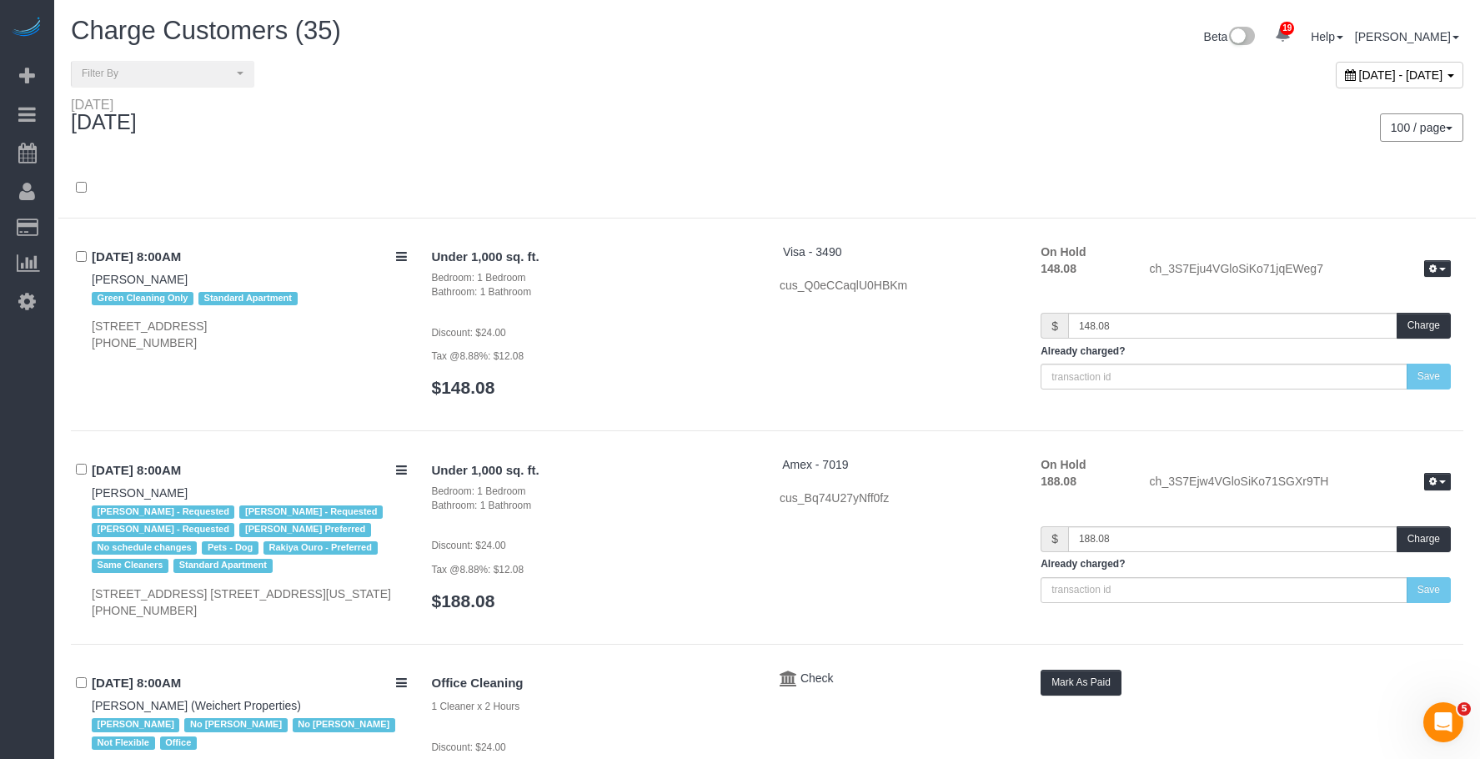
click at [1336, 67] on div "September 16, 2025 - September 16, 2025" at bounding box center [1400, 75] width 128 height 27
type input "**********"
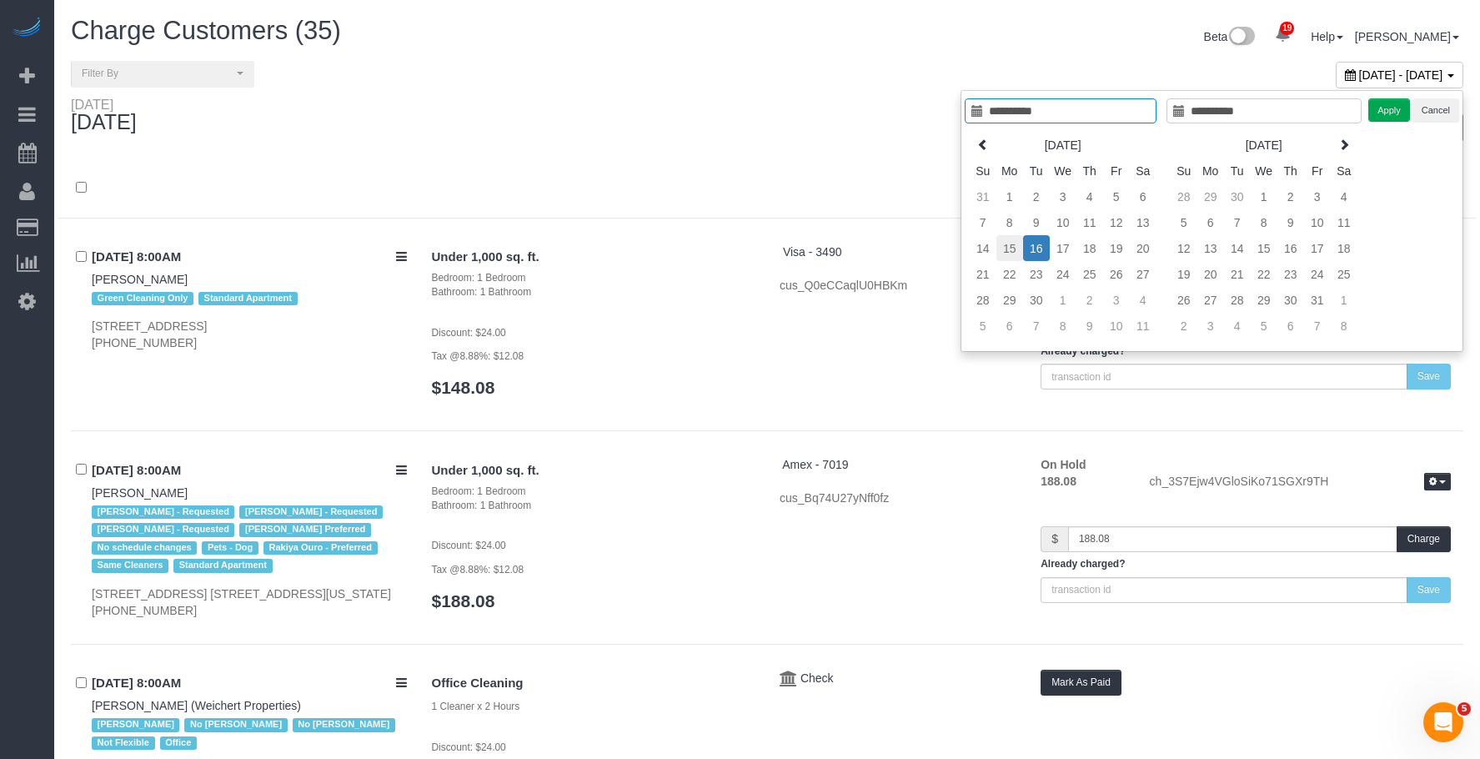
type input "**********"
click at [1010, 253] on td "15" at bounding box center [1010, 248] width 27 height 26
type input "**********"
click at [1010, 253] on td "15" at bounding box center [1010, 248] width 27 height 26
type input "**********"
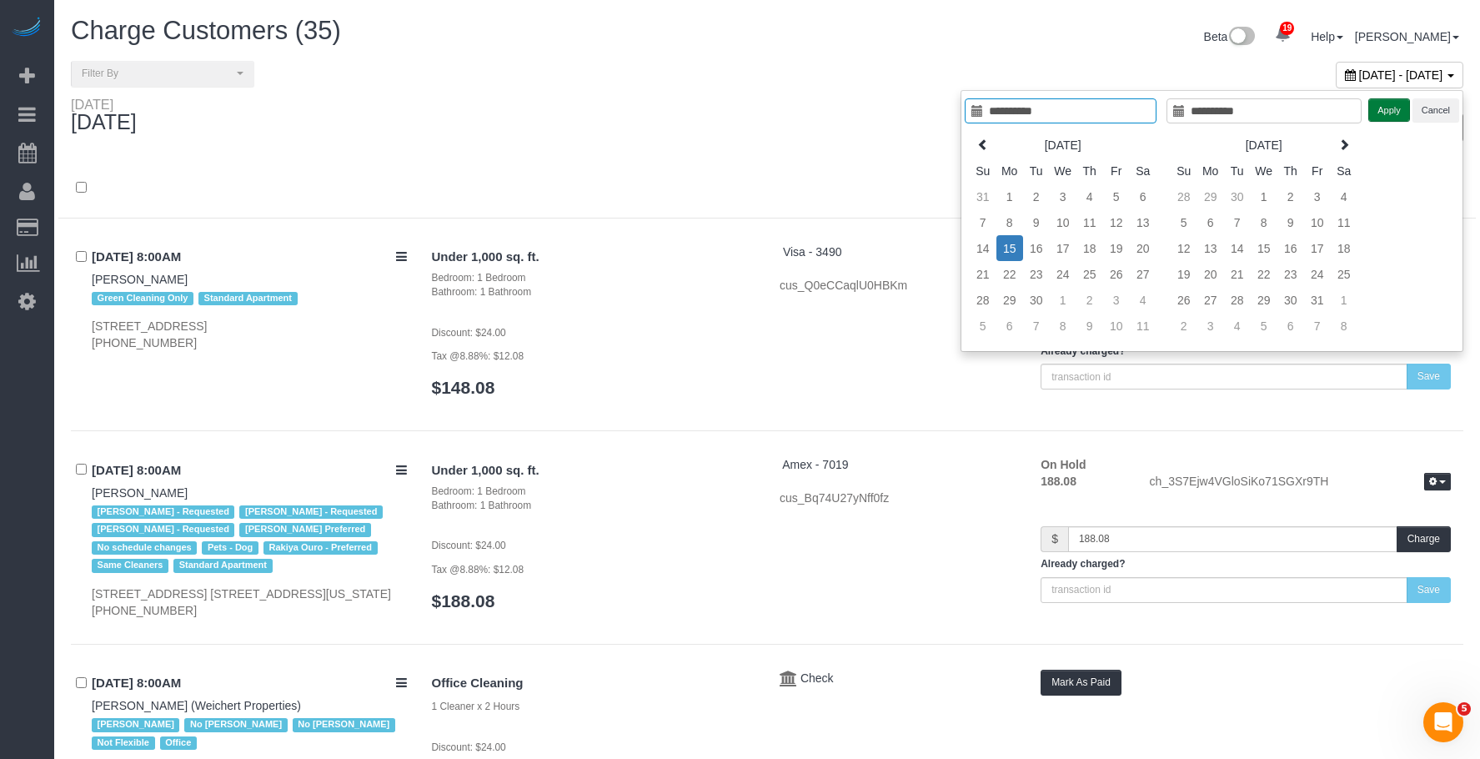
click at [1394, 119] on button "Apply" at bounding box center [1390, 110] width 42 height 24
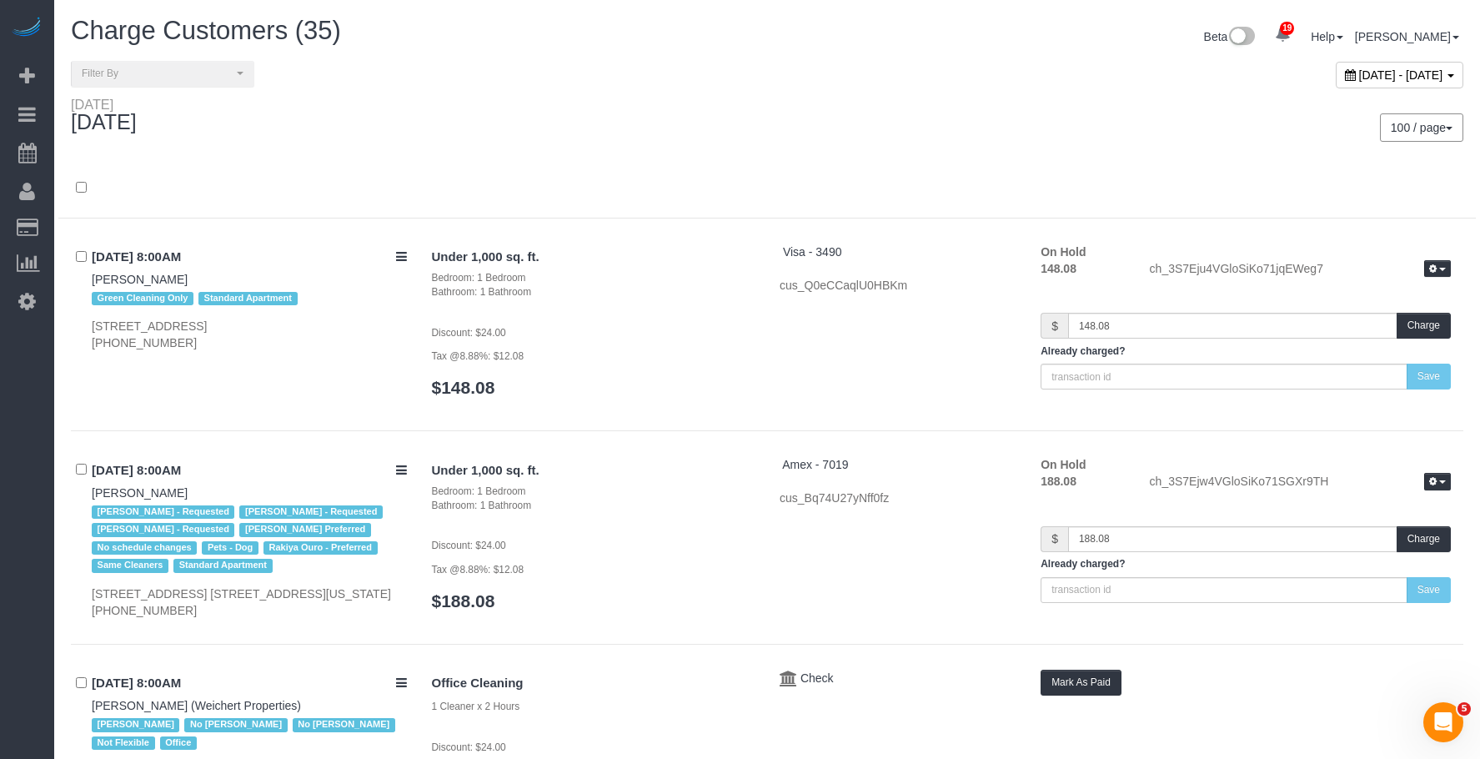
click at [897, 108] on div "100 / page 10 / page 20 / page 30 / page 40 / page 50 / page 100 / page" at bounding box center [1121, 128] width 709 height 62
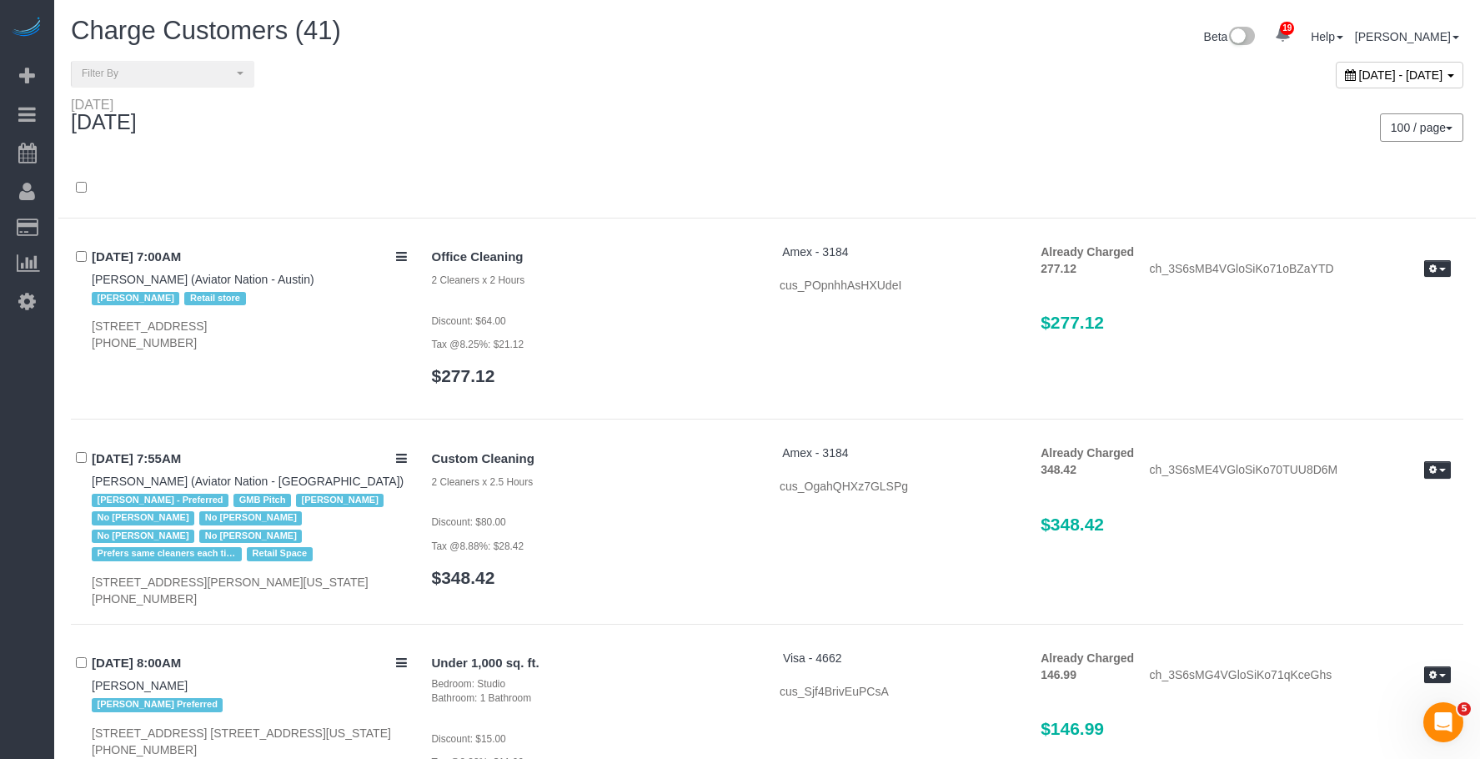
scroll to position [7820, 0]
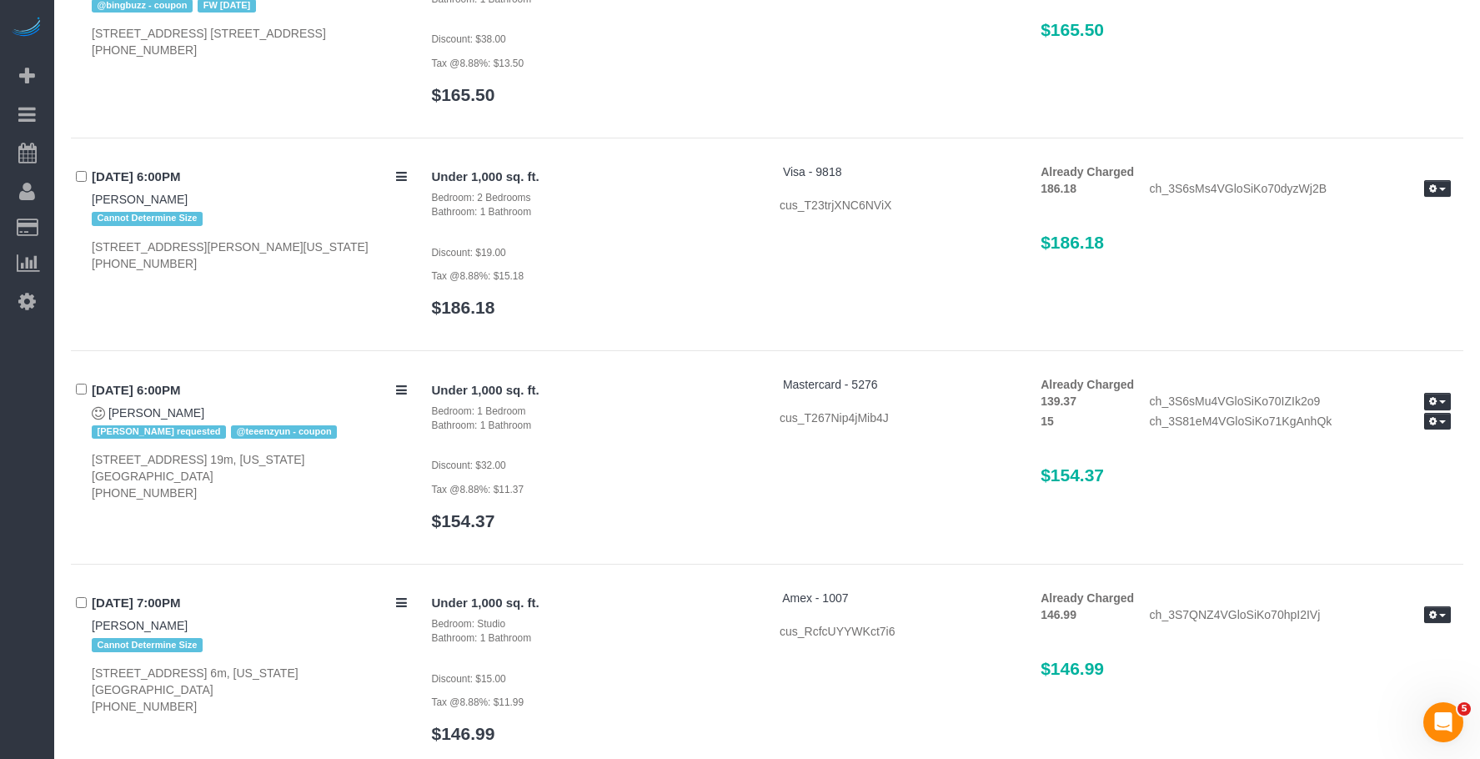
drag, startPoint x: 1164, startPoint y: 460, endPoint x: 1032, endPoint y: 442, distance: 132.9
click at [1032, 442] on div "Already Charged 139.37 ch_3S6sMu4VGloSiKo70IZIk2o9 Refund Send Invoice 15 ch_3S…" at bounding box center [1245, 438] width 435 height 125
click at [799, 397] on div "Under 1,000 sq. ft. Bedroom: 1 Bedroom Bathroom: 1 Bathroom Discount: $32.00 Ta…" at bounding box center [941, 461] width 1045 height 171
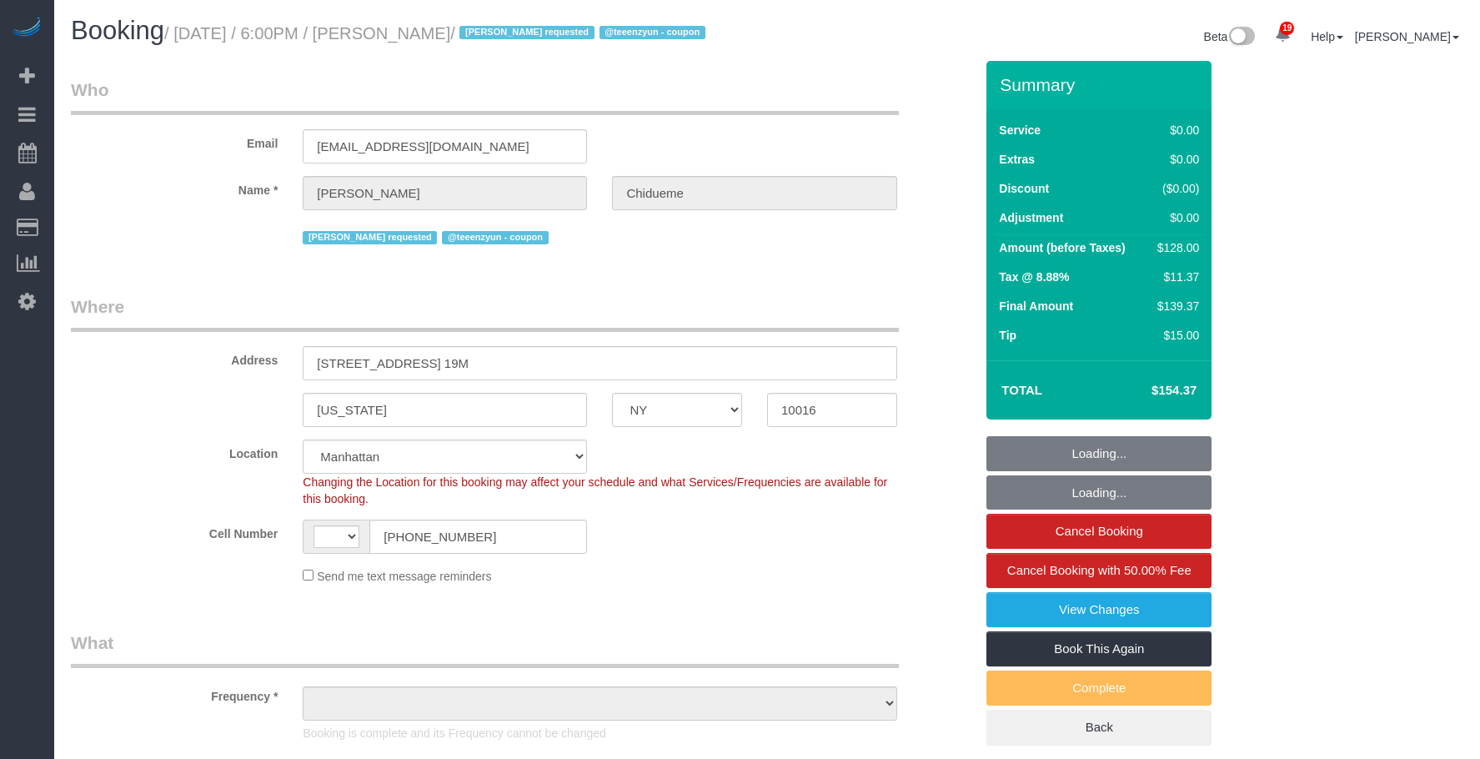
select select "NY"
select select "spot1"
select select
select select "string:[GEOGRAPHIC_DATA]"
select select "object:1511"
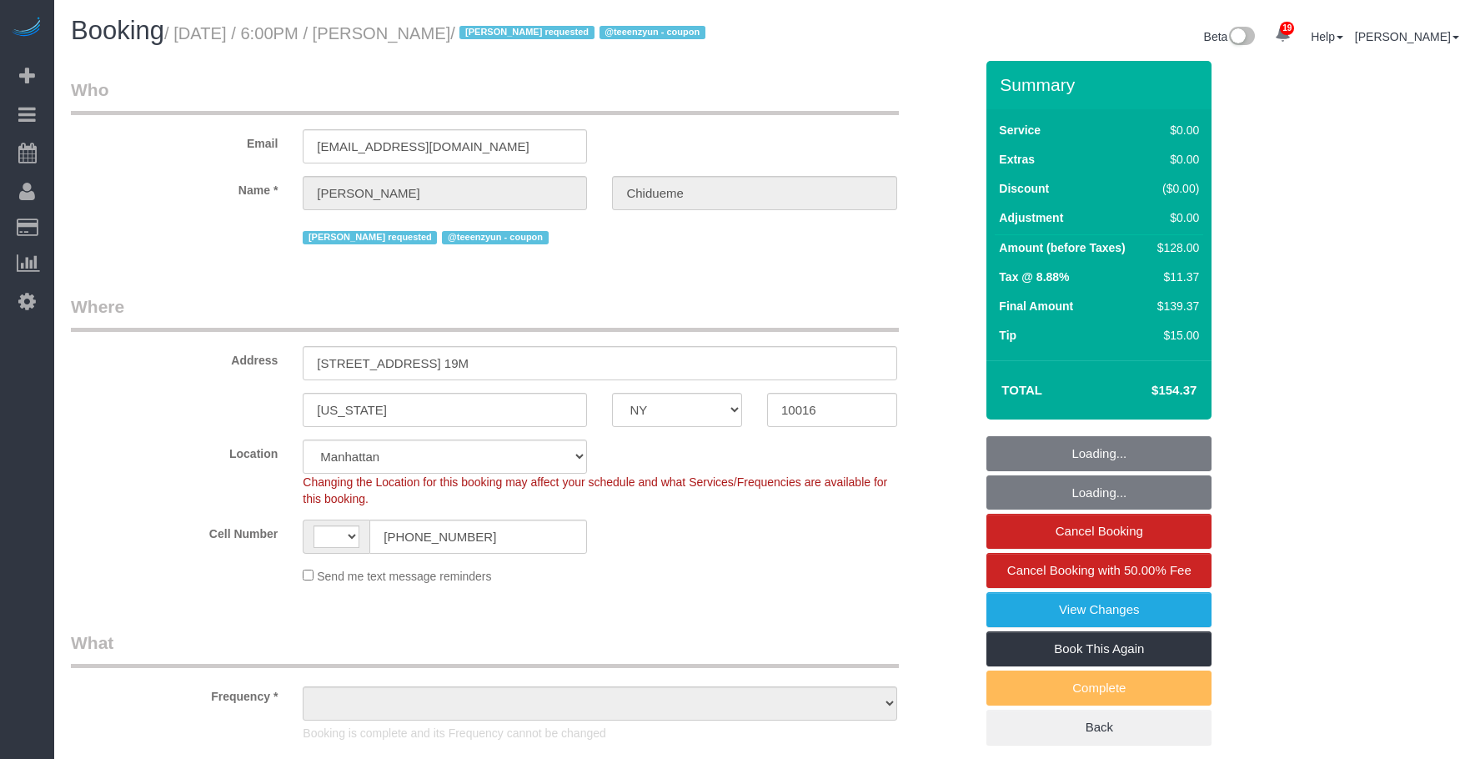
select select "1"
select select "number:66"
select select "number:79"
select select "number:15"
select select "number:5"
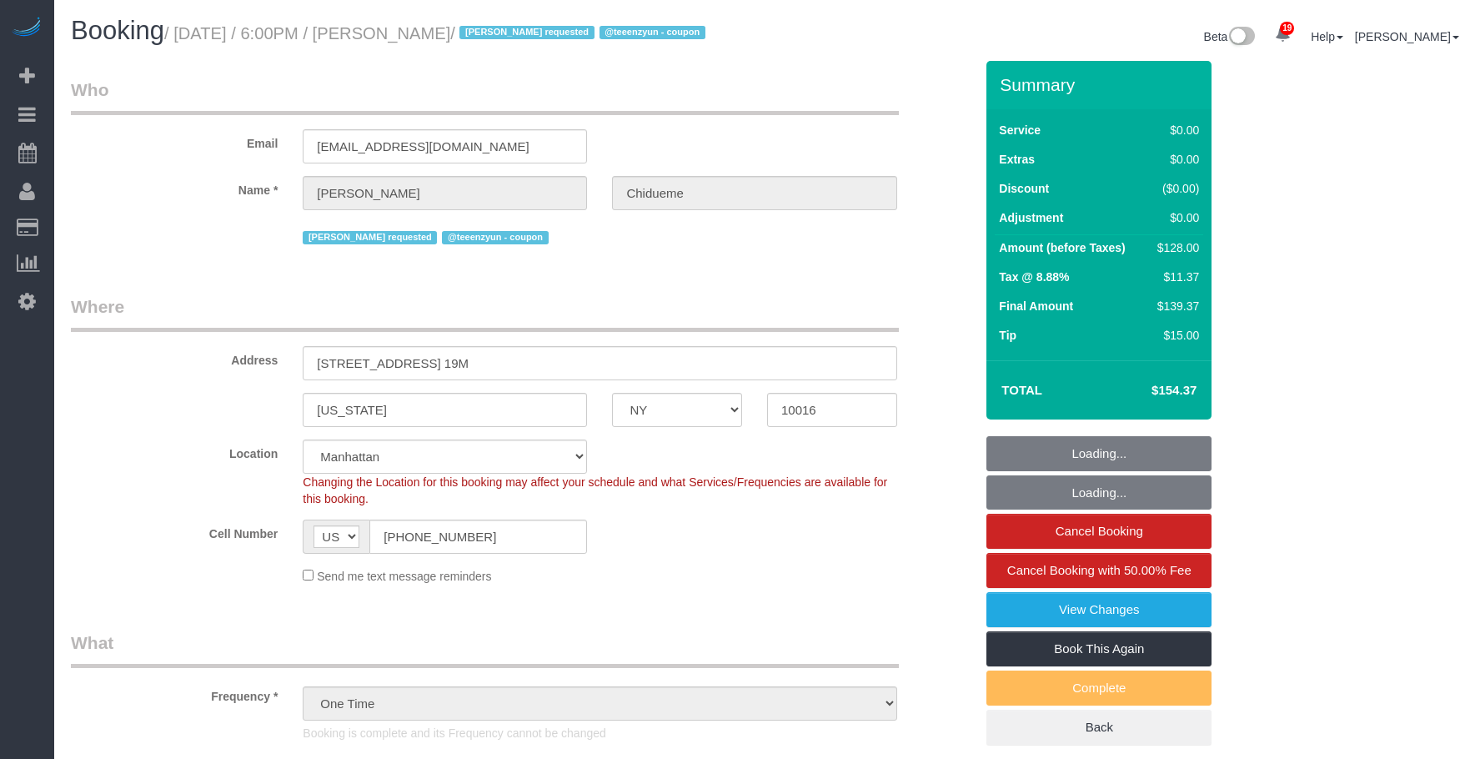
select select "spot29"
drag, startPoint x: 435, startPoint y: 38, endPoint x: 558, endPoint y: 32, distance: 123.6
click at [558, 32] on small "/ [DATE] / 6:00PM / [PERSON_NAME] / [PERSON_NAME] requested @teeenzyun - coupon" at bounding box center [437, 33] width 546 height 18
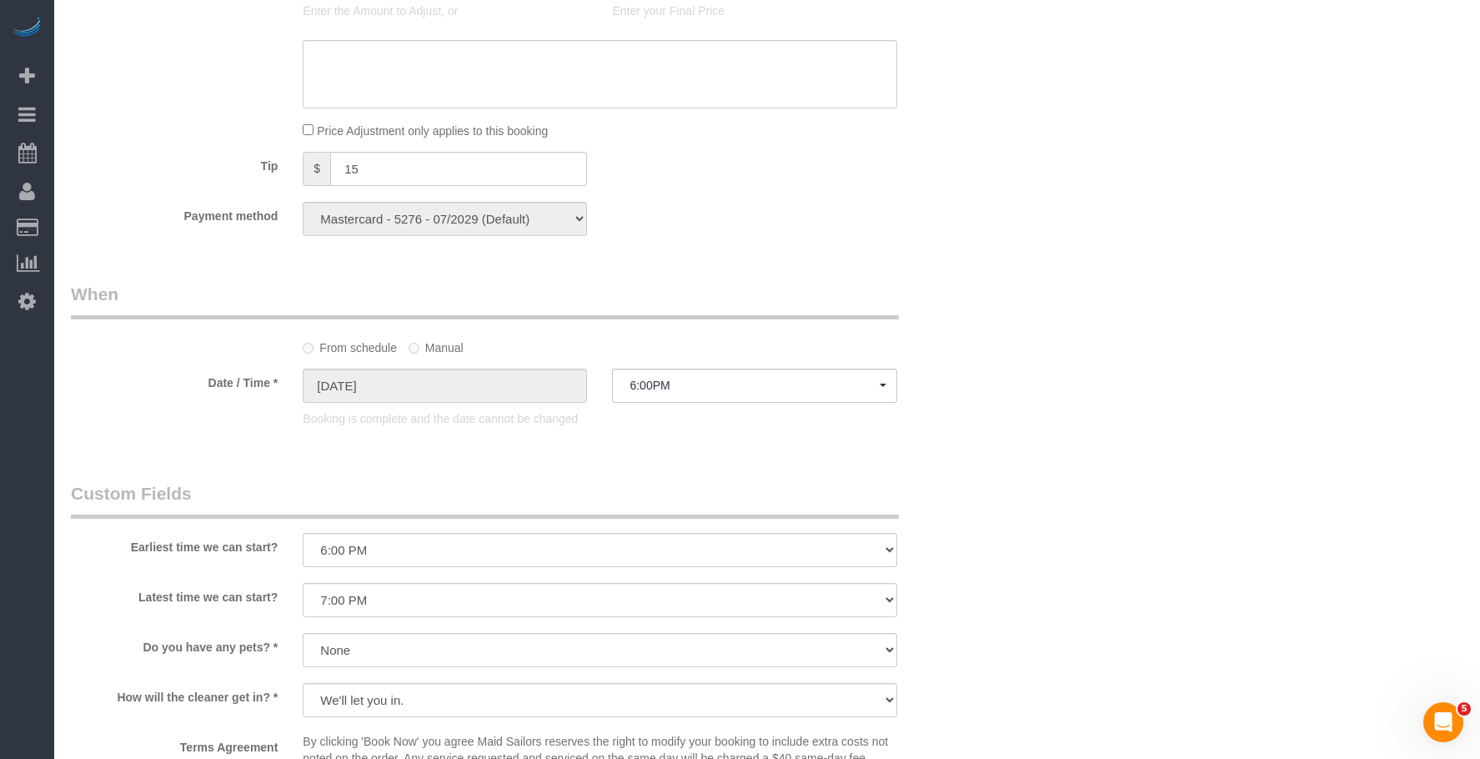
scroll to position [1168, 0]
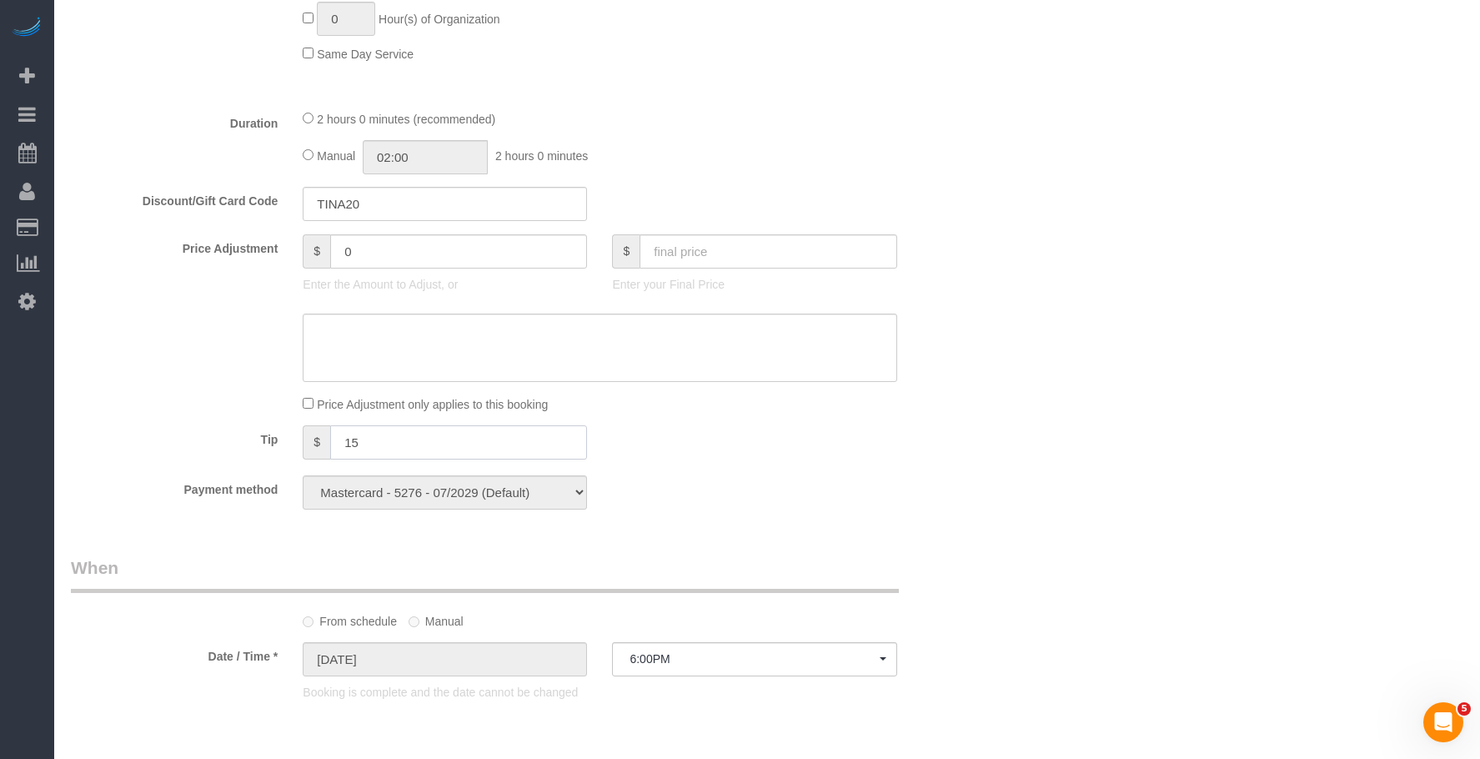
drag, startPoint x: 378, startPoint y: 469, endPoint x: 334, endPoint y: 446, distance: 48.9
click at [299, 445] on div "$ 15" at bounding box center [444, 444] width 309 height 38
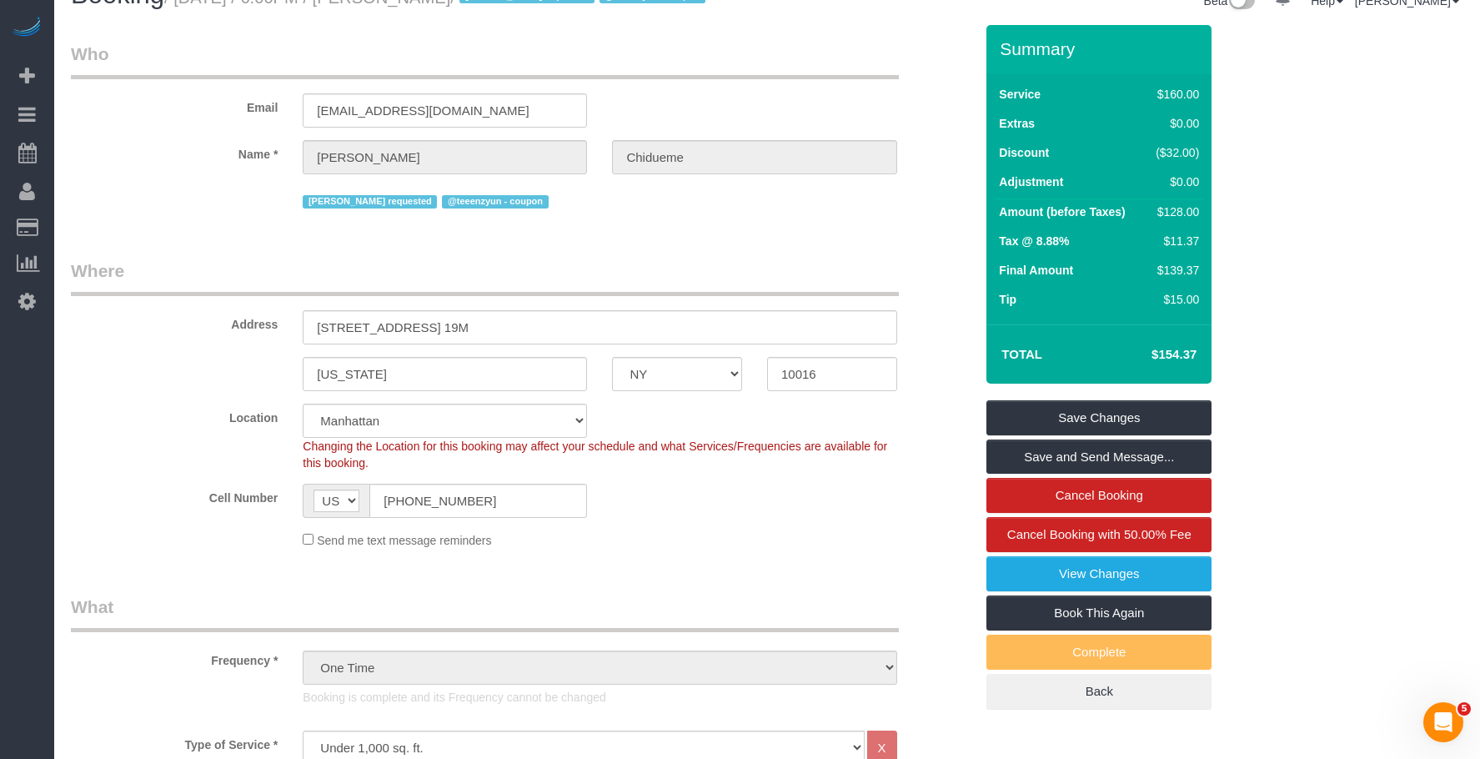
scroll to position [0, 0]
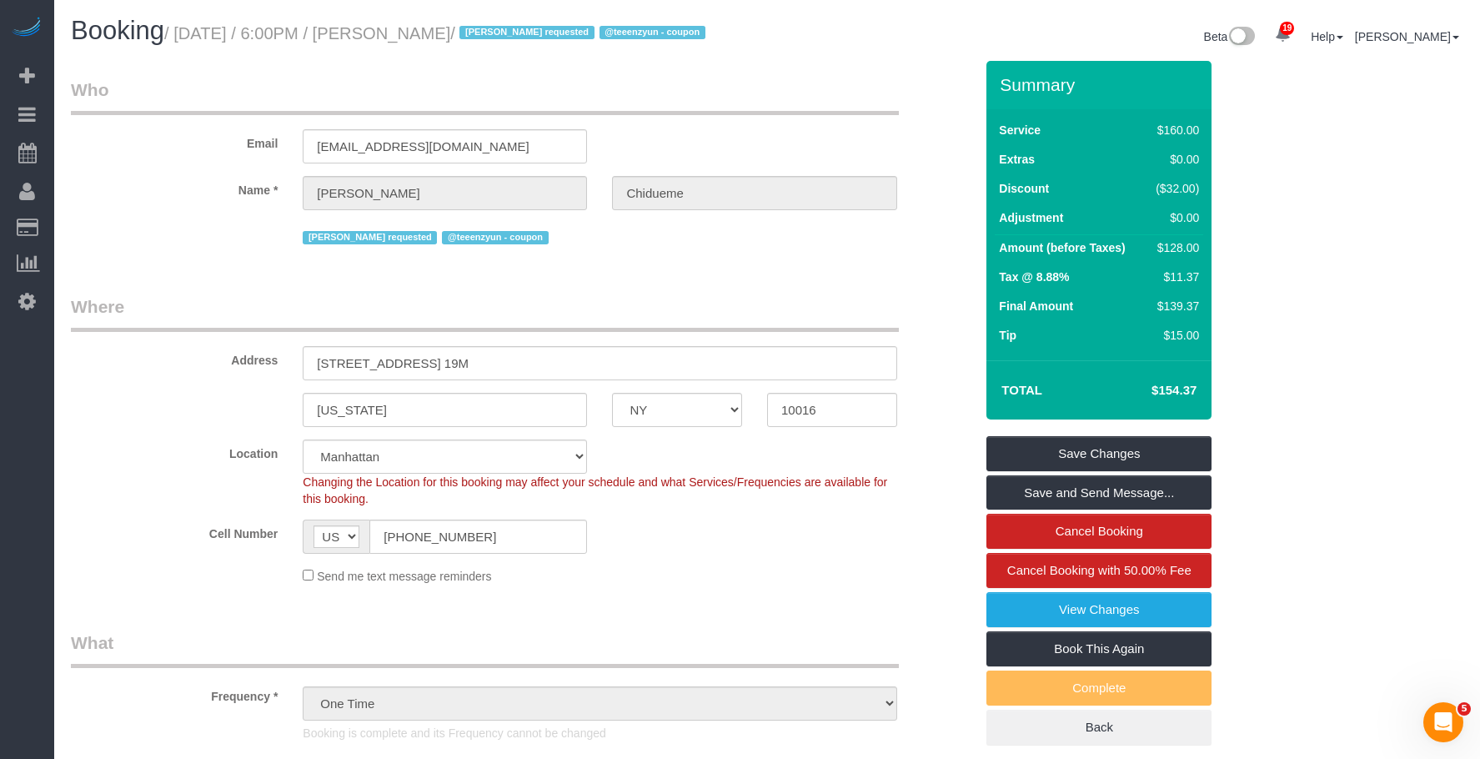
drag, startPoint x: 1183, startPoint y: 407, endPoint x: 1213, endPoint y: 408, distance: 30.0
click at [1213, 408] on div "Summary Service $160.00 Extras $0.00 Discount ($32.00) Adjustment $0.00 Amount …" at bounding box center [1148, 420] width 349 height 718
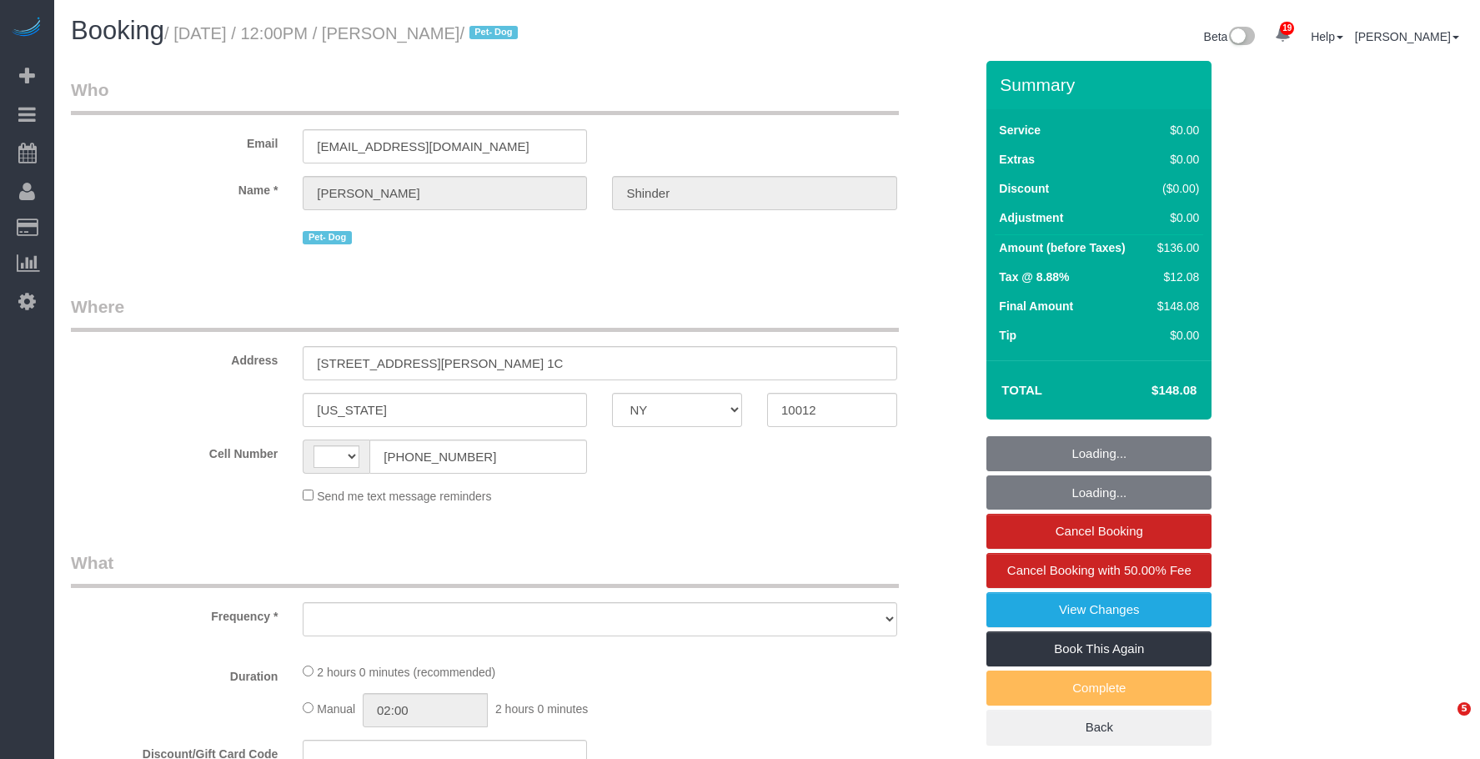
select select "NY"
click at [523, 34] on small "/ [DATE] / 12:00PM / [PERSON_NAME] / Pet- Dog" at bounding box center [343, 33] width 359 height 18
select select "string:[GEOGRAPHIC_DATA]"
select select "object:799"
select select "string:stripe-pm_1Pyf034VGloSiKo7q90DMxe6"
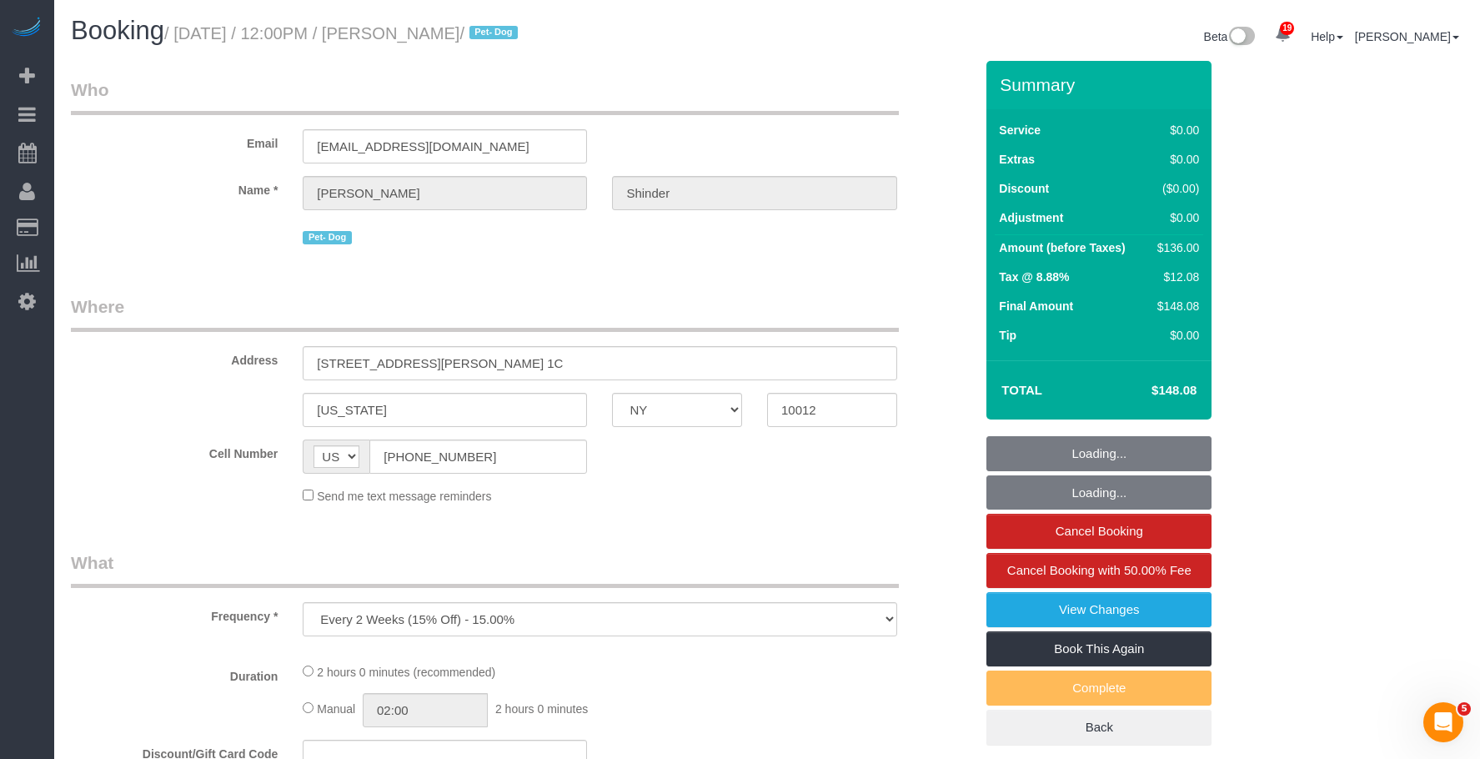
select select "number:89"
select select "number:90"
select select "number:13"
select select "number:5"
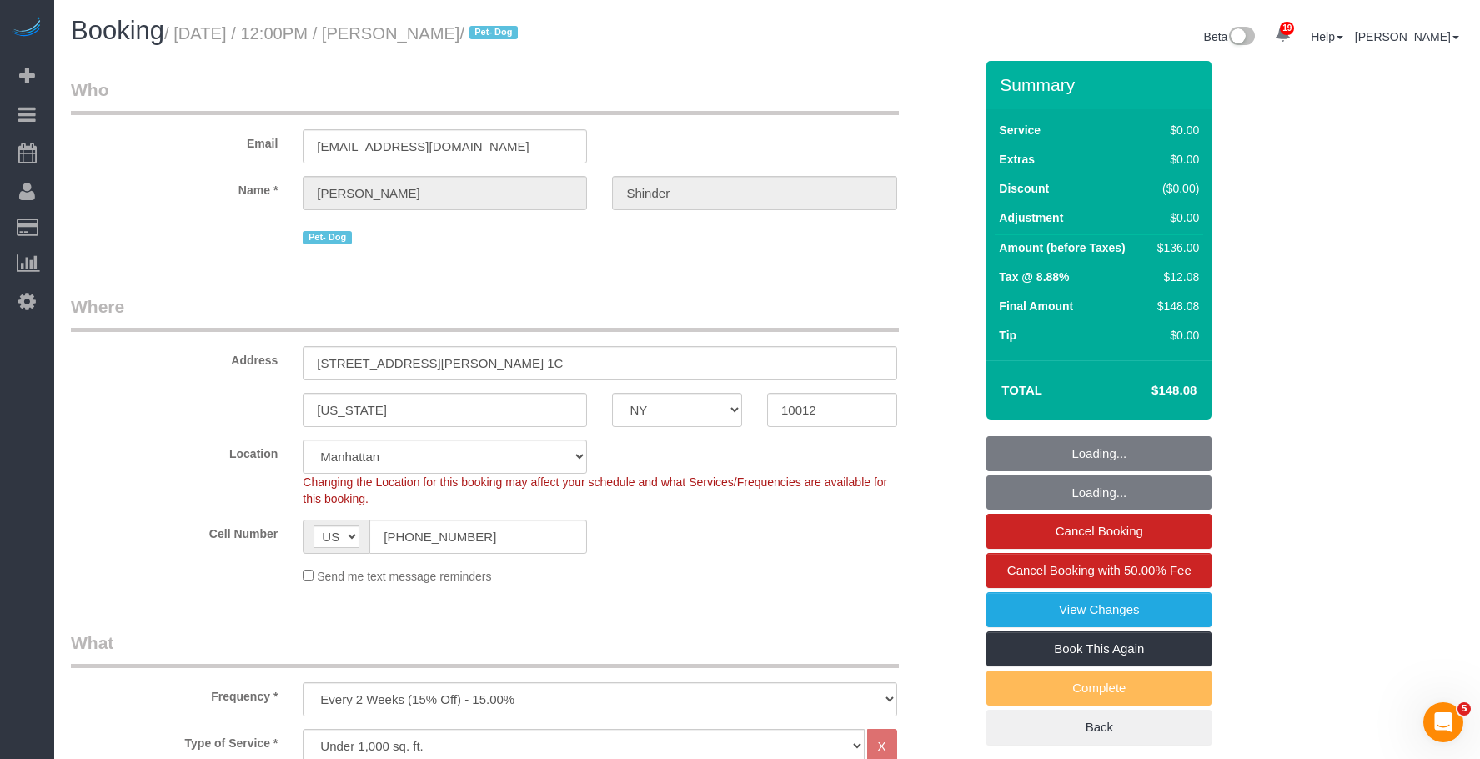
select select "object:1053"
select select "1"
select select "spot1"
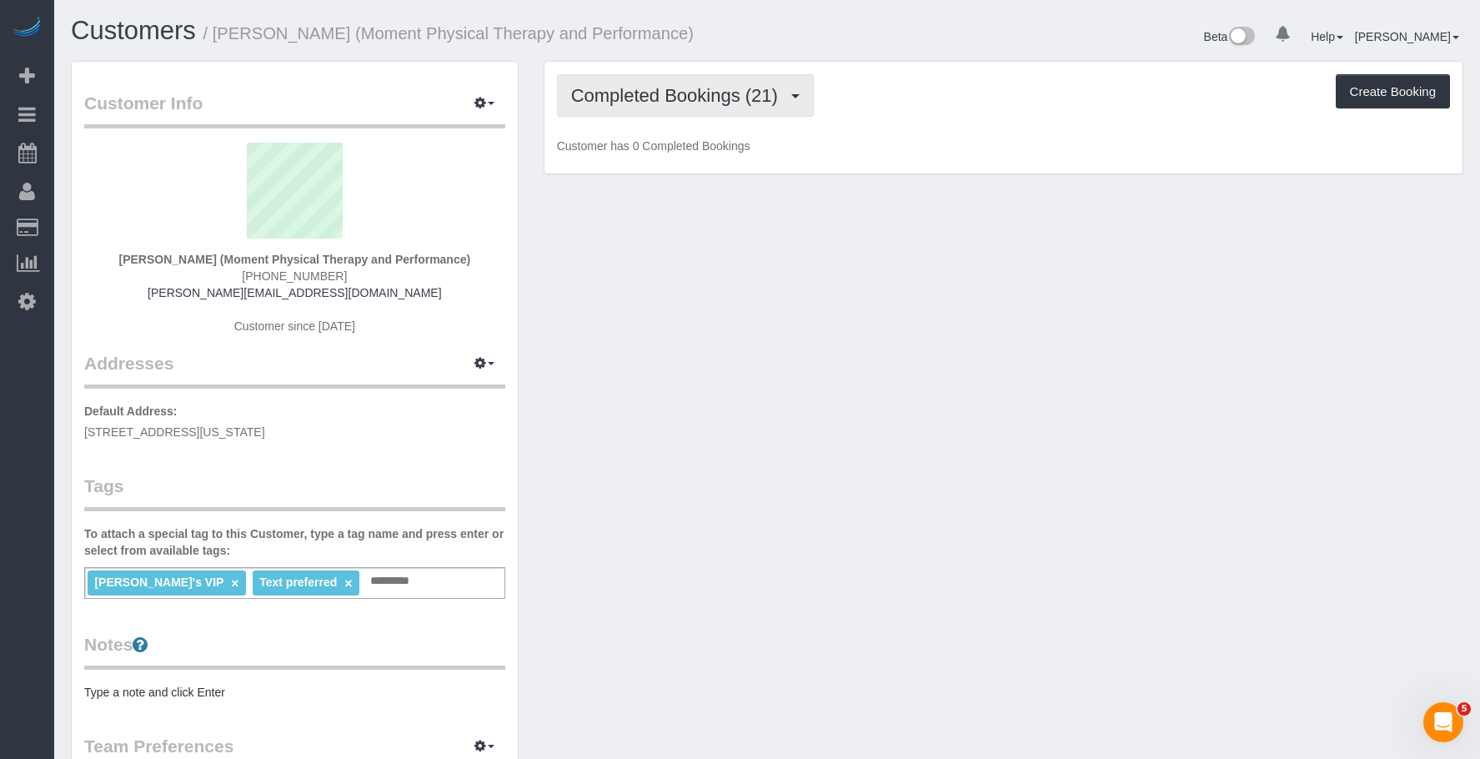
click at [668, 86] on span "Completed Bookings (21)" at bounding box center [678, 95] width 215 height 21
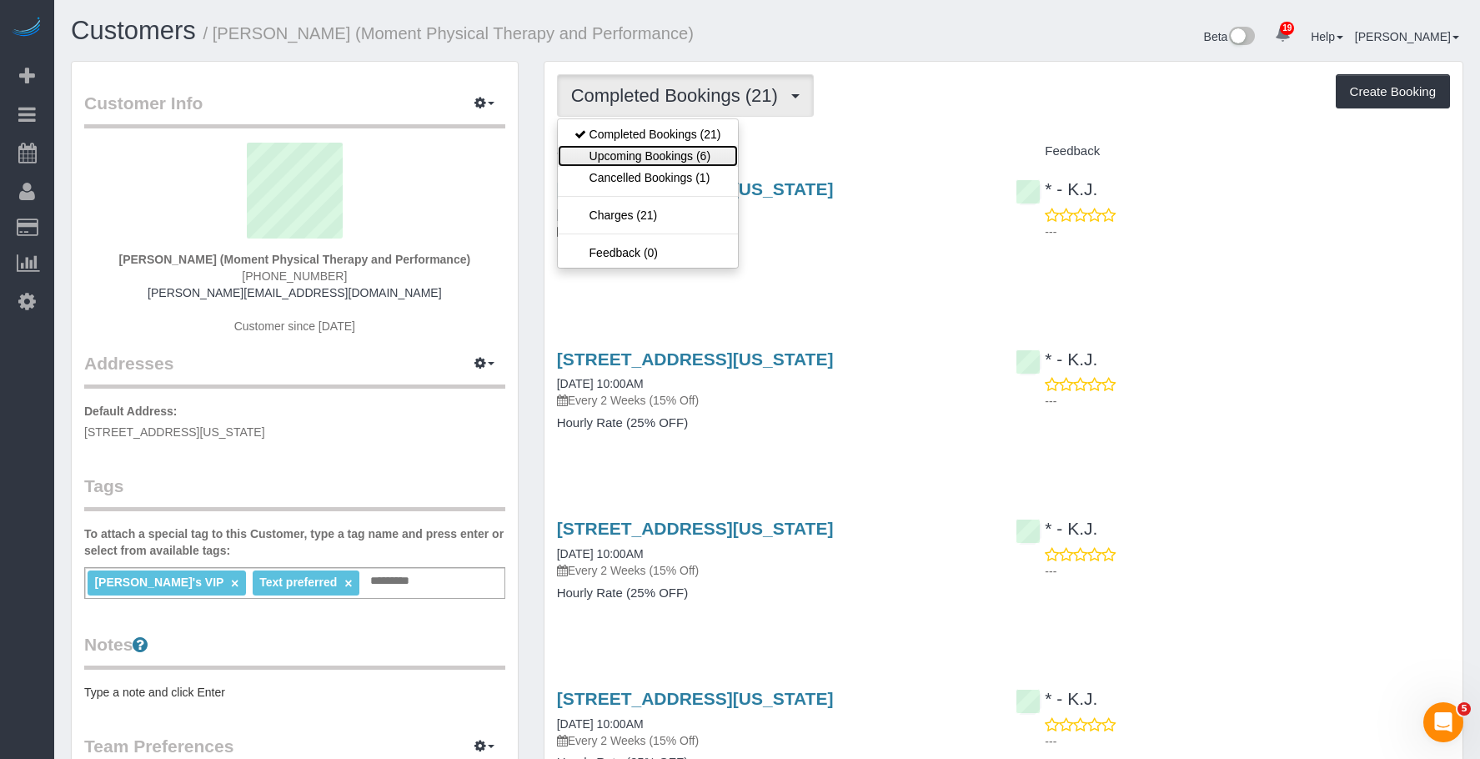
click at [656, 153] on link "Upcoming Bookings (6)" at bounding box center [648, 156] width 180 height 22
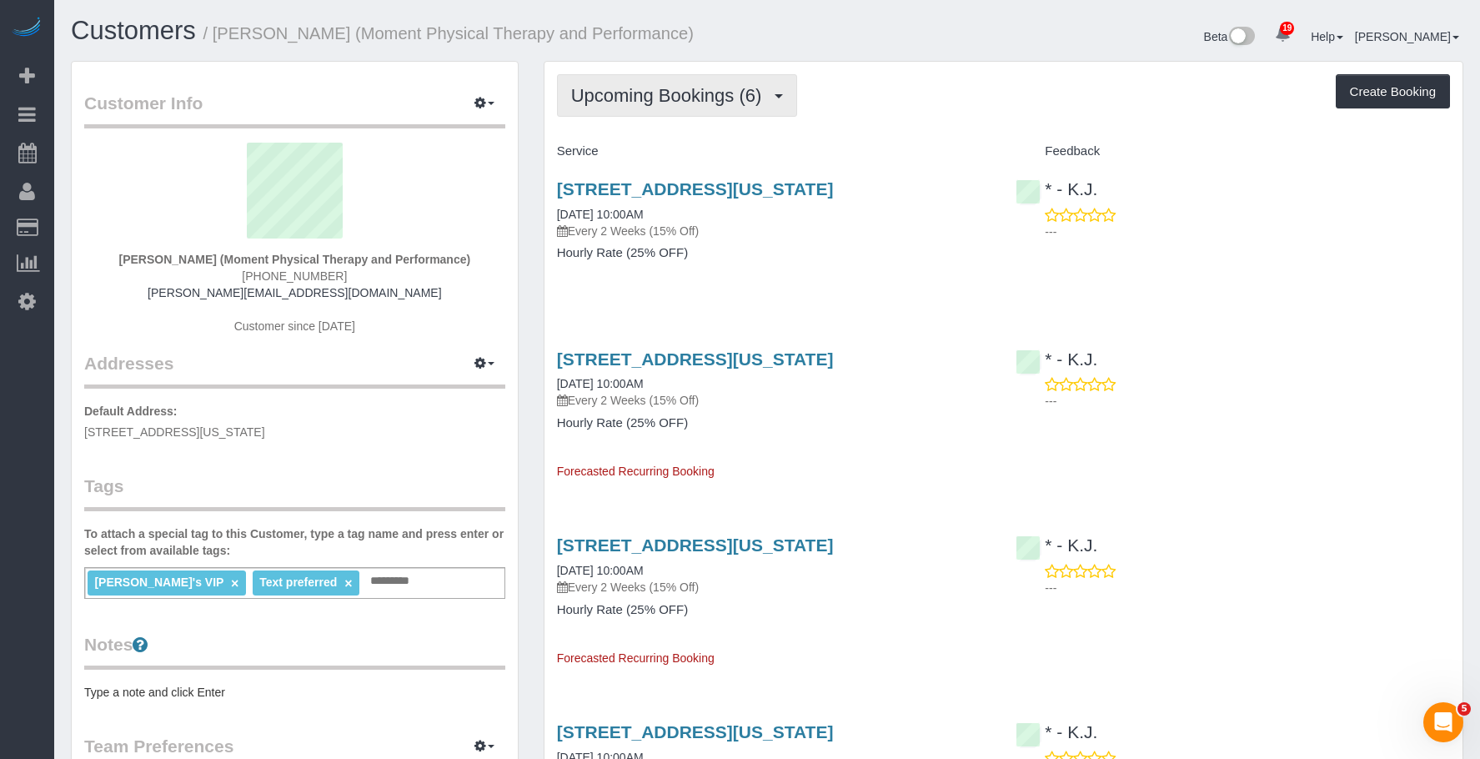
click at [681, 98] on span "Upcoming Bookings (6)" at bounding box center [670, 95] width 199 height 21
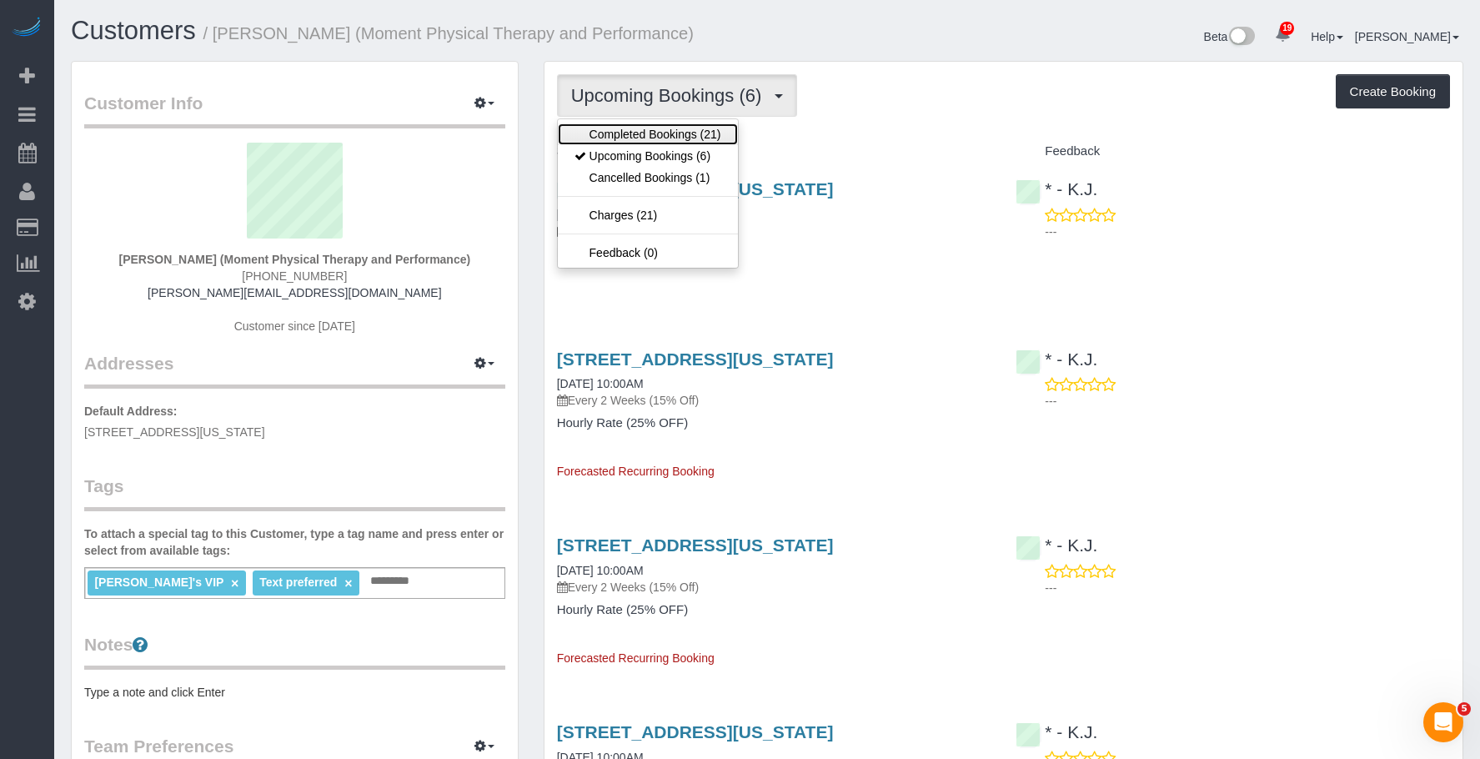
click at [653, 134] on link "Completed Bookings (21)" at bounding box center [648, 134] width 180 height 22
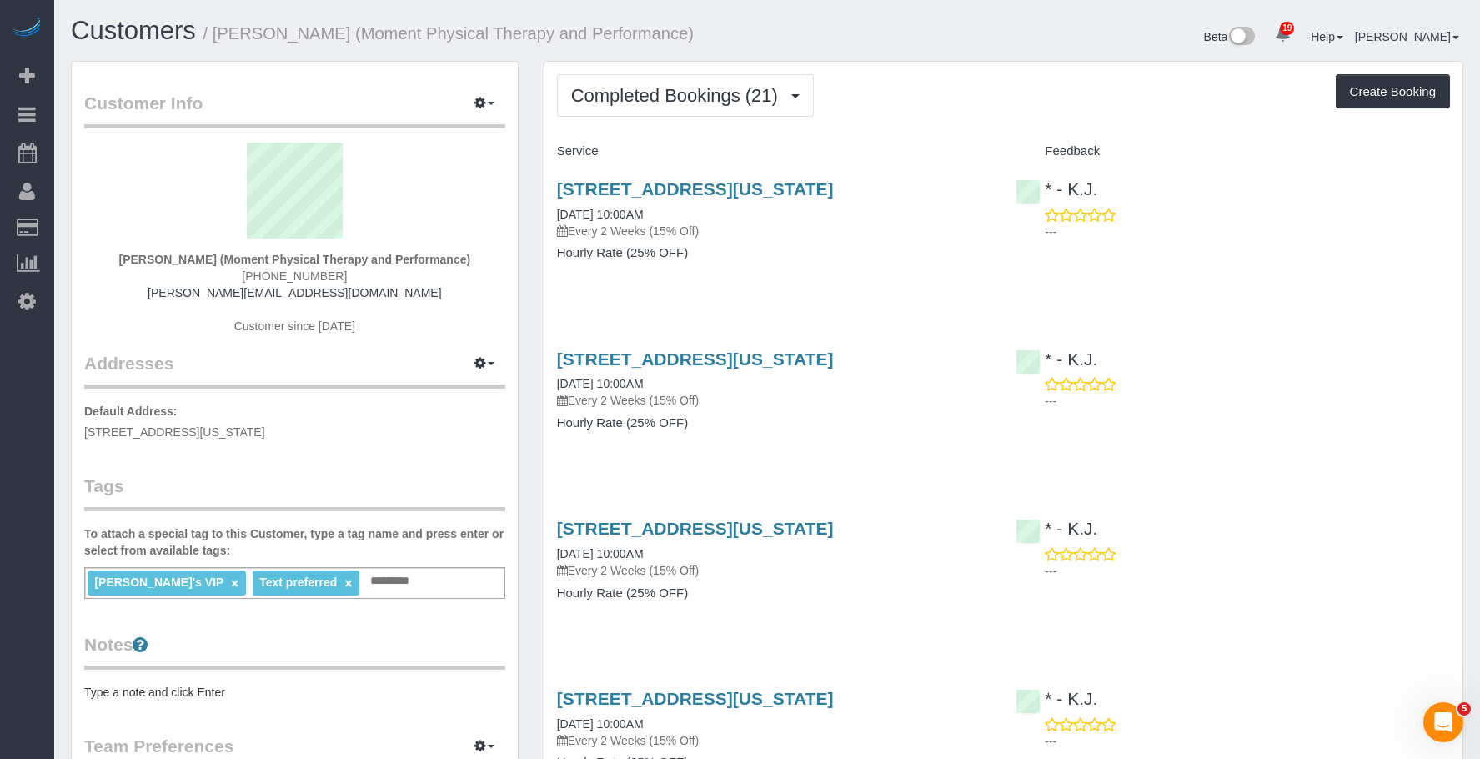
drag, startPoint x: 749, startPoint y: 264, endPoint x: 745, endPoint y: 252, distance: 12.4
click at [749, 264] on div "[STREET_ADDRESS][US_STATE] [DATE] 10:00AM Every 2 Weeks (15% Off) Hourly Rate (…" at bounding box center [775, 229] width 460 height 128
click at [678, 102] on span "Completed Bookings (21)" at bounding box center [678, 95] width 215 height 21
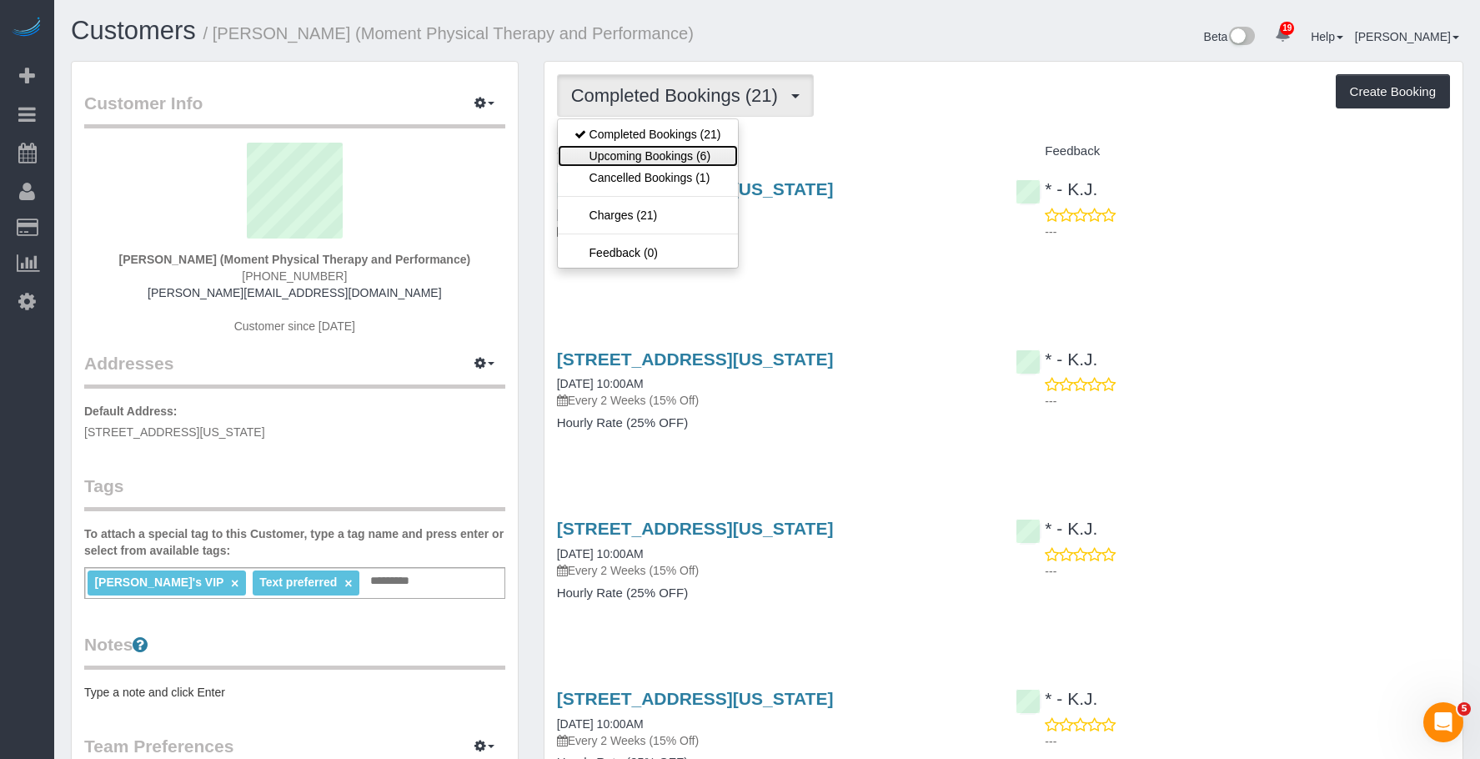
click at [659, 151] on link "Upcoming Bookings (6)" at bounding box center [648, 156] width 180 height 22
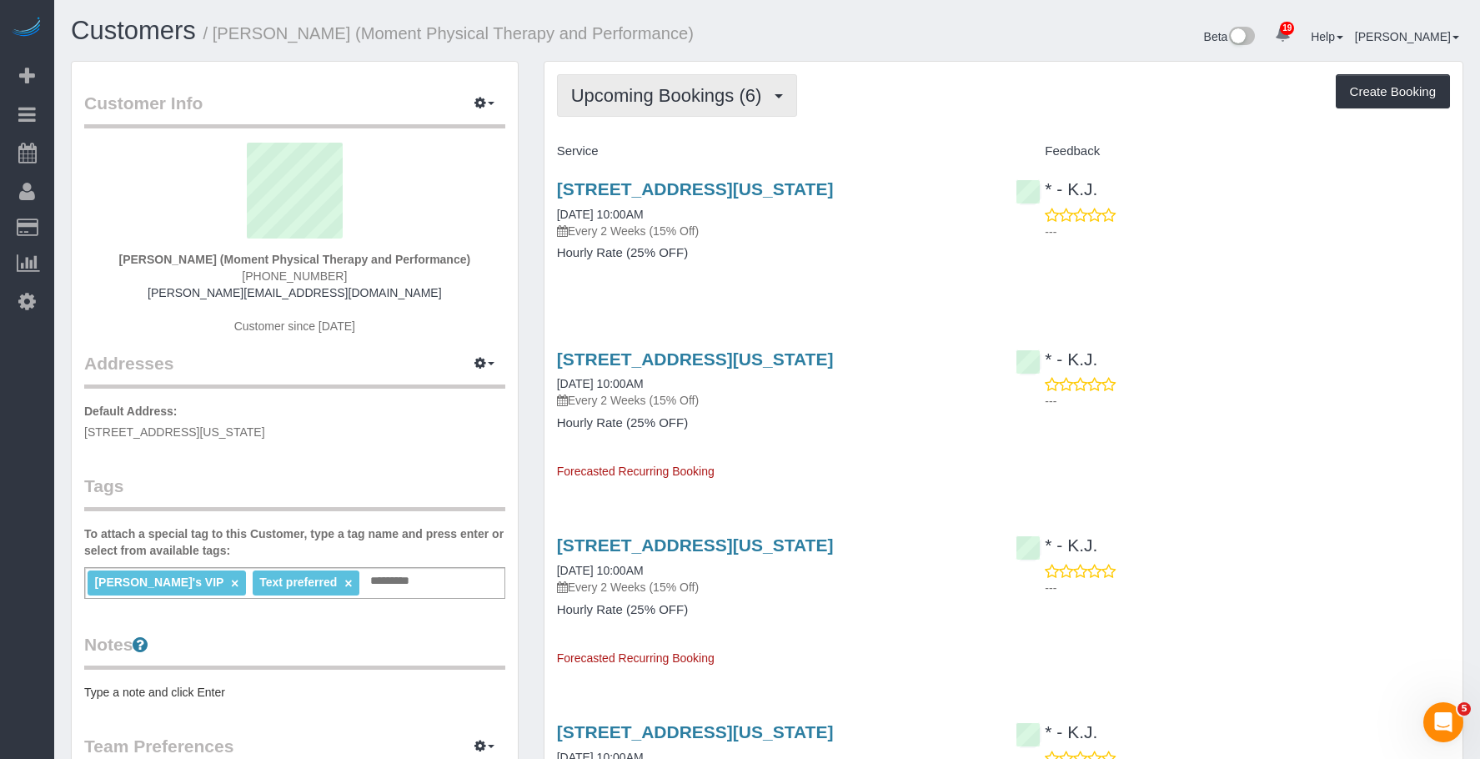
click at [696, 105] on span "Upcoming Bookings (6)" at bounding box center [670, 95] width 199 height 21
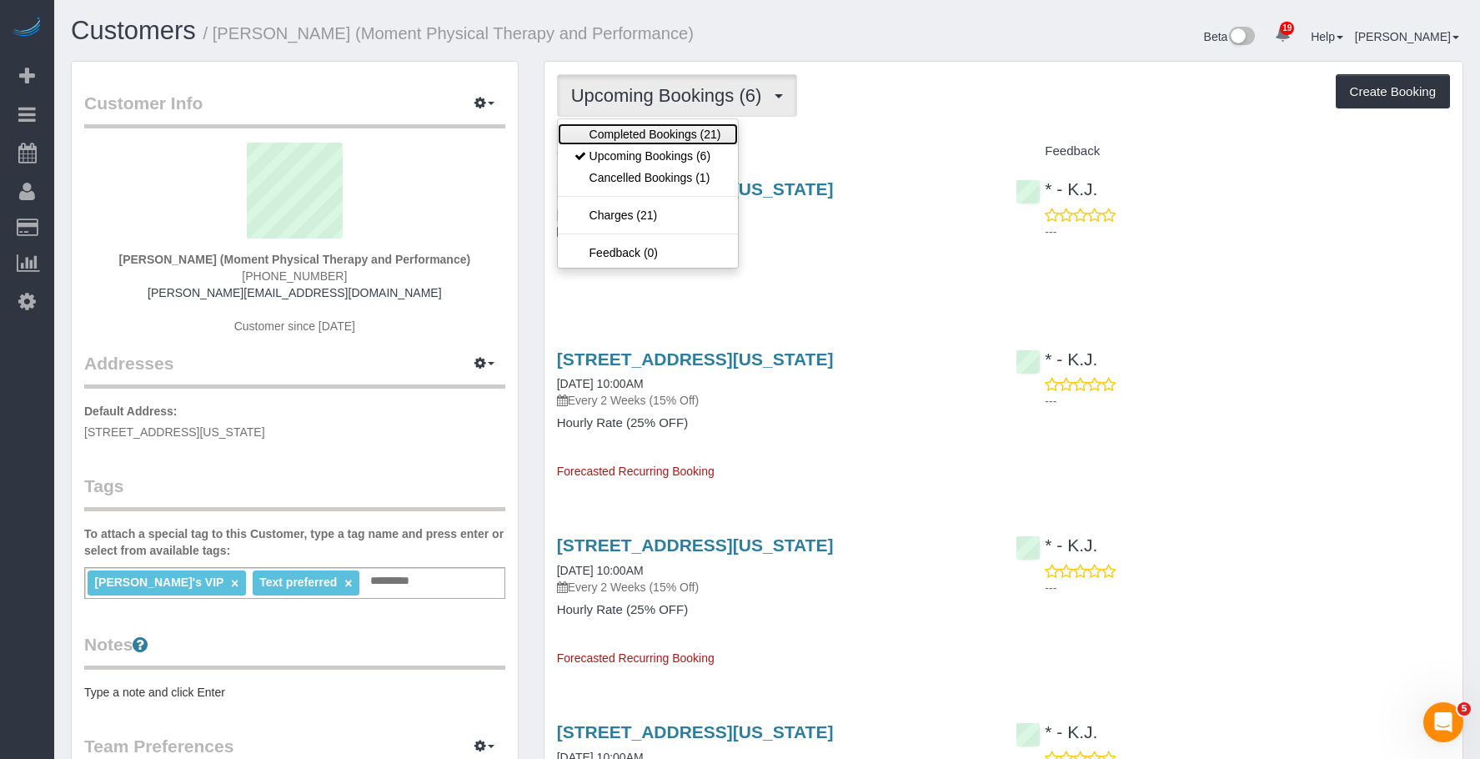
click at [676, 138] on link "Completed Bookings (21)" at bounding box center [648, 134] width 180 height 22
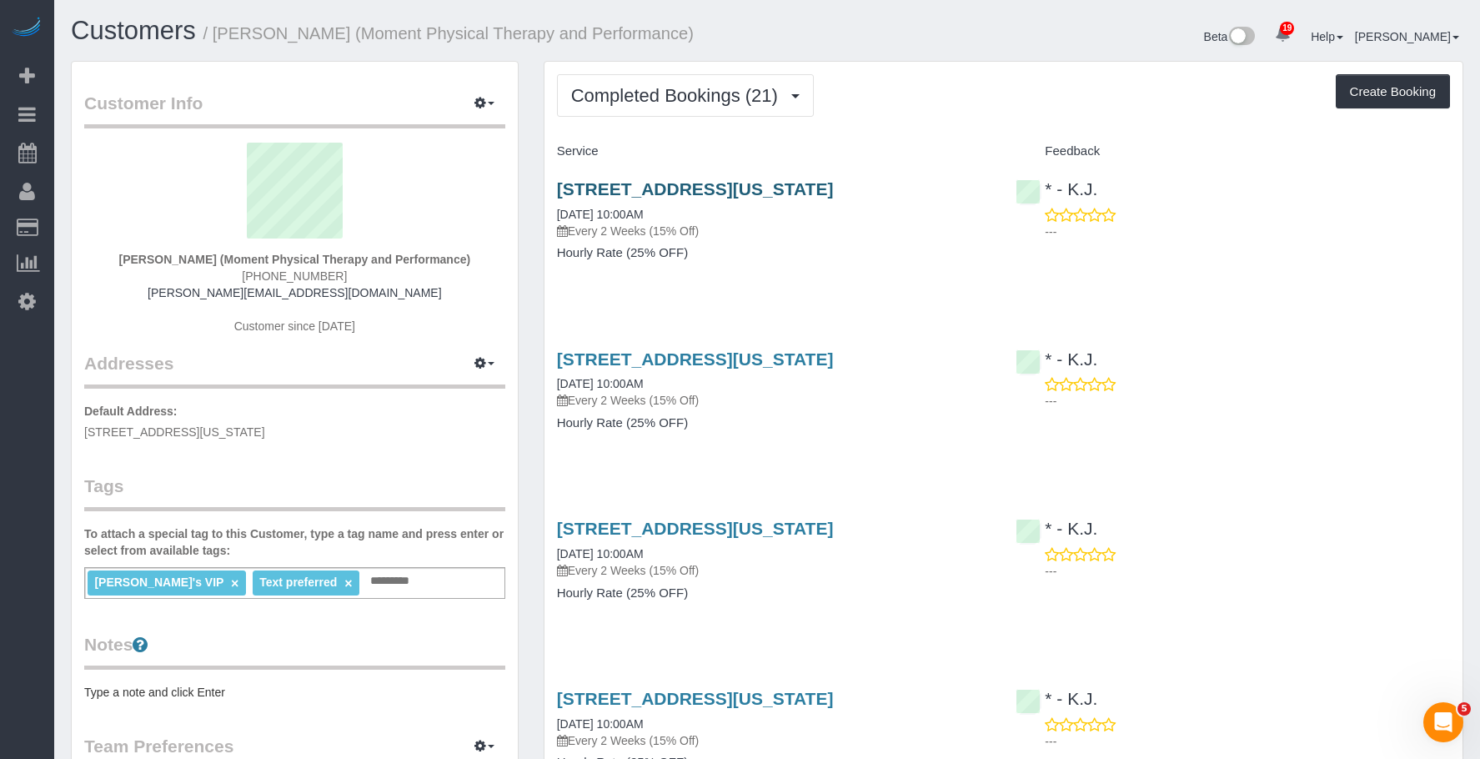
drag, startPoint x: 832, startPoint y: 239, endPoint x: 845, endPoint y: 185, distance: 55.6
click at [833, 239] on div "2 West 45th Street, Suite 201, New York, NY 10038 09/06/2025 10:00AM Every 2 We…" at bounding box center [775, 229] width 460 height 128
click at [834, 183] on link "2 West 45th Street, Suite 201, New York, NY 10038" at bounding box center [695, 188] width 277 height 19
drag, startPoint x: 219, startPoint y: 36, endPoint x: 718, endPoint y: 37, distance: 498.7
click at [698, 30] on h1 "Customers / Andy Fata-Chan (Moment Physical Therapy and Performance)" at bounding box center [413, 31] width 684 height 28
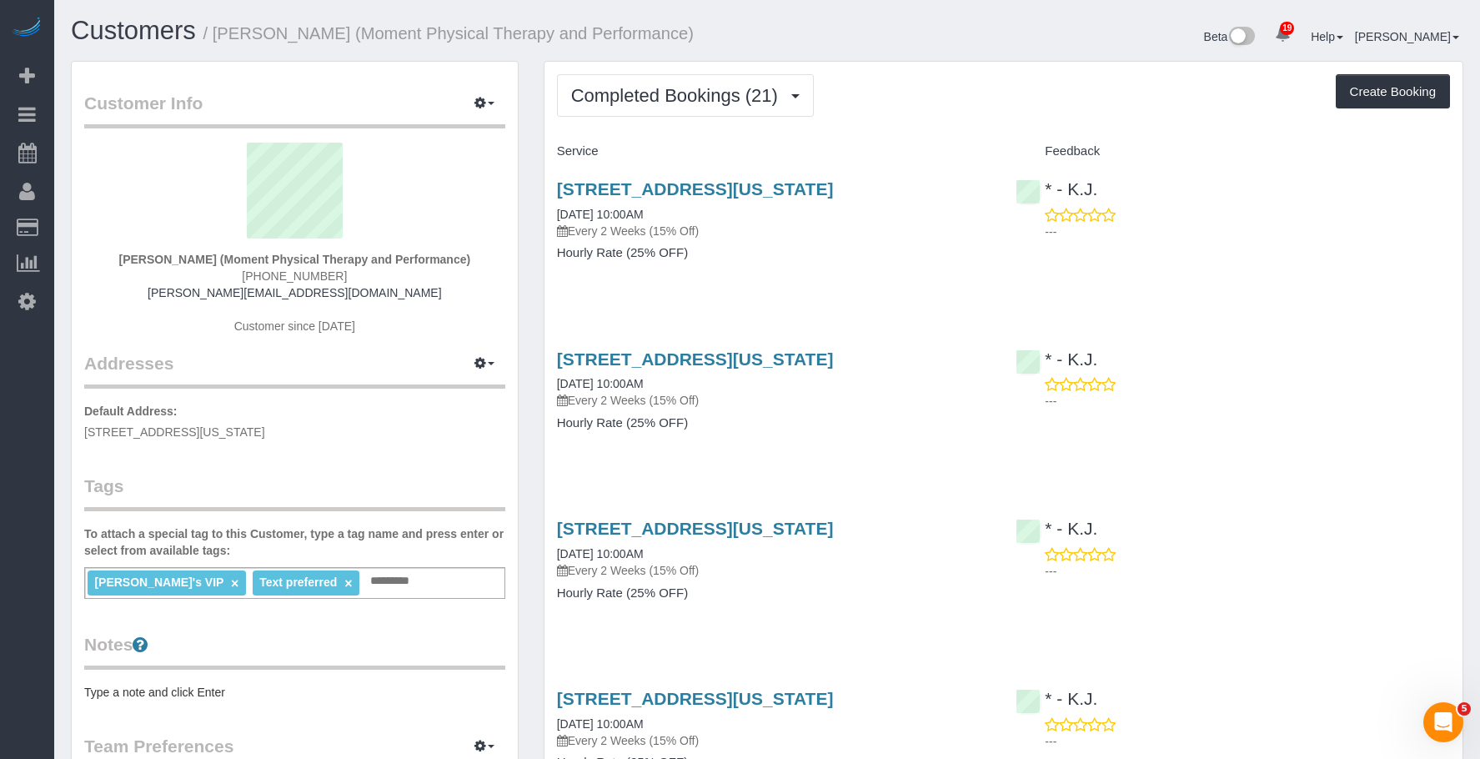
copy small "Andy Fata-Chan (Moment Physical Therapy and Performance)"
click at [638, 108] on button "Completed Bookings (21)" at bounding box center [685, 95] width 257 height 43
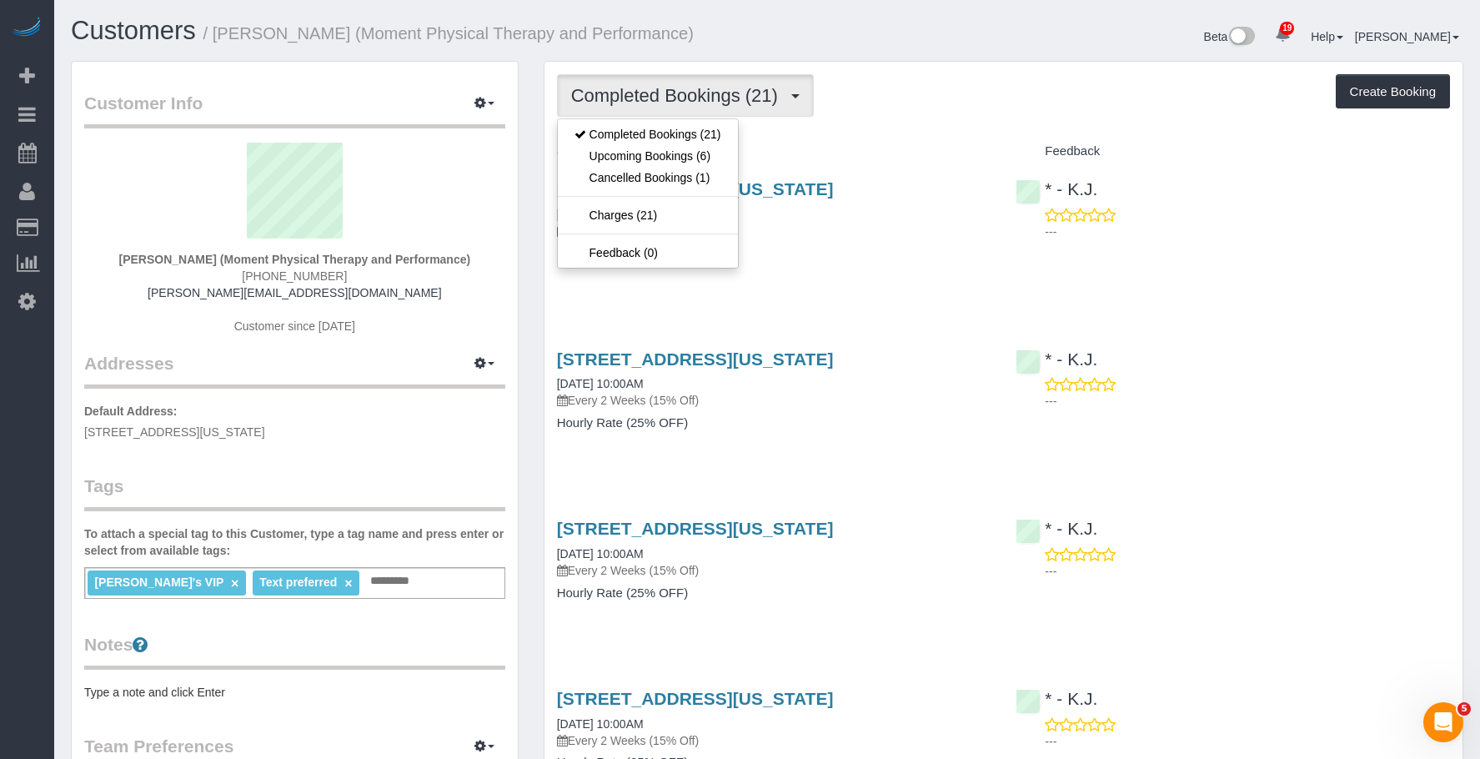
click at [863, 265] on div "2 West 45th Street, Suite 201, New York, NY 10038 09/06/2025 10:00AM Every 2 We…" at bounding box center [775, 229] width 460 height 128
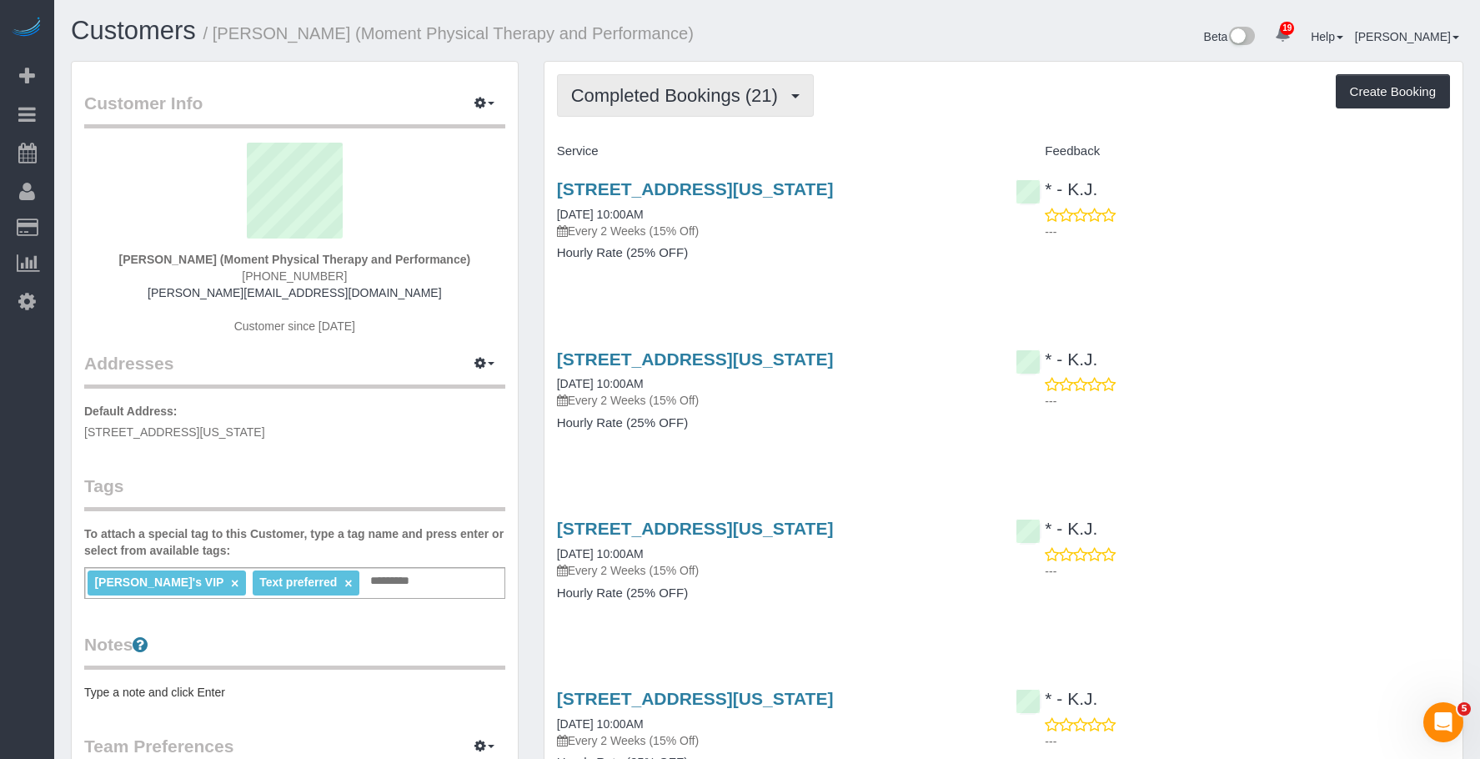
click at [691, 99] on span "Completed Bookings (21)" at bounding box center [678, 95] width 215 height 21
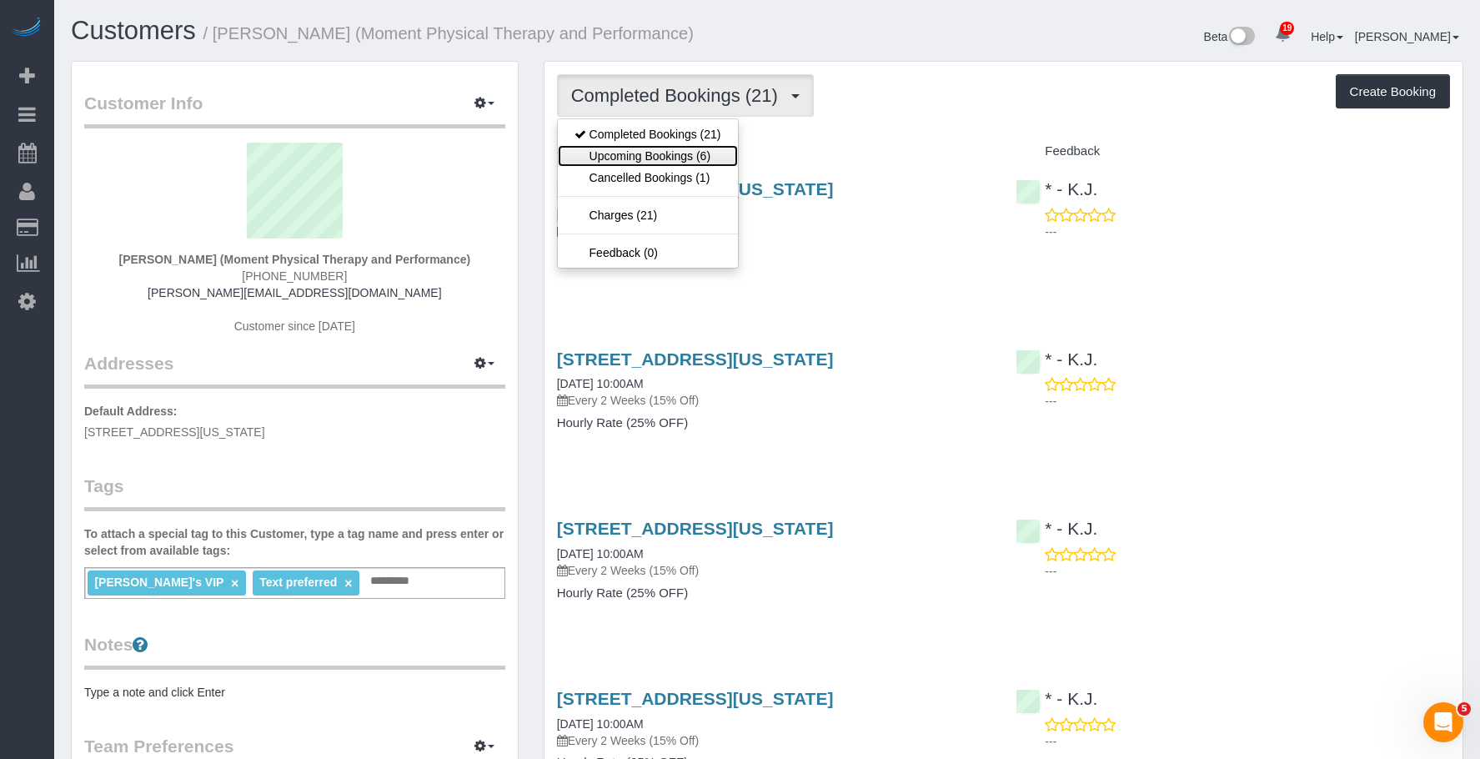
click at [658, 152] on link "Upcoming Bookings (6)" at bounding box center [648, 156] width 180 height 22
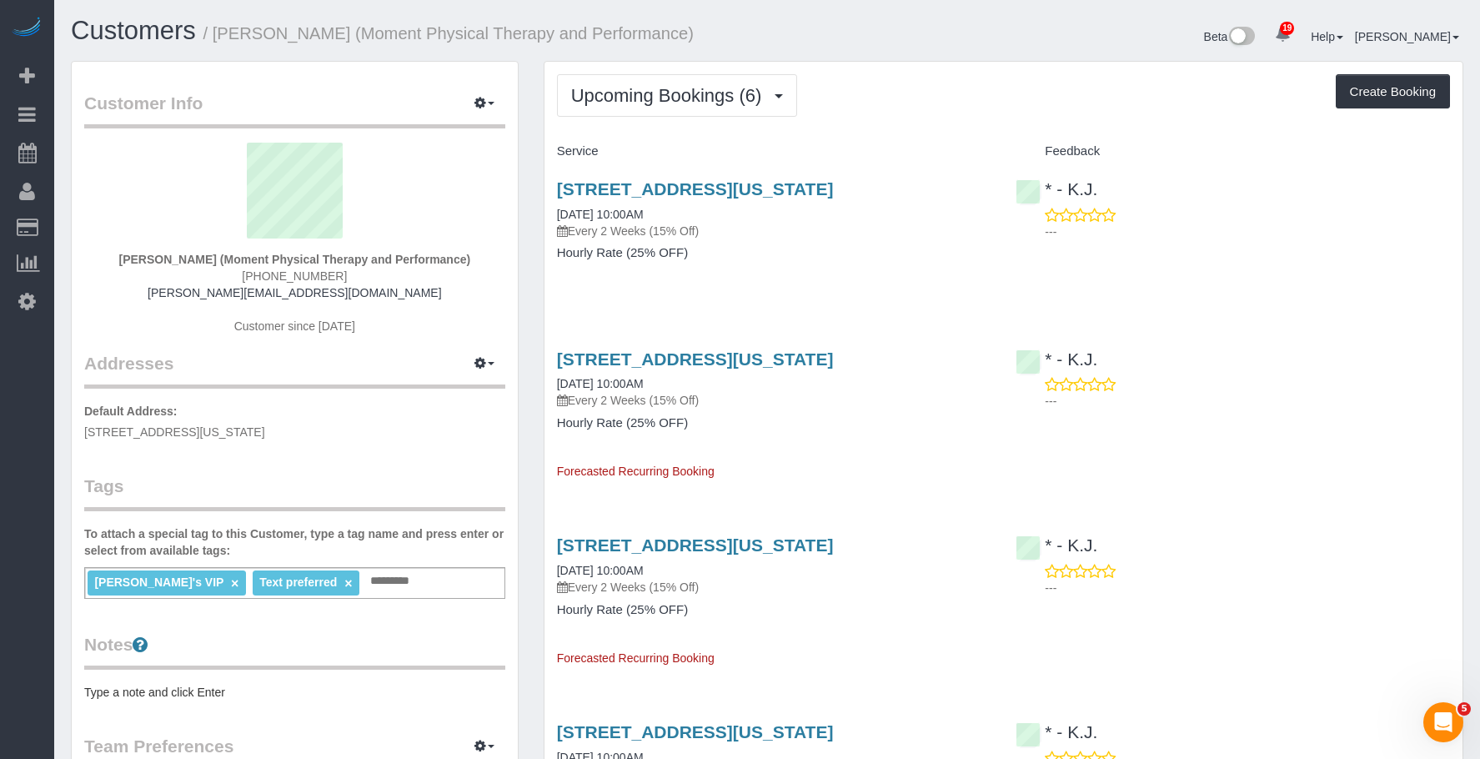
click at [847, 263] on div "2 West 45th Street, Suite 201, New York, NY 10038 09/20/2025 10:00AM Every 2 We…" at bounding box center [775, 229] width 460 height 128
click at [782, 141] on div "Service" at bounding box center [775, 152] width 460 height 28
click at [678, 96] on span "Upcoming Bookings (6)" at bounding box center [670, 95] width 199 height 21
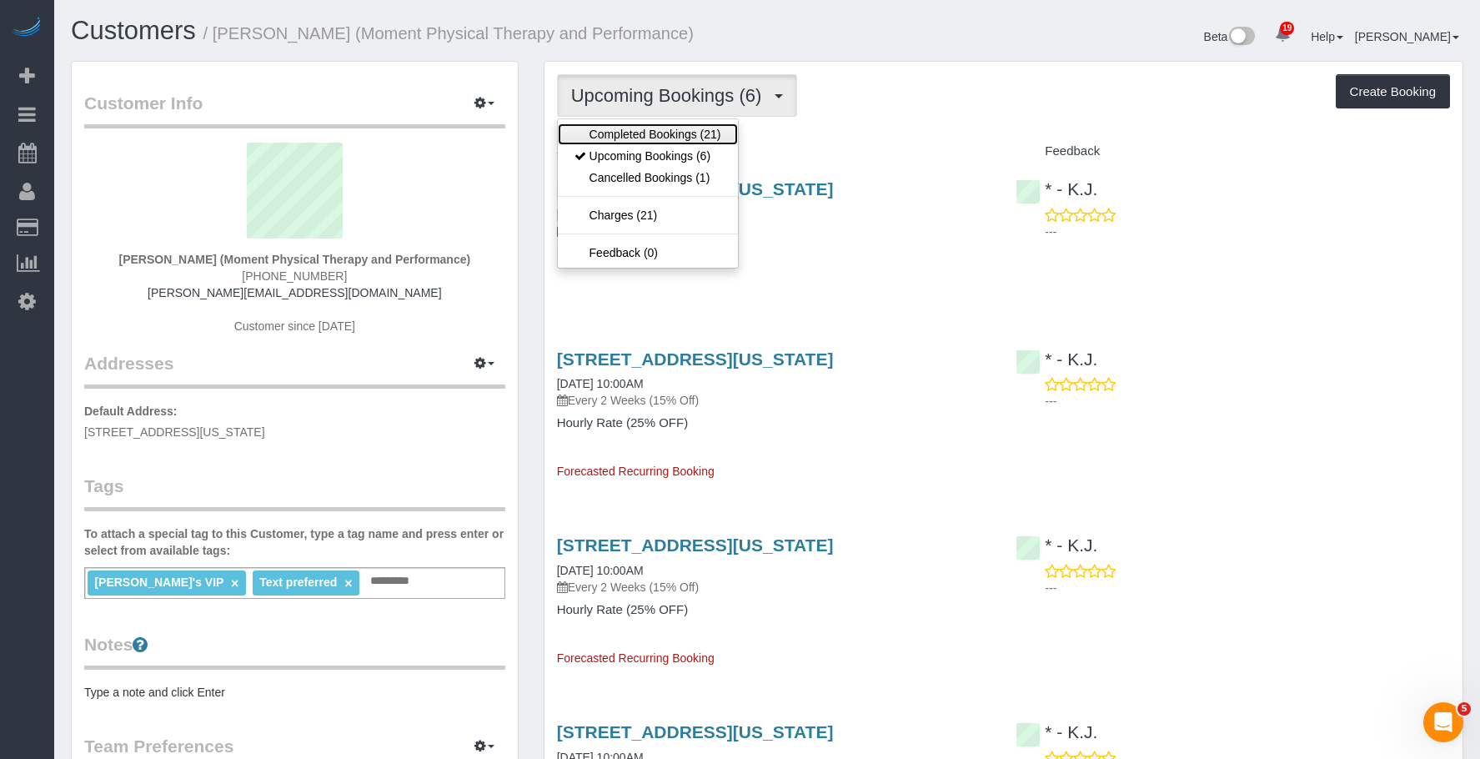
click at [610, 130] on link "Completed Bookings (21)" at bounding box center [648, 134] width 180 height 22
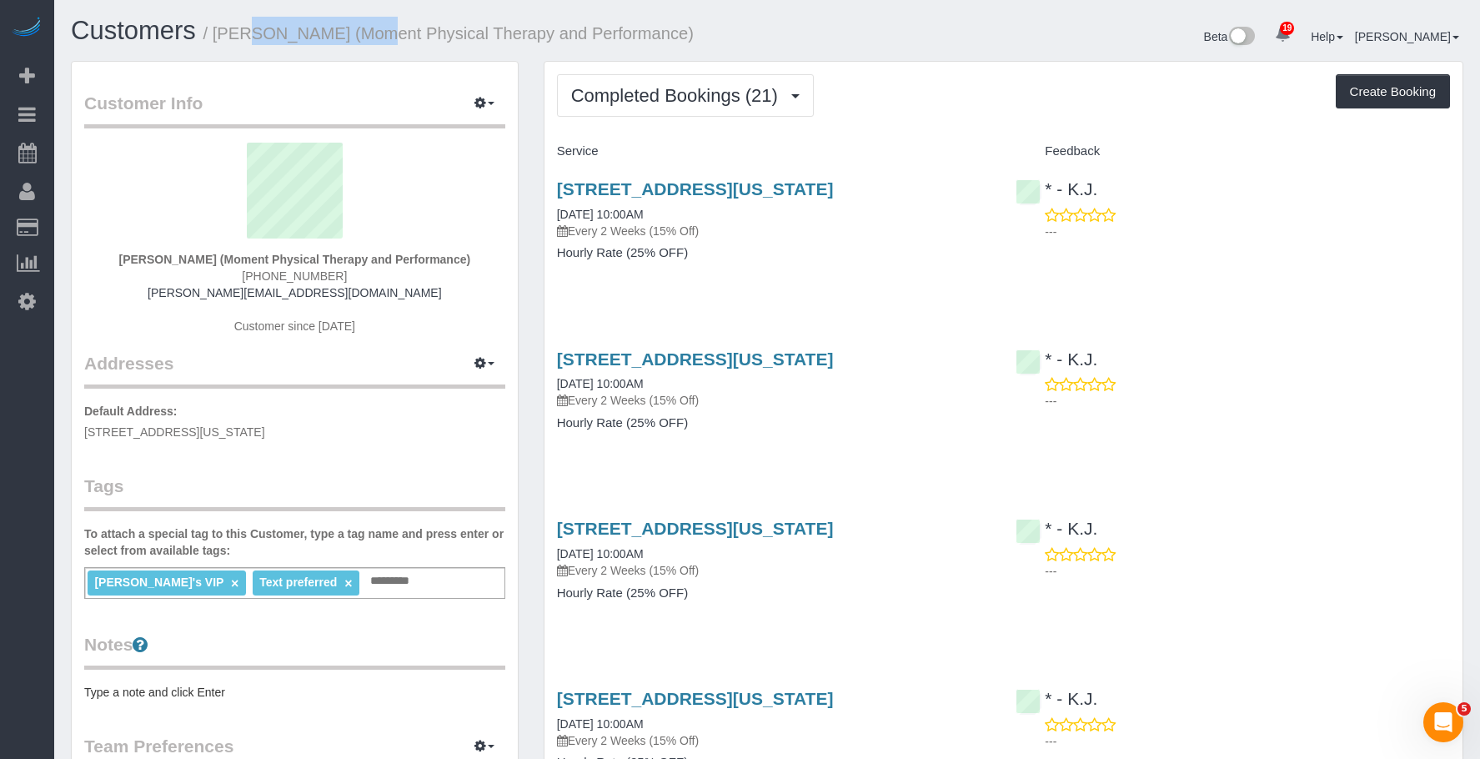
drag, startPoint x: 218, startPoint y: 37, endPoint x: 334, endPoint y: 33, distance: 116.8
click at [334, 33] on small "/ Andy Fata-Chan (Moment Physical Therapy and Performance)" at bounding box center [448, 33] width 490 height 18
copy small "Andy Fata-Chan"
click at [909, 43] on div "Beta 19 Your Notifications You have 0 alerts × You have 4 to charge for 09/15/2…" at bounding box center [1121, 39] width 709 height 44
drag, startPoint x: 545, startPoint y: 185, endPoint x: 985, endPoint y: 180, distance: 439.5
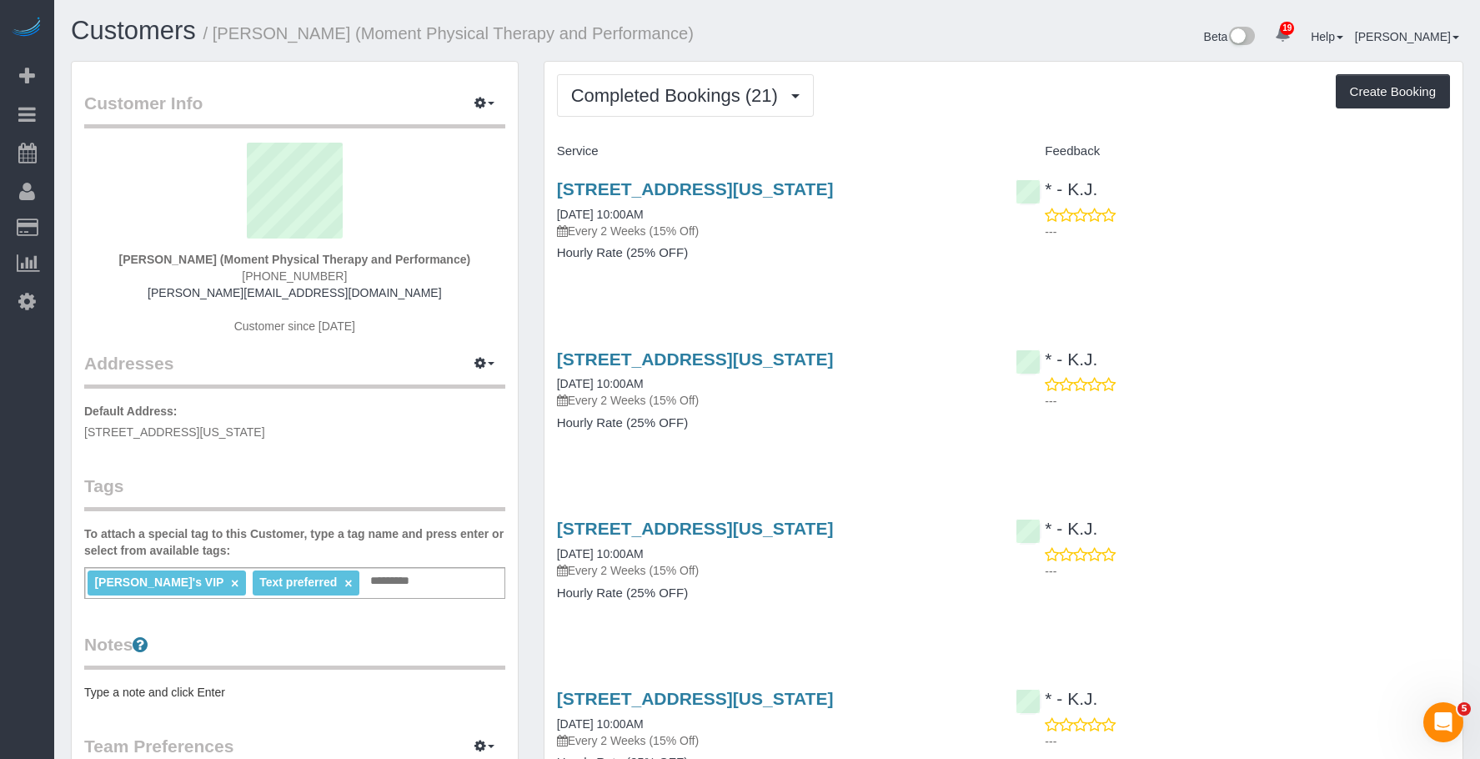
click at [985, 180] on div "2 West 45th Street, Suite 201, New York, NY 10038 09/06/2025 10:00AM Every 2 We…" at bounding box center [775, 229] width 460 height 128
copy link "2 West 45th Street, Suite 201, New York, NY 10038"
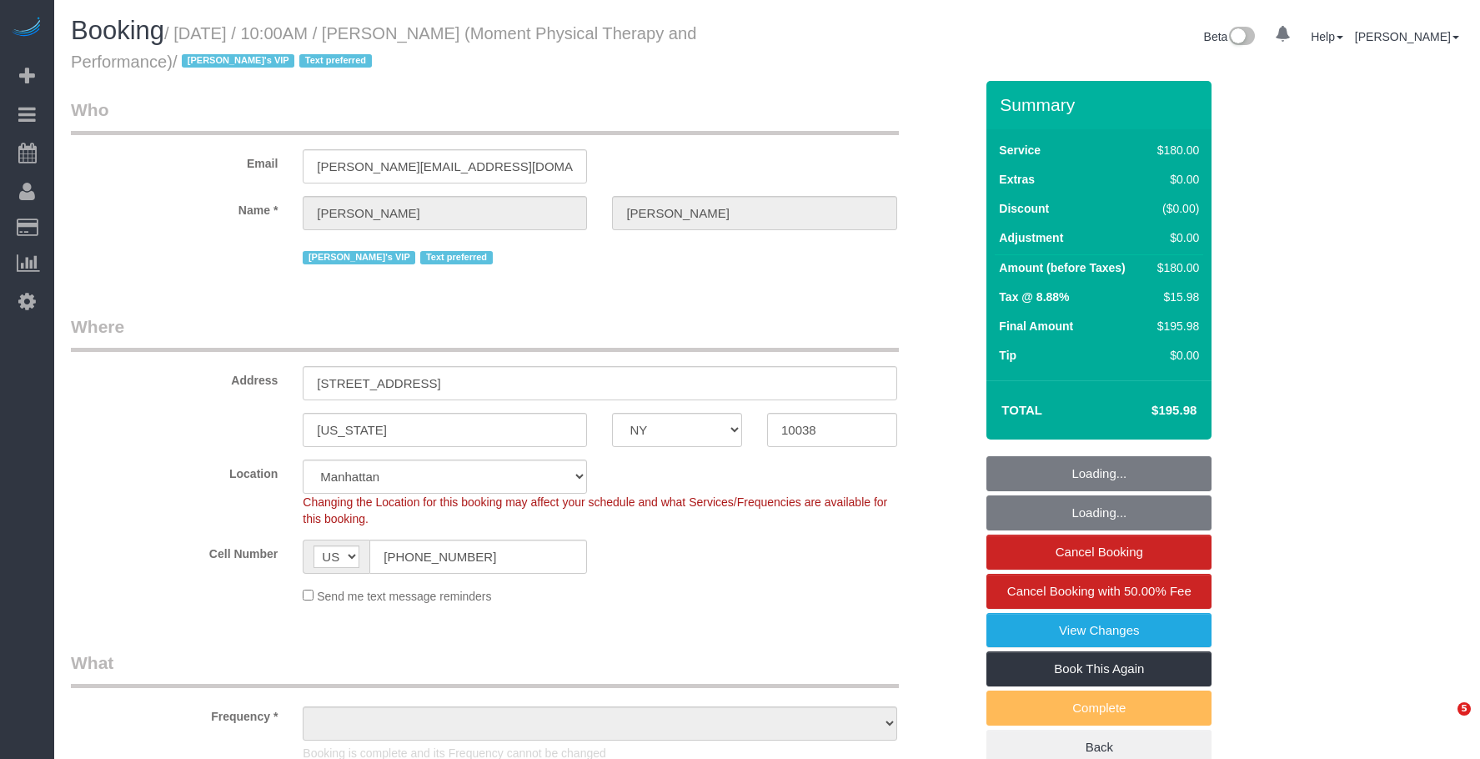
select select "NY"
select select "number:56"
select select "number:79"
select select "number:15"
select select "number:7"
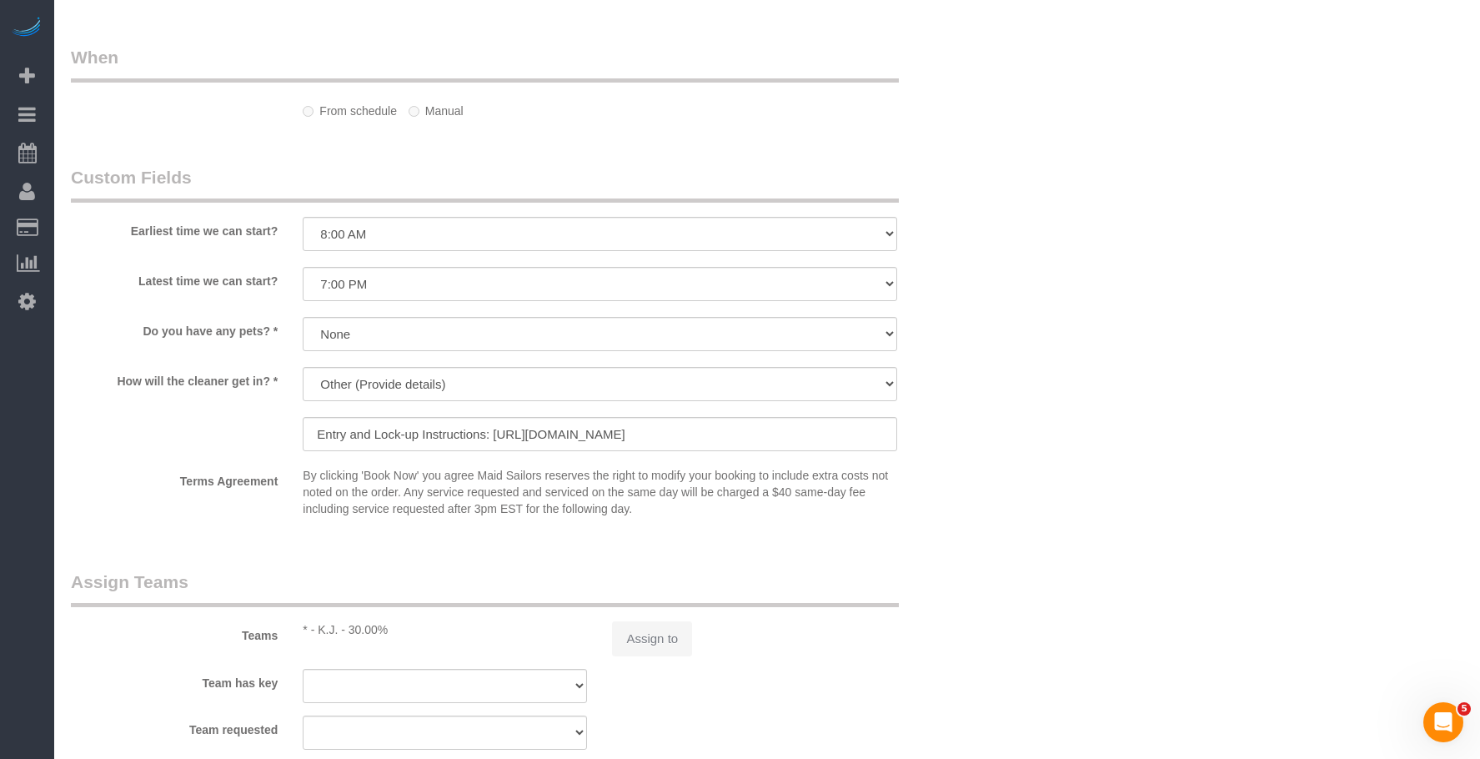
select select "object:954"
select select "180"
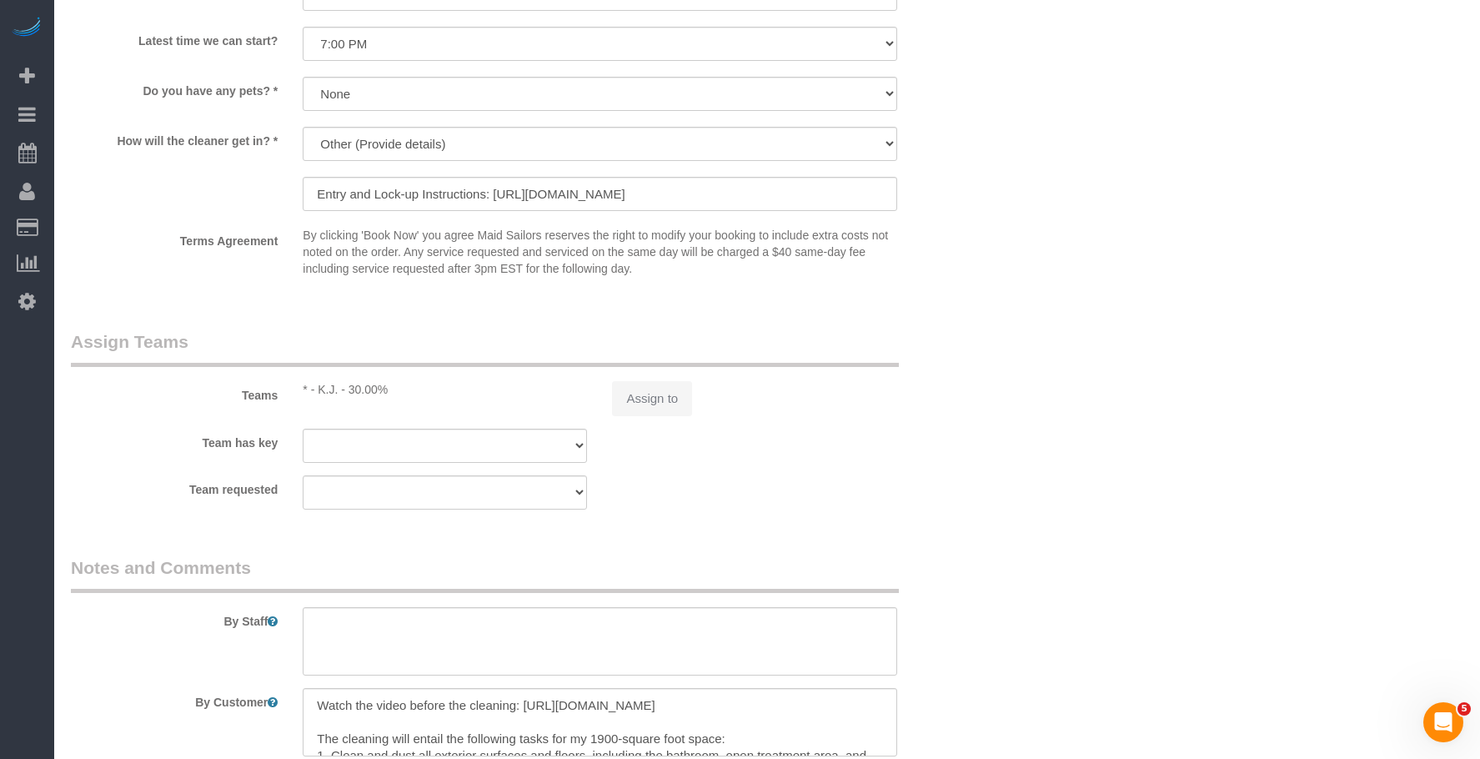
select select "spot1"
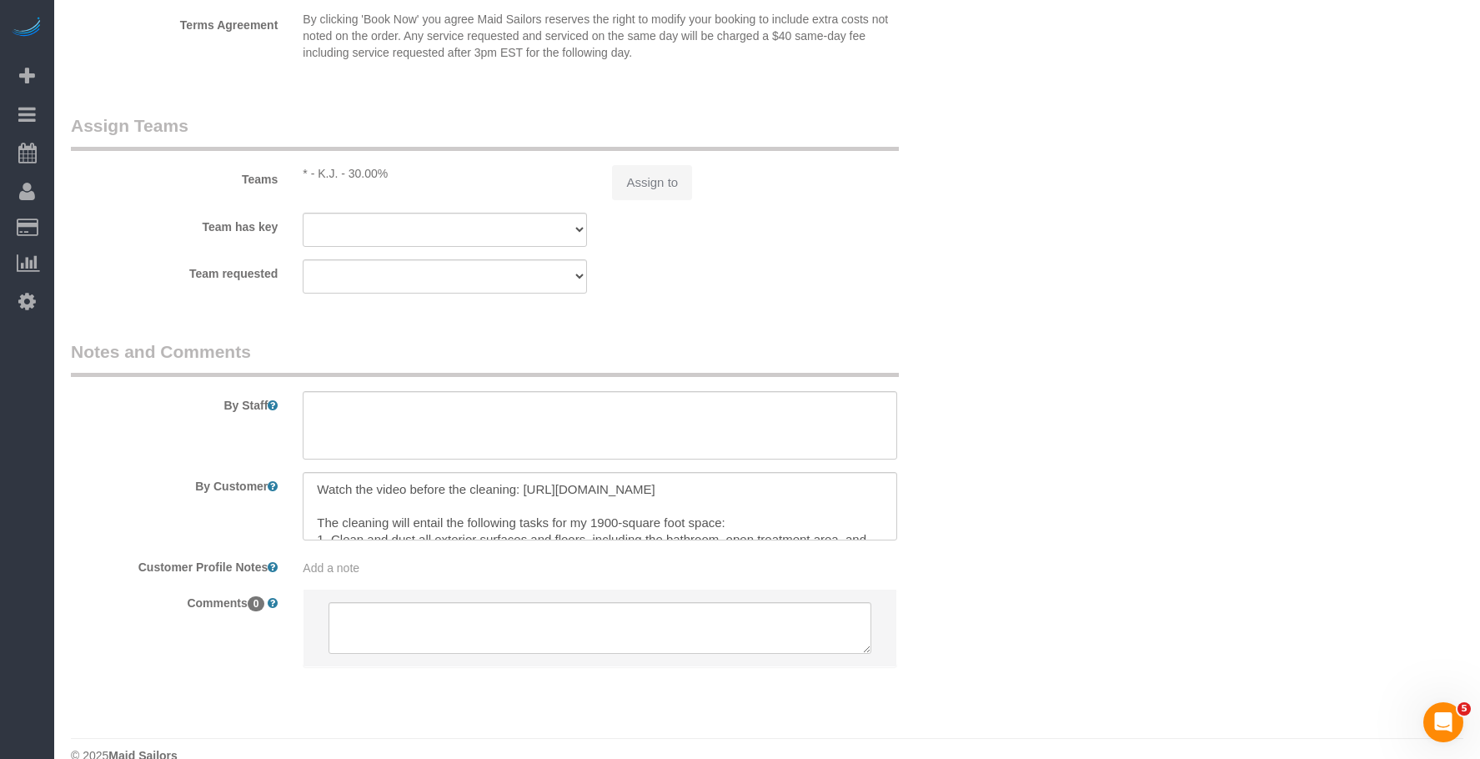
scroll to position [1922, 0]
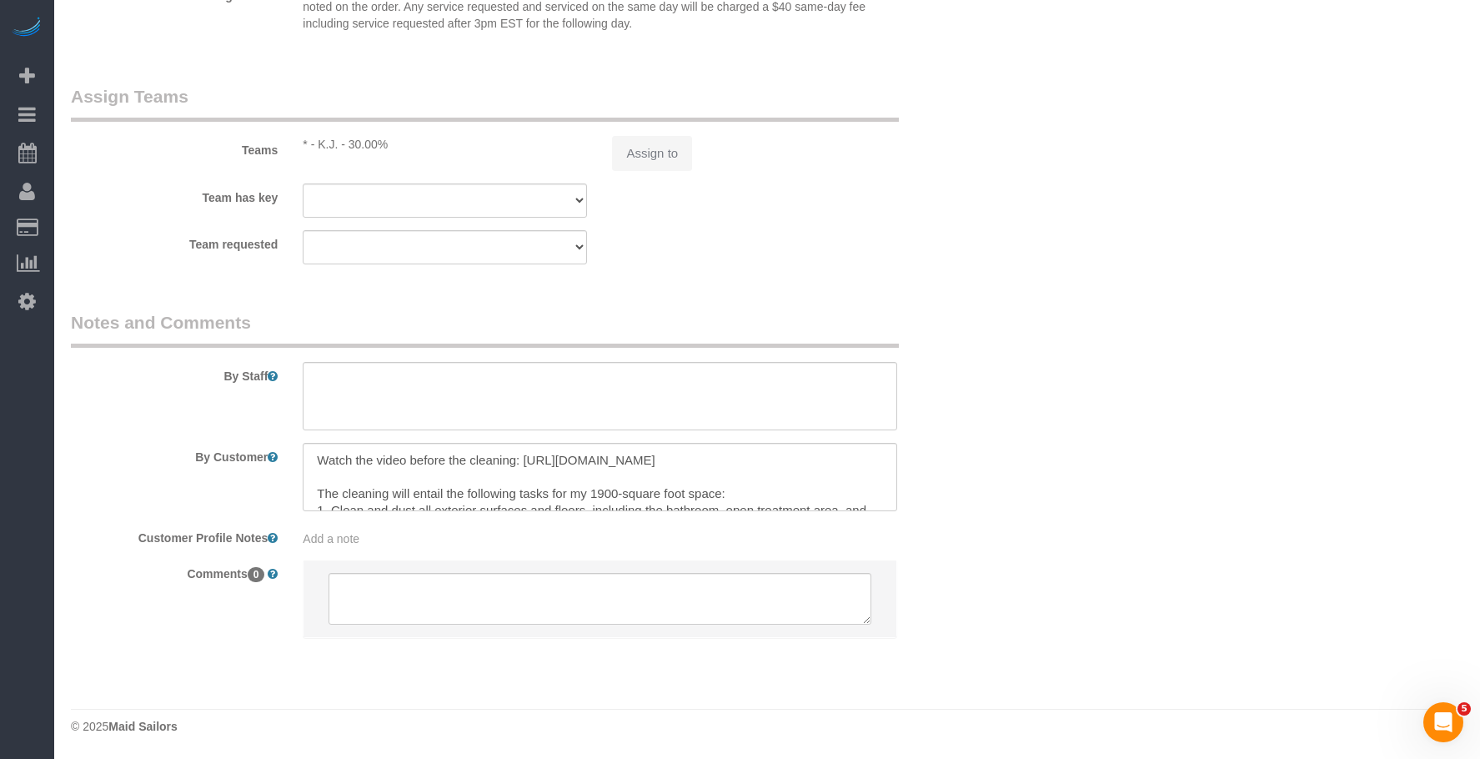
select select "object:1115"
click at [659, 465] on textarea at bounding box center [600, 477] width 594 height 68
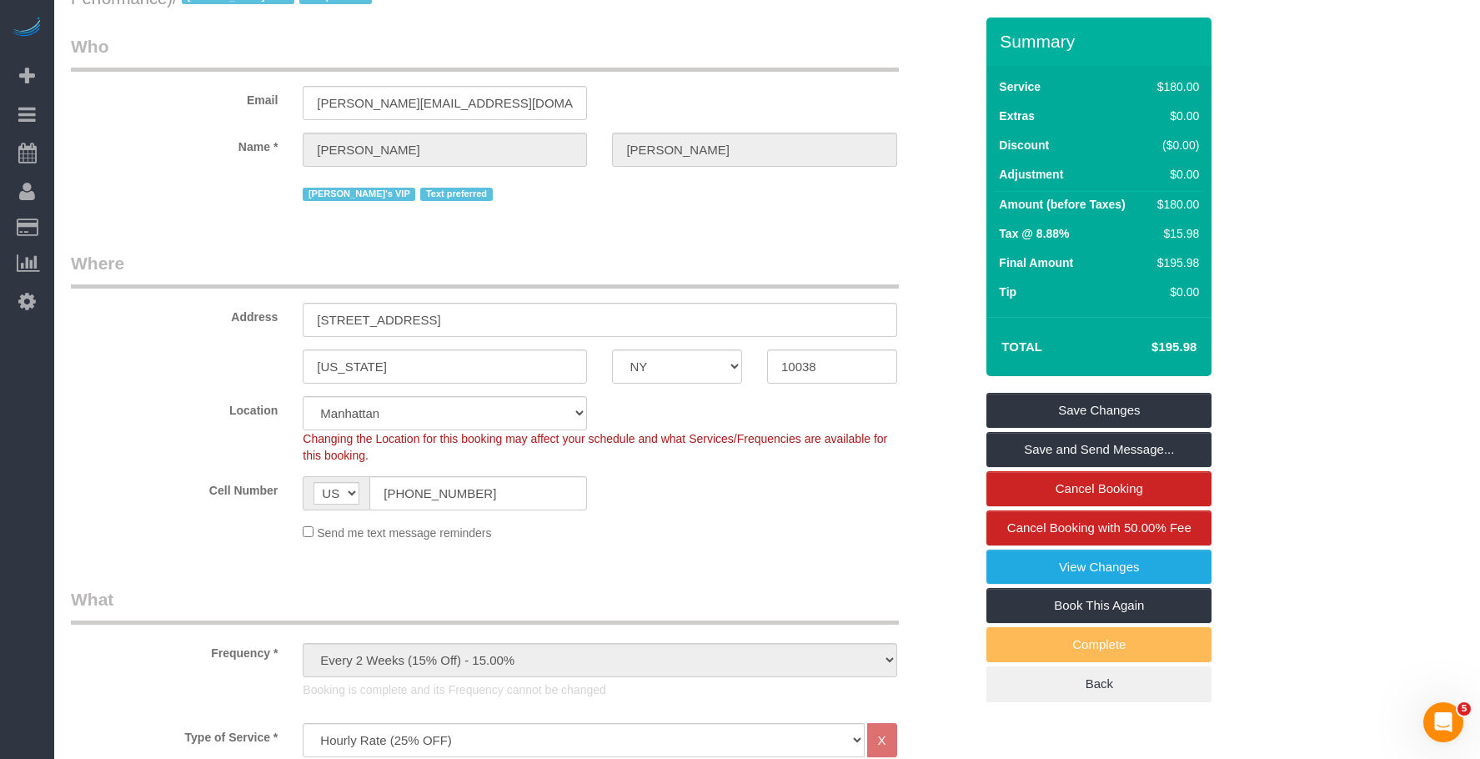
scroll to position [0, 0]
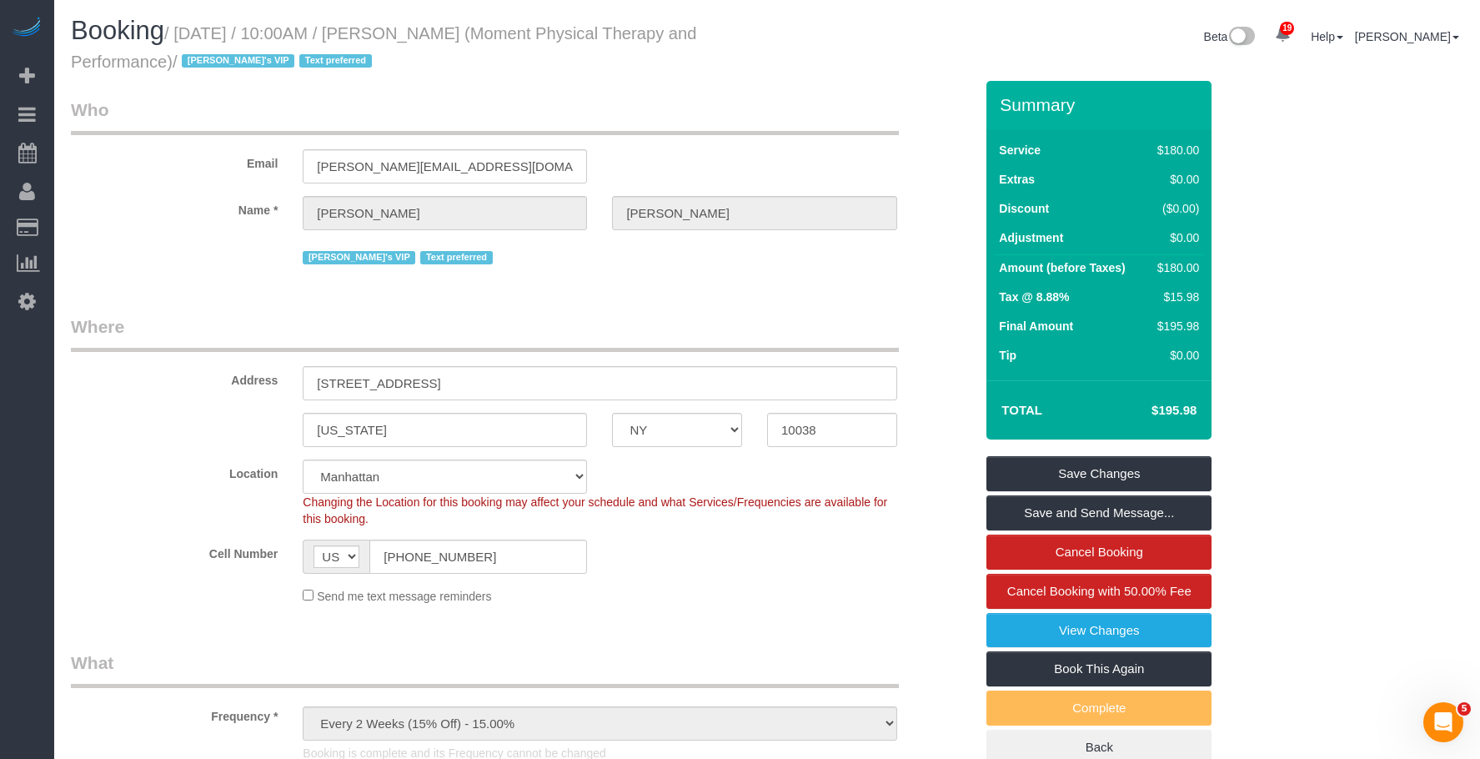
click at [178, 29] on small "/ September 06, 2025 / 10:00AM / Andy Fata-Chan (Moment Physical Therapy and Pe…" at bounding box center [383, 47] width 625 height 47
drag, startPoint x: 304, startPoint y: 31, endPoint x: 550, endPoint y: 33, distance: 246.0
click at [550, 33] on small "/ September 06, 2025 / 10:00AM / Andy Fata-Chan (Moment Physical Therapy and Pe…" at bounding box center [383, 47] width 625 height 47
copy small "September 06, 2025 / 10:00AM / Andy Fata-Chan"
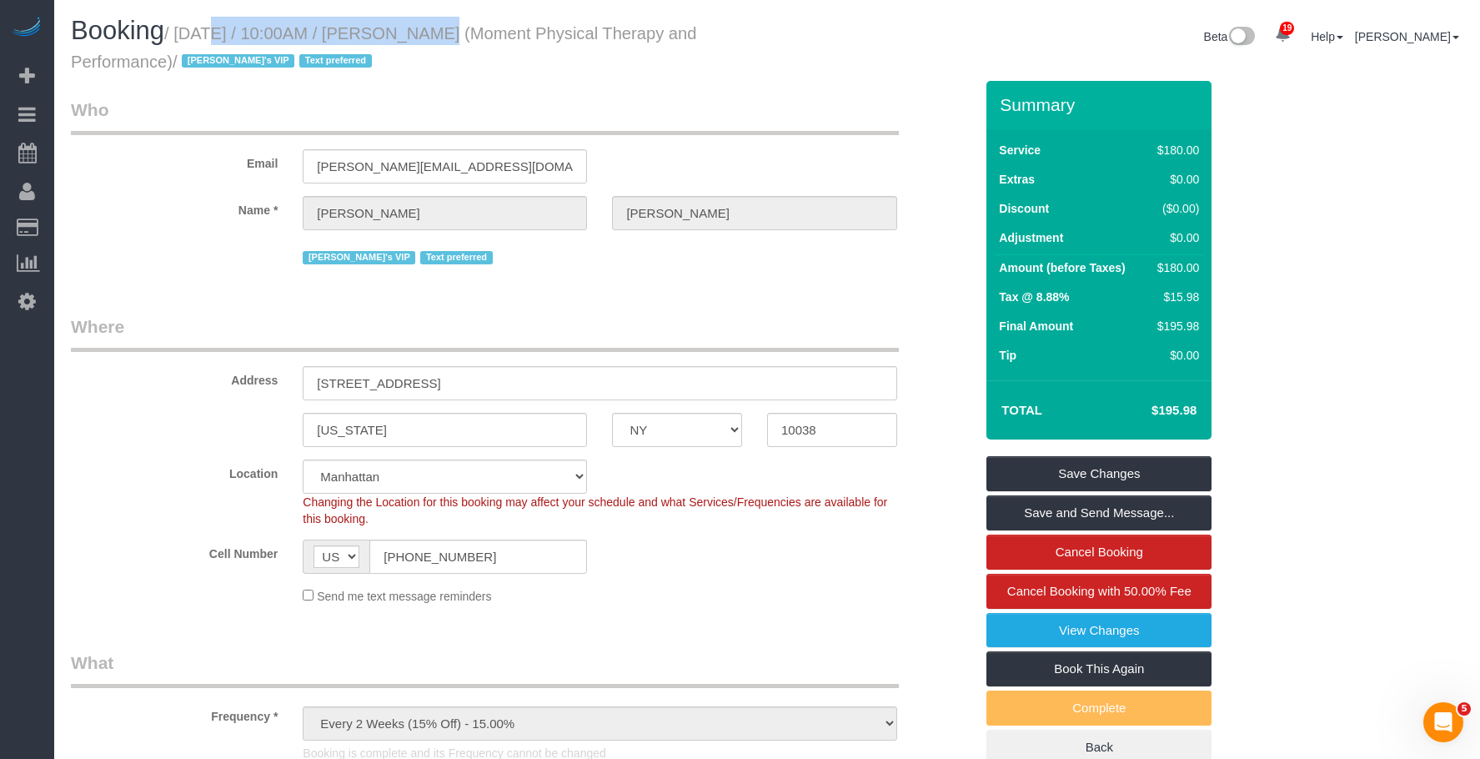
drag, startPoint x: 180, startPoint y: 29, endPoint x: 411, endPoint y: 39, distance: 231.2
click at [411, 39] on small "/ September 06, 2025 / 10:00AM / Andy Fata-Chan (Moment Physical Therapy and Pe…" at bounding box center [383, 47] width 625 height 47
copy small "September 06, 2025 / 10:00AM"
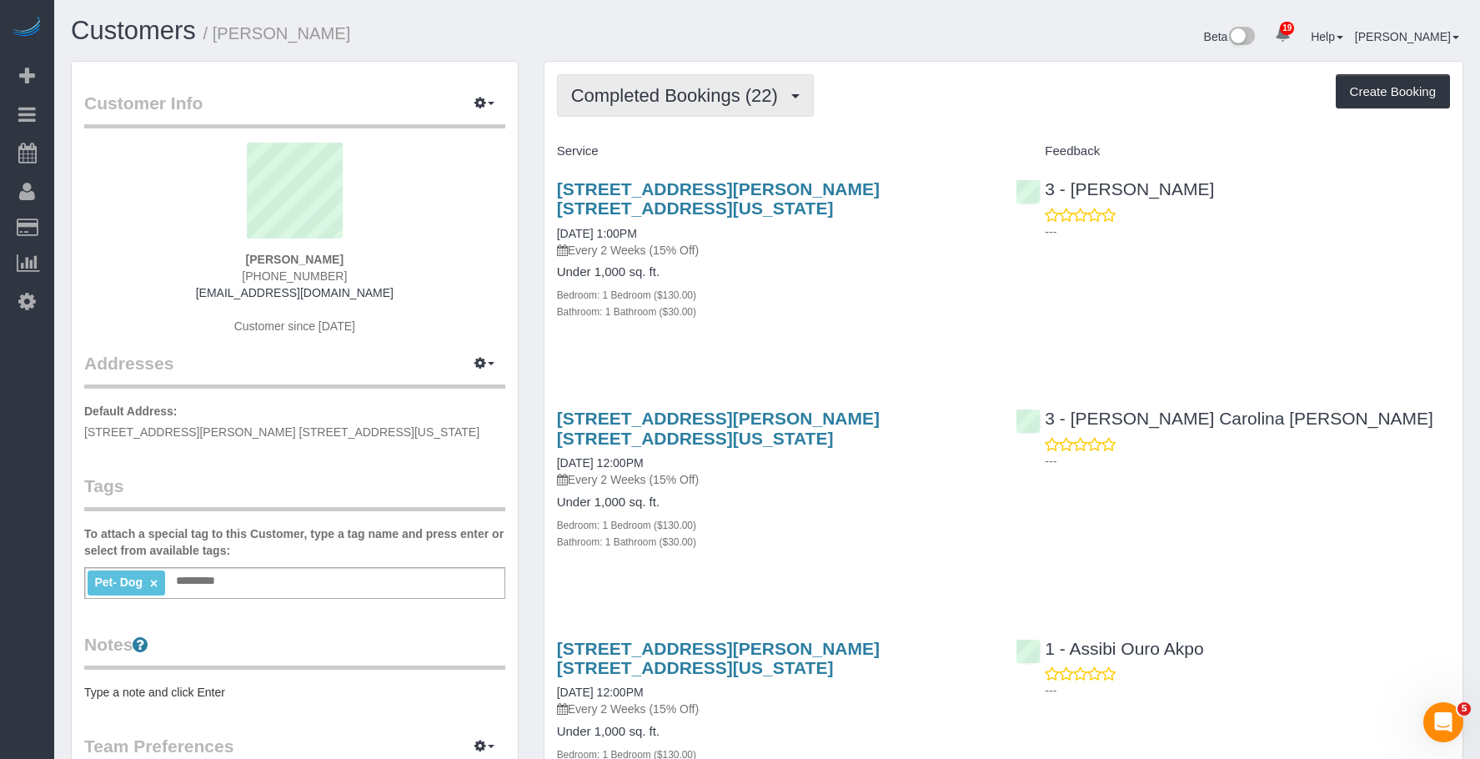
click at [642, 93] on span "Completed Bookings (22)" at bounding box center [678, 95] width 215 height 21
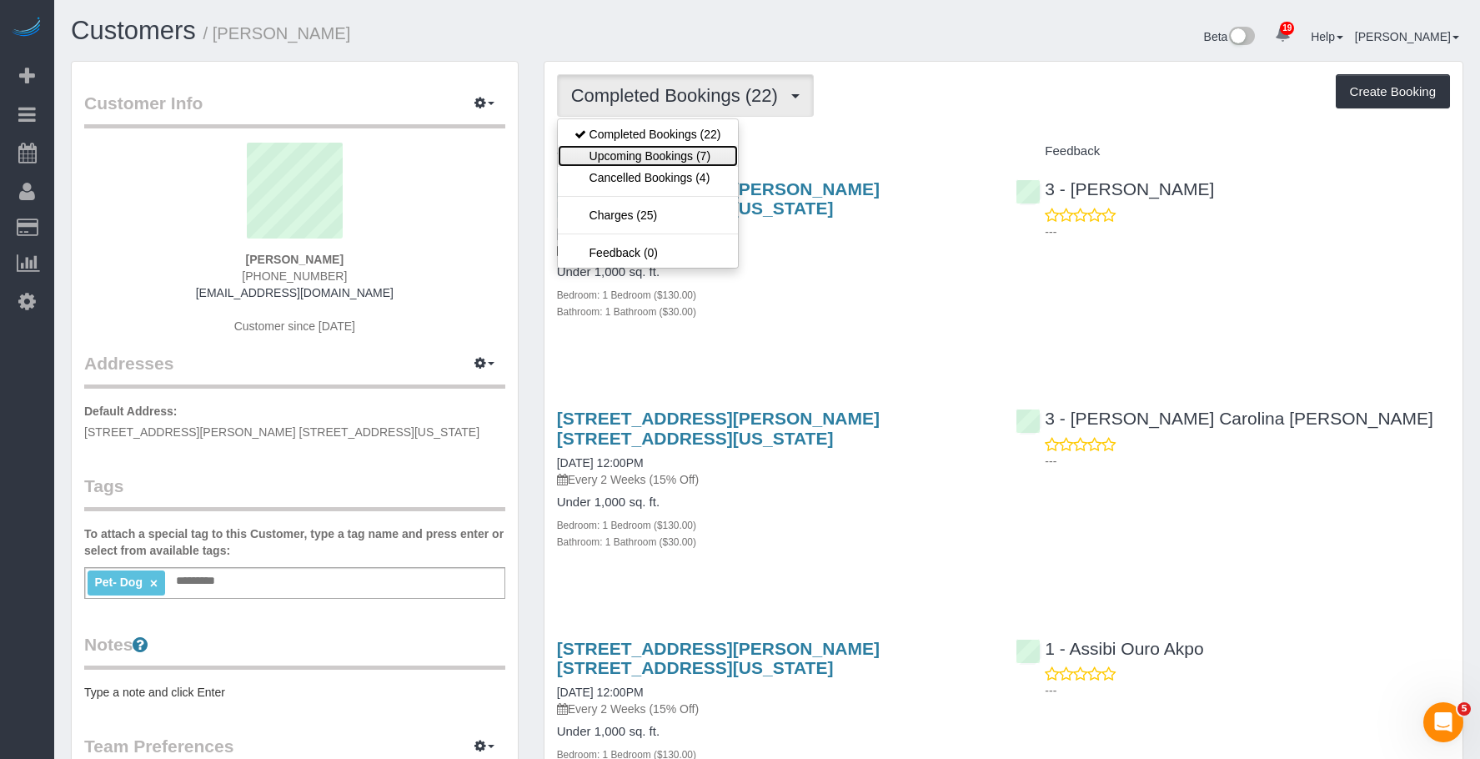
drag, startPoint x: 626, startPoint y: 153, endPoint x: 674, endPoint y: 41, distance: 121.4
click at [629, 153] on link "Upcoming Bookings (7)" at bounding box center [648, 156] width 180 height 22
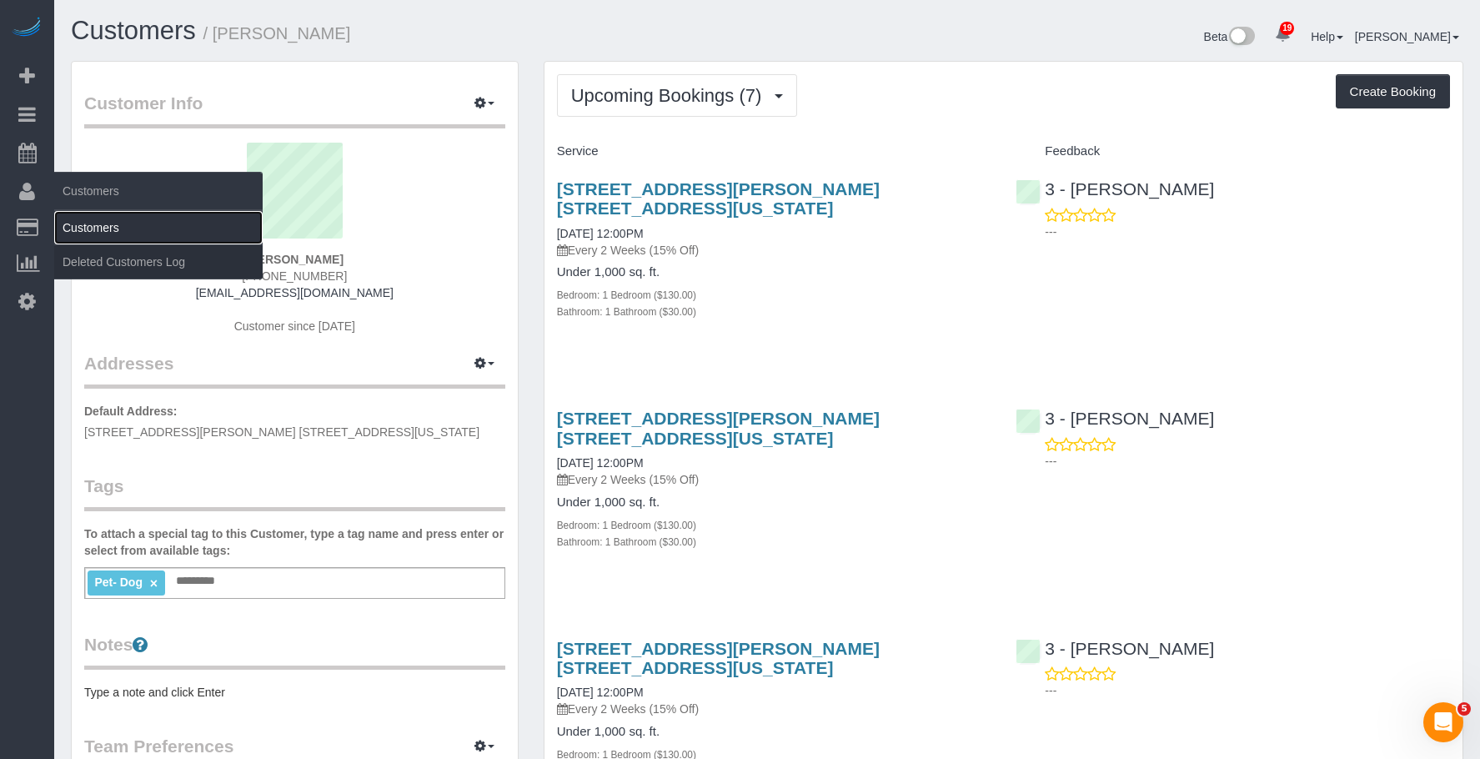
click at [114, 225] on link "Customers" at bounding box center [158, 227] width 208 height 33
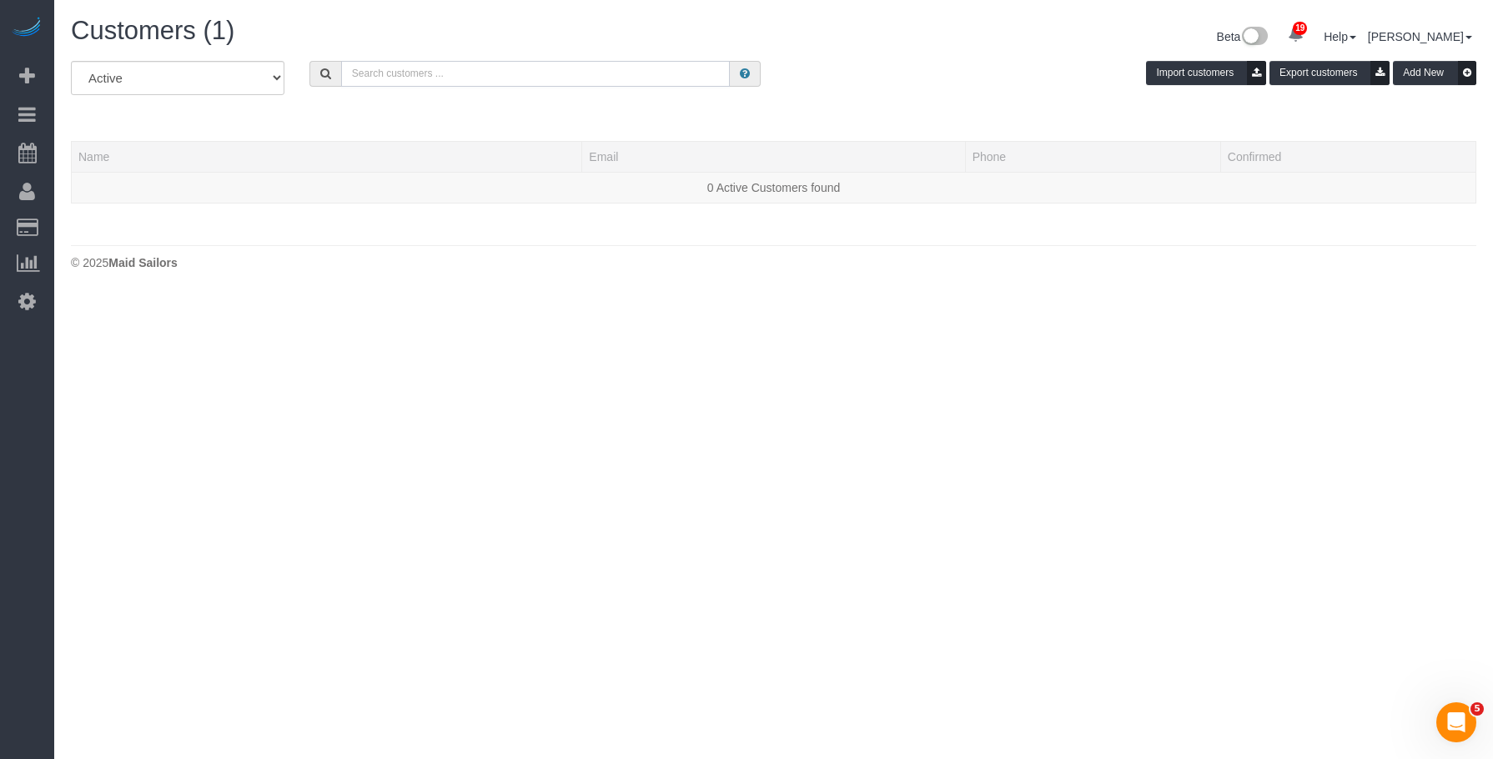
click at [617, 76] on input "text" at bounding box center [535, 74] width 389 height 26
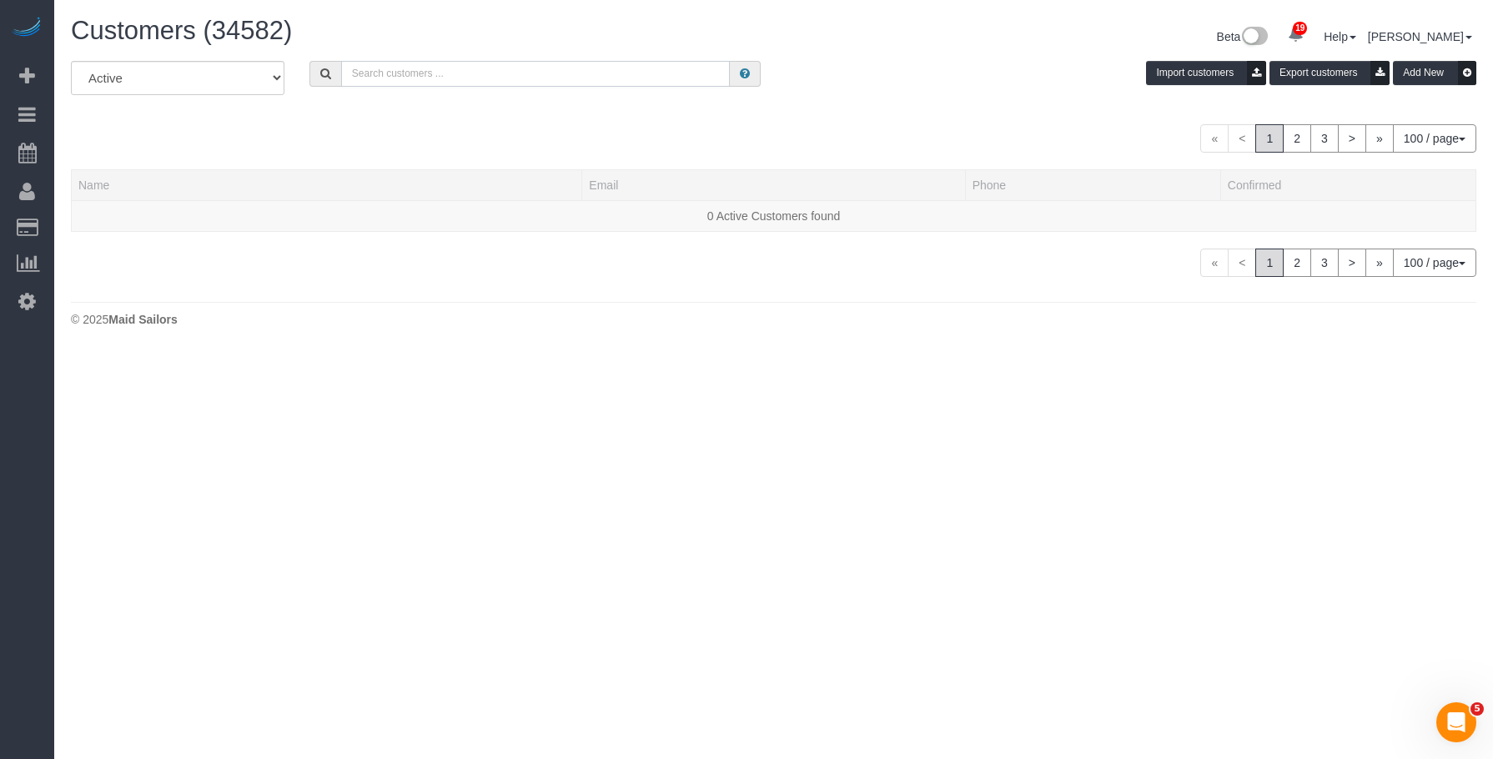
paste input "[PERSON_NAME]"
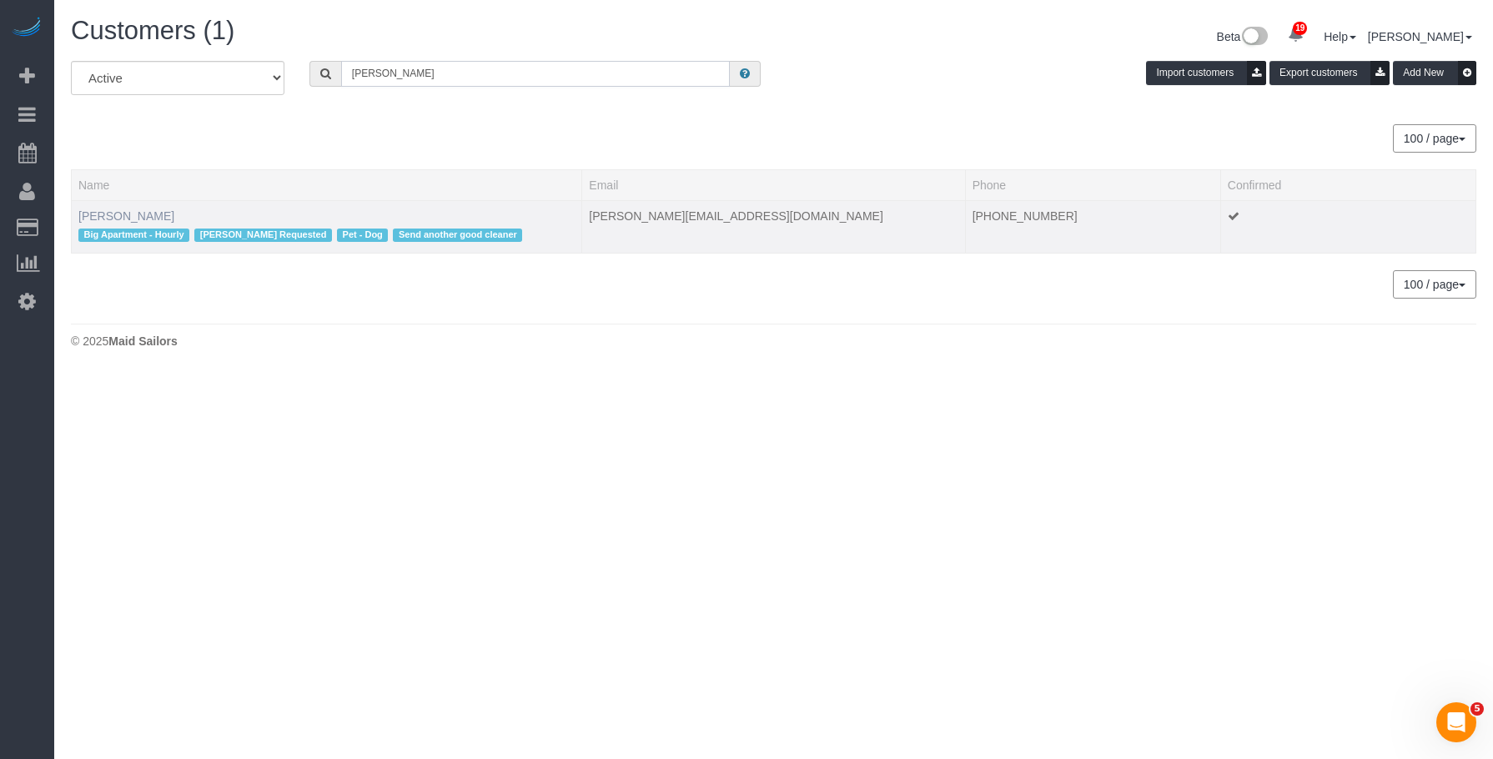
type input "[PERSON_NAME]"
click at [148, 219] on link "[PERSON_NAME]" at bounding box center [126, 215] width 96 height 13
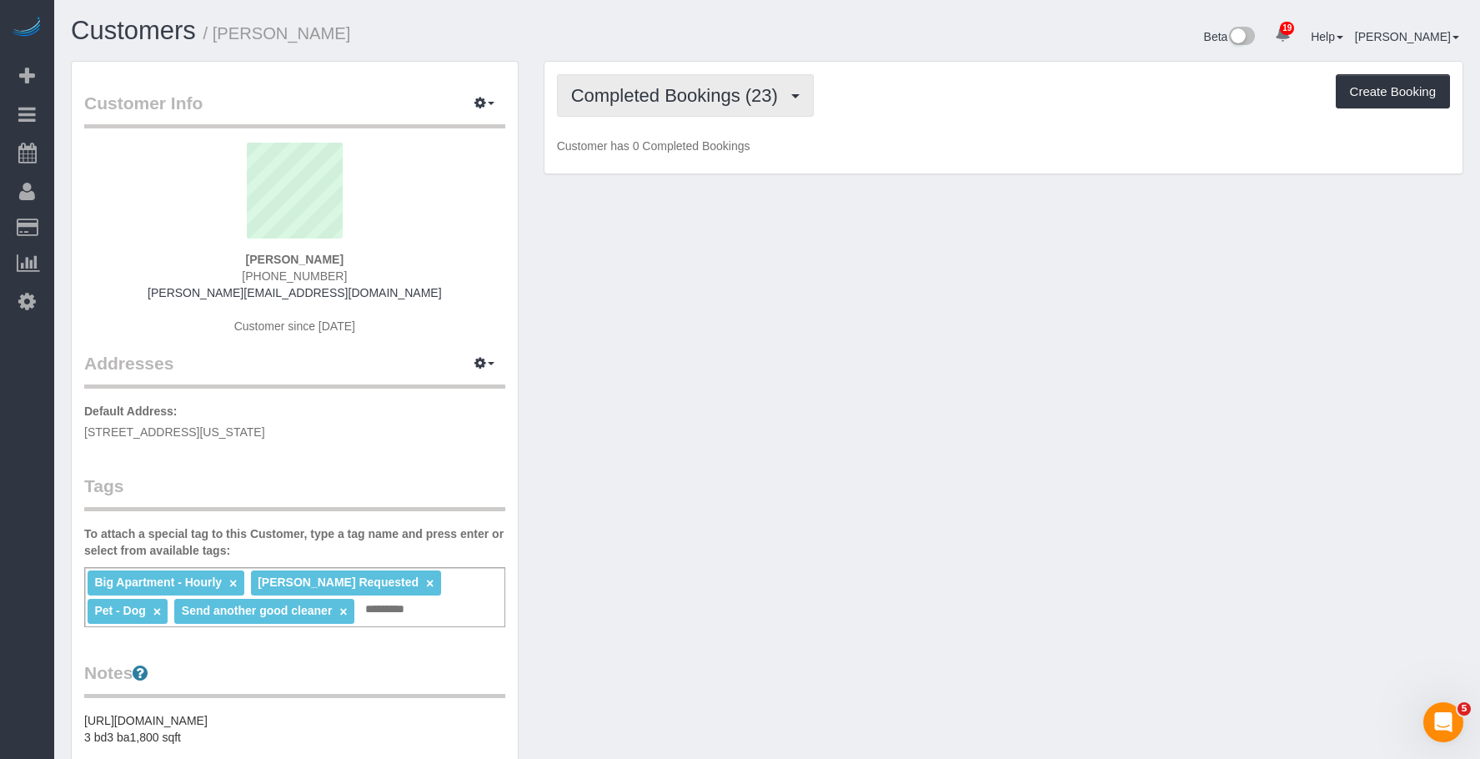
click at [688, 88] on span "Completed Bookings (23)" at bounding box center [678, 95] width 215 height 21
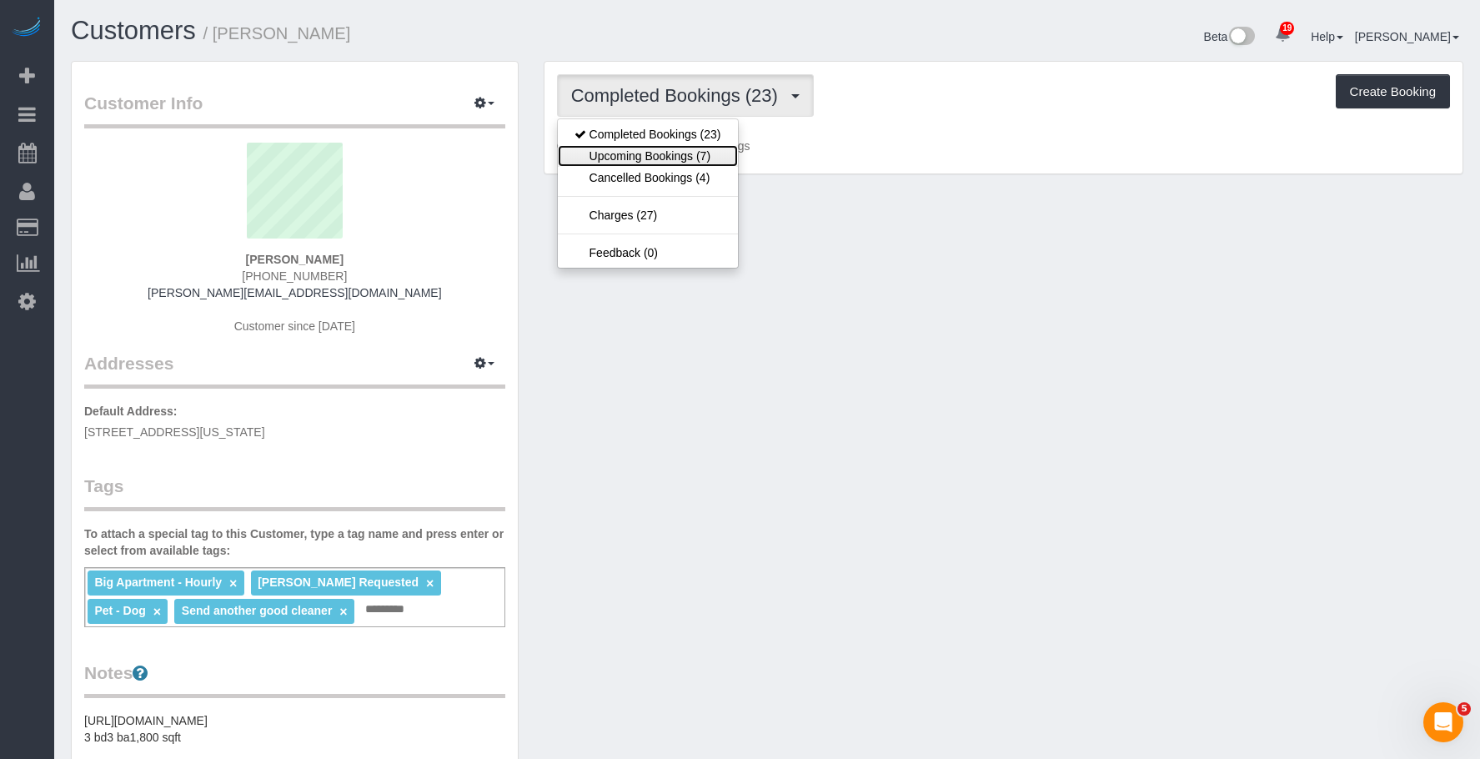
click at [644, 154] on link "Upcoming Bookings (7)" at bounding box center [648, 156] width 180 height 22
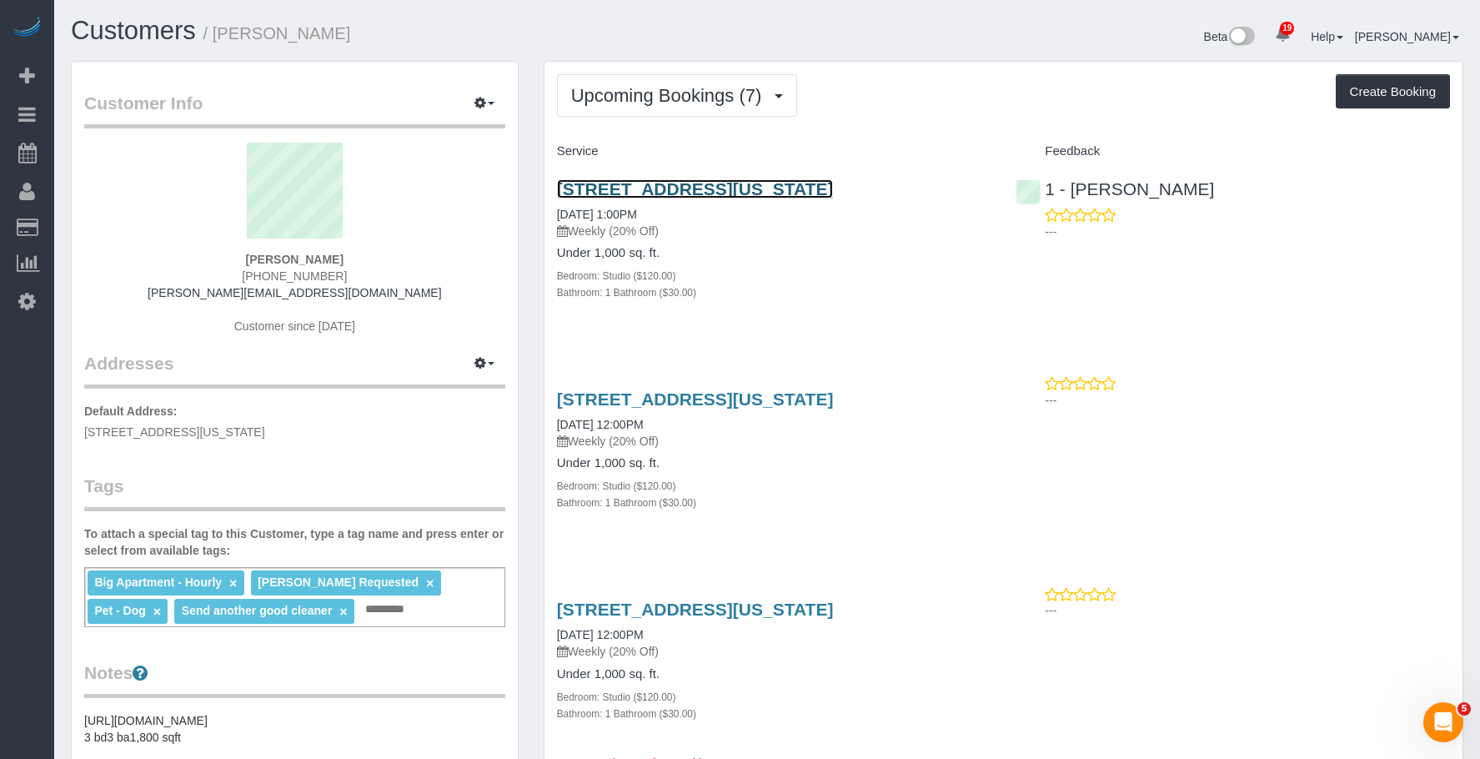
click at [712, 189] on link "[STREET_ADDRESS][US_STATE]" at bounding box center [695, 188] width 277 height 19
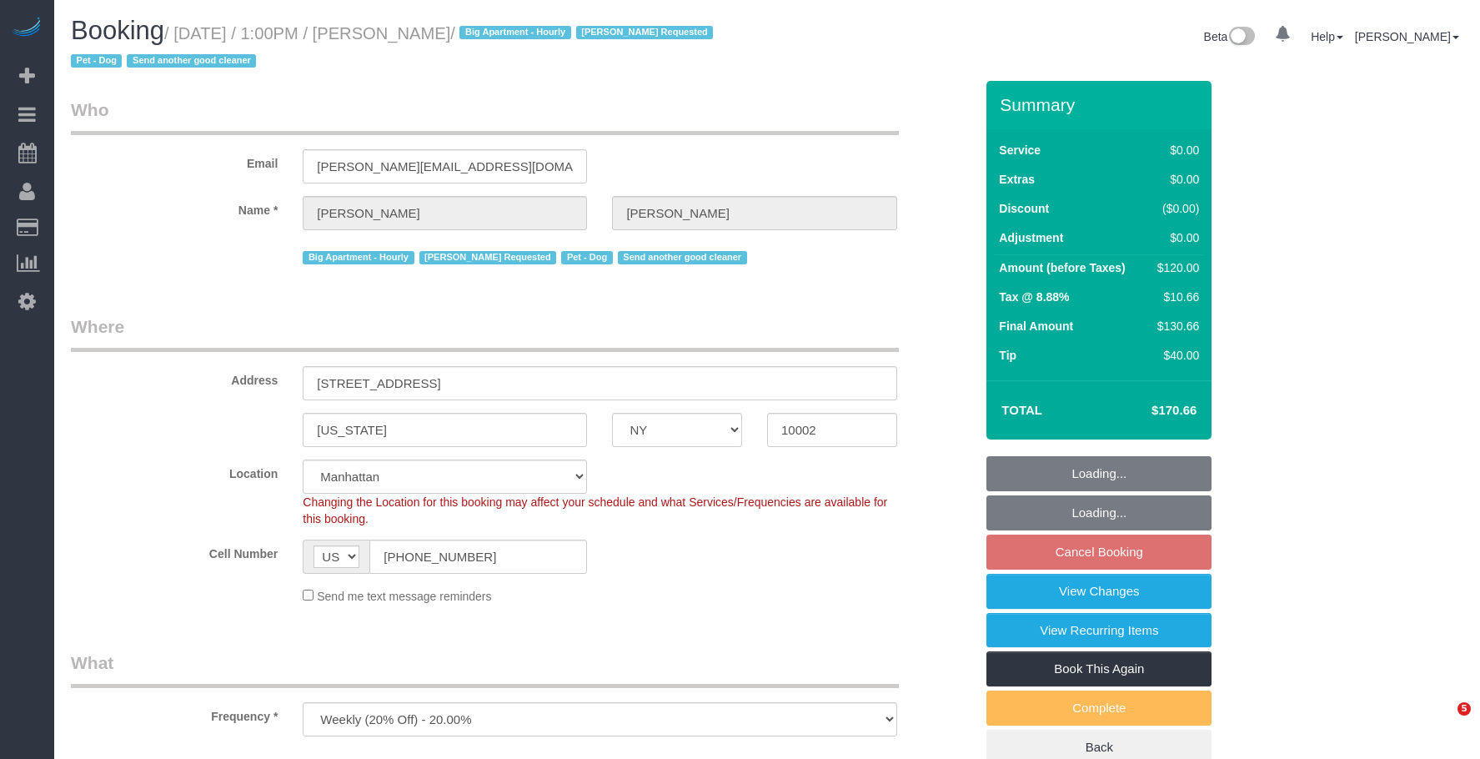
select select "NY"
select select "number:59"
select select "number:75"
select select "number:13"
select select "number:5"
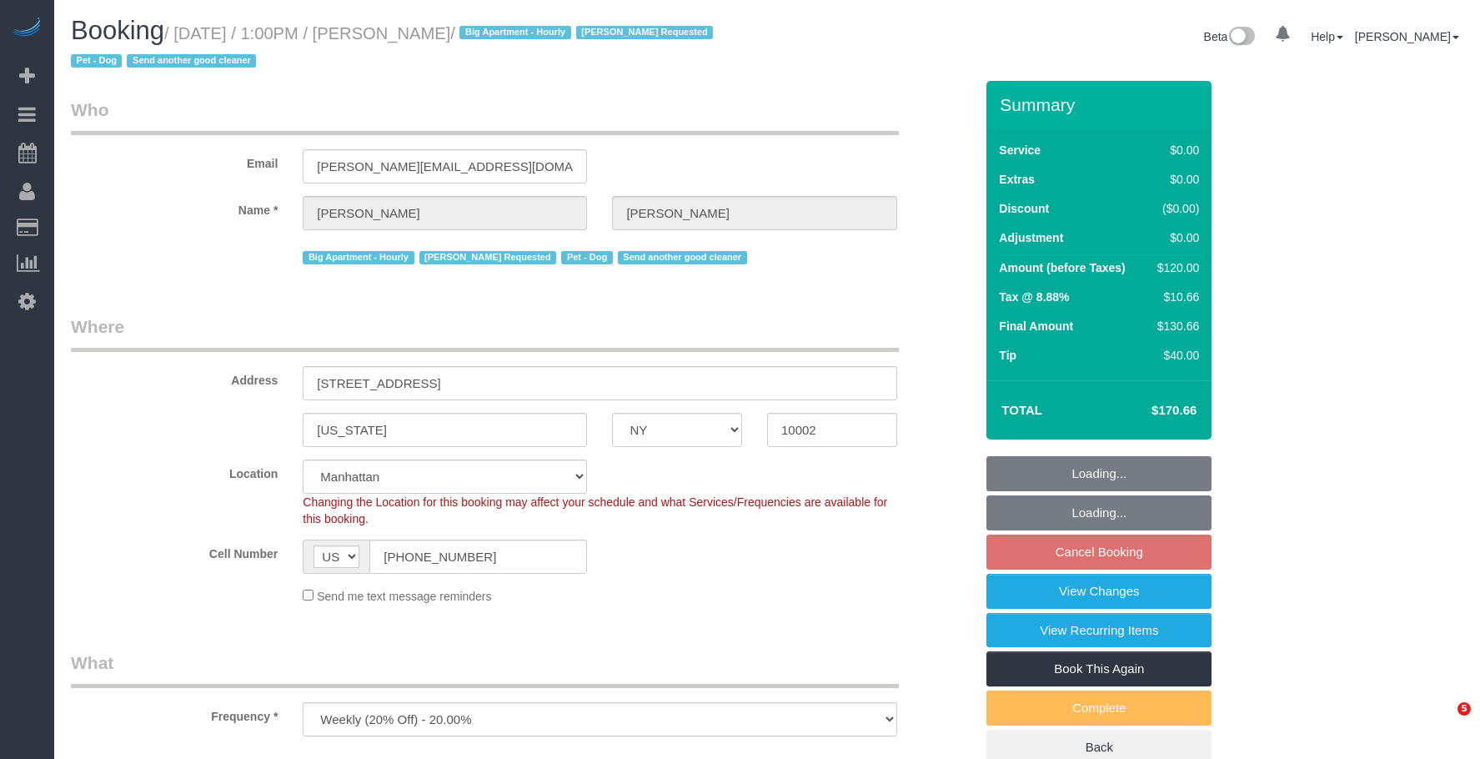
select select "object:1059"
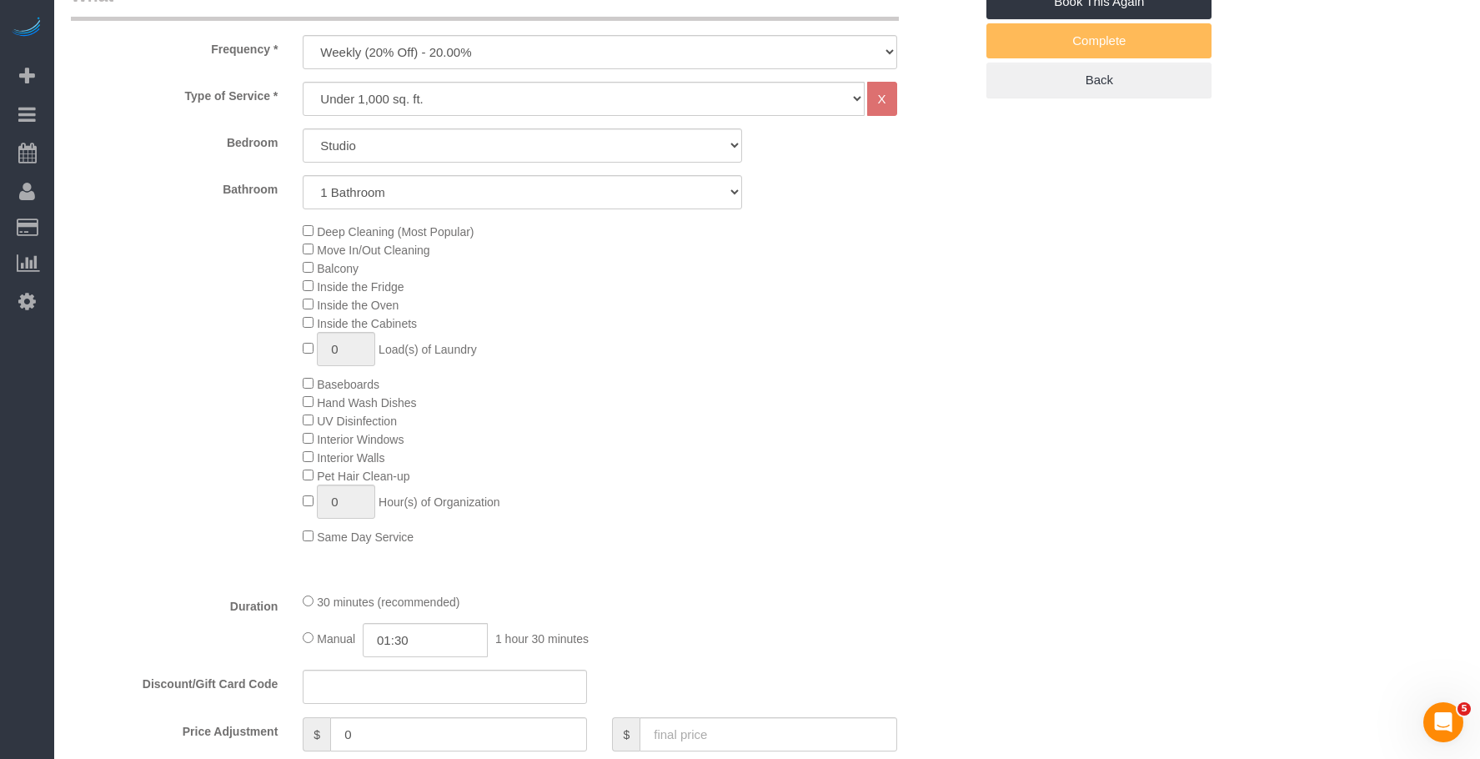
select select "spot6"
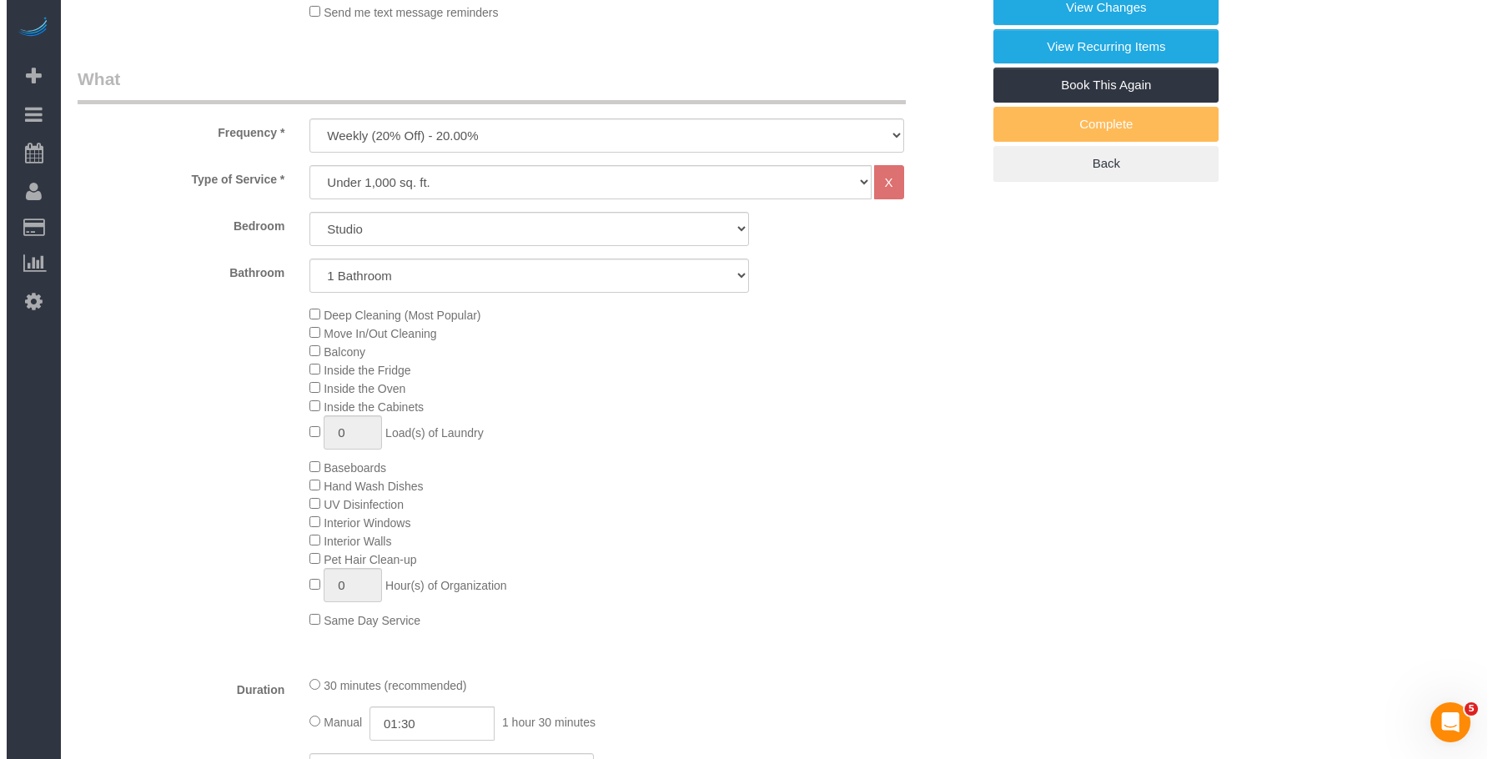
scroll to position [334, 0]
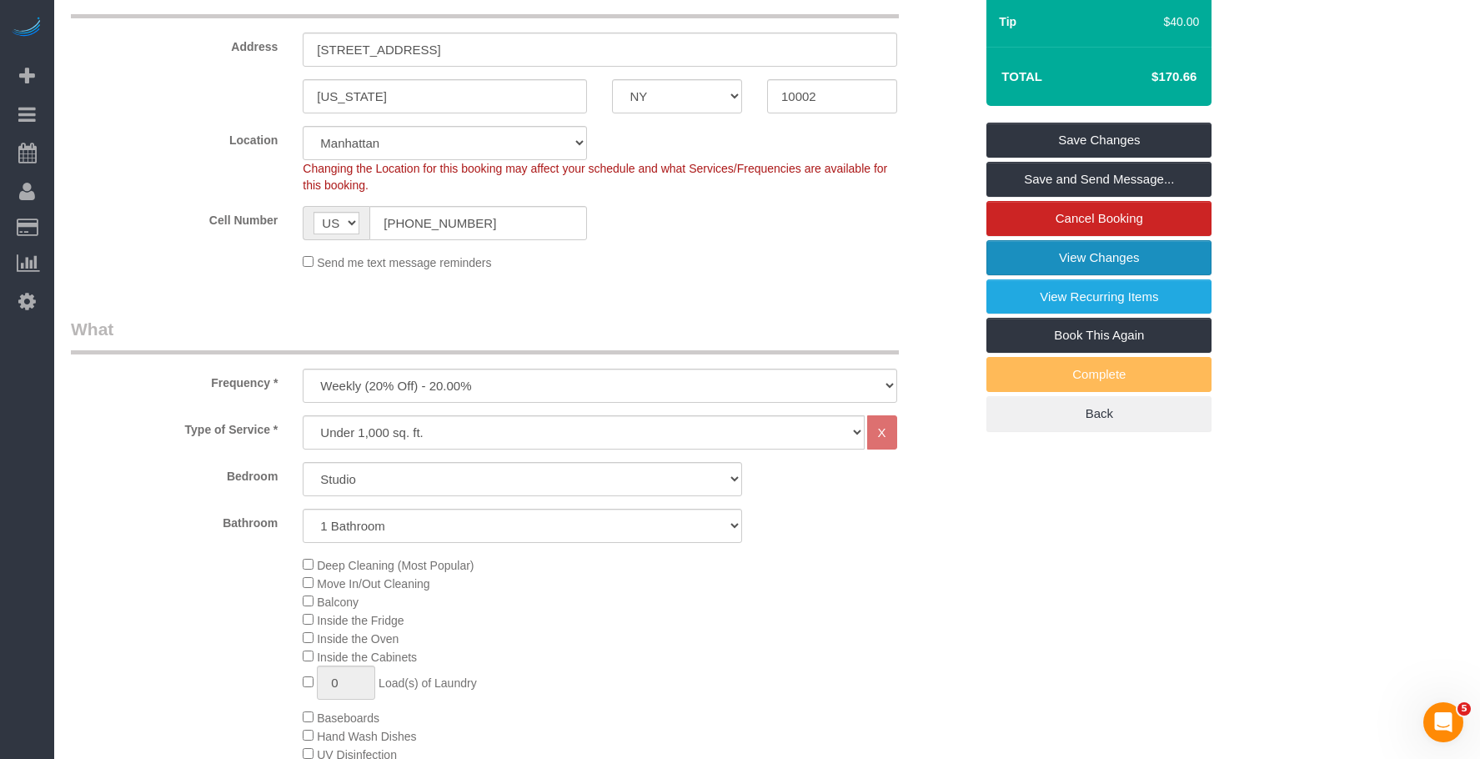
click at [1062, 254] on link "View Changes" at bounding box center [1099, 257] width 225 height 35
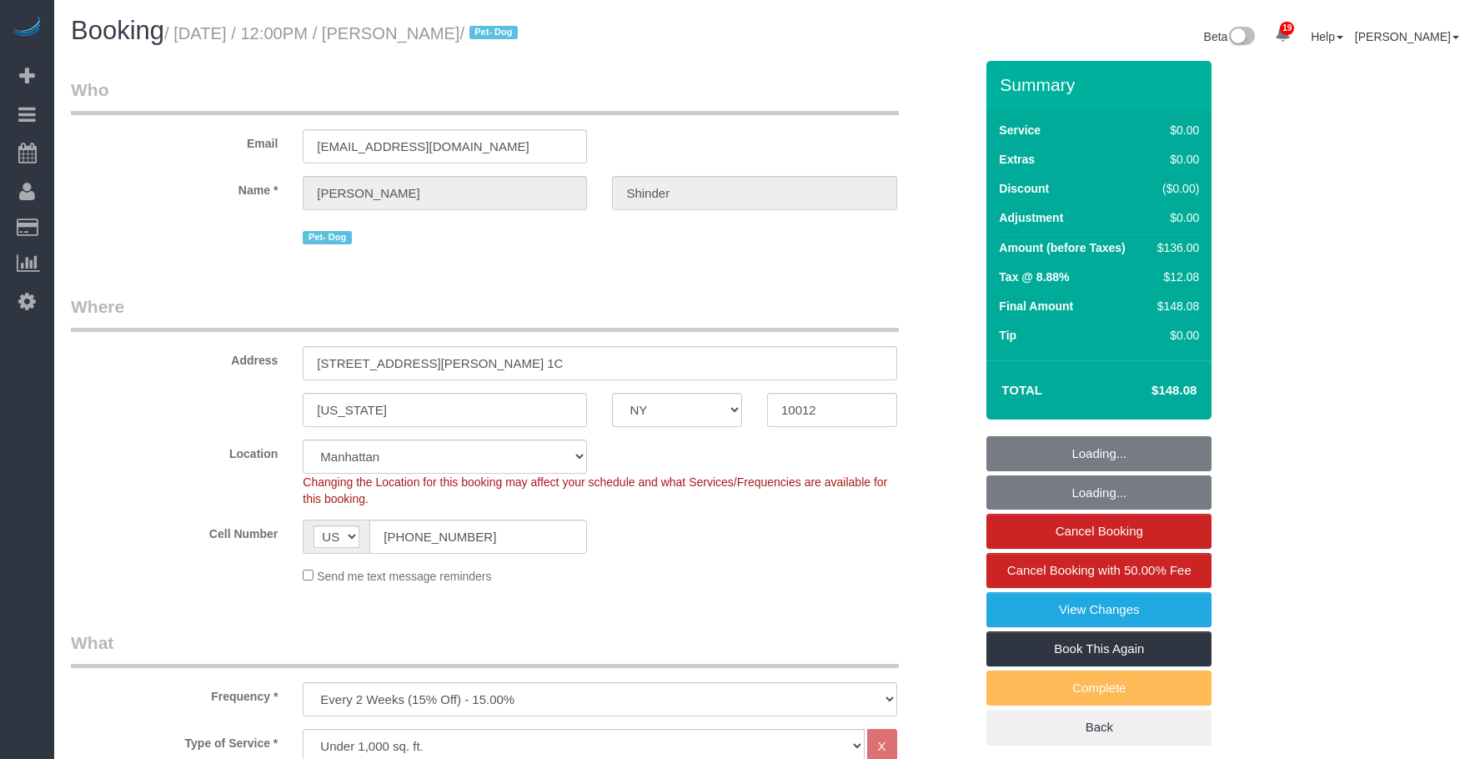
select select "NY"
select select "1"
select select "number:89"
select select "number:90"
select select "number:13"
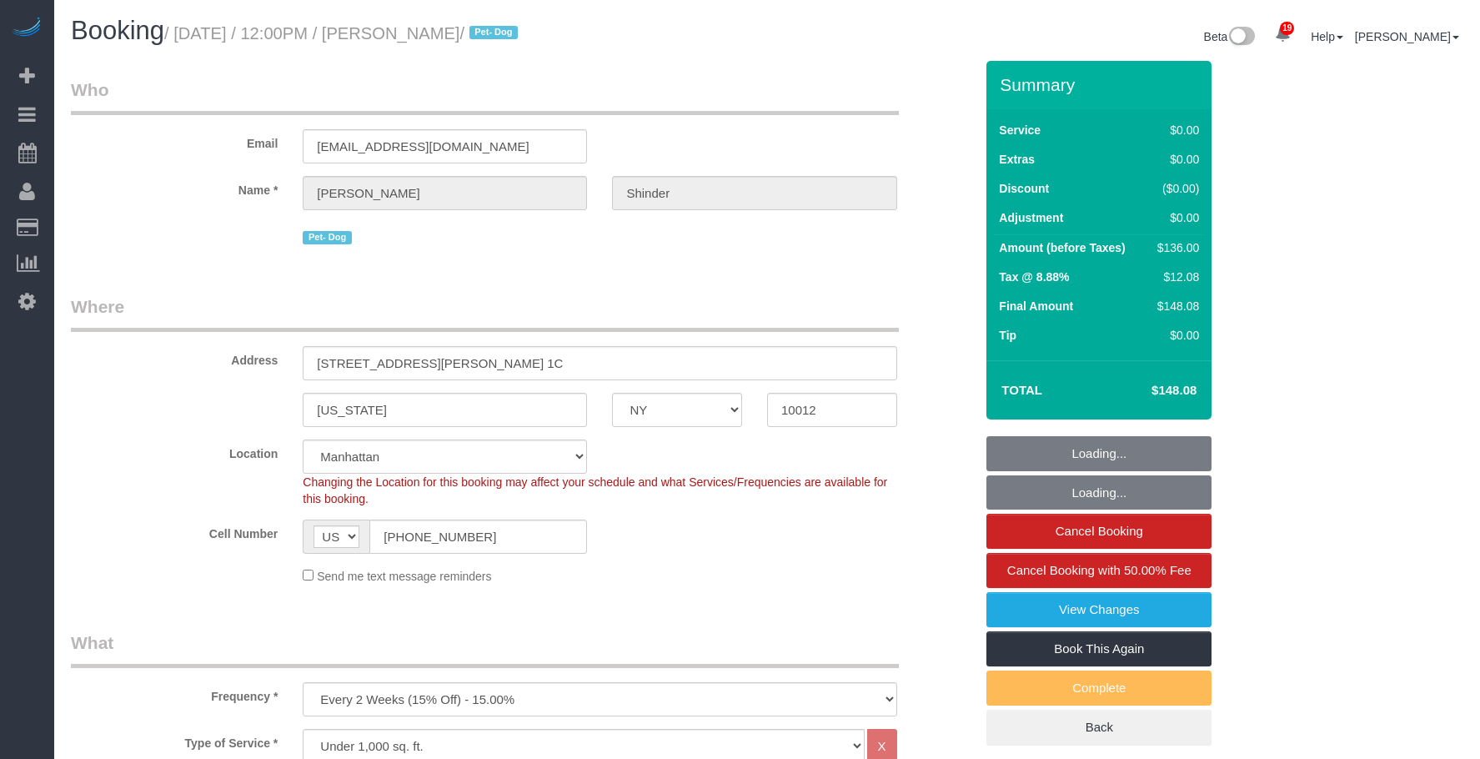
select select "number:5"
select select "spot1"
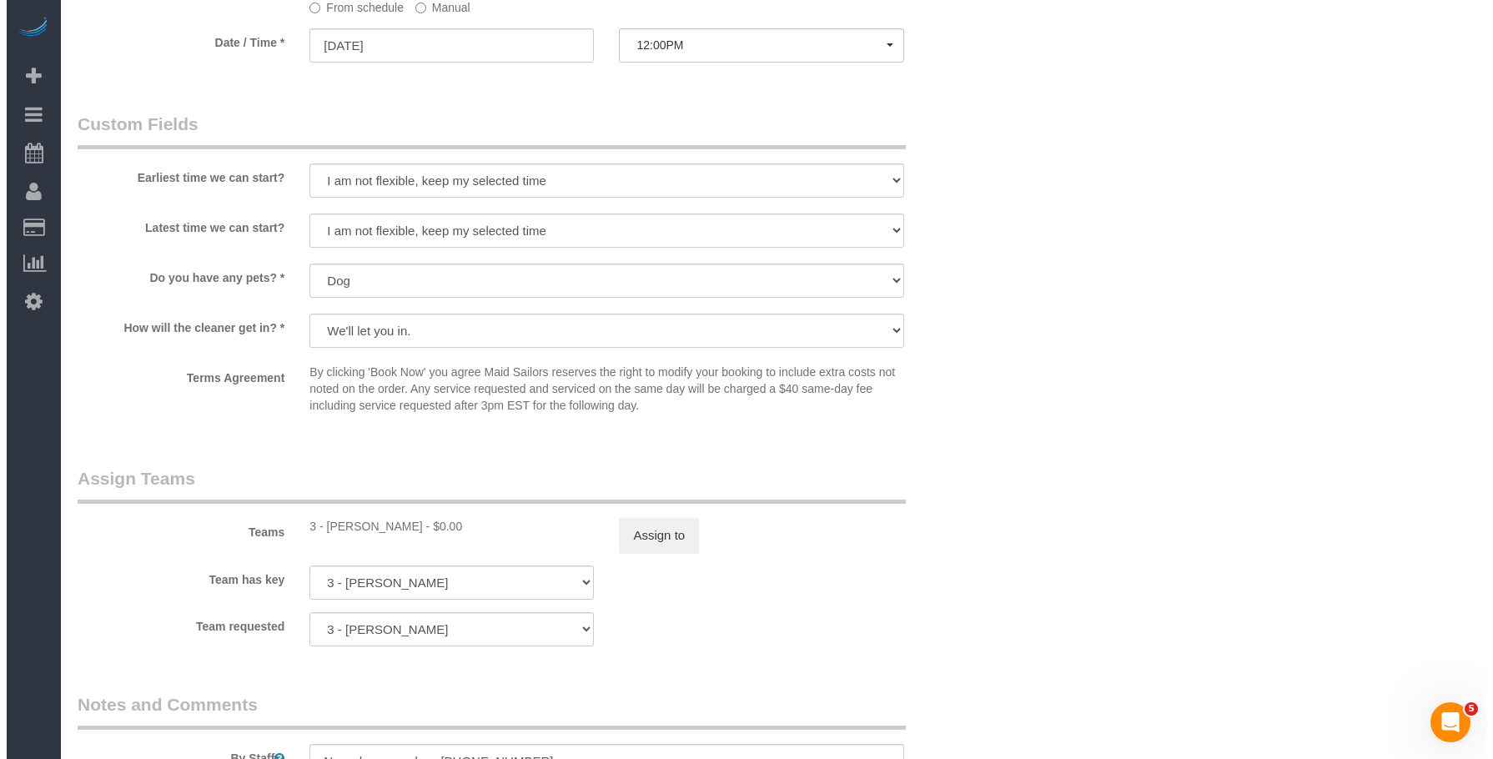
scroll to position [2155, 0]
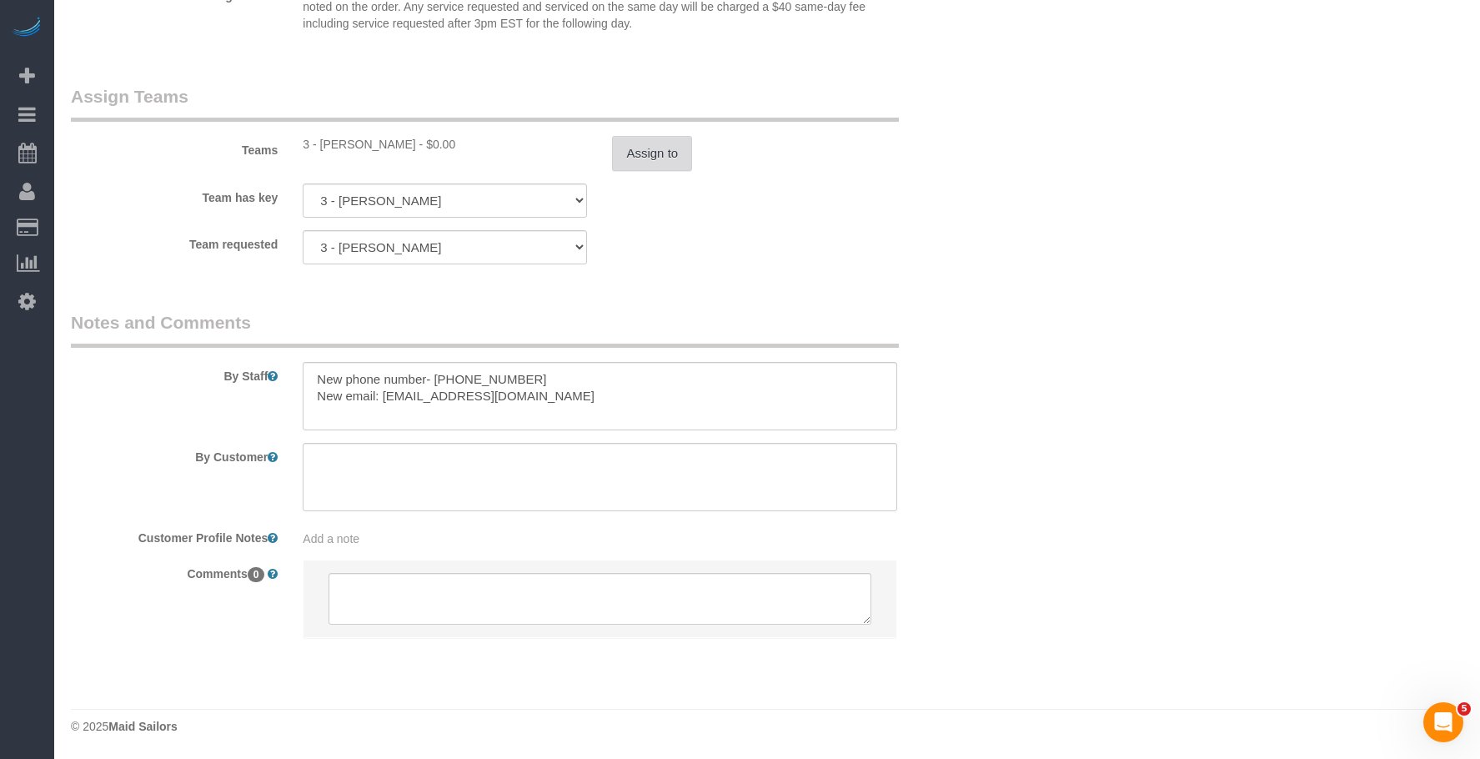
click at [651, 149] on button "Assign to" at bounding box center [652, 153] width 80 height 35
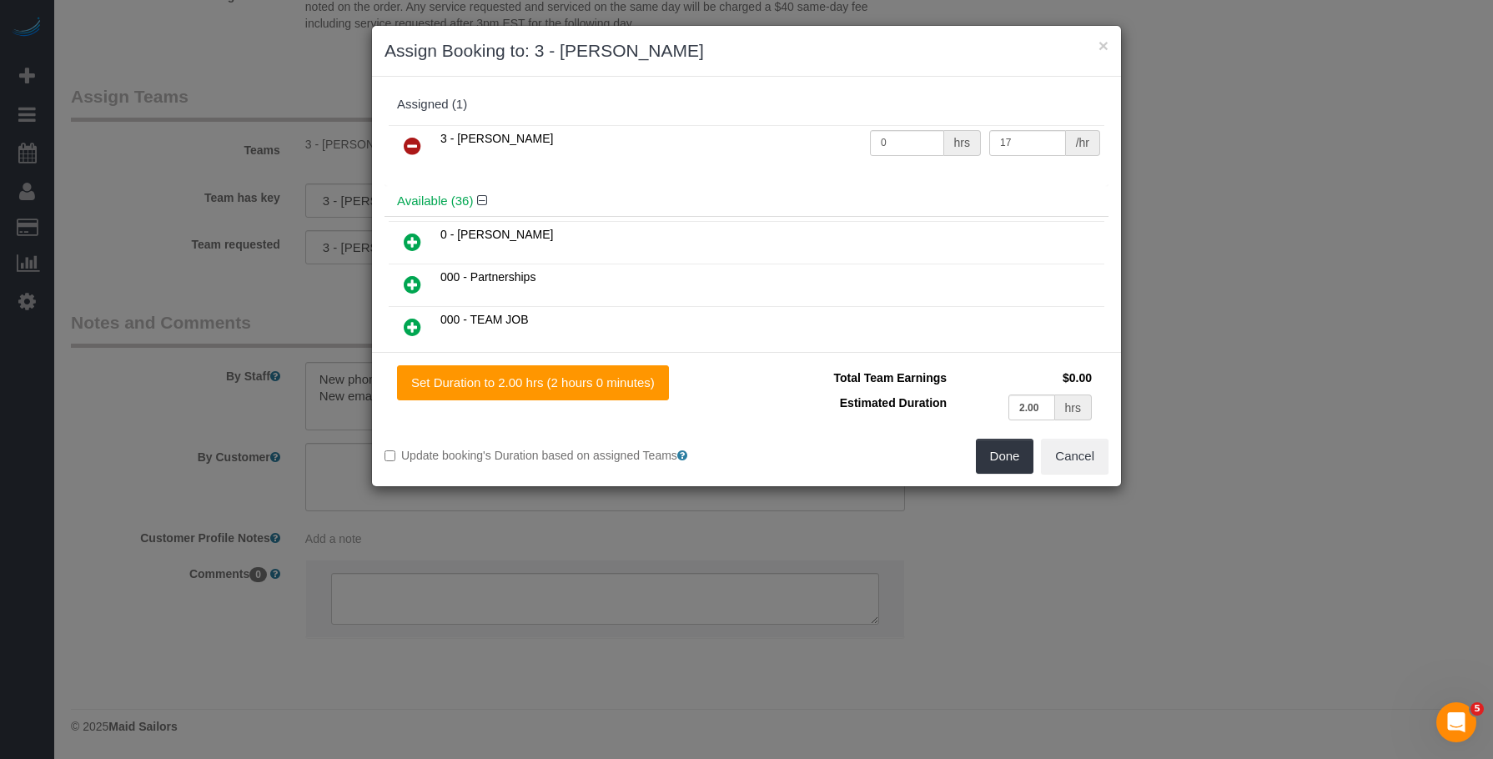
drag, startPoint x: 408, startPoint y: 140, endPoint x: 429, endPoint y: 163, distance: 31.3
click at [408, 140] on icon at bounding box center [413, 146] width 18 height 20
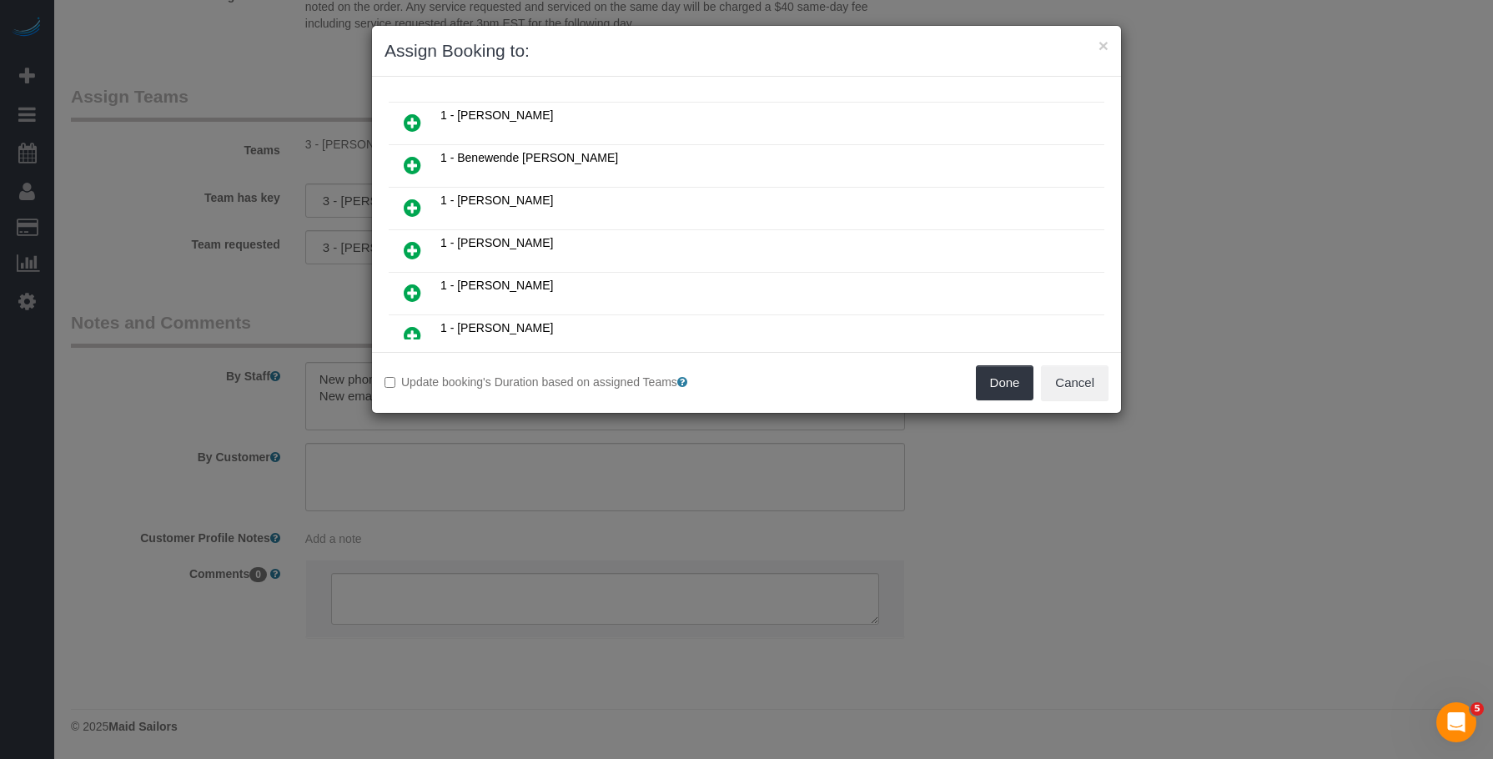
click at [409, 212] on icon at bounding box center [413, 208] width 18 height 20
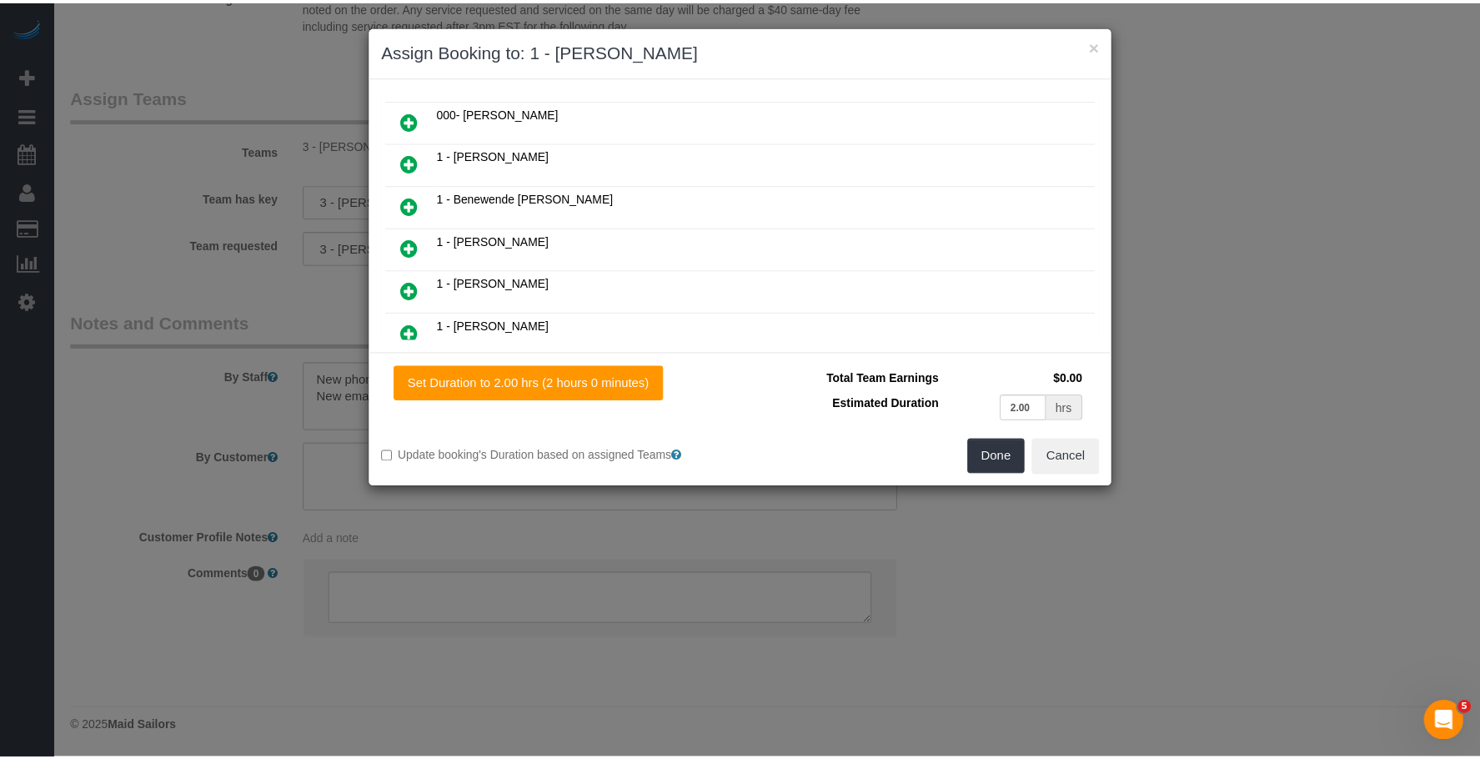
scroll to position [291, 0]
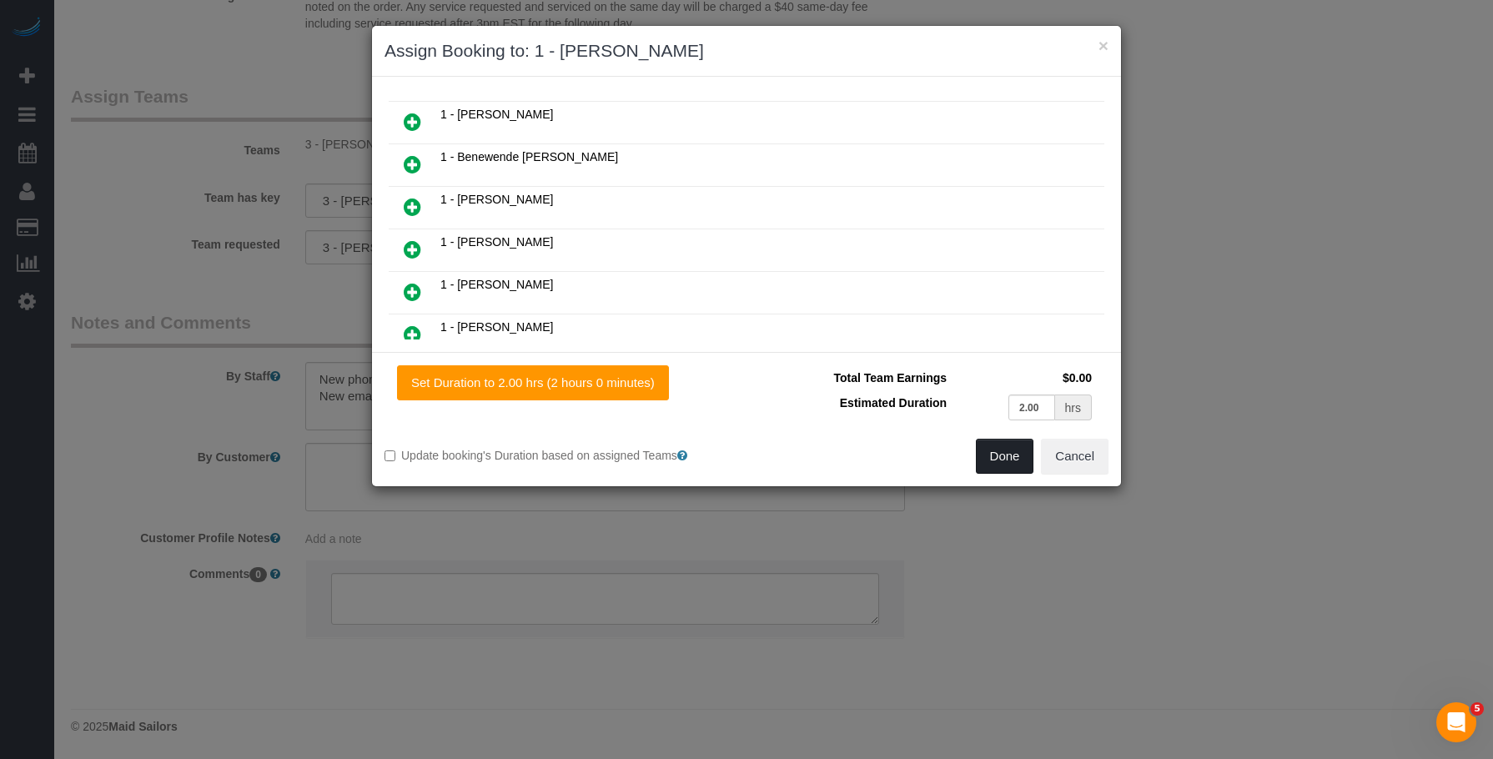
click at [996, 465] on button "Done" at bounding box center [1005, 456] width 58 height 35
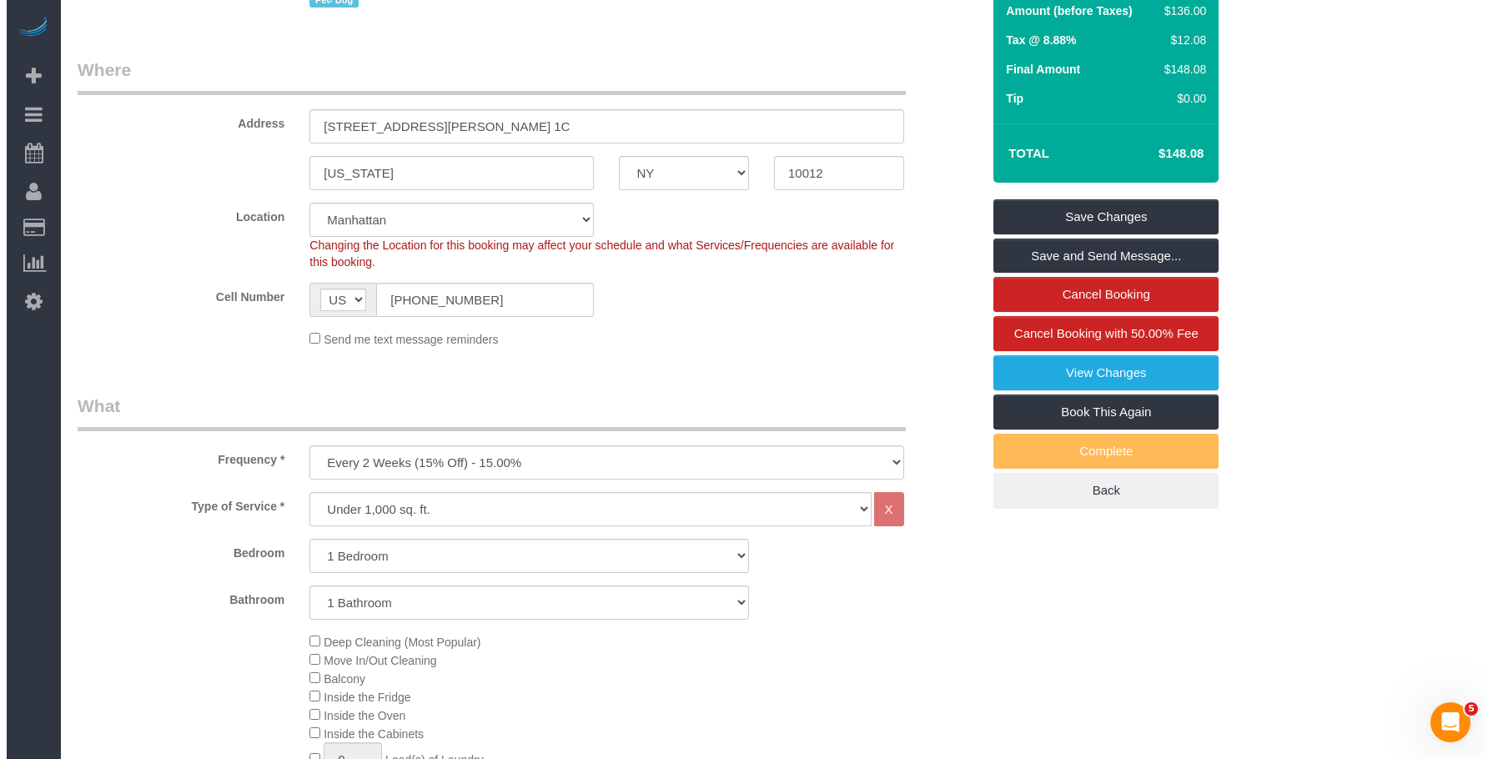
scroll to position [0, 0]
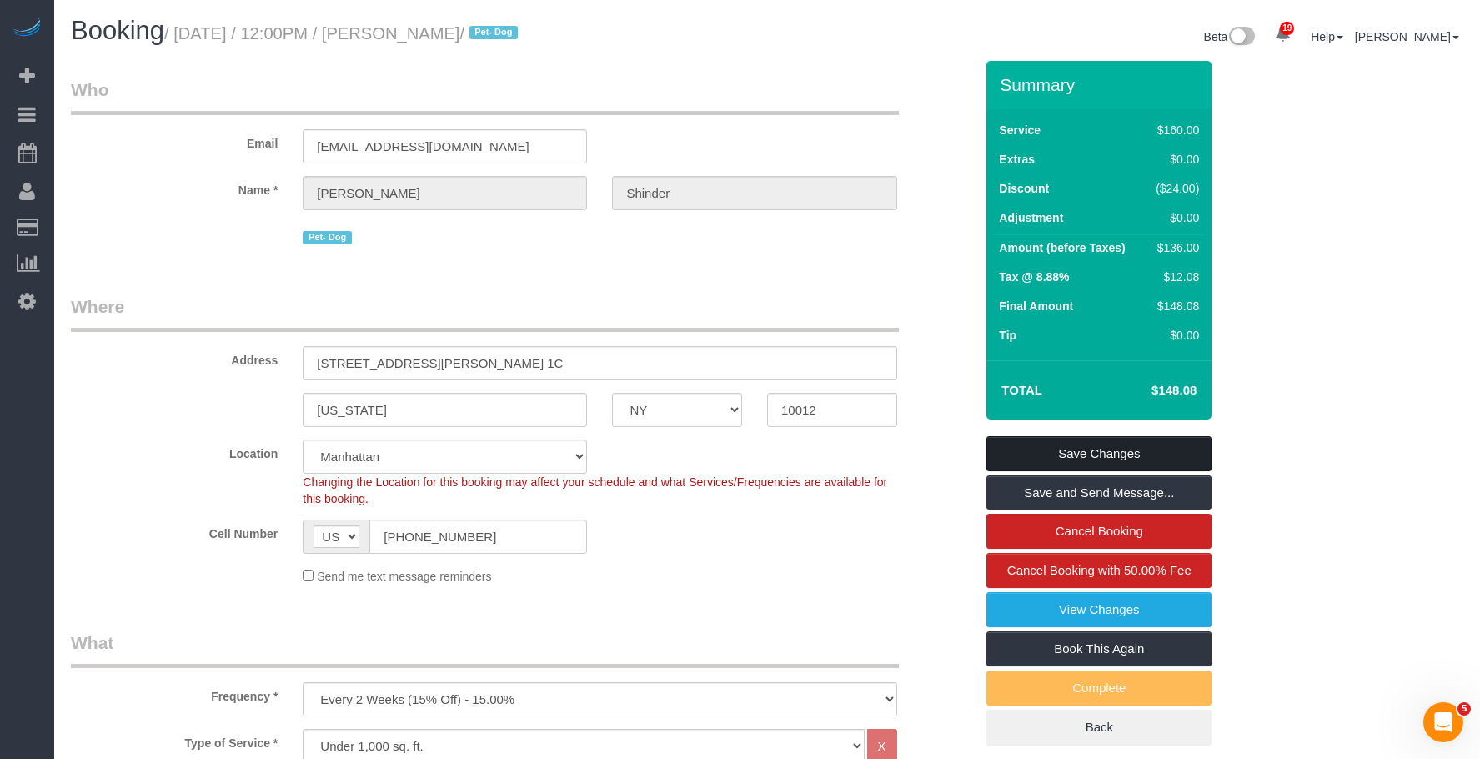
click at [1172, 458] on link "Save Changes" at bounding box center [1099, 453] width 225 height 35
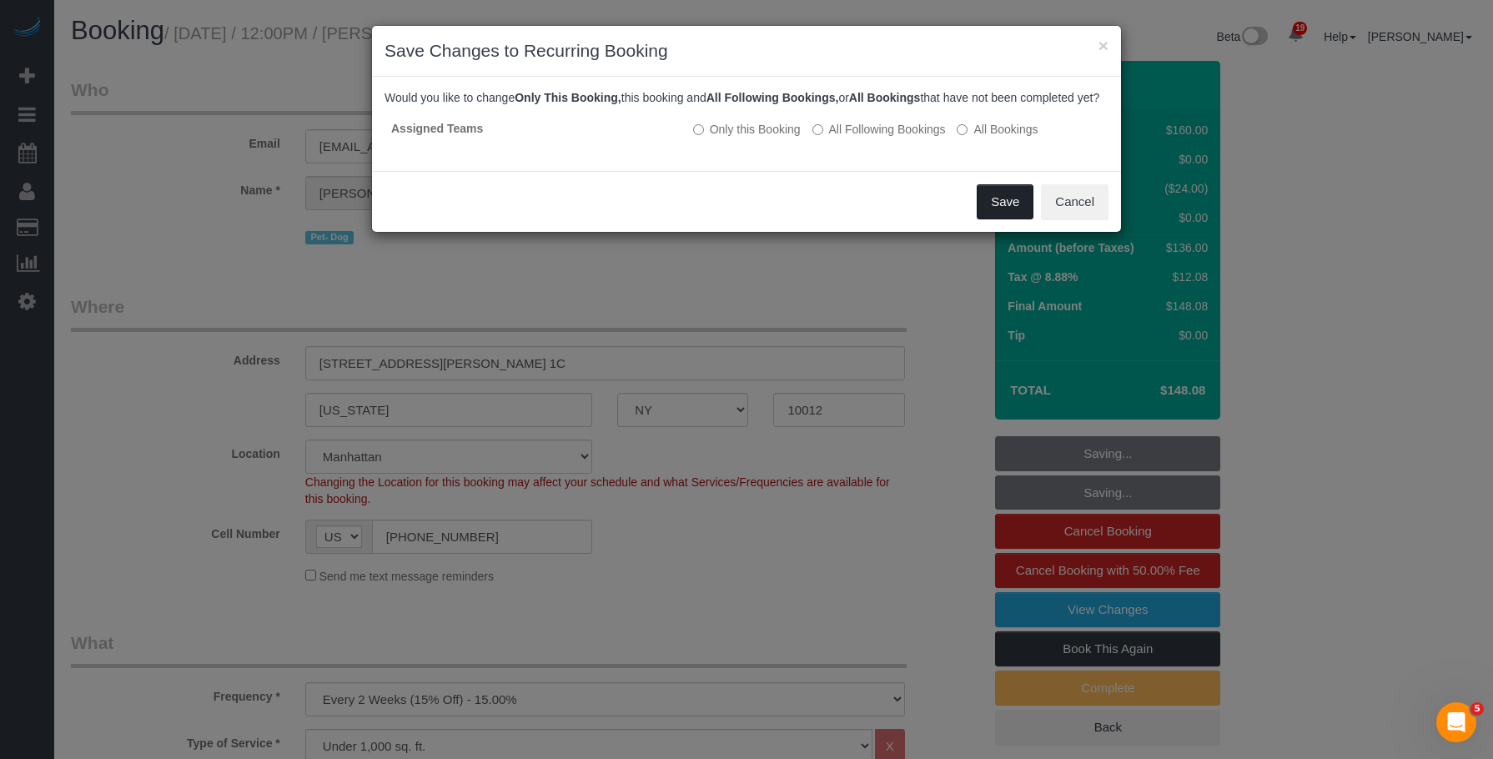
click at [988, 219] on button "Save" at bounding box center [1005, 201] width 57 height 35
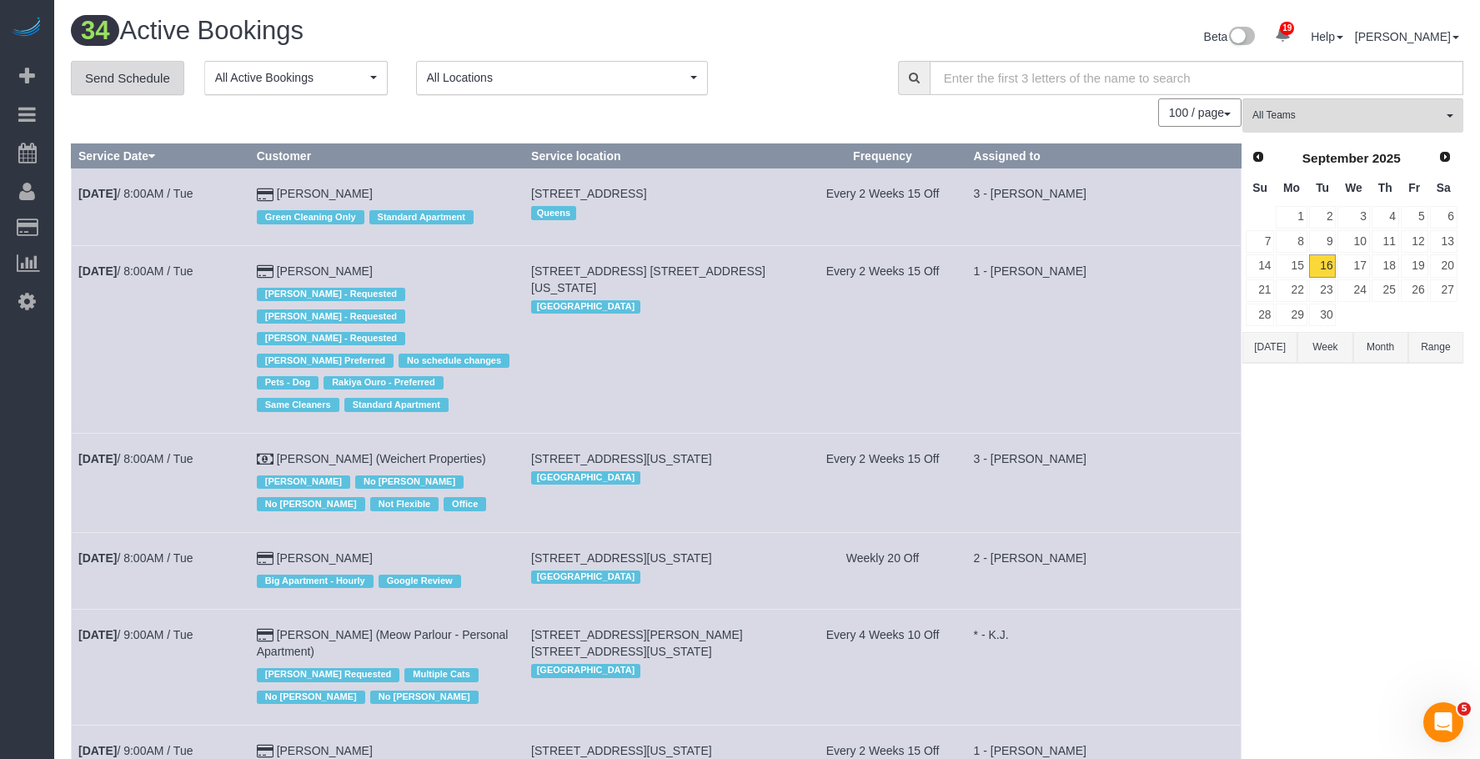
click at [160, 67] on link "Send Schedule" at bounding box center [127, 78] width 113 height 35
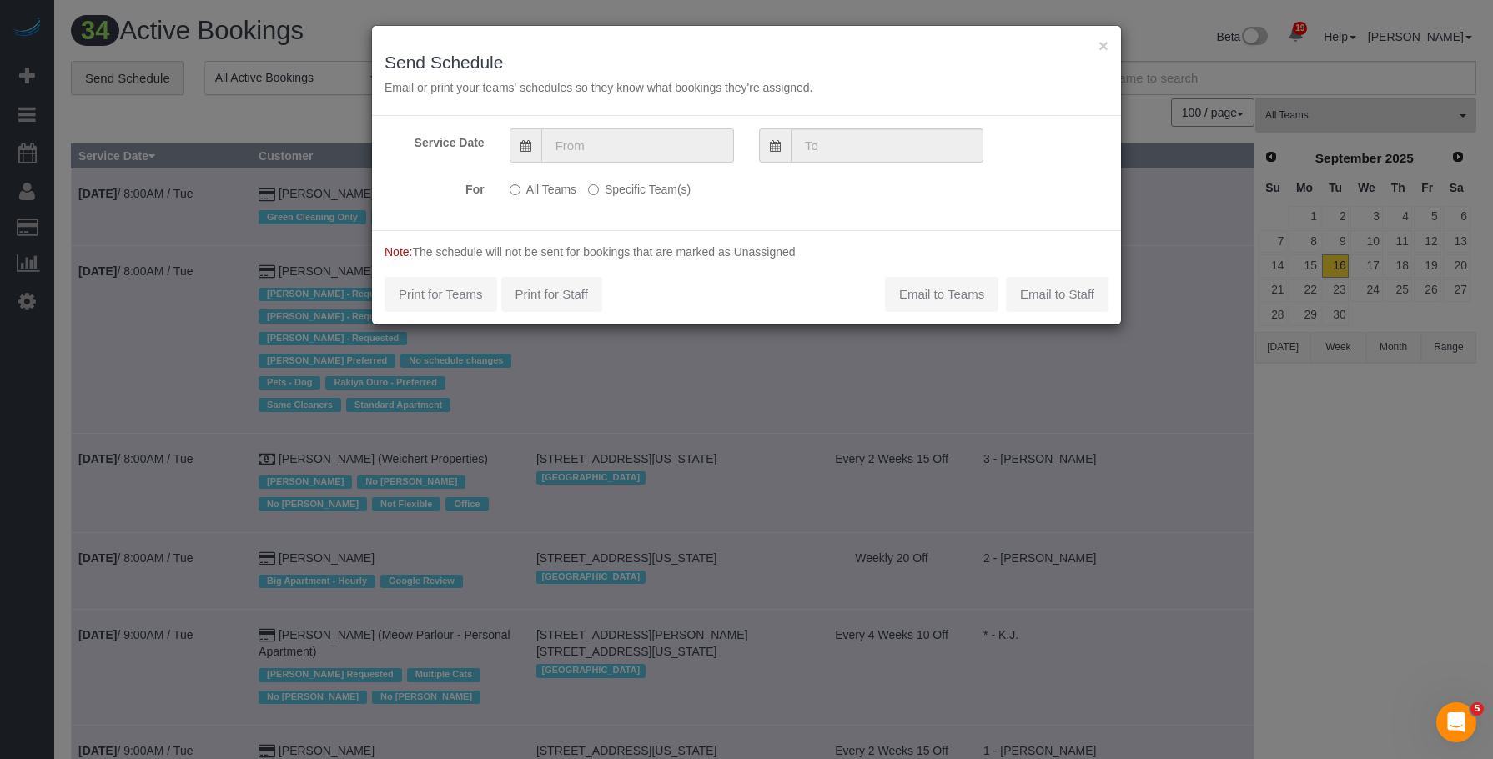
click at [630, 148] on input "text" at bounding box center [637, 145] width 193 height 34
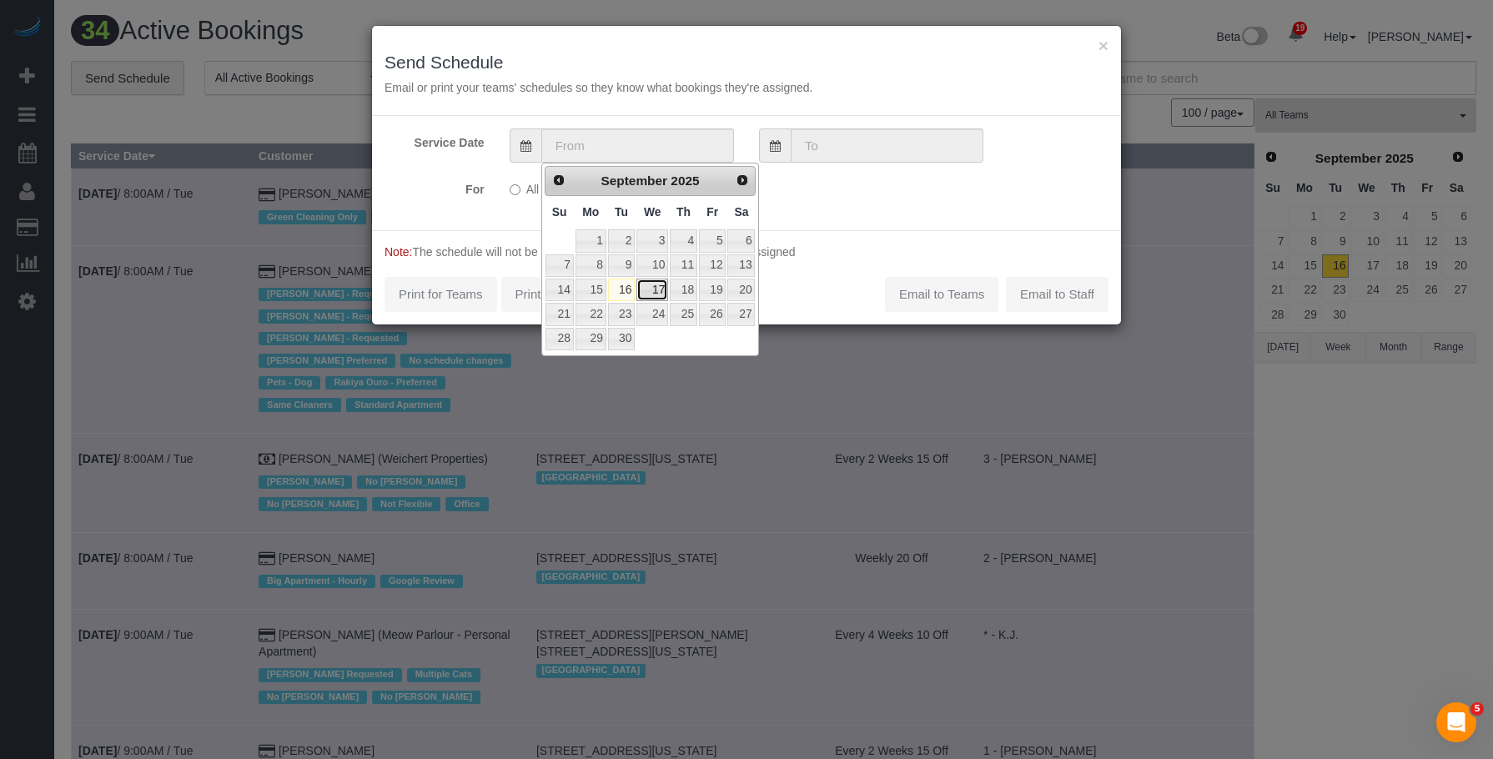
click at [648, 286] on link "17" at bounding box center [652, 290] width 32 height 23
type input "[DATE]"
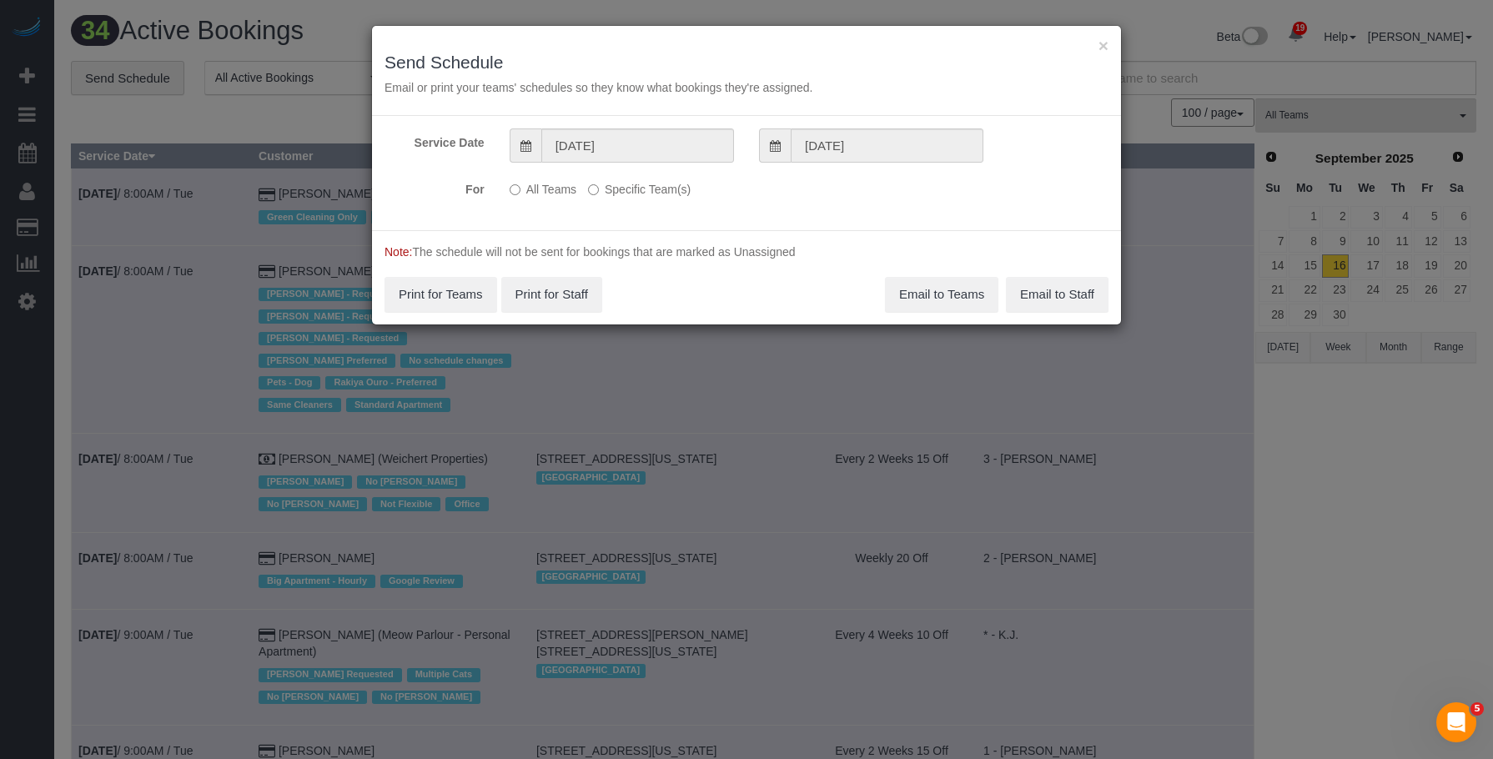
click at [651, 189] on label "Specific Team(s)" at bounding box center [639, 186] width 103 height 23
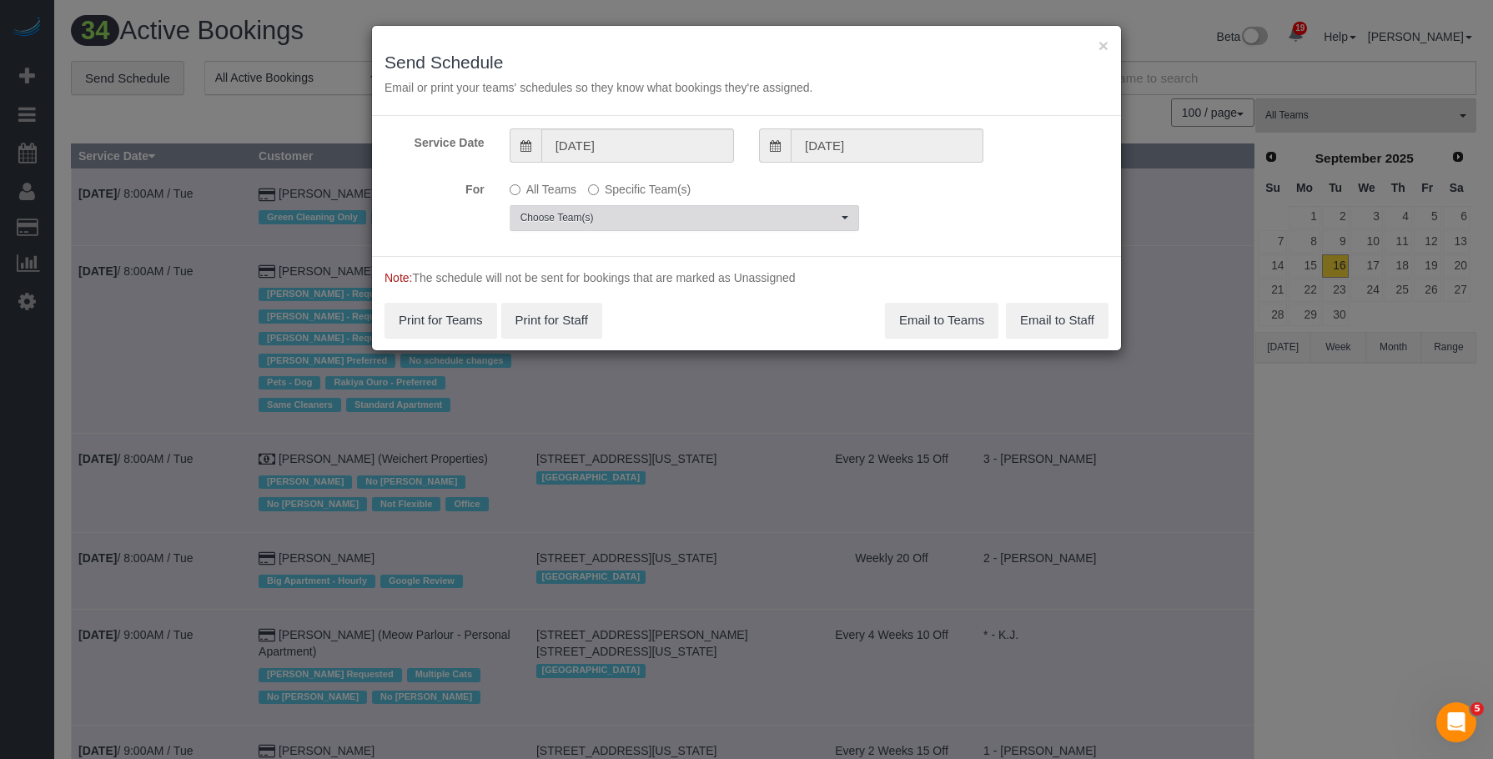
click at [703, 225] on button "Choose Team(s)" at bounding box center [684, 218] width 349 height 26
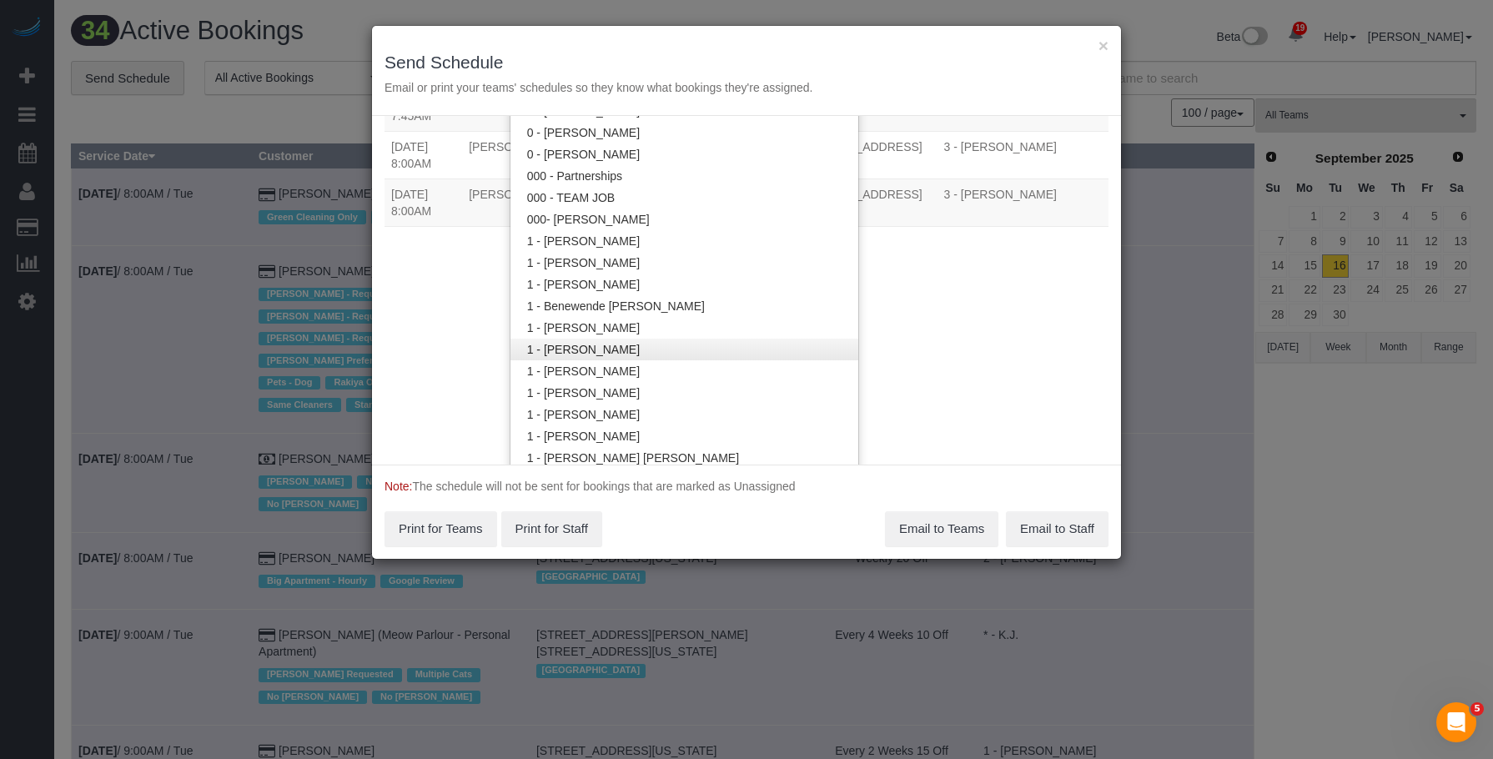
scroll to position [254, 0]
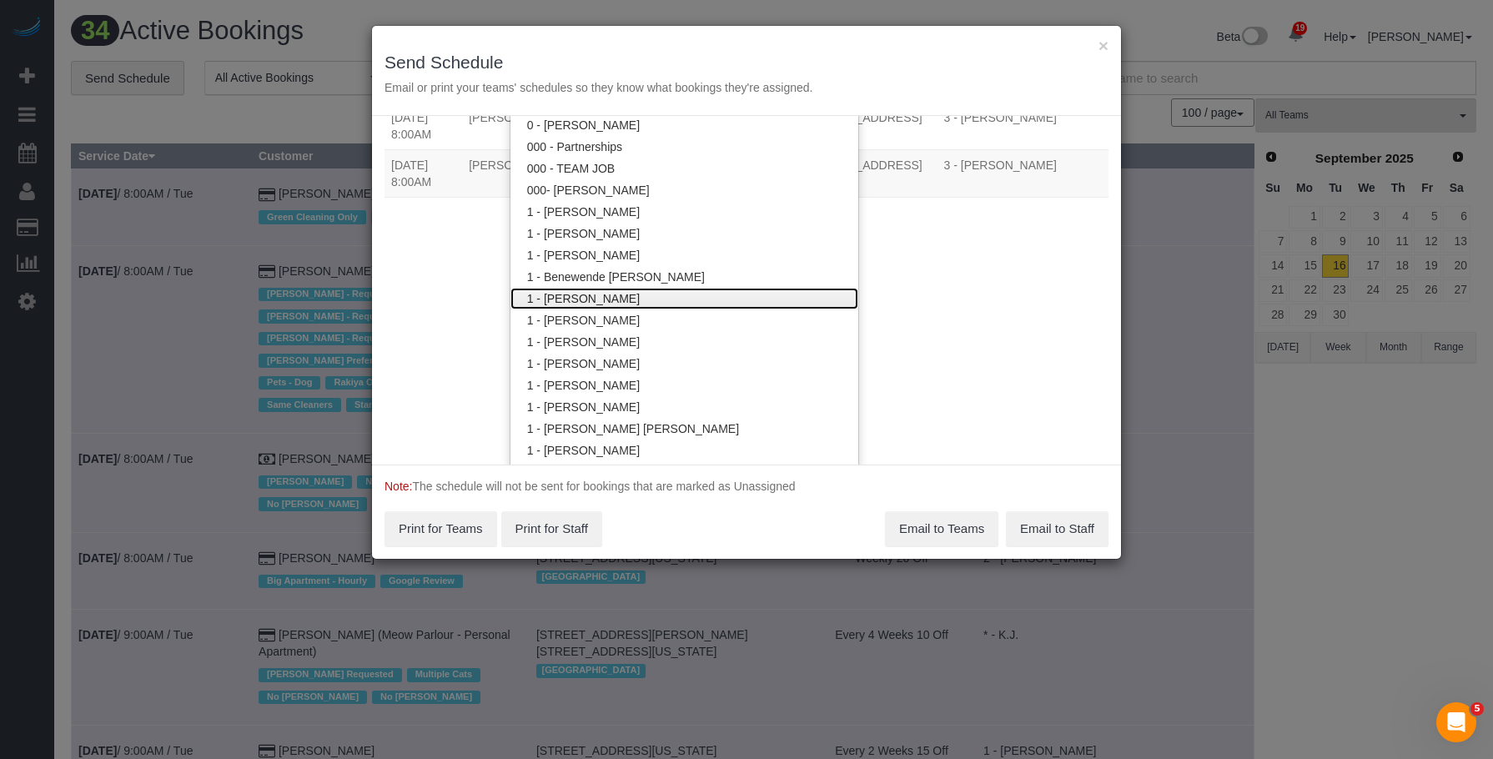
click at [635, 299] on link "1 - [PERSON_NAME]" at bounding box center [684, 299] width 348 height 22
click at [651, 58] on h3 "Send Schedule" at bounding box center [746, 62] width 724 height 19
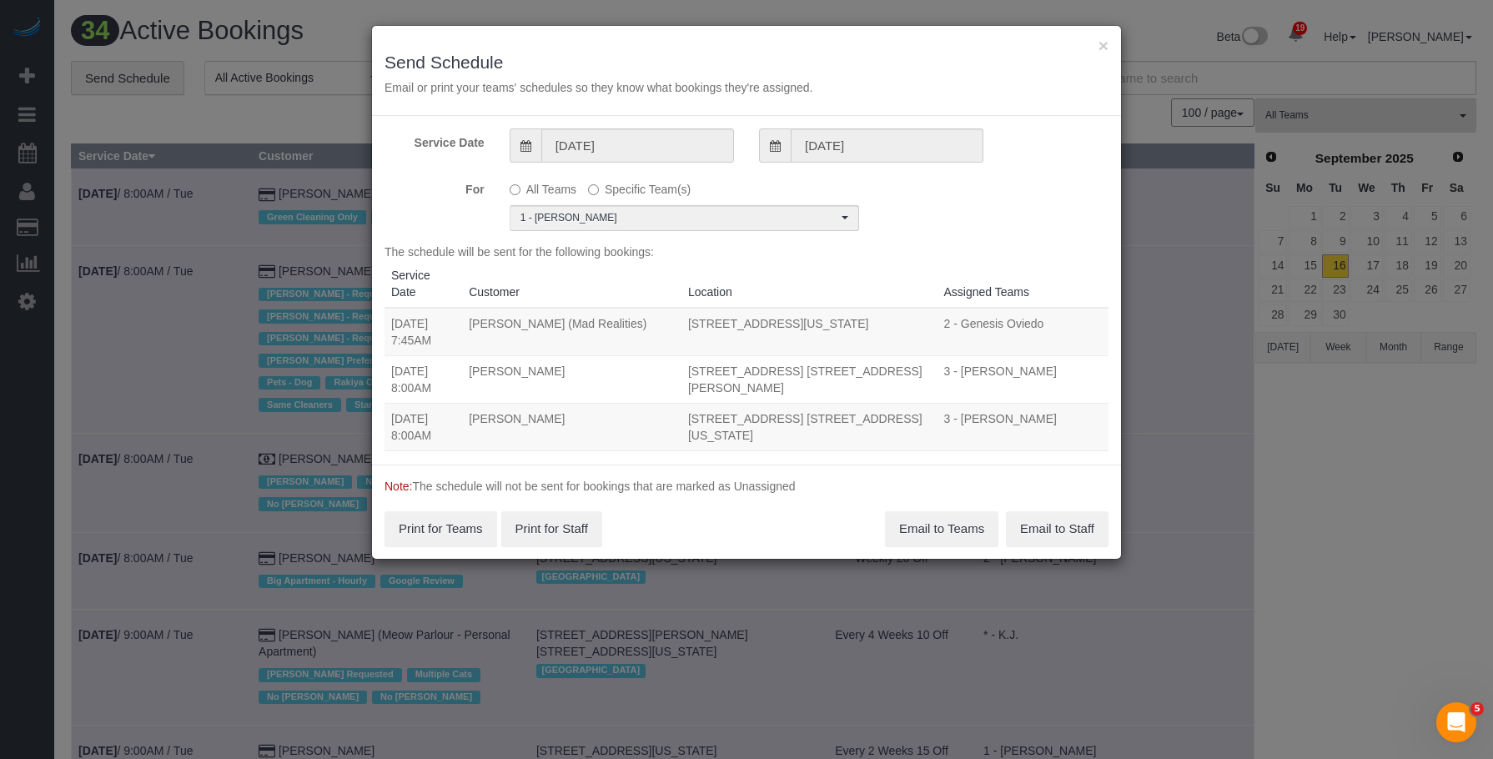
scroll to position [0, 0]
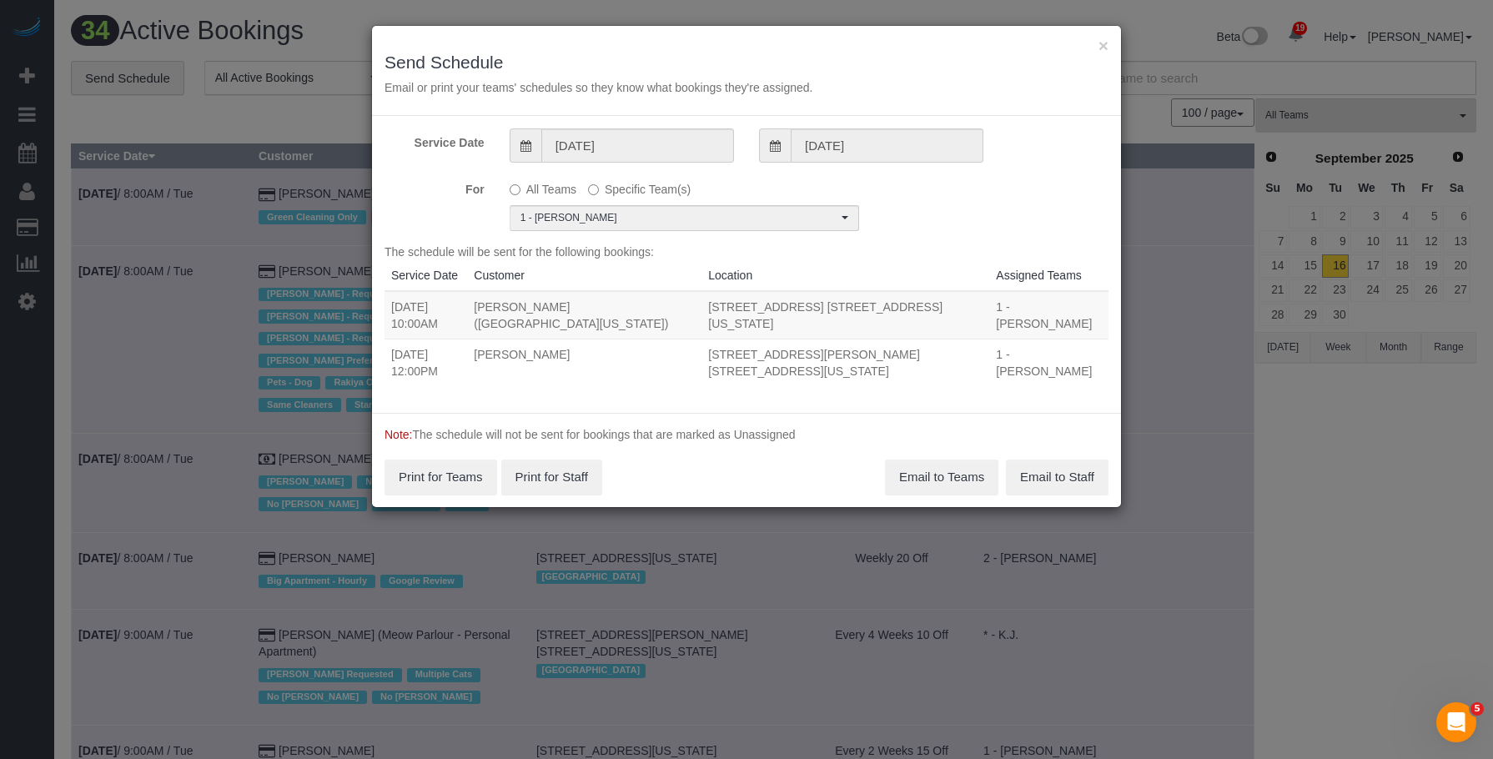
drag, startPoint x: 455, startPoint y: 308, endPoint x: 972, endPoint y: 303, distance: 517.9
click at [972, 303] on tr "[DATE] 10:00AM [PERSON_NAME] ([GEOGRAPHIC_DATA][US_STATE]) [STREET_ADDRESS] [ST…" at bounding box center [746, 315] width 724 height 48
copy tr "10:00AM [PERSON_NAME] ([GEOGRAPHIC_DATA][US_STATE]) [STREET_ADDRESS] [STREET_AD…"
drag, startPoint x: 453, startPoint y: 334, endPoint x: 978, endPoint y: 346, distance: 525.5
click at [978, 346] on tr "[DATE] 12:00PM [PERSON_NAME] [STREET_ADDRESS][PERSON_NAME] [STREET_ADDRESS][US_…" at bounding box center [746, 363] width 724 height 48
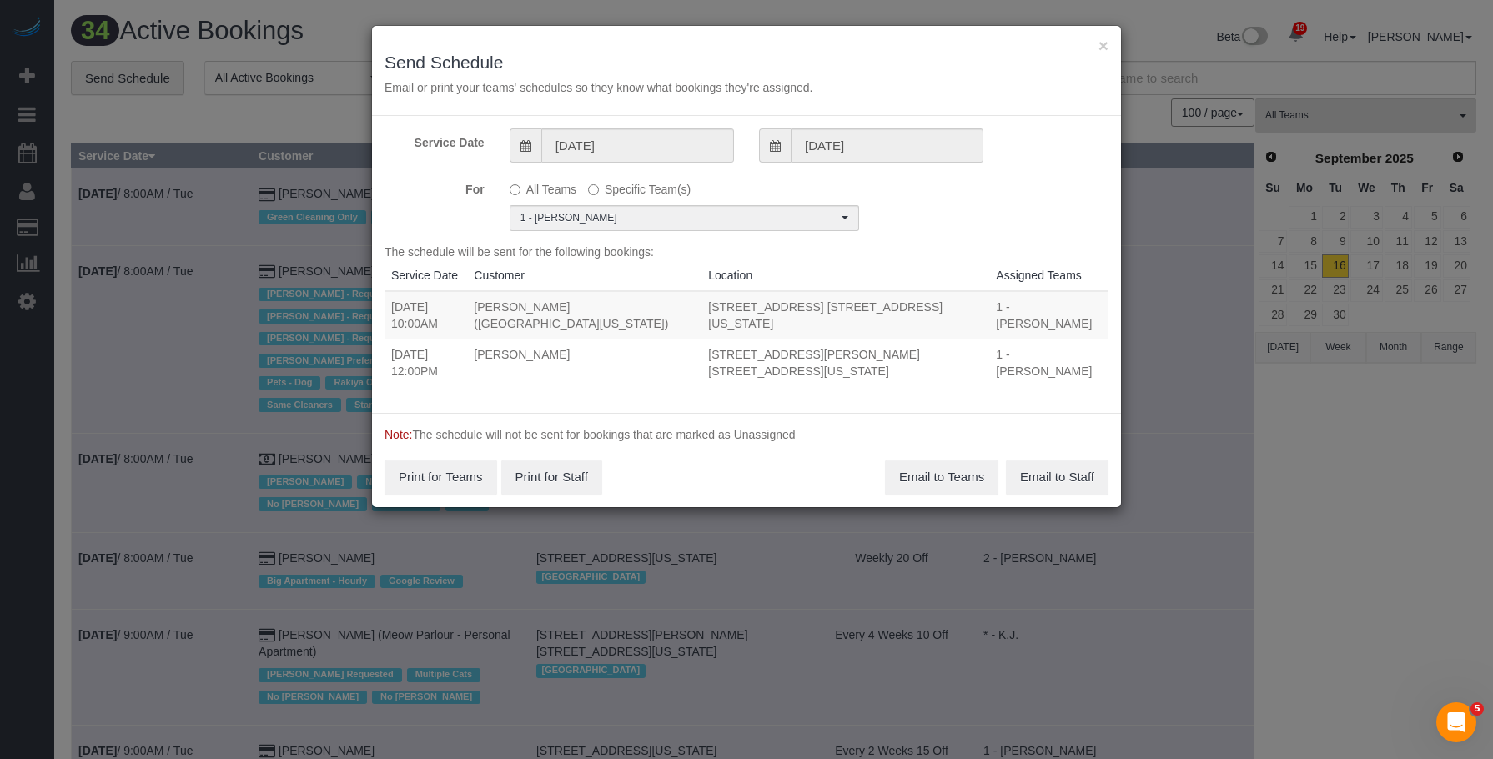
copy tr "12:00PM [PERSON_NAME] [STREET_ADDRESS][PERSON_NAME] [STREET_ADDRESS][US_STATE]"
click at [957, 460] on button "Email to Teams" at bounding box center [941, 477] width 113 height 35
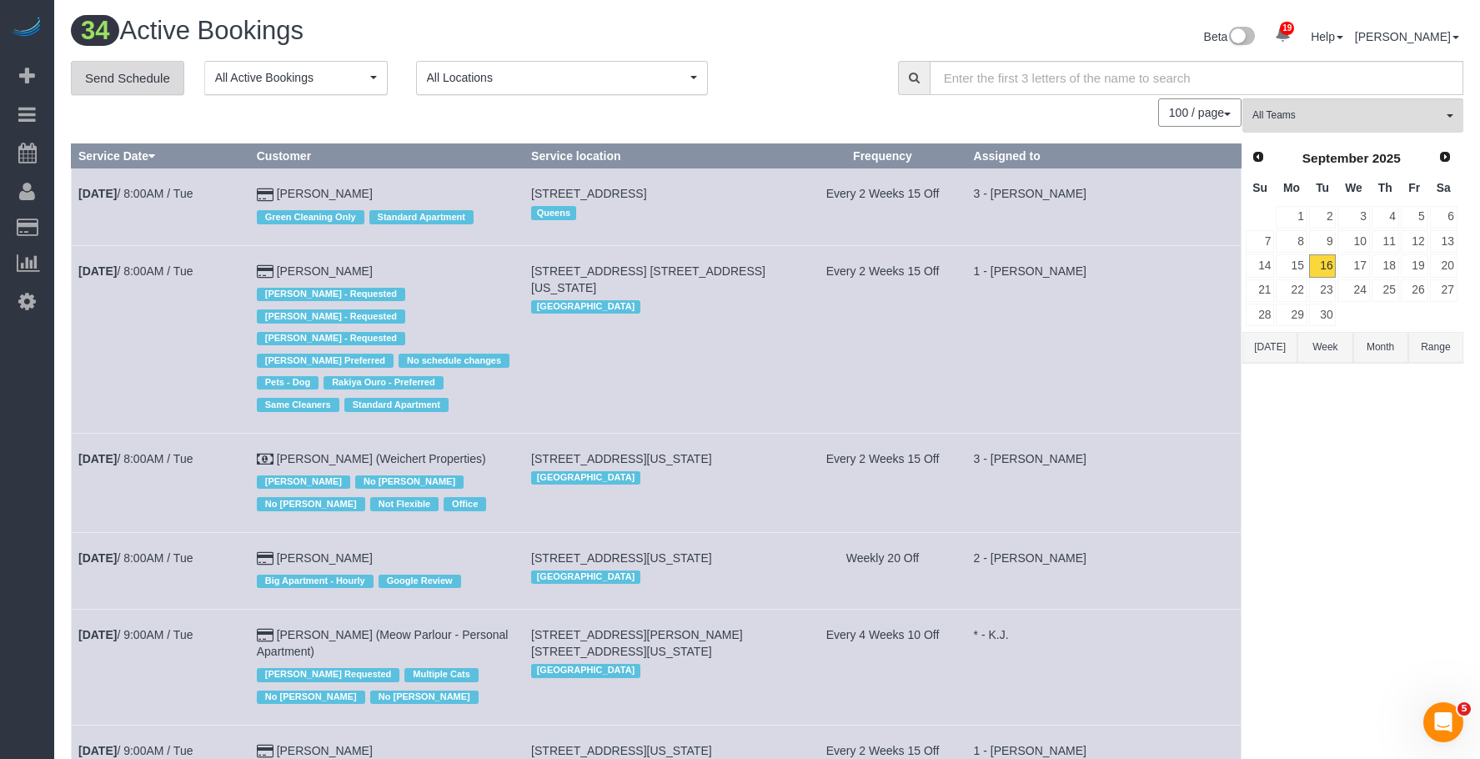
click at [118, 80] on link "Send Schedule" at bounding box center [127, 78] width 113 height 35
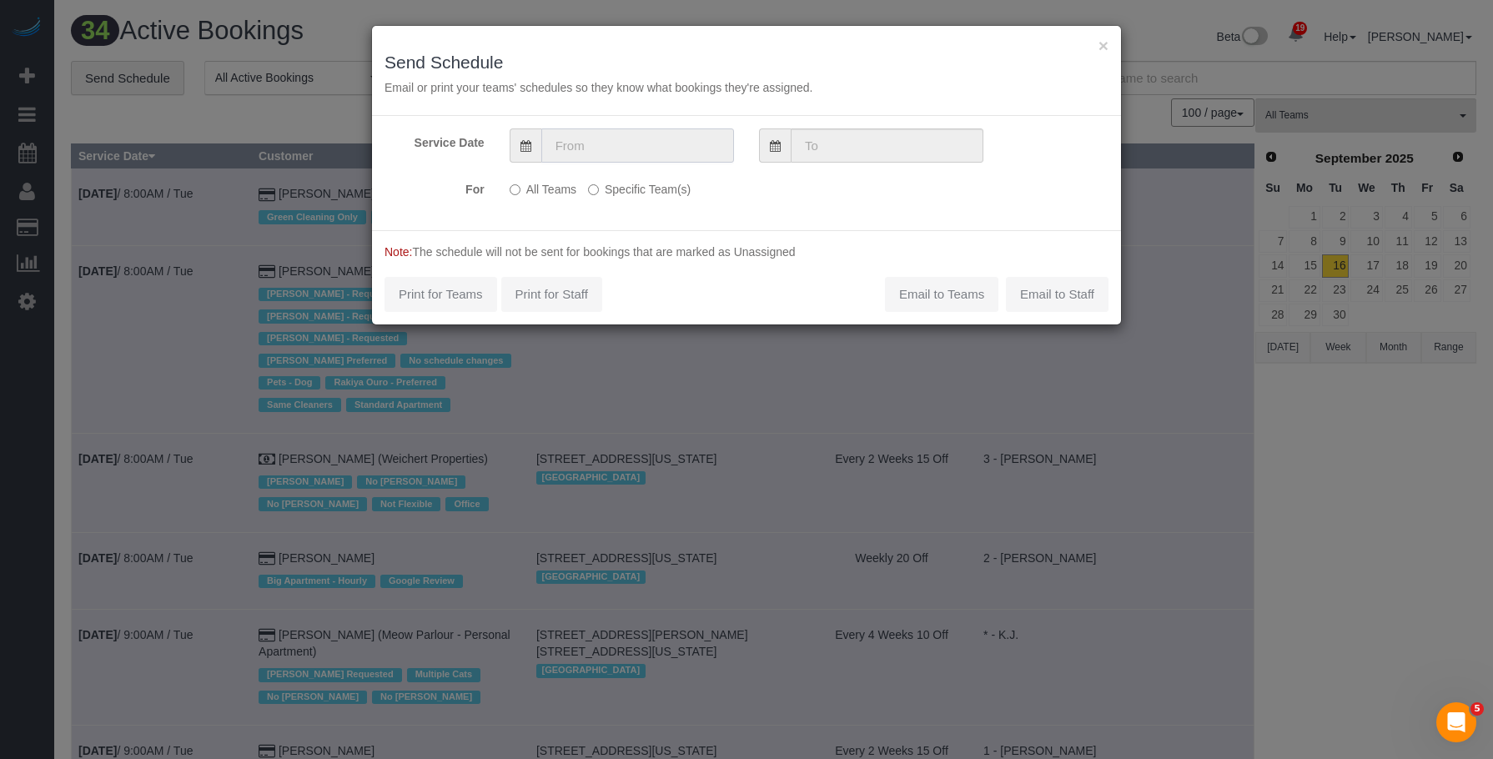
drag, startPoint x: 619, startPoint y: 135, endPoint x: 637, endPoint y: 154, distance: 26.5
click at [620, 135] on input "text" at bounding box center [637, 145] width 193 height 34
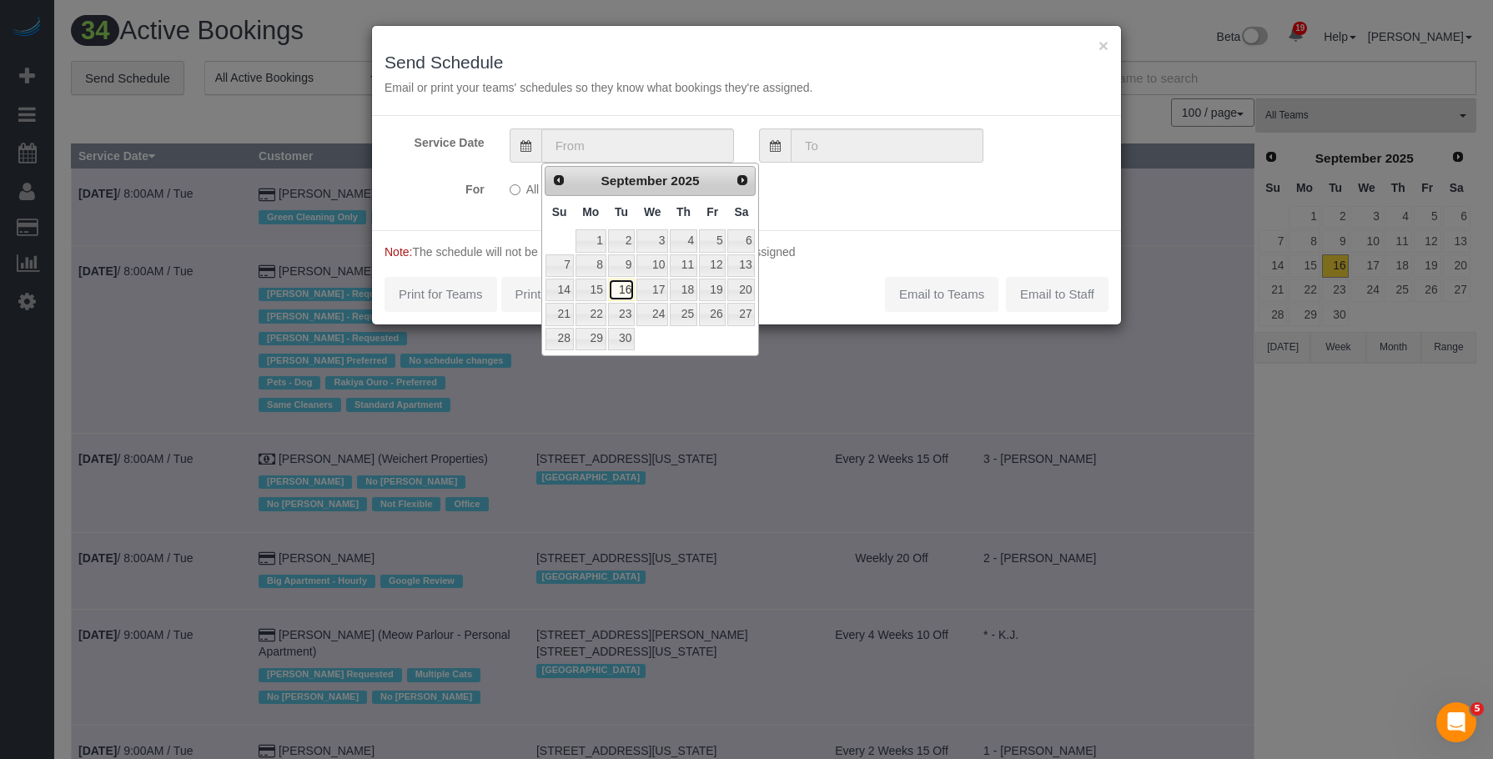
click at [622, 289] on link "16" at bounding box center [621, 290] width 27 height 23
type input "[DATE]"
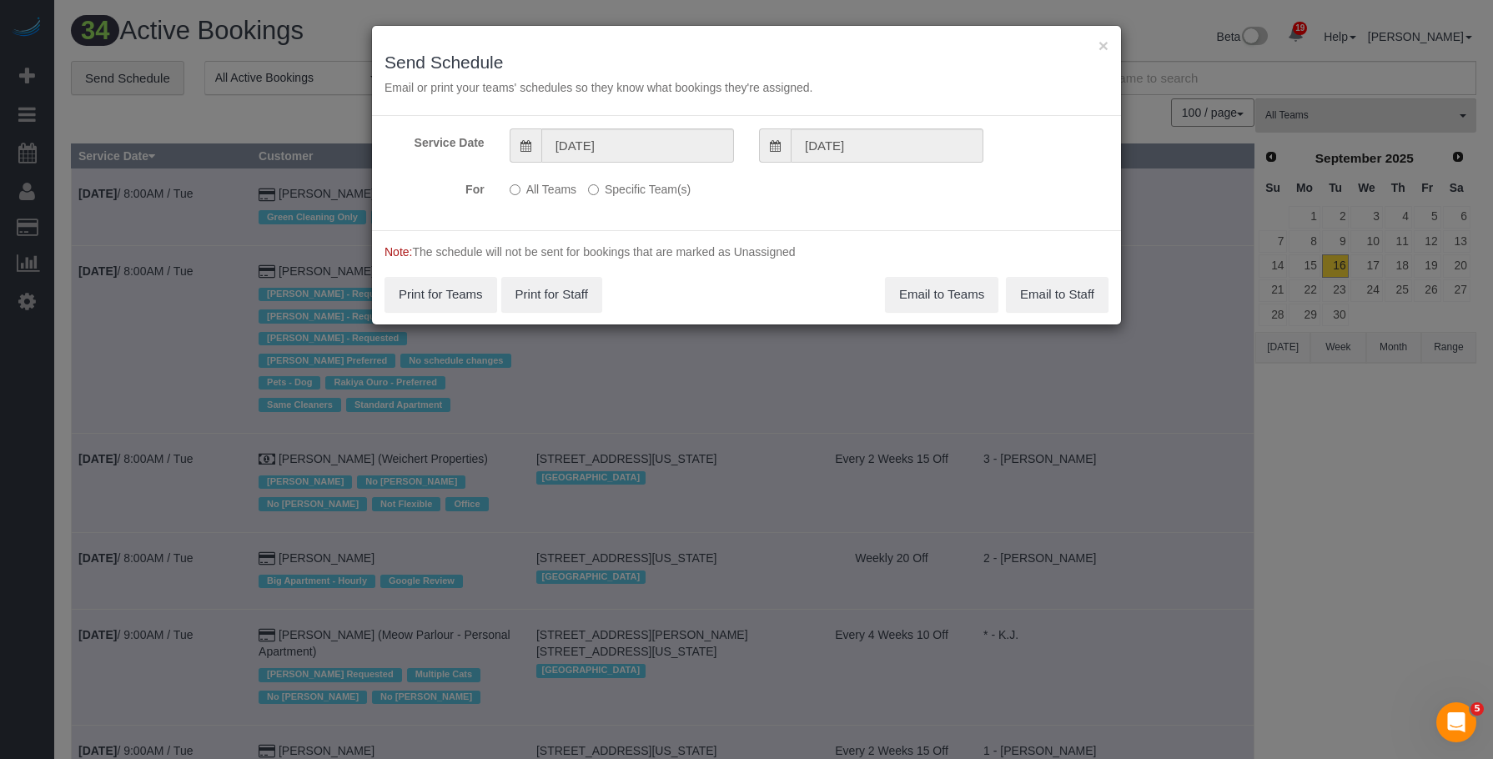
click at [643, 181] on label "Specific Team(s)" at bounding box center [639, 186] width 103 height 23
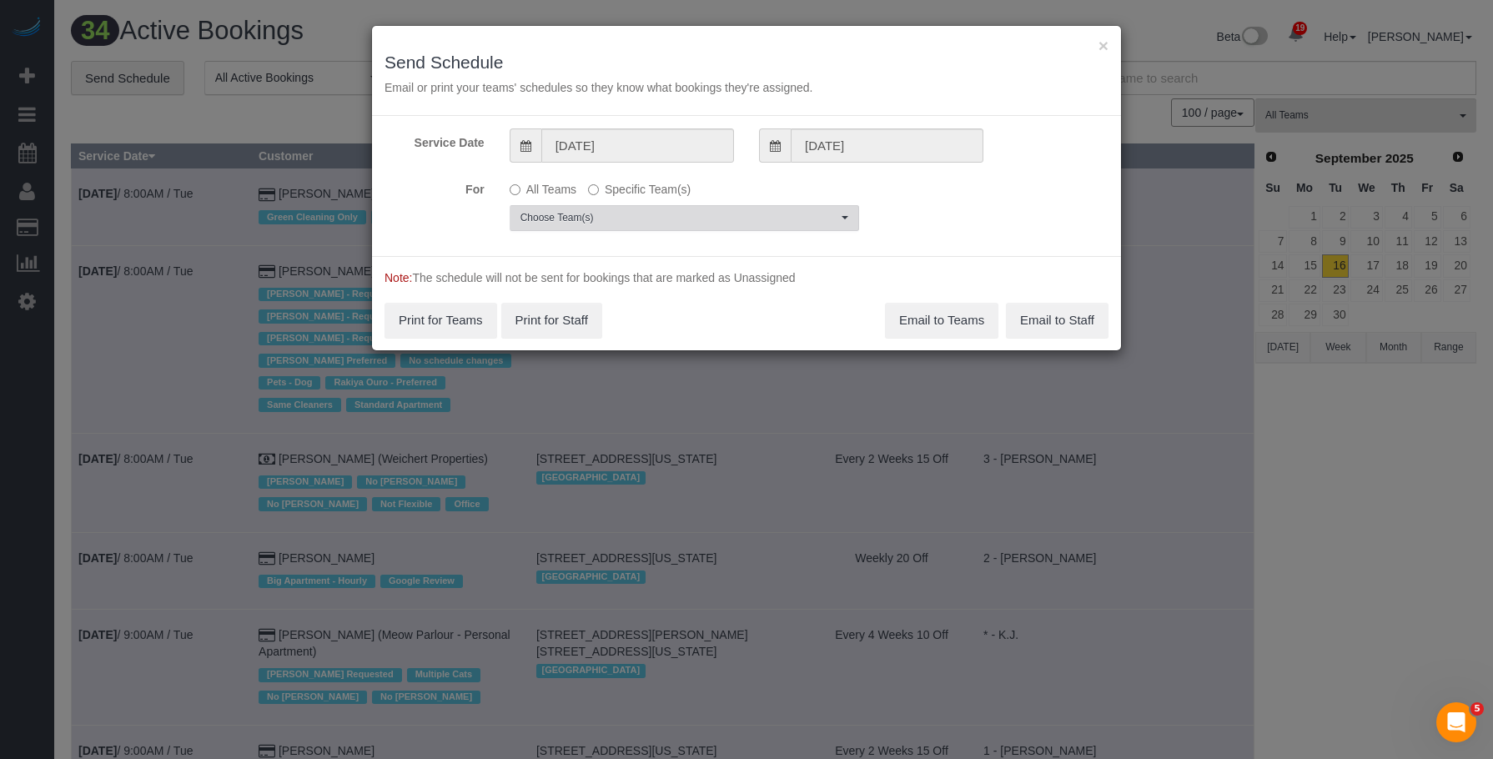
click at [711, 212] on span "Choose Team(s)" at bounding box center [678, 218] width 317 height 14
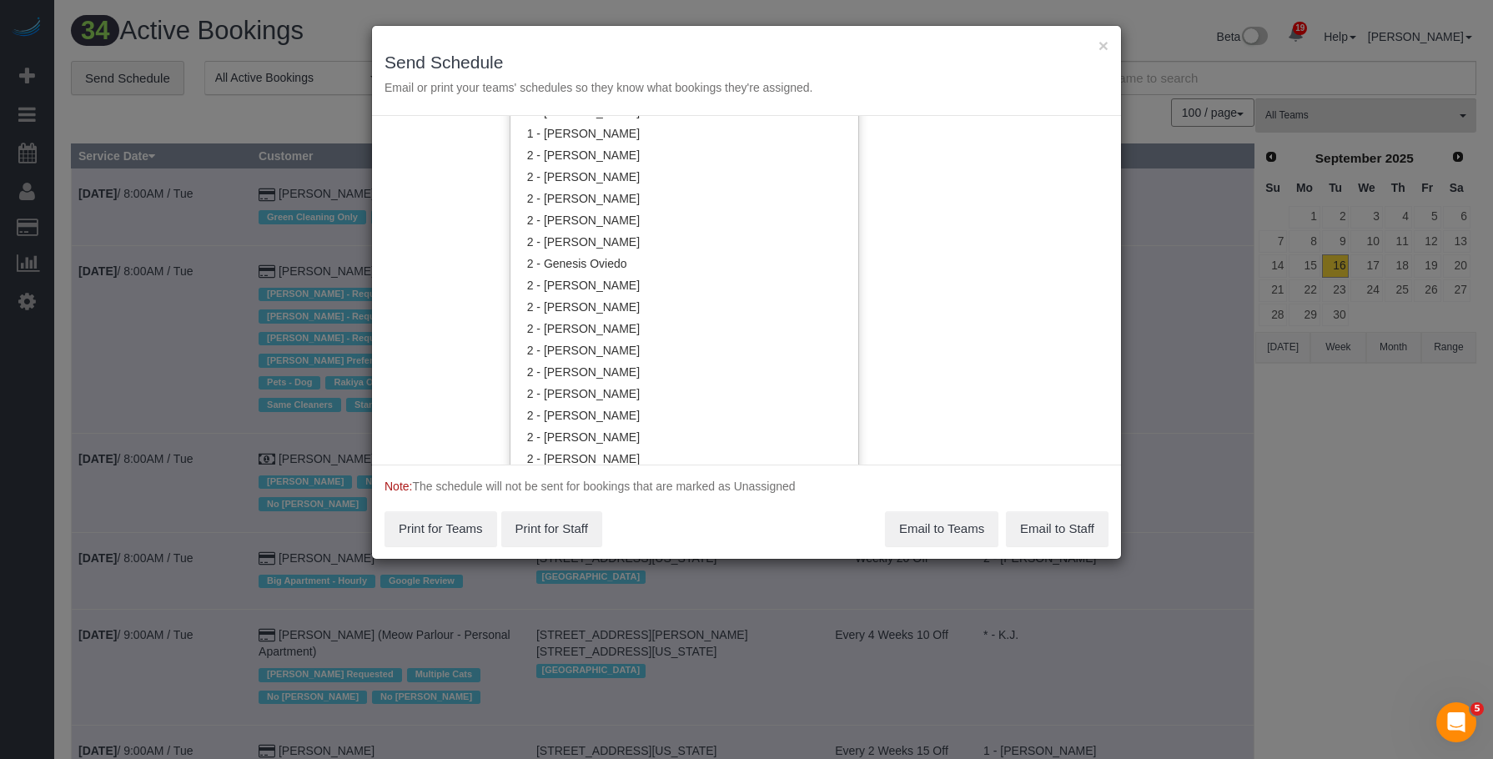
scroll to position [1254, 0]
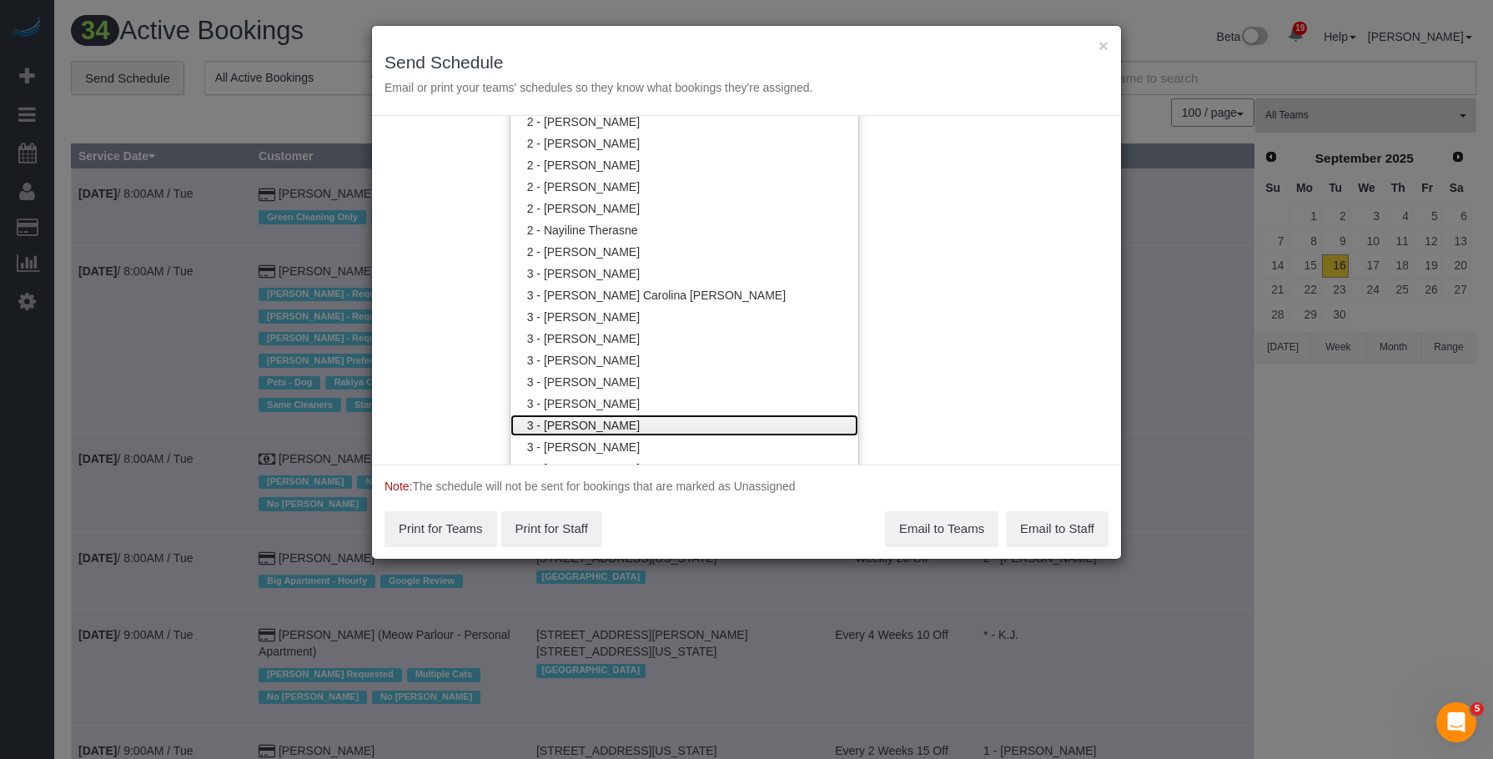
click at [655, 428] on link "3 - [PERSON_NAME]" at bounding box center [684, 425] width 348 height 22
click at [645, 43] on div "× Send Schedule Email or print your teams' schedules so they know what bookings…" at bounding box center [746, 71] width 749 height 90
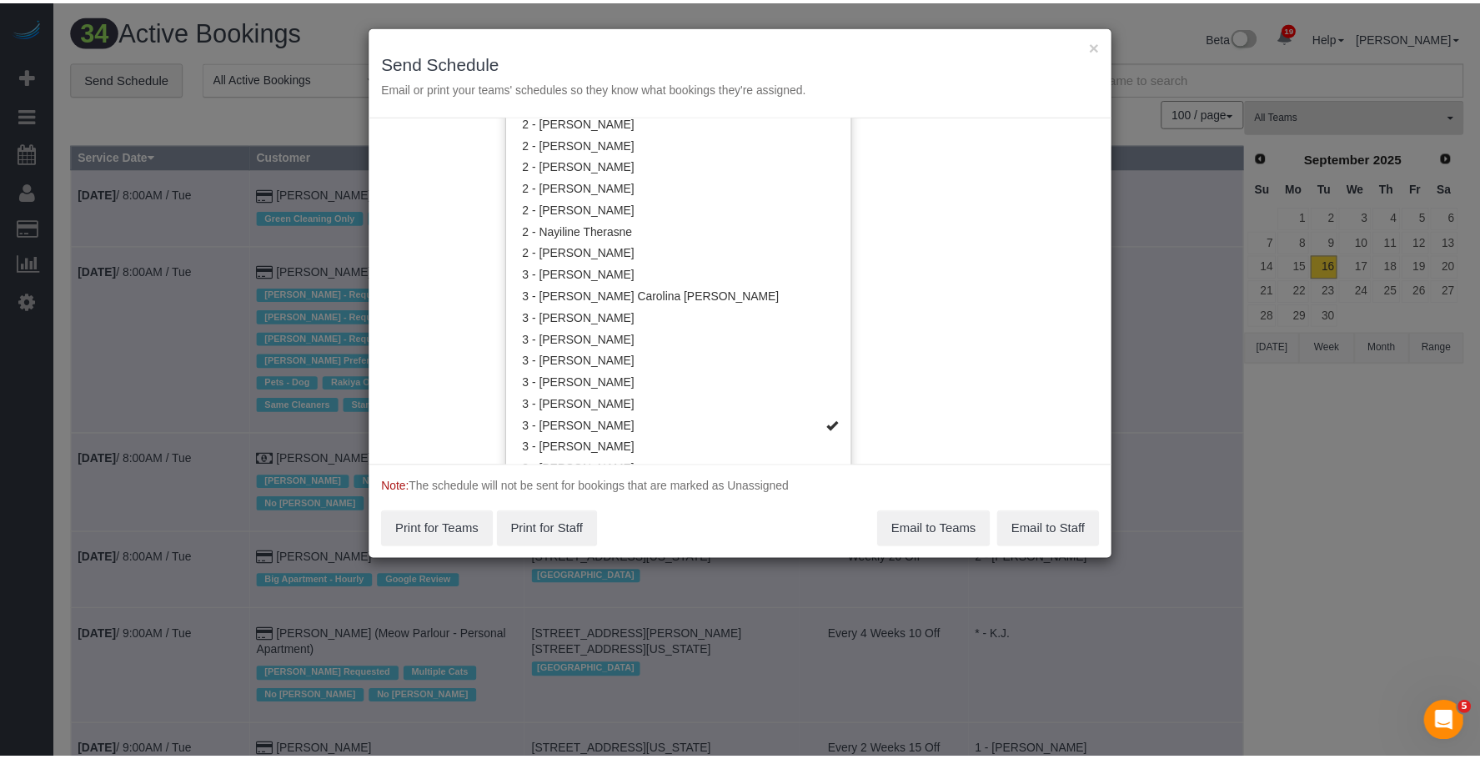
scroll to position [0, 0]
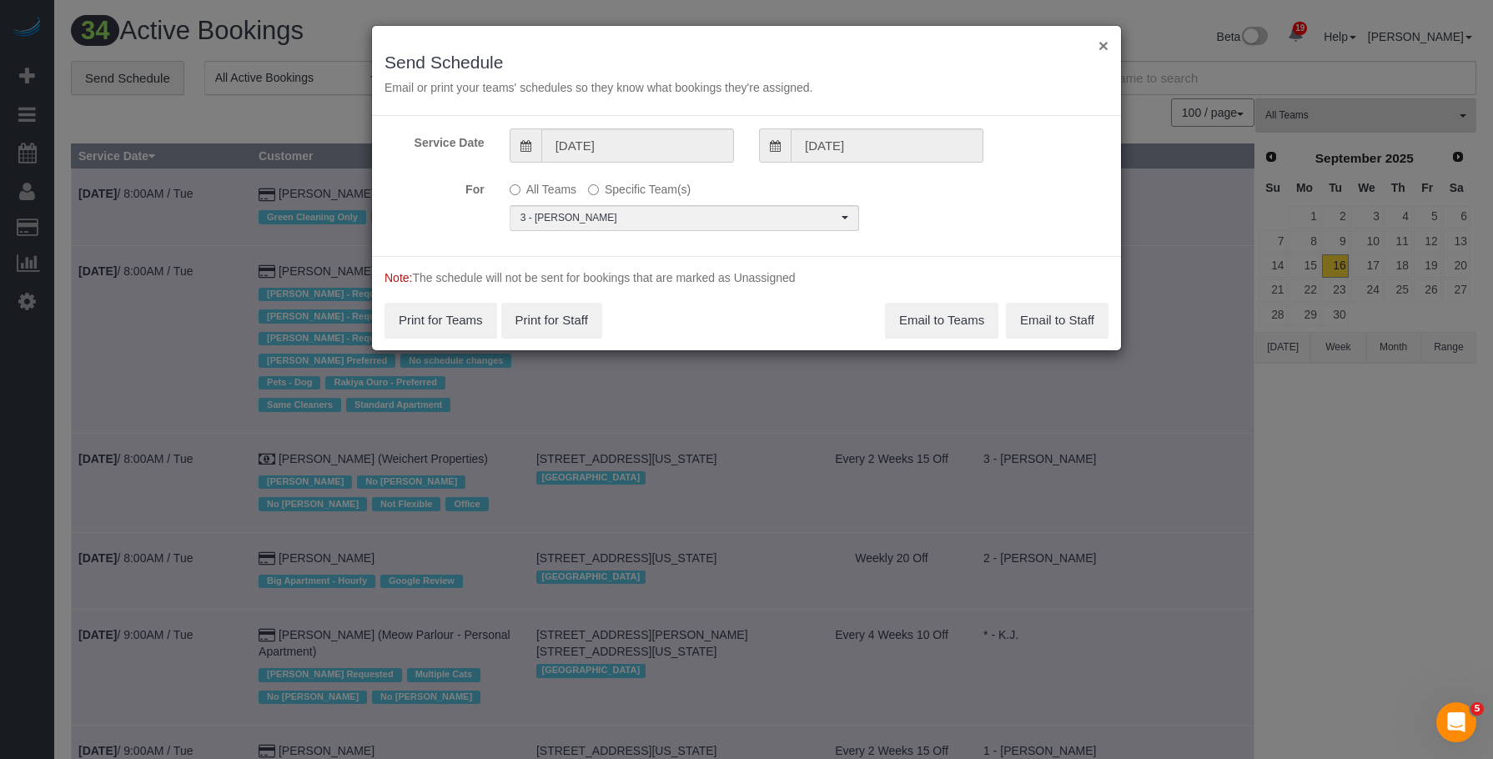
click at [1101, 43] on button "×" at bounding box center [1103, 46] width 10 height 18
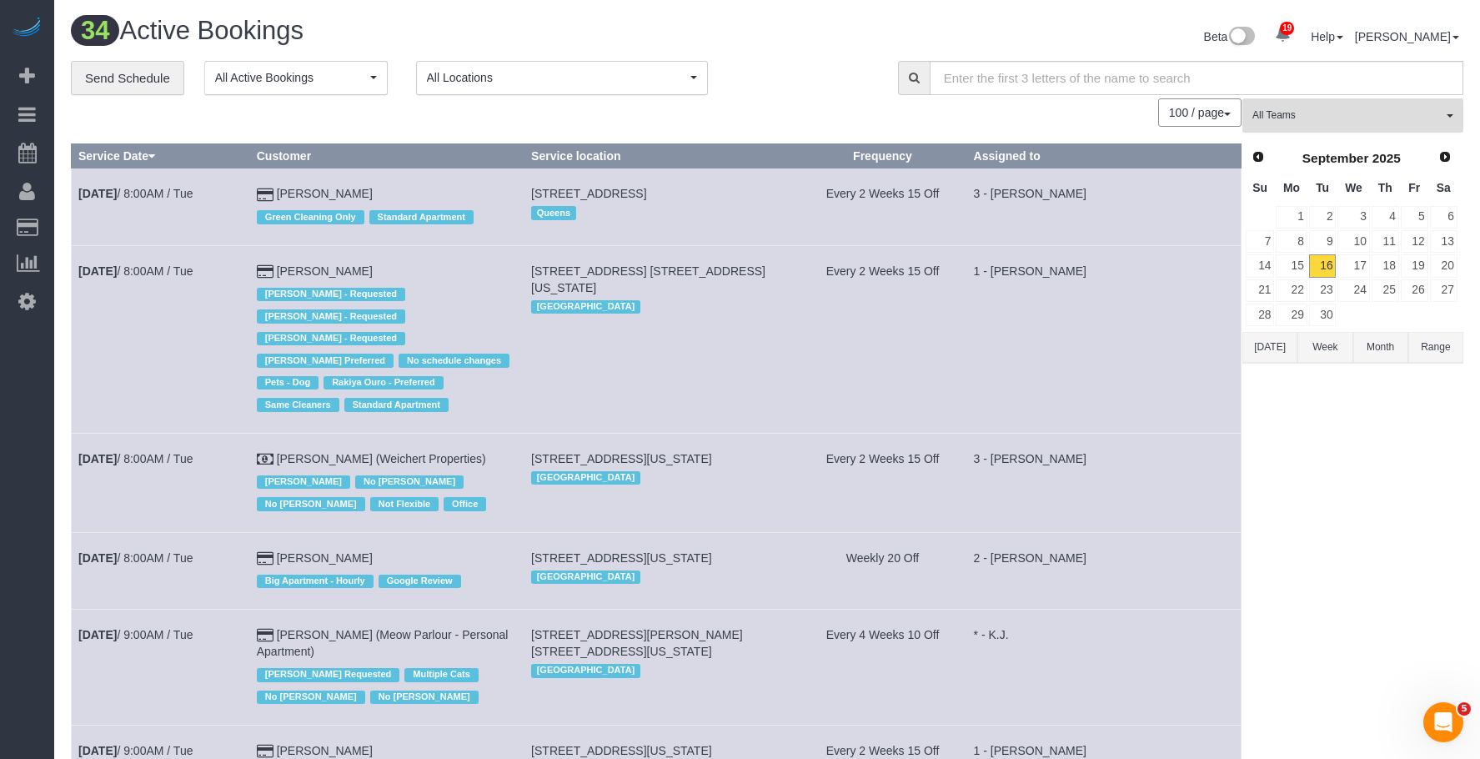
drag, startPoint x: 1356, startPoint y: 113, endPoint x: 1378, endPoint y: 271, distance: 159.9
click at [1356, 113] on span "All Teams" at bounding box center [1348, 115] width 190 height 14
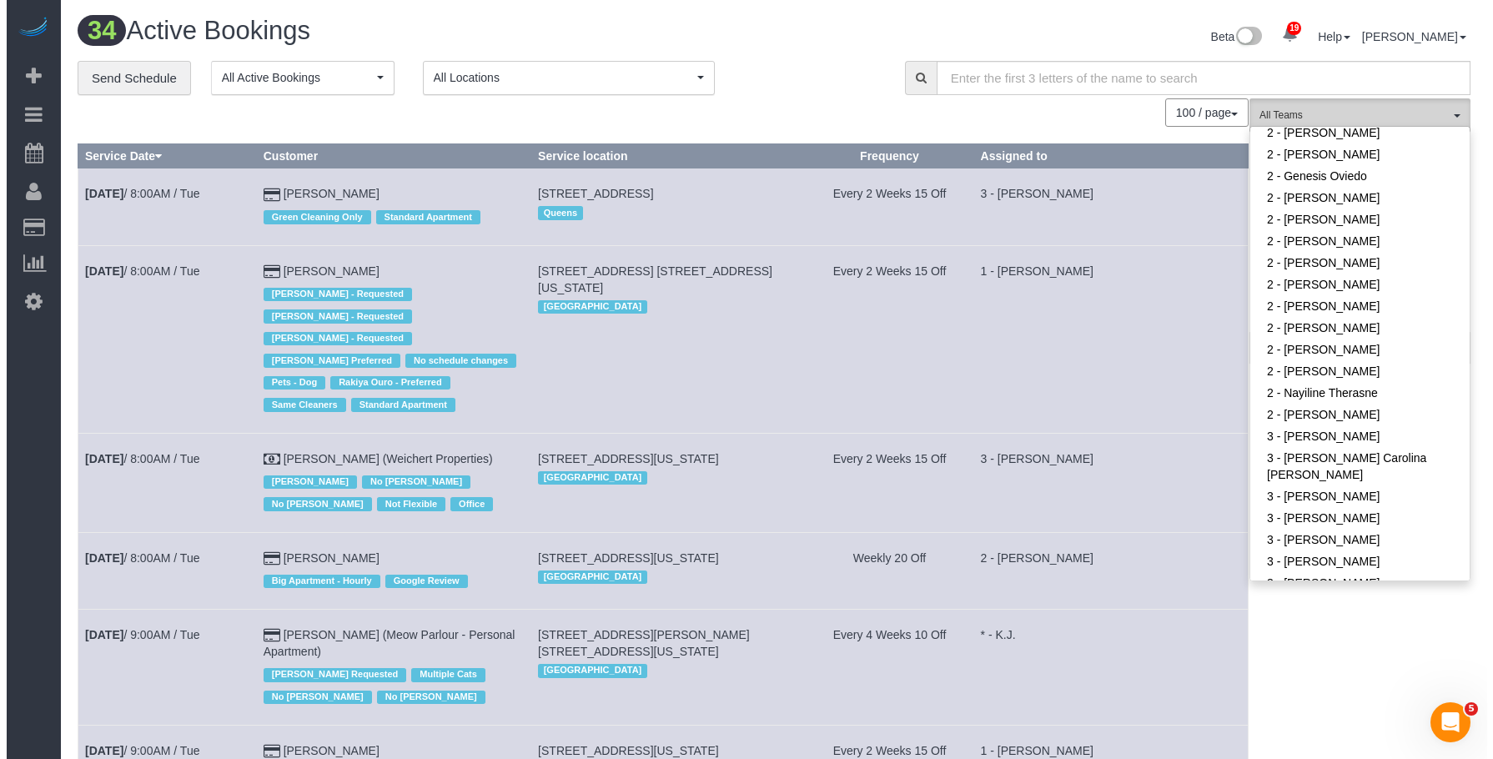
scroll to position [1168, 0]
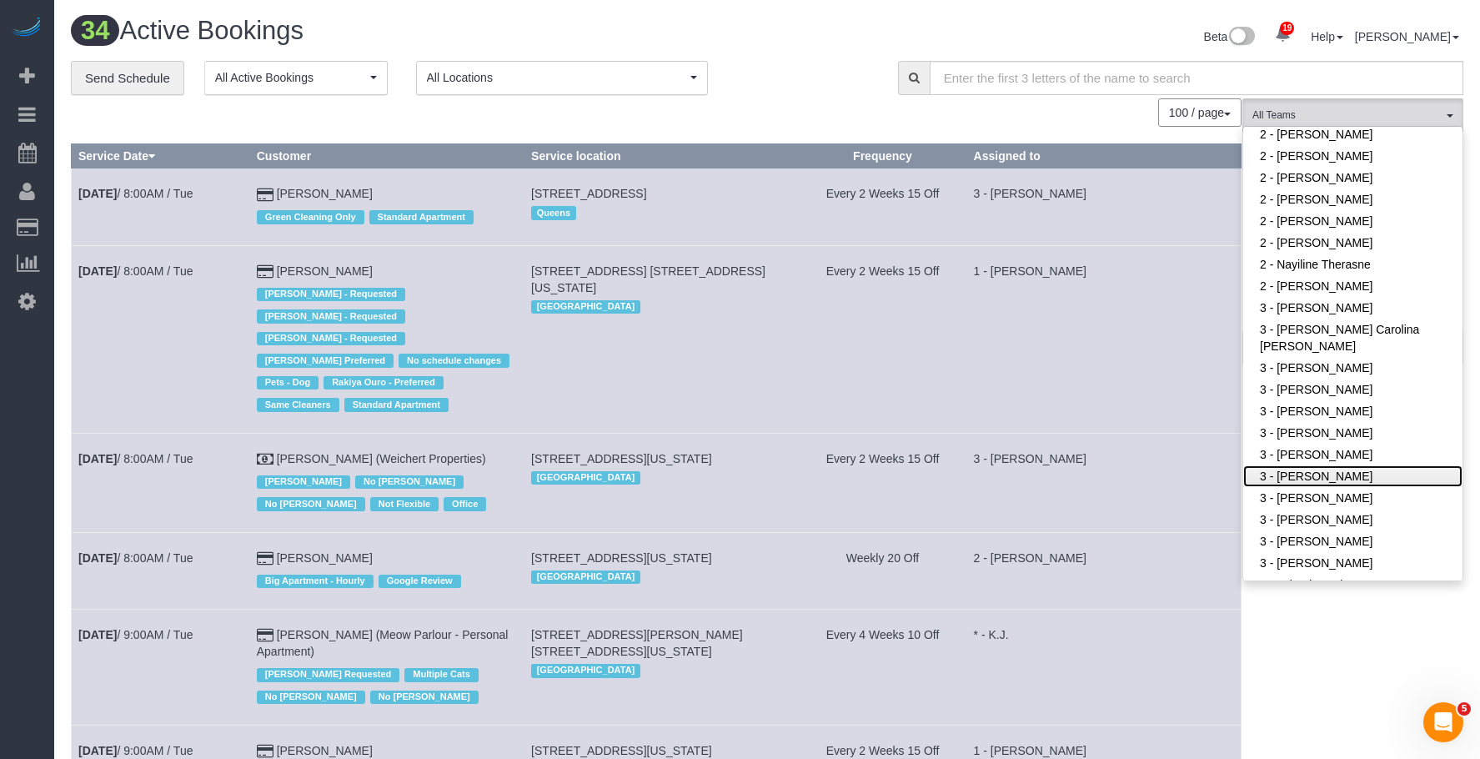
click at [1364, 471] on link "3 - [PERSON_NAME]" at bounding box center [1352, 476] width 219 height 22
click at [772, 71] on div "**********" at bounding box center [472, 78] width 802 height 35
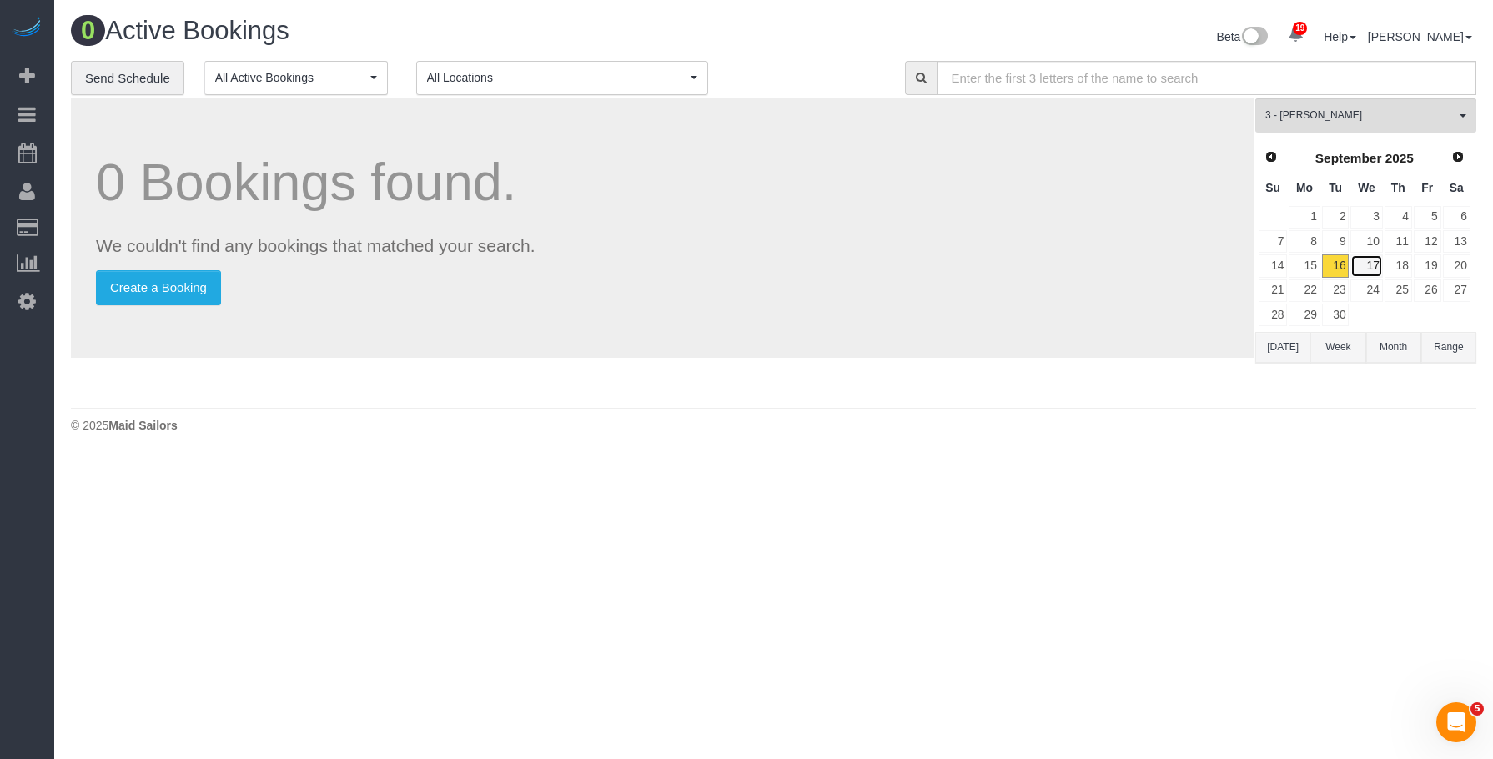
click at [1369, 264] on link "17" at bounding box center [1366, 265] width 32 height 23
click at [1377, 113] on span "3 - [PERSON_NAME]" at bounding box center [1360, 115] width 190 height 14
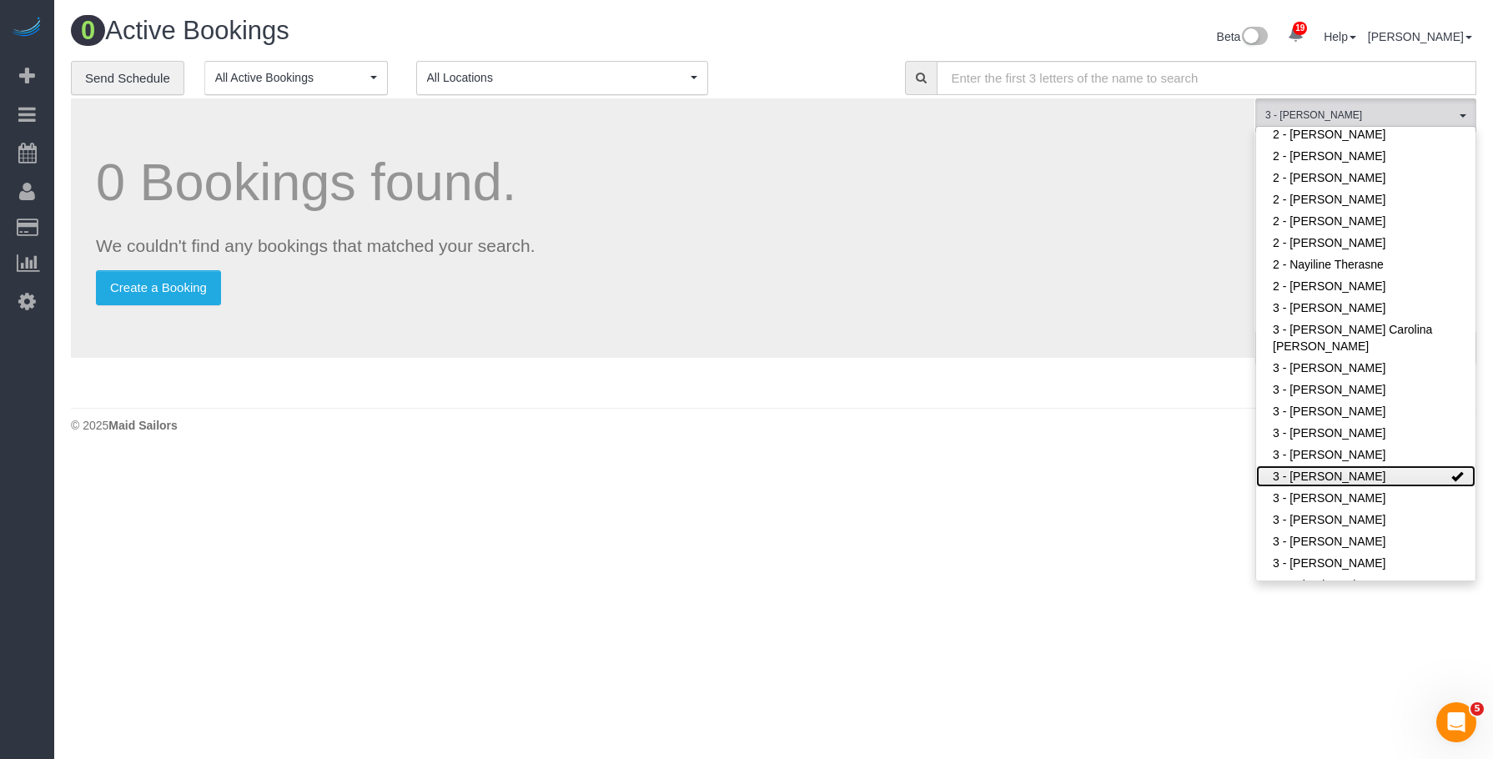
drag, startPoint x: 1344, startPoint y: 473, endPoint x: 1116, endPoint y: 394, distance: 241.9
click at [1344, 473] on link "3 - [PERSON_NAME]" at bounding box center [1365, 476] width 219 height 22
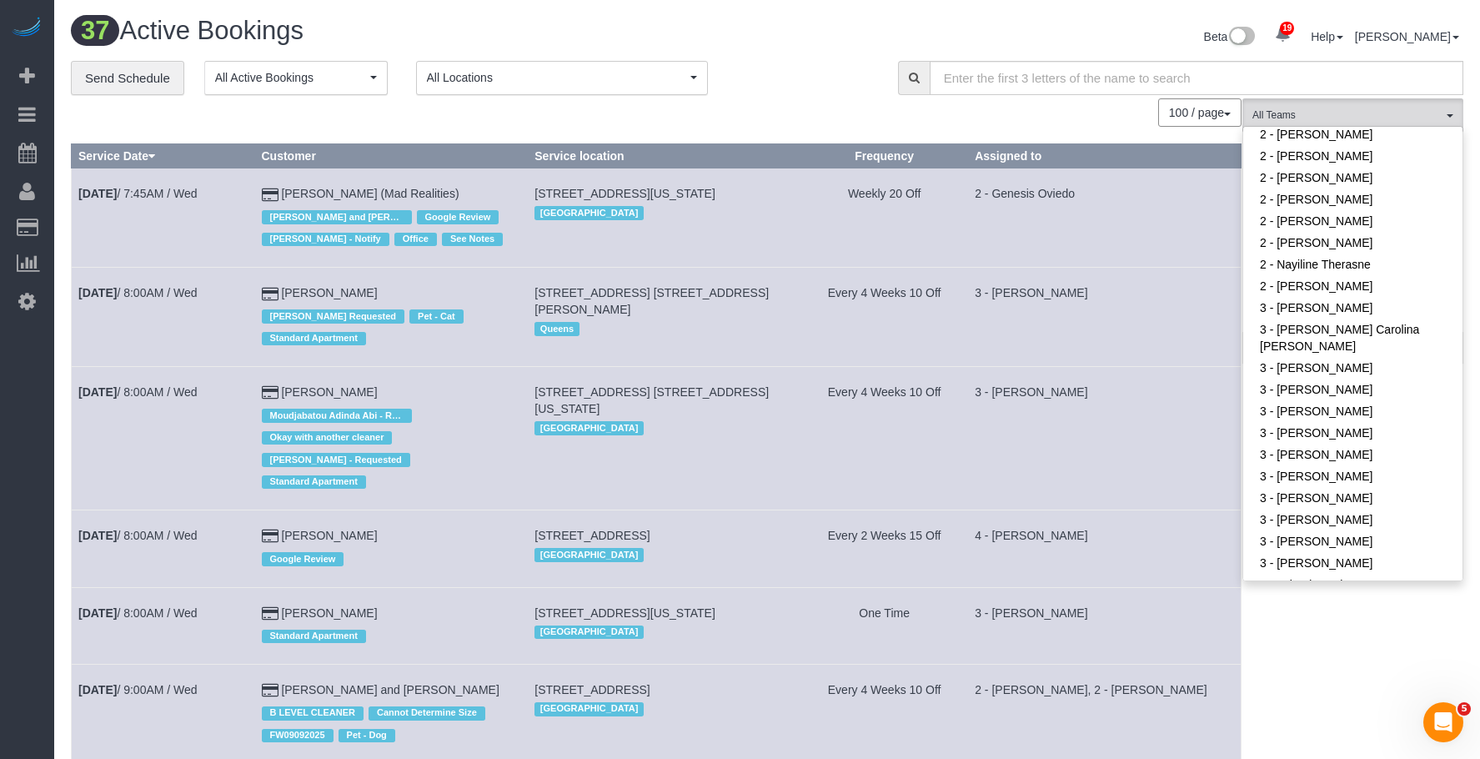
click at [815, 91] on div "**********" at bounding box center [472, 78] width 802 height 35
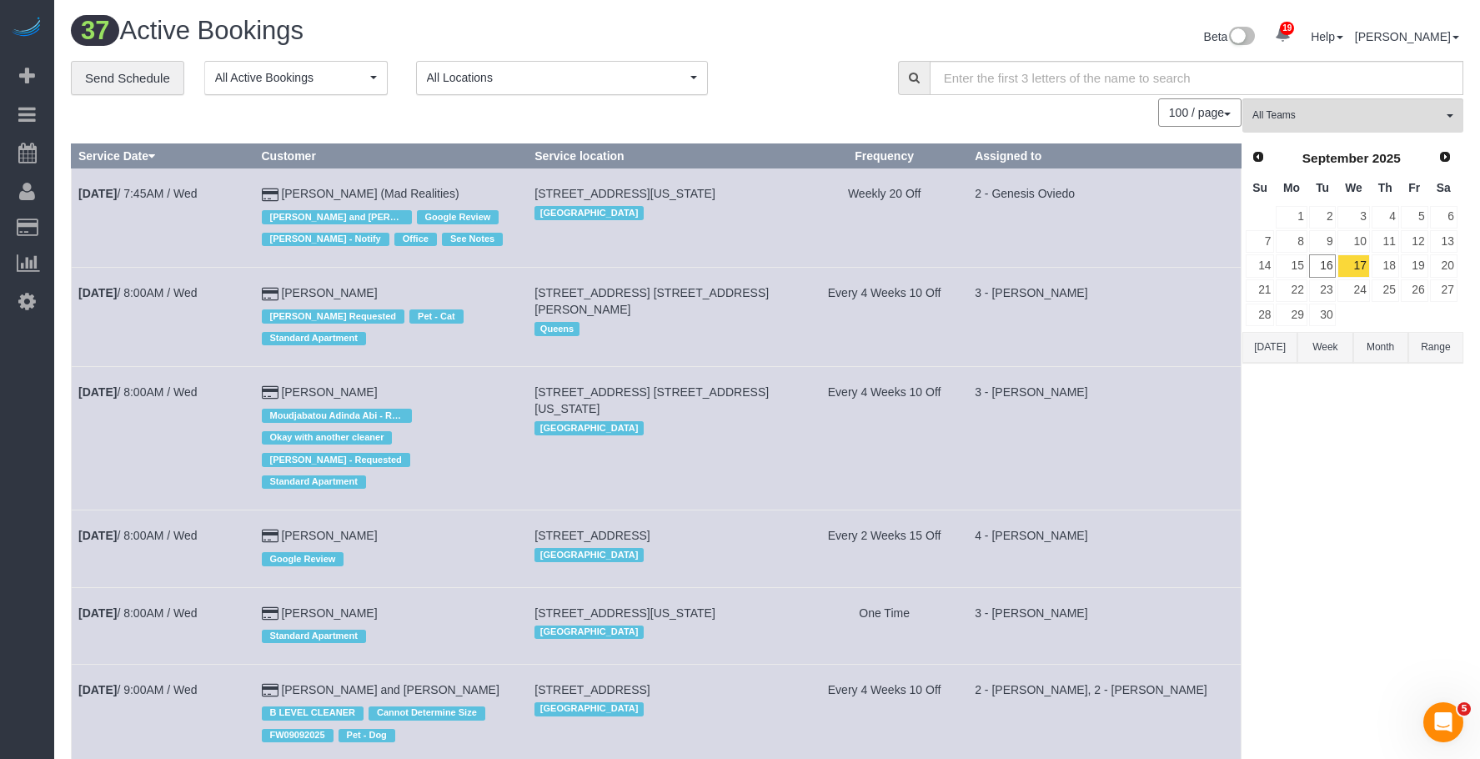
drag, startPoint x: 790, startPoint y: 46, endPoint x: 804, endPoint y: 46, distance: 14.2
click at [796, 46] on div "Beta 19 Your Notifications You have 0 alerts × You have 4 to charge for [DATE] …" at bounding box center [1121, 39] width 709 height 44
drag, startPoint x: 820, startPoint y: 75, endPoint x: 740, endPoint y: 68, distance: 80.3
click at [820, 75] on div "**********" at bounding box center [472, 78] width 802 height 35
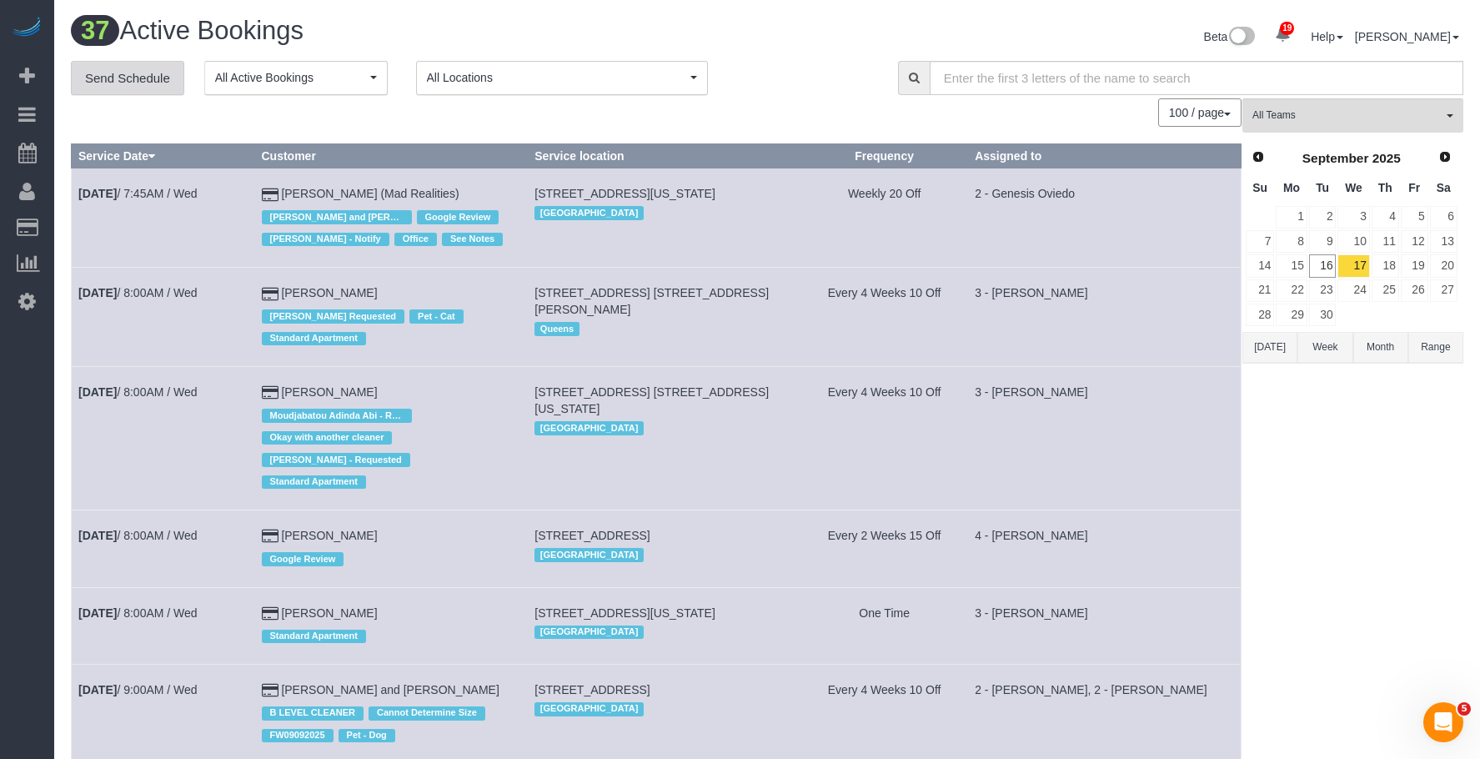
click at [135, 76] on link "Send Schedule" at bounding box center [127, 78] width 113 height 35
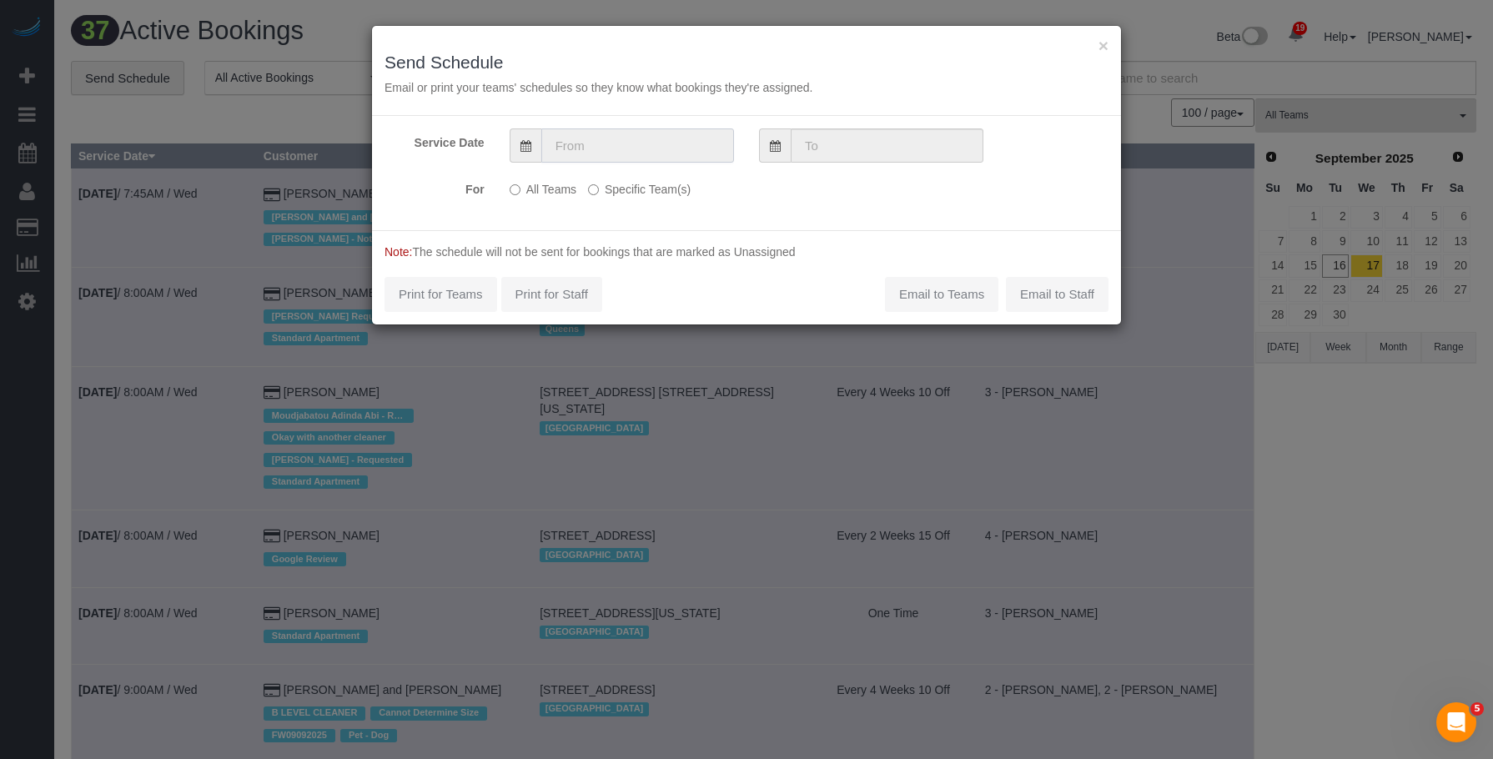
click at [635, 146] on input "text" at bounding box center [637, 145] width 193 height 34
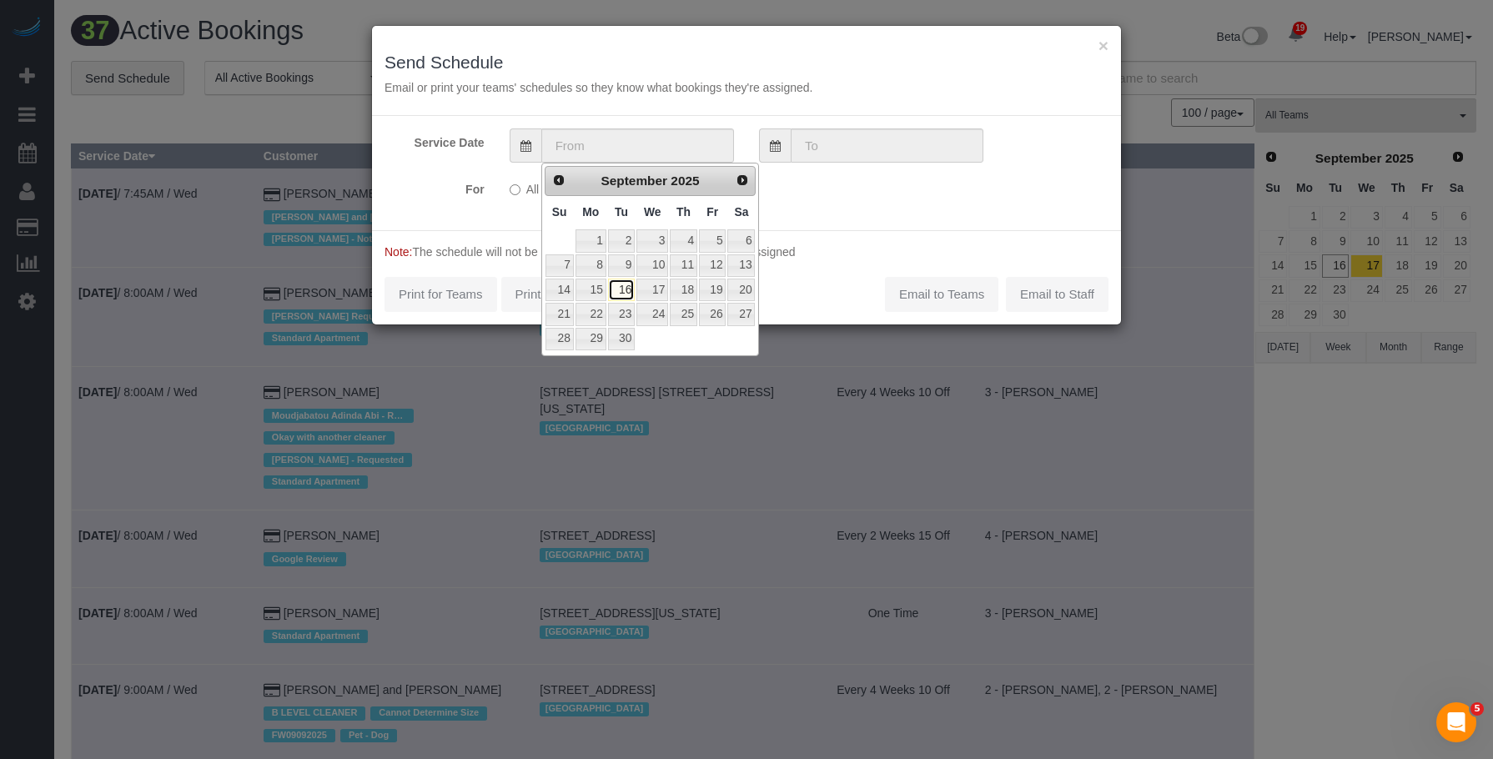
click at [630, 289] on link "16" at bounding box center [621, 290] width 27 height 23
type input "[DATE]"
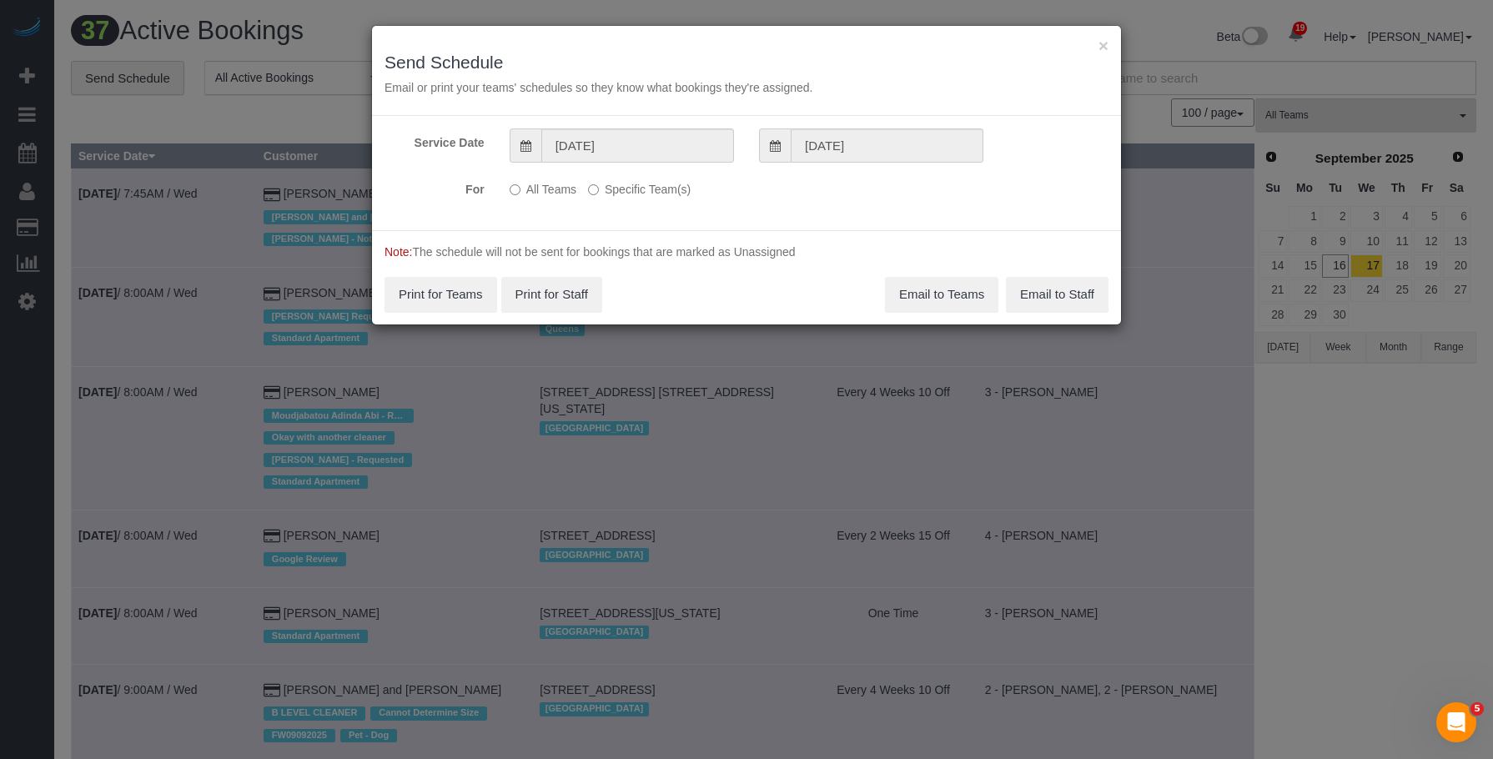
click at [649, 171] on div "Service Date [DATE] [DATE] For All Teams Specific Team(s) Choose Team(s) * - K.…" at bounding box center [746, 173] width 749 height 114
drag, startPoint x: 634, startPoint y: 188, endPoint x: 649, endPoint y: 192, distance: 15.6
click at [635, 188] on label "Specific Team(s)" at bounding box center [639, 186] width 103 height 23
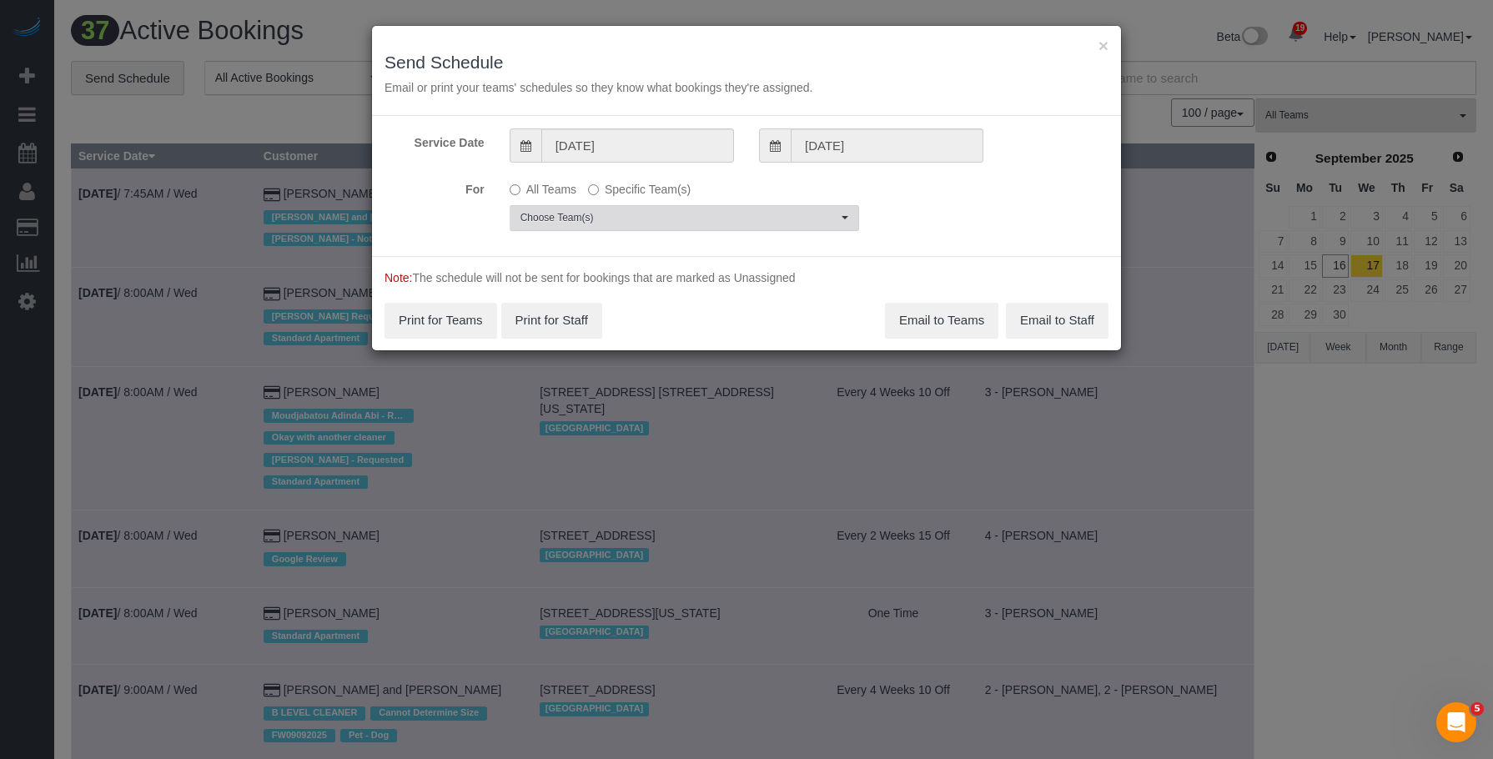
click at [721, 213] on span "Choose Team(s)" at bounding box center [678, 218] width 317 height 14
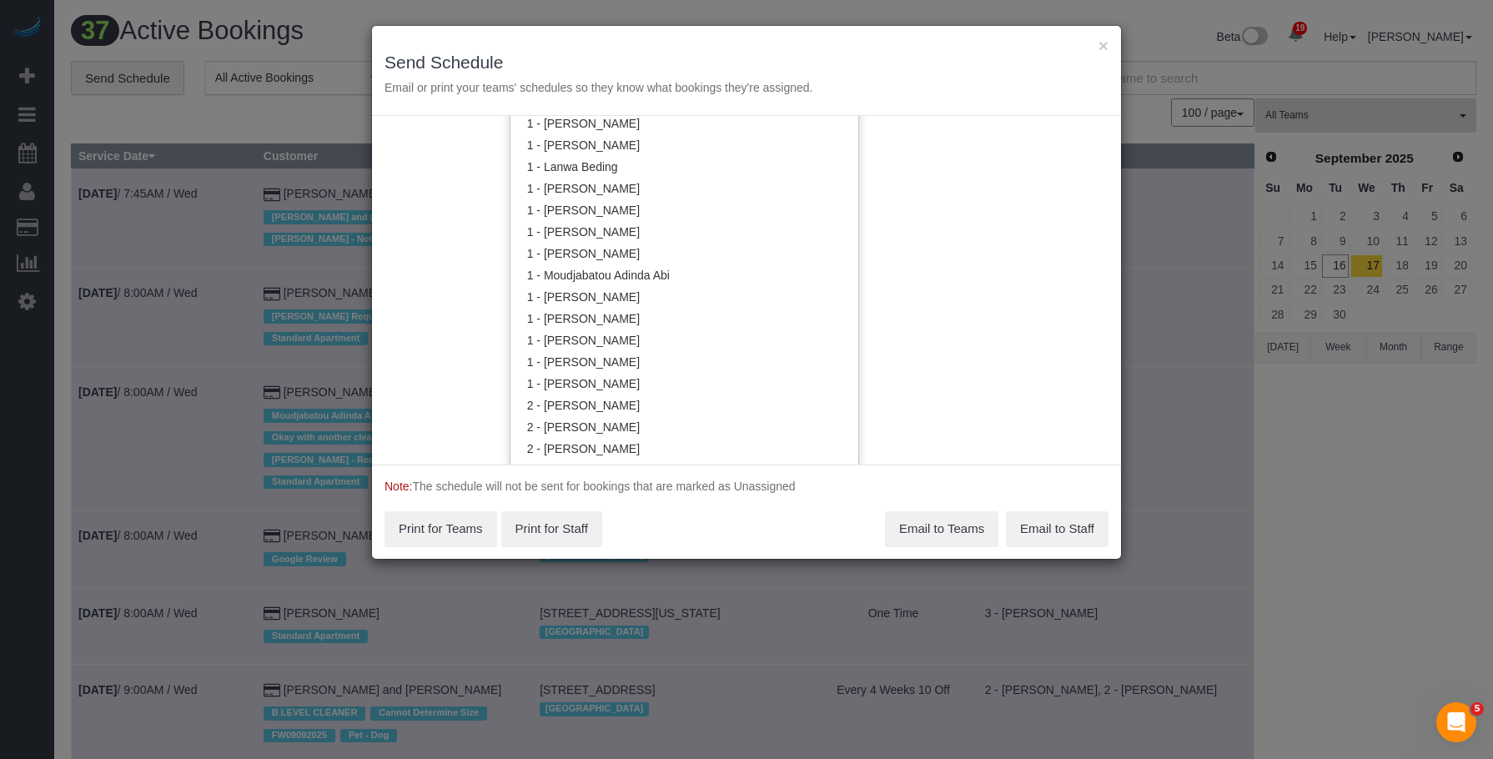
scroll to position [671, 0]
click at [622, 227] on link "1 - [PERSON_NAME]" at bounding box center [684, 229] width 348 height 22
click at [664, 39] on div "× Send Schedule Email or print your teams' schedules so they know what bookings…" at bounding box center [746, 71] width 749 height 90
